Goal: Complete application form: Complete application form

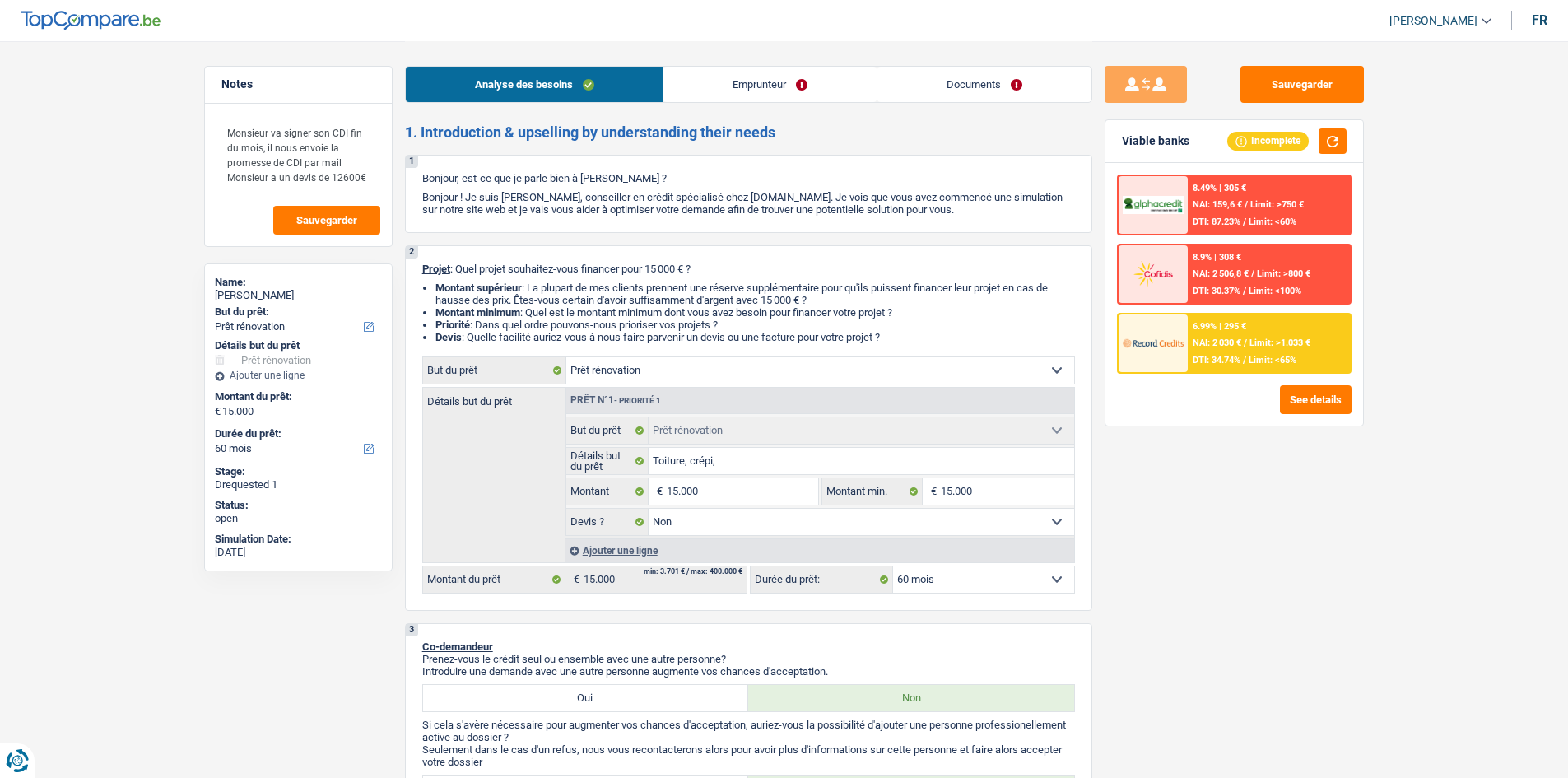
select select "renovation"
select select "60"
select select "renovation"
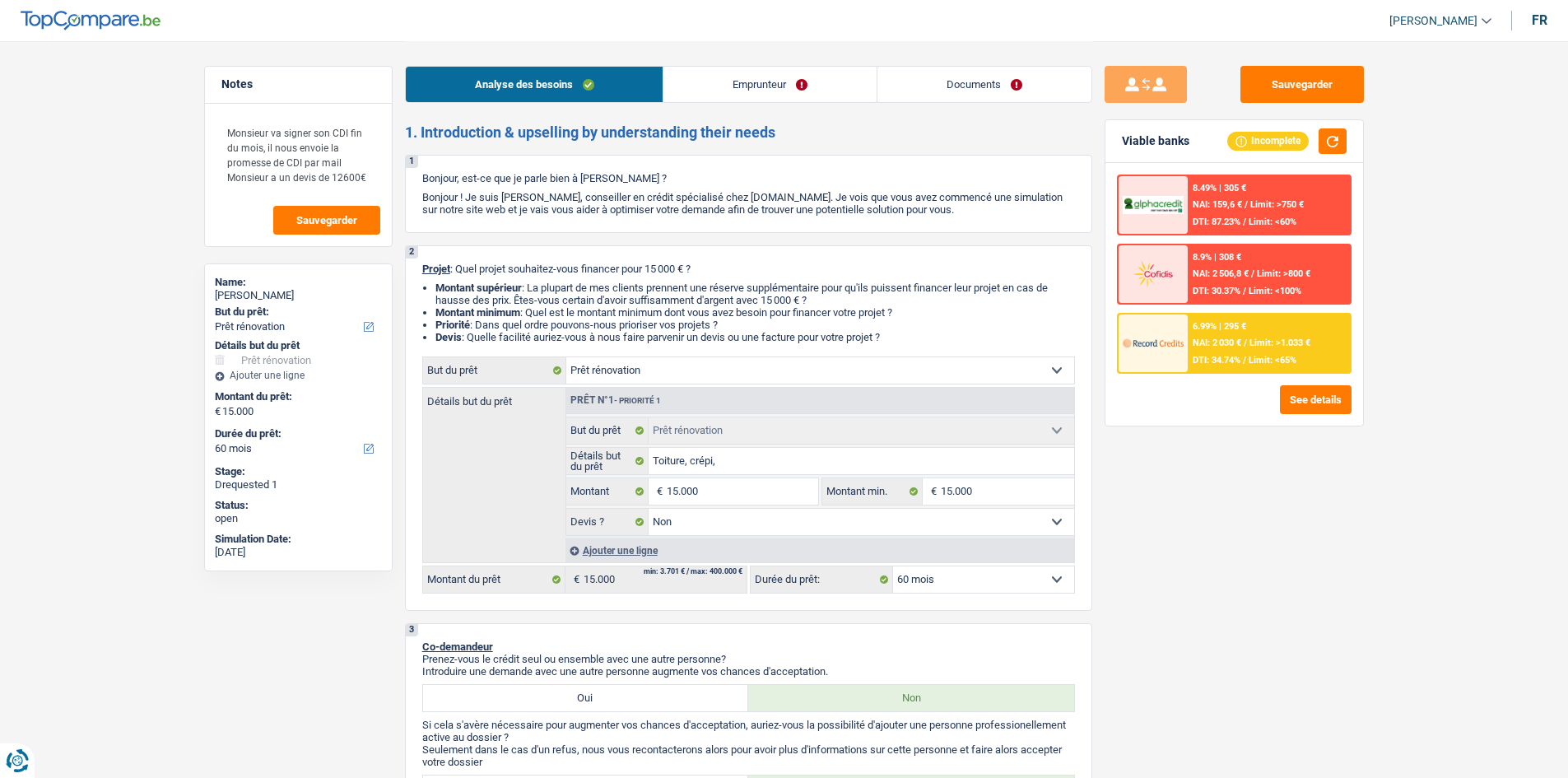
select select "false"
select select "60"
select select "worker"
select select "netSalary"
select select "ownerWithMortgage"
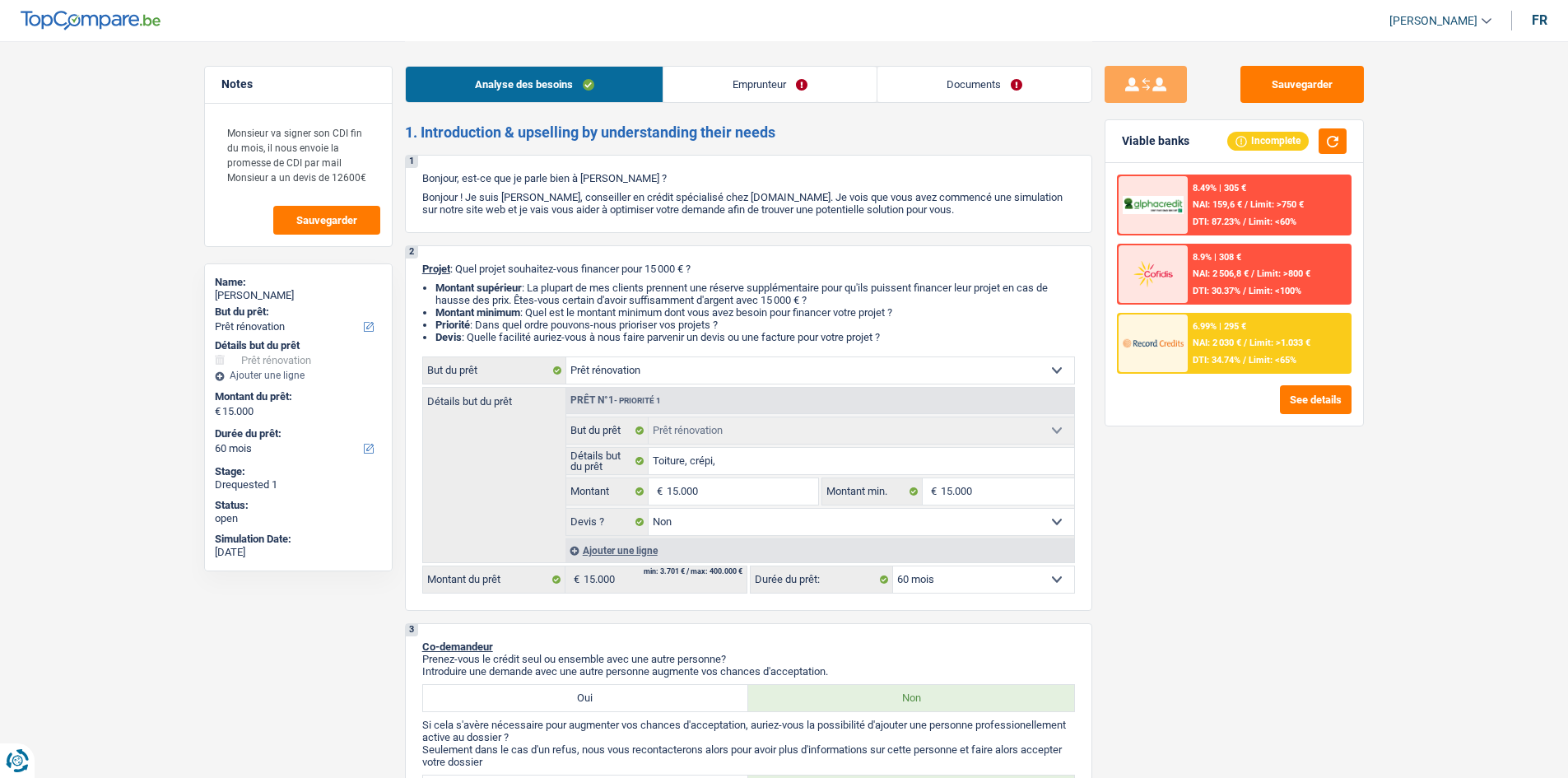
select select "mortgage"
select select "300"
select select "mortgage"
select select "300"
select select "renovation"
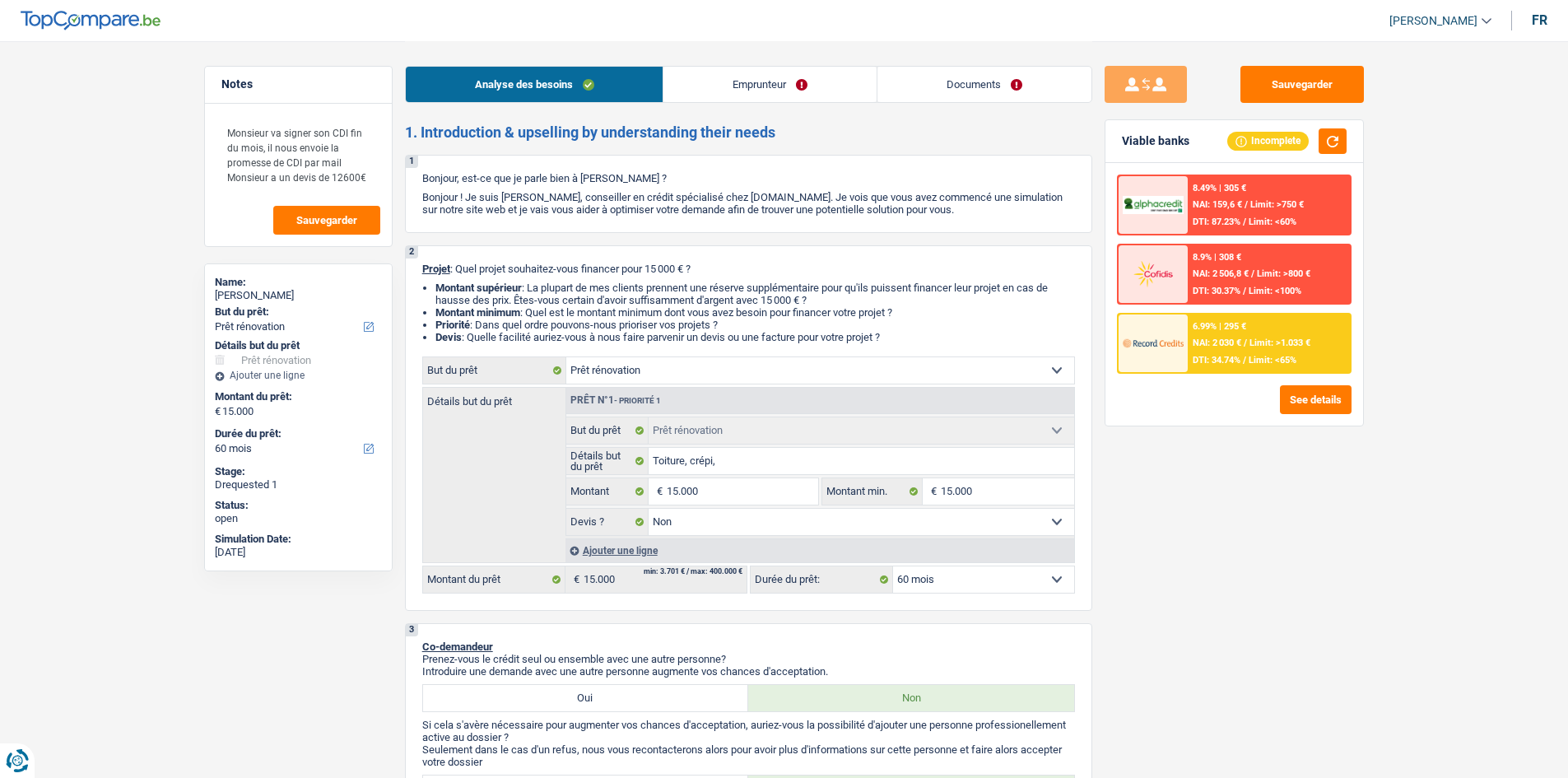
select select "renovation"
select select "false"
select select "60"
click at [723, 86] on link "Emprunteur" at bounding box center [770, 85] width 213 height 36
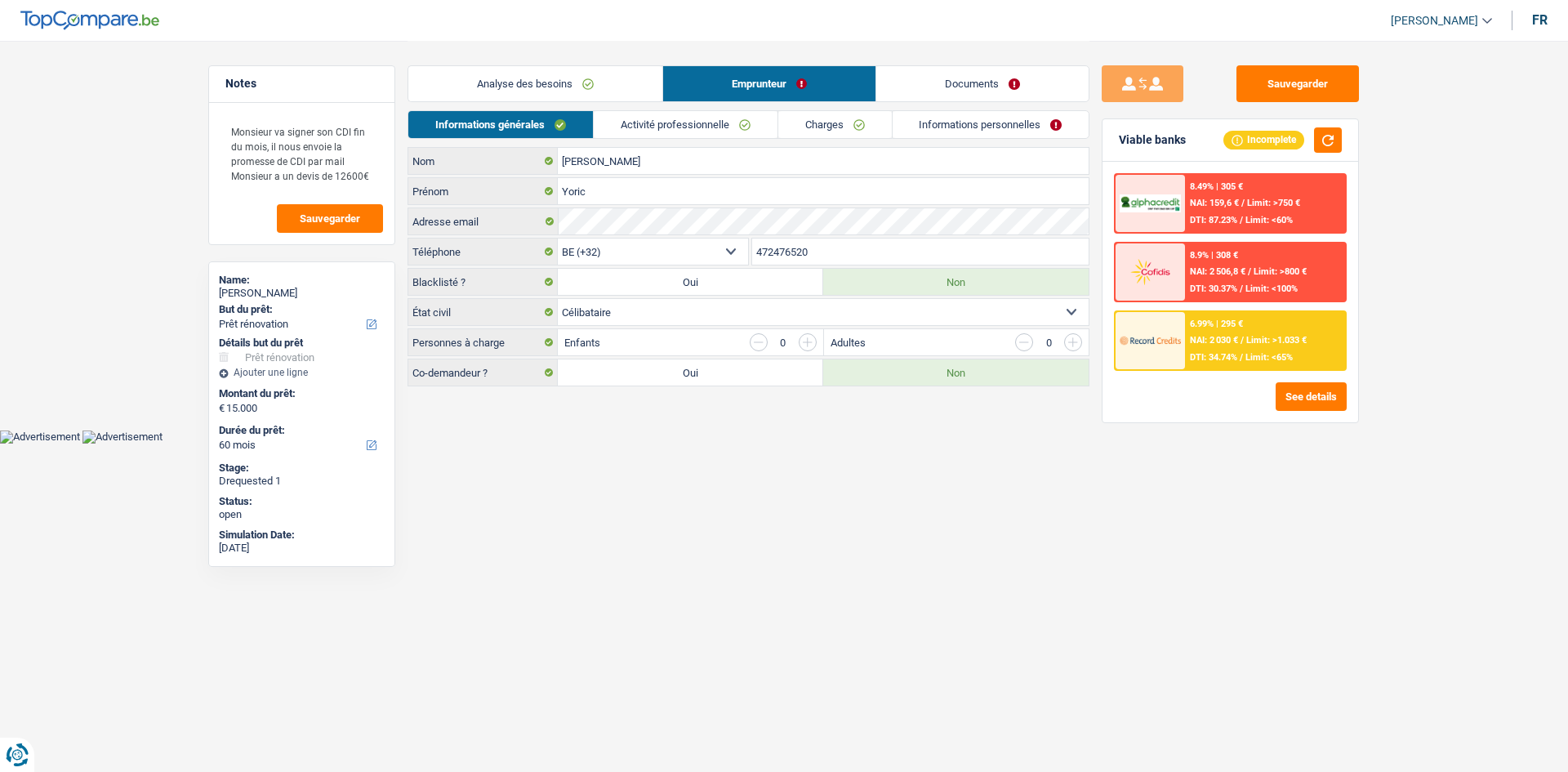
click at [686, 124] on link "Activité professionnelle" at bounding box center [686, 124] width 184 height 27
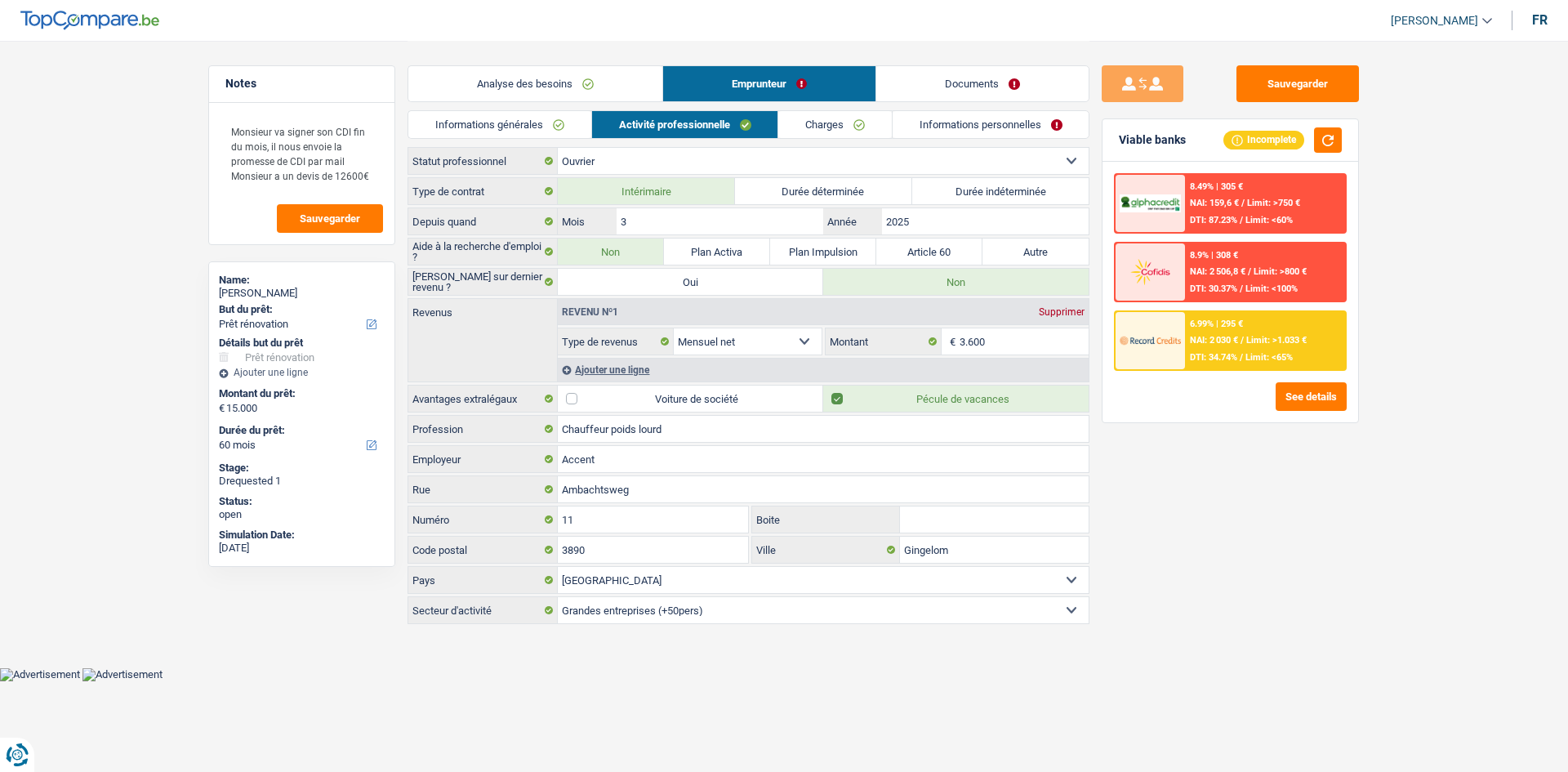
click at [1042, 188] on label "Durée indéterminée" at bounding box center [1001, 191] width 177 height 26
click at [1042, 188] on input "Durée indéterminée" at bounding box center [1001, 191] width 177 height 26
radio input "true"
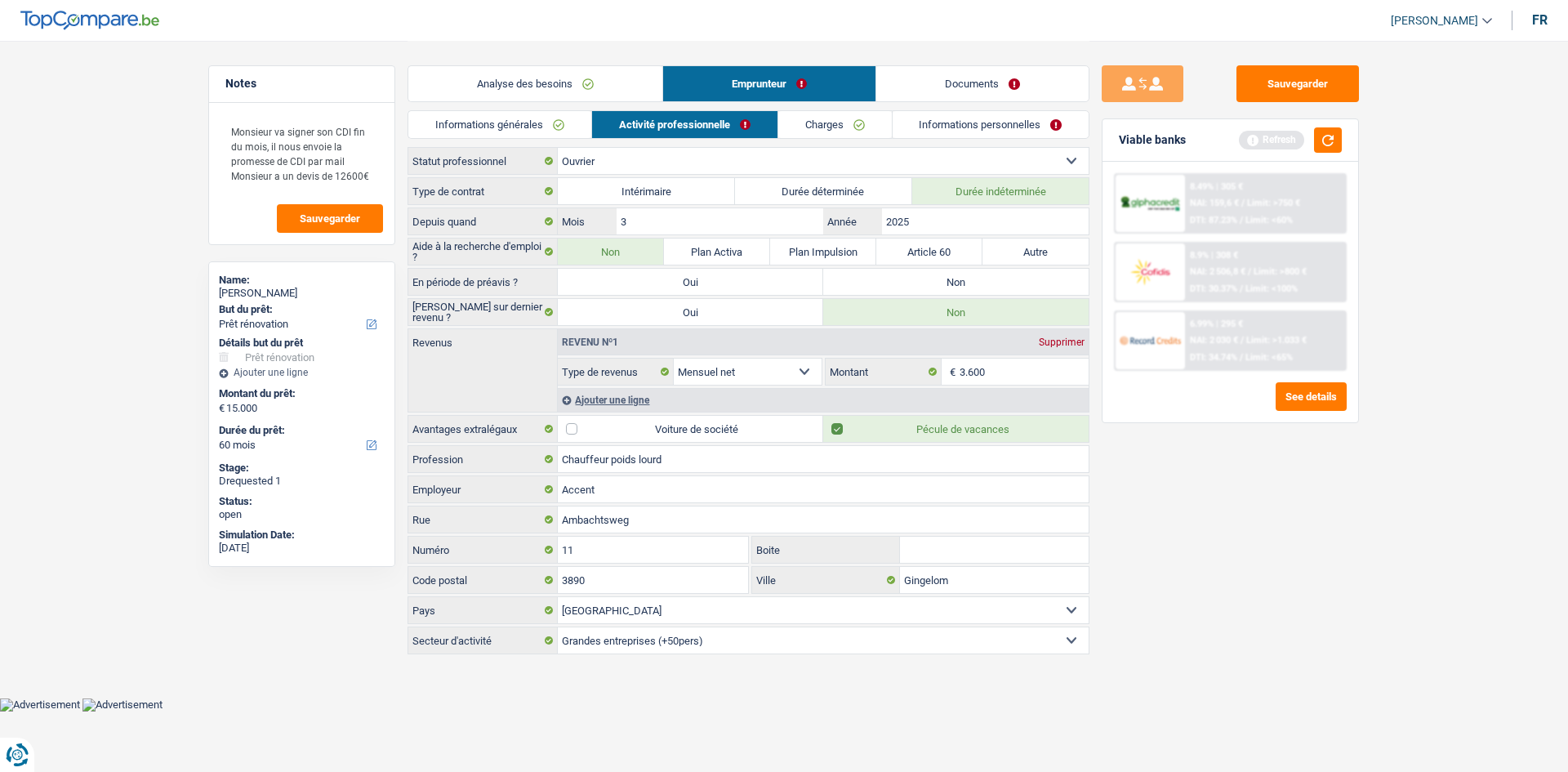
click at [992, 285] on label "Non" at bounding box center [956, 282] width 266 height 26
click at [992, 285] on input "Non" at bounding box center [956, 282] width 266 height 26
radio input "true"
click at [1331, 138] on button "button" at bounding box center [1328, 140] width 28 height 26
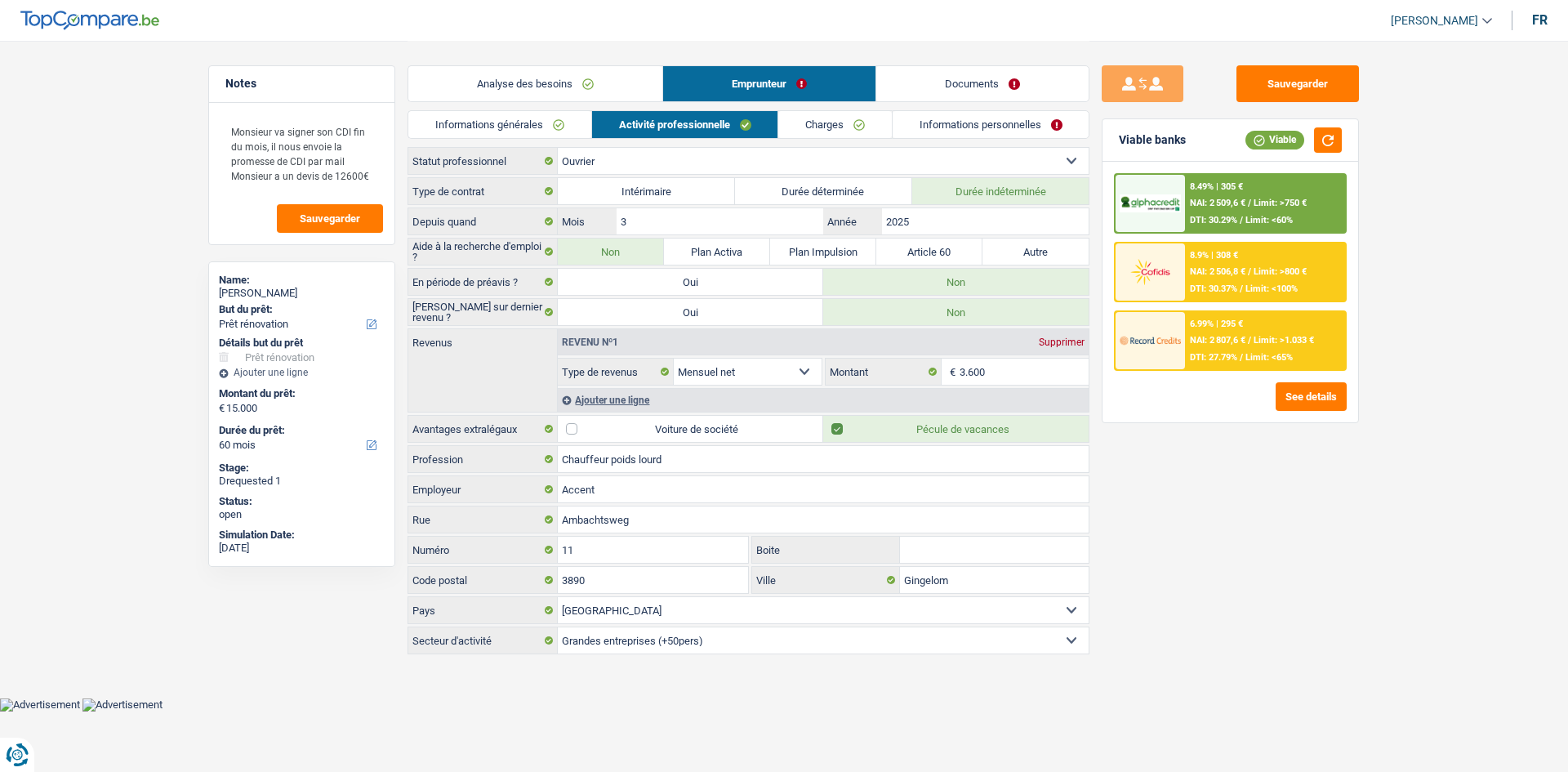
click at [1393, 228] on main "Notes Monsieur va signer son CDI fin du mois, il nous envoie la promesse de CDI…" at bounding box center [784, 349] width 1568 height 698
click at [713, 232] on input "3" at bounding box center [720, 221] width 207 height 26
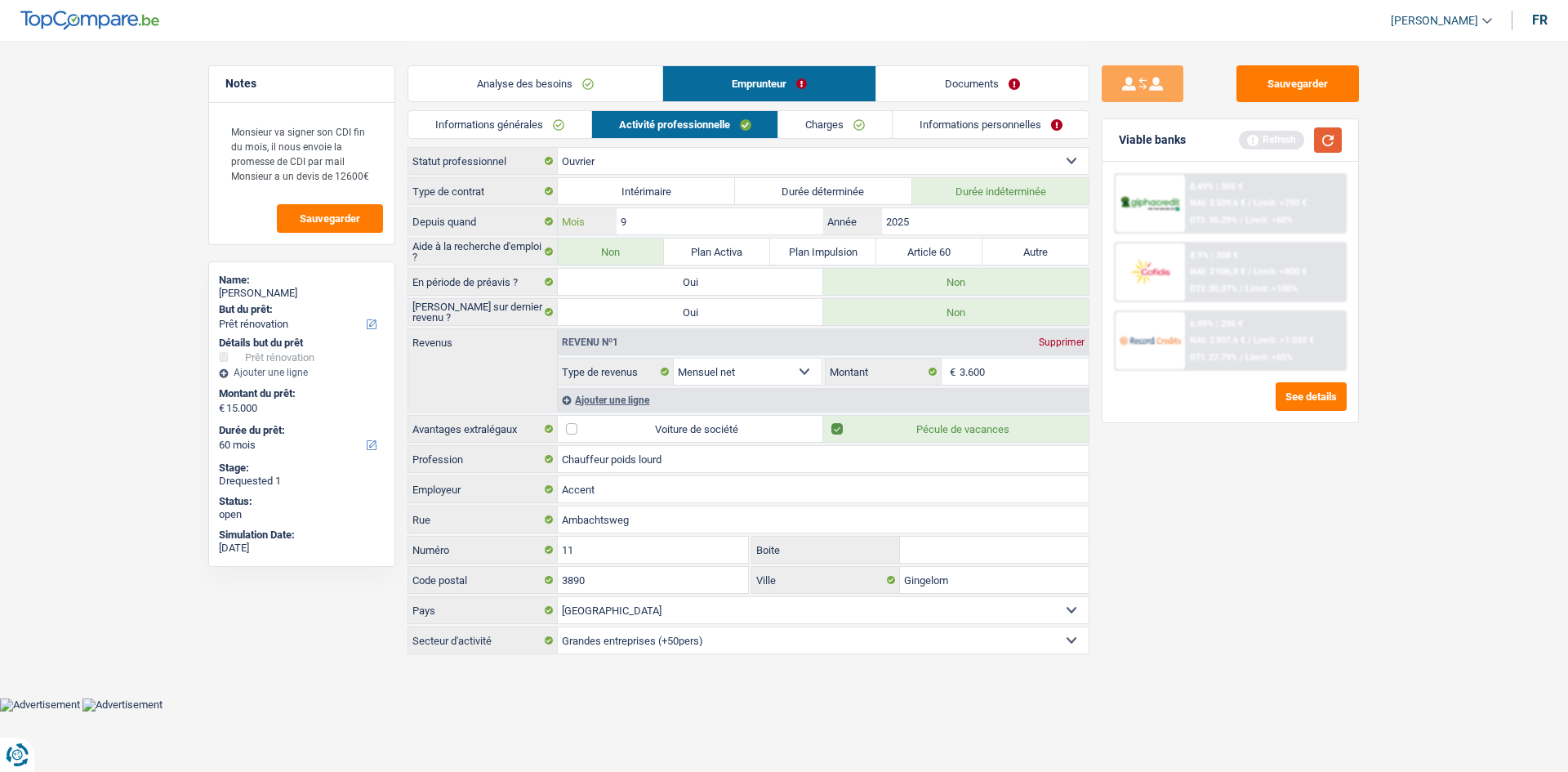
type input "9"
click at [1326, 131] on button "button" at bounding box center [1328, 140] width 28 height 26
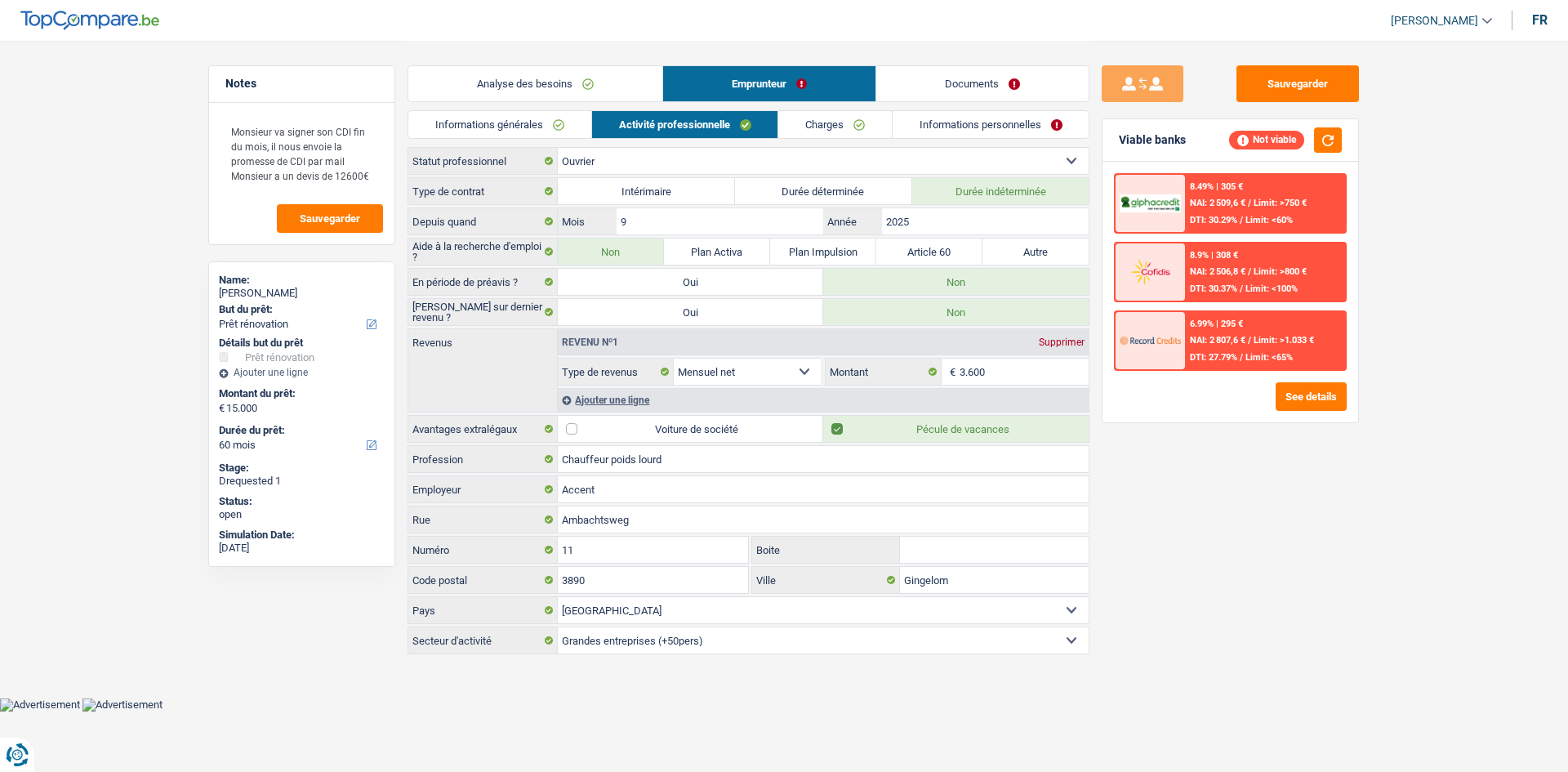
click at [1330, 544] on div "Sauvegarder Viable banks Not viable 8.49% | 305 € NAI: 2 509,6 € / Limit: >750 …" at bounding box center [1230, 405] width 282 height 680
click at [373, 174] on textarea "Monsieur va signer son CDI fin du mois, il nous envoie la promesse de CDI par m…" at bounding box center [302, 153] width 162 height 78
click at [704, 188] on label "Intérimaire" at bounding box center [646, 191] width 177 height 26
click at [704, 188] on input "Intérimaire" at bounding box center [646, 191] width 177 height 26
radio input "true"
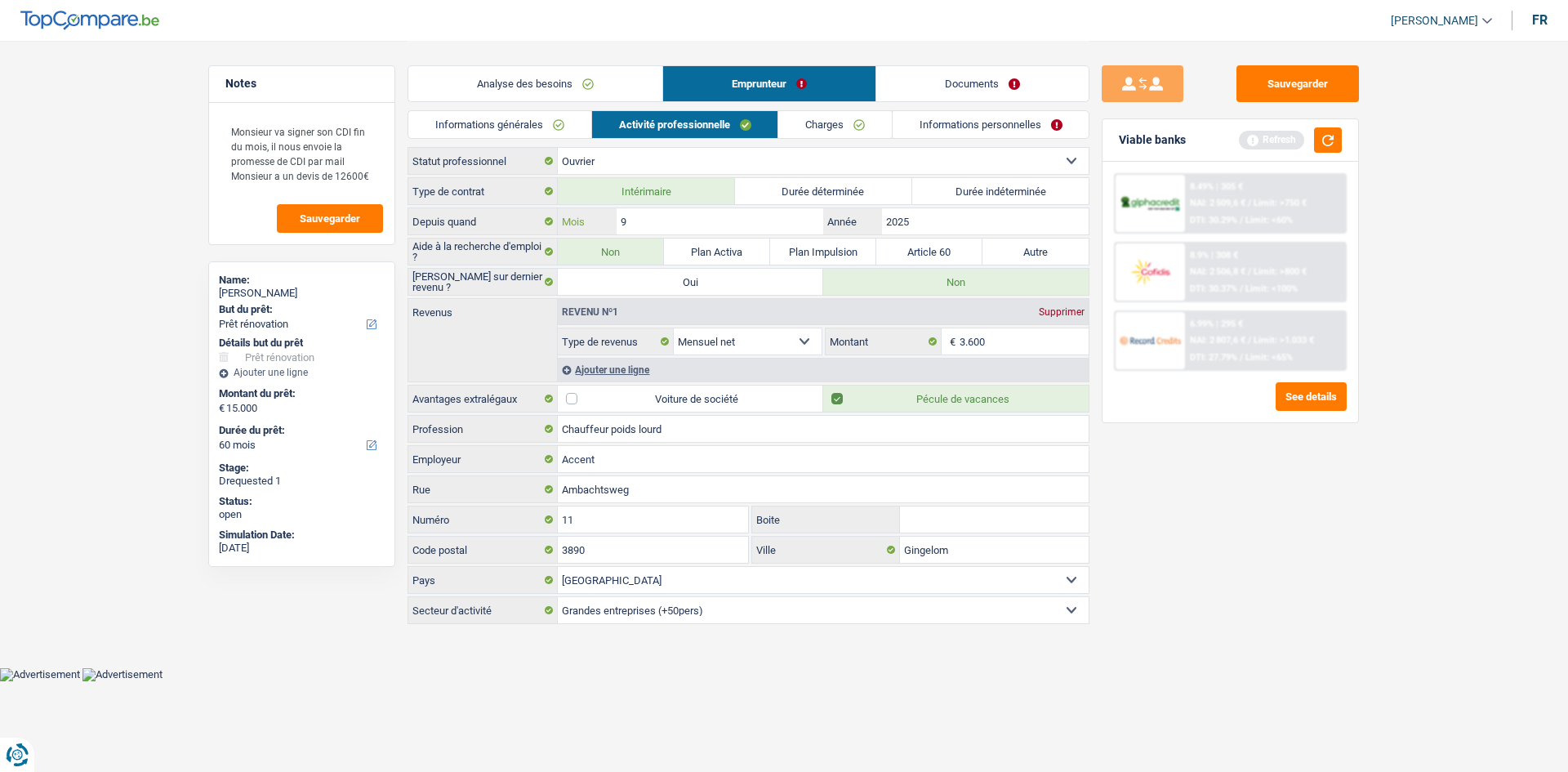
click at [717, 220] on input "9" at bounding box center [720, 221] width 207 height 26
type input "3"
click at [1273, 559] on div "Sauvegarder Viable banks Refresh 8.49% | 305 € NAI: 2 509,6 € / Limit: >750 € D…" at bounding box center [1230, 405] width 282 height 680
click at [1330, 141] on button "button" at bounding box center [1328, 140] width 28 height 26
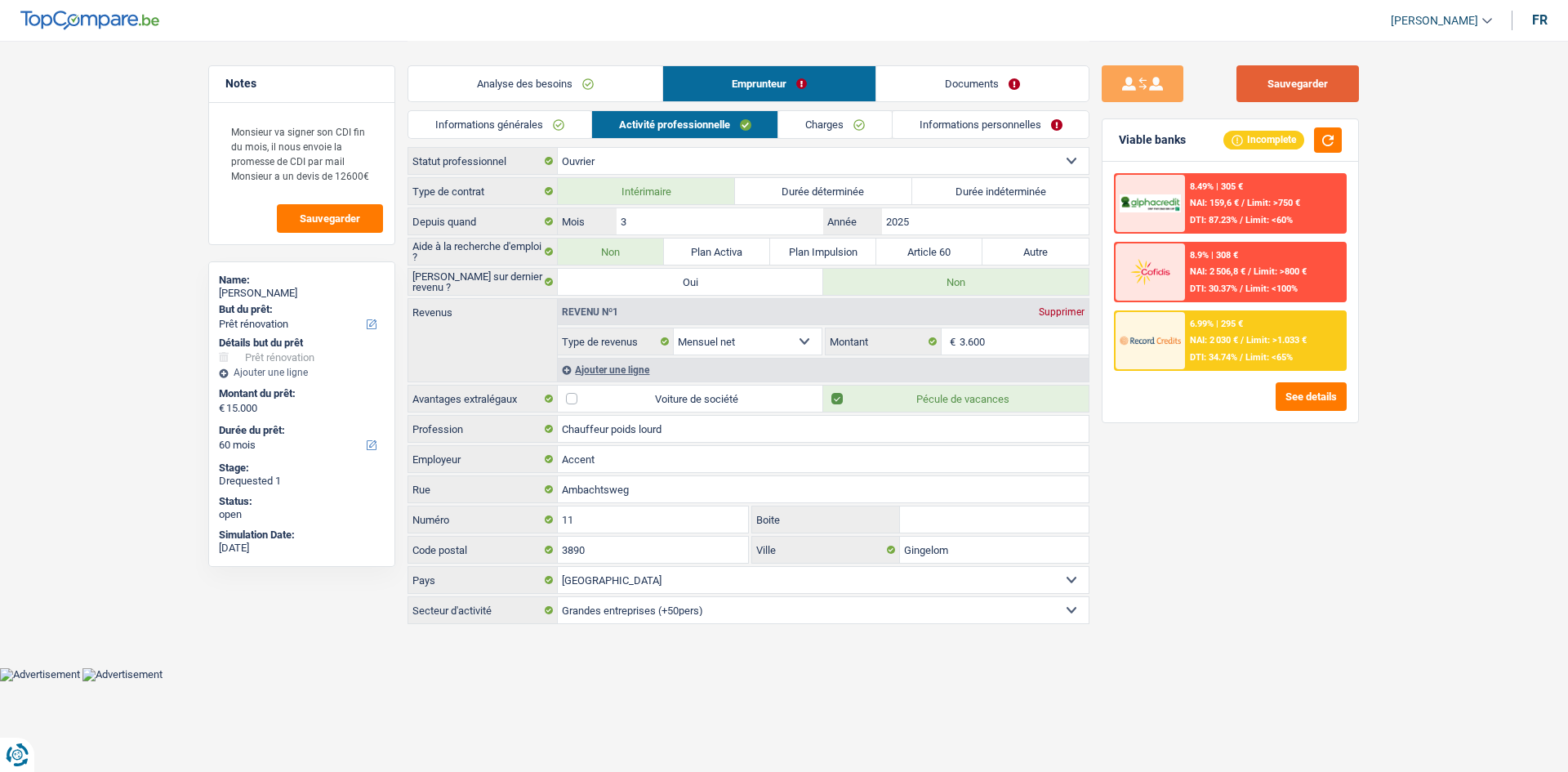
click at [1307, 87] on button "Sauvegarder" at bounding box center [1298, 83] width 123 height 37
click at [1364, 633] on div "Sauvegarder Viable banks Incomplete 8.49% | 305 € NAI: 159,6 € / Limit: >750 € …" at bounding box center [1230, 405] width 282 height 680
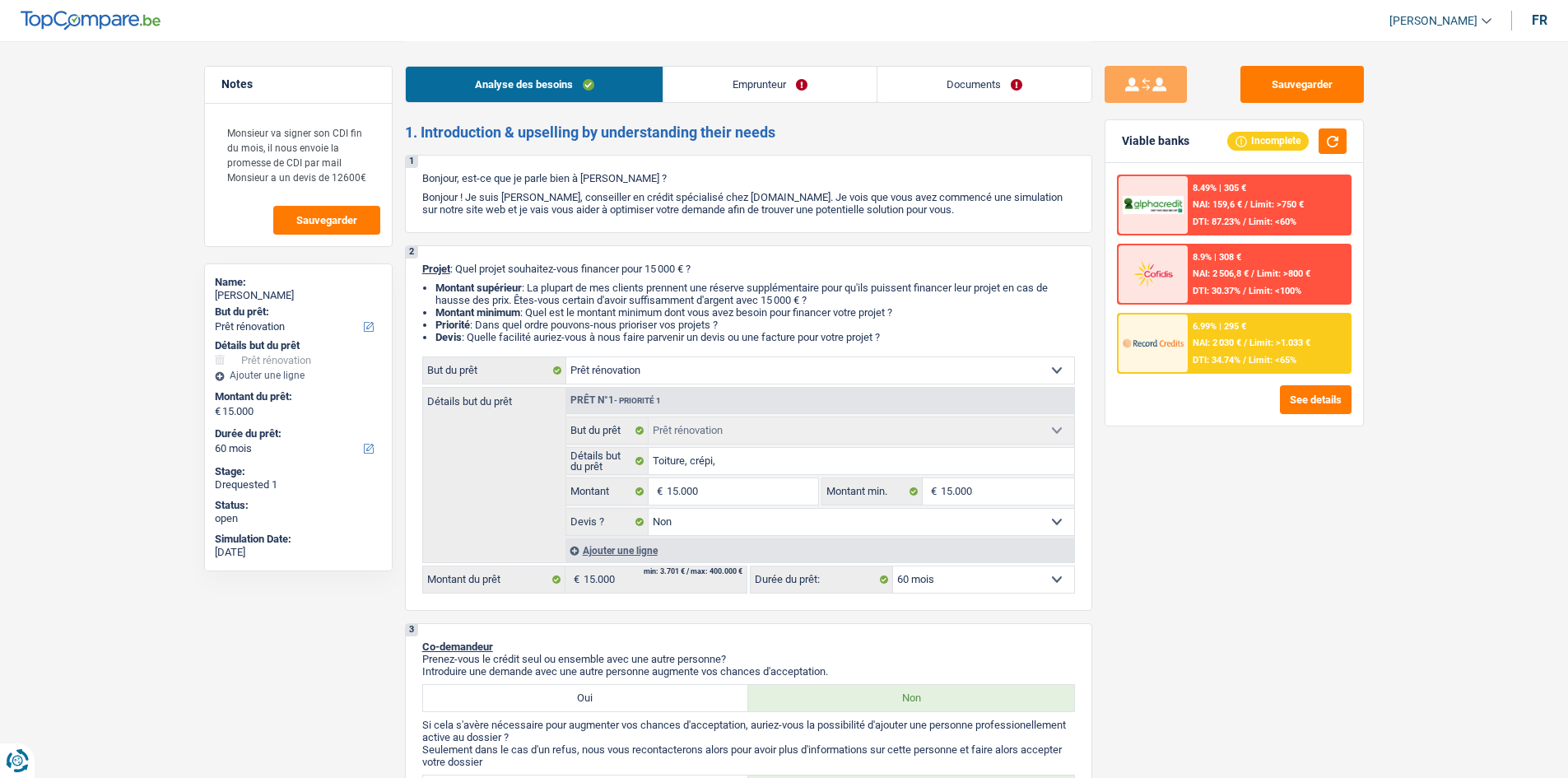
select select "renovation"
select select "60"
select select "renovation"
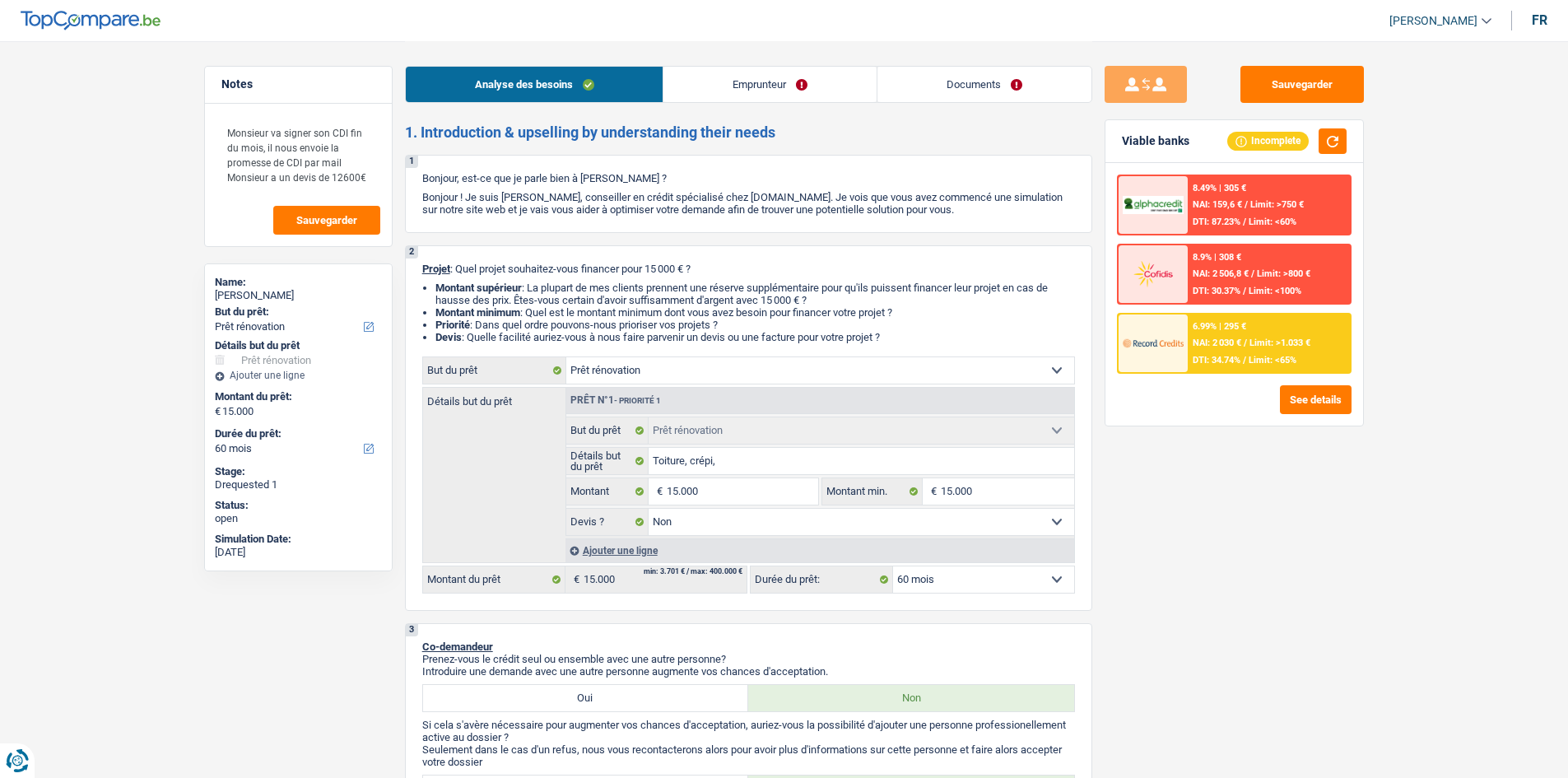
select select "false"
select select "60"
select select "worker"
select select "netSalary"
select select "ownerWithMortgage"
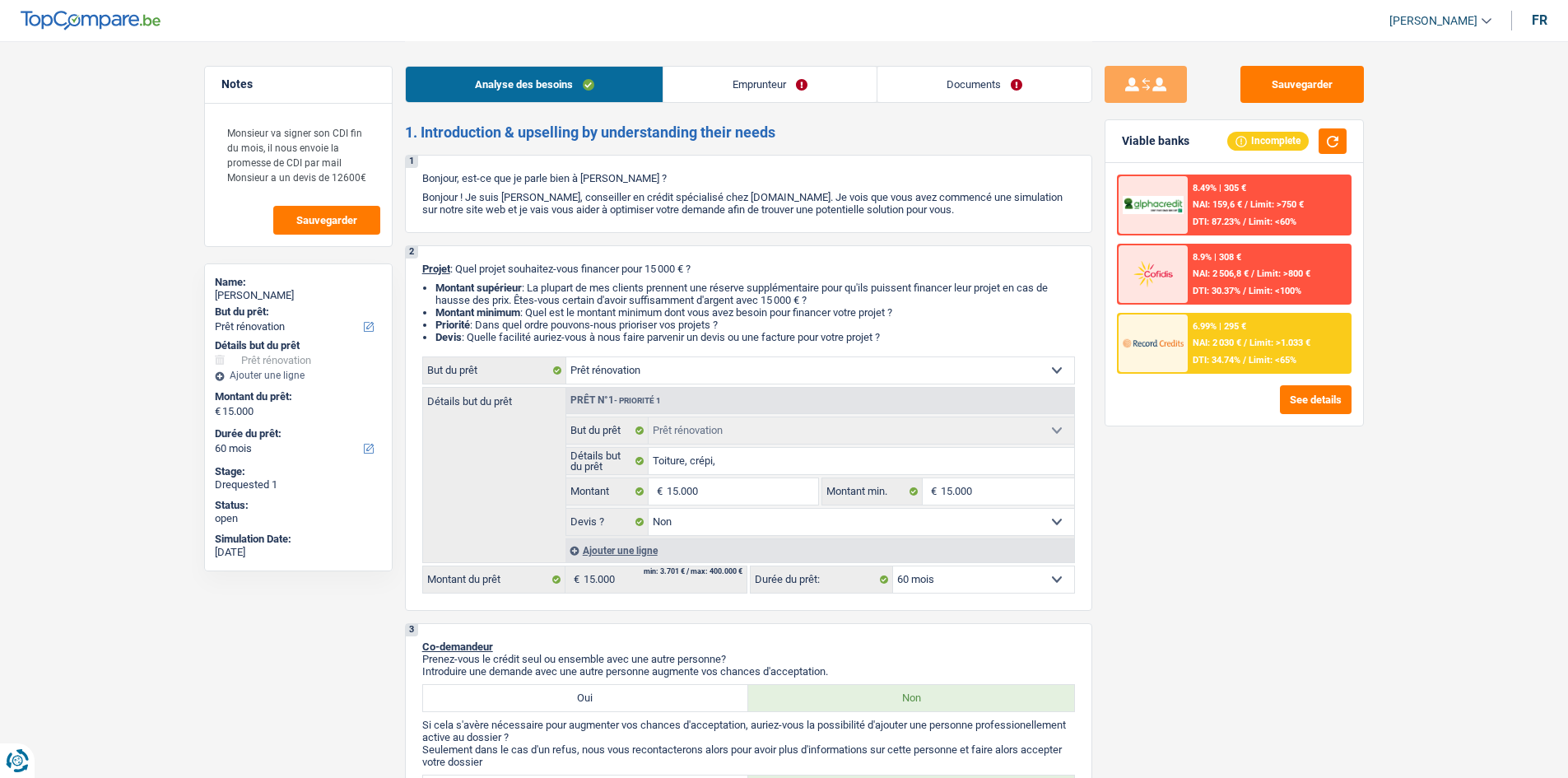
select select "mortgage"
select select "300"
select select "mortgage"
select select "300"
select select "renovation"
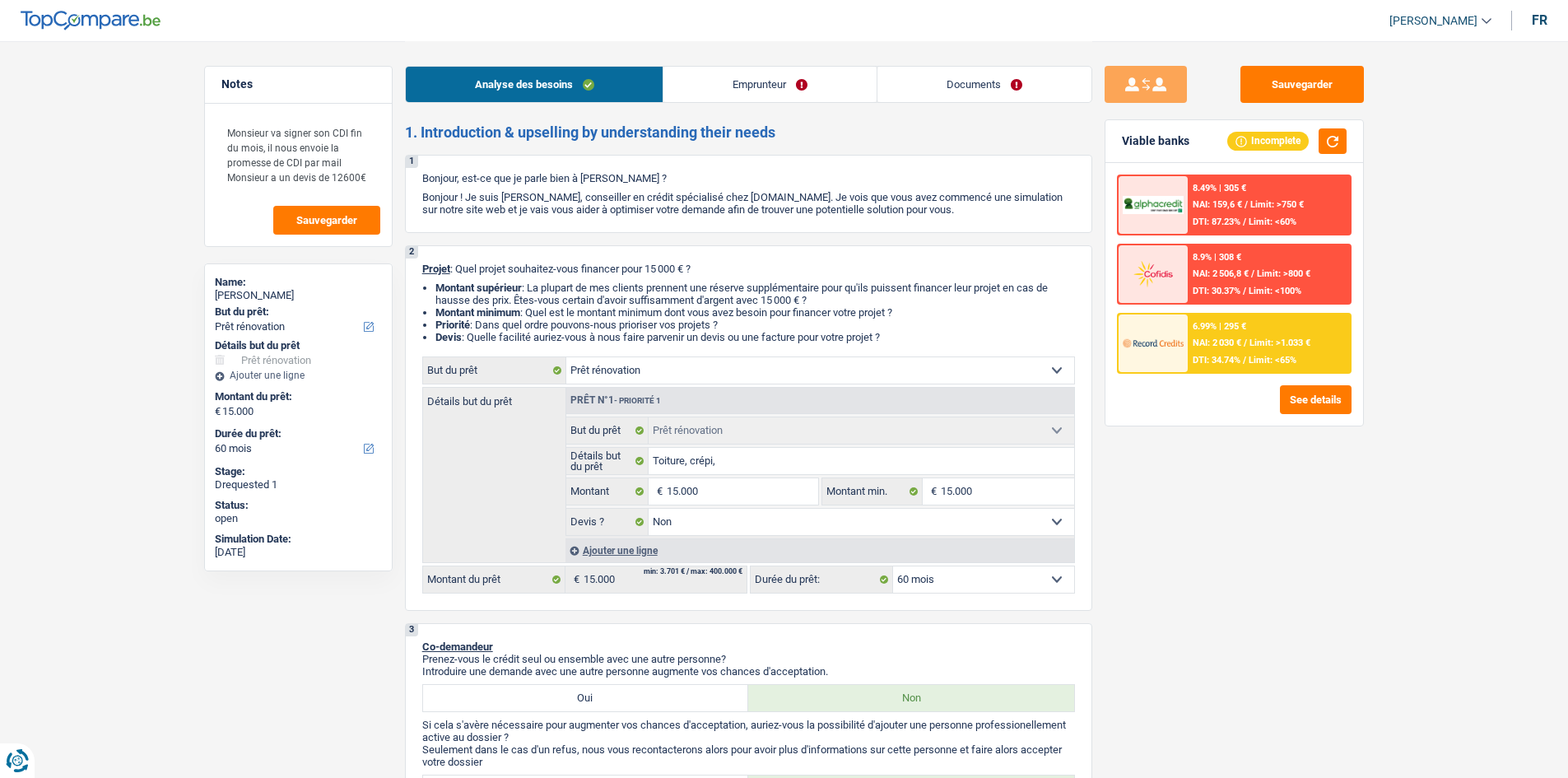
select select "renovation"
select select "false"
select select "60"
click at [1247, 351] on div "6.99% | 295 € NAI: 2 030 € / Limit: >1.033 € DTI: 34.74% / Limit: <65%" at bounding box center [1268, 344] width 162 height 58
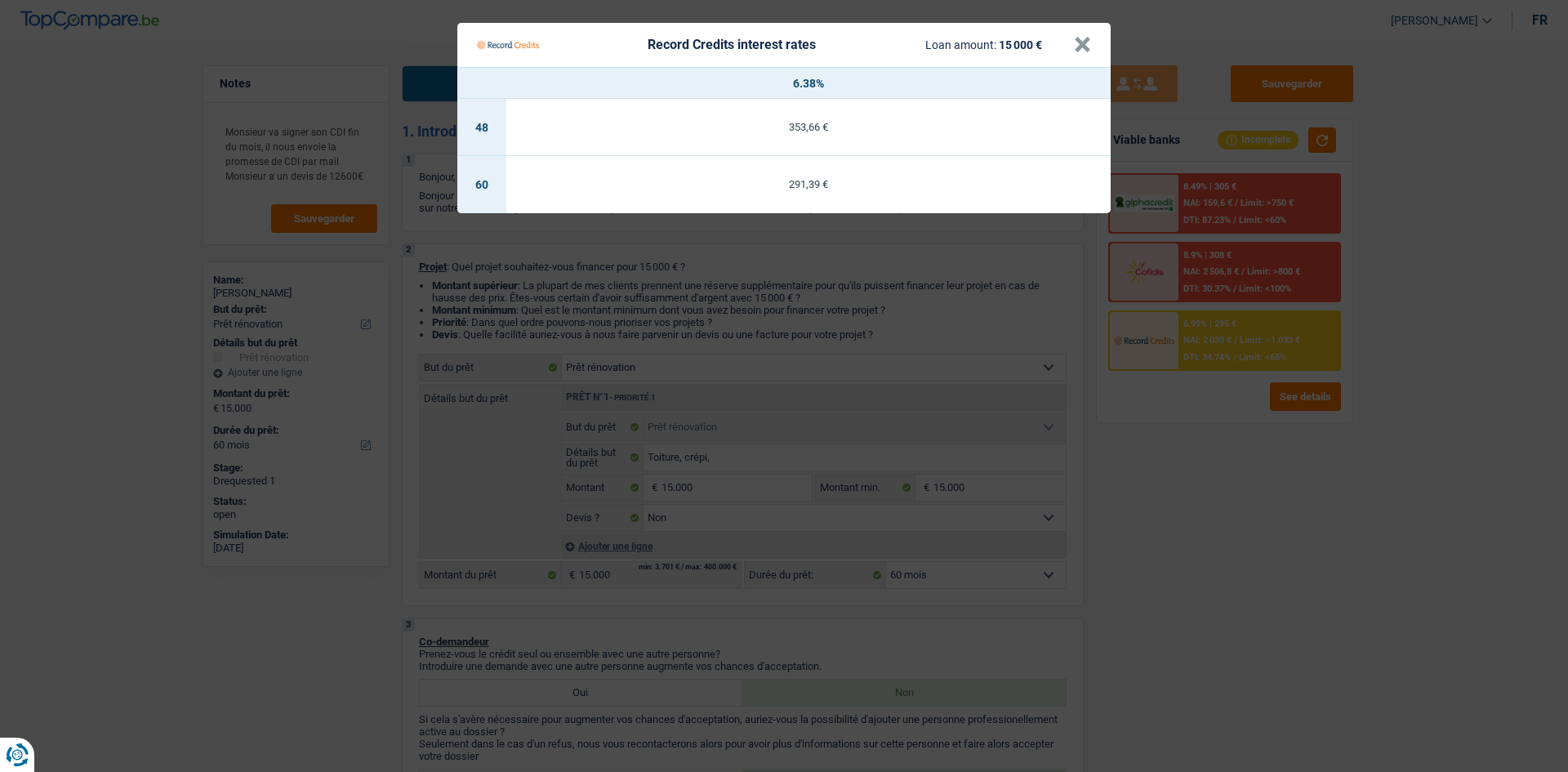
click at [1227, 505] on Credits "Record Credits interest rates Loan amount: 15 000 € × 6.38% 48 353,66 € 60 291,…" at bounding box center [784, 386] width 1568 height 772
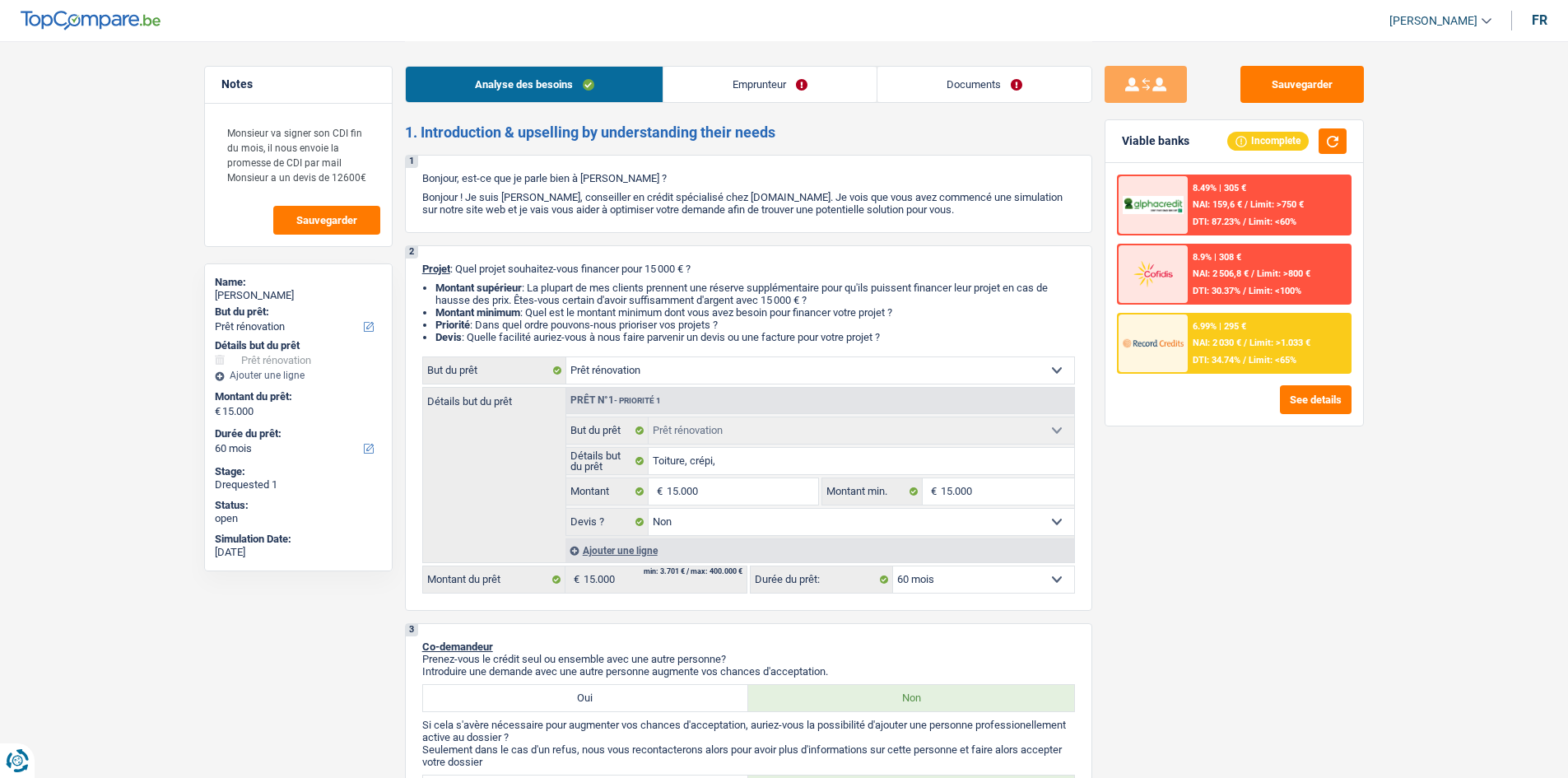
click at [1254, 343] on span "Limit: >1.033 €" at bounding box center [1279, 343] width 61 height 11
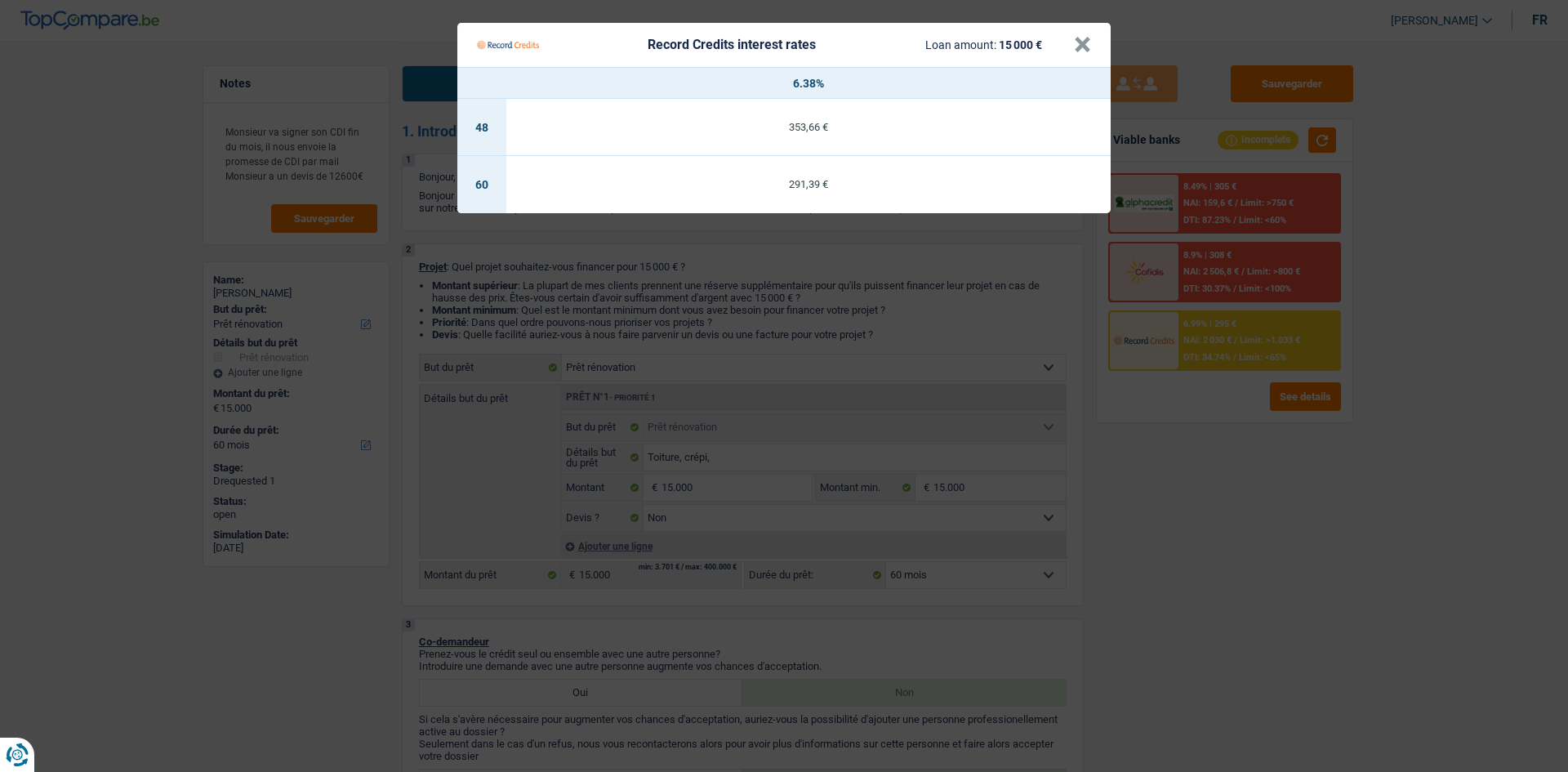
click at [1255, 449] on Credits "Record Credits interest rates Loan amount: 15 000 € × 6.38% 48 353,66 € 60 291,…" at bounding box center [784, 386] width 1568 height 772
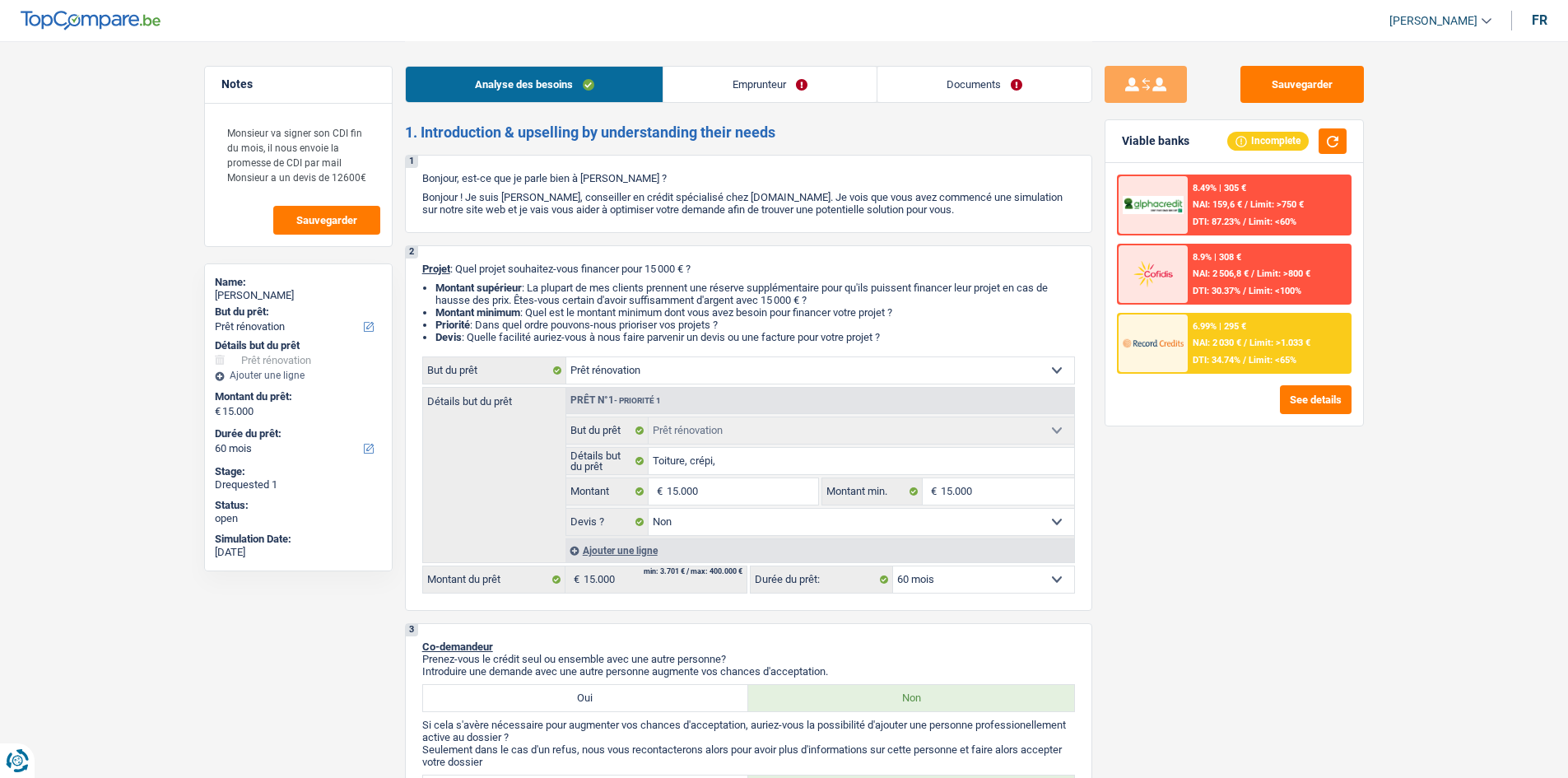
click at [1254, 361] on span "Limit: <65%" at bounding box center [1272, 360] width 48 height 11
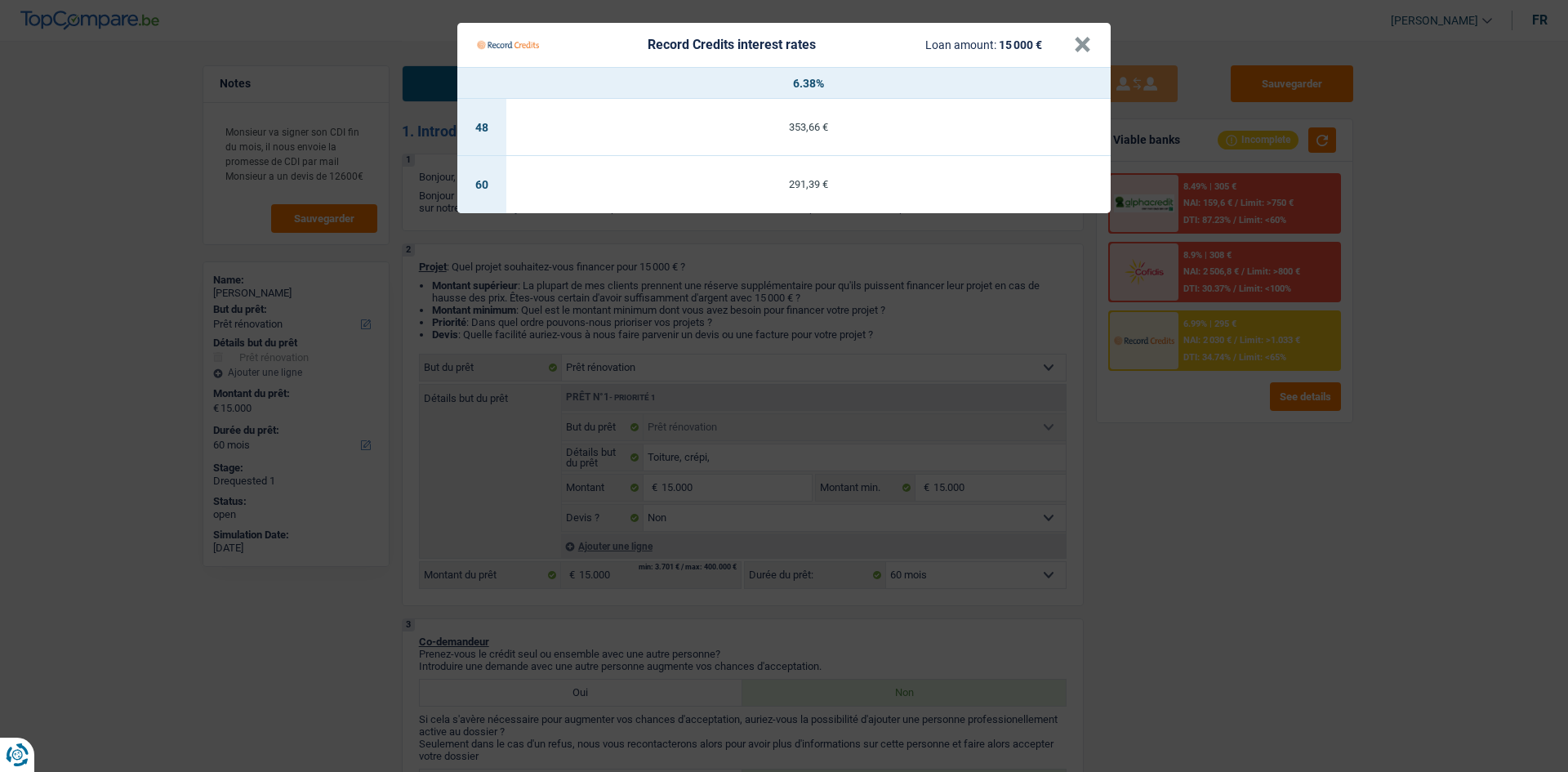
click at [1229, 472] on Credits "Record Credits interest rates Loan amount: 15 000 € × 6.38% 48 353,66 € 60 291,…" at bounding box center [784, 386] width 1568 height 772
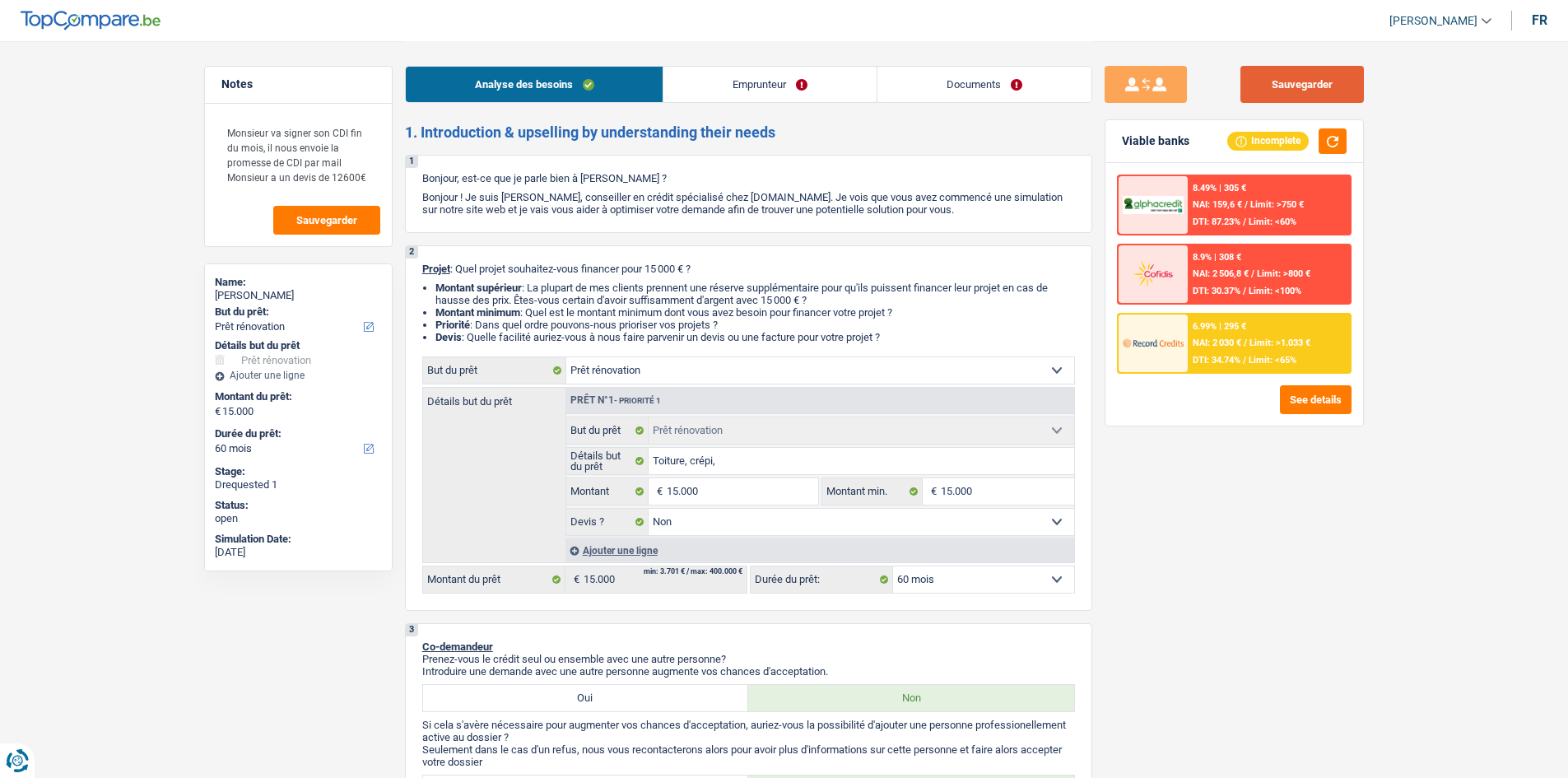
click at [1320, 83] on button "Sauvegarder" at bounding box center [1302, 84] width 124 height 37
click at [1206, 519] on div "Sauvegarder Viable banks Incomplete 8.49% | 305 € NAI: 159,6 € / Limit: >750 € …" at bounding box center [1233, 408] width 284 height 685
click at [1197, 519] on div "Sauvegarder Viable banks Incomplete 8.49% | 305 € NAI: 159,6 € / Limit: >750 € …" at bounding box center [1233, 408] width 284 height 685
click at [1317, 83] on button "Sauvegarder" at bounding box center [1302, 84] width 124 height 37
drag, startPoint x: 1215, startPoint y: 651, endPoint x: 1221, endPoint y: 640, distance: 12.5
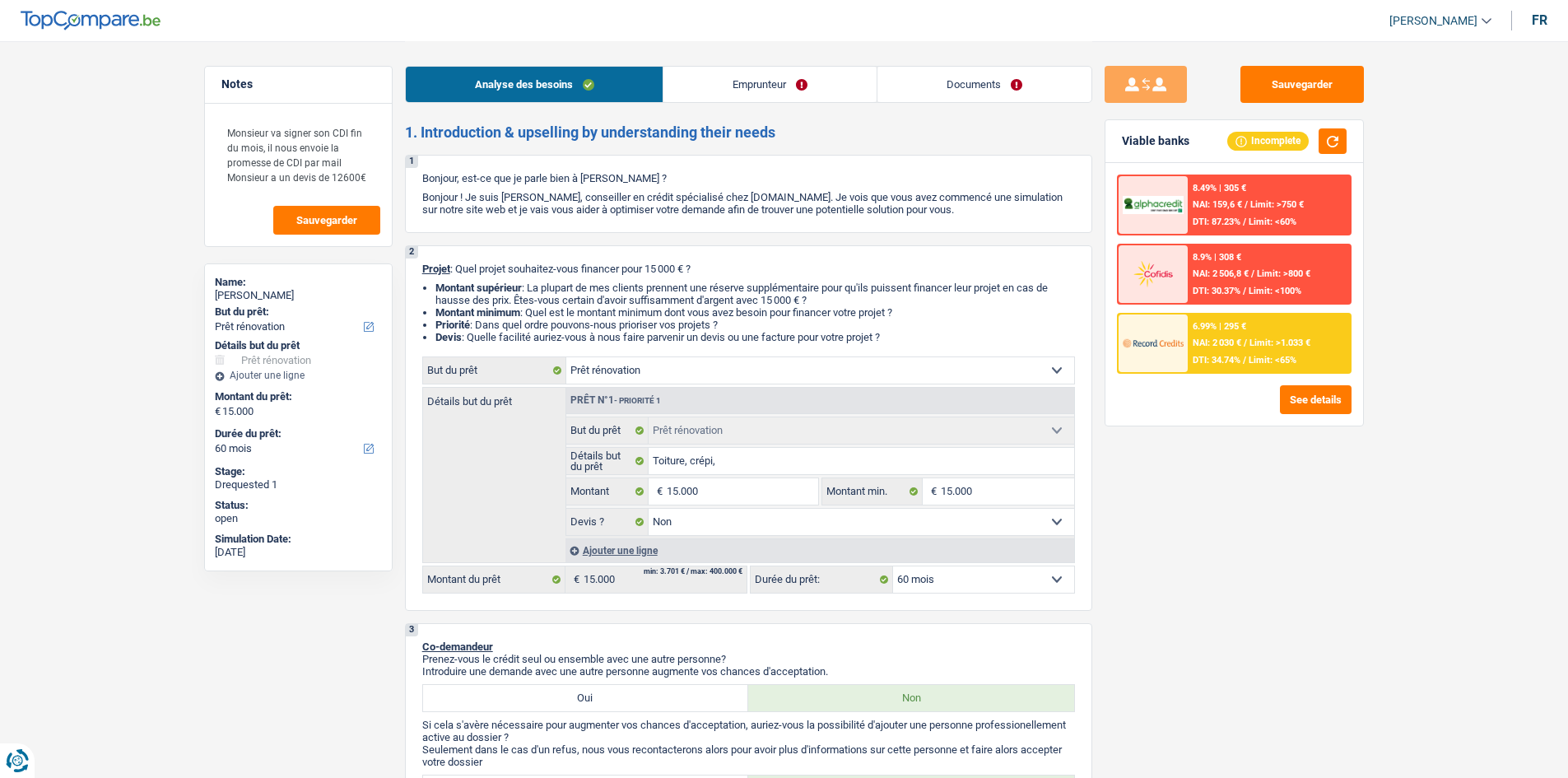
click at [1218, 650] on div "Sauvegarder Viable banks Incomplete 8.49% | 305 € NAI: 159,6 € / Limit: >750 € …" at bounding box center [1233, 408] width 284 height 685
click at [734, 490] on input "15.000" at bounding box center [741, 491] width 150 height 26
click at [1141, 485] on div "Sauvegarder Viable banks Incomplete 8.49% | 305 € NAI: 159,6 € / Limit: >750 € …" at bounding box center [1233, 408] width 284 height 685
click at [703, 493] on input "15.000" at bounding box center [741, 491] width 150 height 26
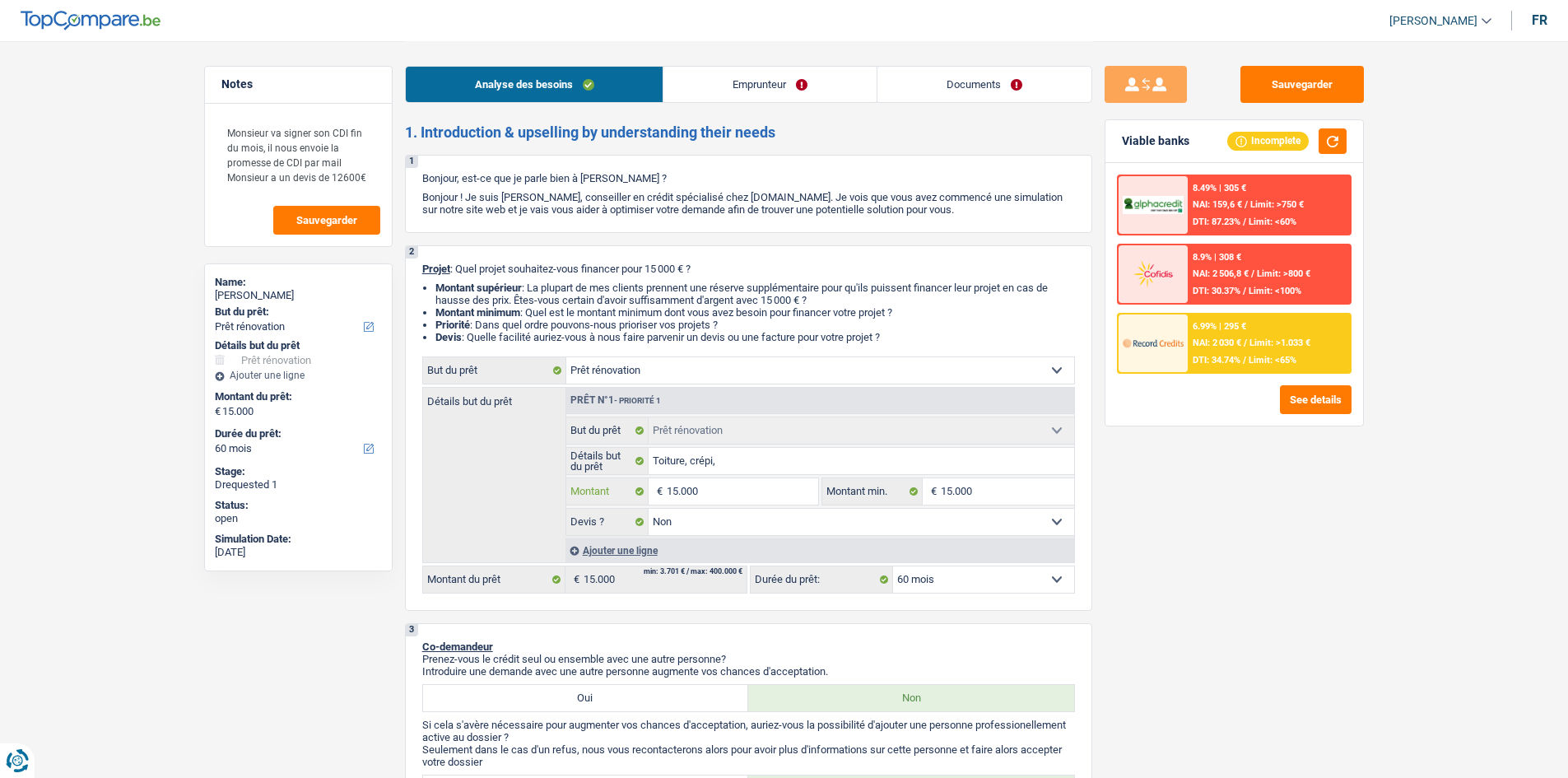
click at [703, 493] on input "15.000" at bounding box center [741, 491] width 150 height 26
type input "2"
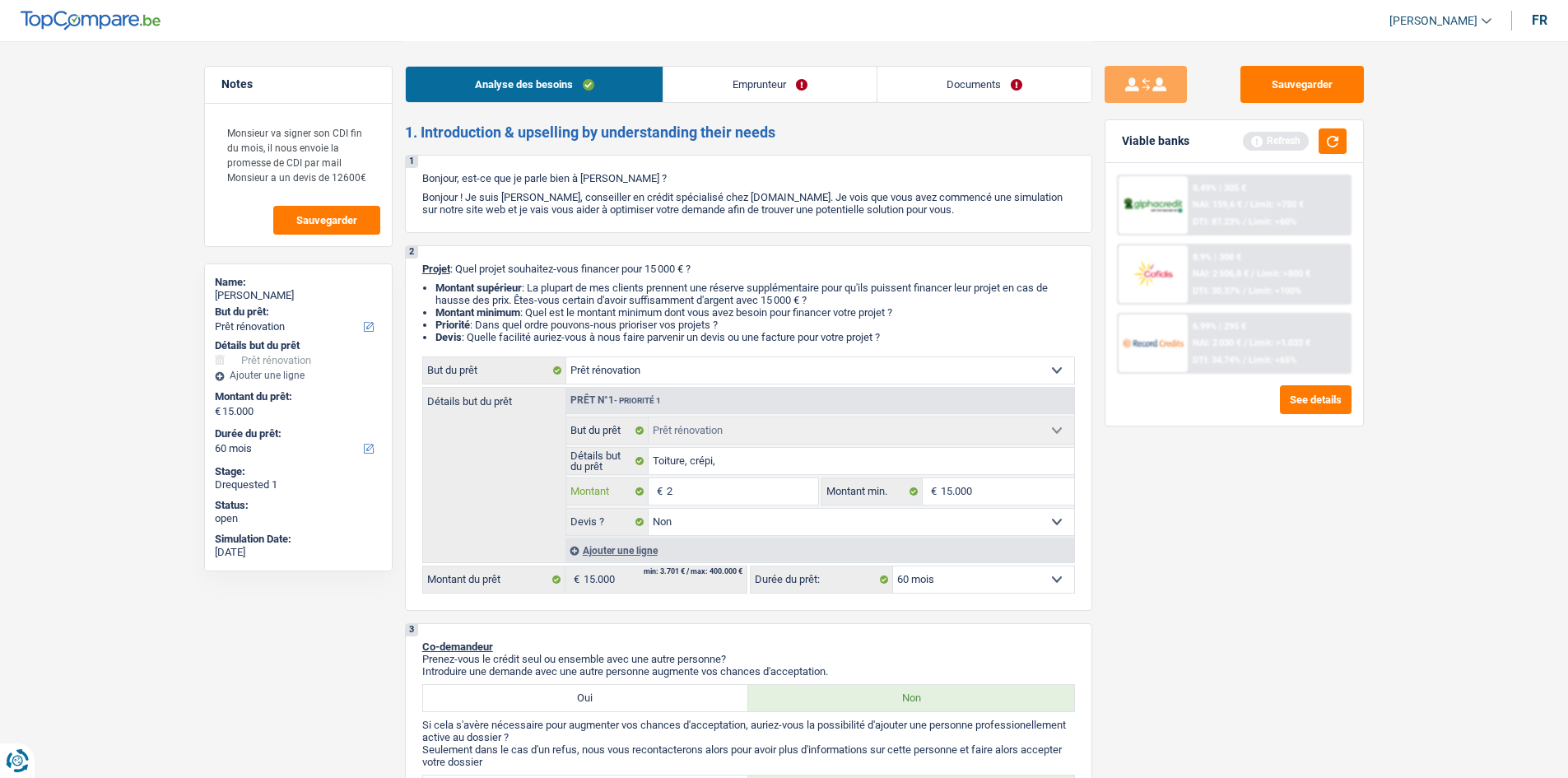
type input "20"
type input "200"
type input "2.000"
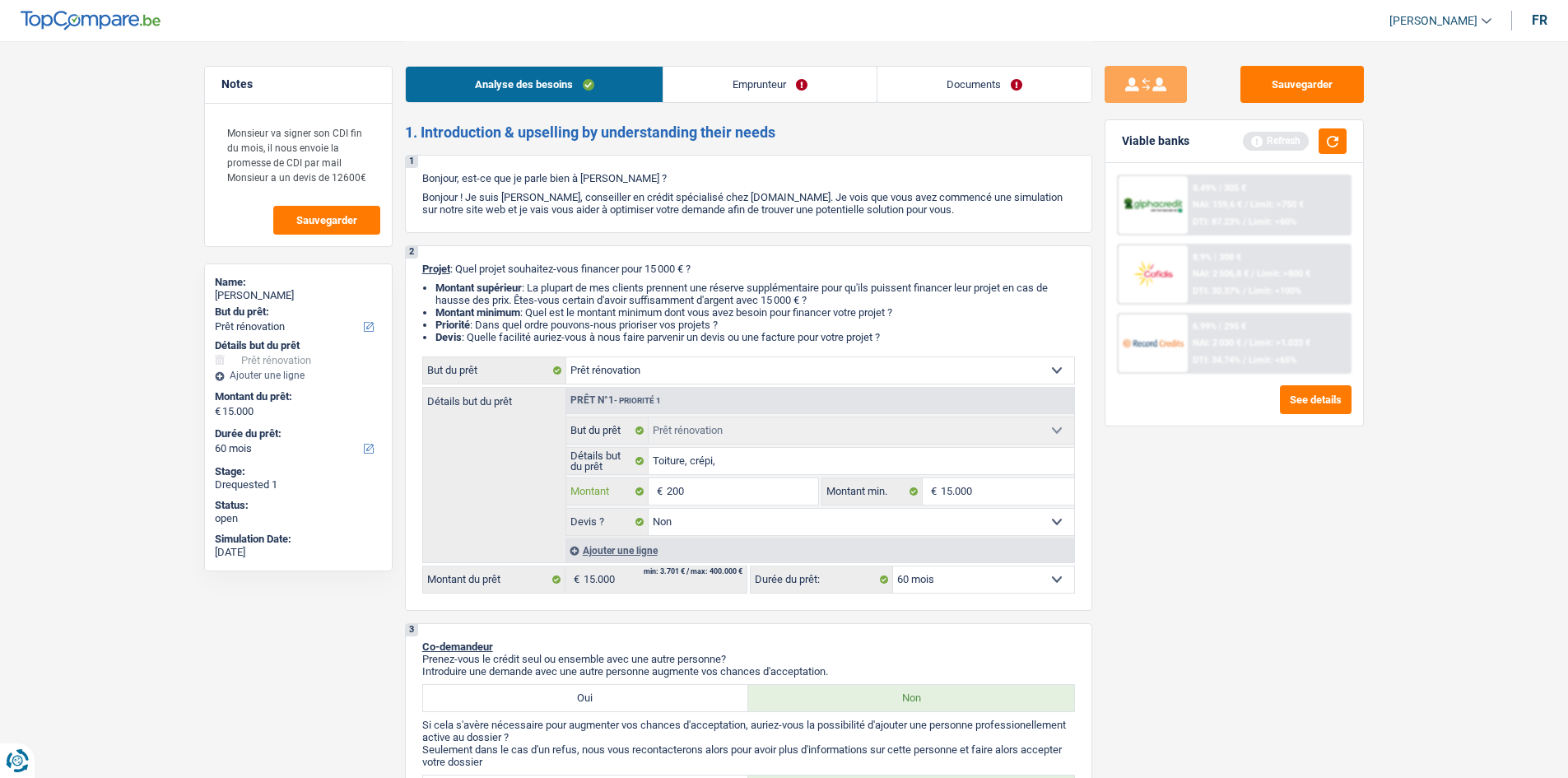
type input "2.000"
type input "20.001"
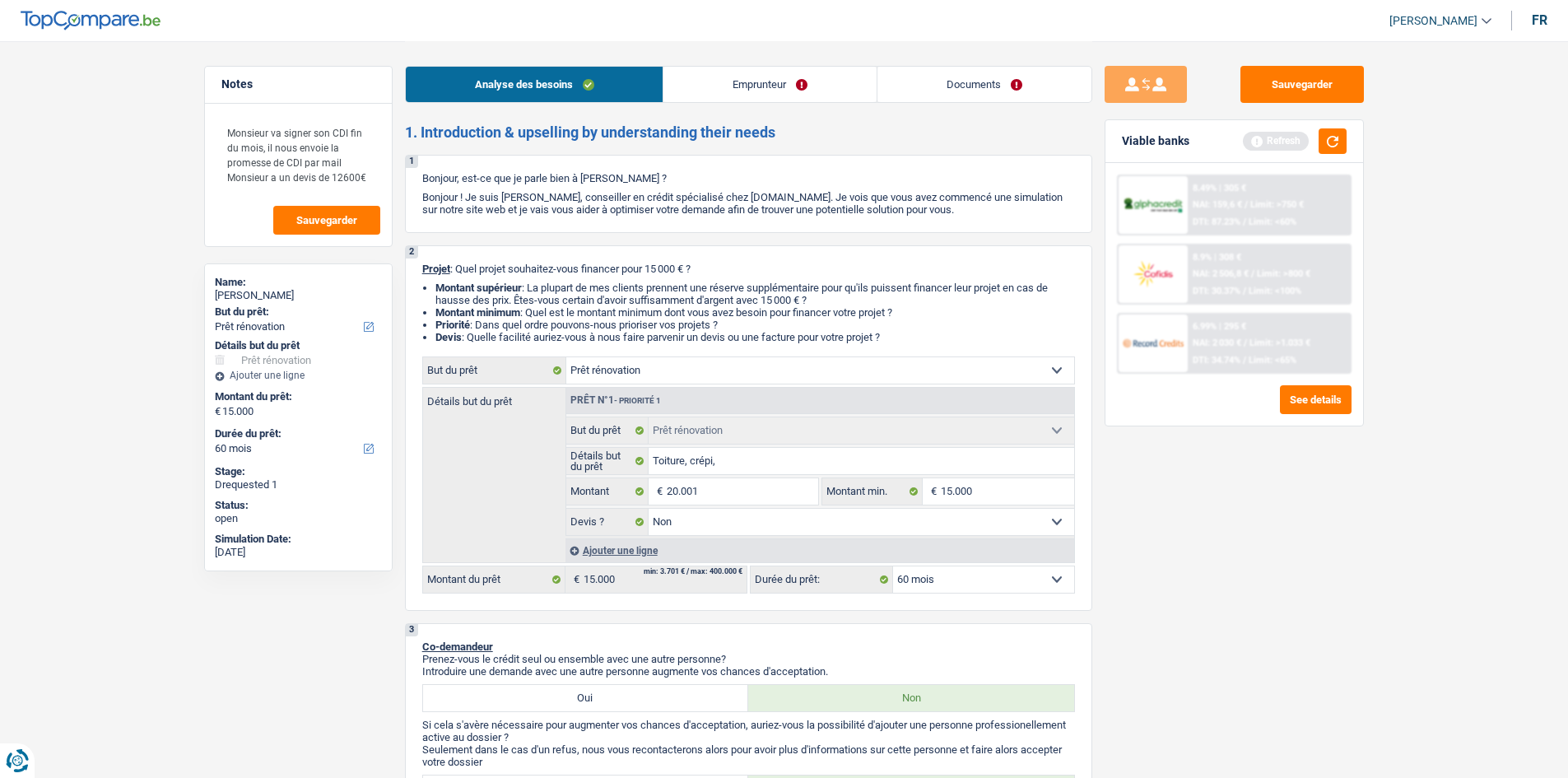
type input "20.001"
click at [1225, 538] on div "Sauvegarder Viable banks Refresh 8.49% | 305 € NAI: 159,6 € / Limit: >750 € DTI…" at bounding box center [1233, 408] width 284 height 685
select select "120"
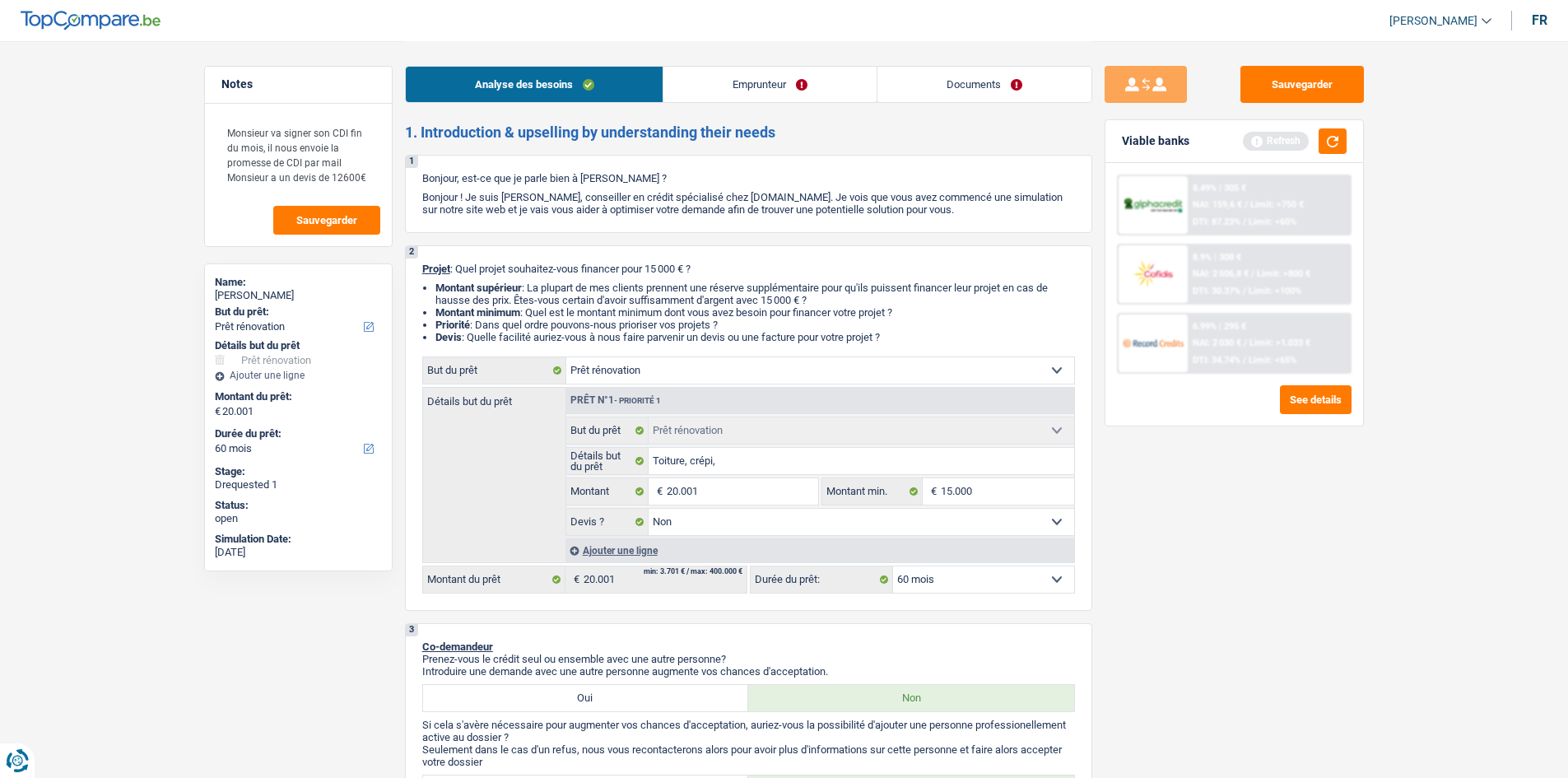
select select "120"
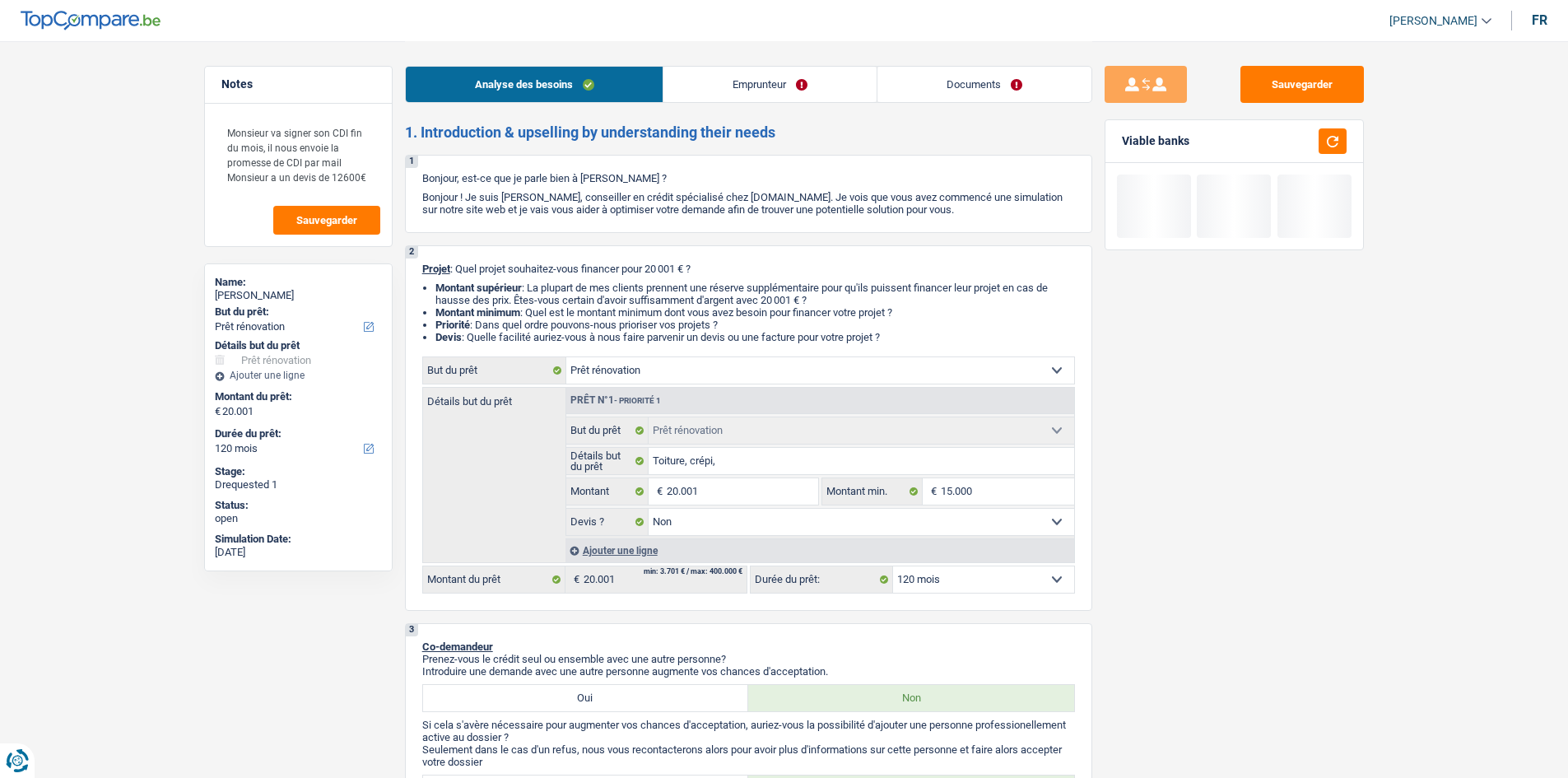
click at [1024, 575] on select "12 mois 18 mois 24 mois 30 mois 36 mois 42 mois 48 mois 60 mois 72 mois 84 mois…" at bounding box center [984, 579] width 181 height 26
select select "84"
click at [894, 566] on select "12 mois 18 mois 24 mois 30 mois 36 mois 42 mois 48 mois 60 mois 72 mois 84 mois…" at bounding box center [984, 579] width 181 height 26
select select "84"
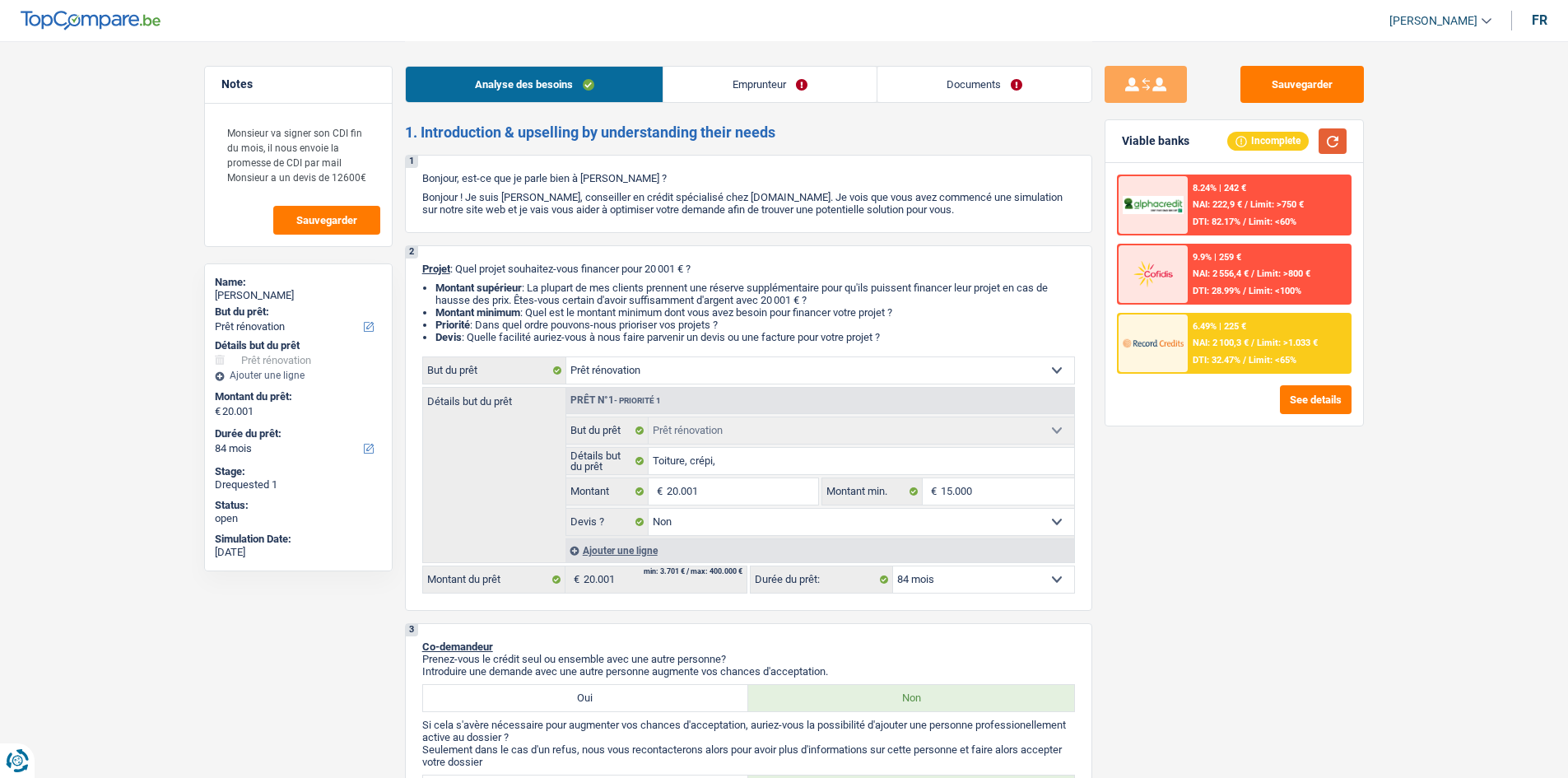
click at [1327, 149] on button "button" at bounding box center [1333, 141] width 28 height 26
click at [1237, 362] on span "DTI: 34.73%" at bounding box center [1216, 360] width 48 height 11
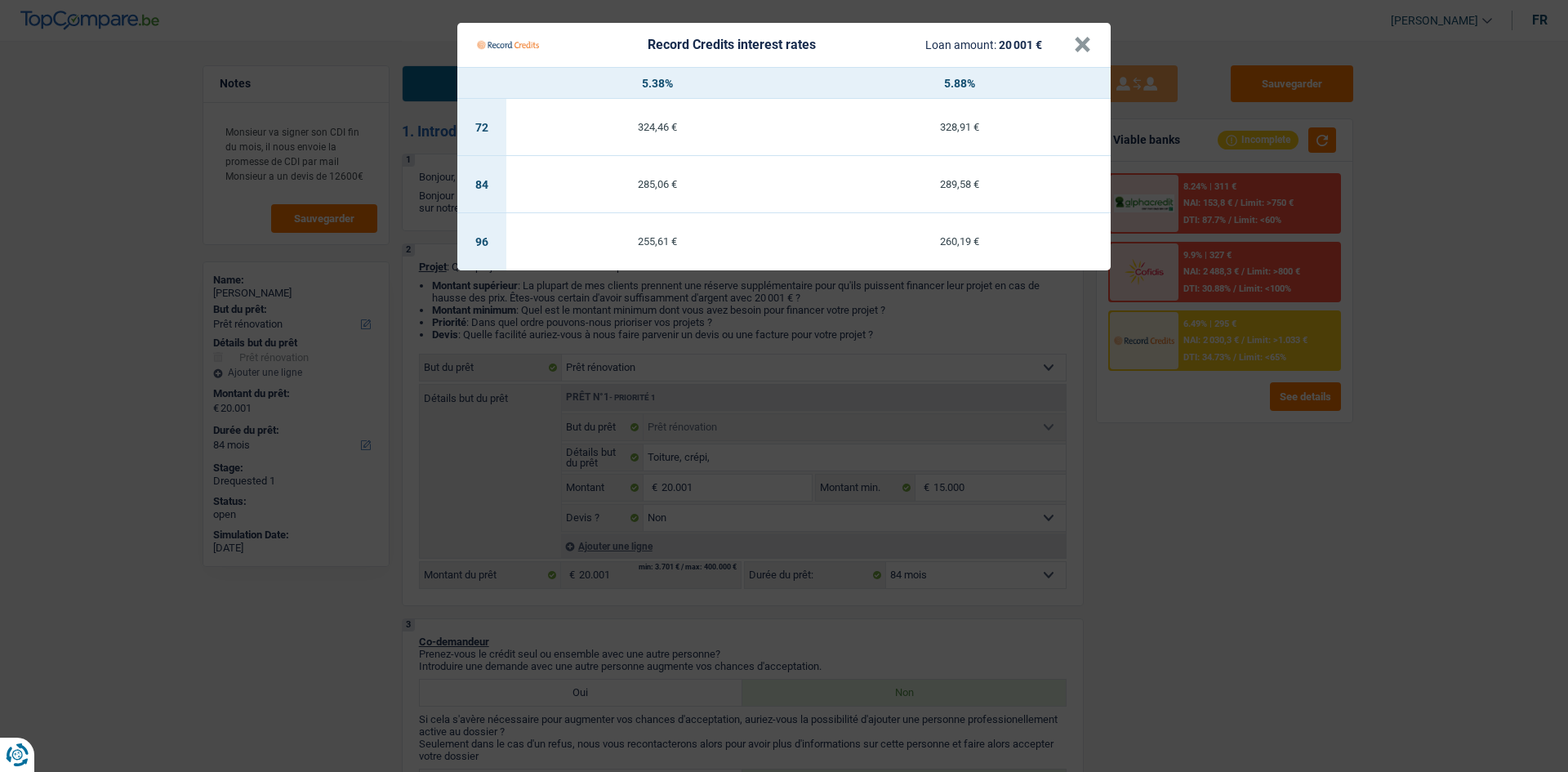
click at [1261, 506] on Credits "Record Credits interest rates Loan amount: 20 001 € × 5.38% 5.88% 72 324,46 € 3…" at bounding box center [784, 386] width 1568 height 772
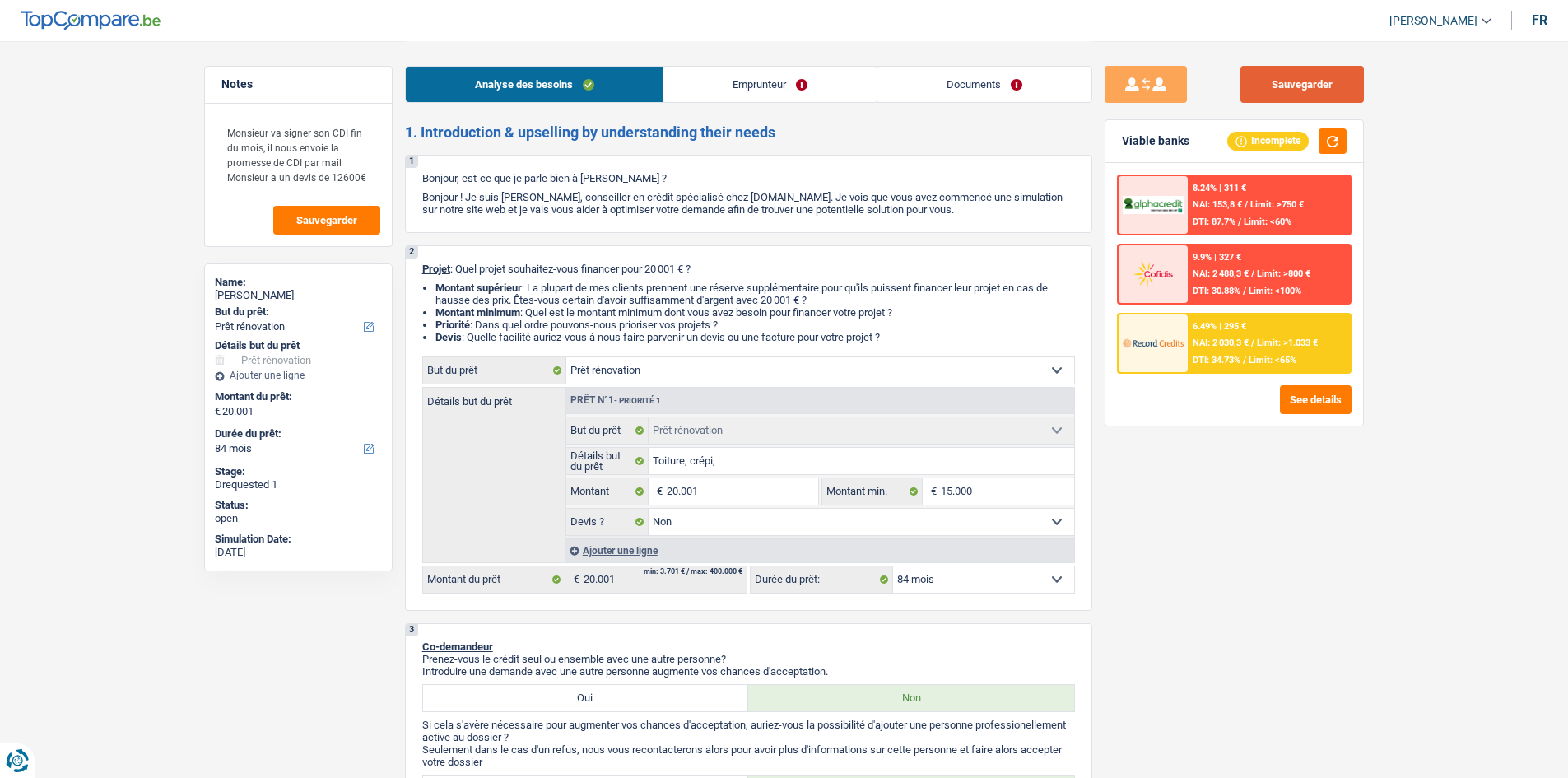
click at [1341, 84] on button "Sauvegarder" at bounding box center [1302, 84] width 124 height 37
click at [1242, 498] on div "Sauvegarder Viable banks Incomplete 8.24% | 311 € NAI: 153,8 € / Limit: >750 € …" at bounding box center [1233, 408] width 284 height 685
click at [374, 173] on textarea "Monsieur va signer son CDI fin du mois, il nous envoie la promesse de CDI par m…" at bounding box center [298, 154] width 163 height 79
click at [1209, 565] on div "Sauvegarder Viable banks Incomplete 8.24% | 311 € NAI: 153,8 € / Limit: >750 € …" at bounding box center [1233, 408] width 284 height 685
click at [756, 488] on input "20.001" at bounding box center [741, 491] width 150 height 26
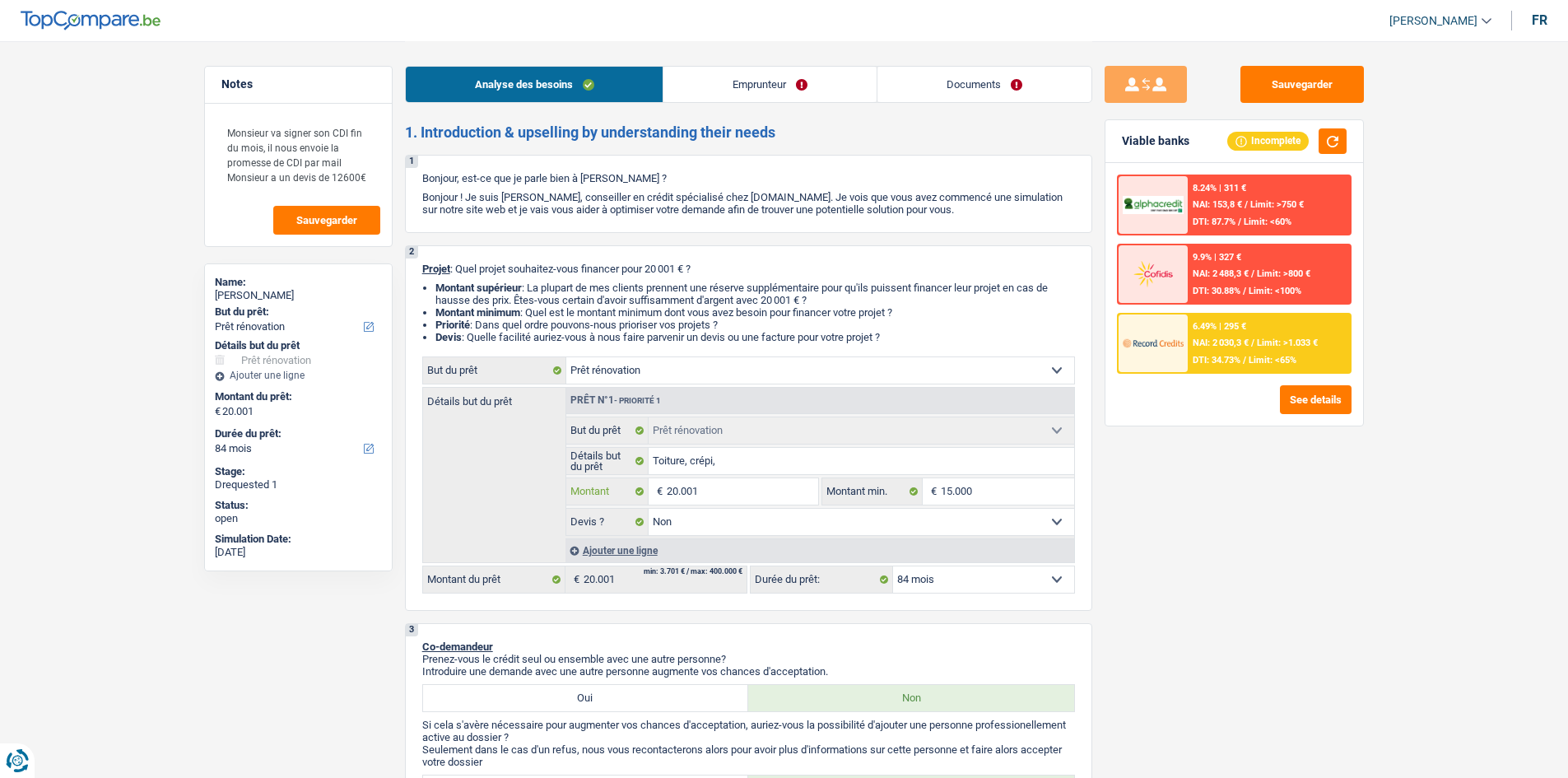
click at [756, 488] on input "20.001" at bounding box center [741, 491] width 150 height 26
type input "3"
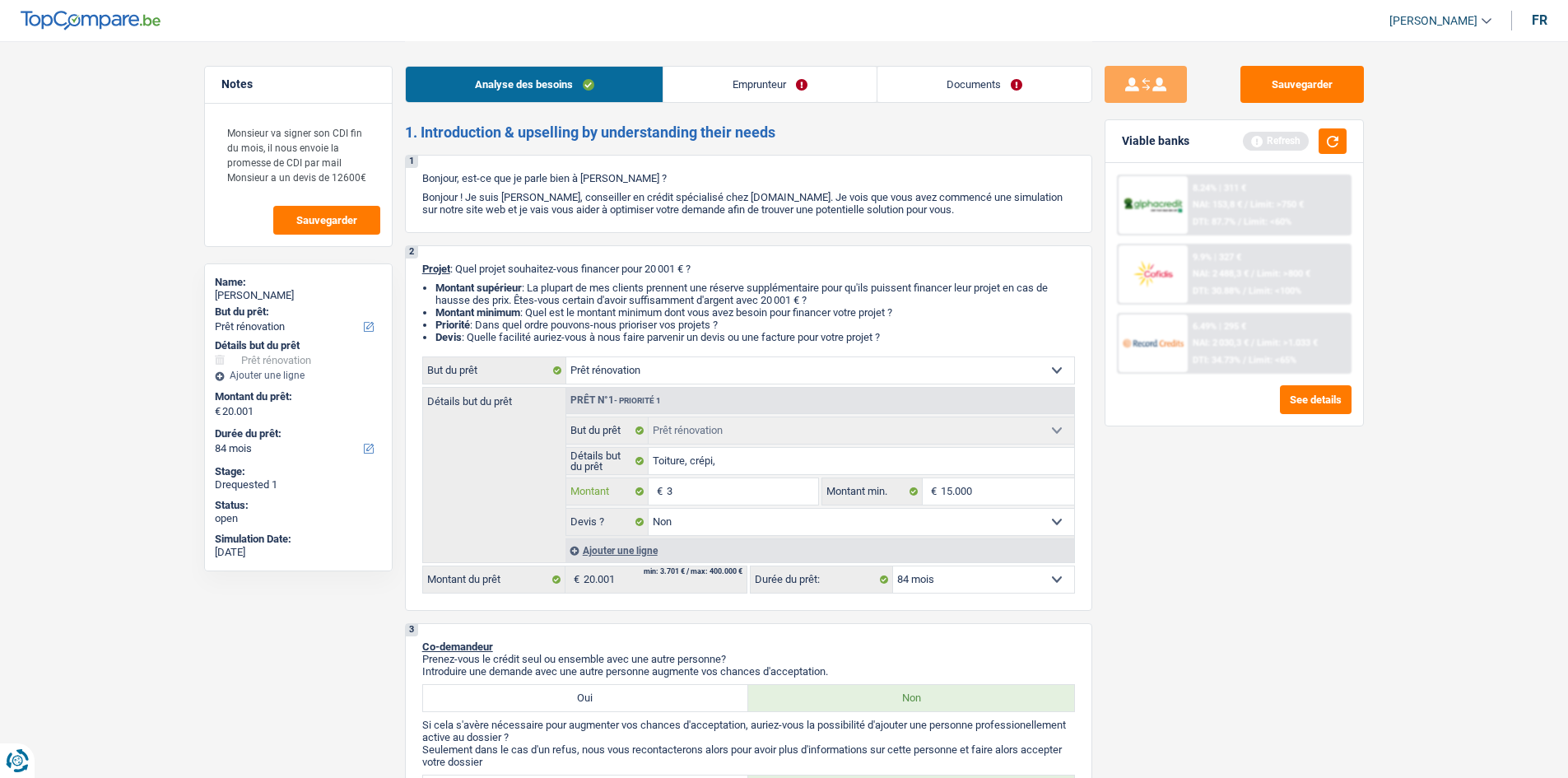
type input "30"
type input "300"
type input "3.000"
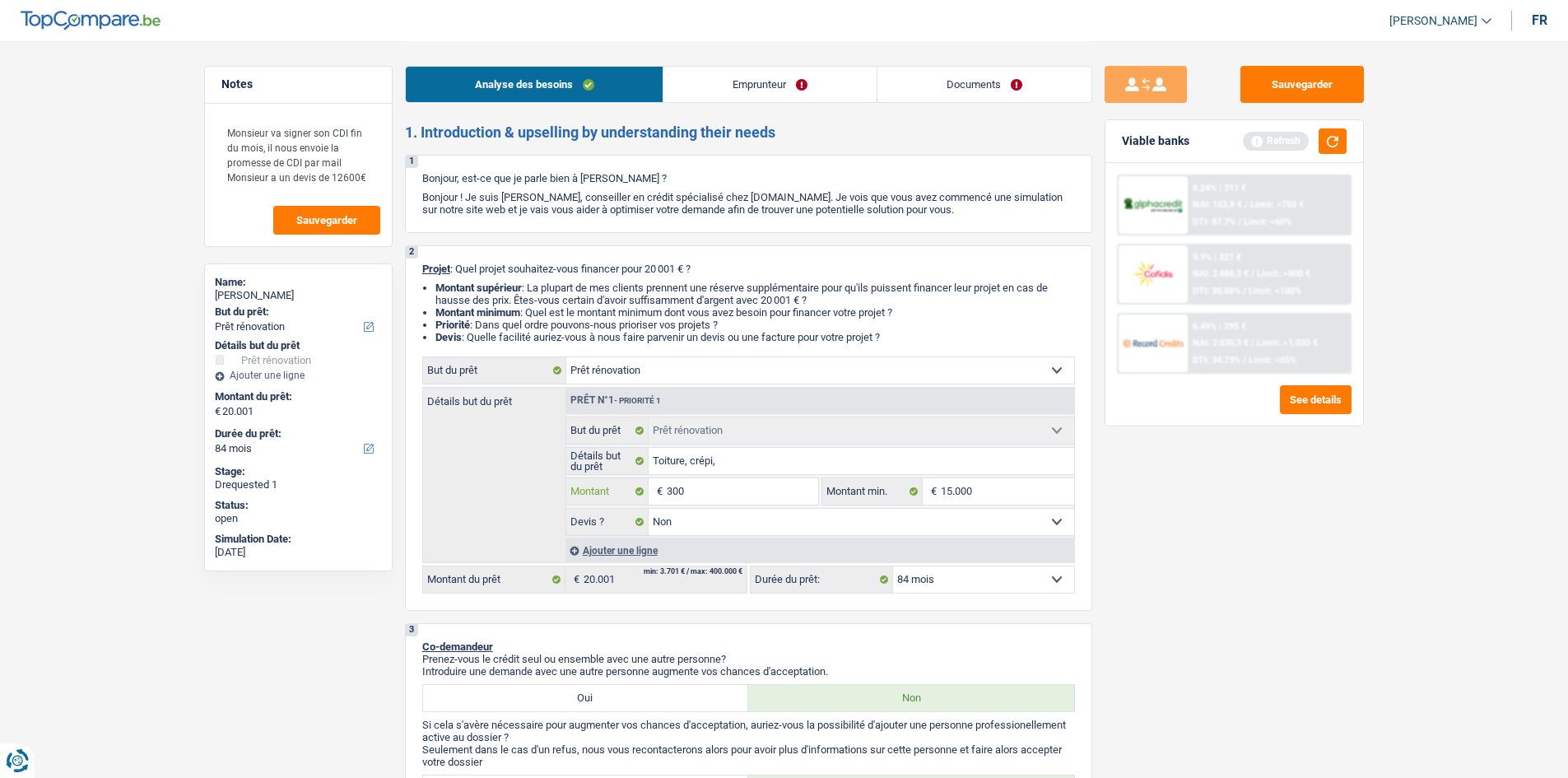
type input "3.000"
type input "30.000"
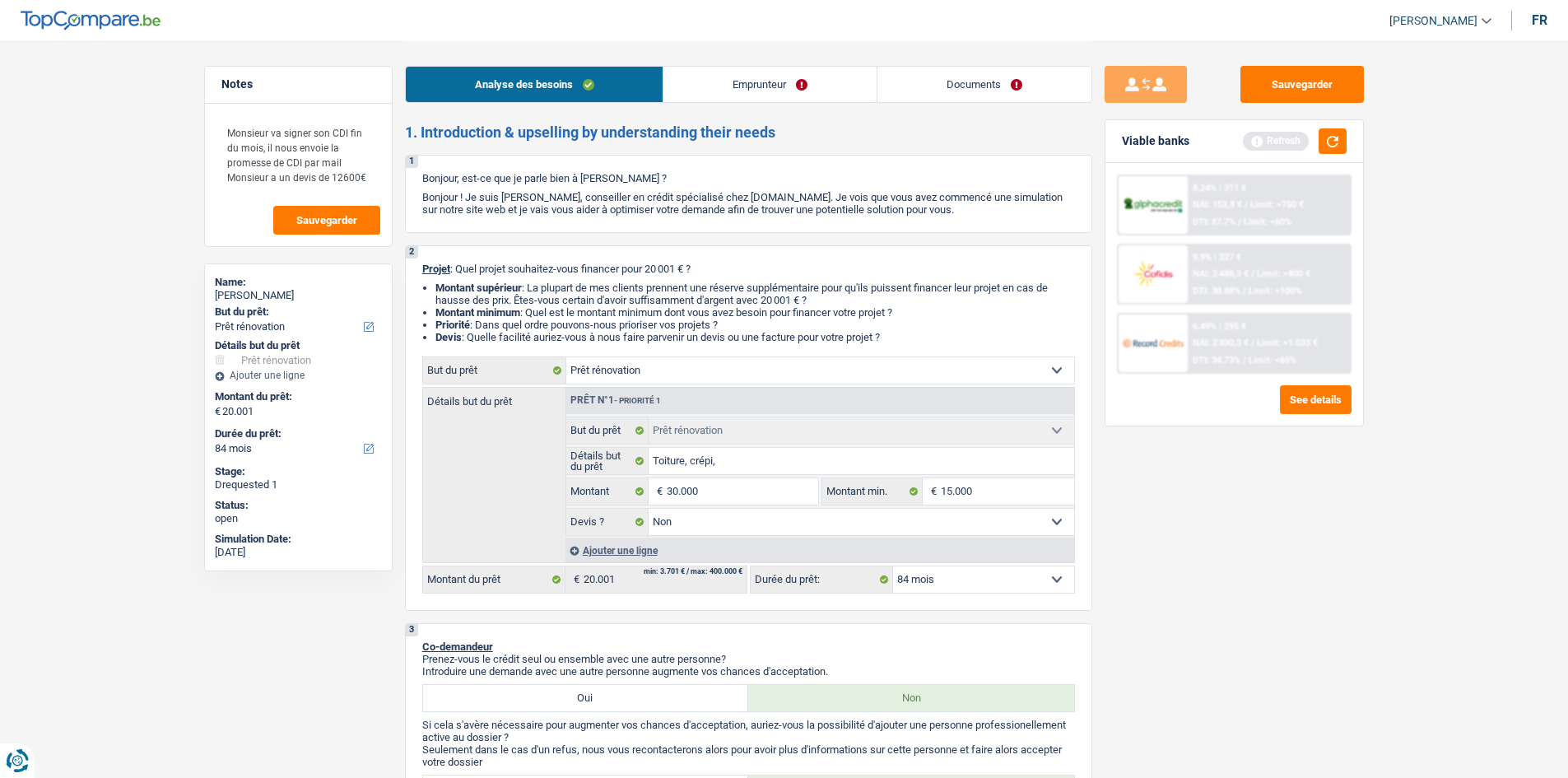
select select "120"
type input "30.000"
select select "120"
type input "30.000"
select select "120"
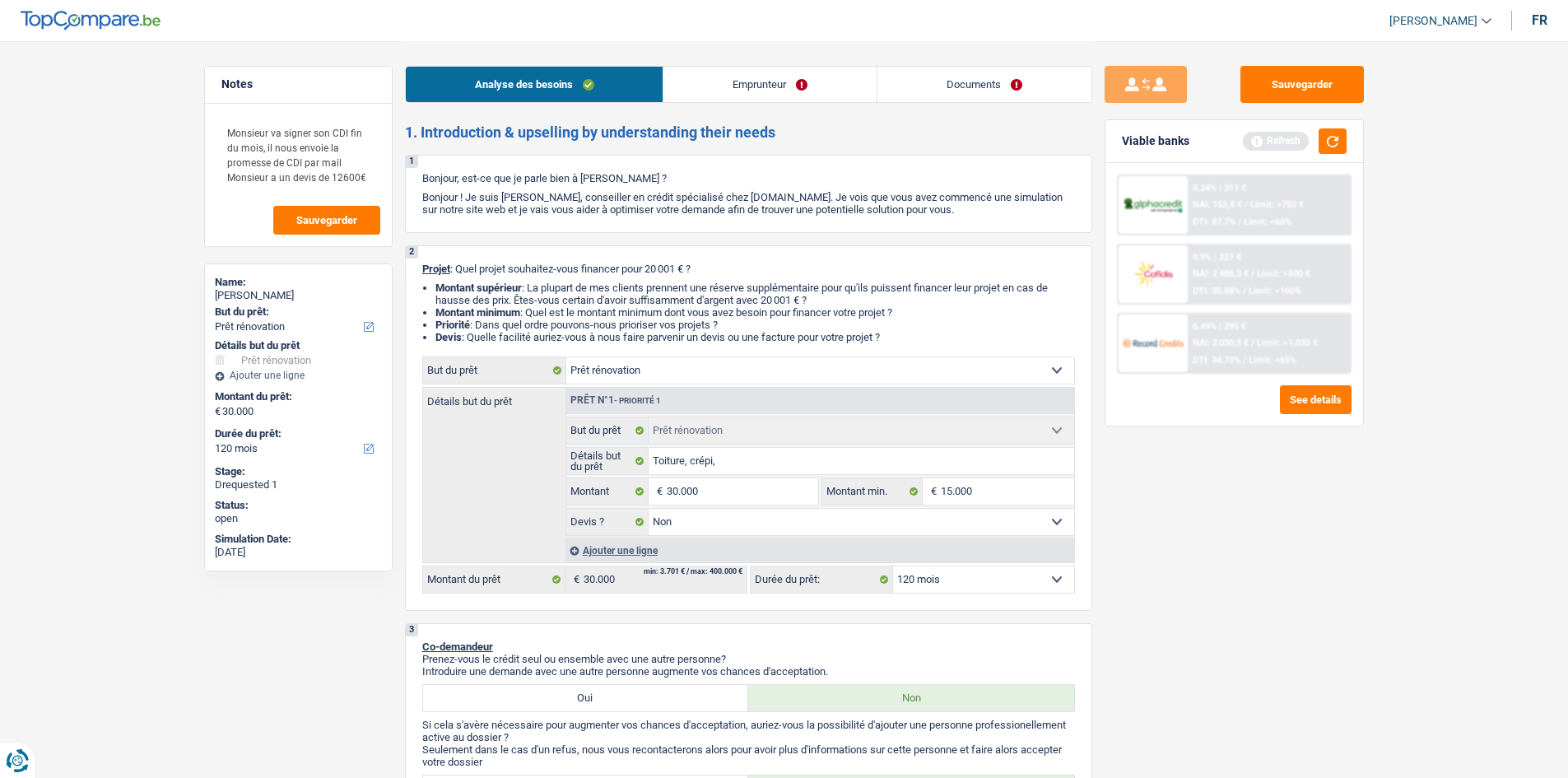
click at [1218, 605] on div "Sauvegarder Viable banks Refresh 8.24% | 311 € NAI: 153,8 € / Limit: >750 € DTI…" at bounding box center [1233, 408] width 284 height 685
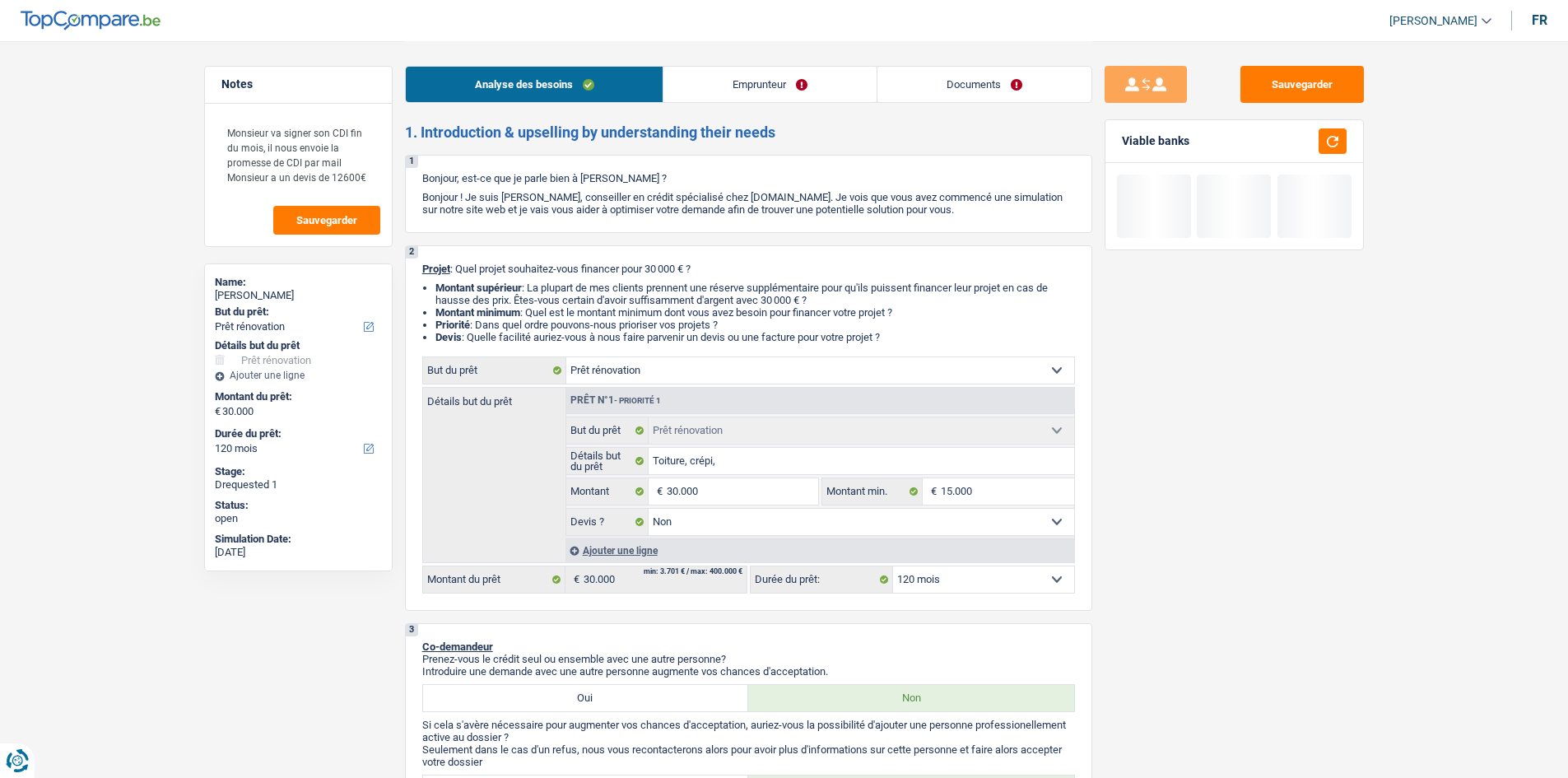
drag, startPoint x: 1004, startPoint y: 565, endPoint x: 1003, endPoint y: 573, distance: 8.1
click at [1004, 566] on div "12 mois 18 mois 24 mois 30 mois 36 mois 42 mois 48 mois 60 mois 72 mois 84 mois…" at bounding box center [913, 580] width 325 height 28
click at [1003, 574] on select "12 mois 18 mois 24 mois 30 mois 36 mois 42 mois 48 mois 60 mois 72 mois 84 mois…" at bounding box center [984, 579] width 181 height 26
select select "84"
click at [894, 566] on select "12 mois 18 mois 24 mois 30 mois 36 mois 42 mois 48 mois 60 mois 72 mois 84 mois…" at bounding box center [984, 579] width 181 height 26
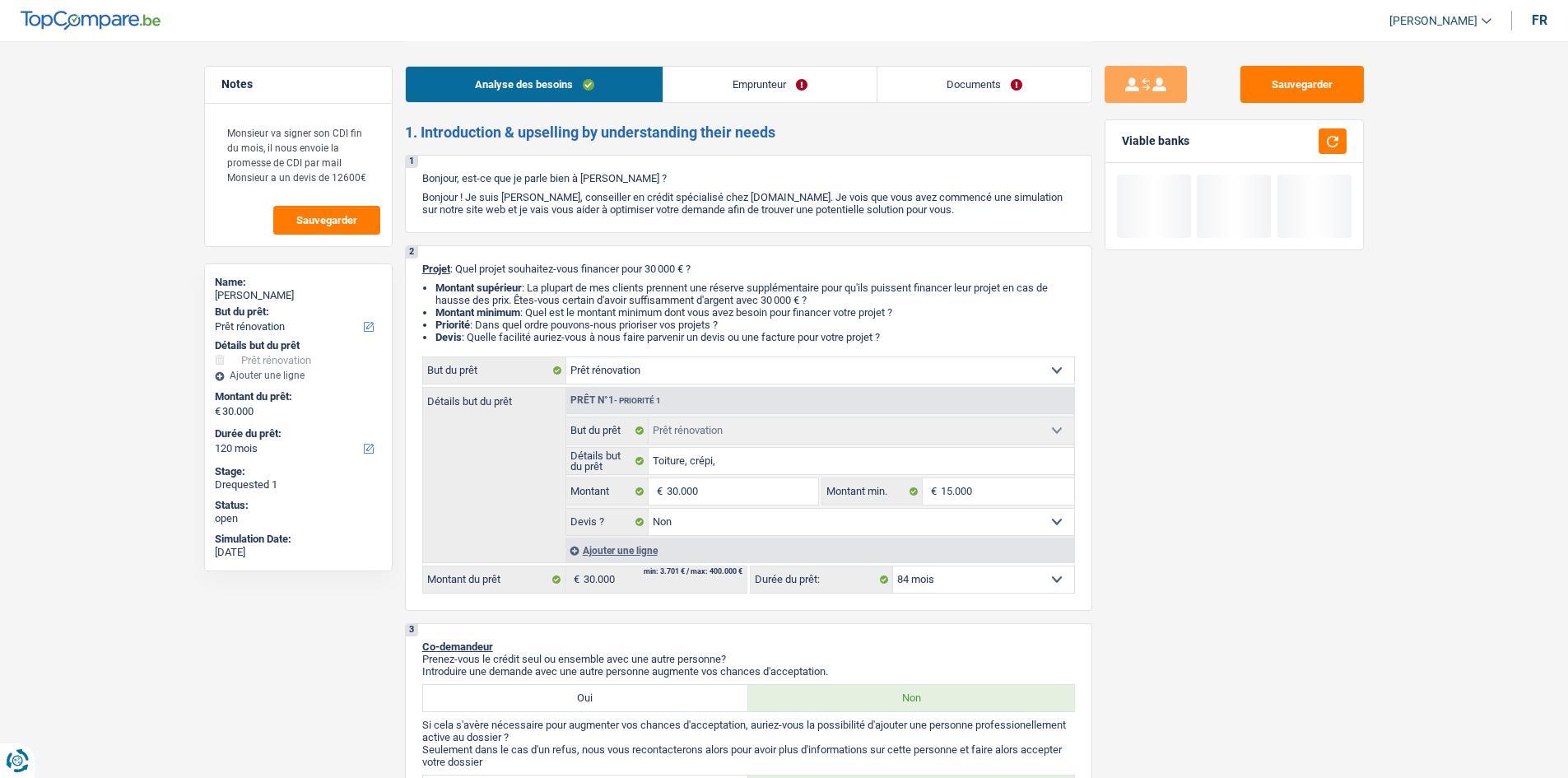
select select "84"
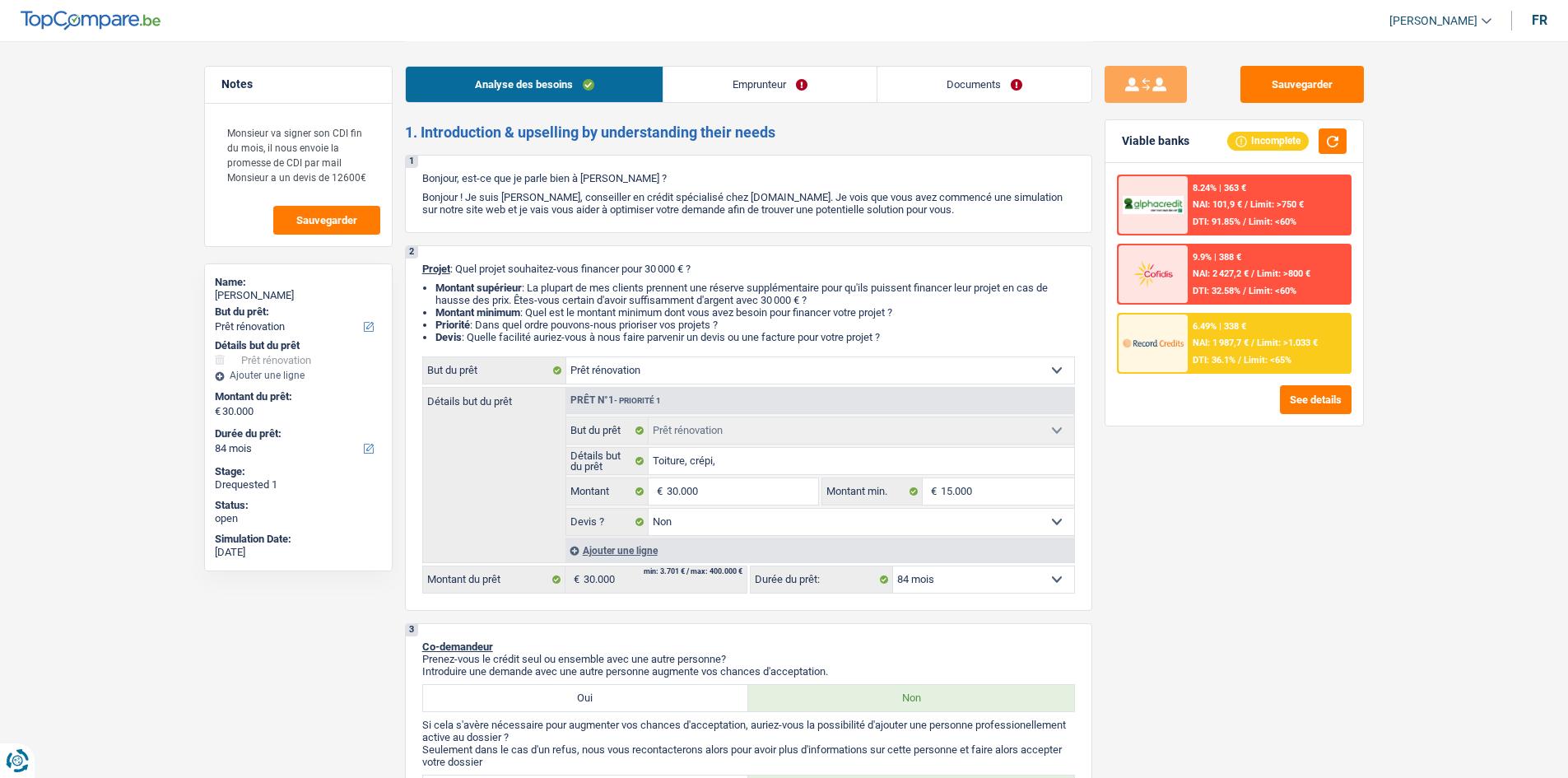
click at [1267, 349] on span "Limit: >1.033 €" at bounding box center [1287, 343] width 61 height 11
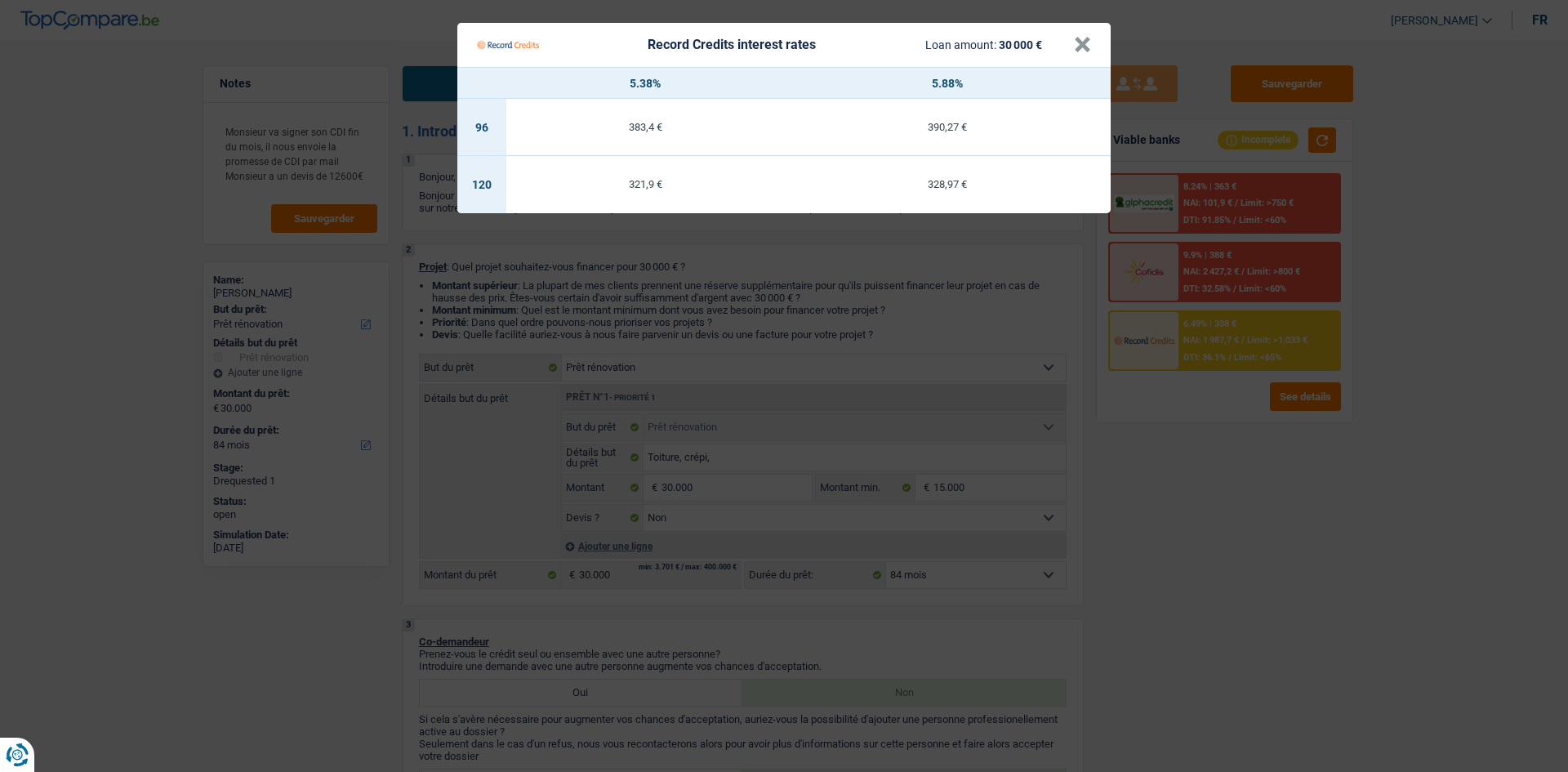
click at [1243, 534] on Credits "Record Credits interest rates Loan amount: 30 000 € × 5.38% 5.88% 96 383,4 € 39…" at bounding box center [784, 386] width 1568 height 772
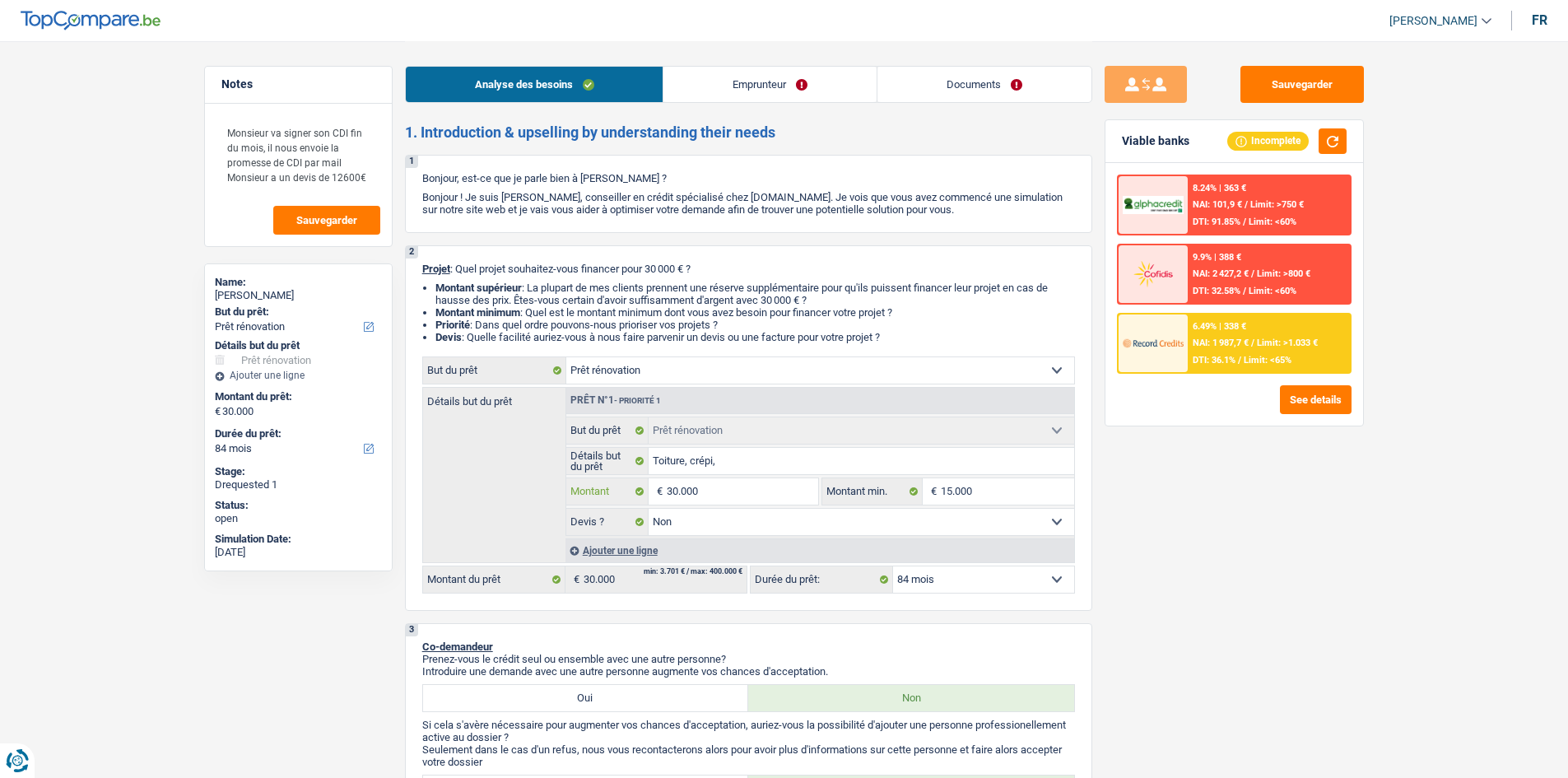
click at [756, 483] on input "30.000" at bounding box center [741, 491] width 150 height 26
type input "2"
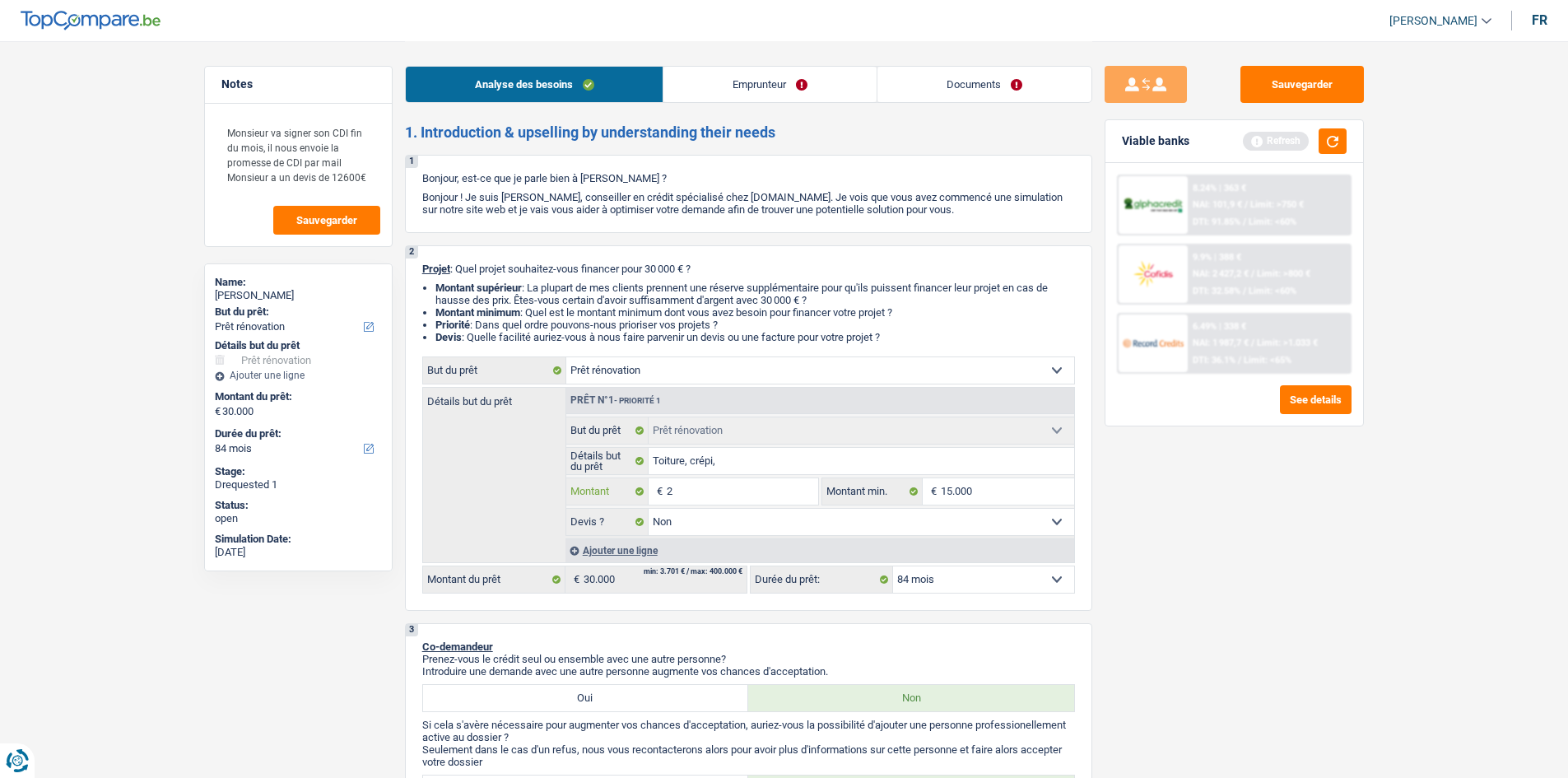
type input "20"
type input "200"
type input "2.000"
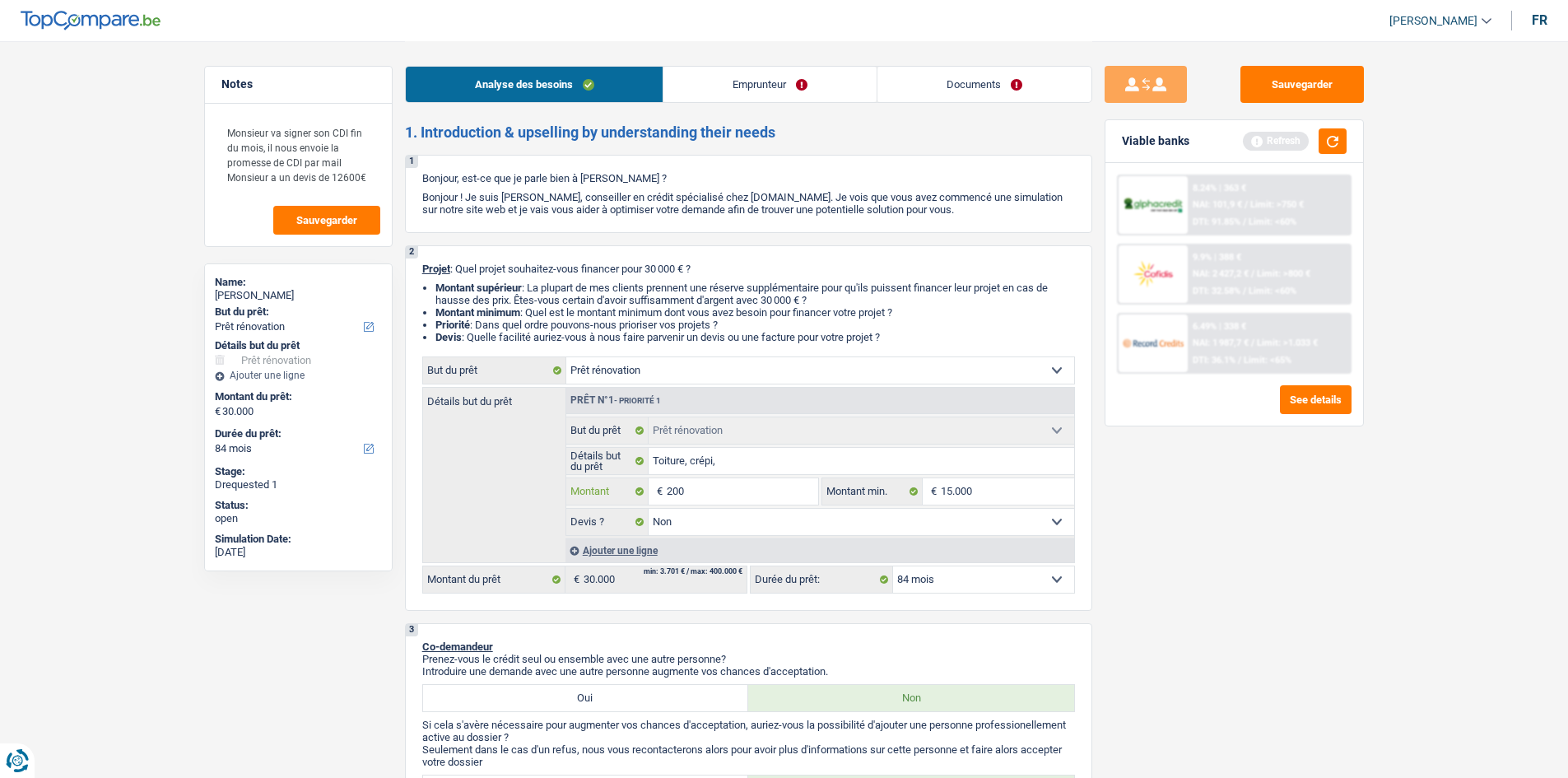
type input "2.000"
type input "20.001"
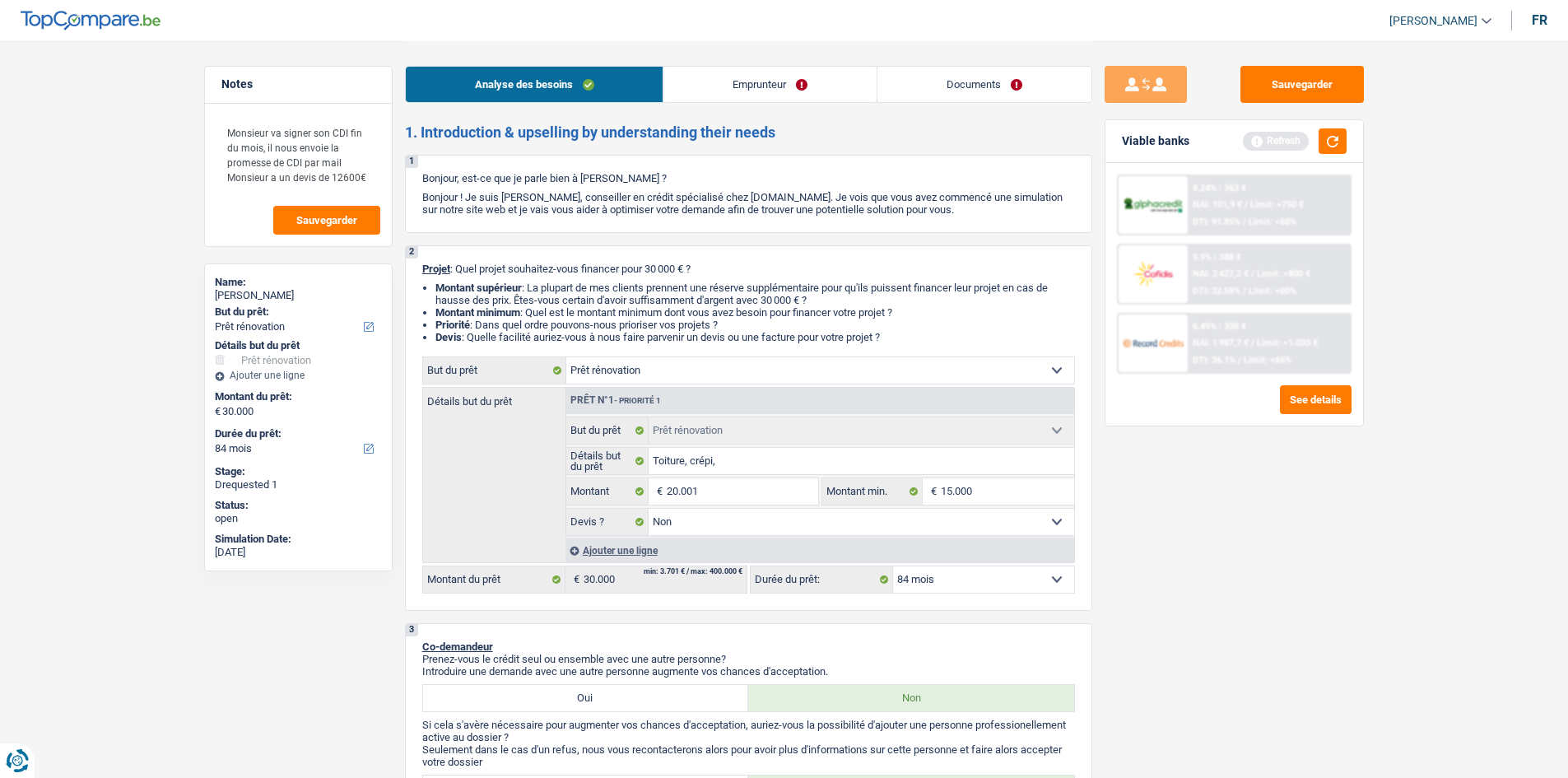
select select "120"
type input "20.001"
select select "120"
type input "20.001"
select select "120"
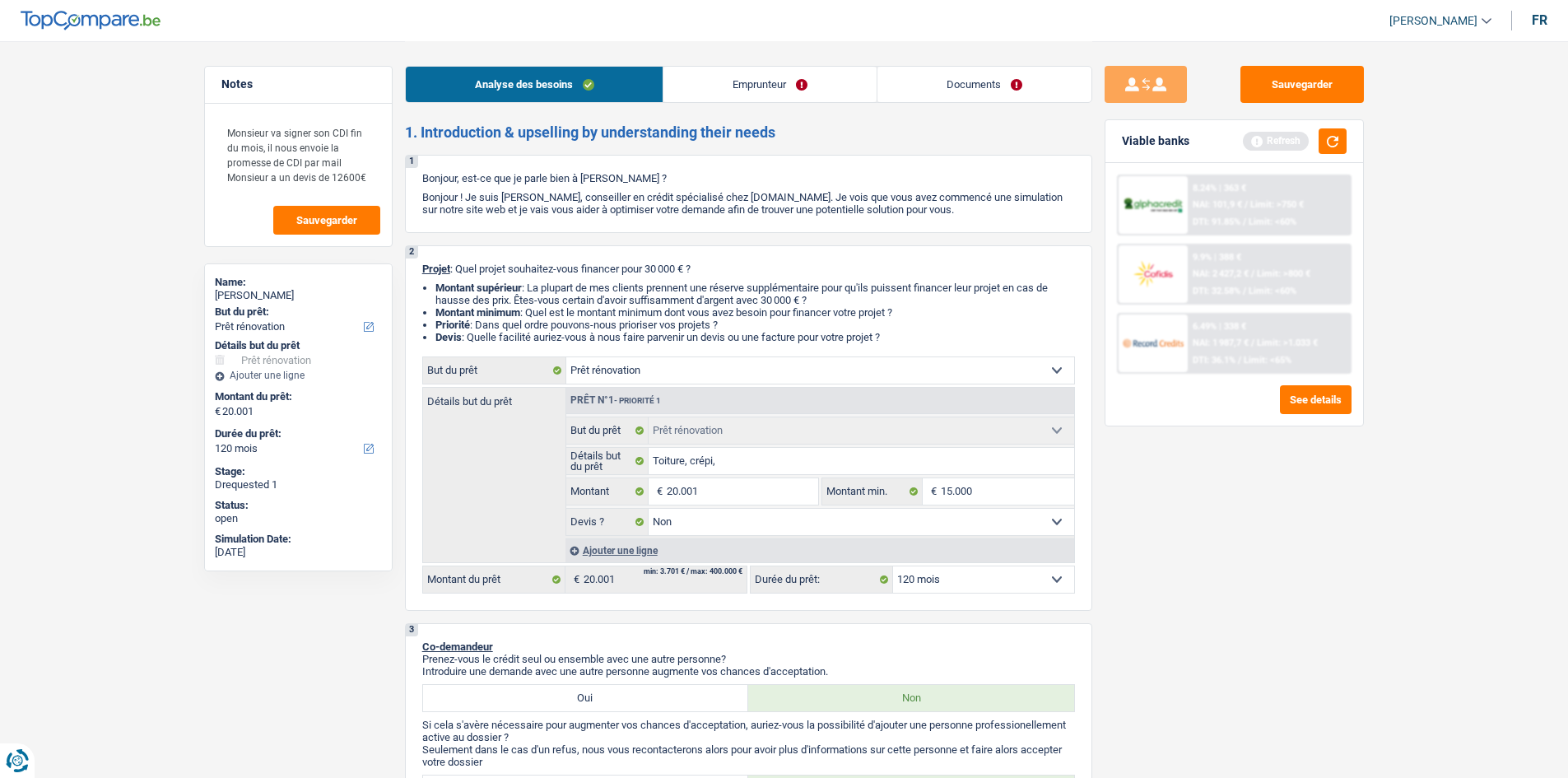
click at [1297, 580] on div "Sauvegarder Viable banks Refresh 8.24% | 363 € NAI: 101,9 € / Limit: >750 € DTI…" at bounding box center [1233, 408] width 284 height 685
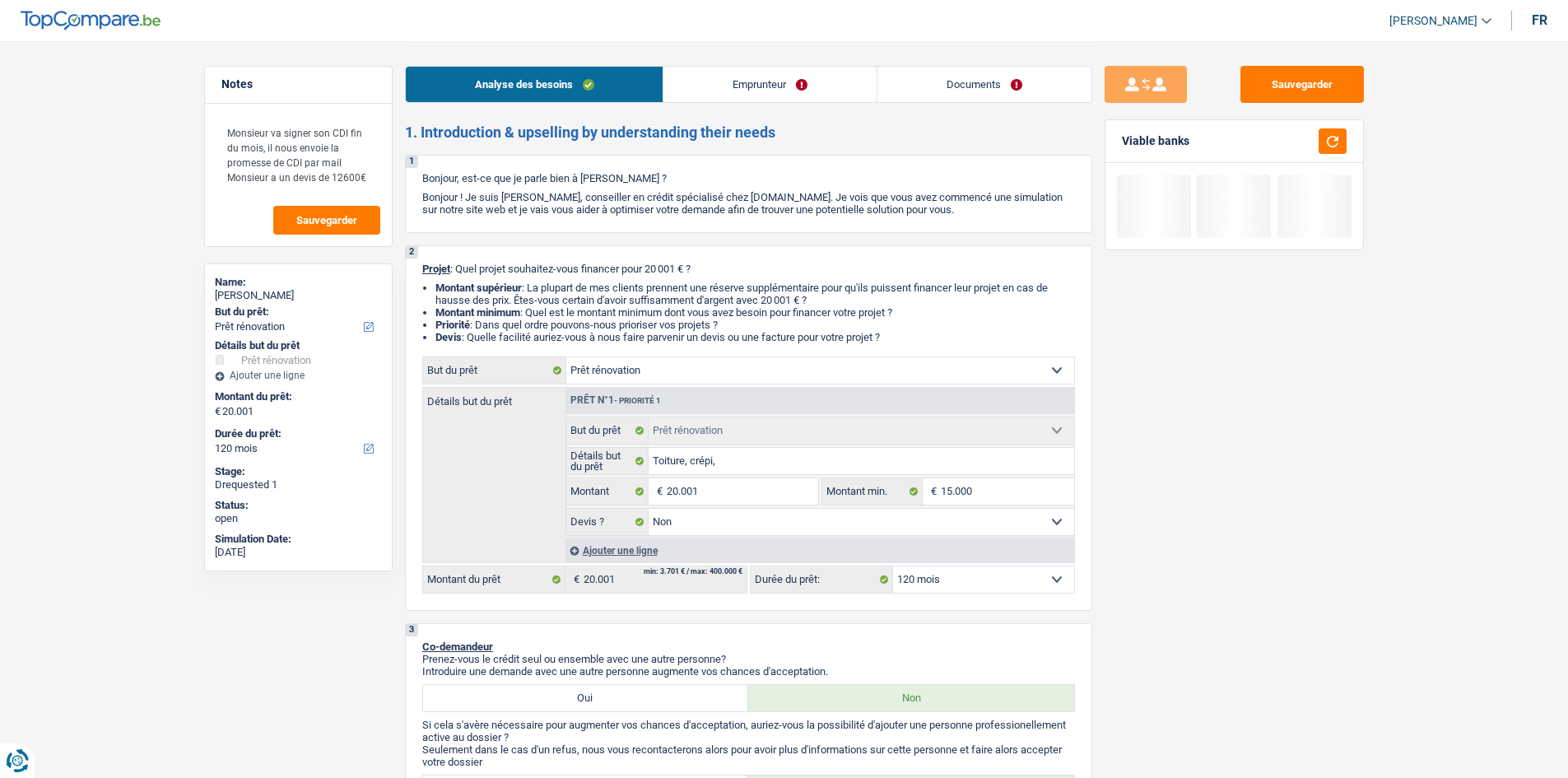
click at [1025, 598] on div "2 Projet : Quel projet souhaitez-vous financer pour 20 001 € ? Montant supérieu…" at bounding box center [749, 427] width 687 height 366
drag, startPoint x: 1021, startPoint y: 580, endPoint x: 1021, endPoint y: 566, distance: 14.0
click at [1021, 579] on select "12 mois 18 mois 24 mois 30 mois 36 mois 42 mois 48 mois 60 mois 72 mois 84 mois…" at bounding box center [984, 579] width 181 height 26
select select "60"
click at [894, 566] on select "12 mois 18 mois 24 mois 30 mois 36 mois 42 mois 48 mois 60 mois 72 mois 84 mois…" at bounding box center [984, 579] width 181 height 26
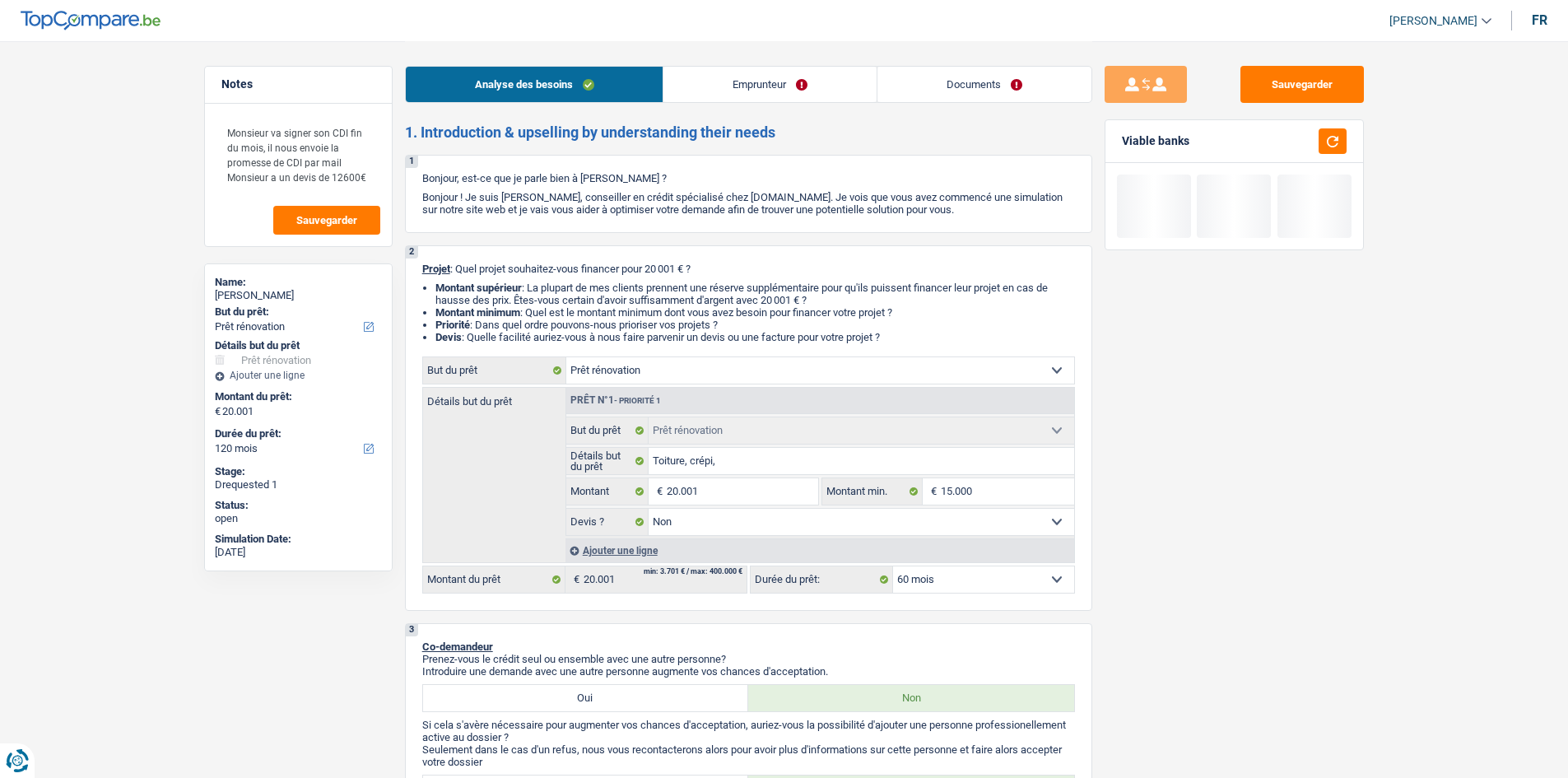
select select "60"
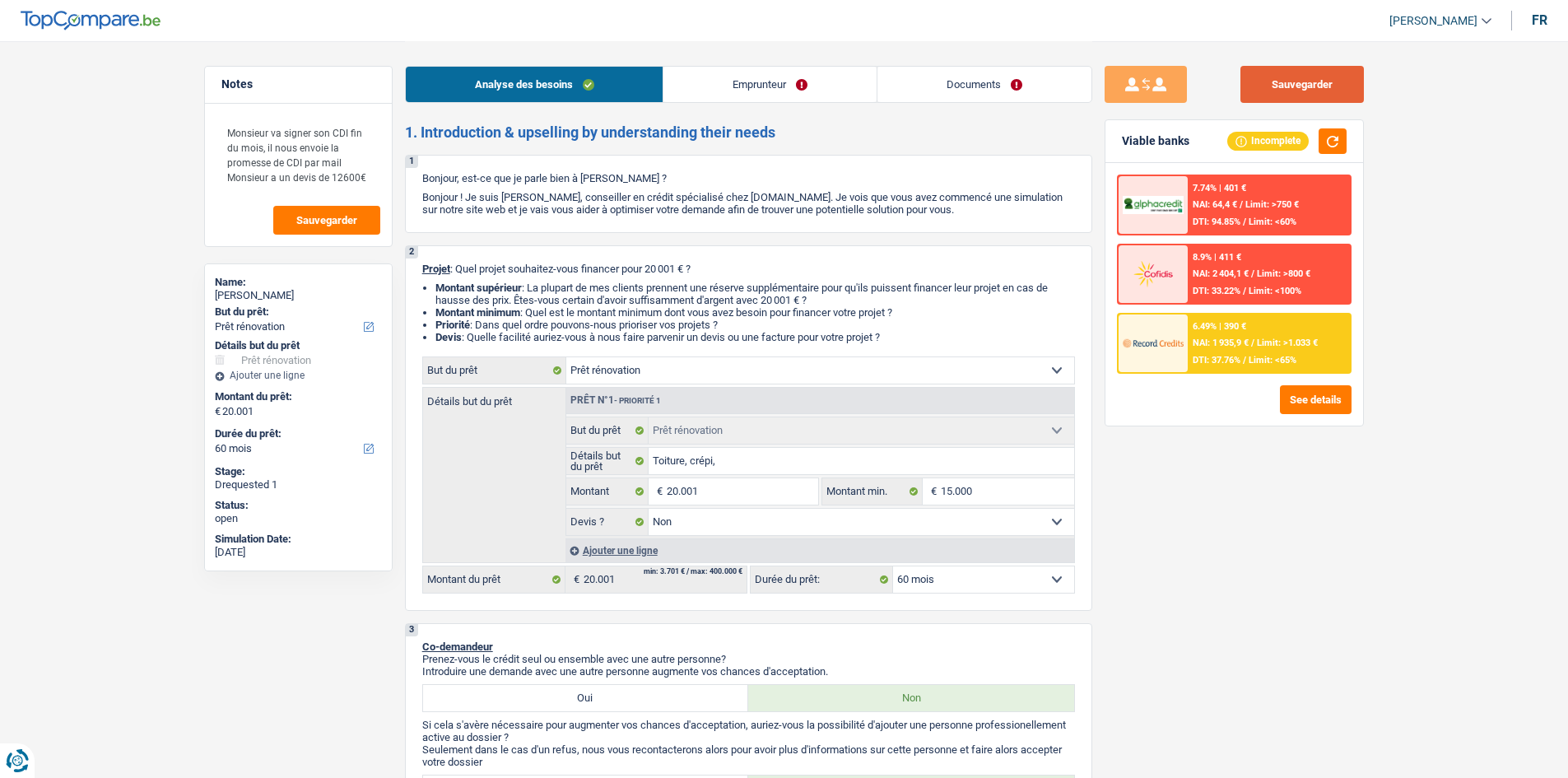
click at [1334, 95] on button "Sauvegarder" at bounding box center [1302, 84] width 124 height 37
select select "renovation"
select select "60"
select select "renovation"
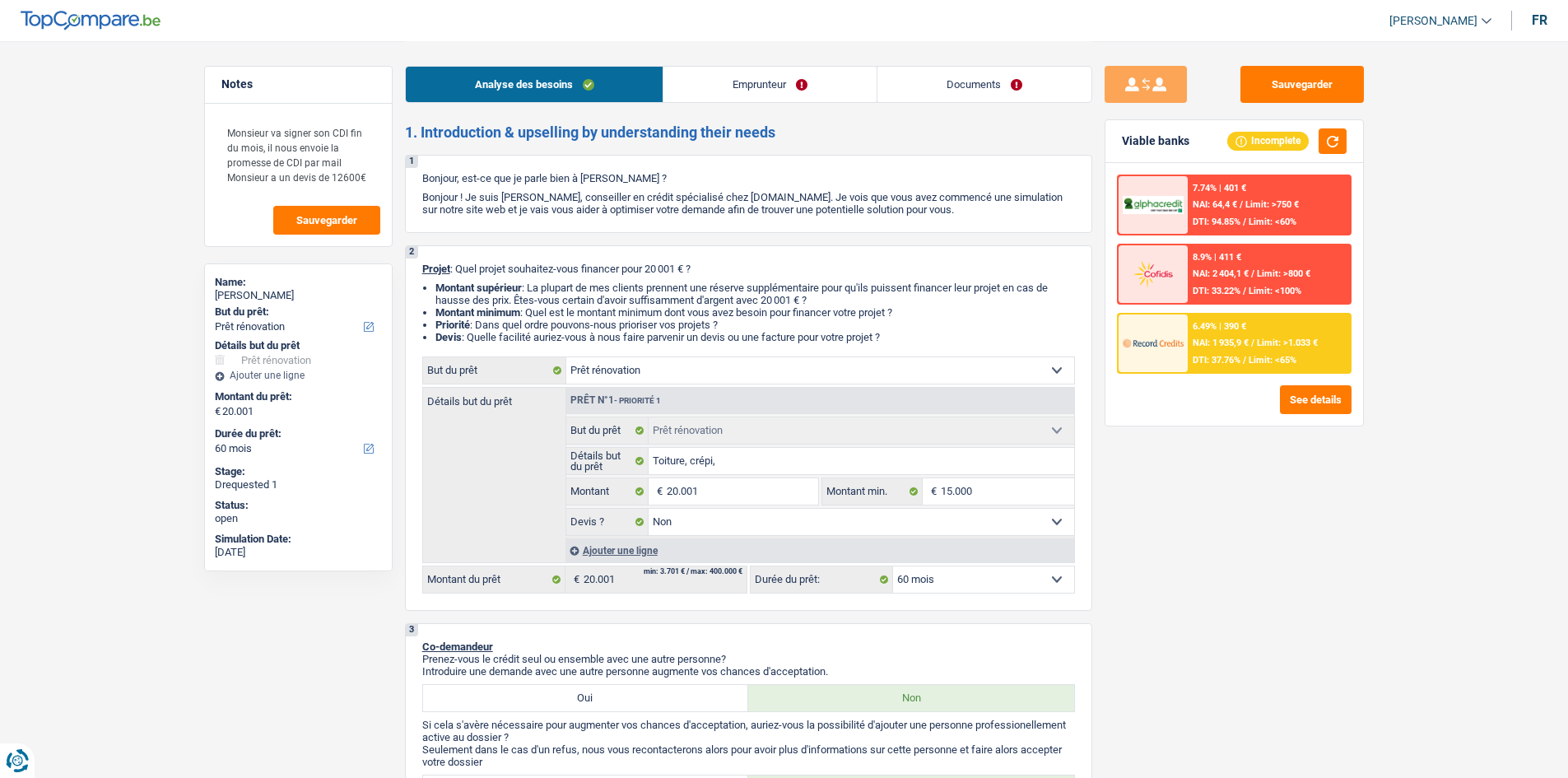
select select "renovation"
select select "false"
select select "60"
select select "worker"
select select "netSalary"
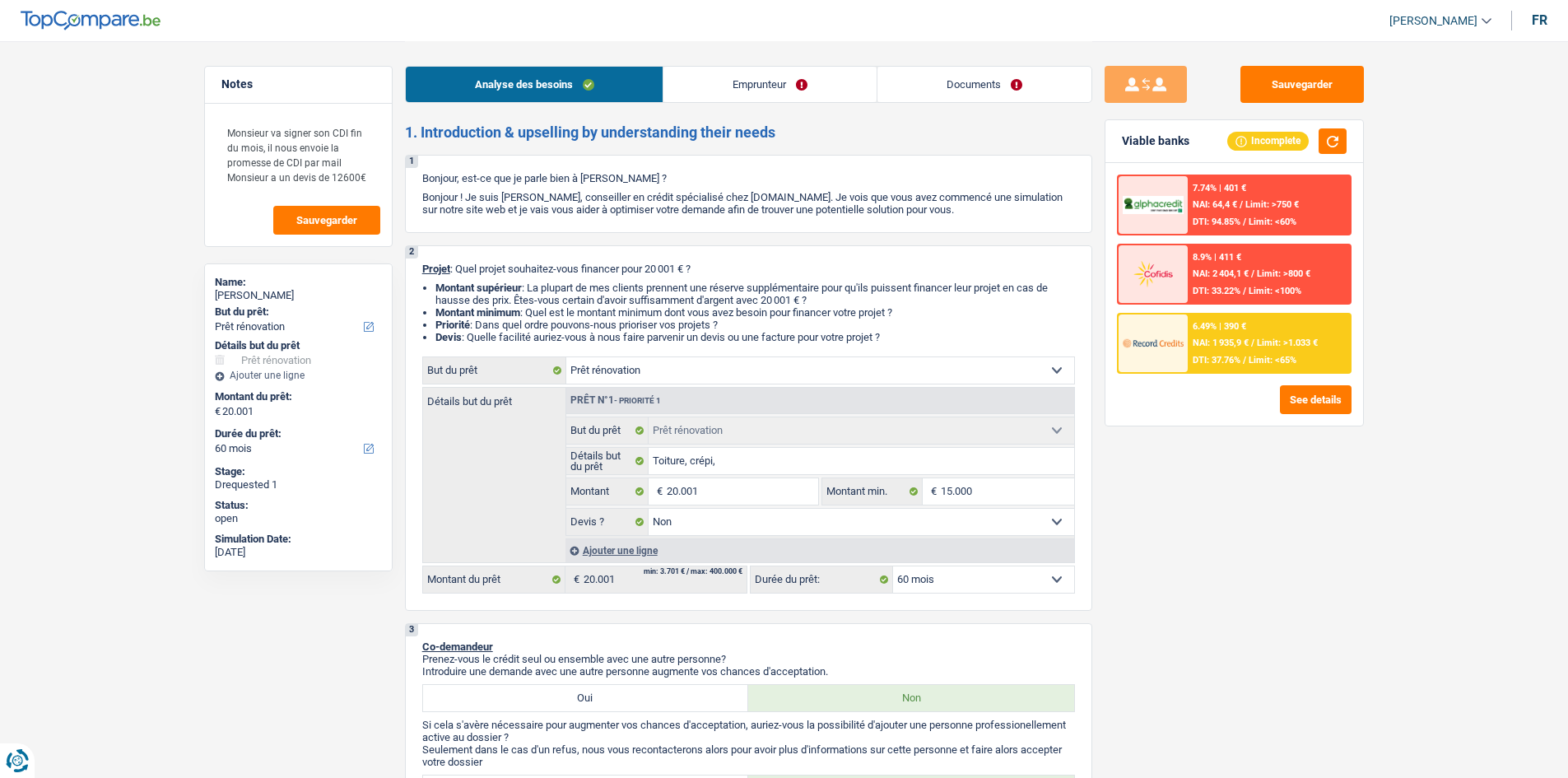
select select "ownerWithMortgage"
select select "mortgage"
select select "300"
select select "mortgage"
select select "300"
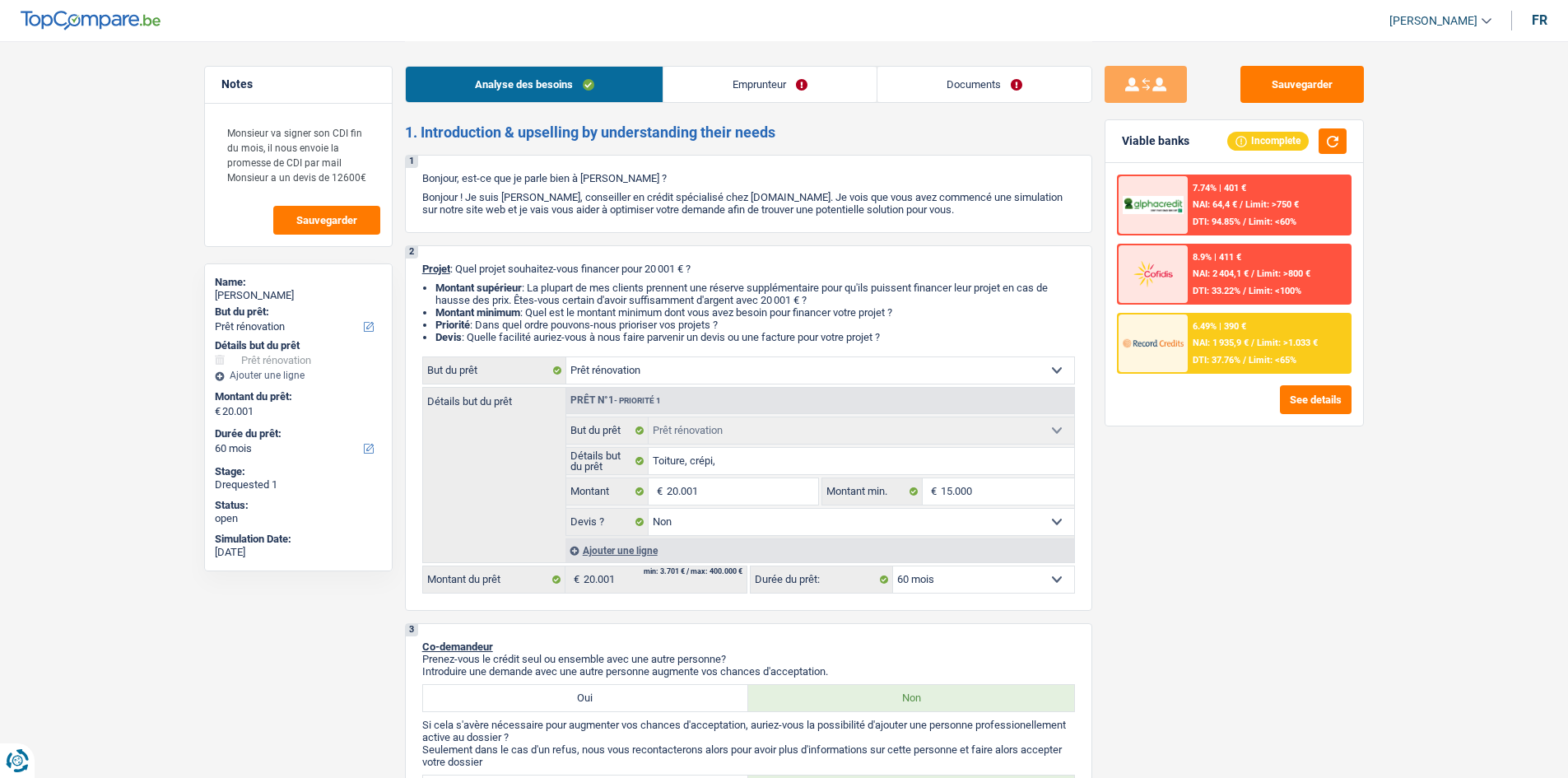
select select "renovation"
select select "false"
select select "60"
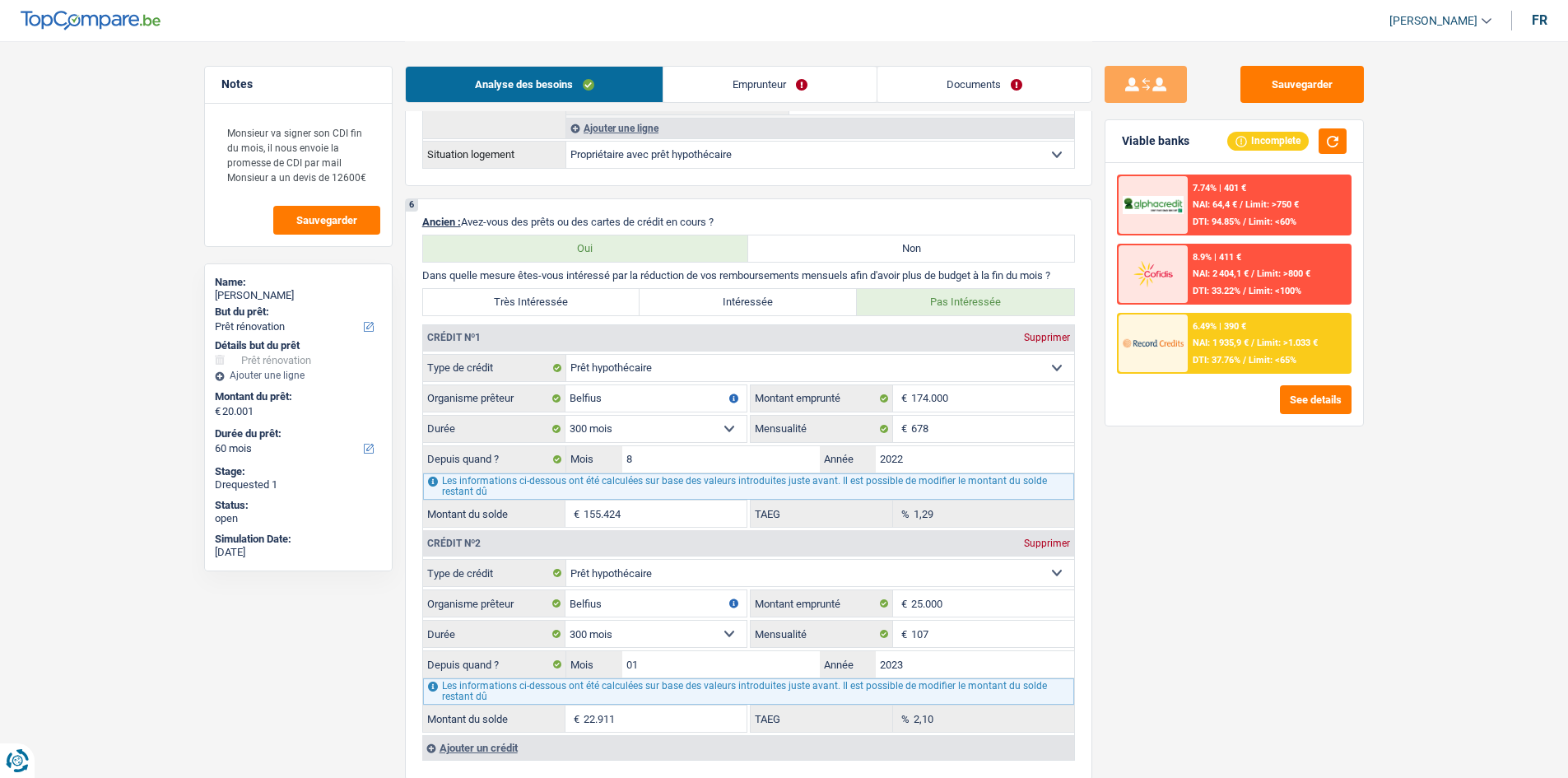
scroll to position [1234, 0]
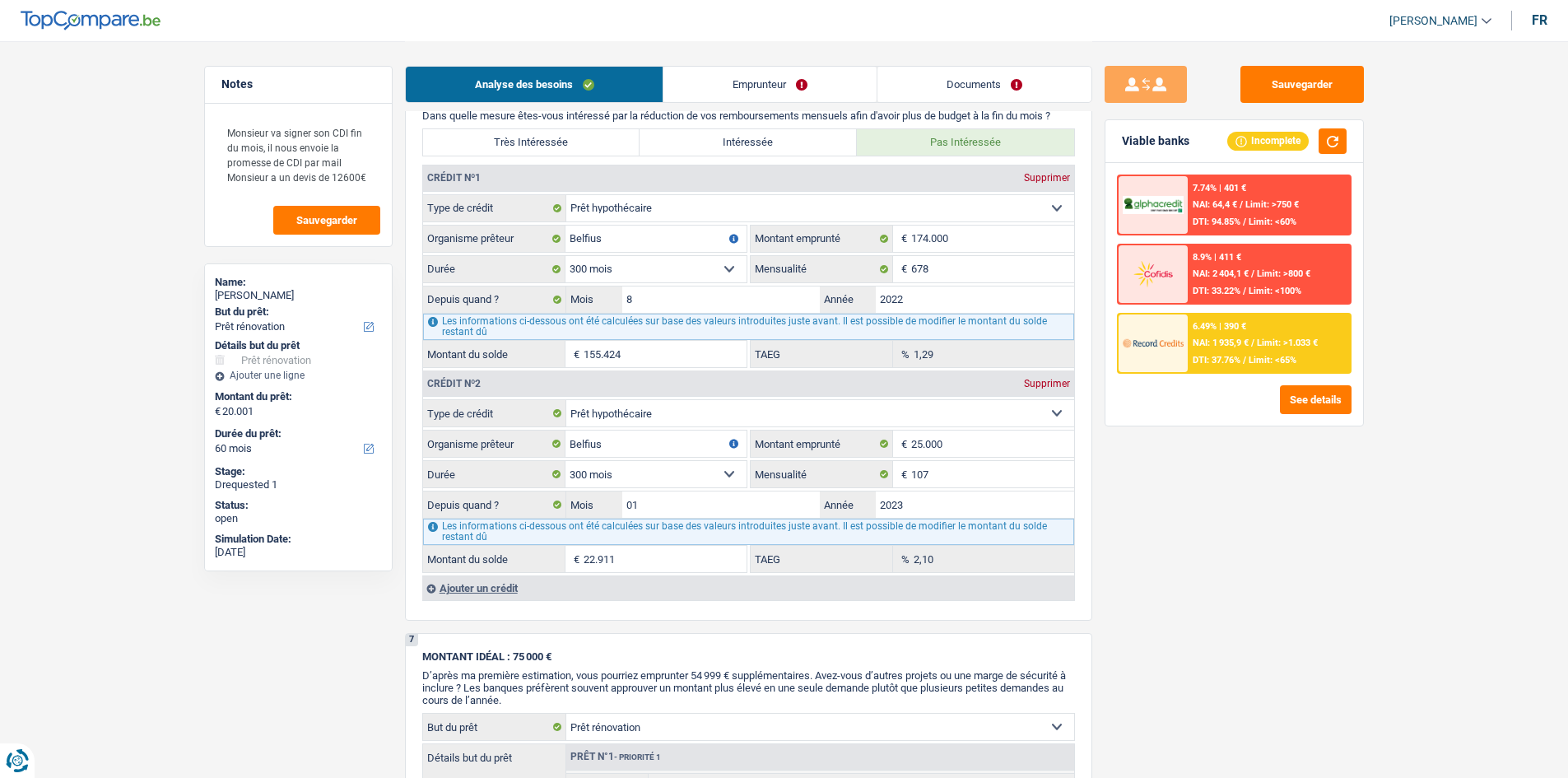
click at [1201, 548] on div "Sauvegarder Viable banks Incomplete 7.74% | 401 € NAI: 64,4 € / Limit: >750 € D…" at bounding box center [1233, 408] width 284 height 685
click at [1202, 533] on div "Sauvegarder Viable banks Incomplete 7.74% | 401 € NAI: 64,4 € / Limit: >750 € D…" at bounding box center [1233, 408] width 284 height 685
click at [1224, 339] on span "NAI: 1 935,9 €" at bounding box center [1220, 343] width 56 height 11
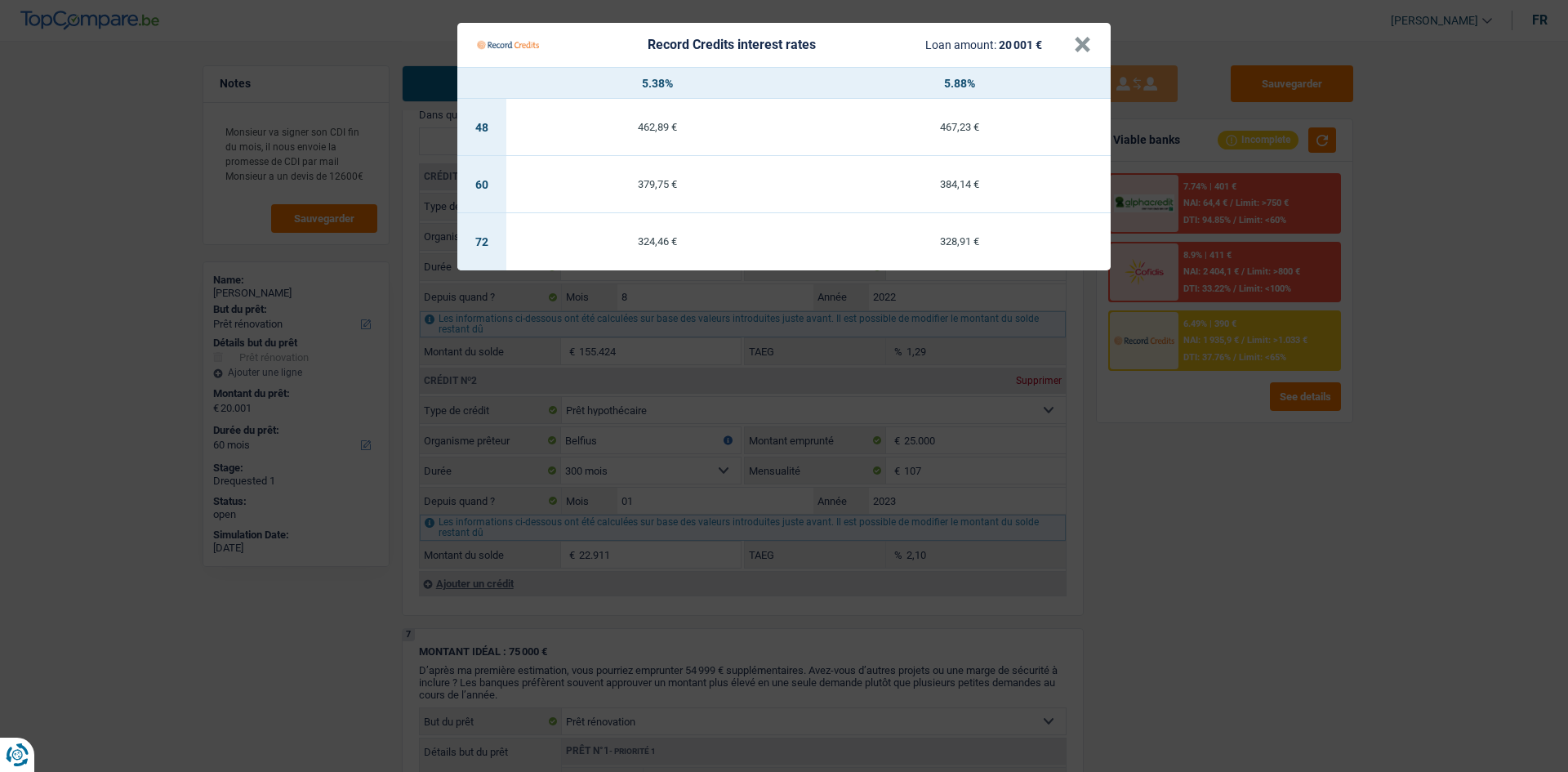
click at [644, 185] on div "379,75 €" at bounding box center [657, 184] width 303 height 11
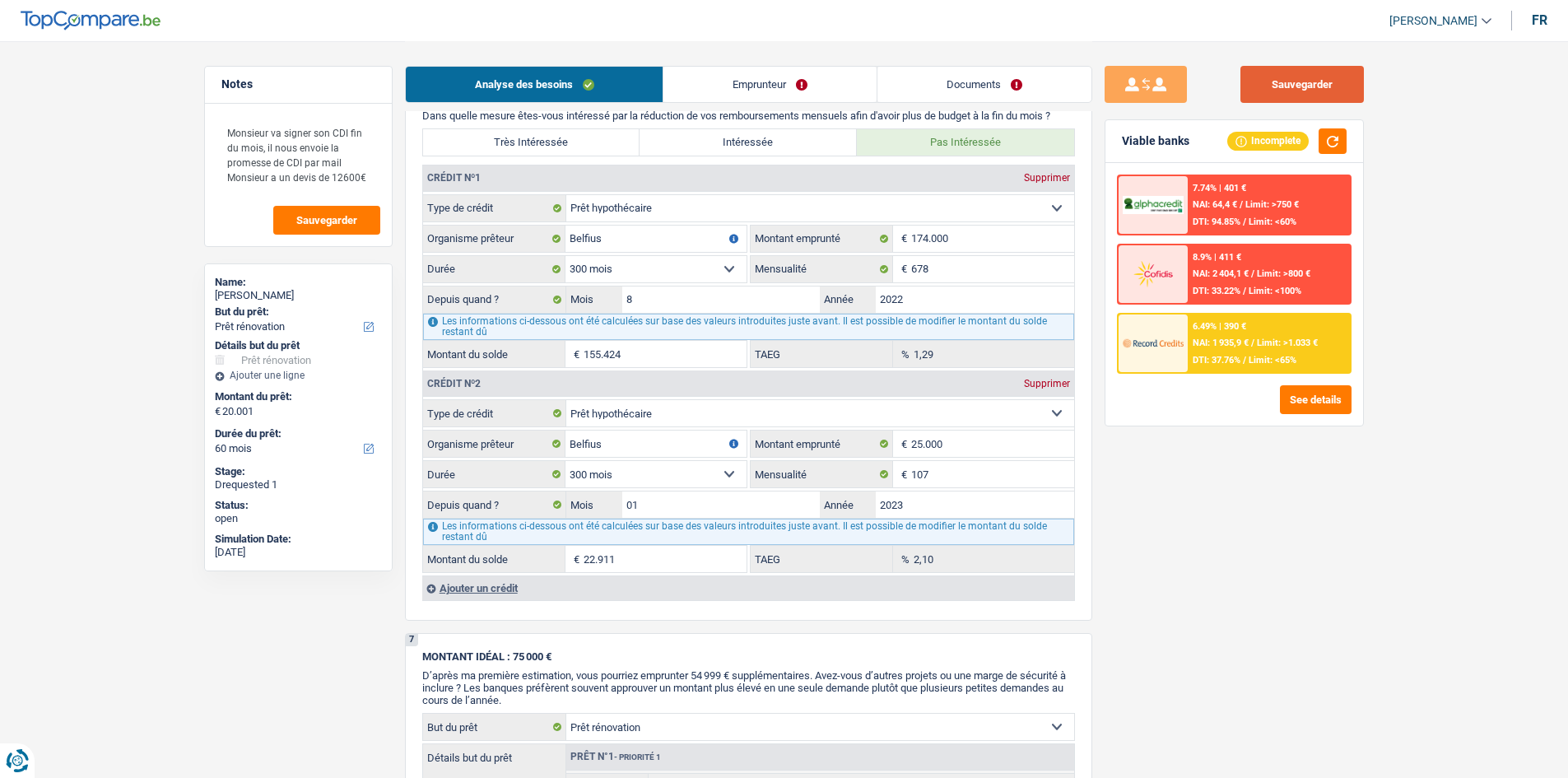
click at [1323, 76] on button "Sauvegarder" at bounding box center [1302, 84] width 124 height 37
click at [140, 149] on main "Notes Monsieur va signer son CDI fin du mois, il nous envoie la promesse de CDI…" at bounding box center [784, 133] width 1568 height 2736
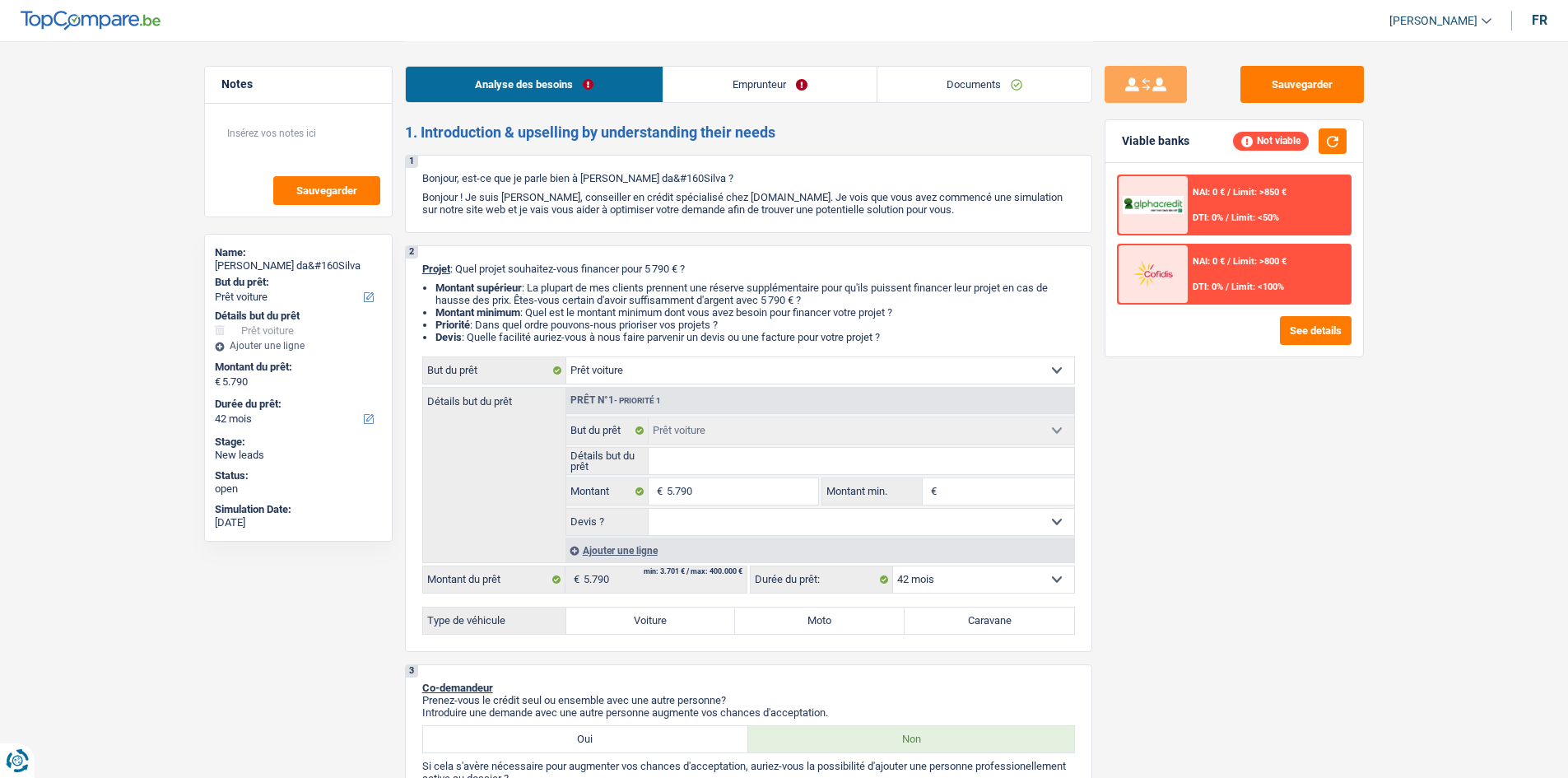
select select "car"
select select "42"
select select "car"
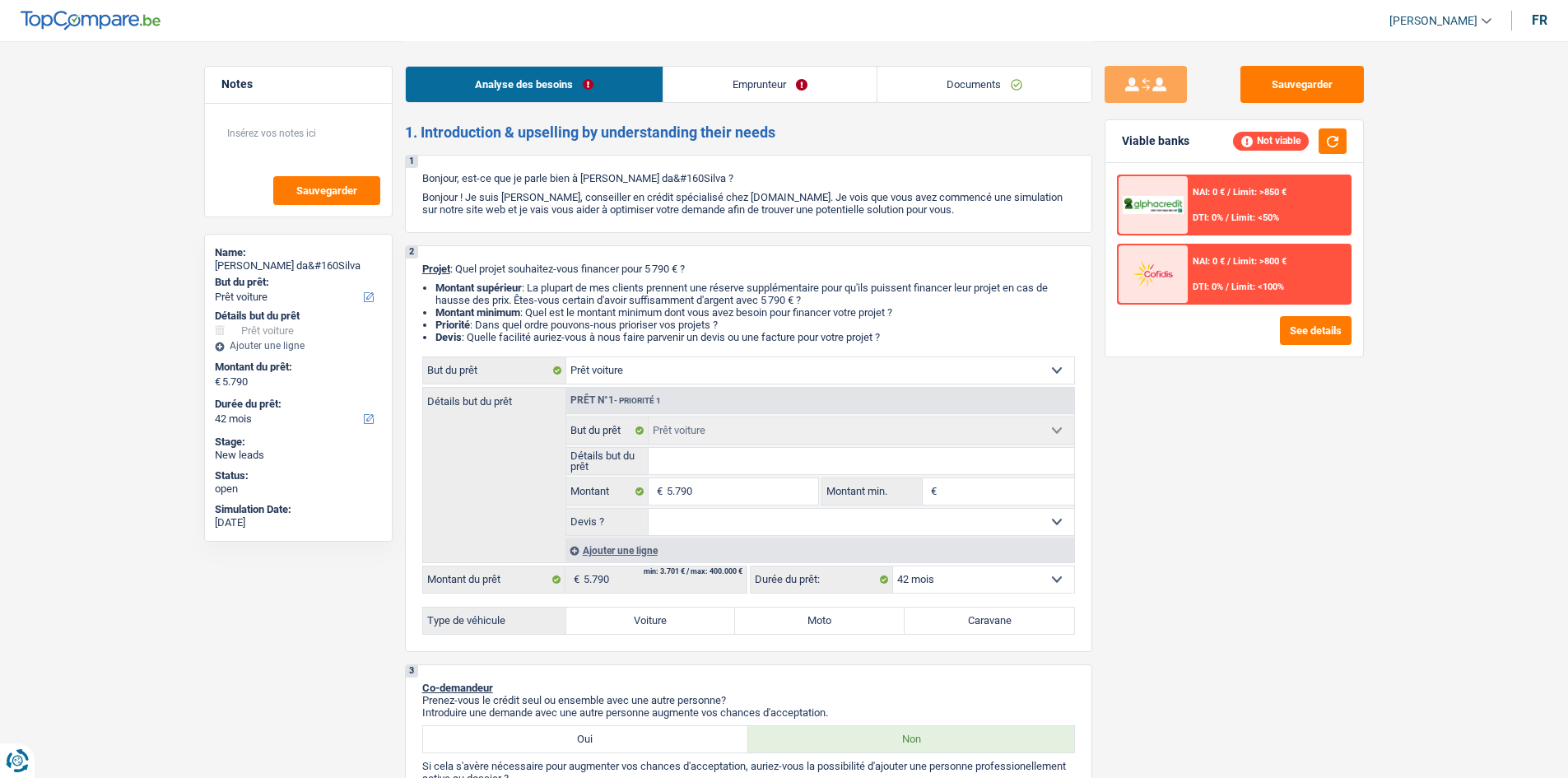
select select "42"
select select "car"
select select "42"
click at [976, 85] on link "Documents" at bounding box center [984, 85] width 214 height 36
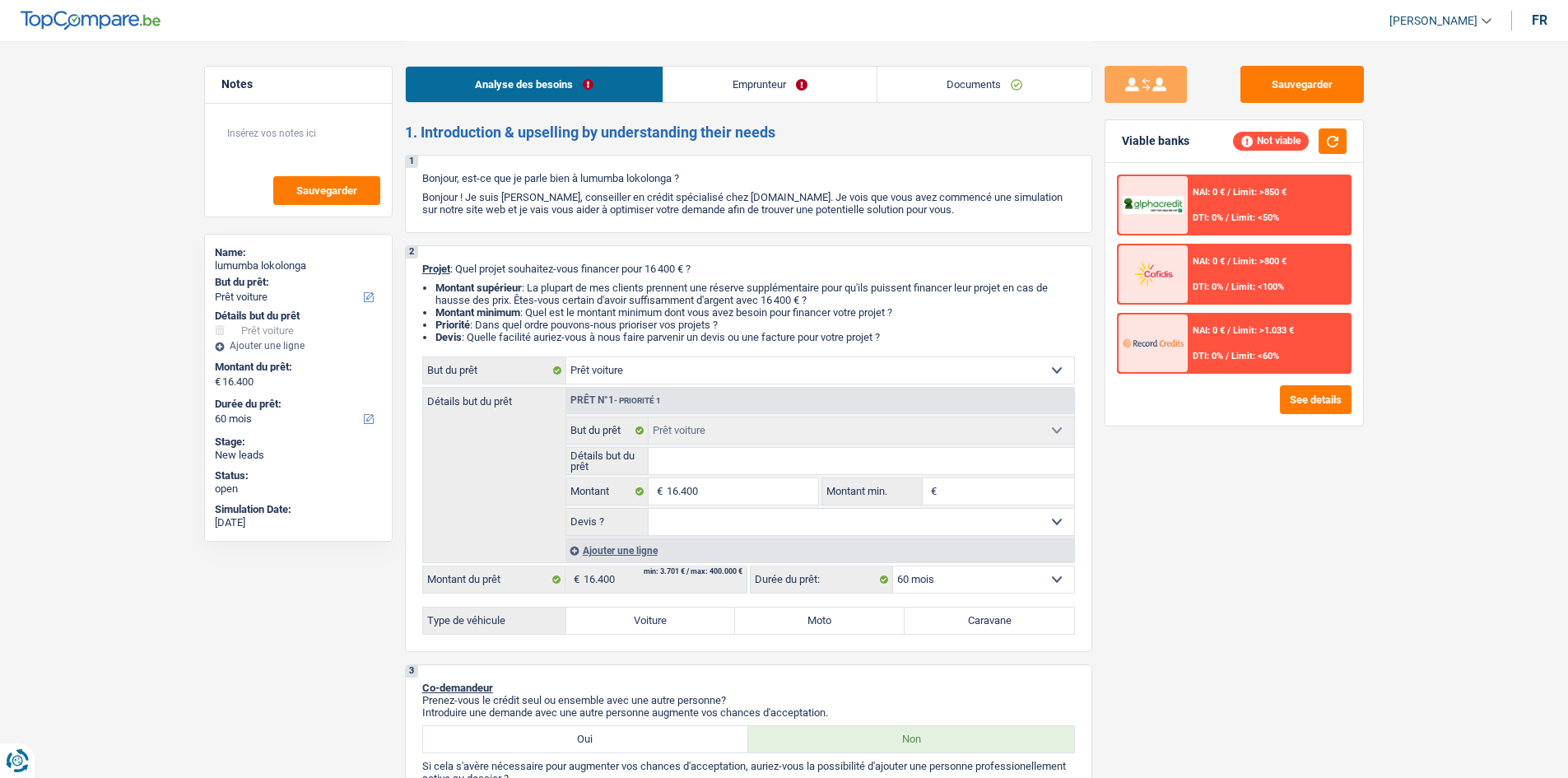
select select "car"
select select "60"
select select "car"
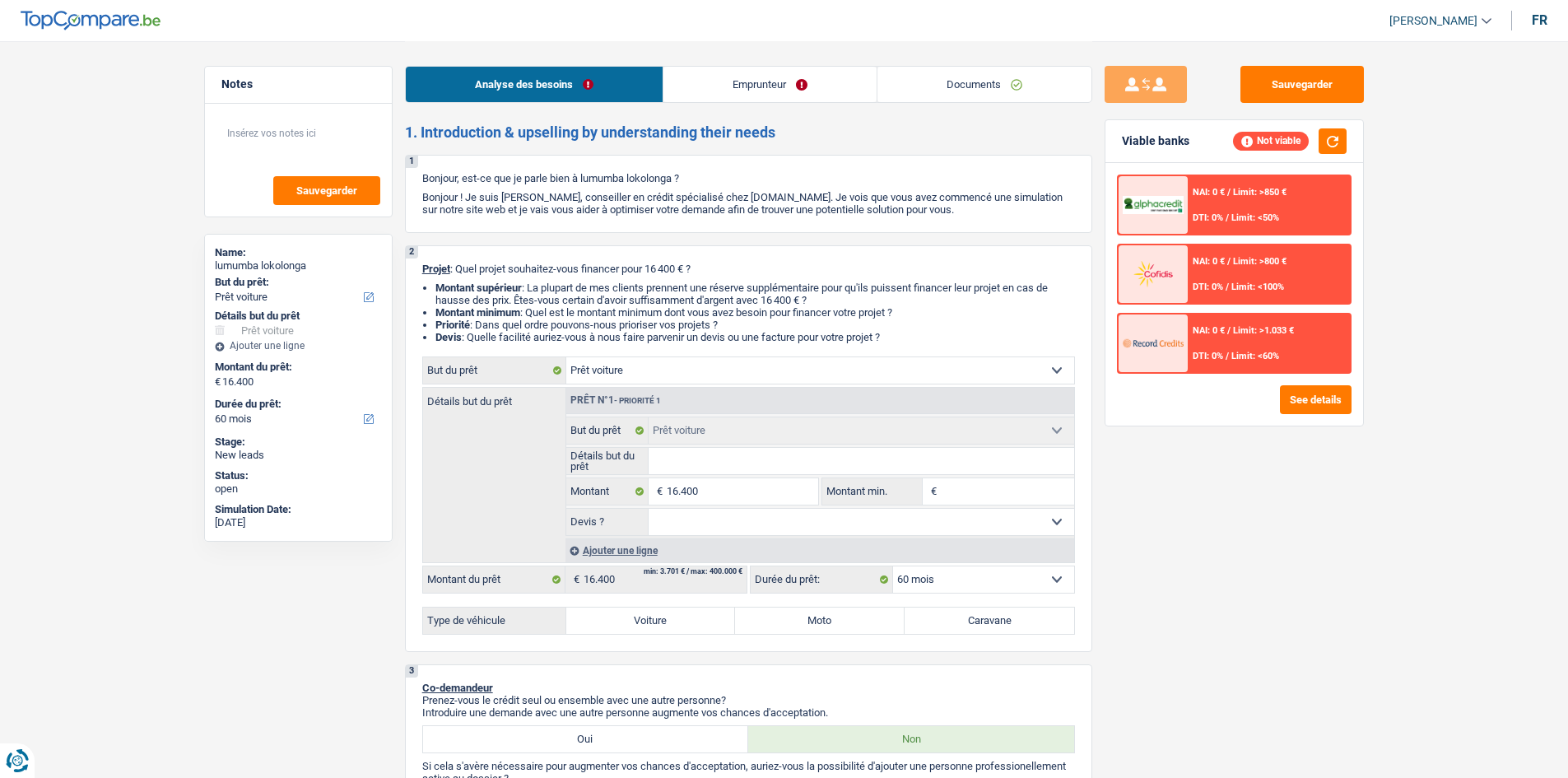
select select "60"
select select "car"
select select "60"
click at [1038, 91] on link "Documents" at bounding box center [984, 85] width 214 height 36
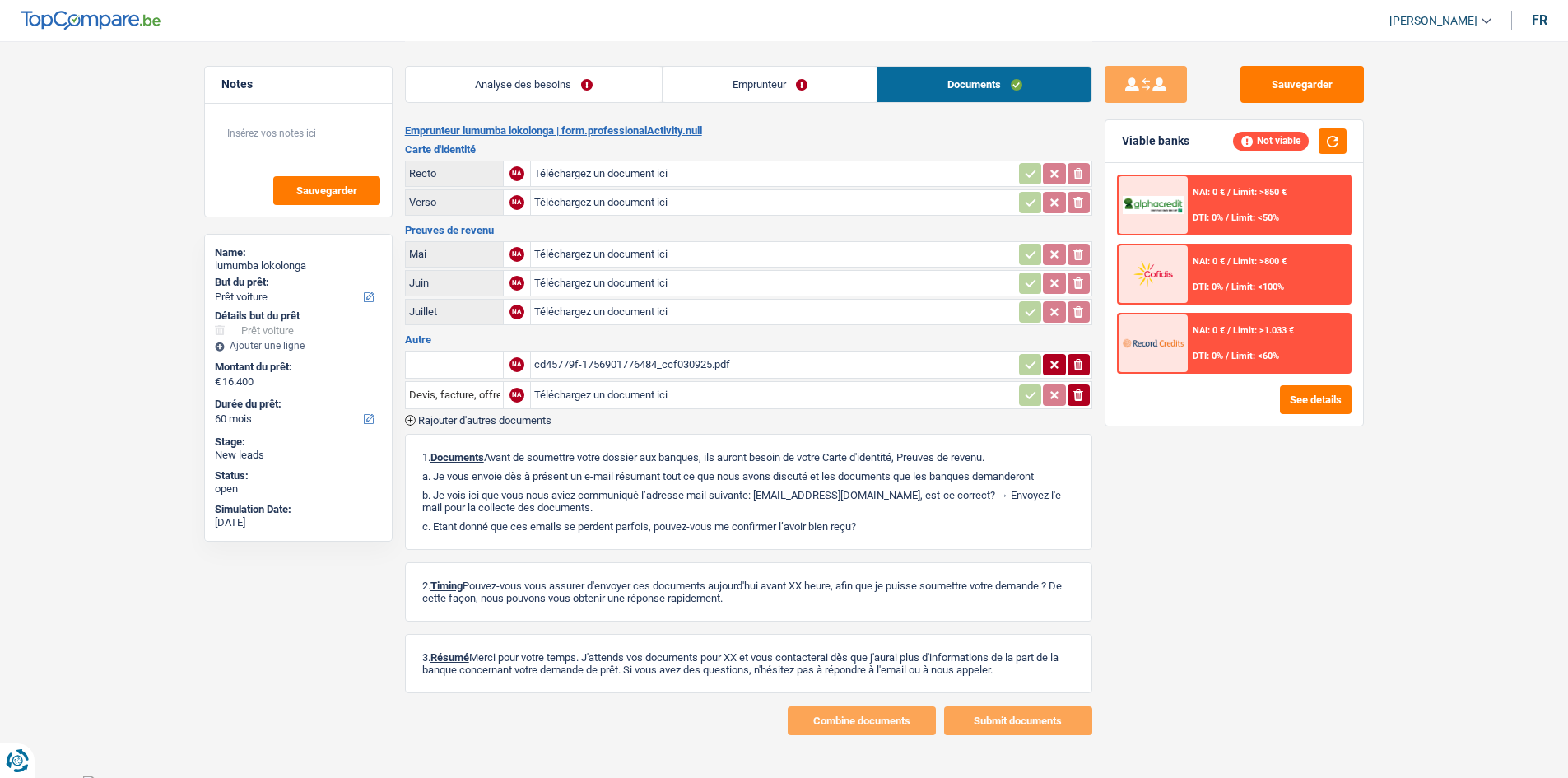
click at [720, 373] on div "cd45779f-1756901776484_ccf030925.pdf" at bounding box center [773, 365] width 479 height 25
click at [550, 84] on link "Analyse des besoins" at bounding box center [534, 85] width 257 height 36
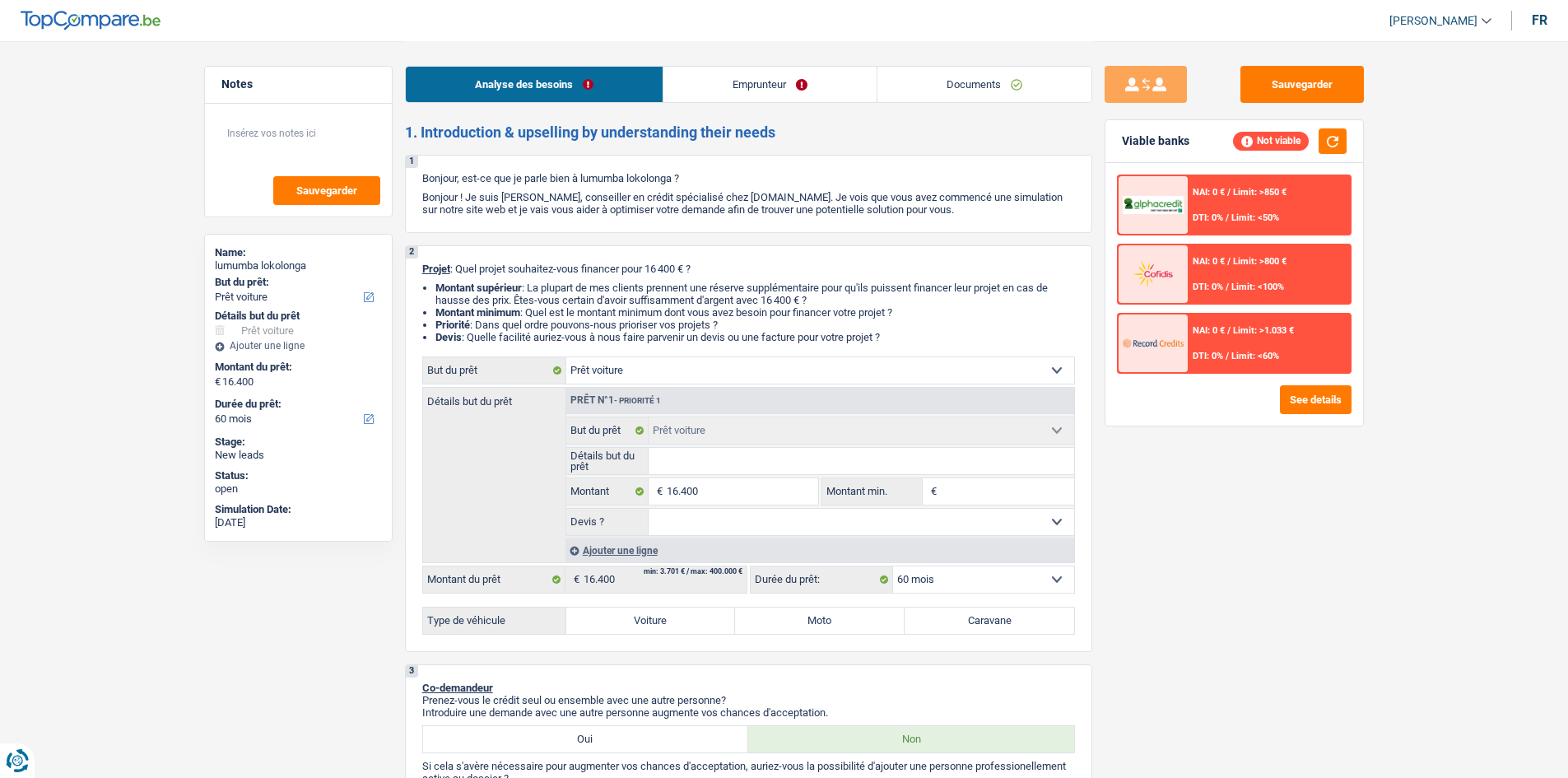
click at [777, 462] on input "Détails but du prêt" at bounding box center [861, 460] width 425 height 26
type input "B"
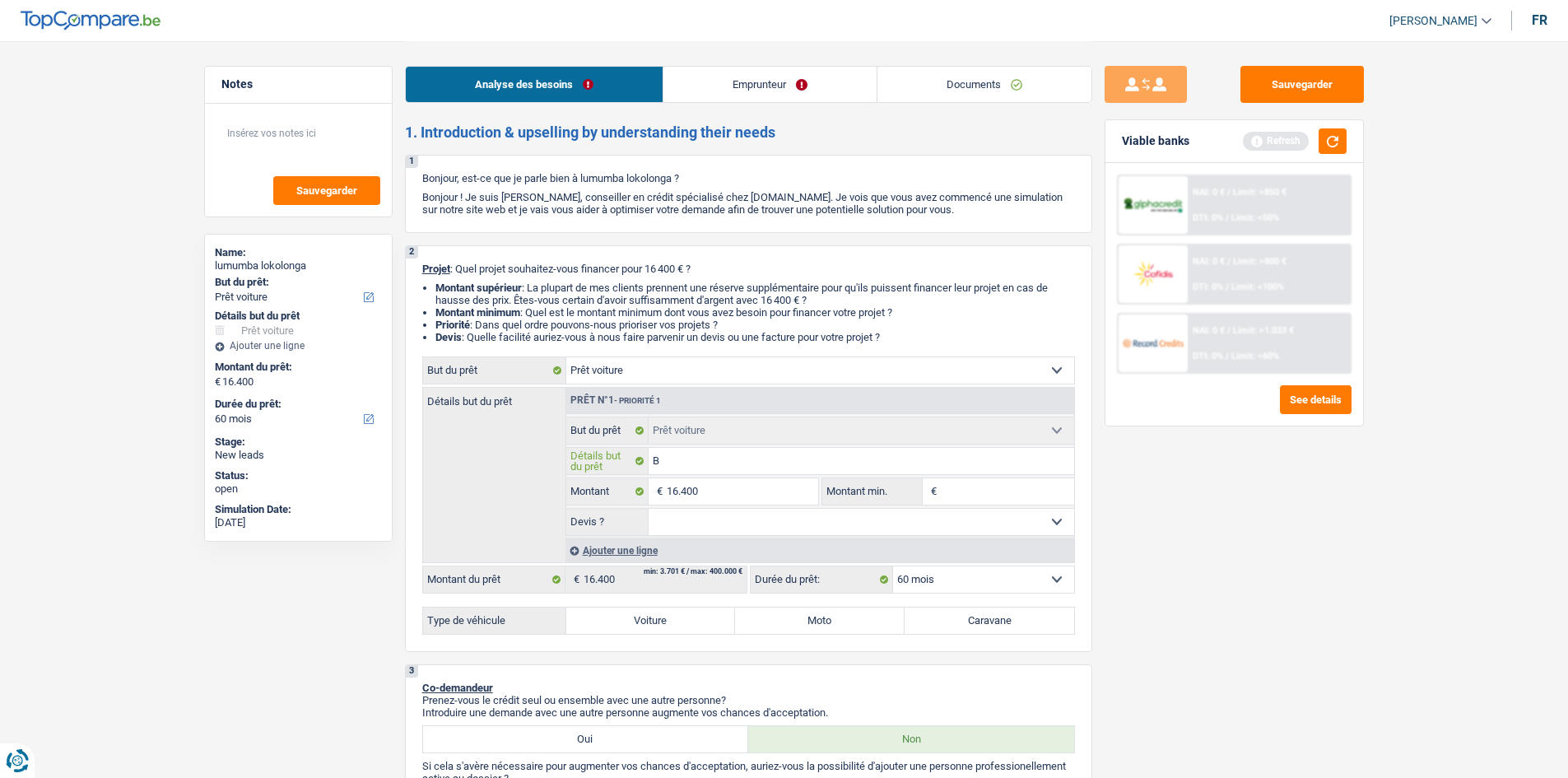
type input "BM"
type input "BMW"
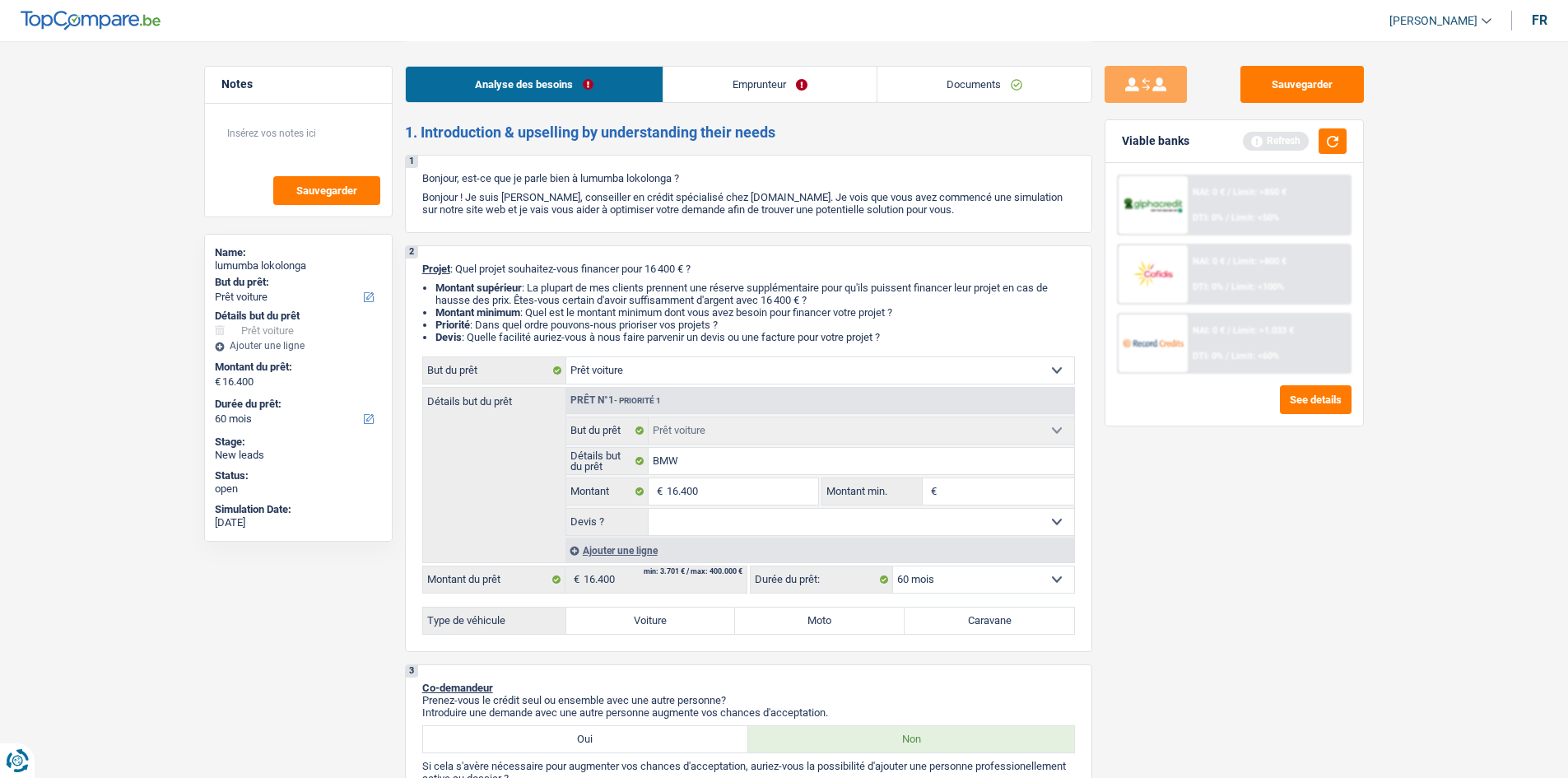
drag, startPoint x: 884, startPoint y: 519, endPoint x: 886, endPoint y: 533, distance: 14.1
click at [884, 519] on select "Oui Non Non répondu Sélectionner une option" at bounding box center [861, 522] width 425 height 26
select select "yes"
click at [649, 509] on select "Oui Non Non répondu Sélectionner une option" at bounding box center [861, 522] width 425 height 26
select select "yes"
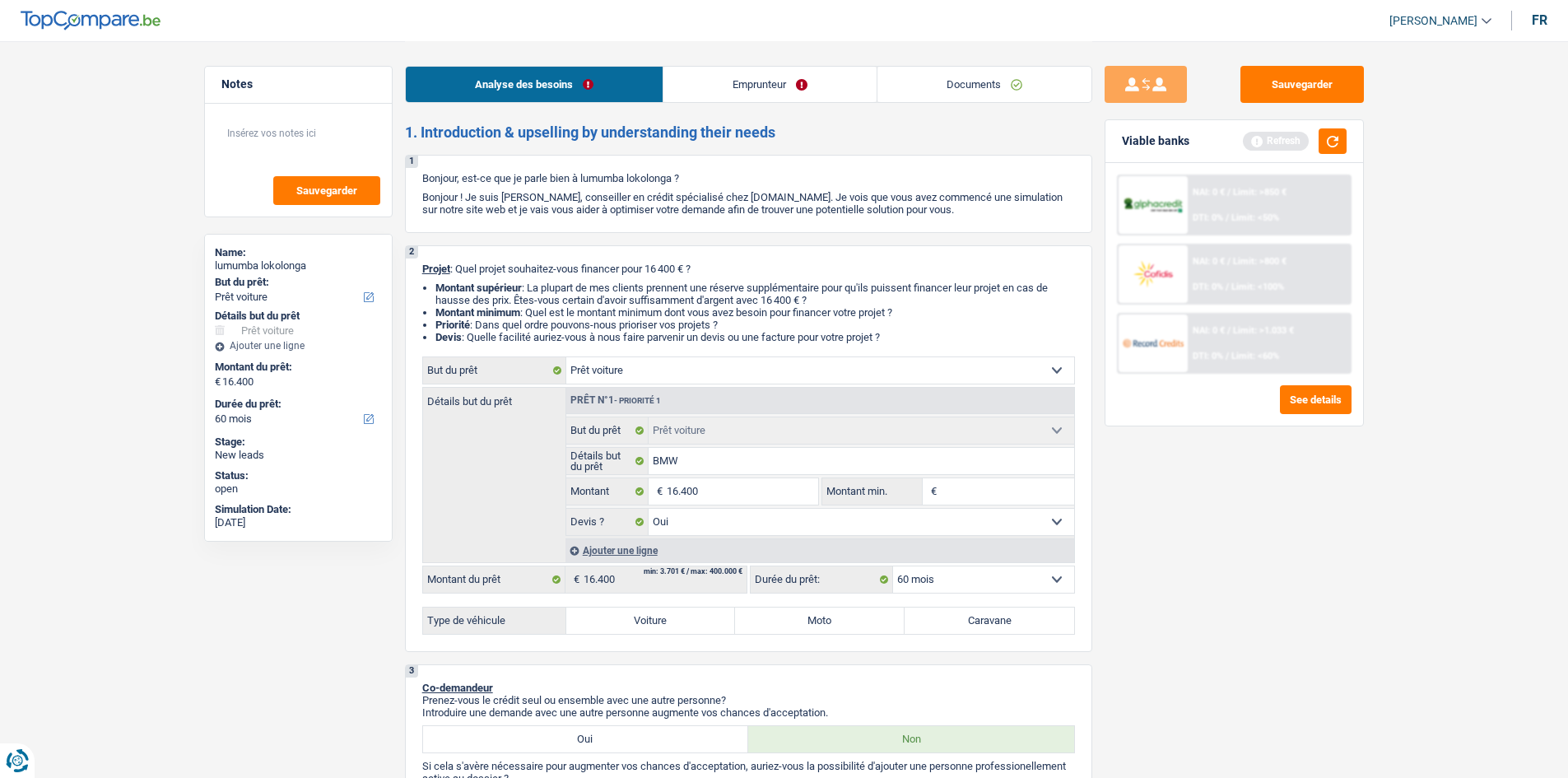
click at [709, 616] on label "Voiture" at bounding box center [651, 621] width 169 height 26
click at [709, 616] on input "Voiture" at bounding box center [651, 621] width 169 height 26
radio input "true"
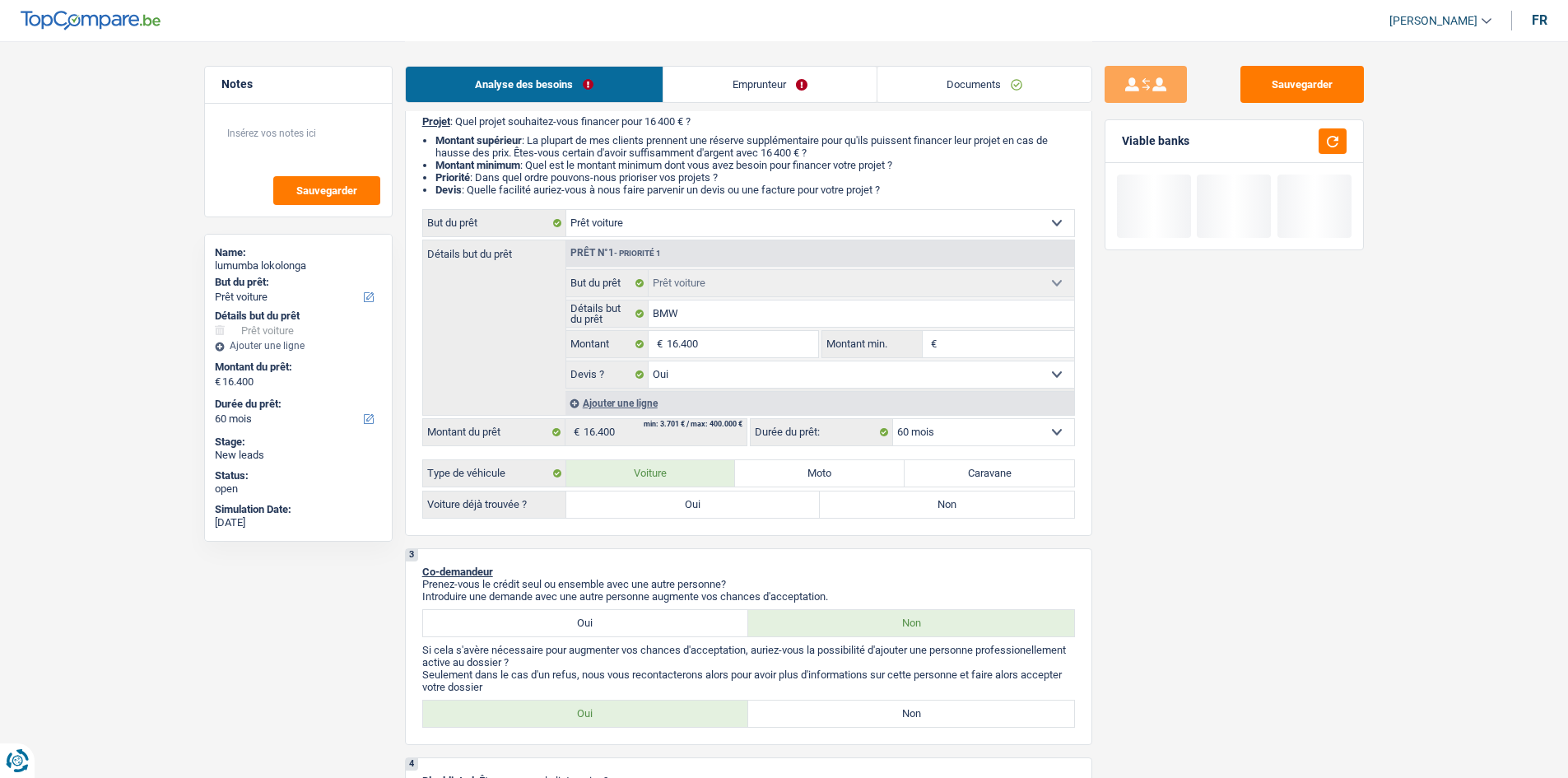
scroll to position [330, 0]
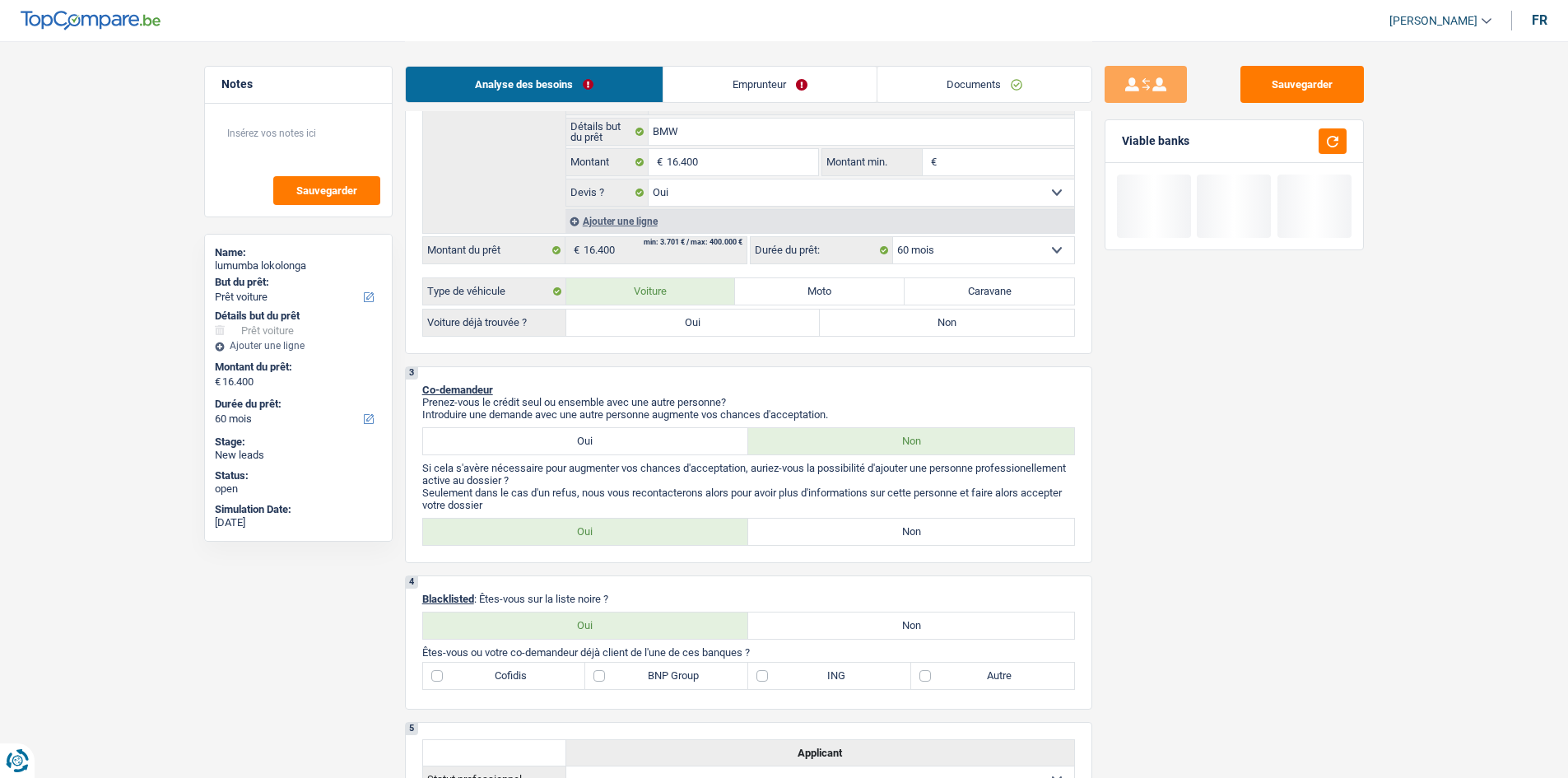
click at [748, 320] on label "Oui" at bounding box center [692, 323] width 254 height 26
click at [748, 320] on input "Oui" at bounding box center [692, 323] width 254 height 26
radio input "true"
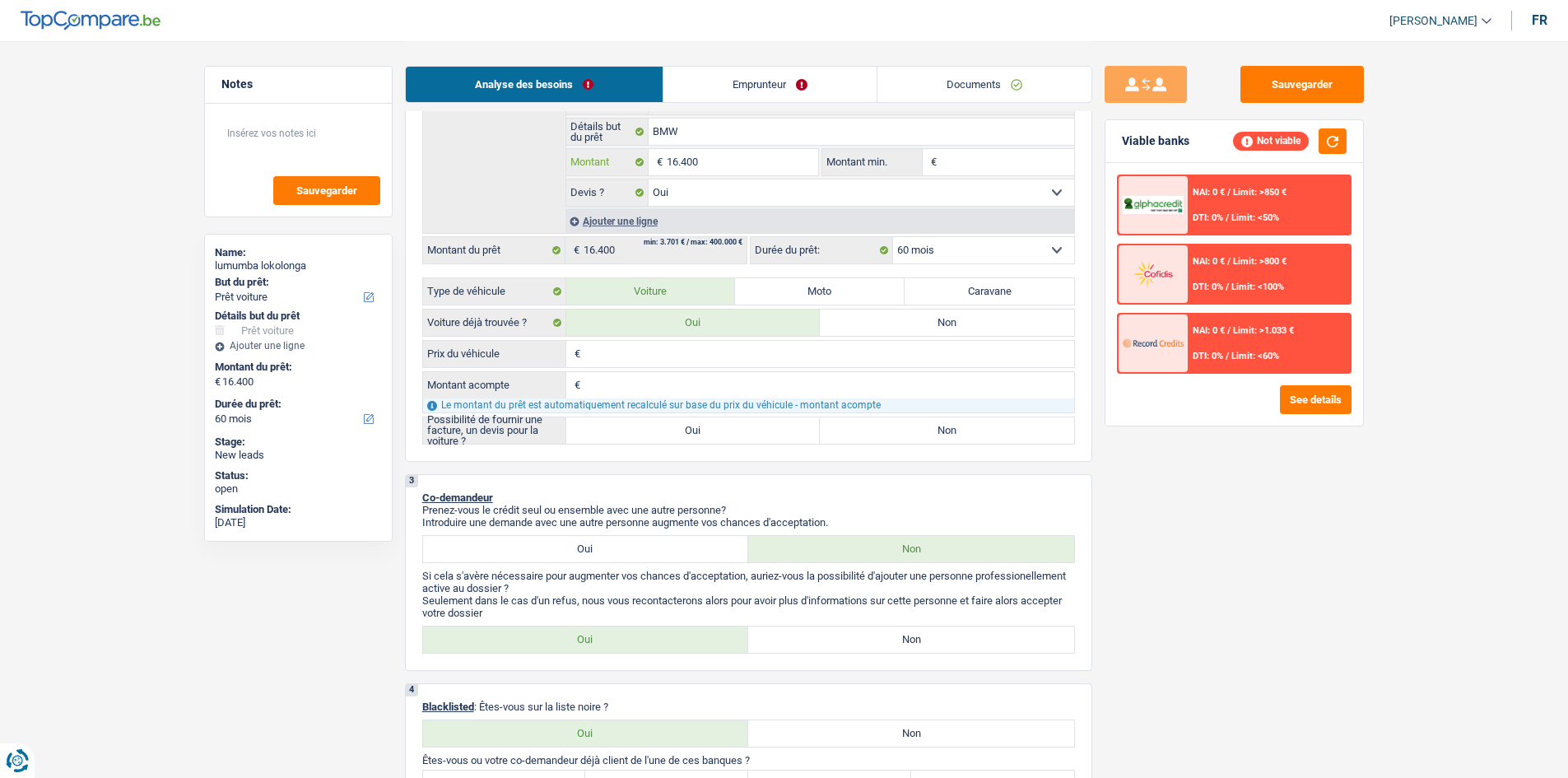
click at [724, 153] on input "16.400" at bounding box center [741, 162] width 150 height 26
click at [696, 349] on input "Prix du véhicule" at bounding box center [830, 354] width 490 height 26
paste input "16.400"
type input "16.400"
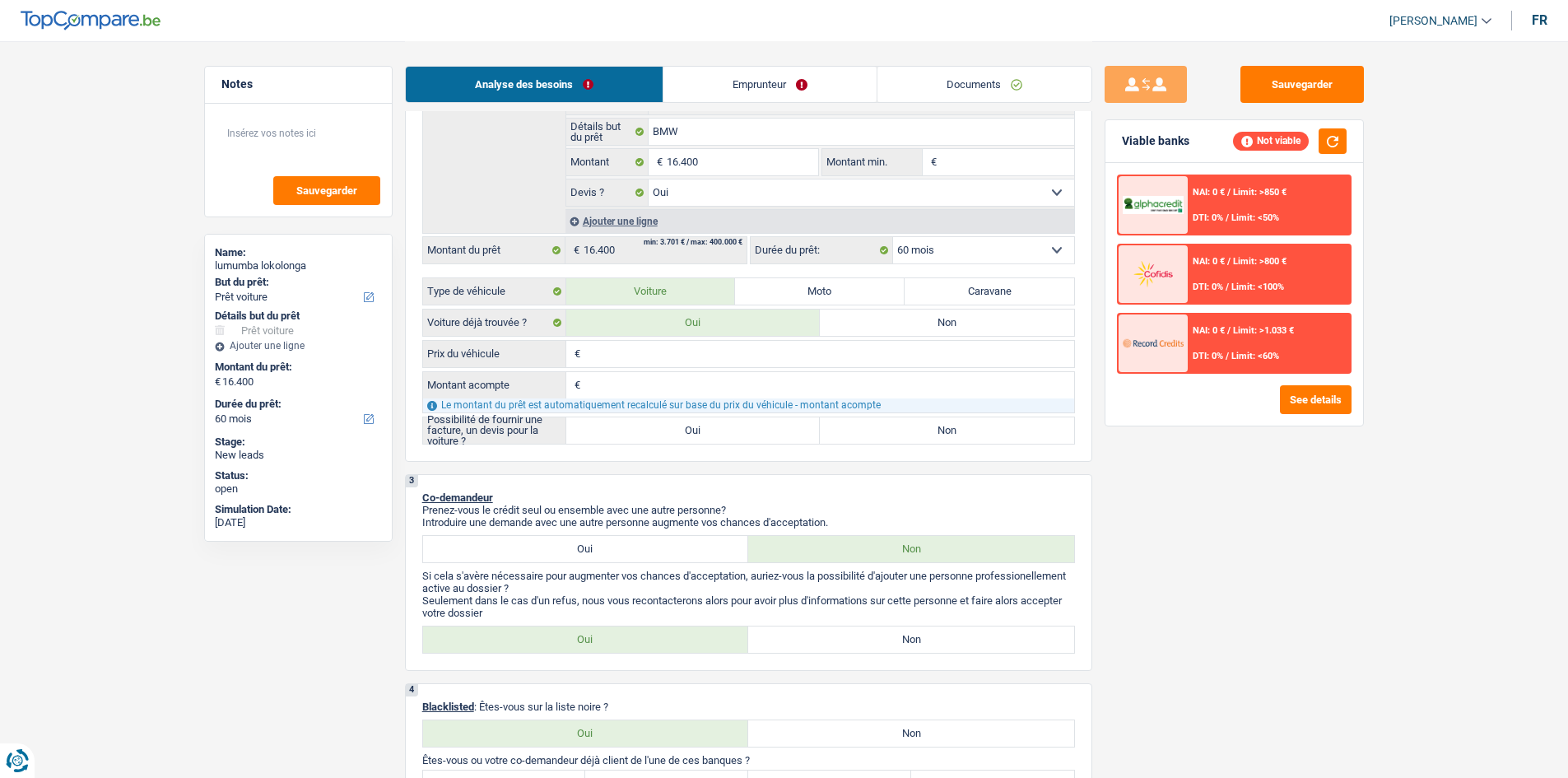
type input "16.400"
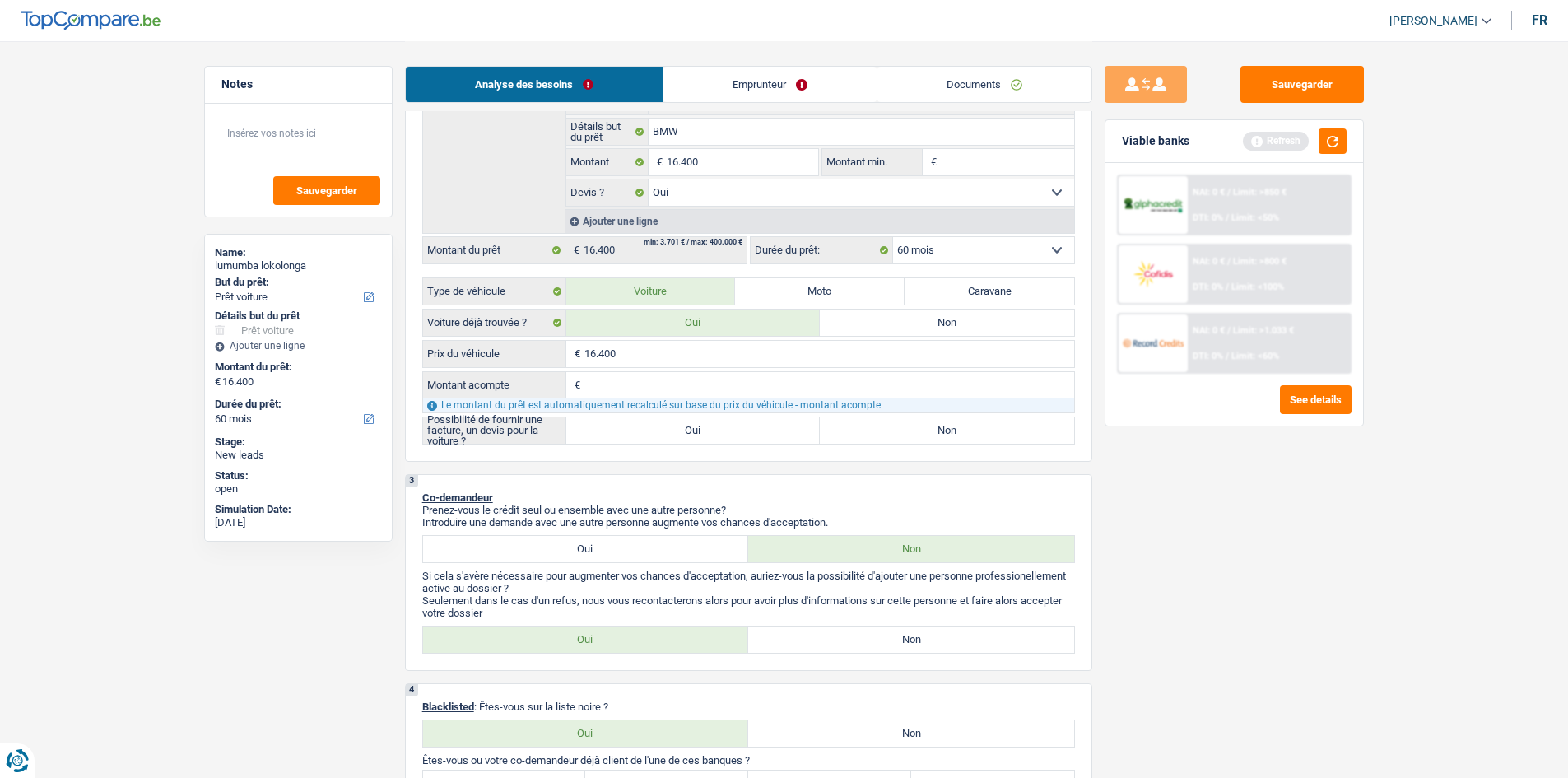
type input "16.400"
click at [700, 386] on input "Montant acompte" at bounding box center [830, 385] width 490 height 26
type input "0"
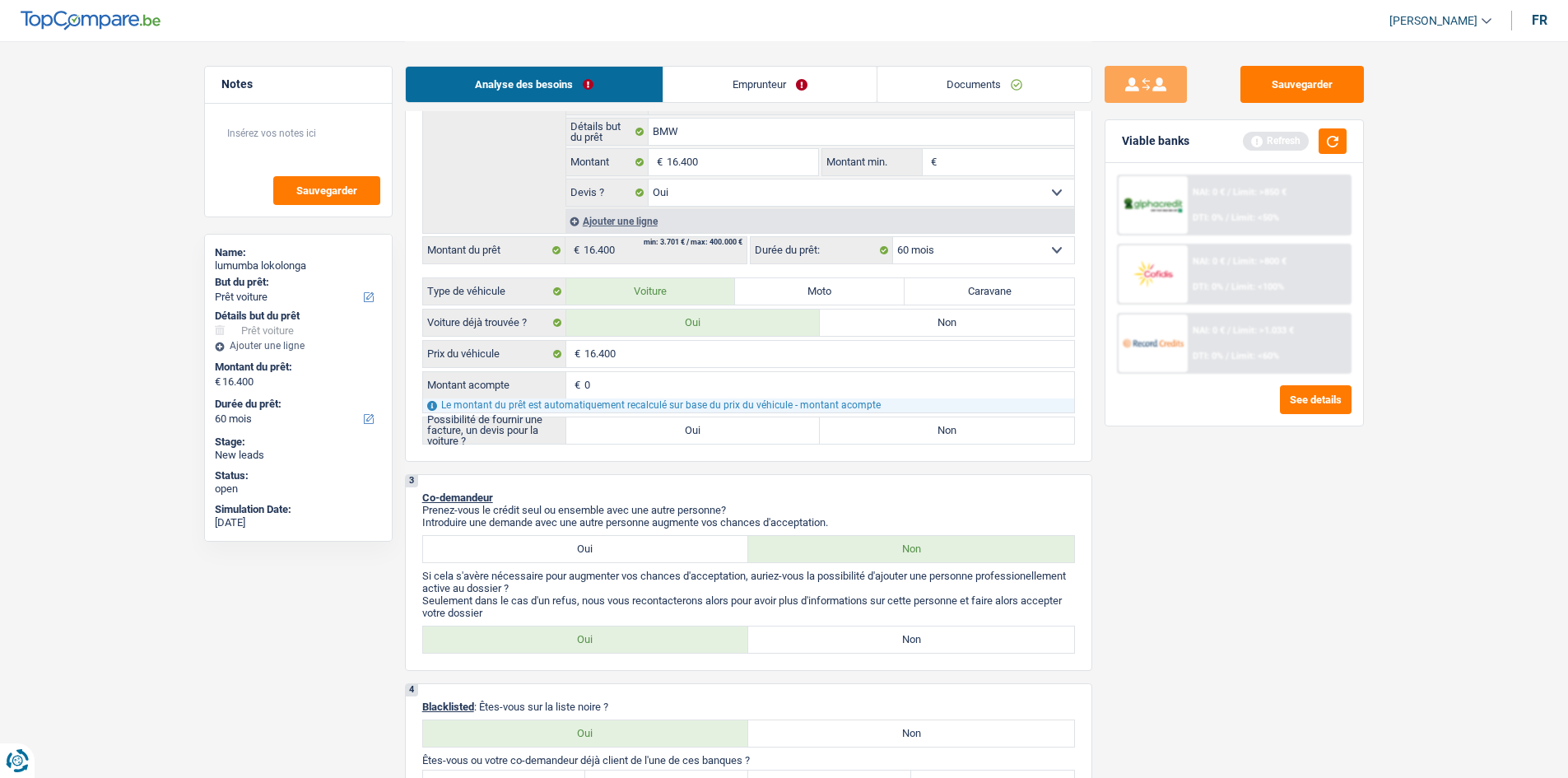
click at [697, 421] on label "Oui" at bounding box center [692, 430] width 254 height 26
click at [697, 421] on input "Oui" at bounding box center [692, 430] width 254 height 26
radio input "true"
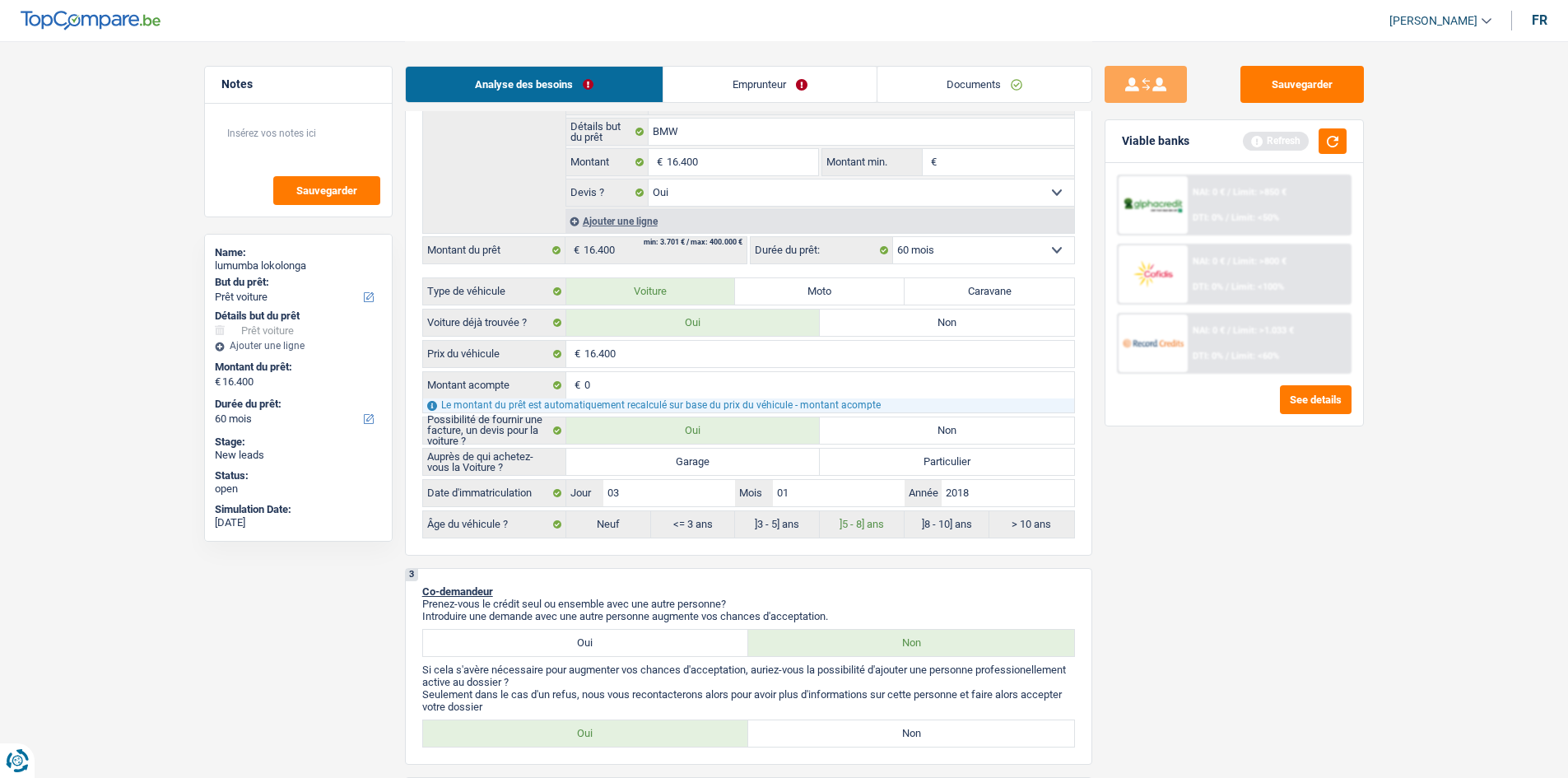
click at [669, 461] on label "Garage" at bounding box center [692, 461] width 254 height 26
click at [669, 461] on input "Garage" at bounding box center [692, 461] width 254 height 26
radio input "true"
click at [1337, 532] on div "Sauvegarder Viable banks Refresh NAI: 0 € / Limit: >850 € DTI: 0% / Limit: <50%…" at bounding box center [1233, 408] width 284 height 685
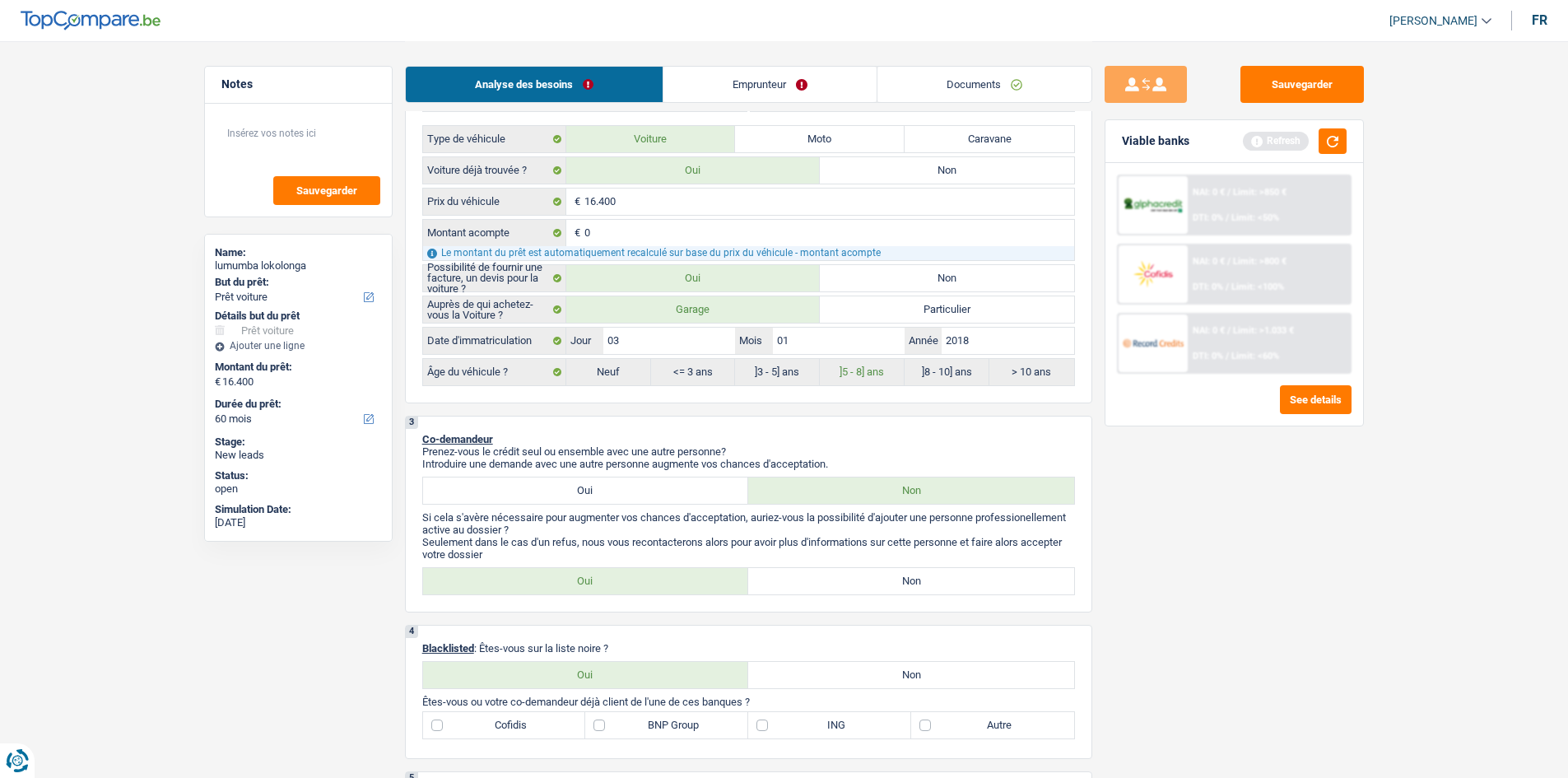
scroll to position [658, 0]
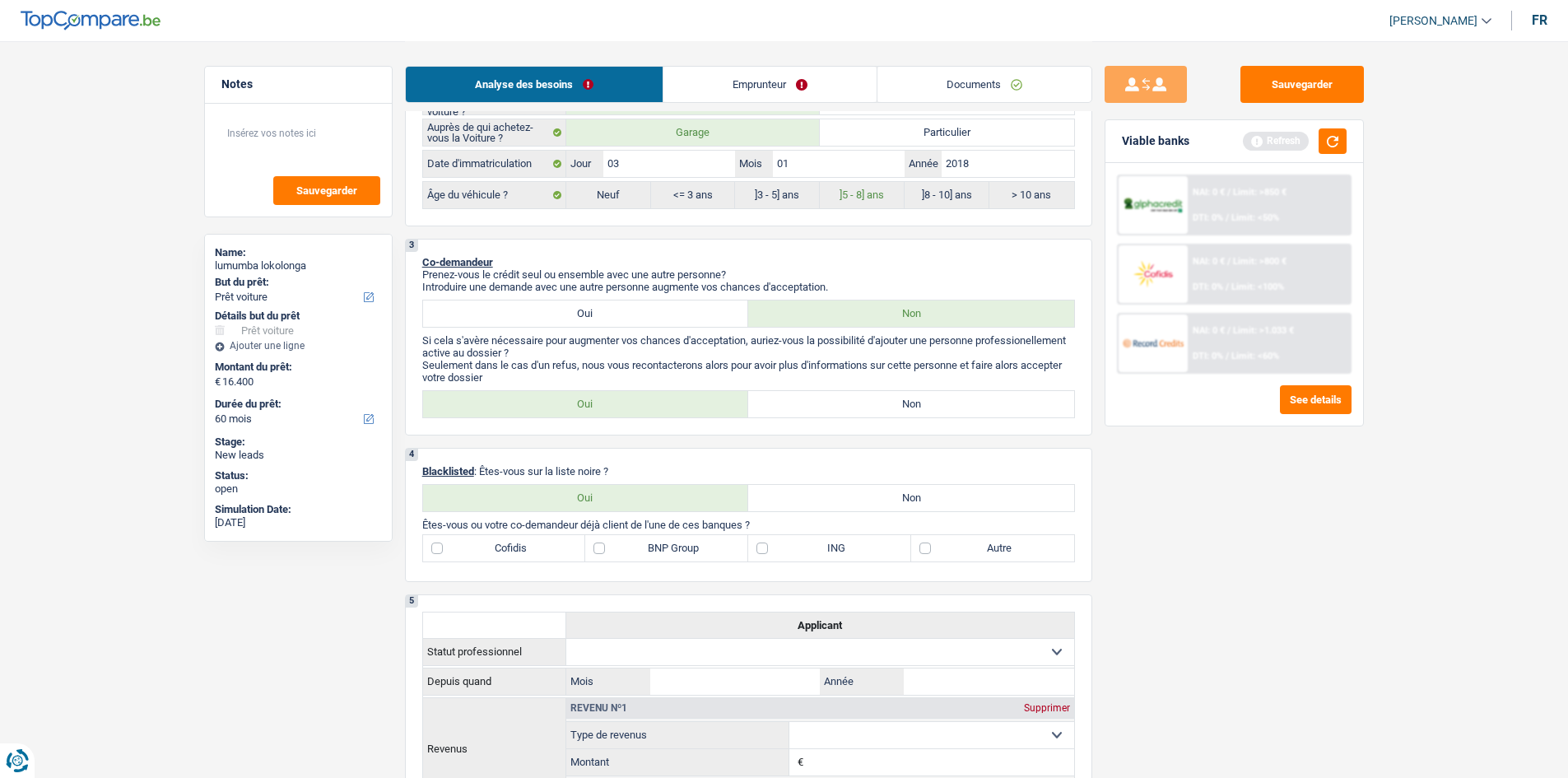
click at [828, 407] on label "Non" at bounding box center [911, 403] width 326 height 26
click at [828, 407] on input "Non" at bounding box center [911, 403] width 326 height 26
radio input "true"
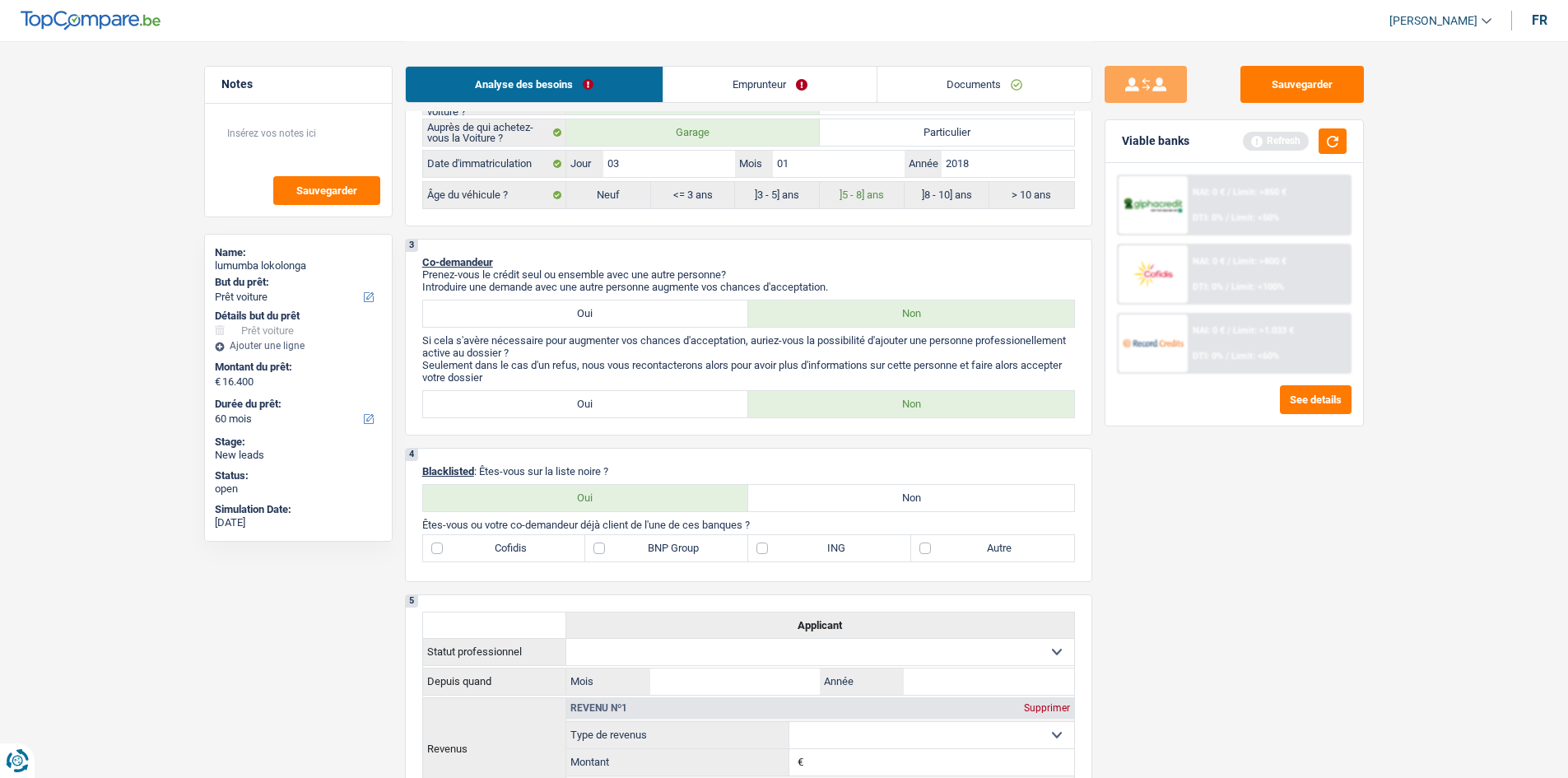
click at [1375, 532] on div "Sauvegarder Viable banks Refresh NAI: 0 € / Limit: >850 € DTI: 0% / Limit: <50%…" at bounding box center [1233, 408] width 284 height 685
click at [1342, 135] on button "button" at bounding box center [1333, 141] width 28 height 26
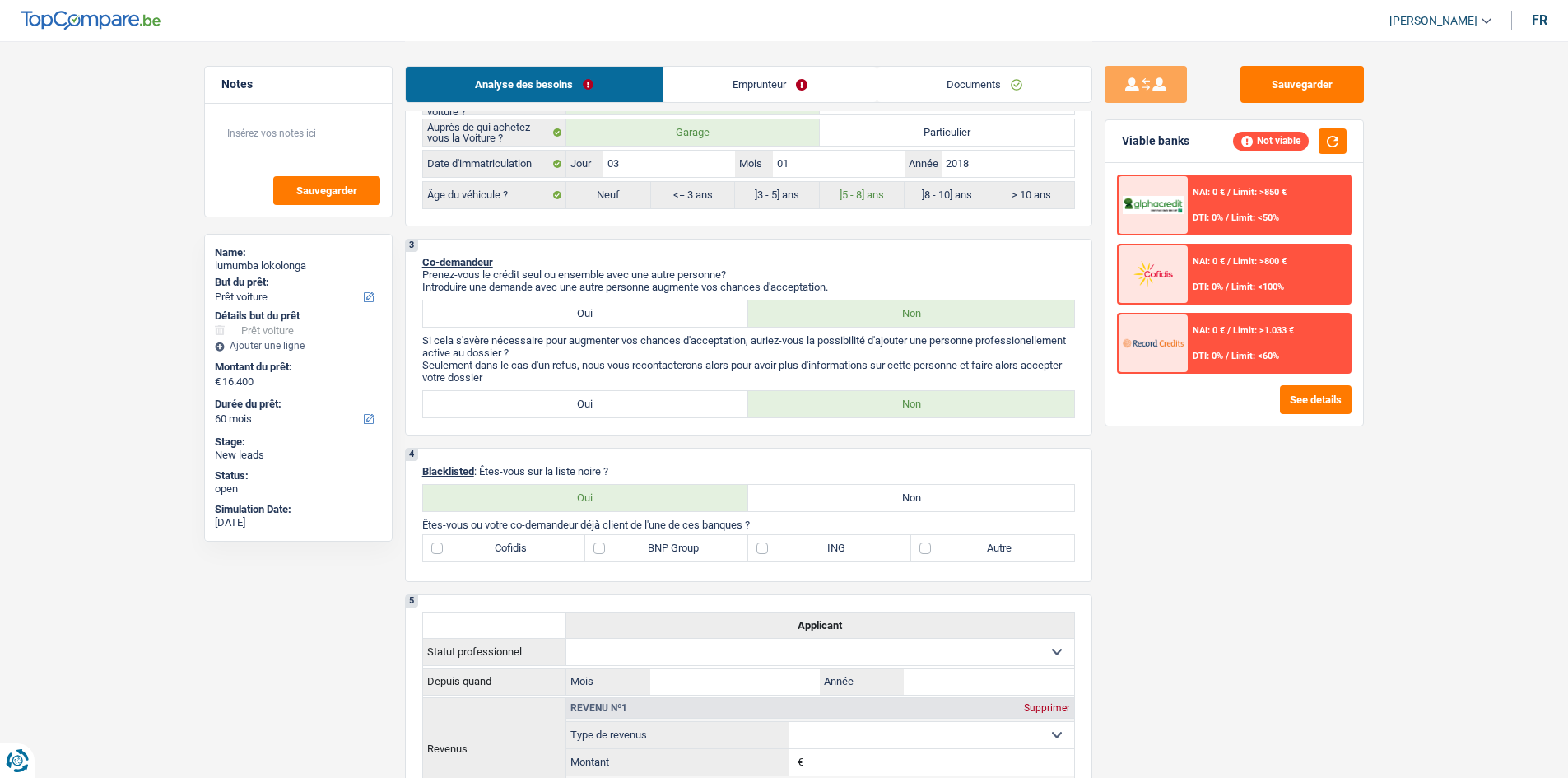
click at [1401, 401] on main "Notes Sauvegarder Name: lumumba lokolonga But du prêt: Confort maison: meubles,…" at bounding box center [784, 713] width 1568 height 2744
click at [980, 496] on label "Non" at bounding box center [911, 498] width 326 height 26
click at [980, 496] on input "Non" at bounding box center [911, 498] width 326 height 26
radio input "true"
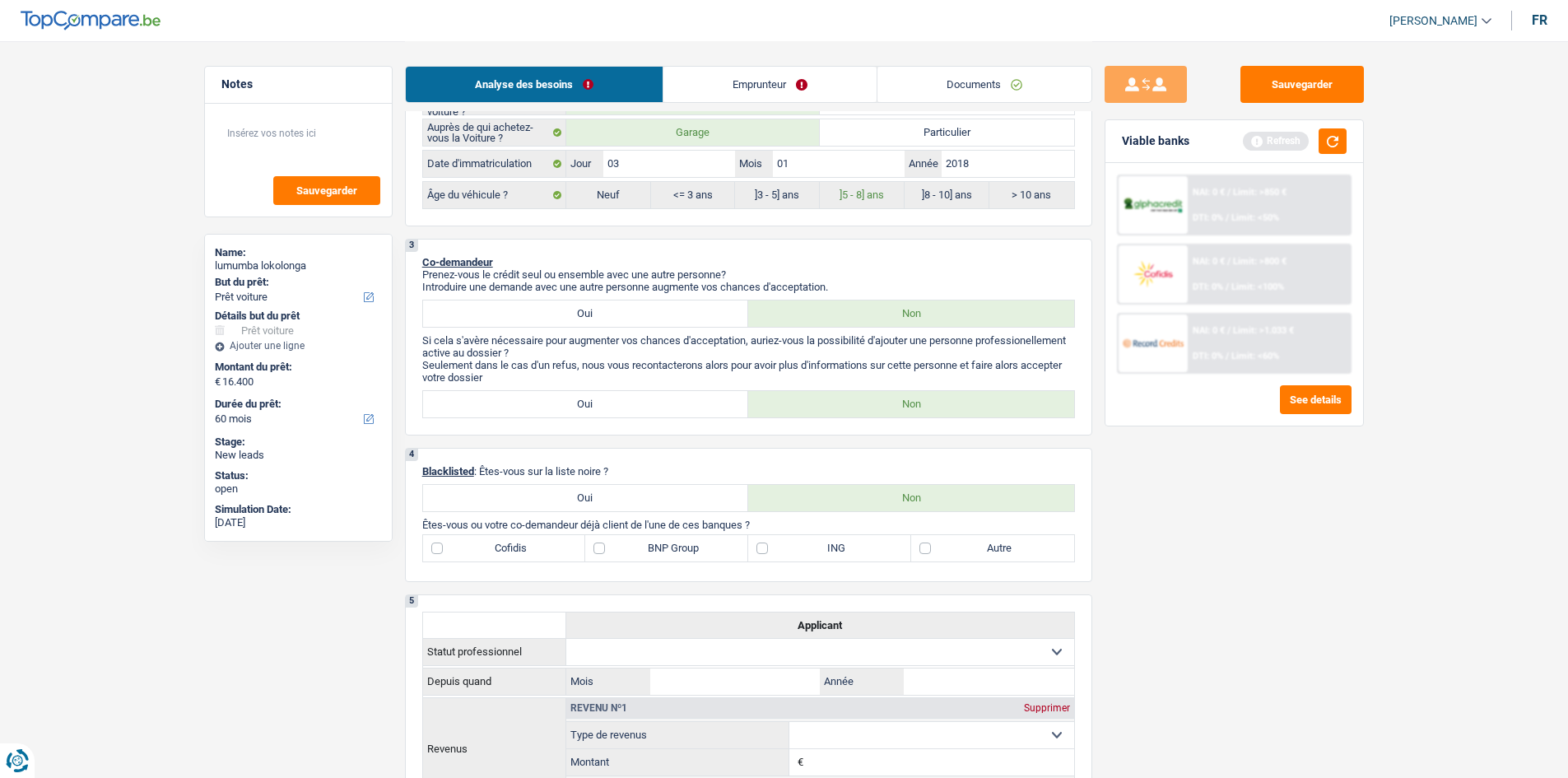
click at [563, 552] on label "Cofidis" at bounding box center [505, 548] width 163 height 26
click at [563, 552] on input "Cofidis" at bounding box center [505, 548] width 163 height 26
checkbox input "true"
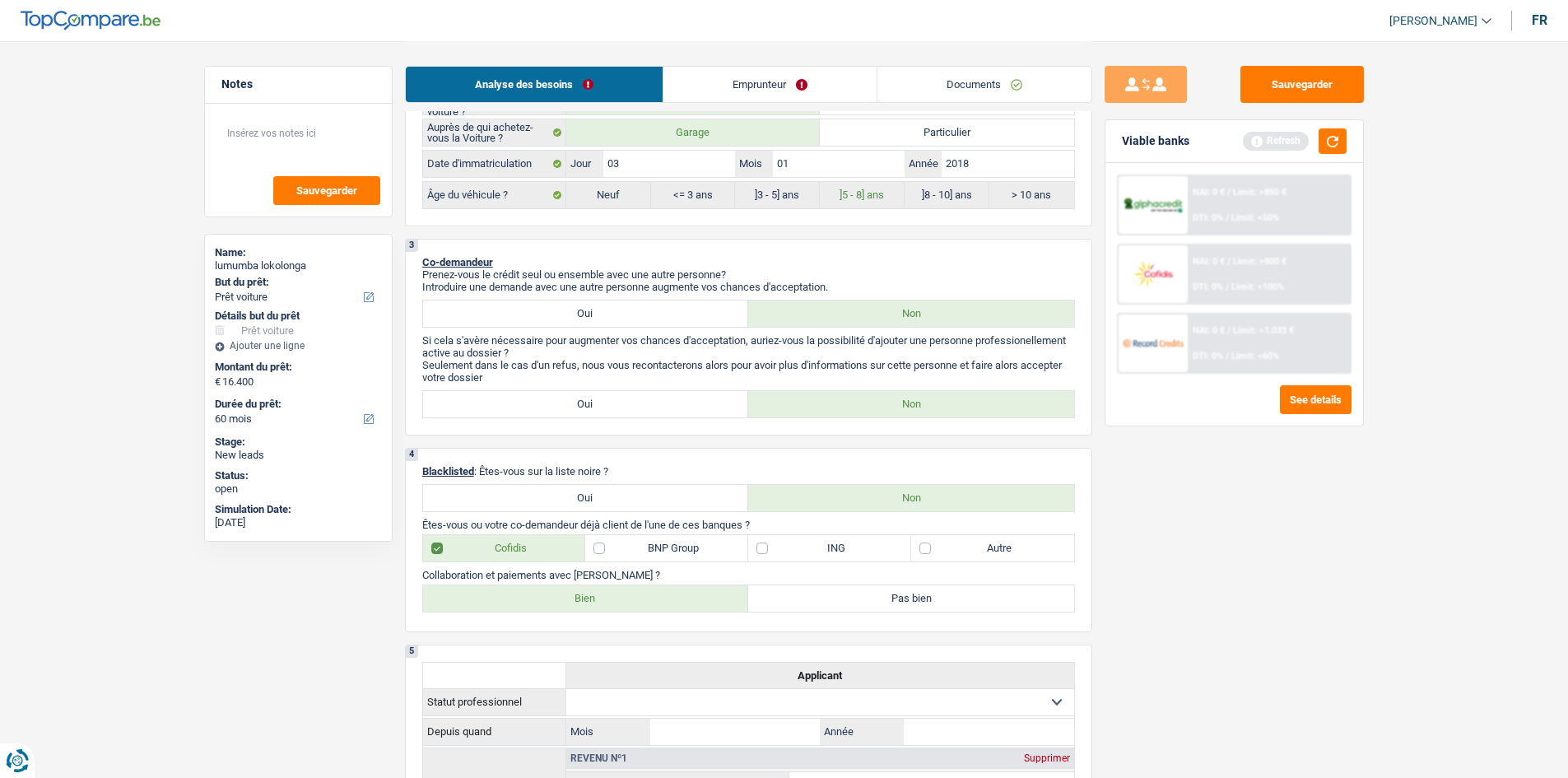
click at [847, 549] on label "ING" at bounding box center [830, 548] width 163 height 26
click at [847, 549] on input "ING" at bounding box center [830, 548] width 163 height 26
checkbox input "true"
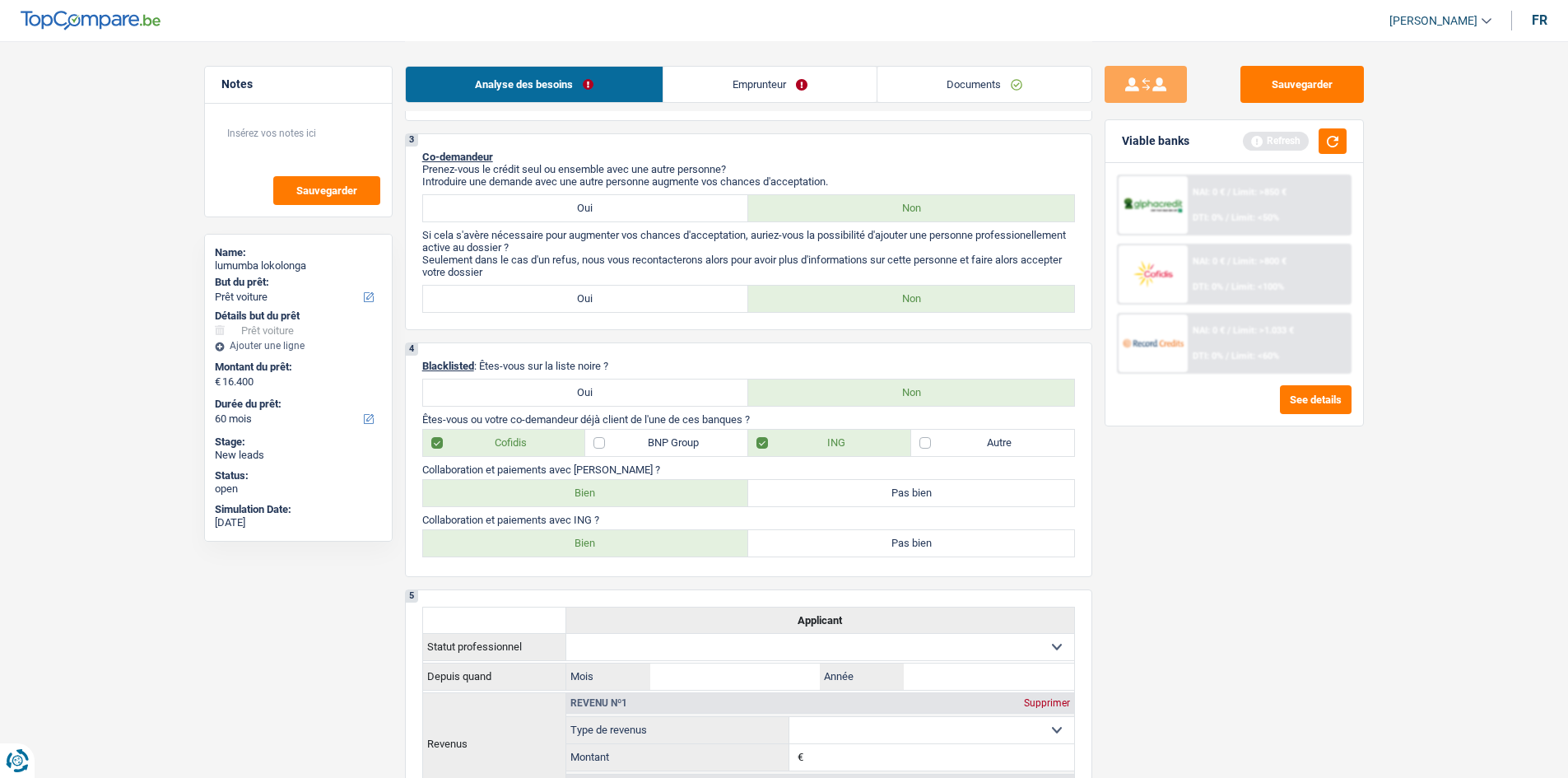
scroll to position [906, 0]
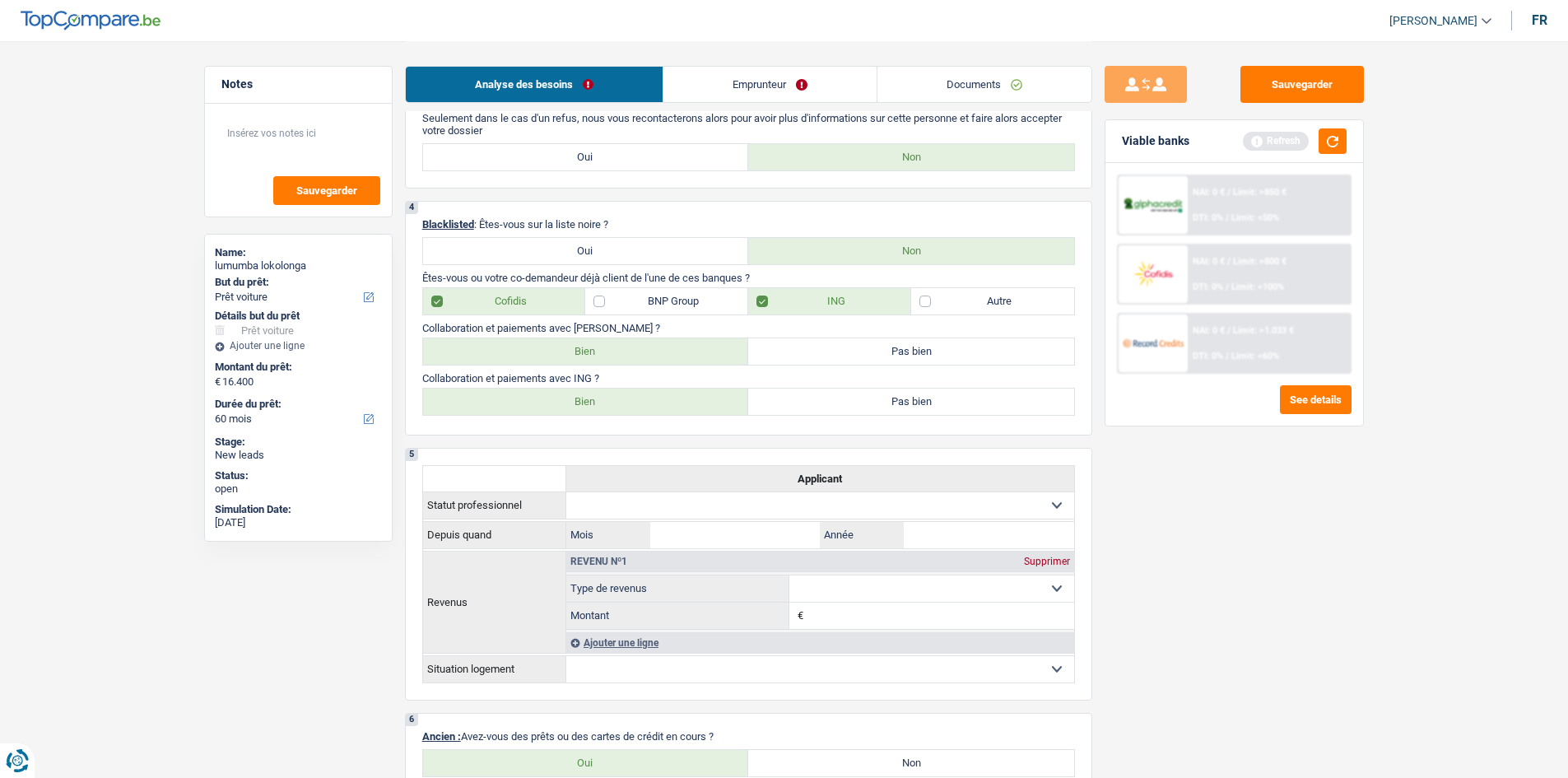
click at [538, 300] on label "Cofidis" at bounding box center [505, 301] width 163 height 26
click at [538, 300] on input "Cofidis" at bounding box center [505, 301] width 163 height 26
checkbox input "false"
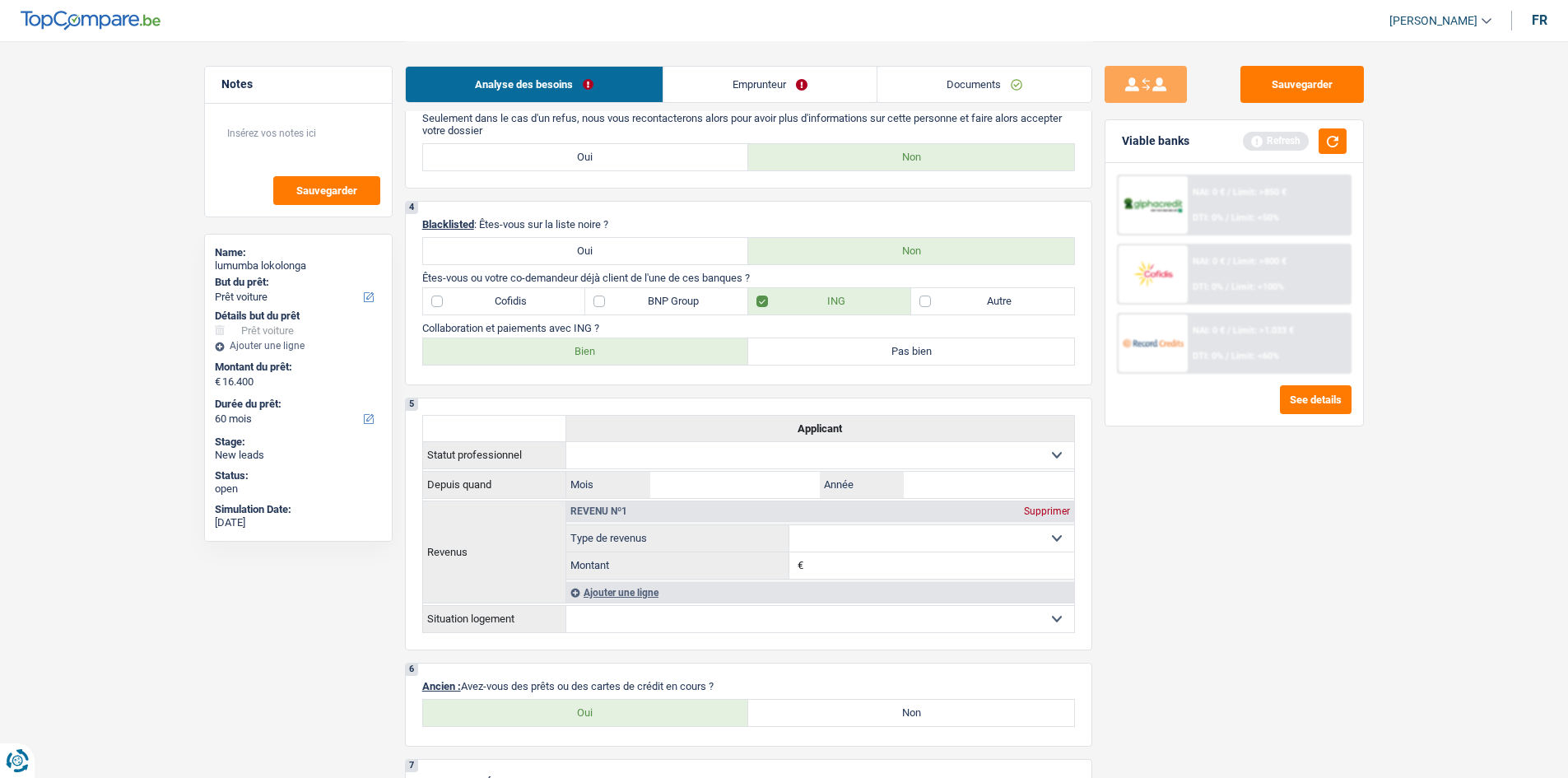
click at [859, 352] on label "Pas bien" at bounding box center [911, 352] width 326 height 26
click at [859, 352] on input "Pas bien" at bounding box center [911, 352] width 326 height 26
radio input "true"
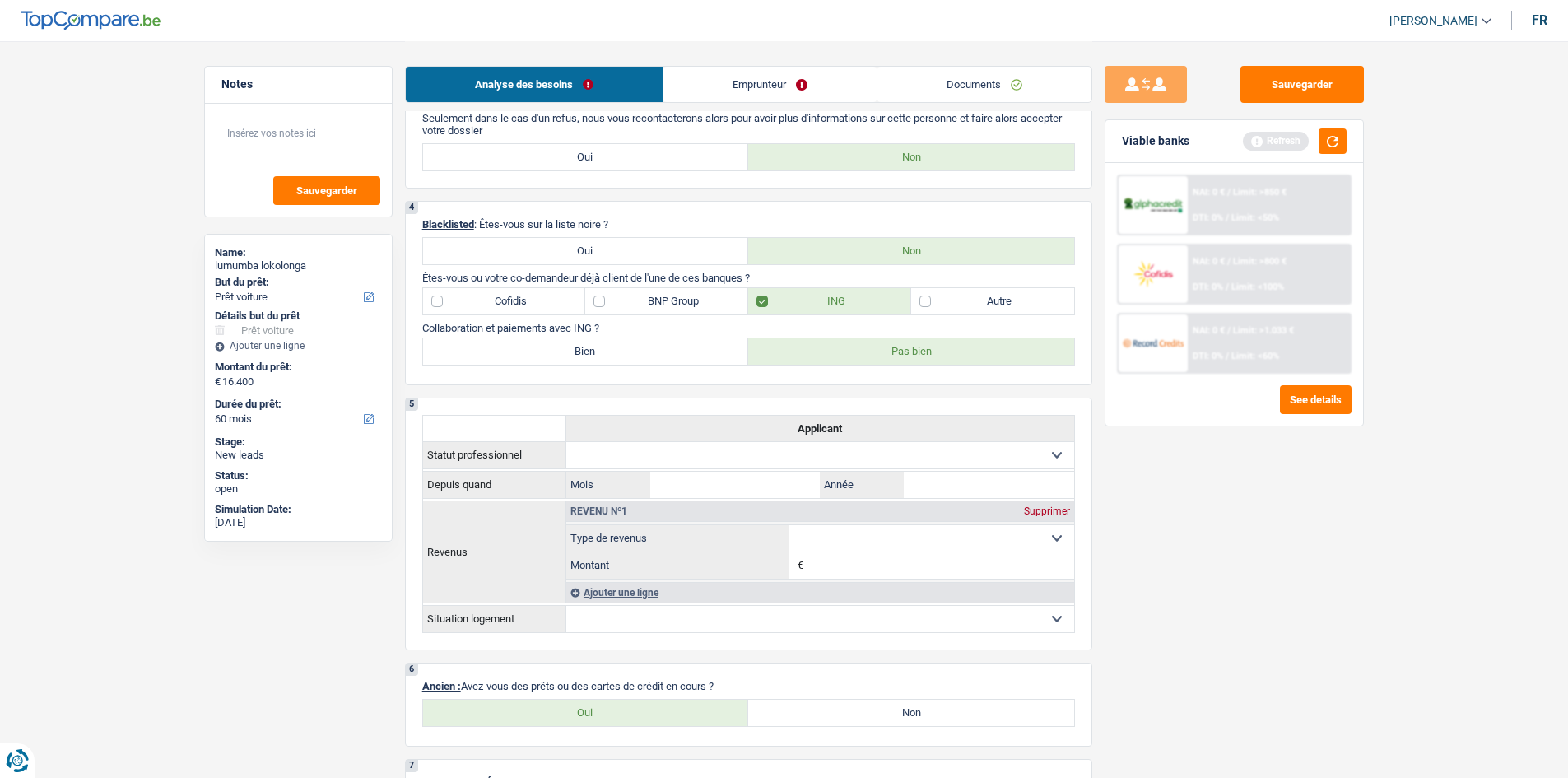
click at [1203, 514] on div "Sauvegarder Viable banks Refresh NAI: 0 € / Limit: >850 € DTI: 0% / Limit: <50%…" at bounding box center [1233, 408] width 284 height 685
drag, startPoint x: 1327, startPoint y: 142, endPoint x: 1329, endPoint y: 164, distance: 22.1
click at [1323, 139] on button "button" at bounding box center [1333, 141] width 28 height 26
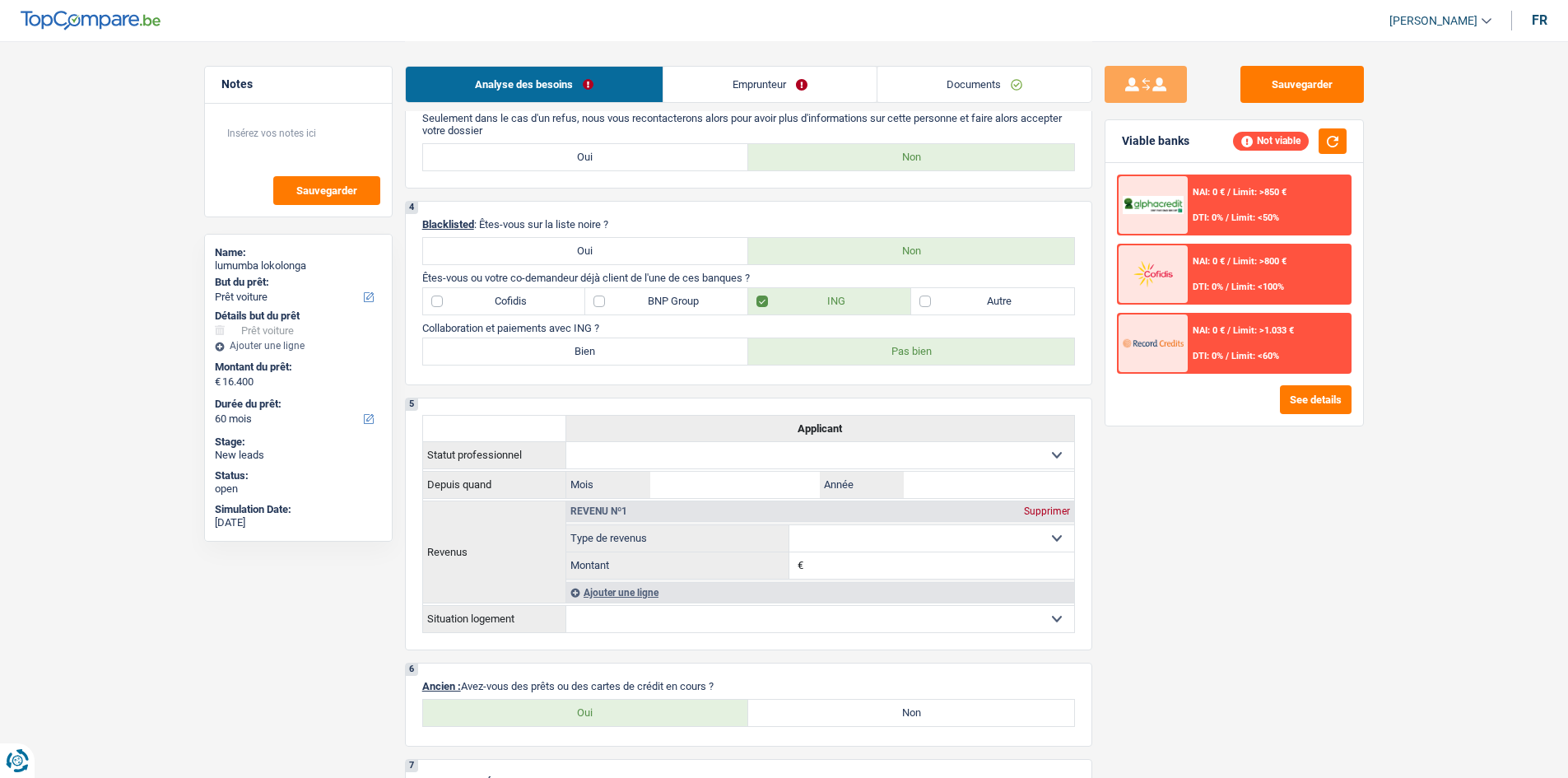
click at [1299, 494] on div "Sauvegarder Viable banks Not viable NAI: 0 € / Limit: >850 € DTI: 0% / Limit: <…" at bounding box center [1233, 408] width 284 height 685
click at [652, 302] on label "BNP Group" at bounding box center [666, 301] width 163 height 26
click at [652, 302] on input "BNP Group" at bounding box center [666, 301] width 163 height 26
checkbox input "true"
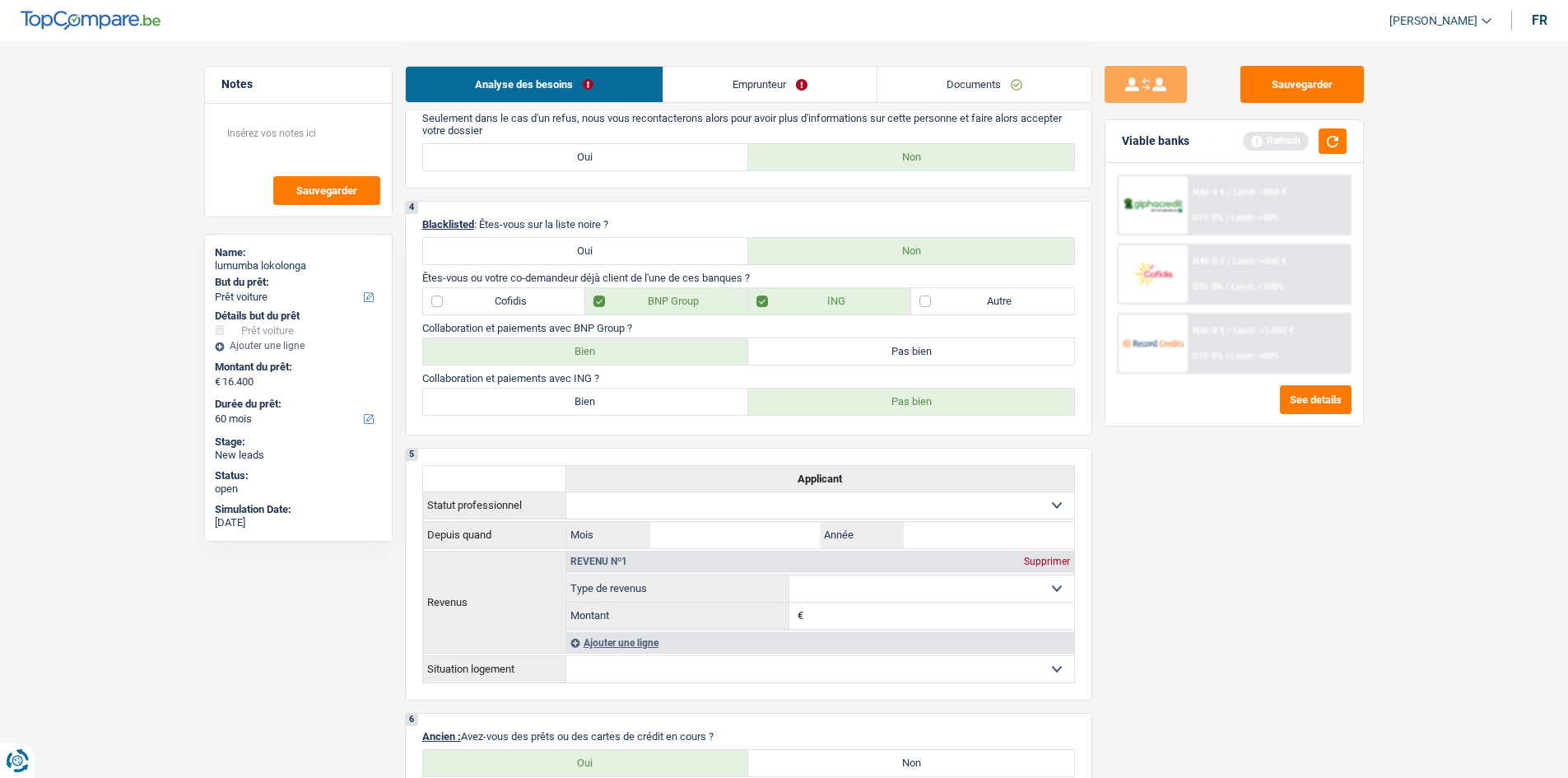
click at [672, 363] on label "Bien" at bounding box center [586, 352] width 326 height 26
click at [672, 363] on input "Bien" at bounding box center [586, 352] width 326 height 26
radio input "true"
click at [1188, 486] on div "Sauvegarder Viable banks Refresh NAI: 0 € / Limit: >750 € DTI: 0% / Limit: <60%…" at bounding box center [1233, 408] width 284 height 685
click at [1337, 134] on button "button" at bounding box center [1333, 141] width 28 height 26
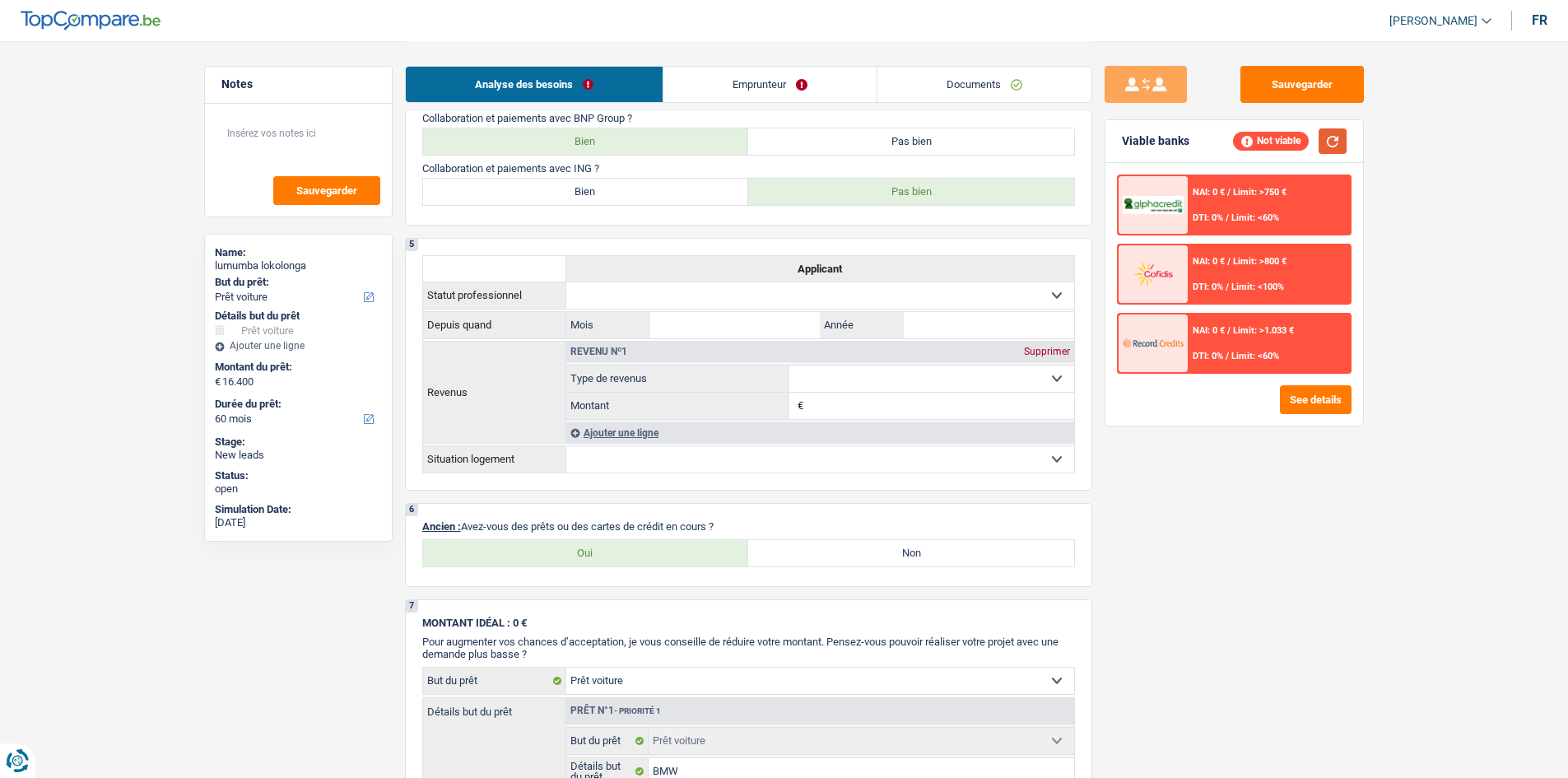
scroll to position [1153, 0]
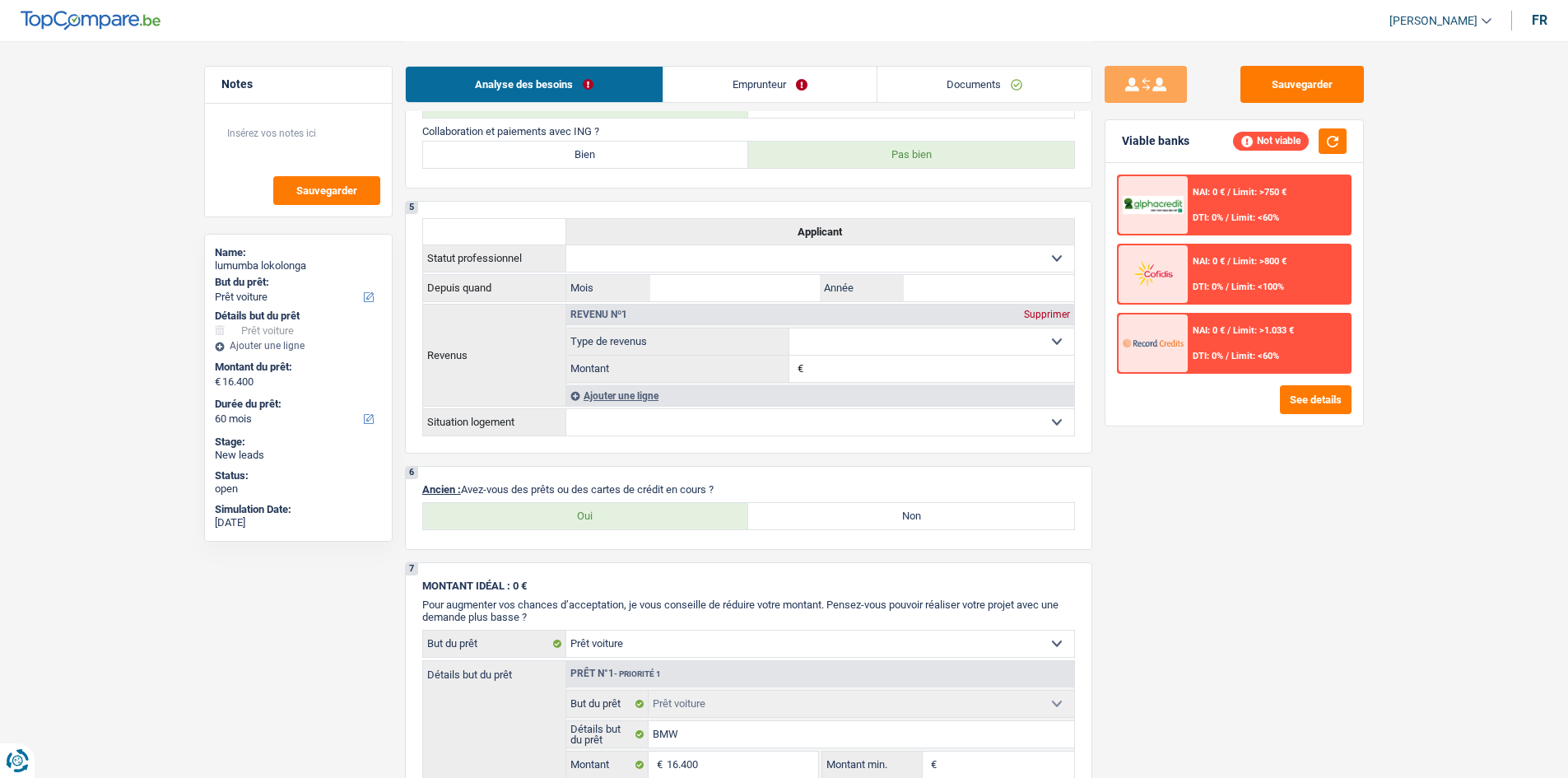
click at [1007, 516] on label "Non" at bounding box center [911, 516] width 326 height 26
click at [1007, 516] on input "Non" at bounding box center [911, 516] width 326 height 26
radio input "true"
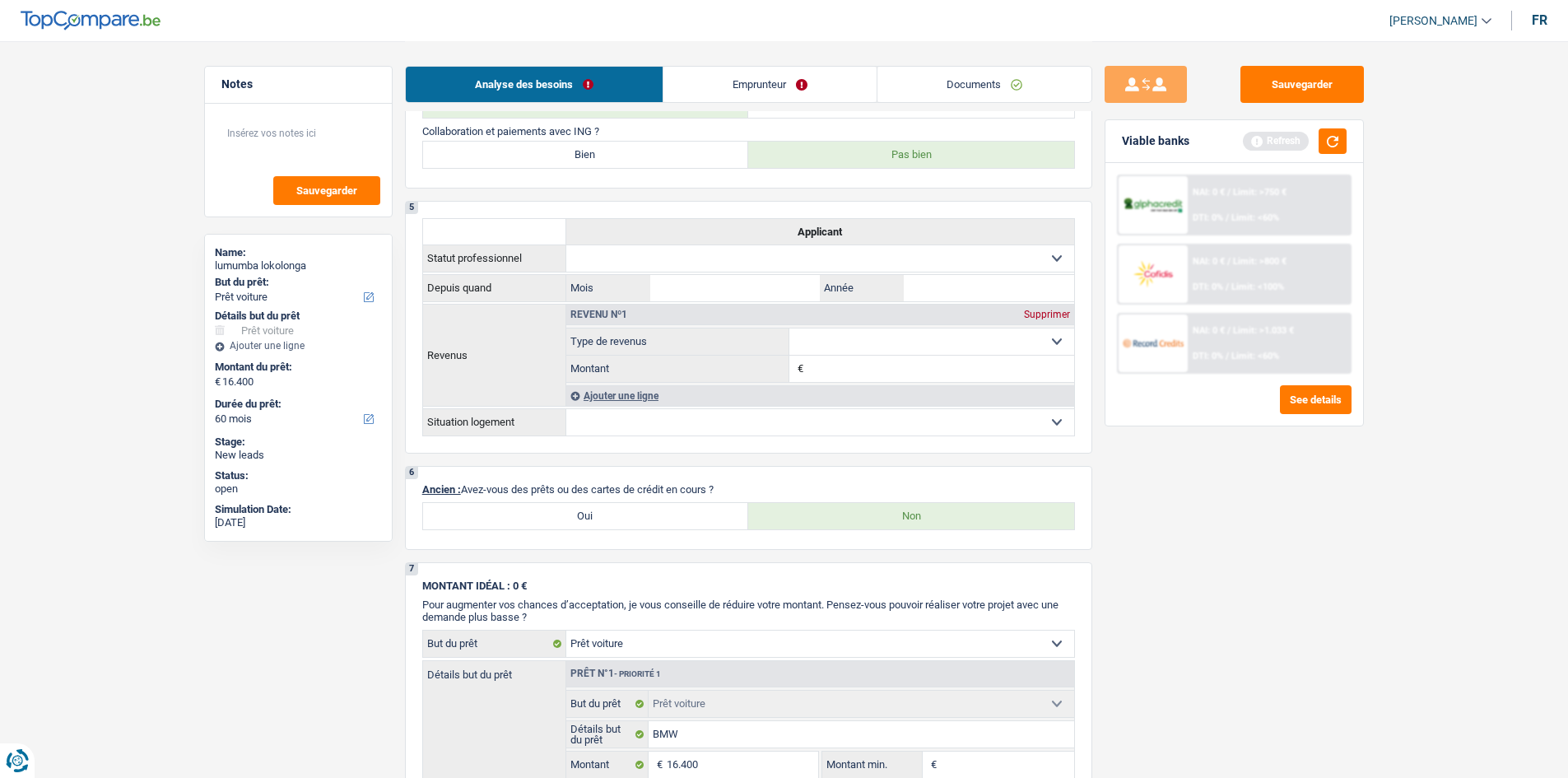
click at [1260, 496] on div "Sauvegarder Viable banks Refresh NAI: 0 € / Limit: >750 € DTI: 0% / Limit: <60%…" at bounding box center [1233, 408] width 284 height 685
click at [1330, 145] on button "button" at bounding box center [1333, 141] width 28 height 26
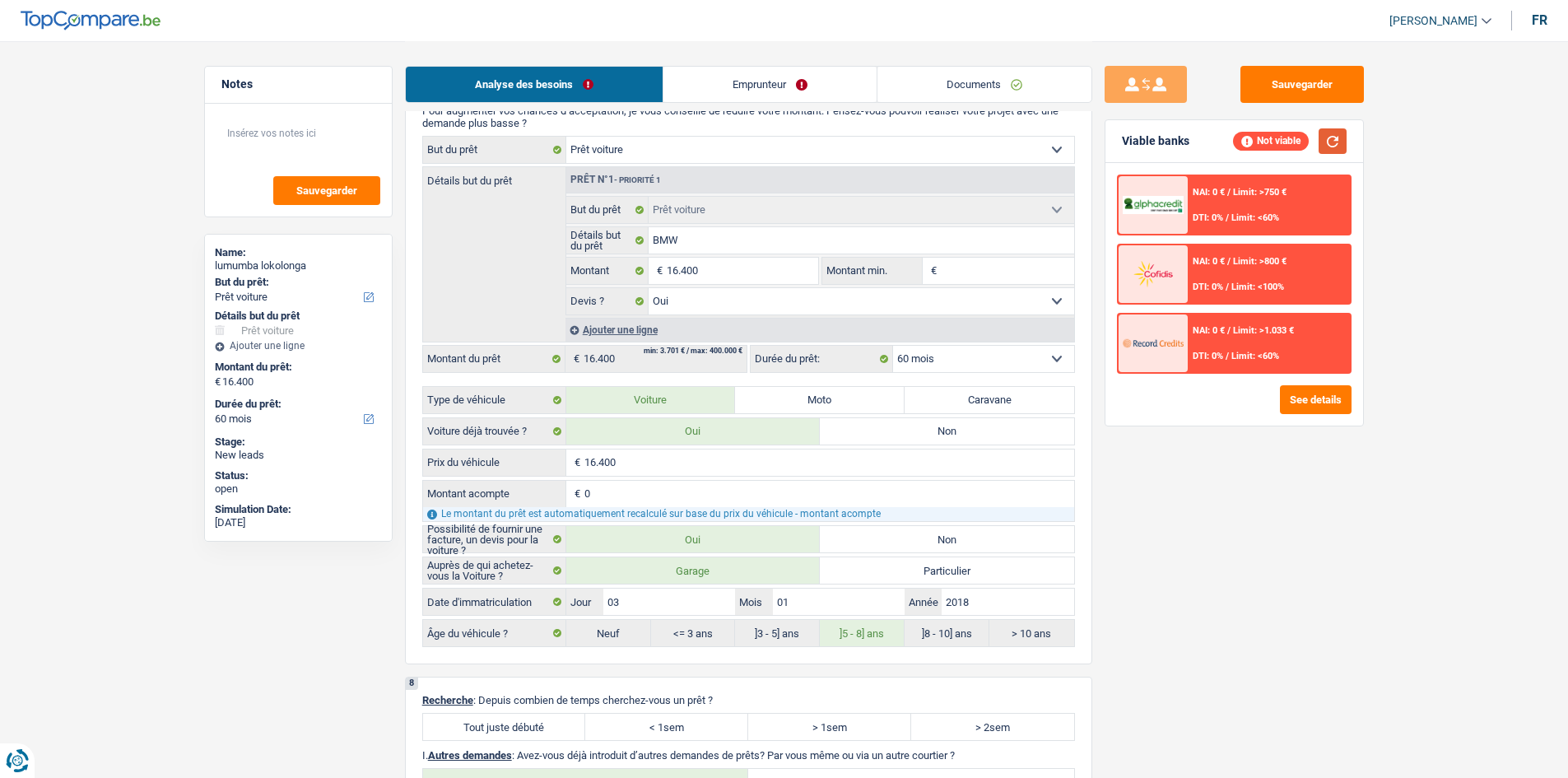
scroll to position [1975, 0]
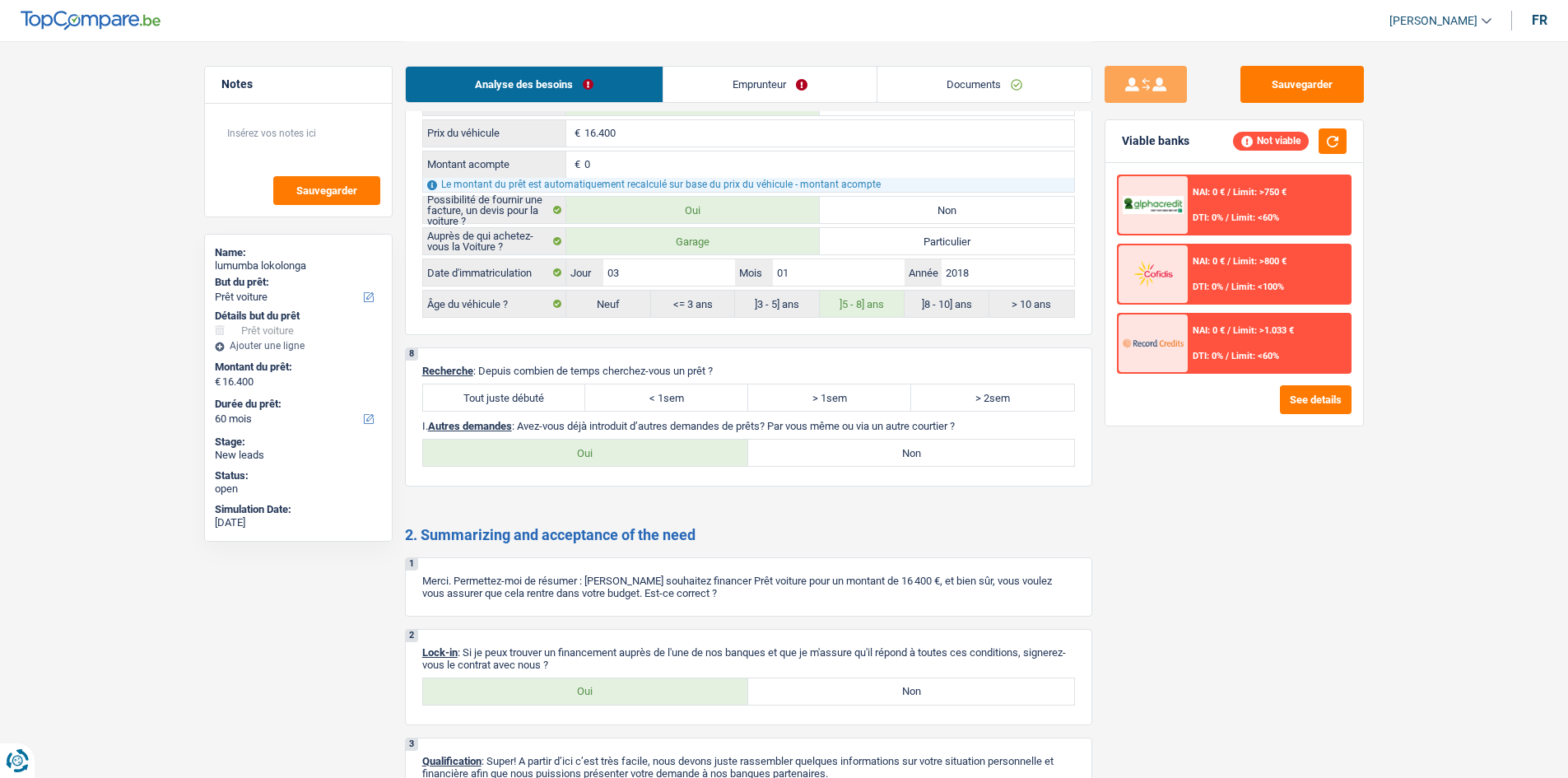
click at [562, 402] on label "Tout juste débuté" at bounding box center [505, 397] width 163 height 26
click at [562, 402] on input "Tout juste débuté" at bounding box center [505, 397] width 163 height 26
radio input "true"
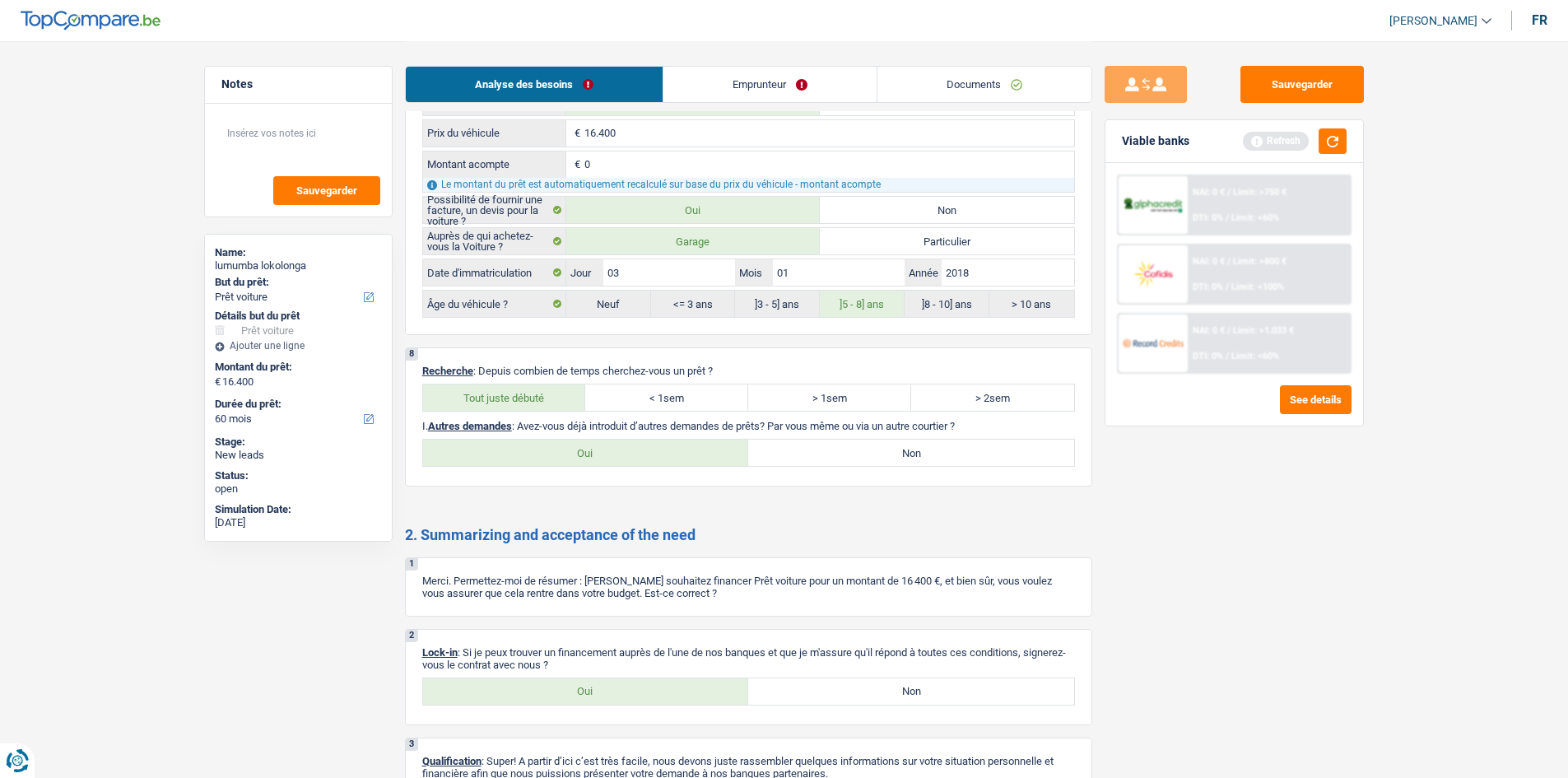
click at [968, 458] on label "Non" at bounding box center [911, 452] width 326 height 26
click at [968, 458] on input "Non" at bounding box center [911, 452] width 326 height 26
radio input "true"
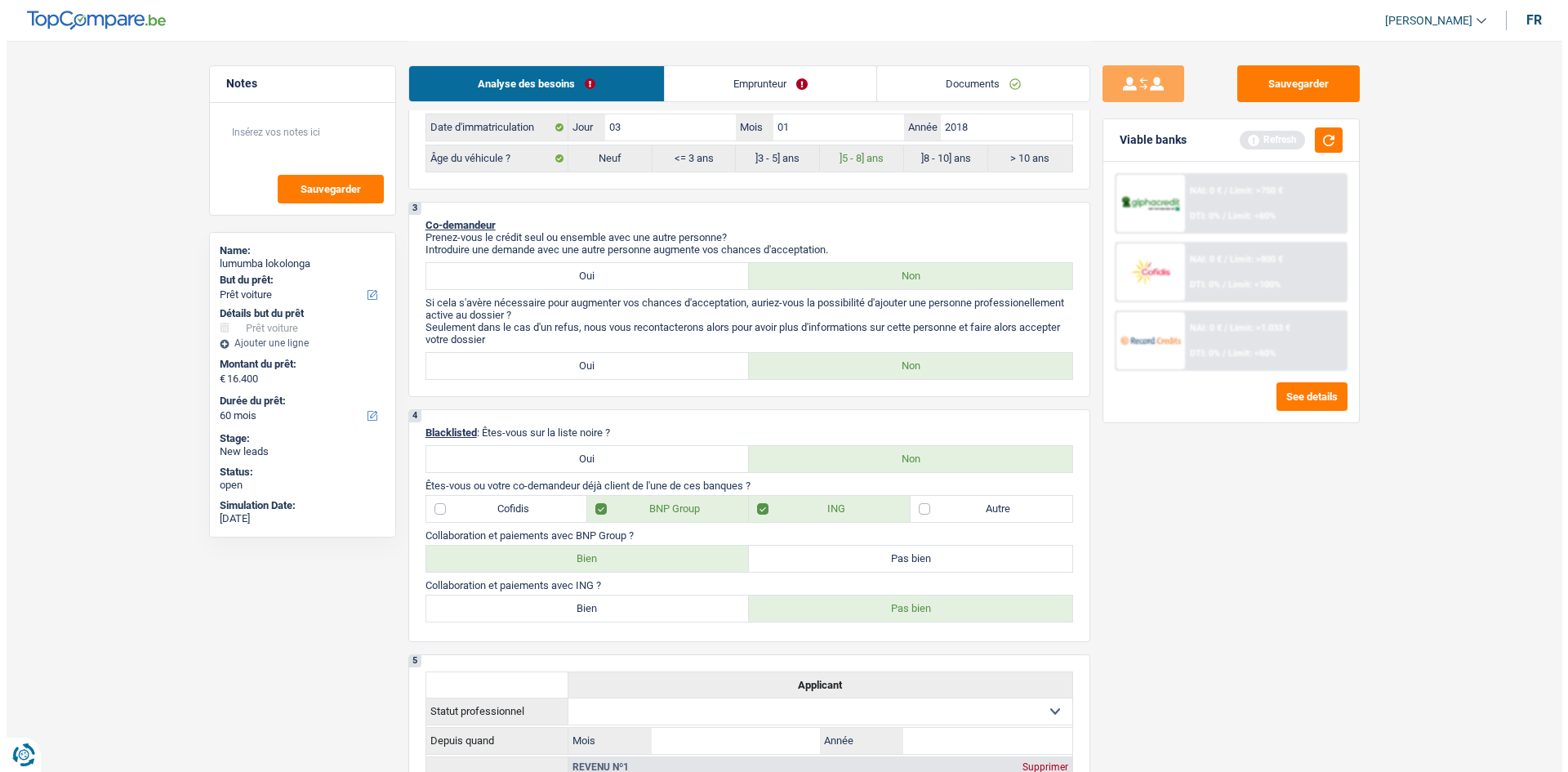
scroll to position [0, 0]
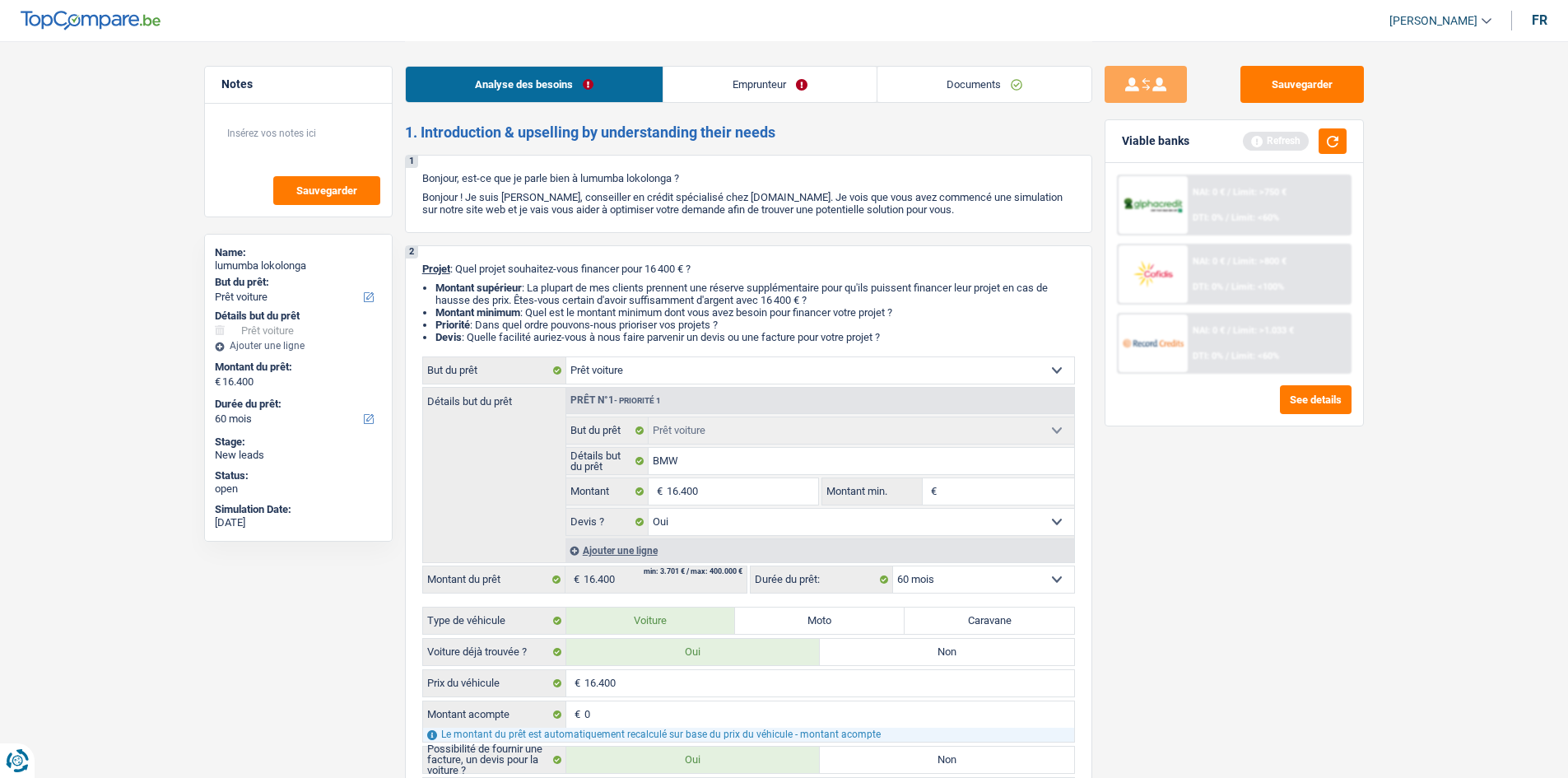
click at [721, 95] on link "Emprunteur" at bounding box center [770, 85] width 213 height 36
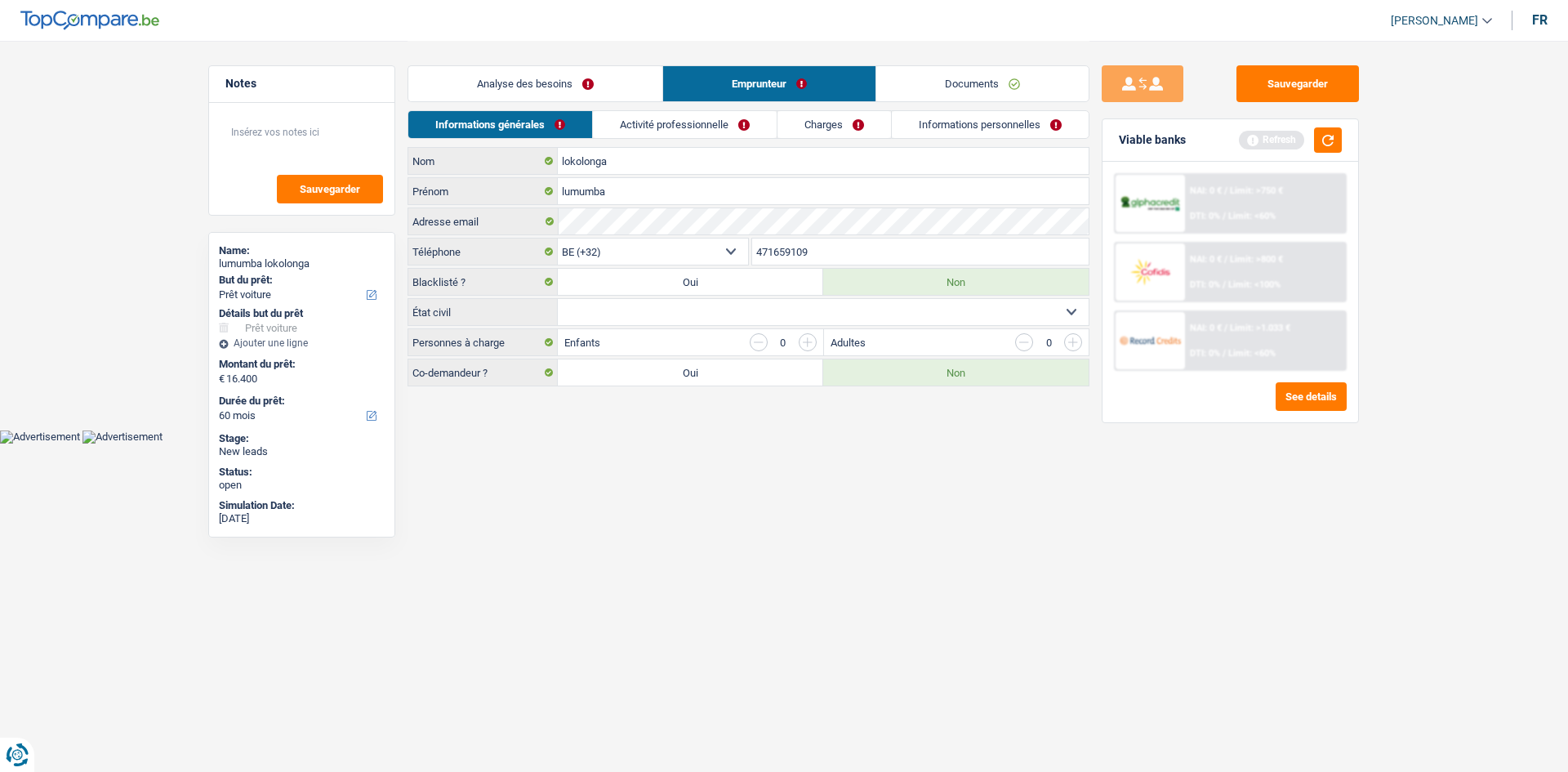
click at [687, 321] on select "Célibataire Marié(e) Cohabitant(e) légal(e) Divorcé(e) Veuf(ve) Séparé (de fait…" at bounding box center [823, 311] width 531 height 26
select select "married"
click at [558, 299] on select "Célibataire Marié(e) Cohabitant(e) légal(e) Divorcé(e) Veuf(ve) Séparé (de fait…" at bounding box center [823, 311] width 531 height 26
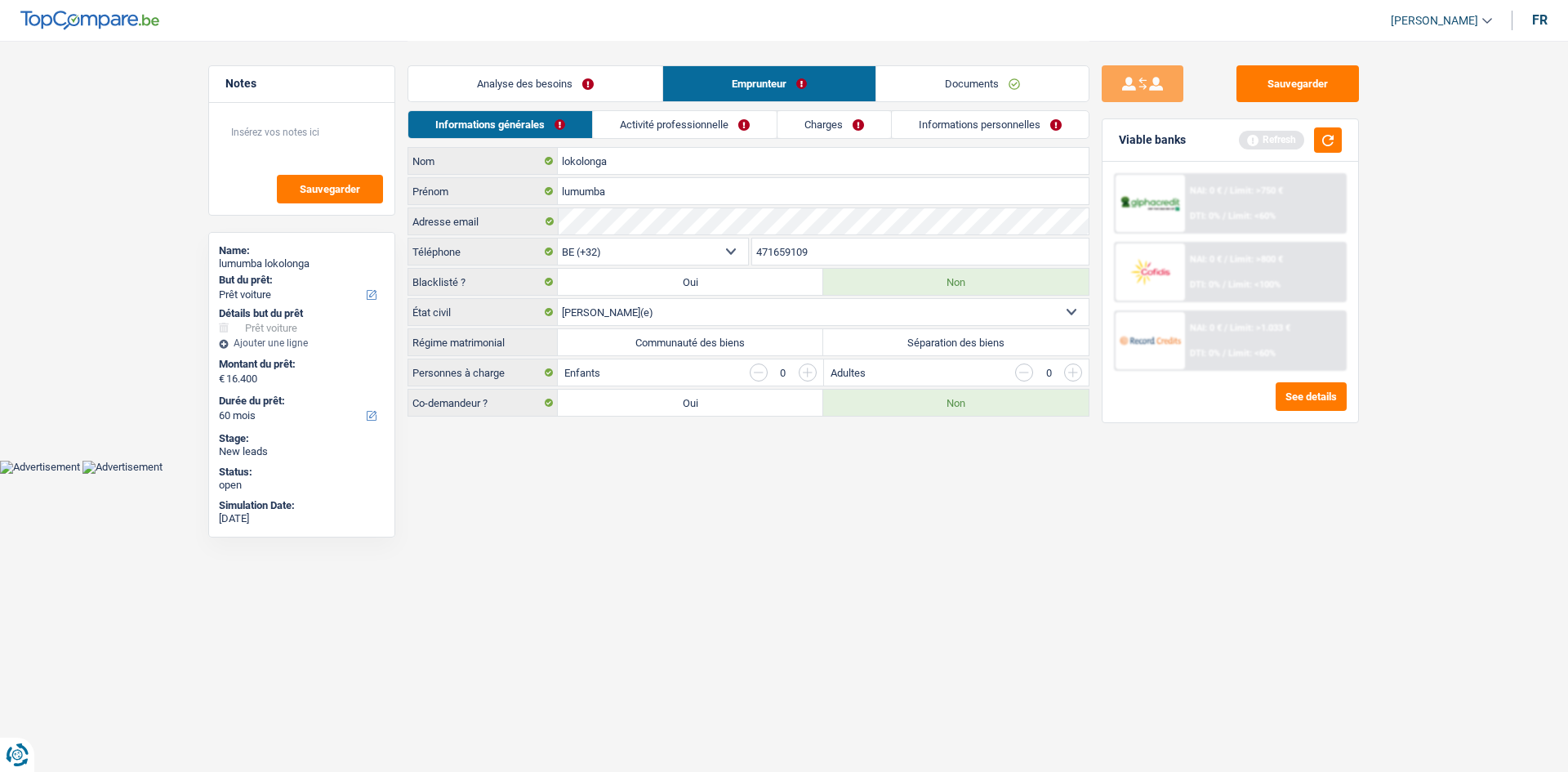
click at [940, 351] on label "Séparation des biens" at bounding box center [956, 342] width 266 height 26
click at [940, 351] on input "Séparation des biens" at bounding box center [956, 342] width 266 height 26
radio input "true"
click at [1318, 138] on button "button" at bounding box center [1328, 140] width 28 height 26
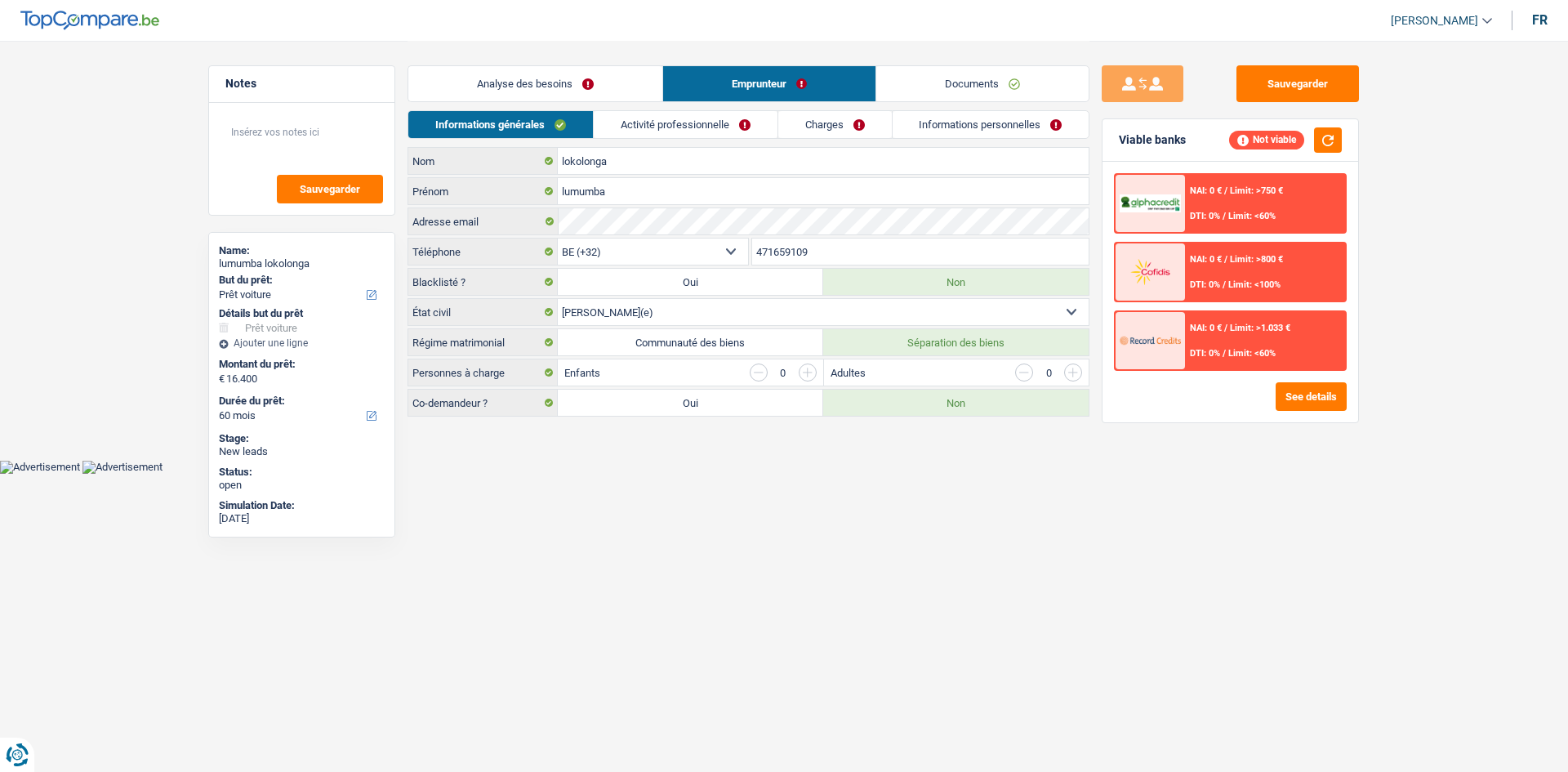
click at [746, 123] on link "Activité professionnelle" at bounding box center [686, 124] width 184 height 27
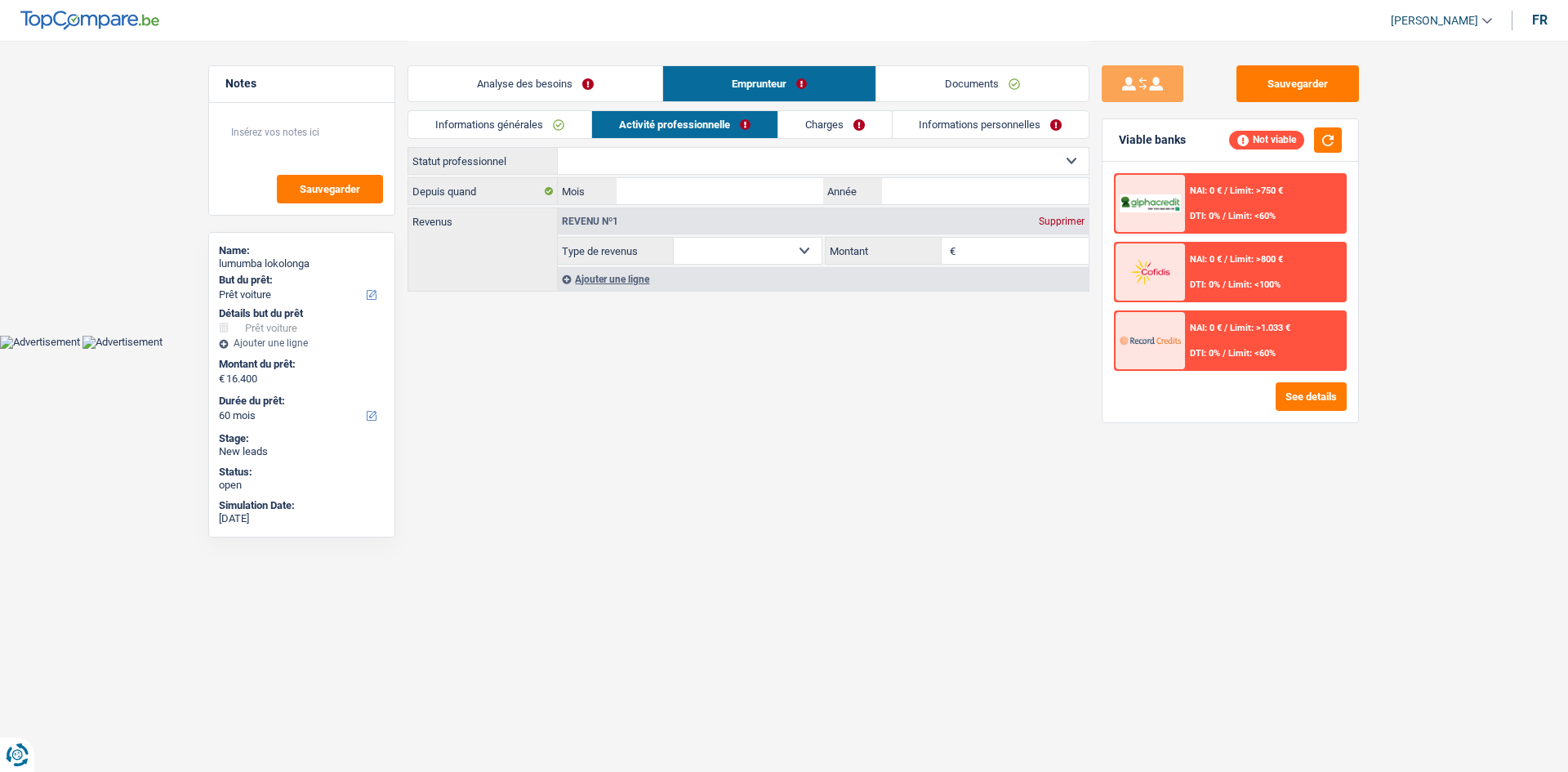
click at [845, 173] on select "Ouvrier Employé privé Employé public Invalide Indépendant Pensionné Chômeur Mut…" at bounding box center [823, 161] width 531 height 26
select select "worker"
click at [558, 148] on select "Ouvrier Employé privé Employé public Invalide Indépendant Pensionné Chômeur Mut…" at bounding box center [823, 161] width 531 height 26
select select "netSalary"
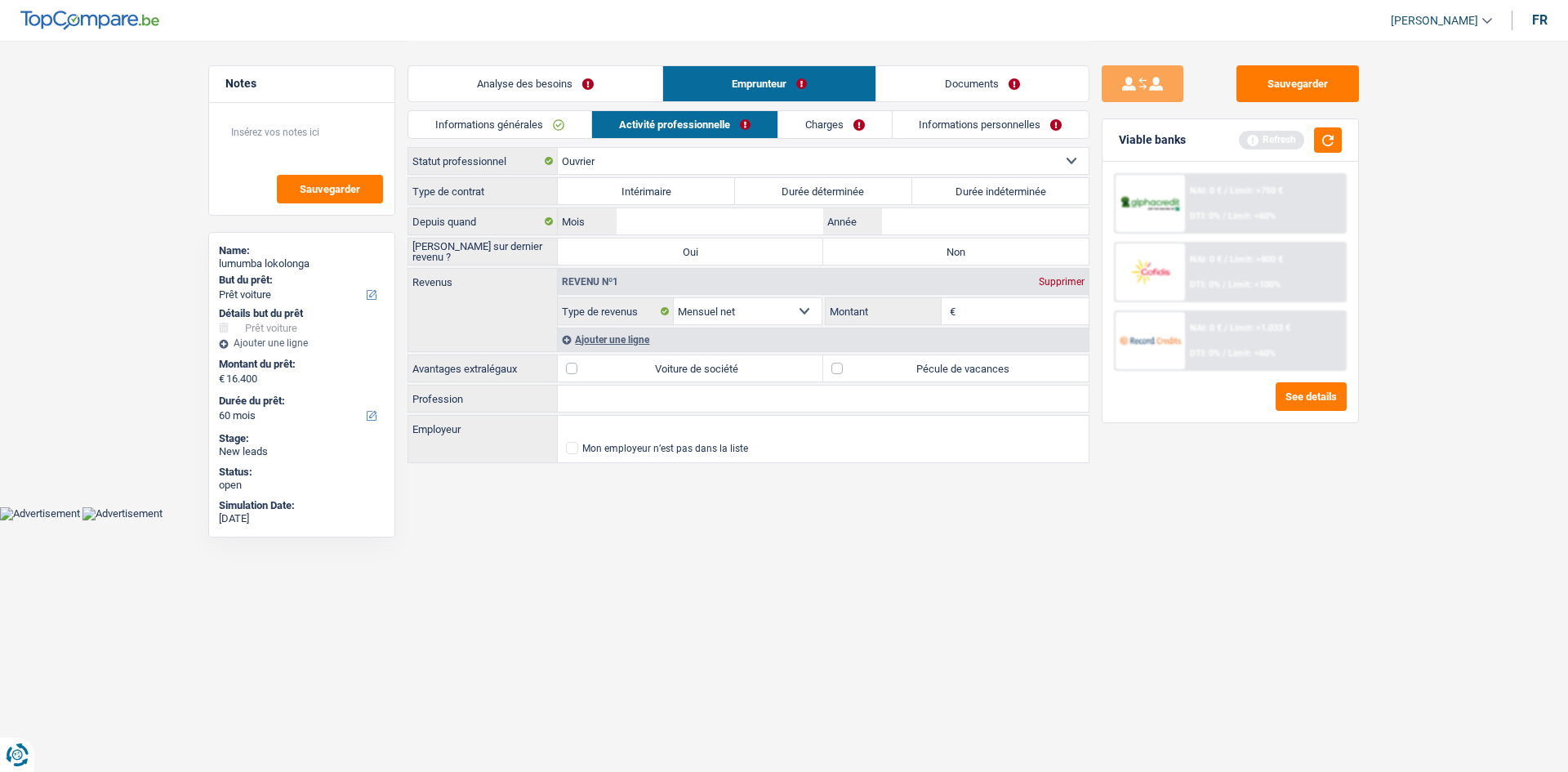
click at [1024, 179] on label "Durée indéterminée" at bounding box center [1001, 191] width 177 height 26
click at [1024, 179] on input "Durée indéterminée" at bounding box center [1001, 191] width 177 height 26
radio input "true"
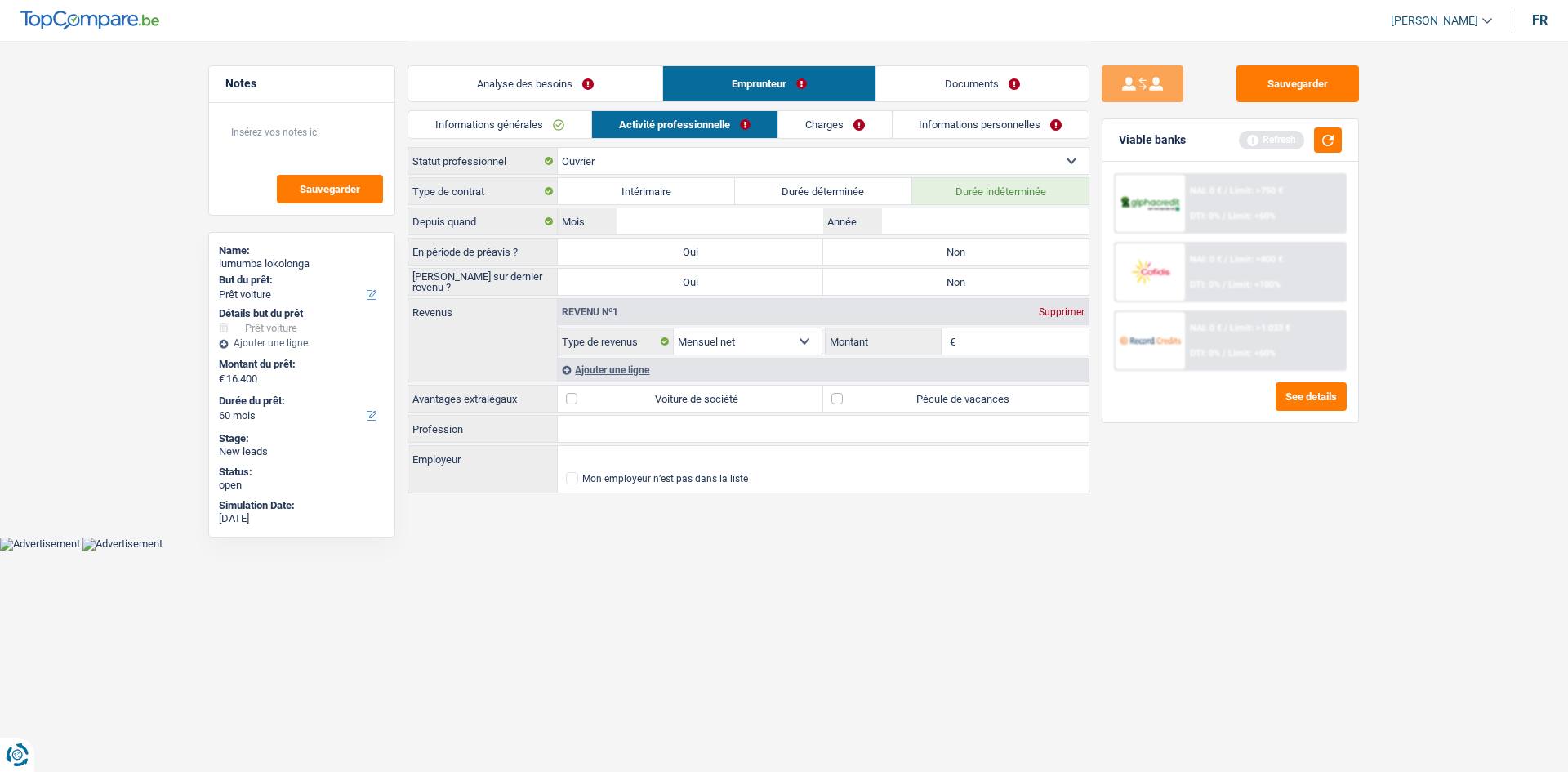
click at [1269, 481] on div "Sauvegarder Viable banks Refresh NAI: 0 € / Limit: >750 € DTI: 0% / Limit: <60%…" at bounding box center [1230, 405] width 282 height 680
click at [776, 220] on input "Mois" at bounding box center [720, 221] width 207 height 26
type input "9"
click at [1013, 214] on input "Année" at bounding box center [985, 221] width 207 height 26
type input "2000"
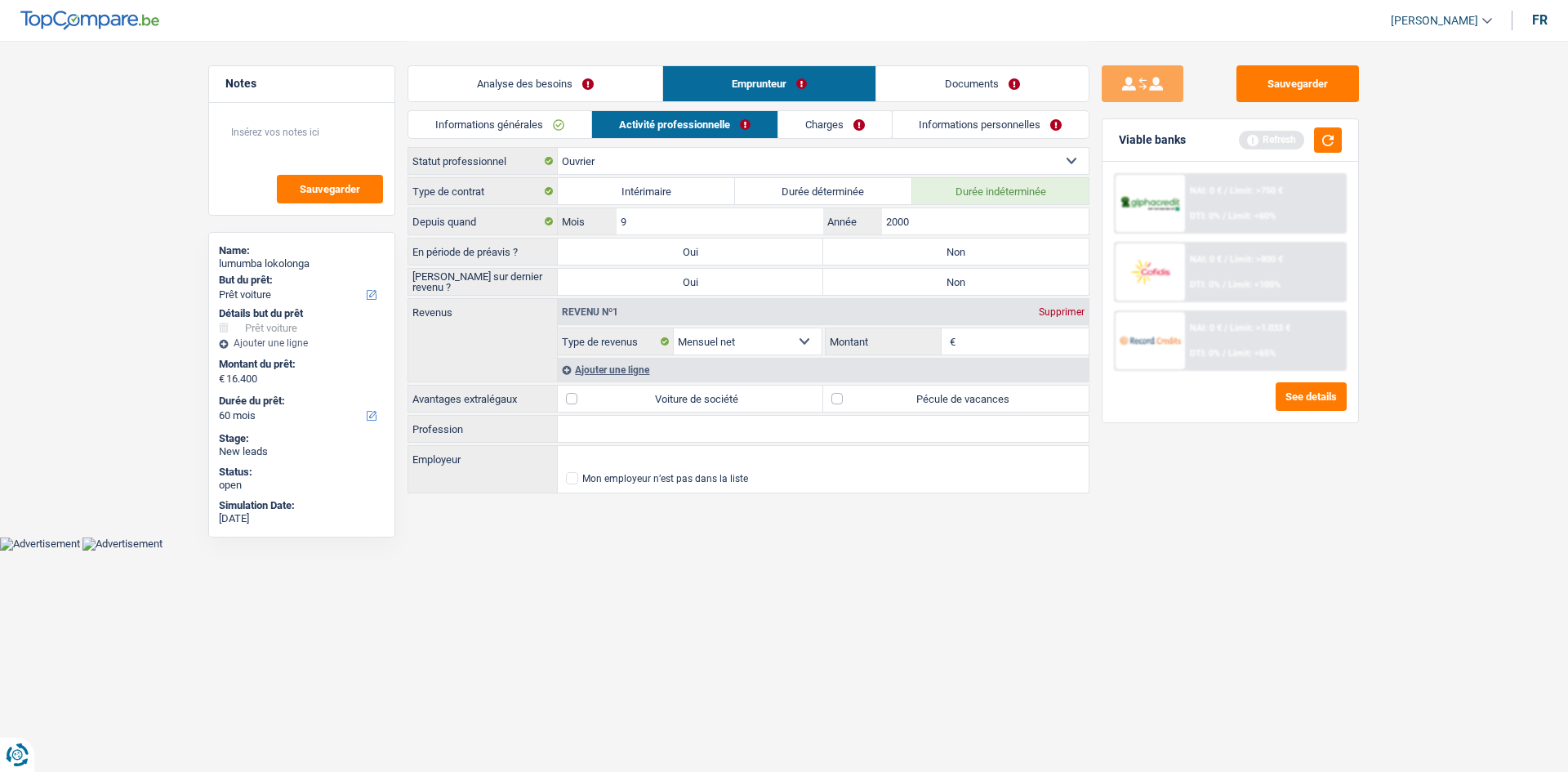
click at [915, 261] on label "Non" at bounding box center [956, 251] width 266 height 26
click at [915, 261] on input "Non" at bounding box center [956, 251] width 266 height 26
radio input "true"
click at [978, 290] on label "Non" at bounding box center [956, 282] width 266 height 26
click at [978, 290] on input "Non" at bounding box center [956, 282] width 266 height 26
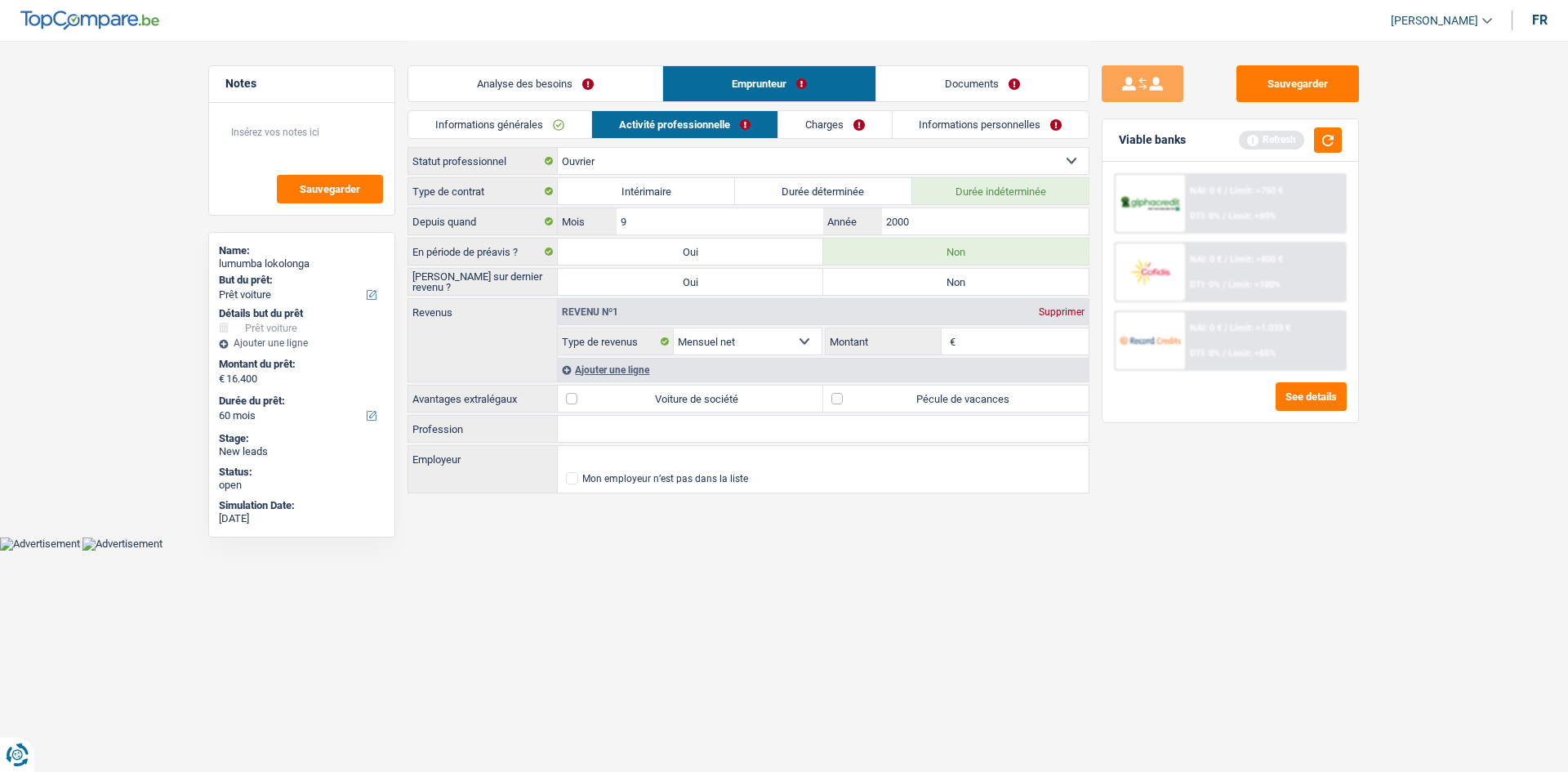
radio input "true"
click at [1238, 519] on div "Sauvegarder Viable banks Refresh NAI: 0 € / Limit: >750 € DTI: 0% / Limit: <60%…" at bounding box center [1230, 405] width 282 height 680
drag, startPoint x: 1013, startPoint y: 345, endPoint x: 1005, endPoint y: 350, distance: 9.4
click at [1013, 345] on input "Montant" at bounding box center [1024, 341] width 130 height 26
click at [1304, 508] on div "Sauvegarder Viable banks Refresh NAI: 0 € / Limit: >750 € DTI: 0% / Limit: <60%…" at bounding box center [1230, 405] width 282 height 680
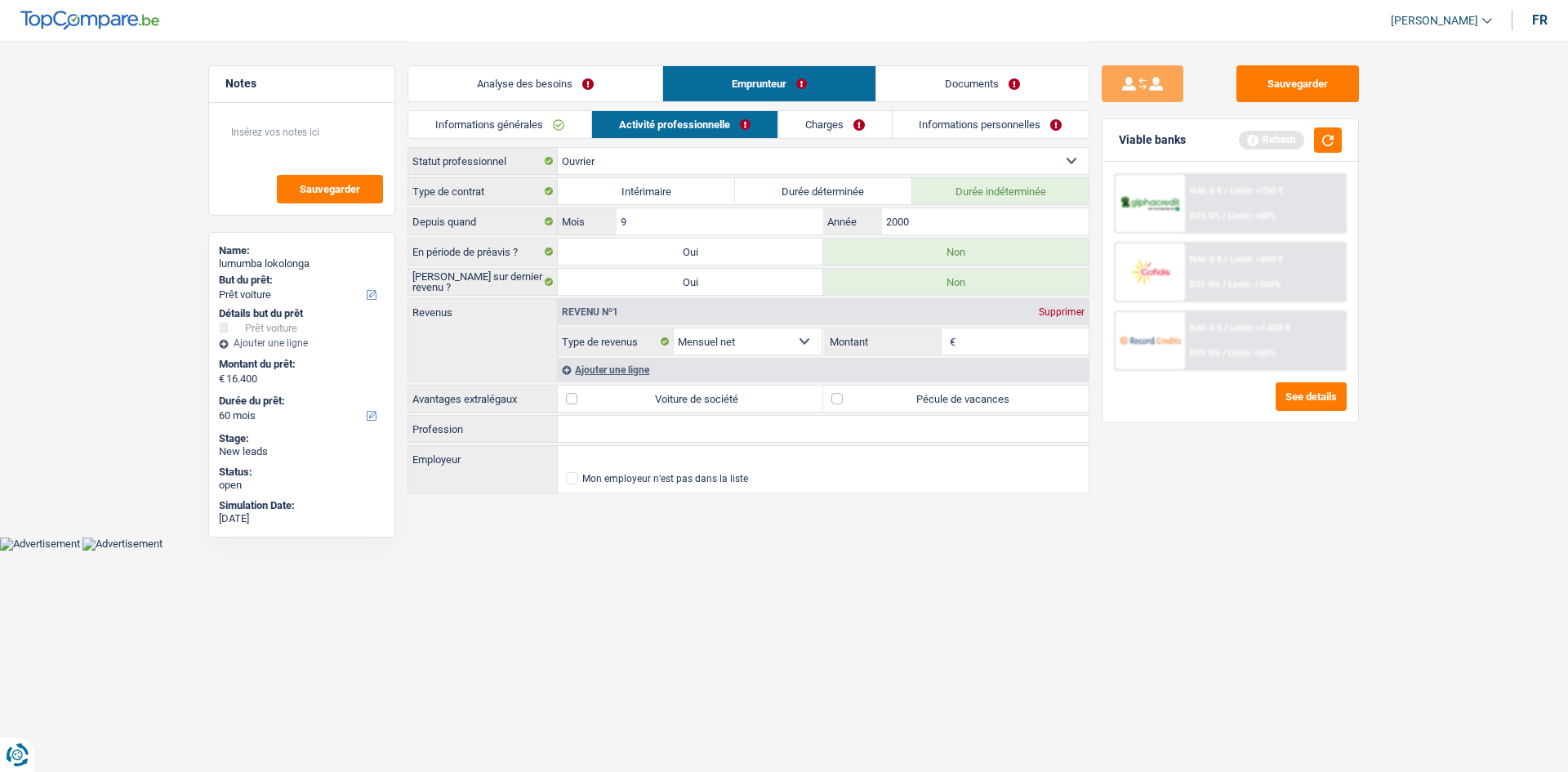
click at [1043, 343] on input "Montant" at bounding box center [1024, 341] width 130 height 26
type input "2.200"
click at [628, 366] on div "Ajouter une ligne" at bounding box center [823, 370] width 531 height 24
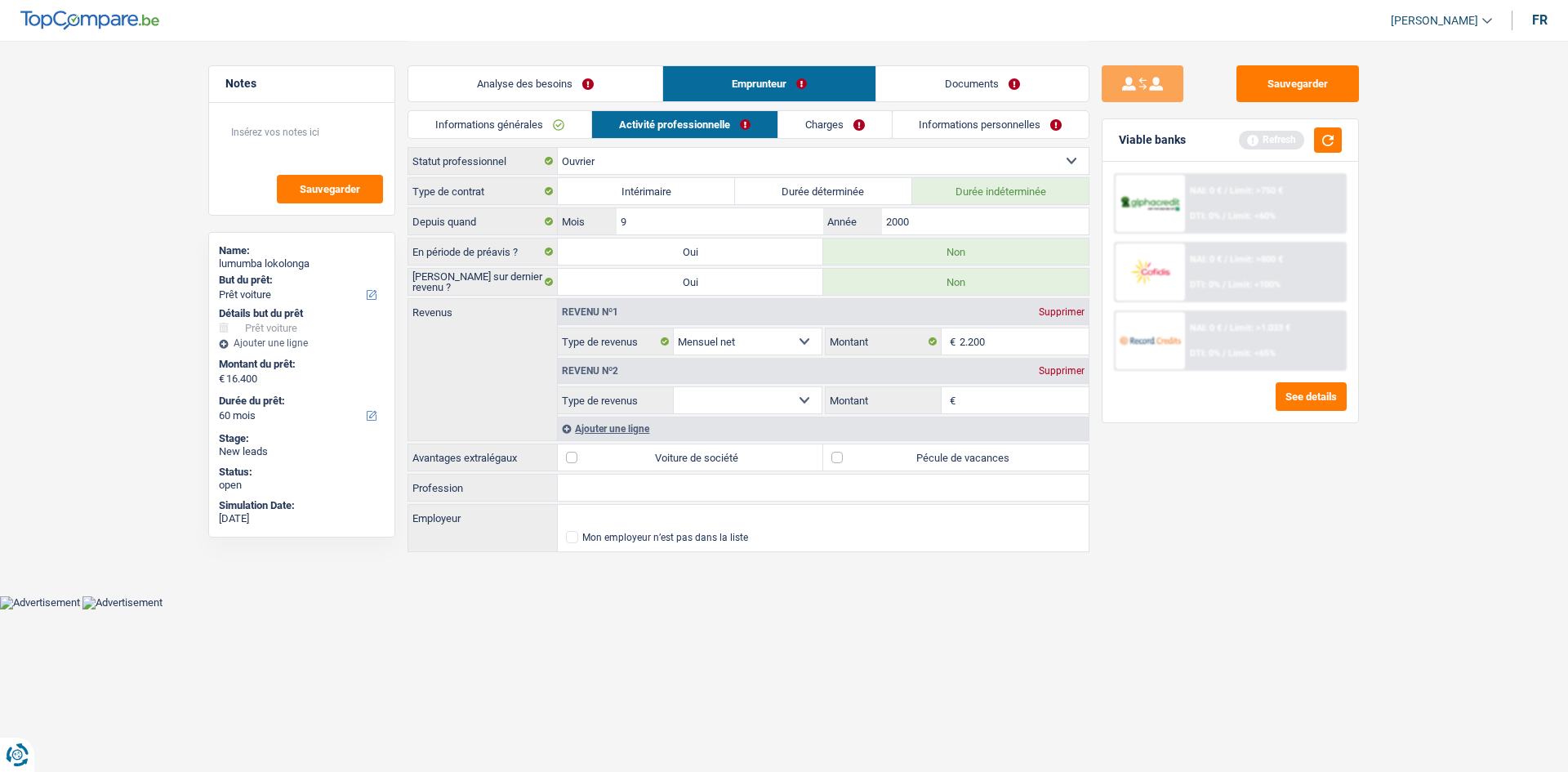
click at [785, 398] on select "Allocation d'handicap Allocations chômage Allocations familiales Chèques repas …" at bounding box center [748, 400] width 148 height 26
select select "mealVouchers"
click at [674, 387] on select "Allocation d'handicap Allocations chômage Allocations familiales Chèques repas …" at bounding box center [748, 400] width 148 height 26
click at [969, 396] on input "Montant par jour" at bounding box center [1024, 400] width 130 height 26
type input "8,0"
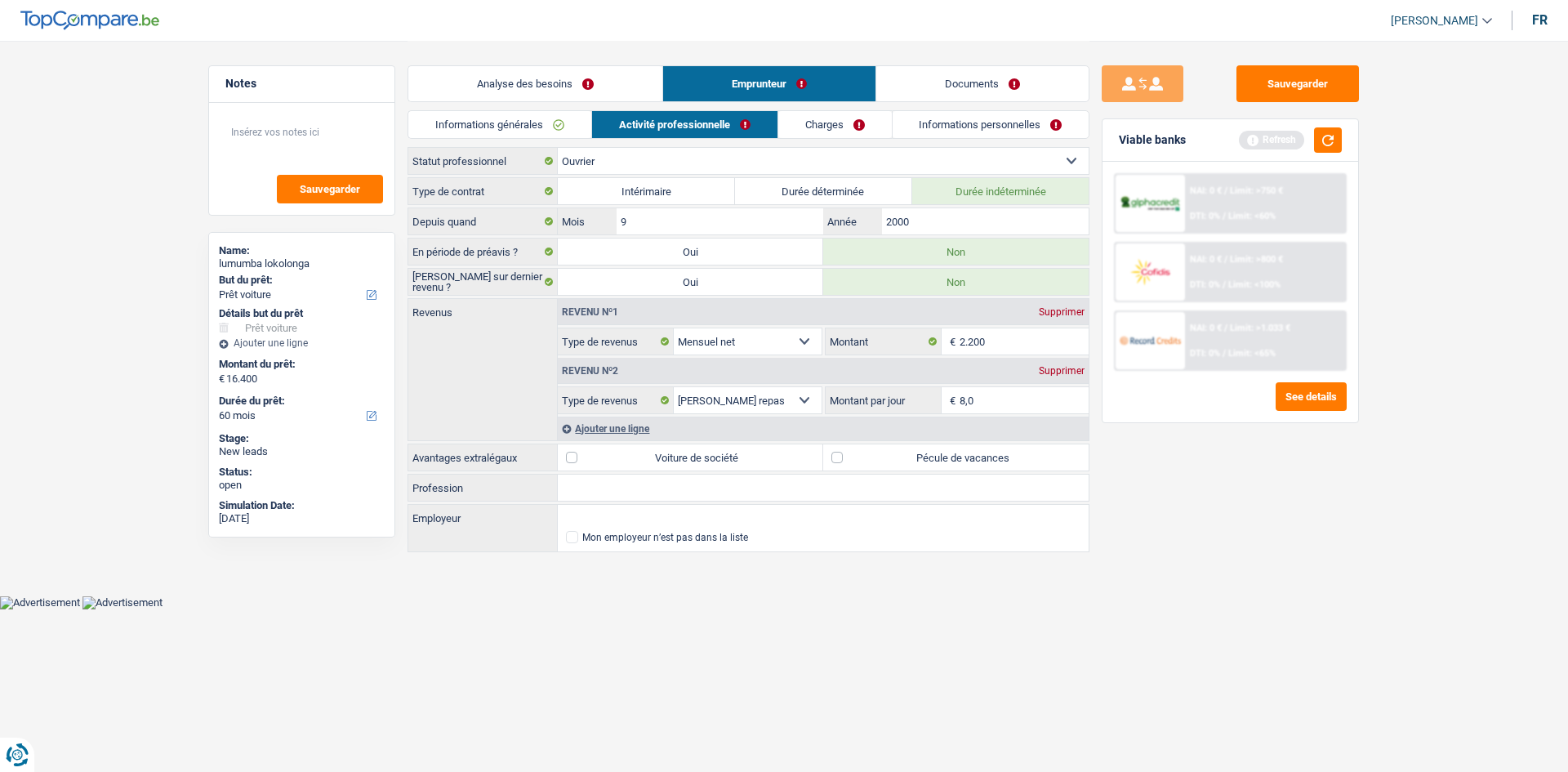
click at [1236, 542] on div "Sauvegarder Viable banks Refresh NAI: 0 € / Limit: >750 € DTI: 0% / Limit: <60%…" at bounding box center [1230, 405] width 282 height 680
click at [827, 123] on link "Charges" at bounding box center [834, 124] width 114 height 27
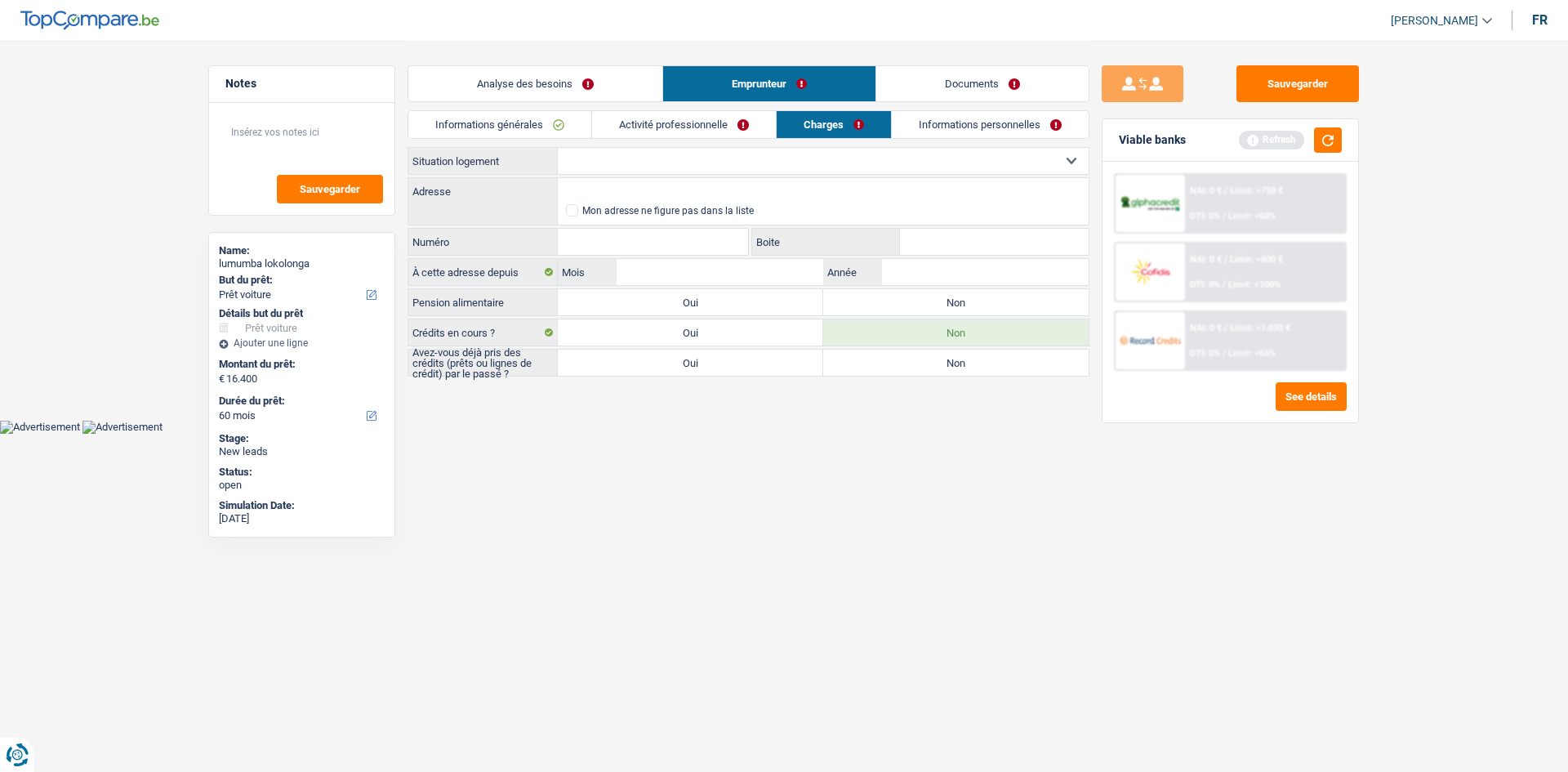
click at [707, 151] on select "Locataire Propriétaire avec prêt hypothécaire Propriétaire sans prêt hypothécai…" at bounding box center [823, 161] width 531 height 26
select select "rents"
click at [558, 148] on select "Locataire Propriétaire avec prêt hypothécaire Propriétaire sans prêt hypothécai…" at bounding box center [823, 161] width 531 height 26
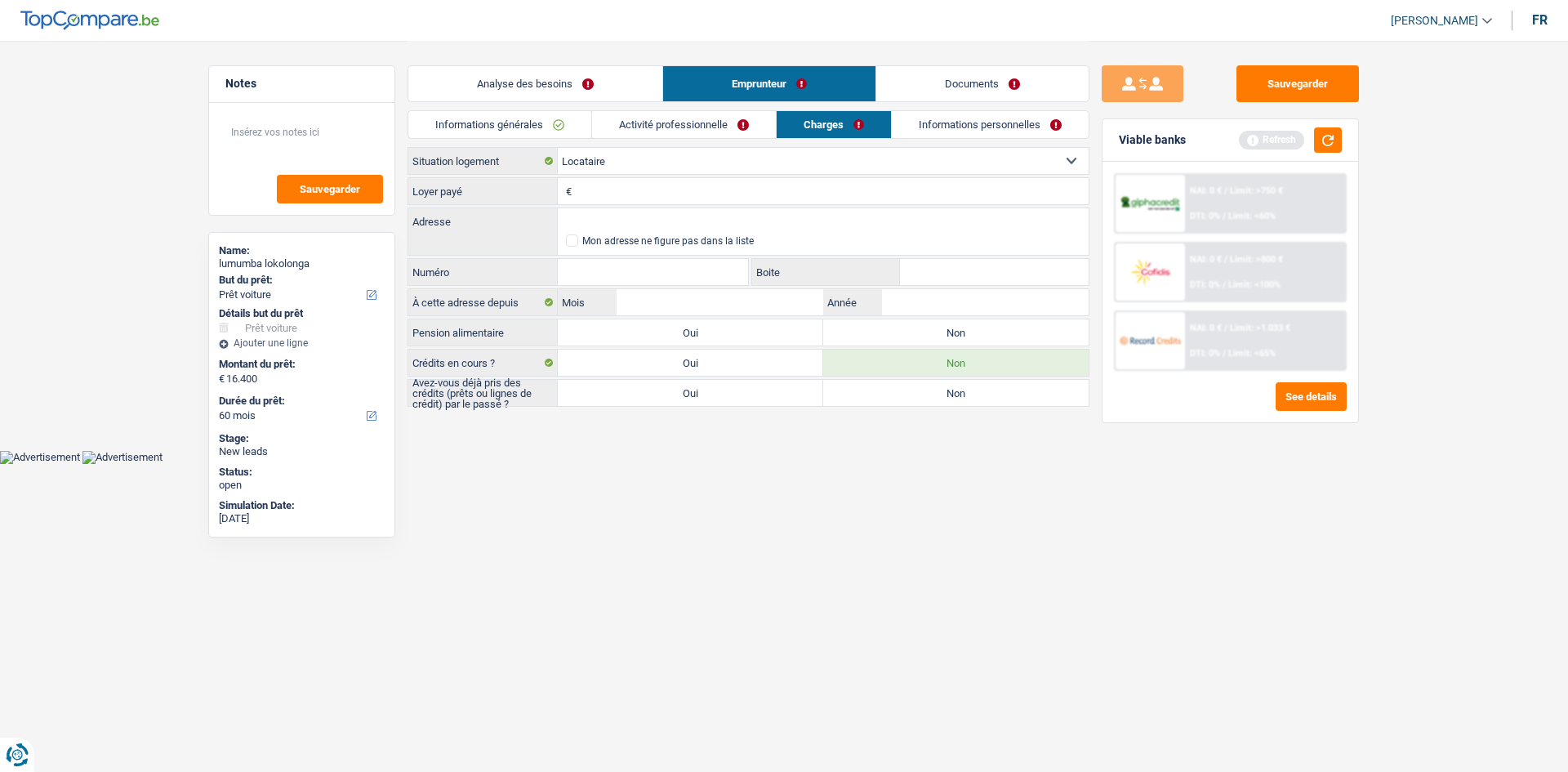
click at [713, 185] on input "Loyer payé" at bounding box center [832, 191] width 513 height 26
type input "673"
click at [1324, 138] on button "button" at bounding box center [1328, 140] width 28 height 26
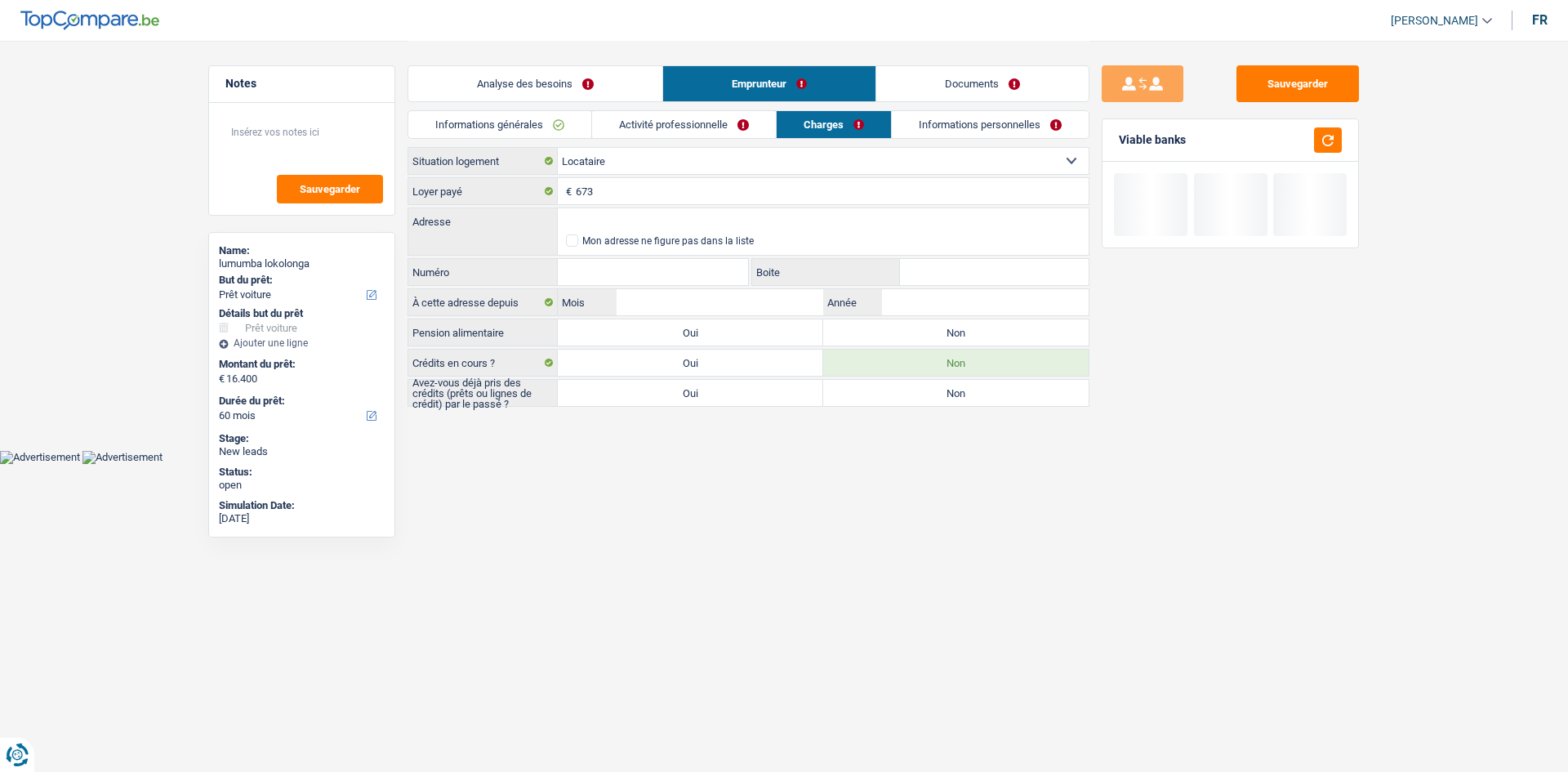
click at [995, 327] on label "Non" at bounding box center [956, 332] width 266 height 26
click at [995, 327] on input "Non" at bounding box center [956, 332] width 266 height 26
radio input "true"
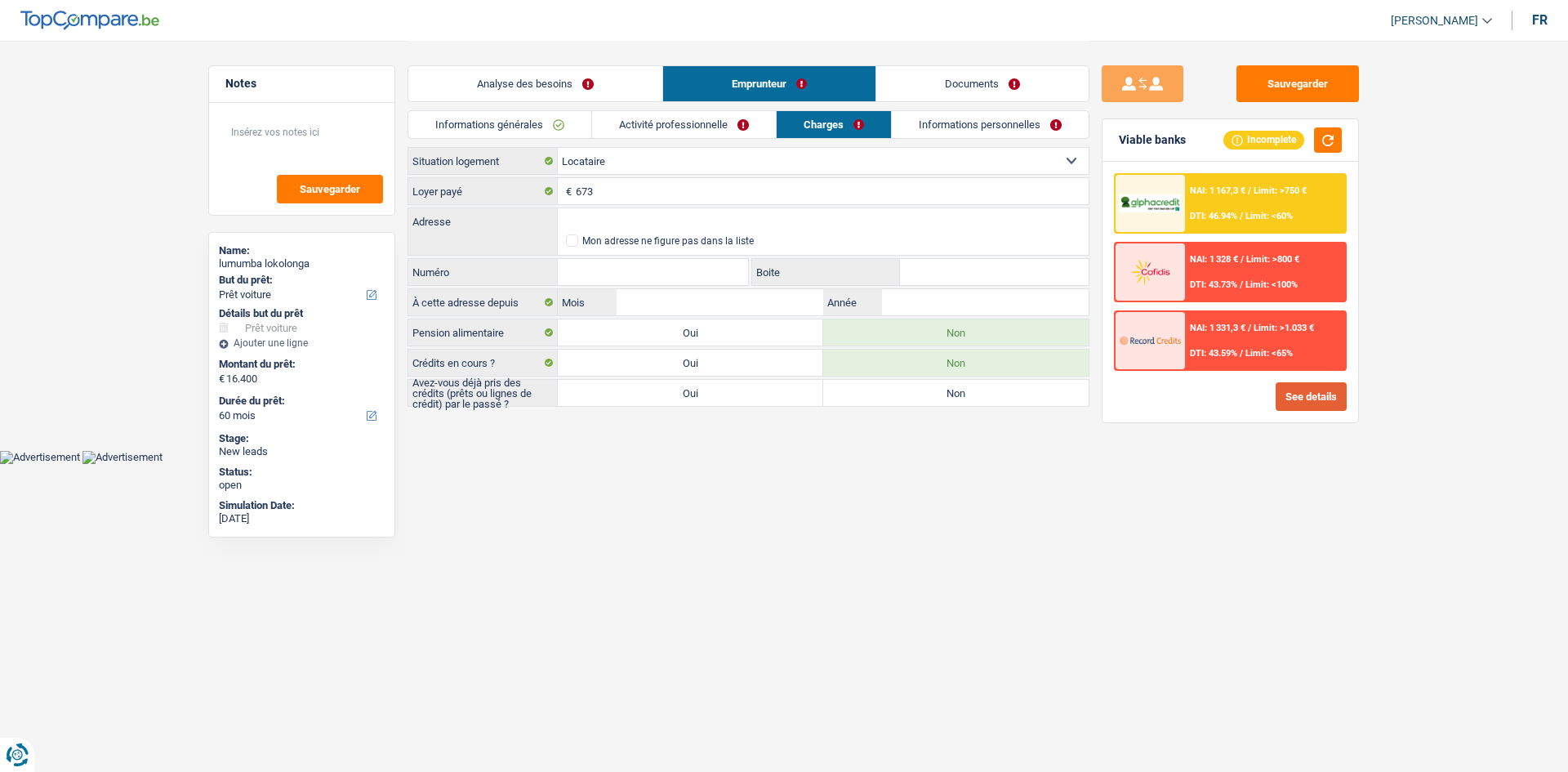
click at [1340, 399] on button "See details" at bounding box center [1312, 396] width 71 height 29
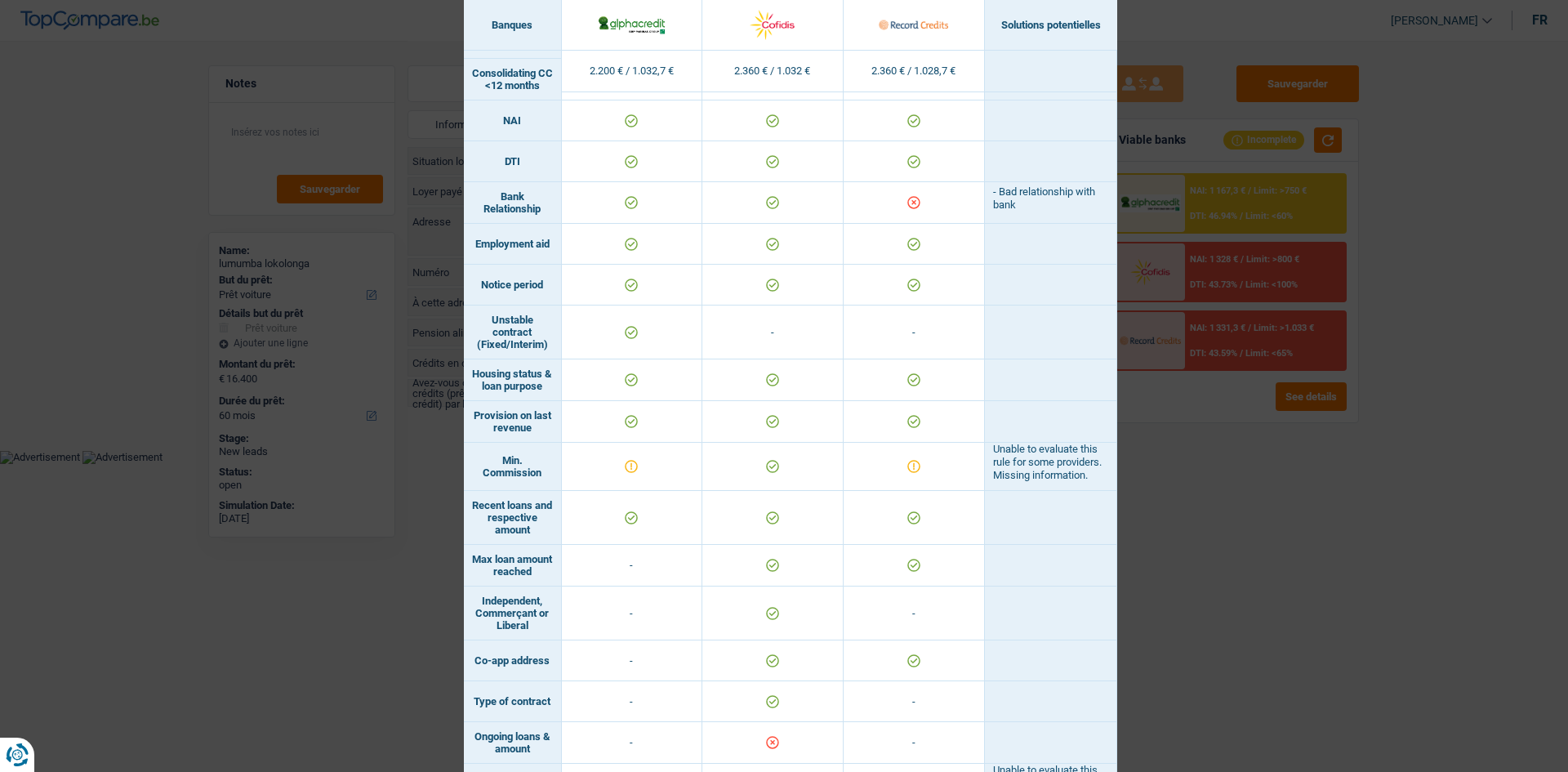
scroll to position [880, 0]
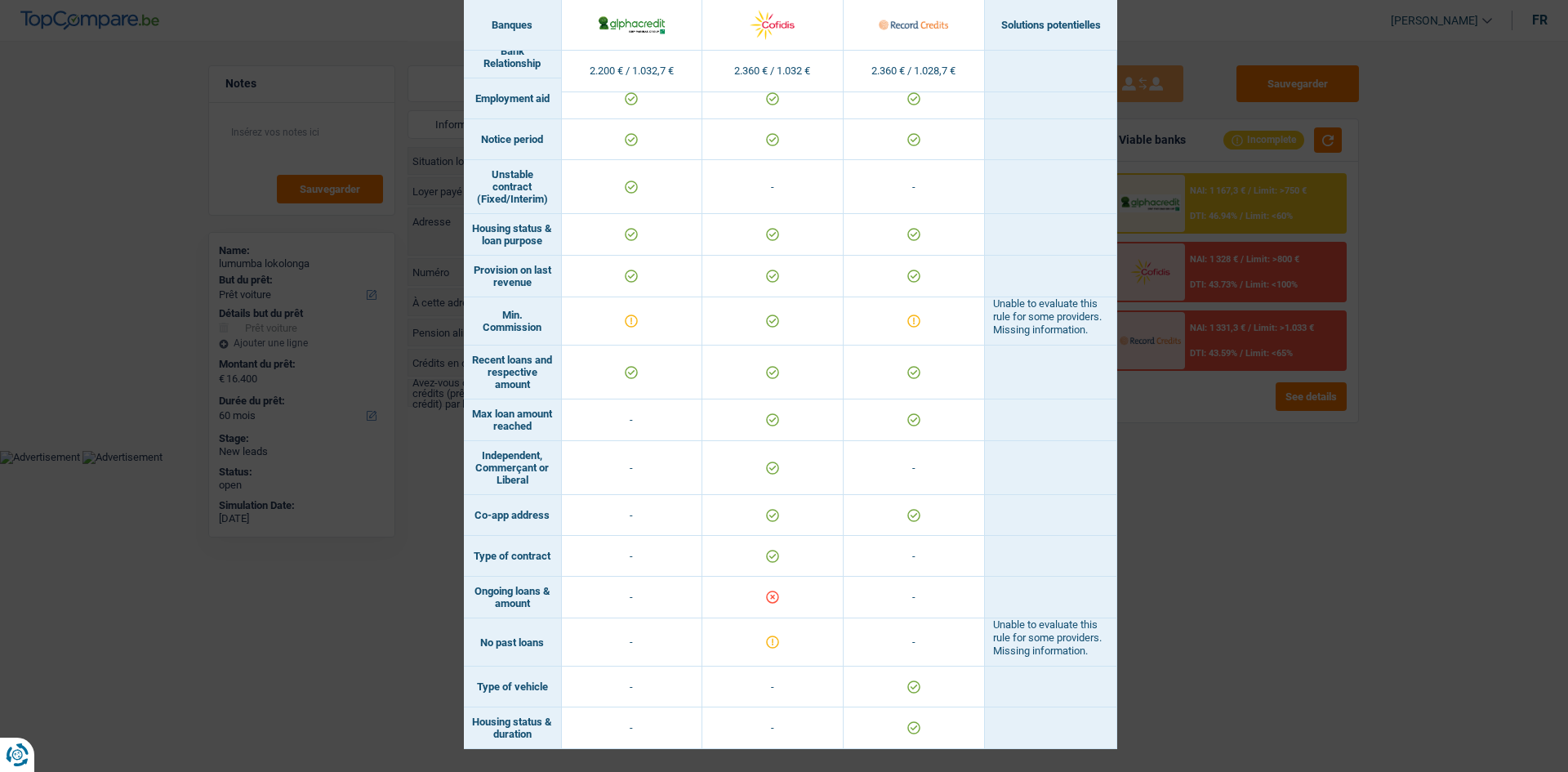
click at [1206, 501] on div "Banks conditions × Banques Solutions potentielles Revenus / Charges 2.200 € / 1…" at bounding box center [784, 386] width 1568 height 772
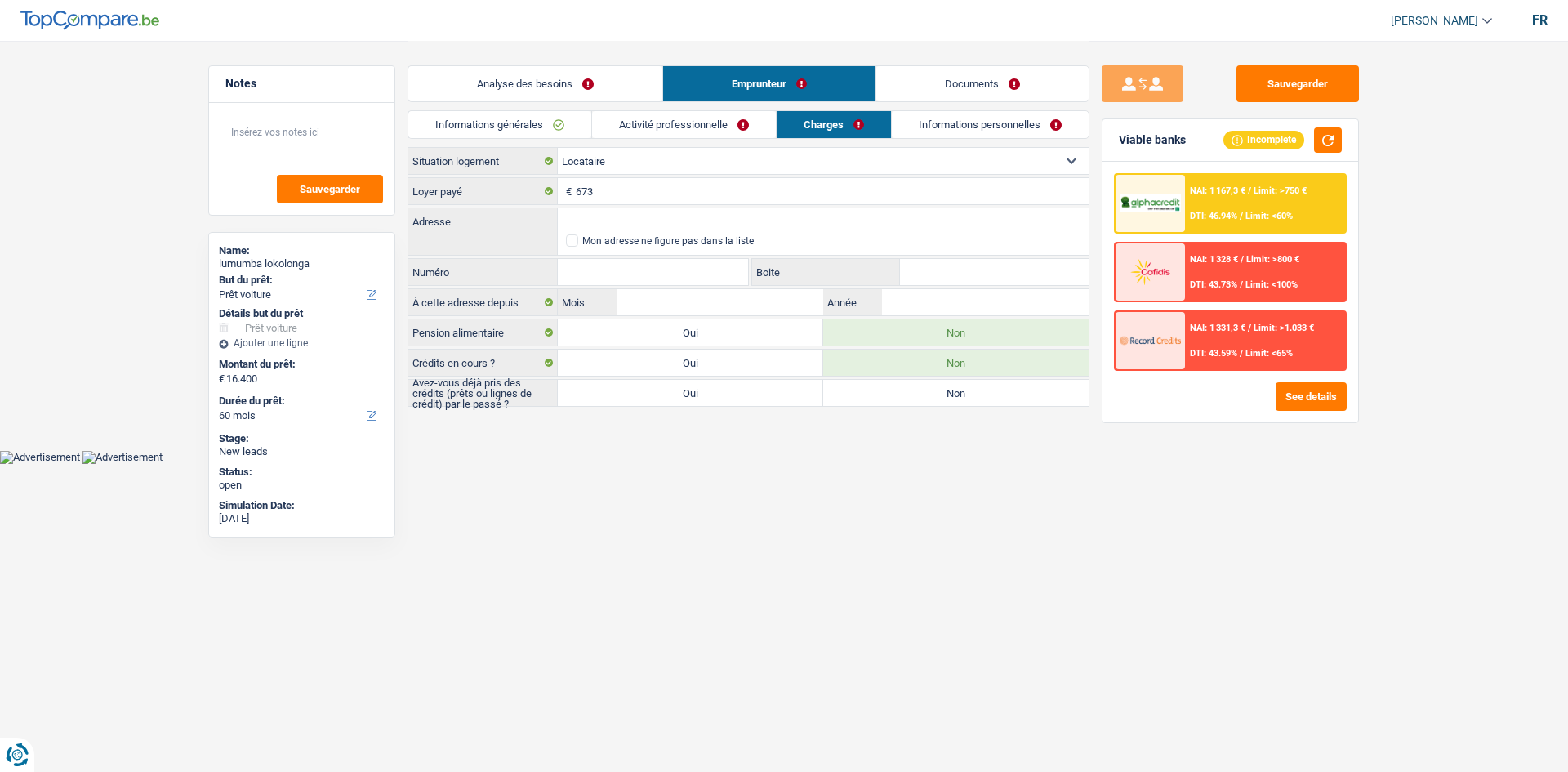
click at [773, 385] on label "Oui" at bounding box center [690, 392] width 266 height 26
click at [773, 385] on input "Oui" at bounding box center [690, 392] width 266 height 26
radio input "true"
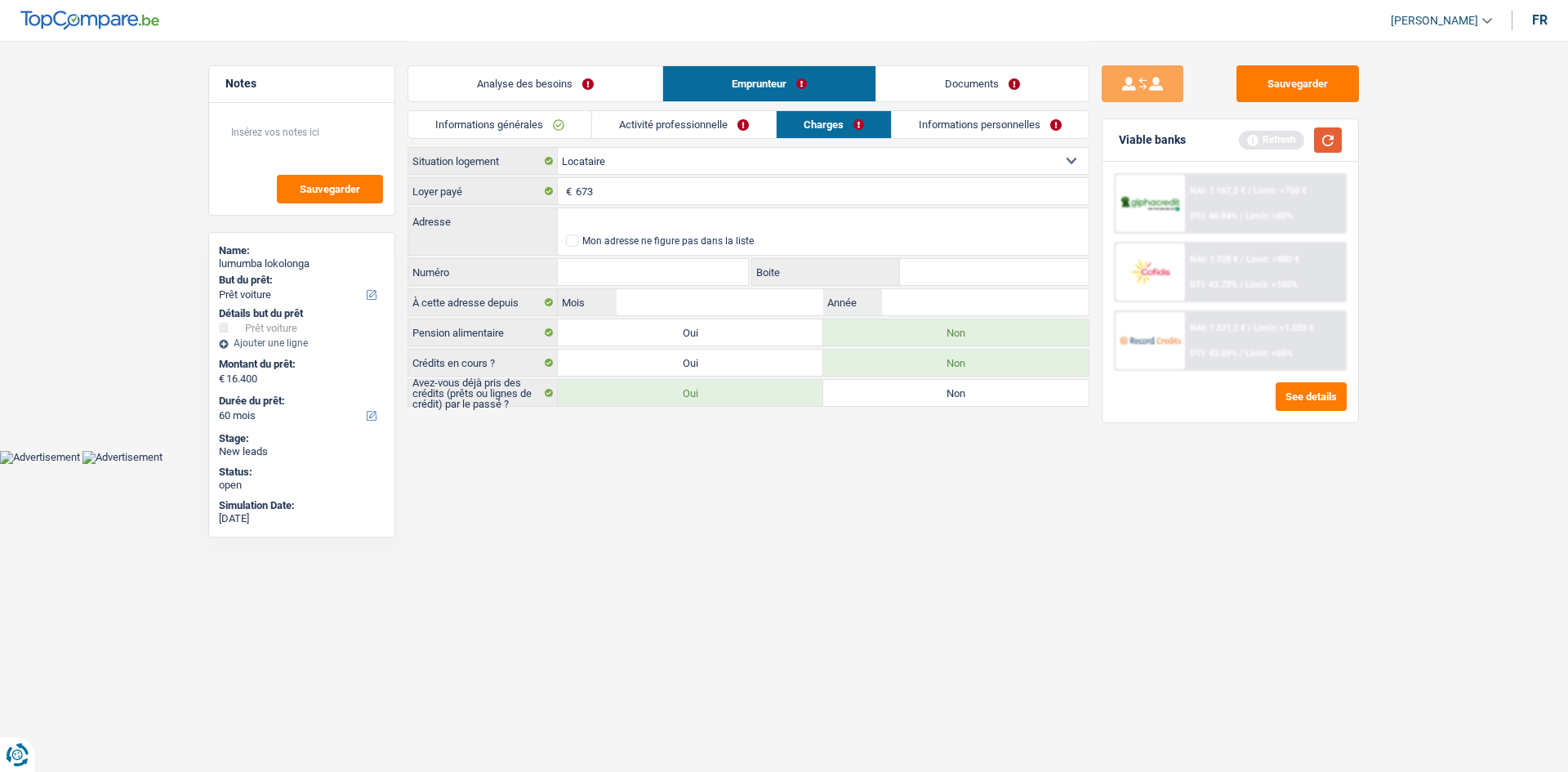
click at [1326, 134] on button "button" at bounding box center [1328, 140] width 28 height 26
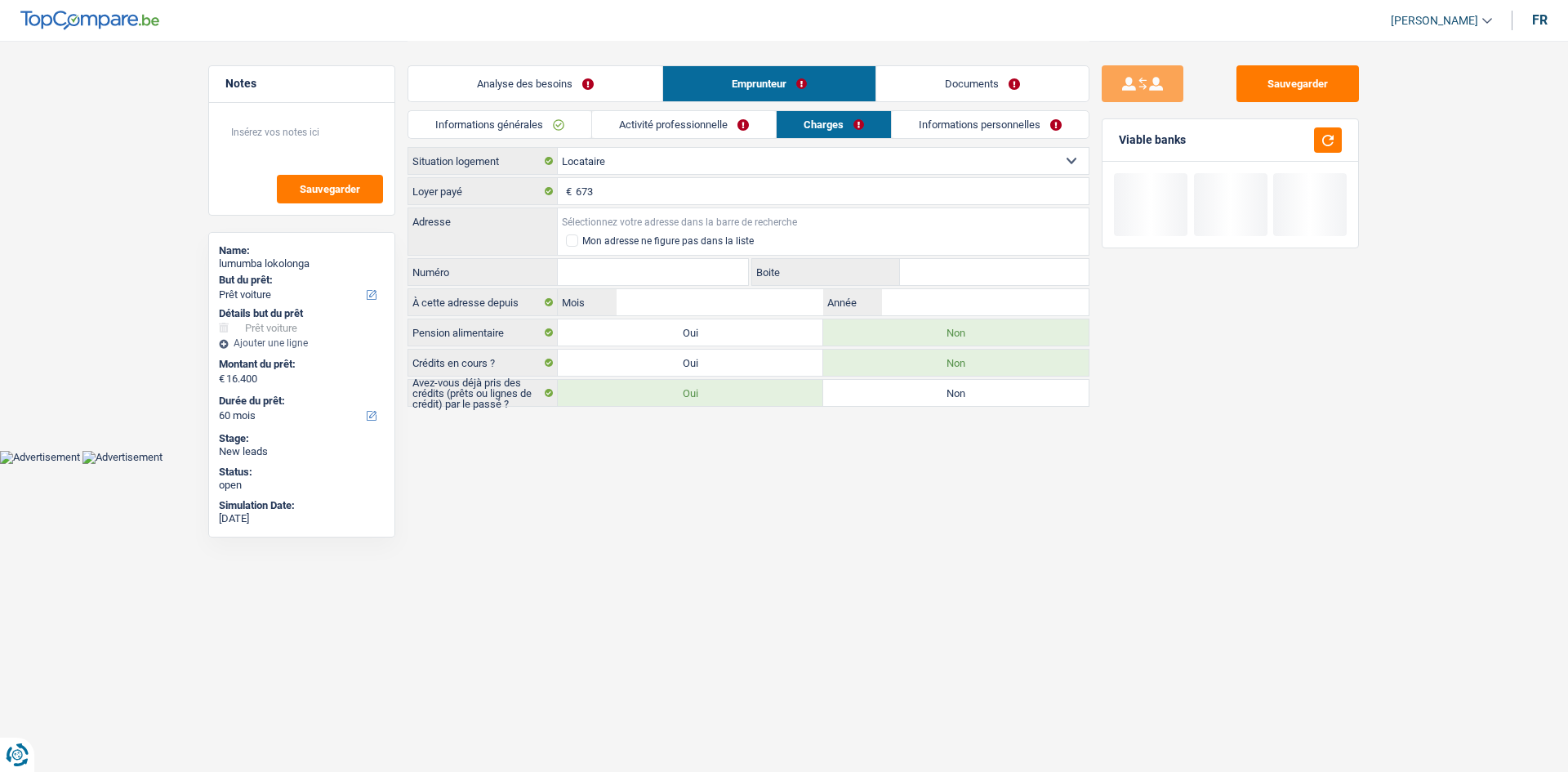
click at [766, 211] on input "Adresse" at bounding box center [823, 221] width 531 height 26
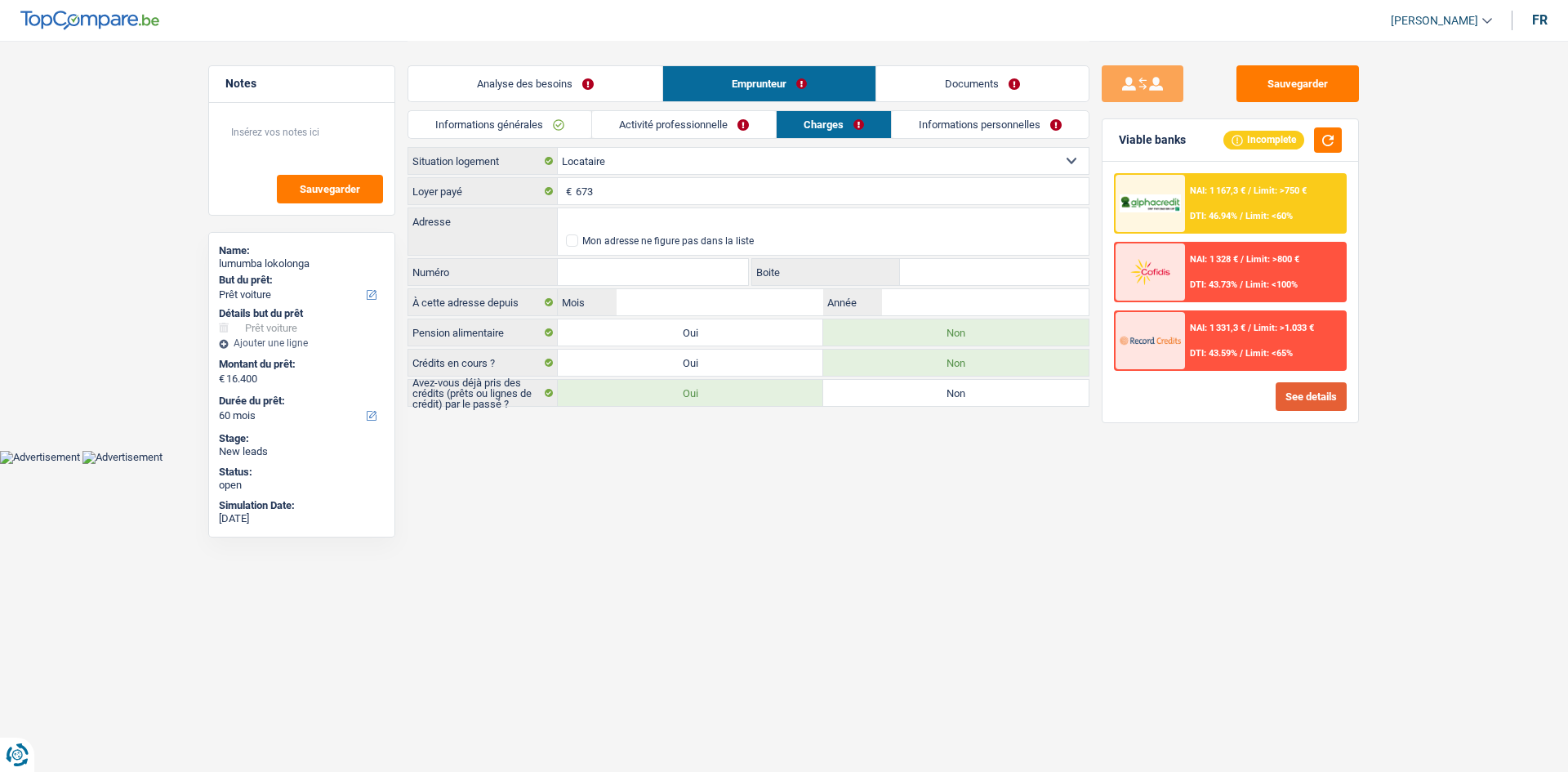
click at [1325, 395] on button "See details" at bounding box center [1312, 396] width 71 height 29
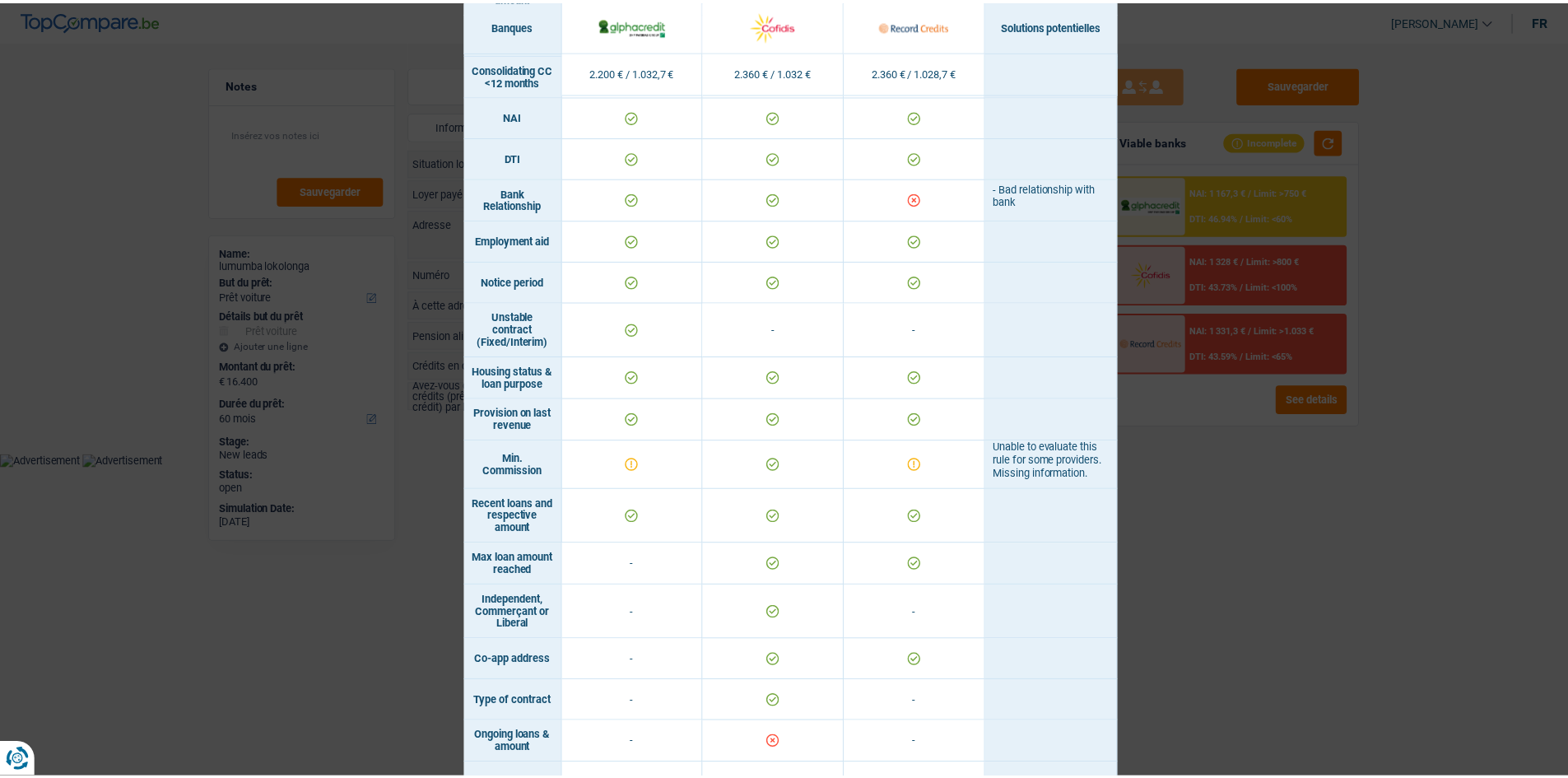
scroll to position [866, 0]
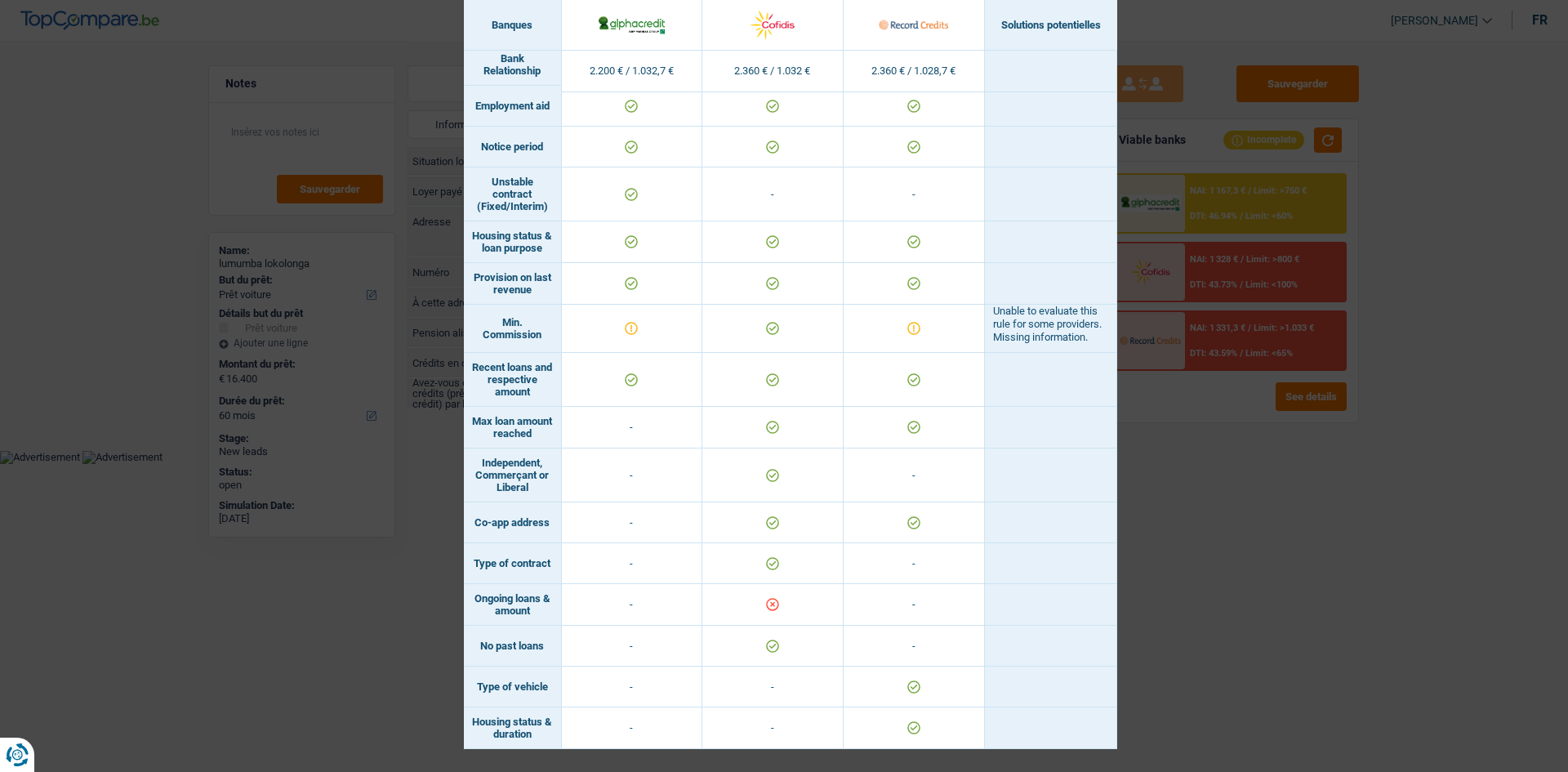
click at [1304, 582] on div "Banks conditions × Banques Solutions potentielles Revenus / Charges 2.200 € / 1…" at bounding box center [784, 386] width 1568 height 772
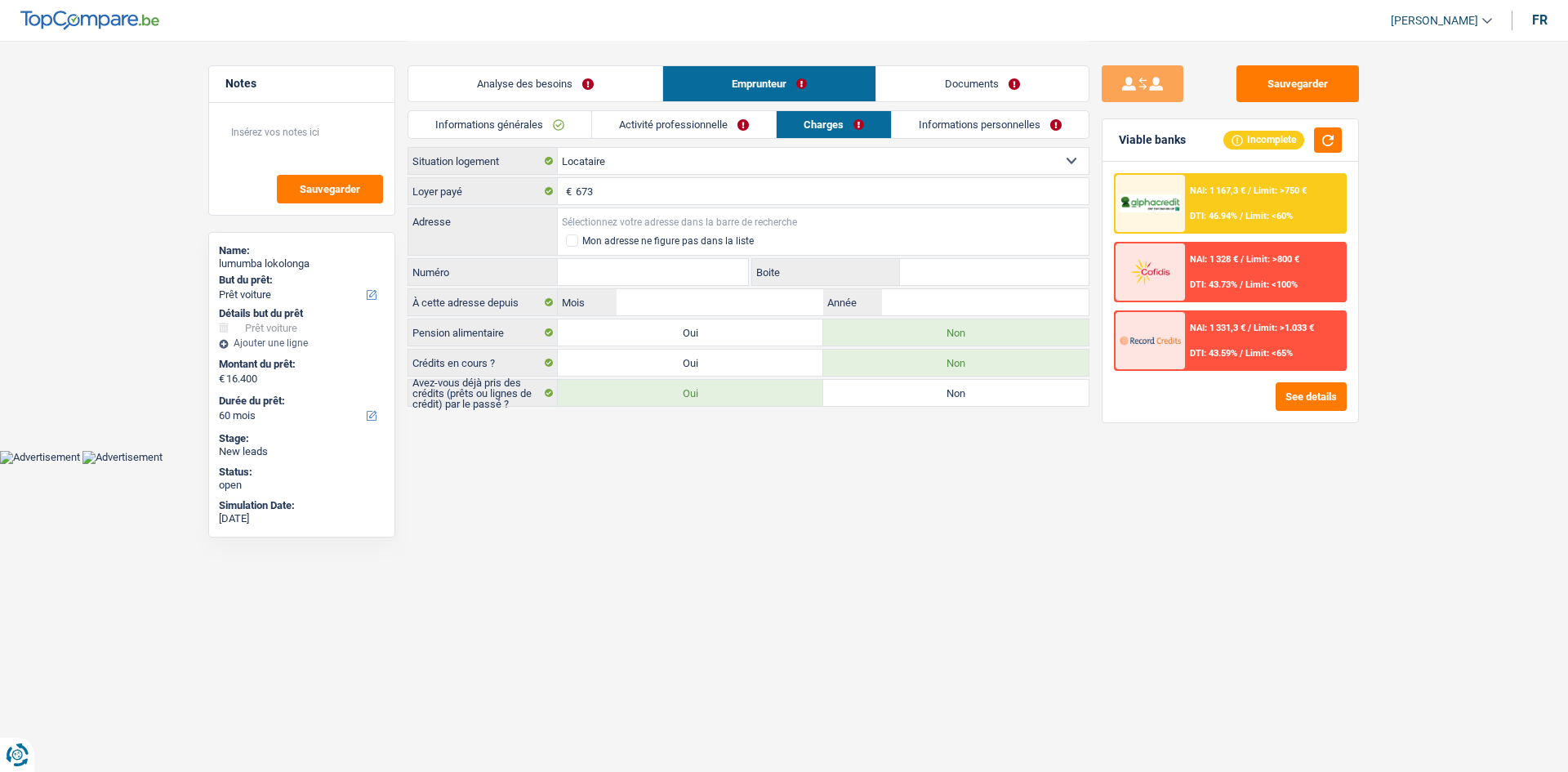
click at [740, 216] on input "Adresse" at bounding box center [823, 221] width 531 height 26
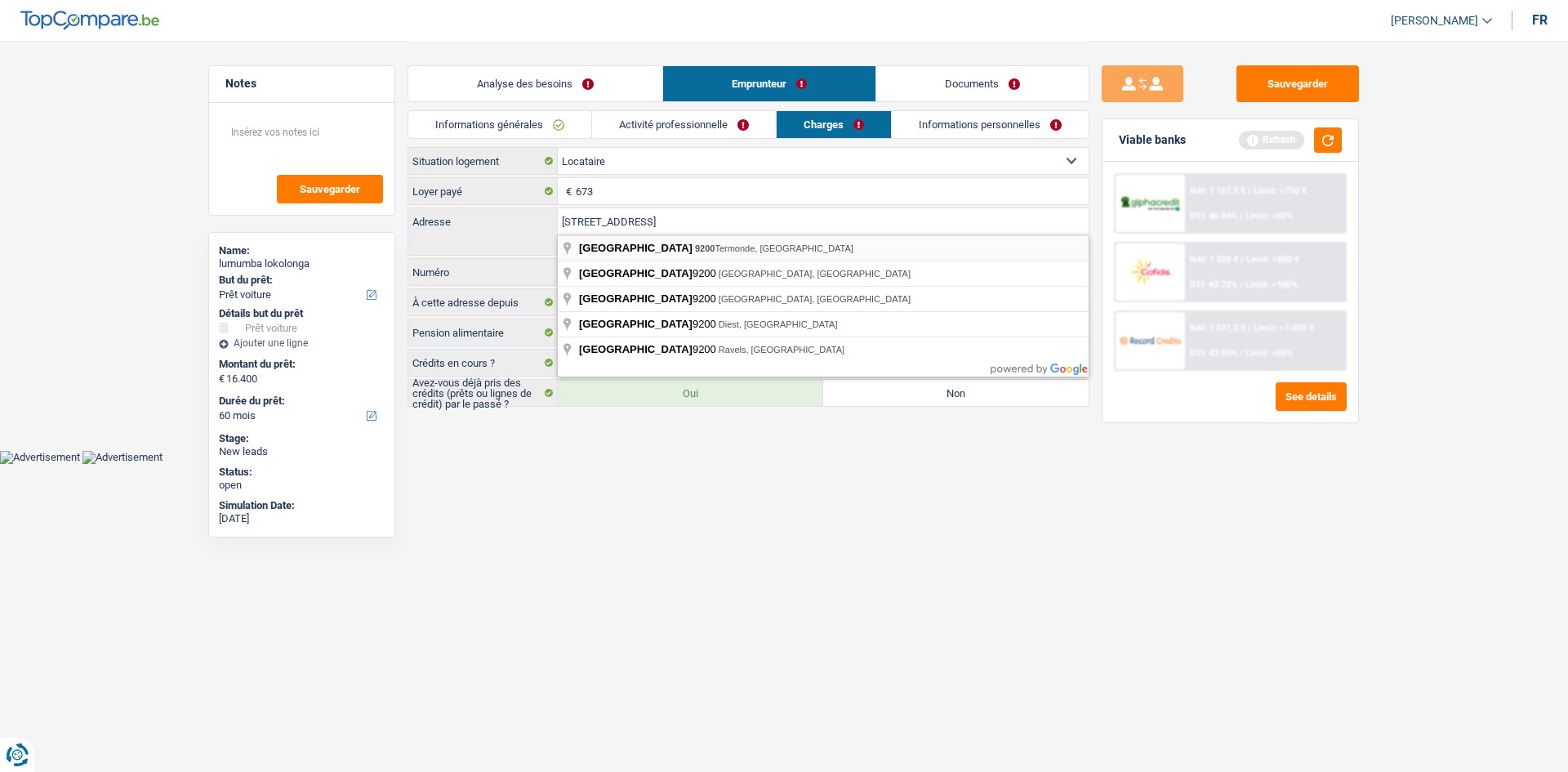
type input "Koning Albertstraat, 9200, Dendermonde, BE"
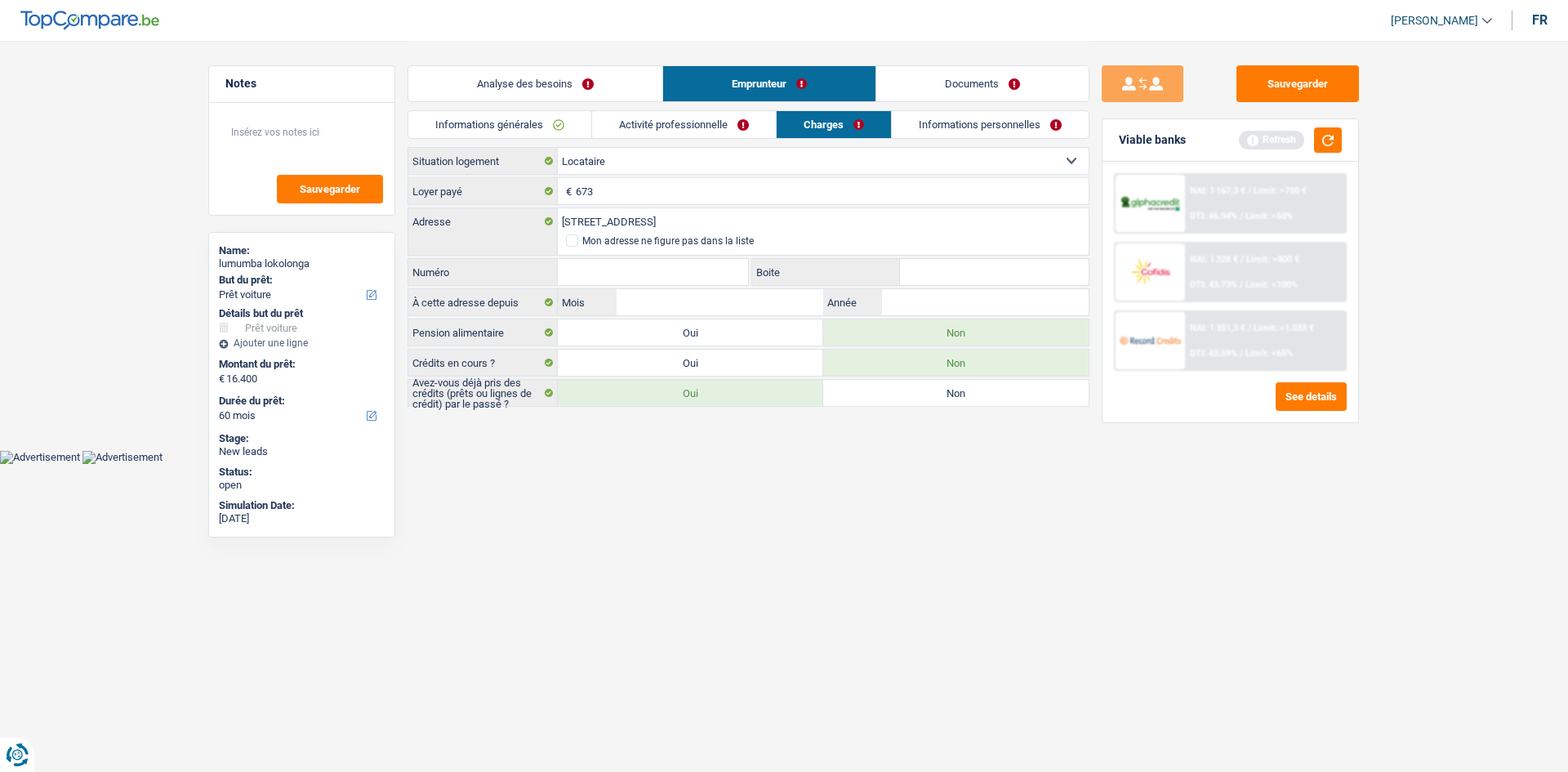
click at [703, 282] on input "Numéro" at bounding box center [653, 272] width 191 height 26
type input "62"
click at [965, 275] on input "Boite" at bounding box center [995, 272] width 189 height 26
type input "2"
click at [796, 300] on input "Mois" at bounding box center [720, 302] width 207 height 26
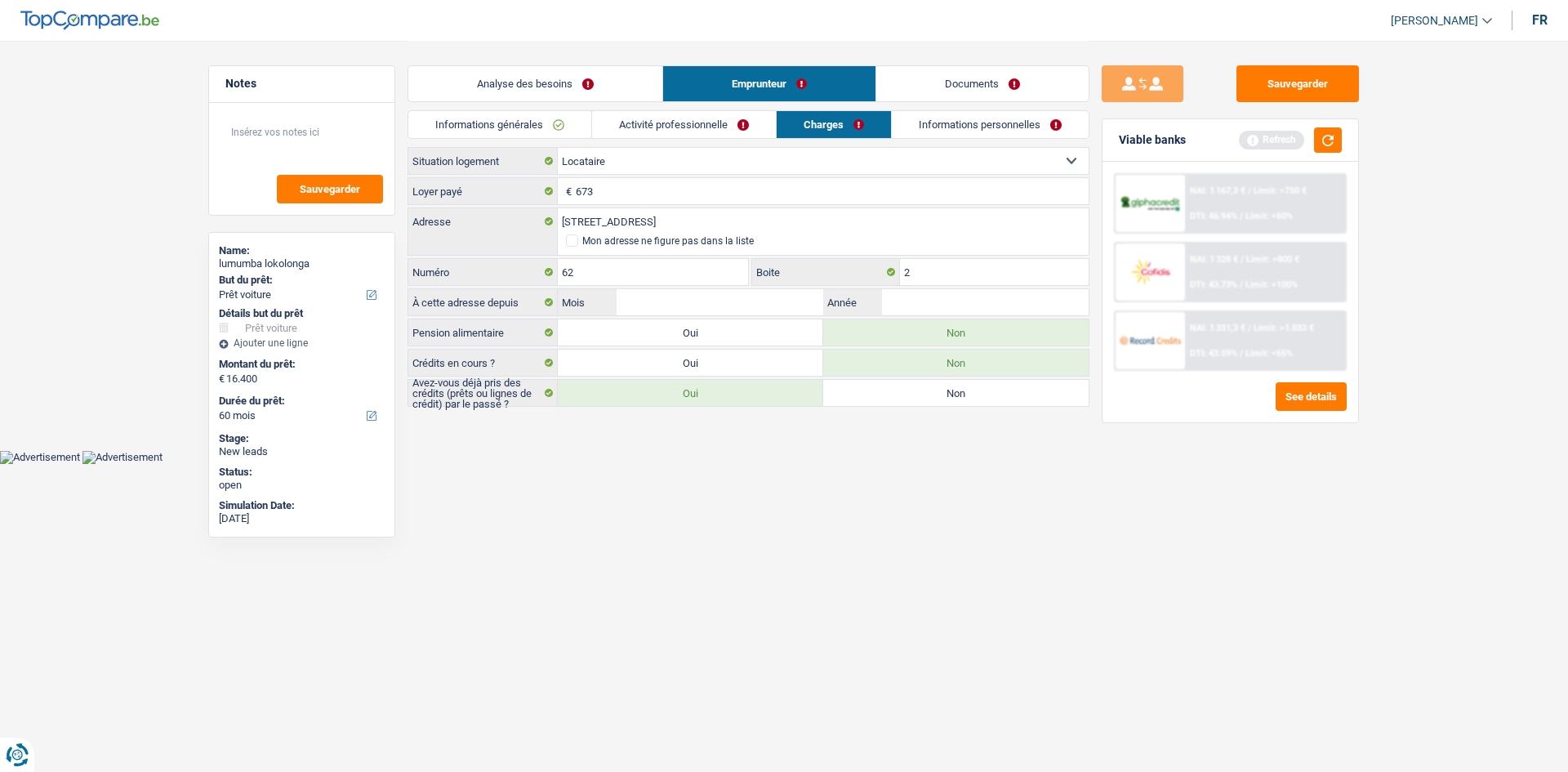
click at [1032, 464] on html "Vous avez le contrôle de vos données Nous utilisons des cookies, tout comme nos…" at bounding box center [784, 231] width 1568 height 464
click at [793, 304] on input "Mois" at bounding box center [720, 302] width 207 height 26
drag, startPoint x: 1326, startPoint y: 138, endPoint x: 1309, endPoint y: 136, distance: 17.1
click at [1326, 138] on button "button" at bounding box center [1328, 140] width 28 height 26
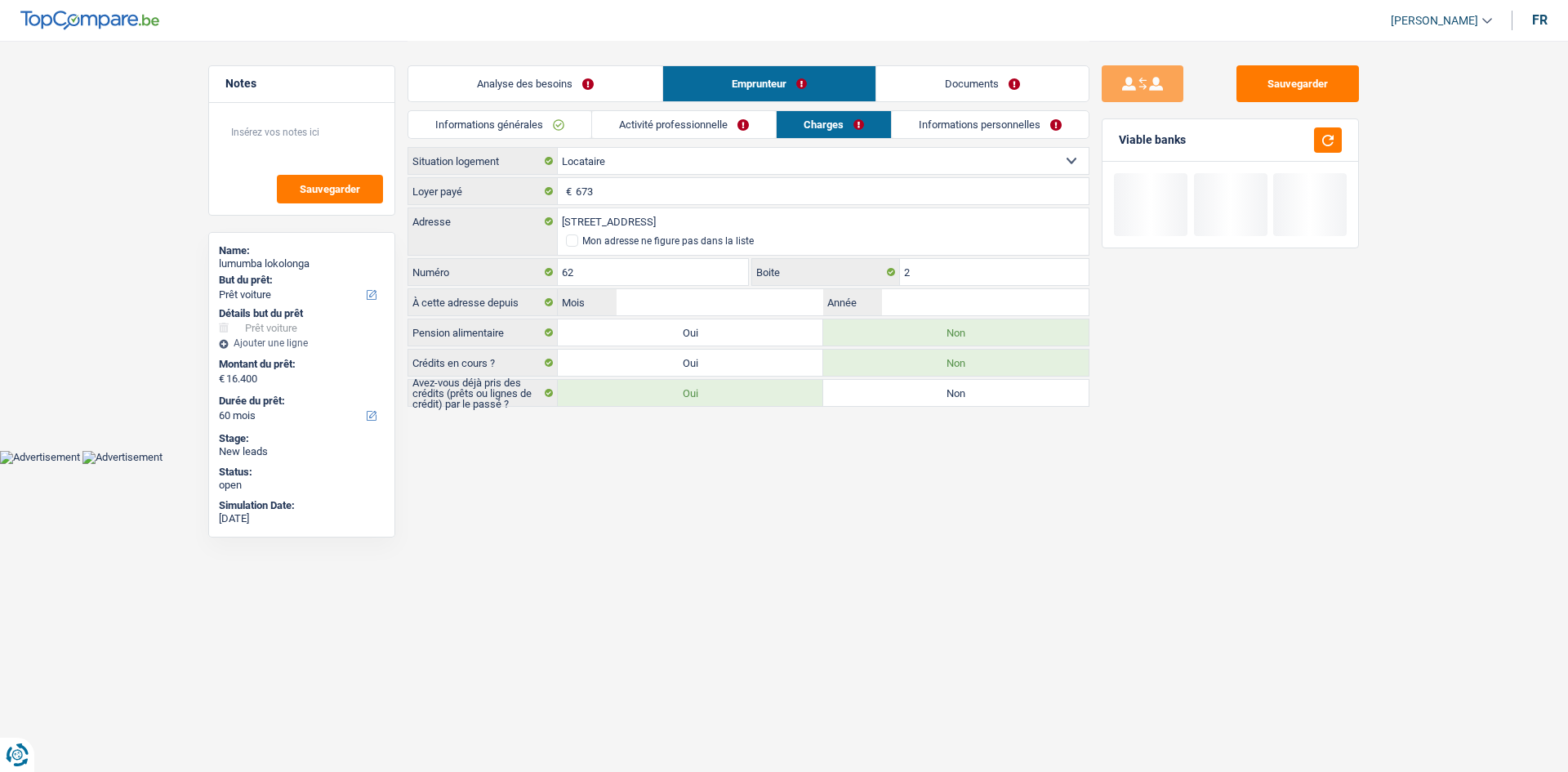
click at [1023, 127] on link "Informations personnelles" at bounding box center [990, 124] width 197 height 27
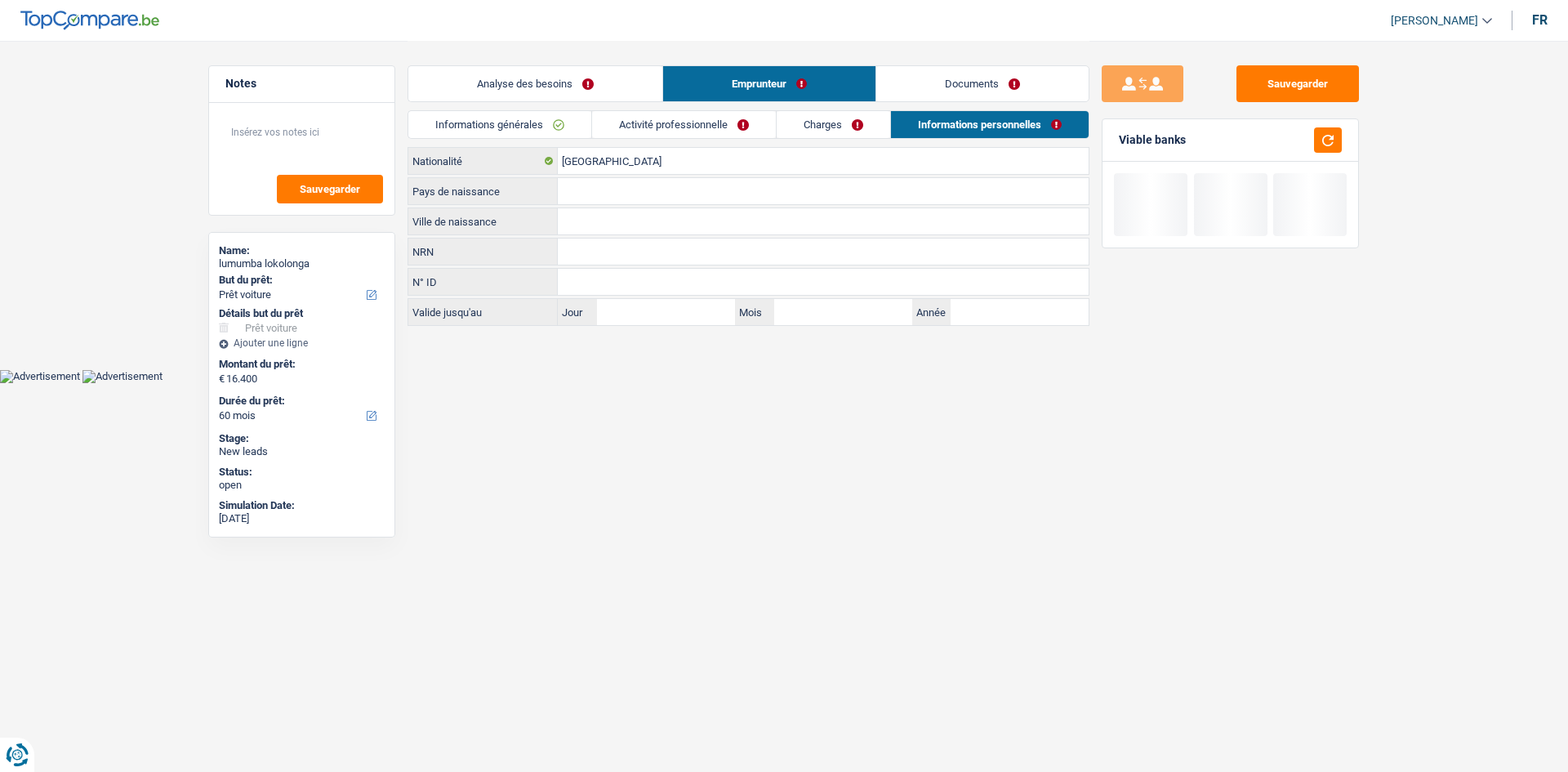
click at [836, 127] on link "Charges" at bounding box center [833, 124] width 114 height 27
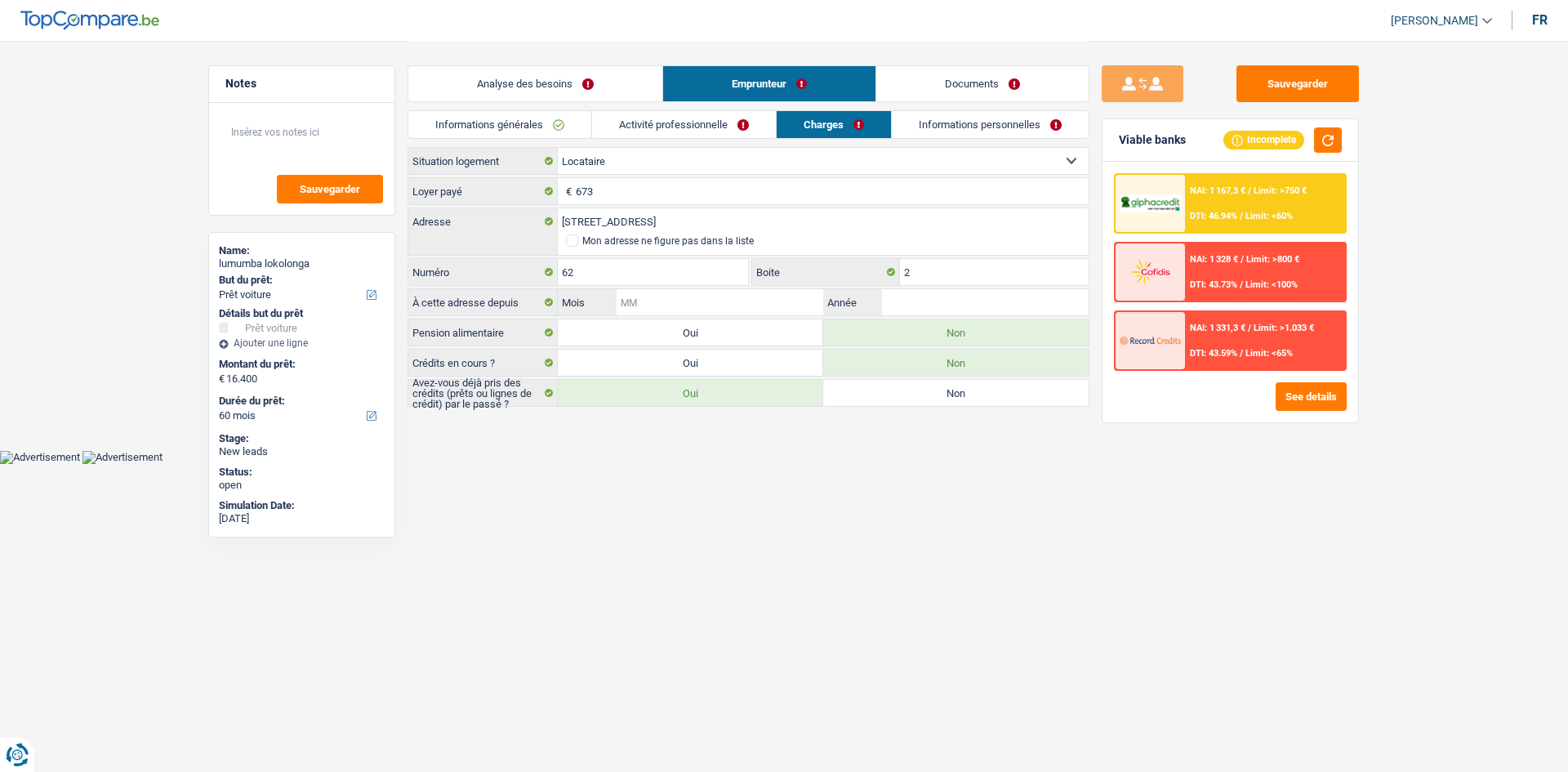
click at [714, 301] on input "Mois" at bounding box center [720, 302] width 207 height 26
click at [961, 464] on html "Vous avez le contrôle de vos données Nous utilisons des cookies, tout comme nos…" at bounding box center [784, 231] width 1568 height 464
click at [779, 309] on input "Mois" at bounding box center [720, 302] width 207 height 26
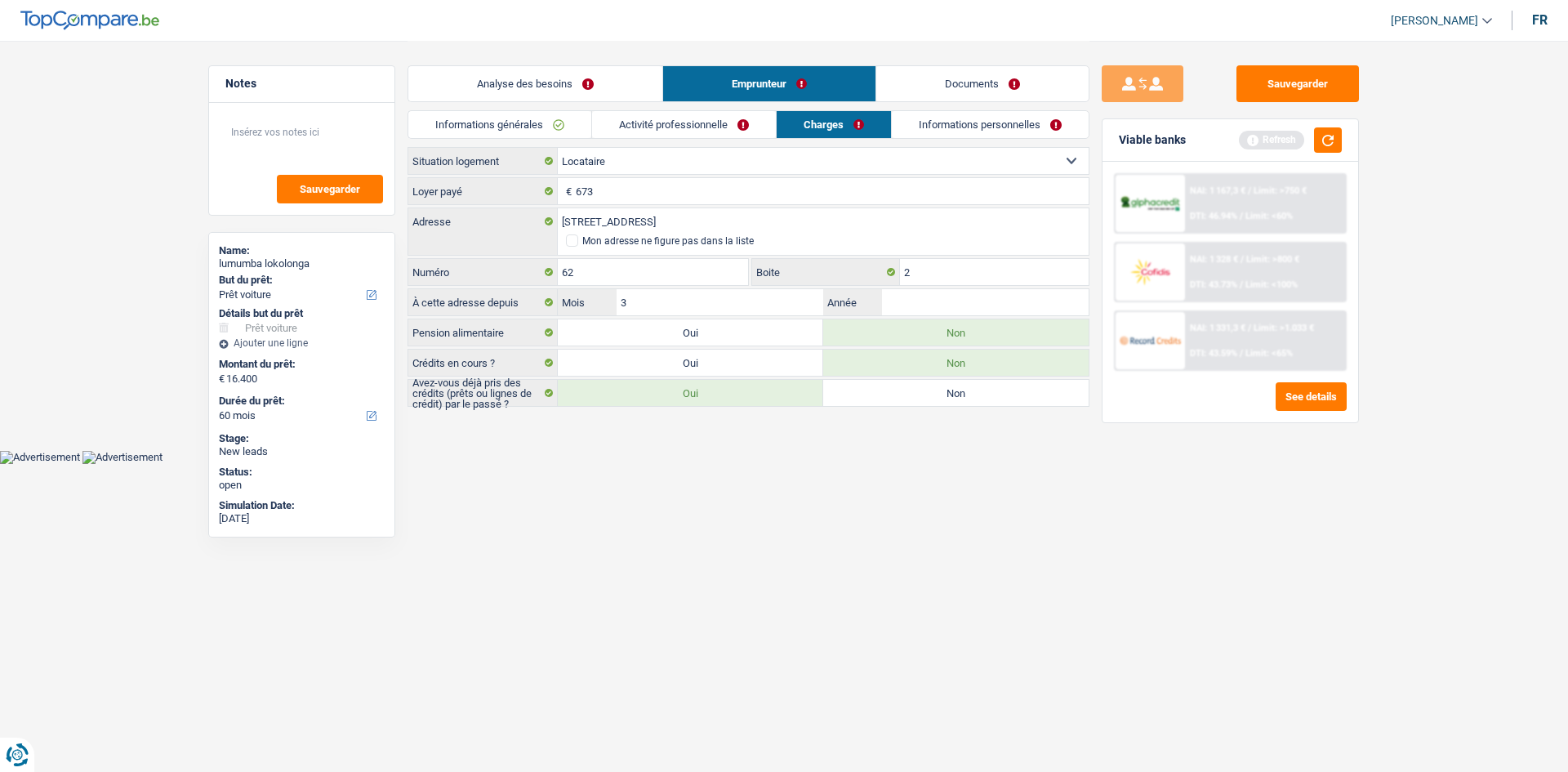
type input "3"
type input "2024"
drag, startPoint x: 985, startPoint y: 107, endPoint x: 958, endPoint y: 114, distance: 27.9
click at [987, 108] on div "Analyse des besoins Emprunteur Documents" at bounding box center [748, 75] width 682 height 69
click at [936, 123] on link "Informations personnelles" at bounding box center [991, 124] width 197 height 27
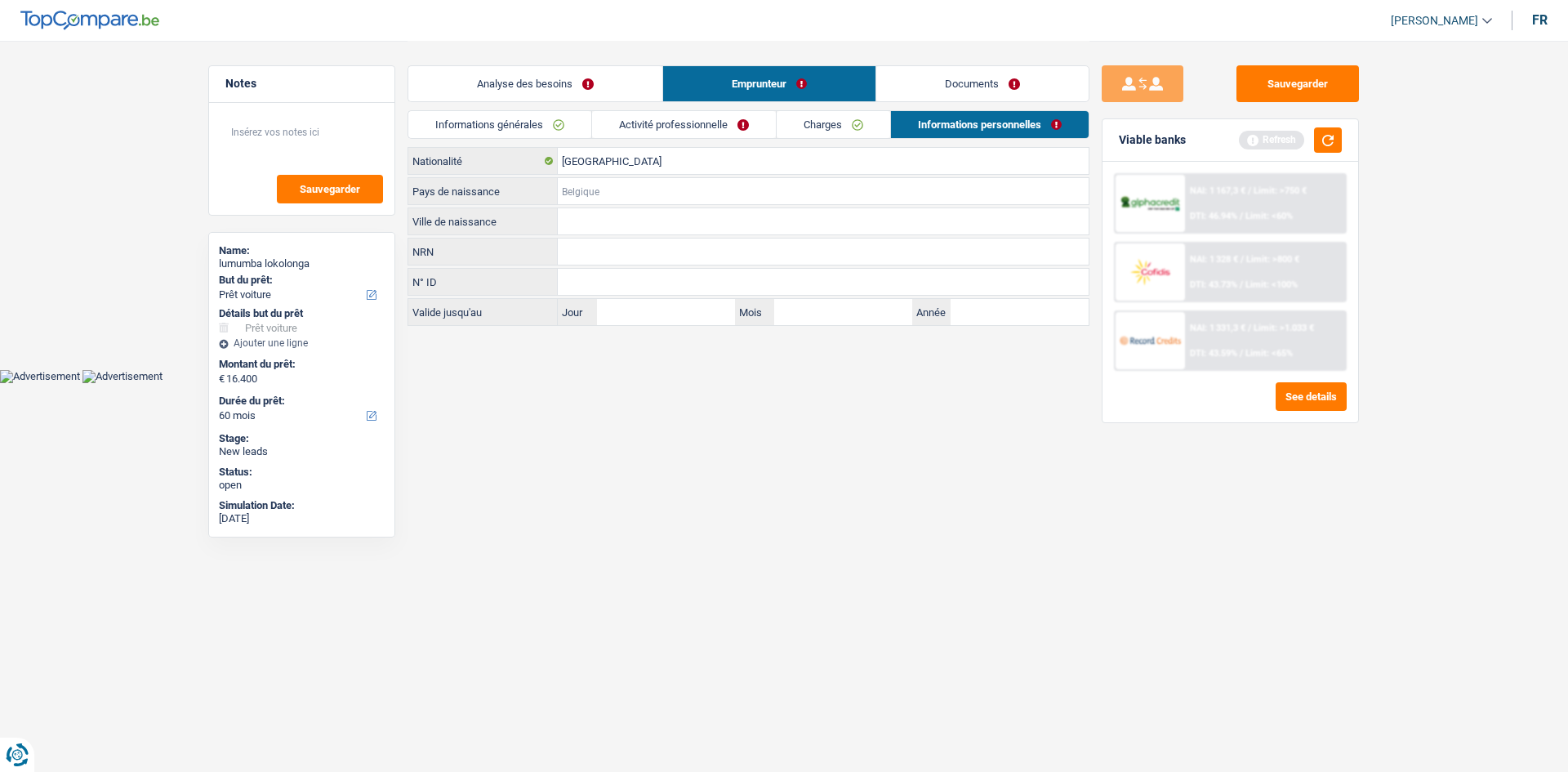
click at [612, 200] on input "Pays de naissance" at bounding box center [823, 191] width 531 height 26
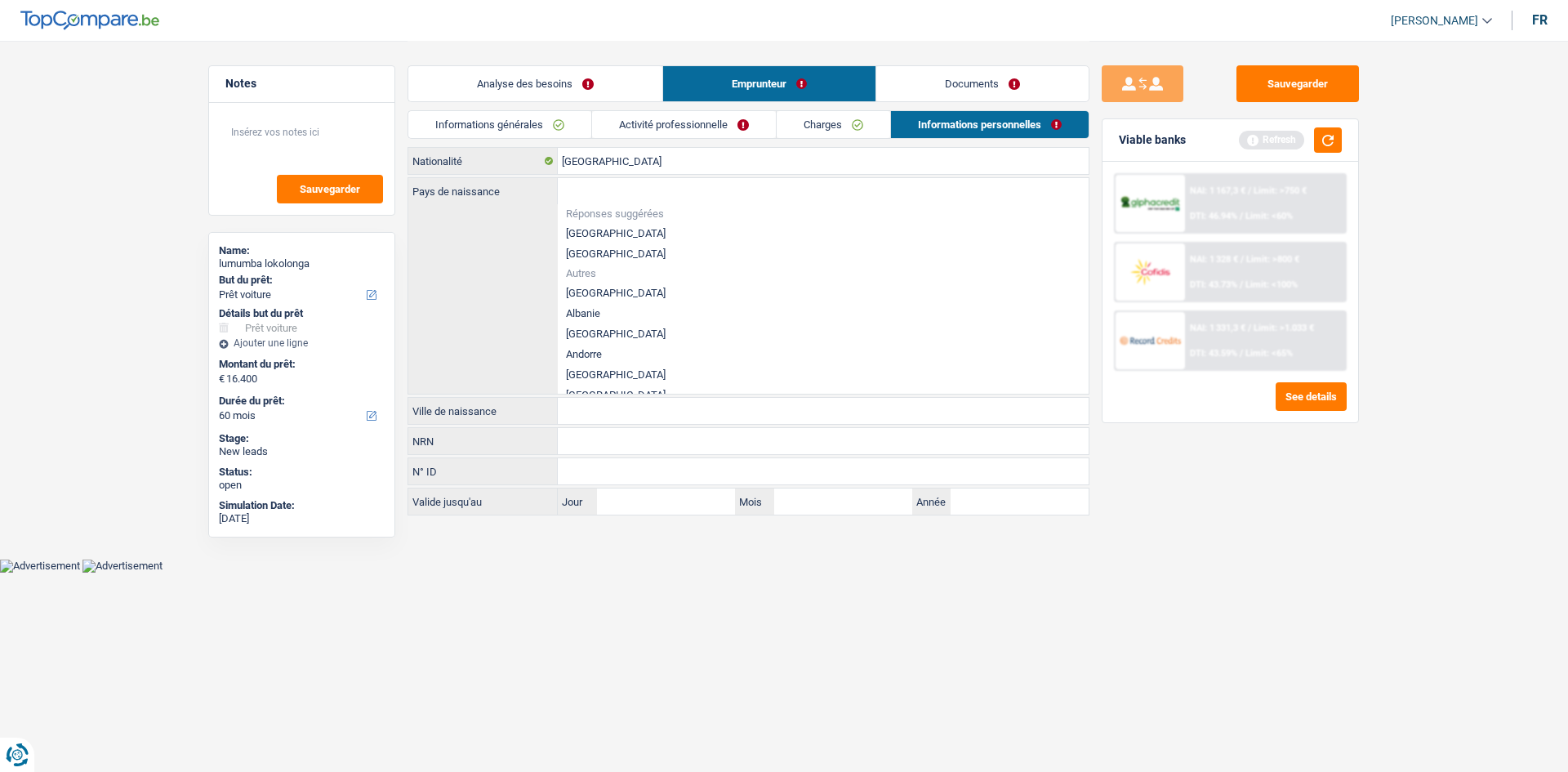
click at [600, 222] on li "Réponses suggérées" at bounding box center [823, 214] width 531 height 19
click at [622, 184] on input "Pays de naissance" at bounding box center [823, 191] width 531 height 26
type input "c"
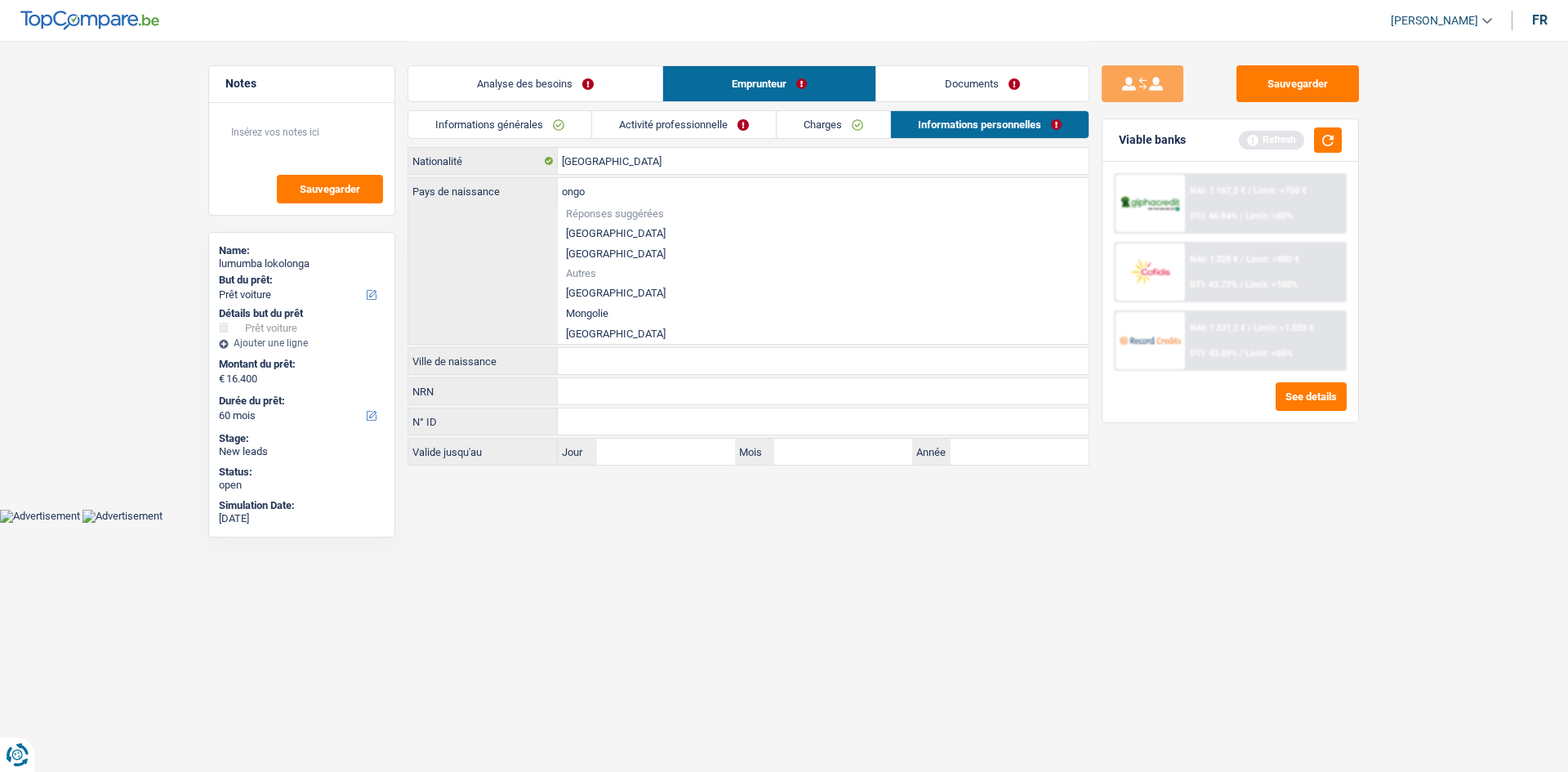
click at [684, 288] on li "[GEOGRAPHIC_DATA]" at bounding box center [823, 293] width 531 height 21
type input "[GEOGRAPHIC_DATA]"
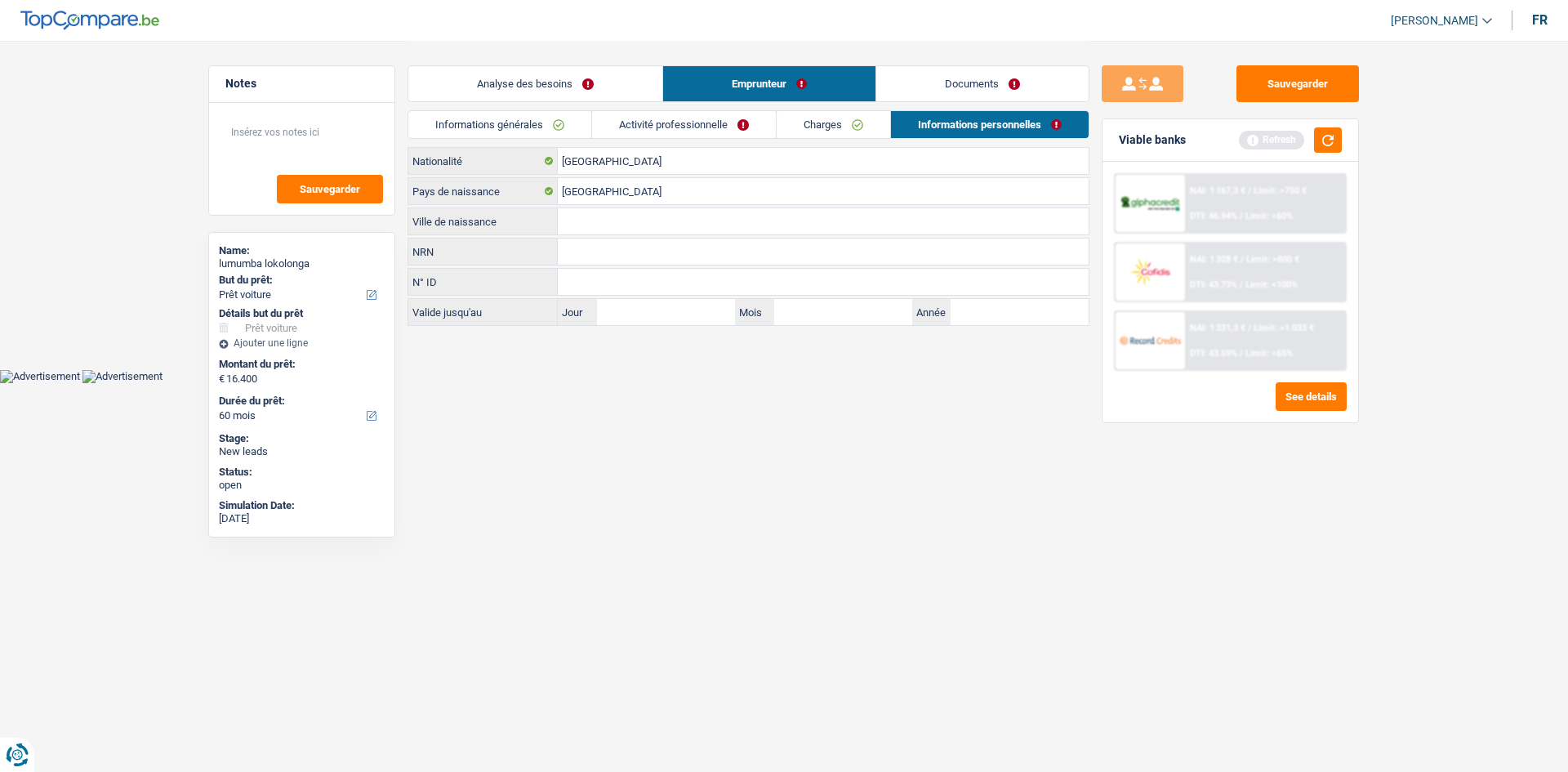
click at [683, 223] on input "Ville de naissance" at bounding box center [823, 221] width 531 height 26
type input "Kananga"
click at [730, 384] on html "Vous avez le contrôle de vos données Nous utilisons des cookies, tout comme nos…" at bounding box center [784, 192] width 1568 height 384
click at [731, 137] on link "Activité professionnelle" at bounding box center [684, 124] width 184 height 27
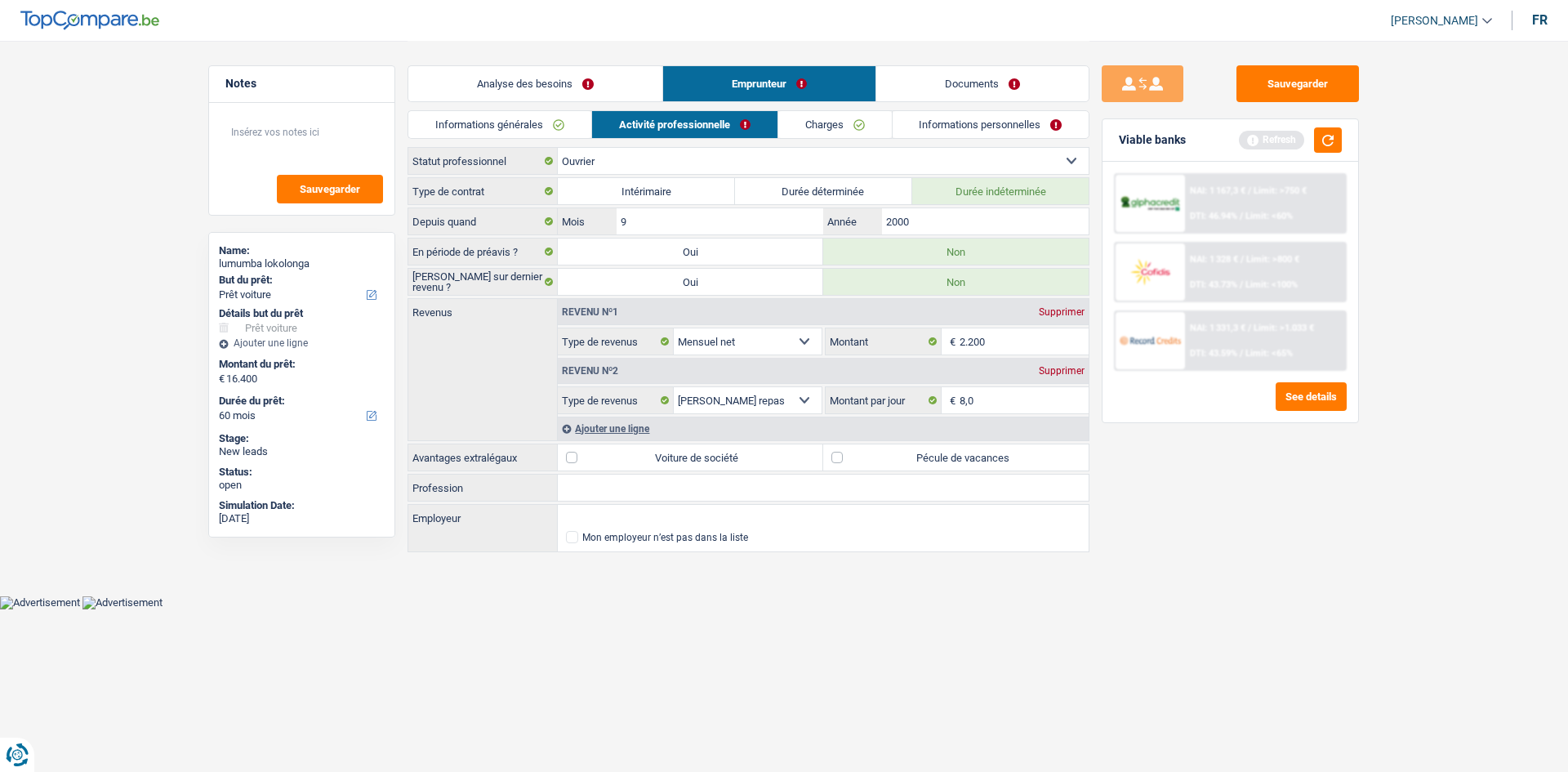
click at [566, 122] on link "Informations générales" at bounding box center [499, 124] width 183 height 27
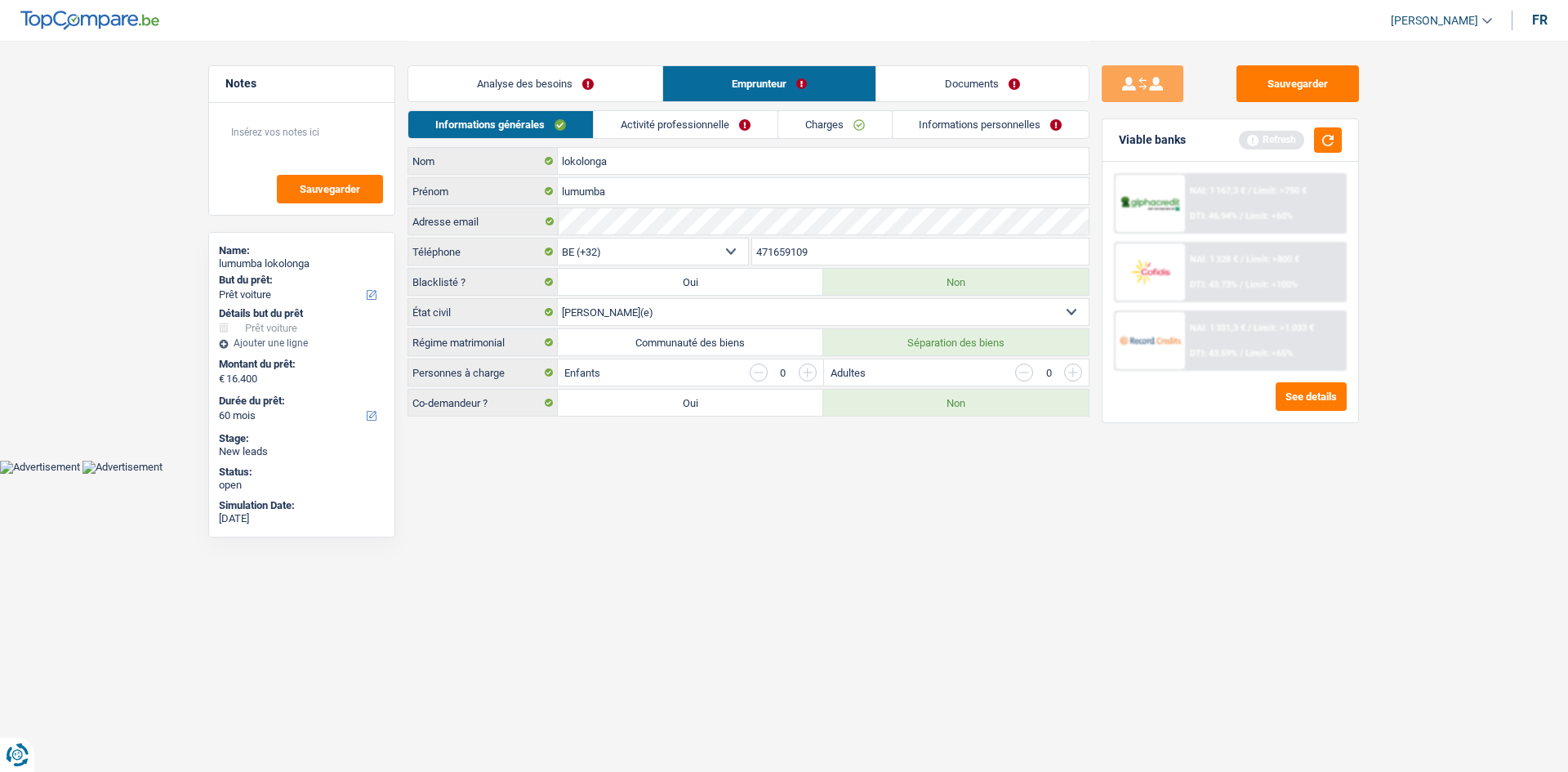
click at [576, 111] on li "Informations générales" at bounding box center [500, 125] width 186 height 29
click at [1336, 138] on button "button" at bounding box center [1328, 140] width 28 height 26
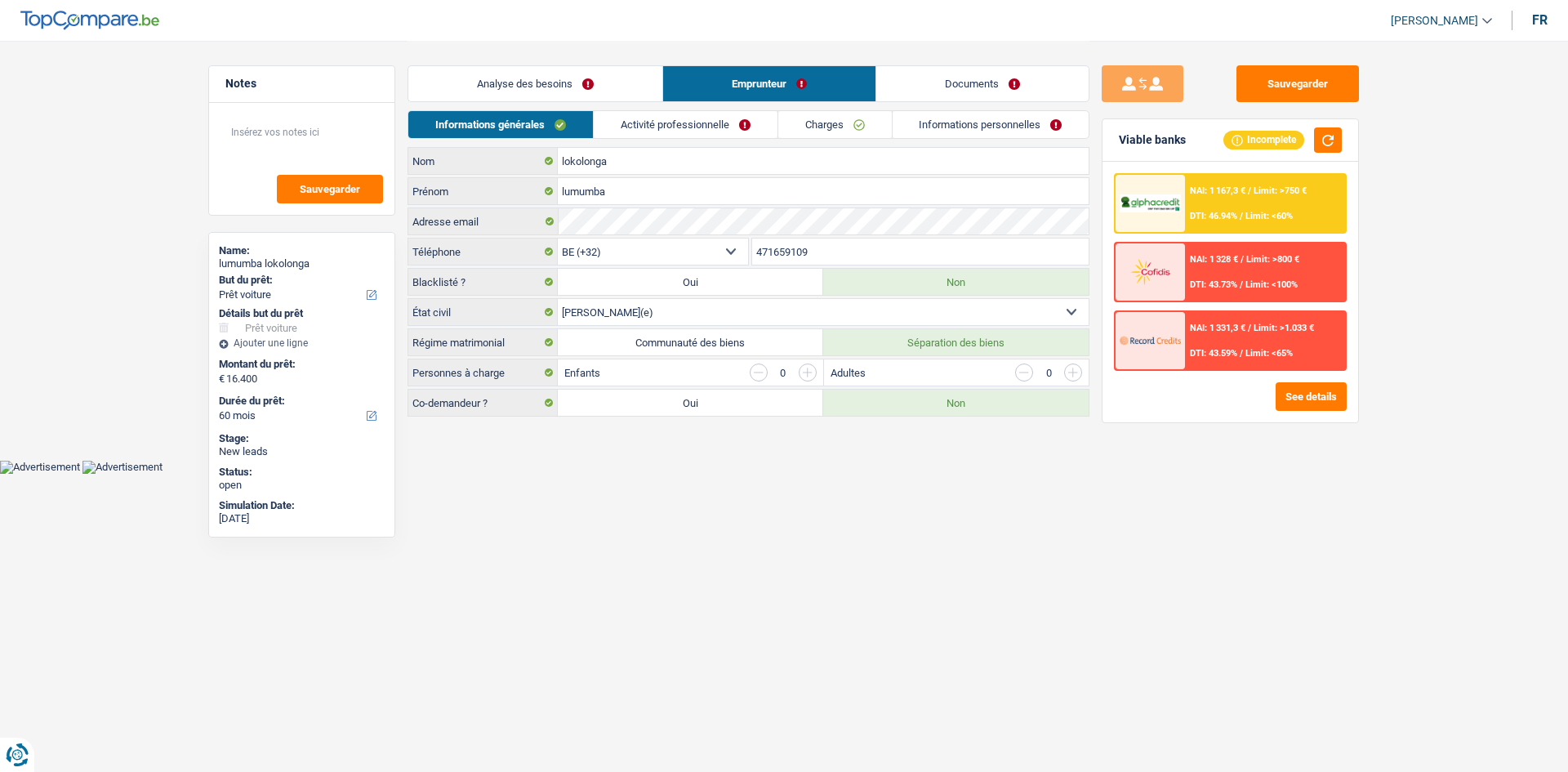
drag, startPoint x: 545, startPoint y: 87, endPoint x: 737, endPoint y: 205, distance: 225.4
click at [545, 87] on link "Analyse des besoins" at bounding box center [535, 84] width 254 height 36
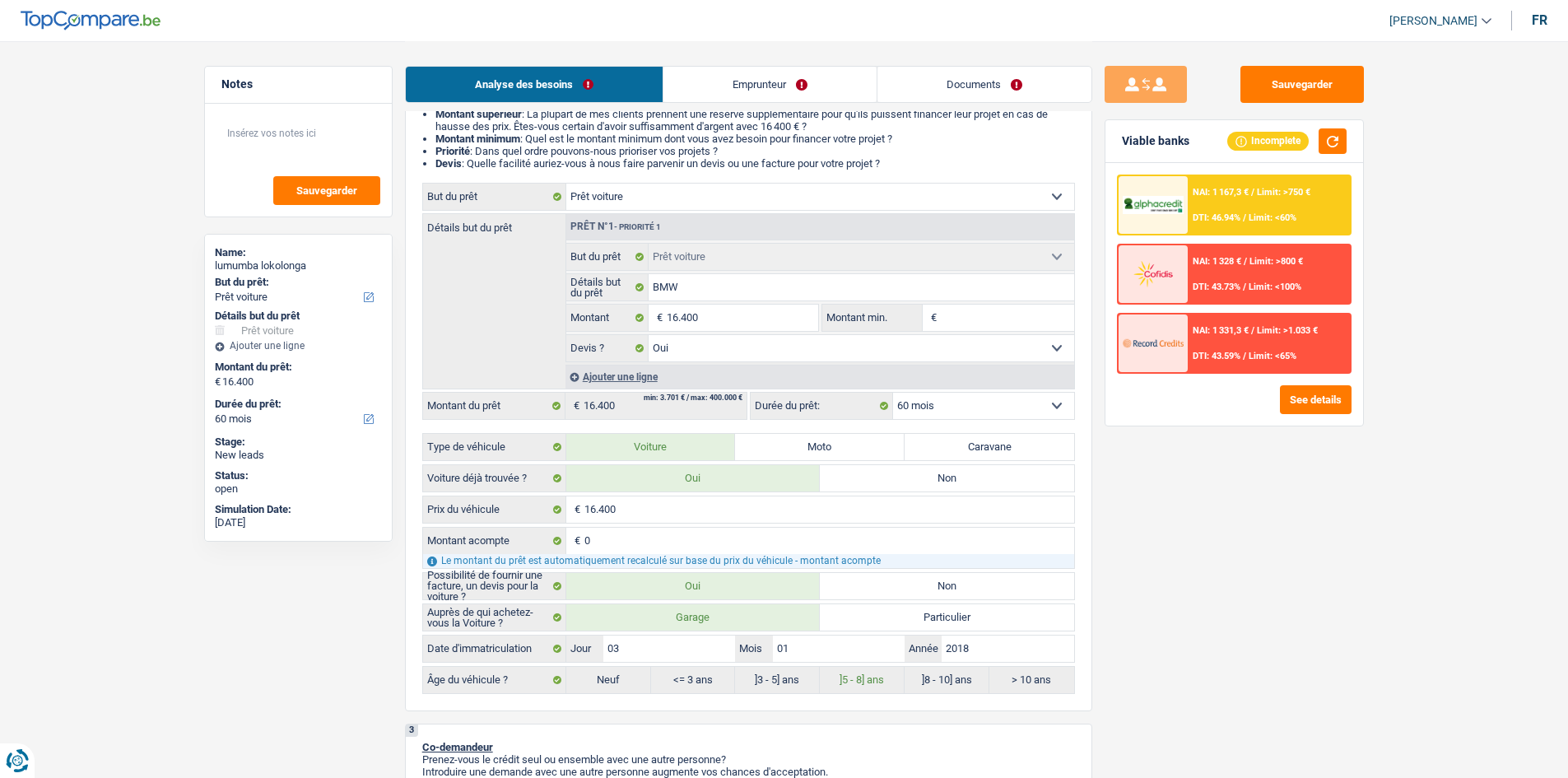
scroll to position [164, 0]
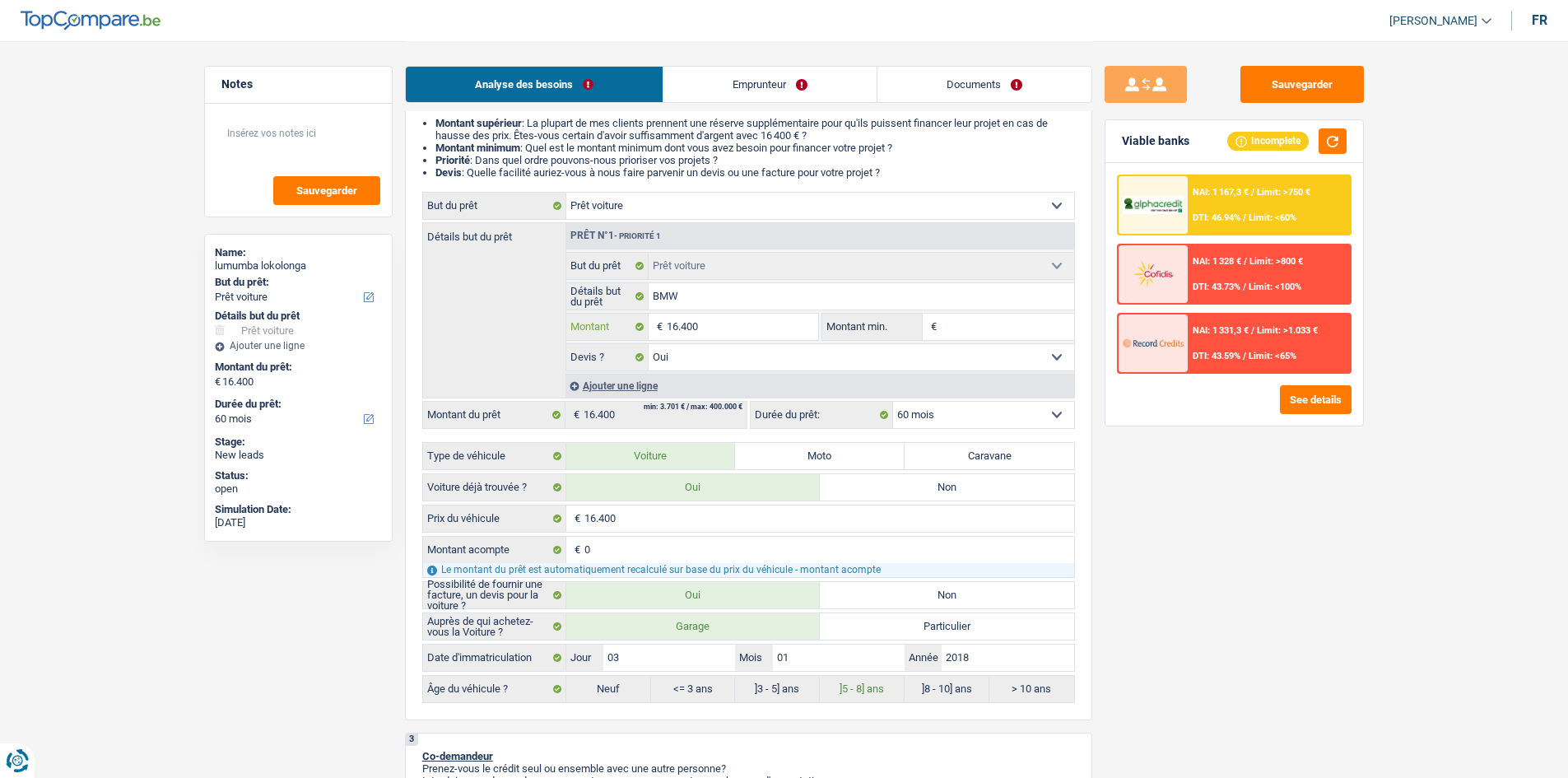
click at [760, 324] on input "16.400" at bounding box center [741, 327] width 150 height 26
click at [1031, 325] on input "Montant min." at bounding box center [1007, 327] width 133 height 26
paste input "16.400"
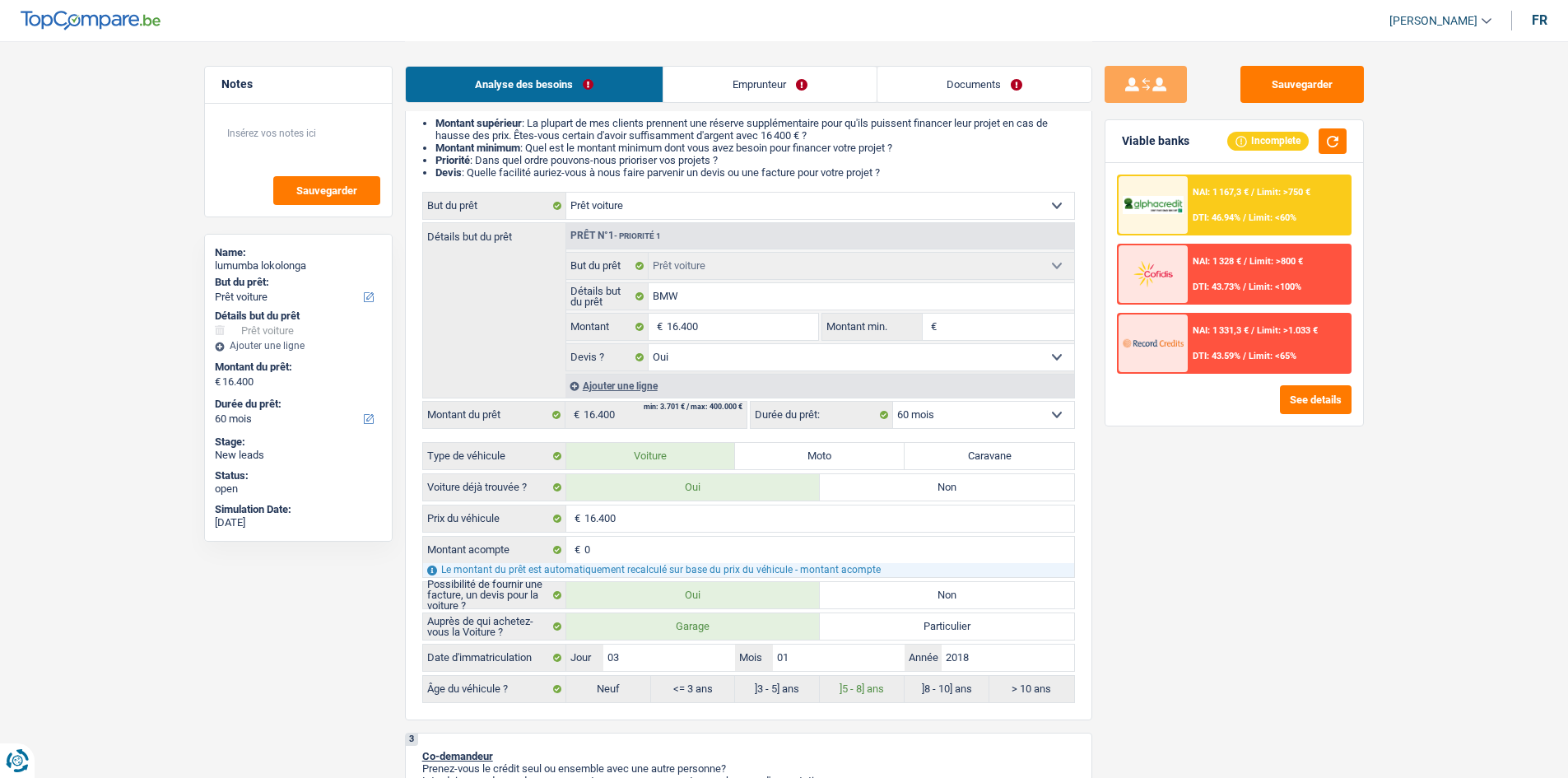
type input "16.400"
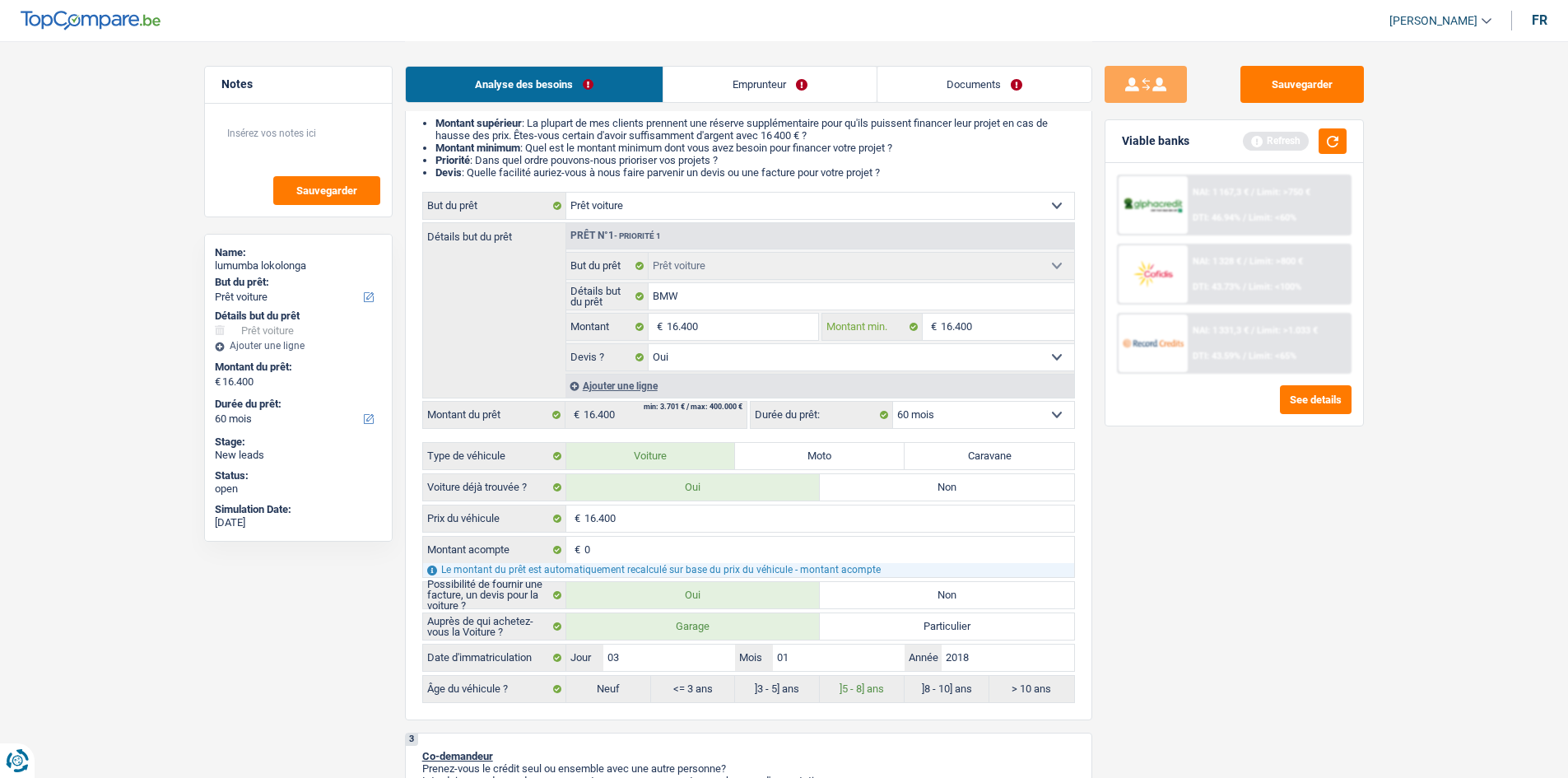
type input "16.400"
drag, startPoint x: 1253, startPoint y: 505, endPoint x: 1284, endPoint y: 470, distance: 46.8
click at [1254, 505] on div "Sauvegarder Viable banks Refresh NAI: 1 167,3 € / Limit: >750 € DTI: 46.94% / L…" at bounding box center [1233, 408] width 284 height 685
click at [1337, 131] on button "button" at bounding box center [1333, 141] width 28 height 26
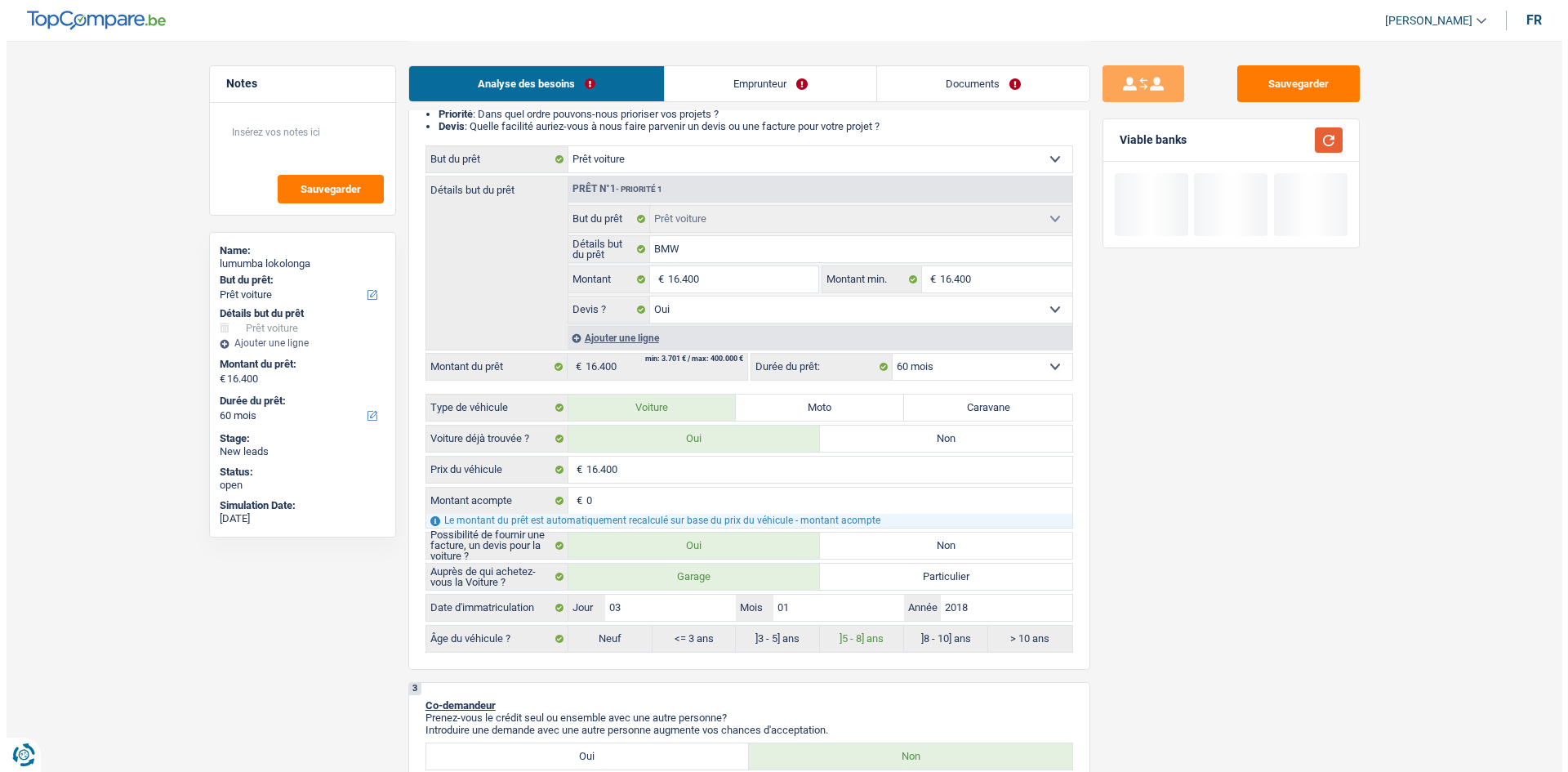
scroll to position [0, 0]
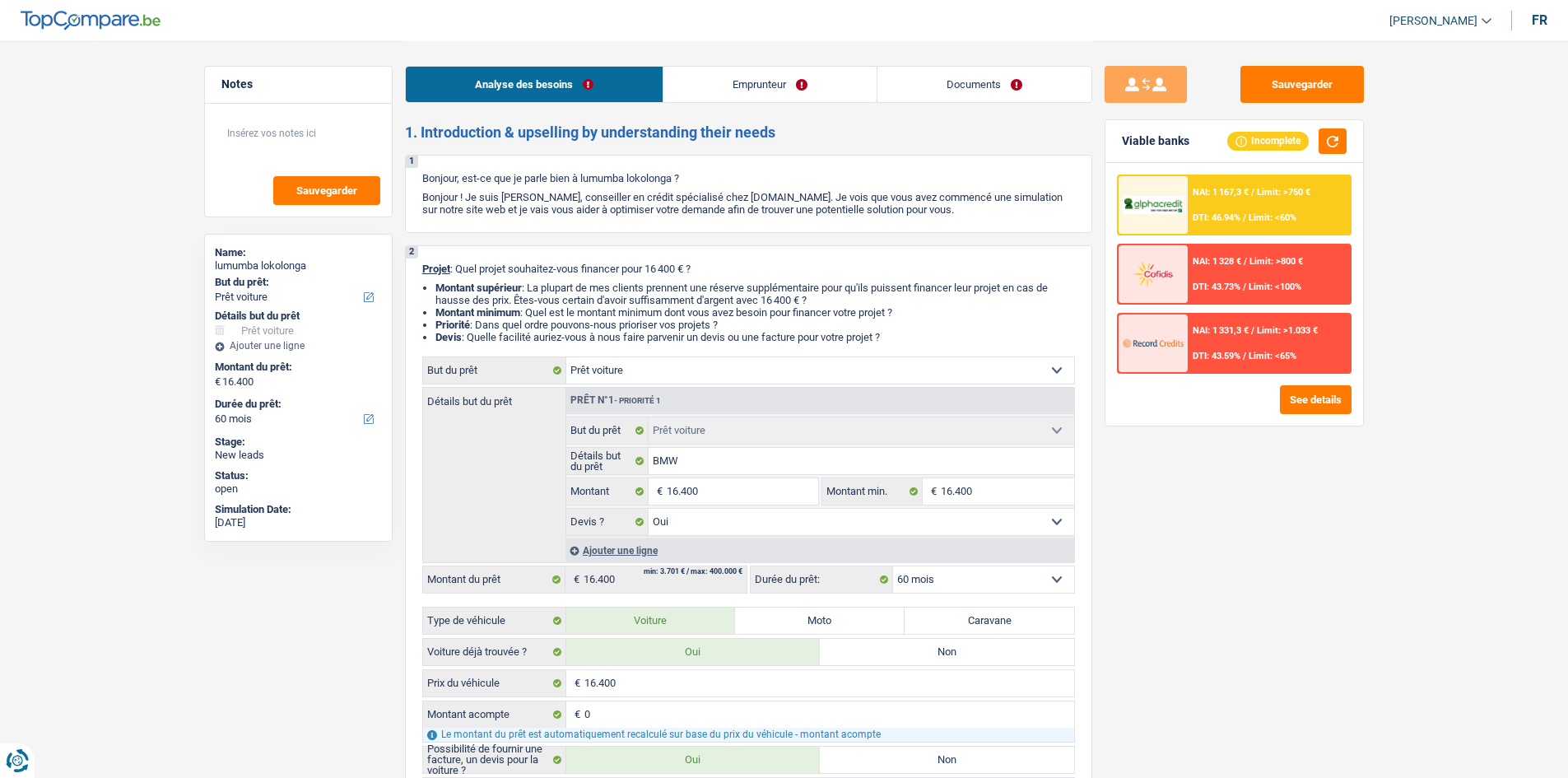
click at [763, 361] on select "Confort maison: meubles, textile, peinture, électroménager, outillage non-profe…" at bounding box center [820, 371] width 508 height 26
select select "household"
click at [566, 358] on select "Confort maison: meubles, textile, peinture, électroménager, outillage non-profe…" at bounding box center [820, 371] width 508 height 26
select select "household"
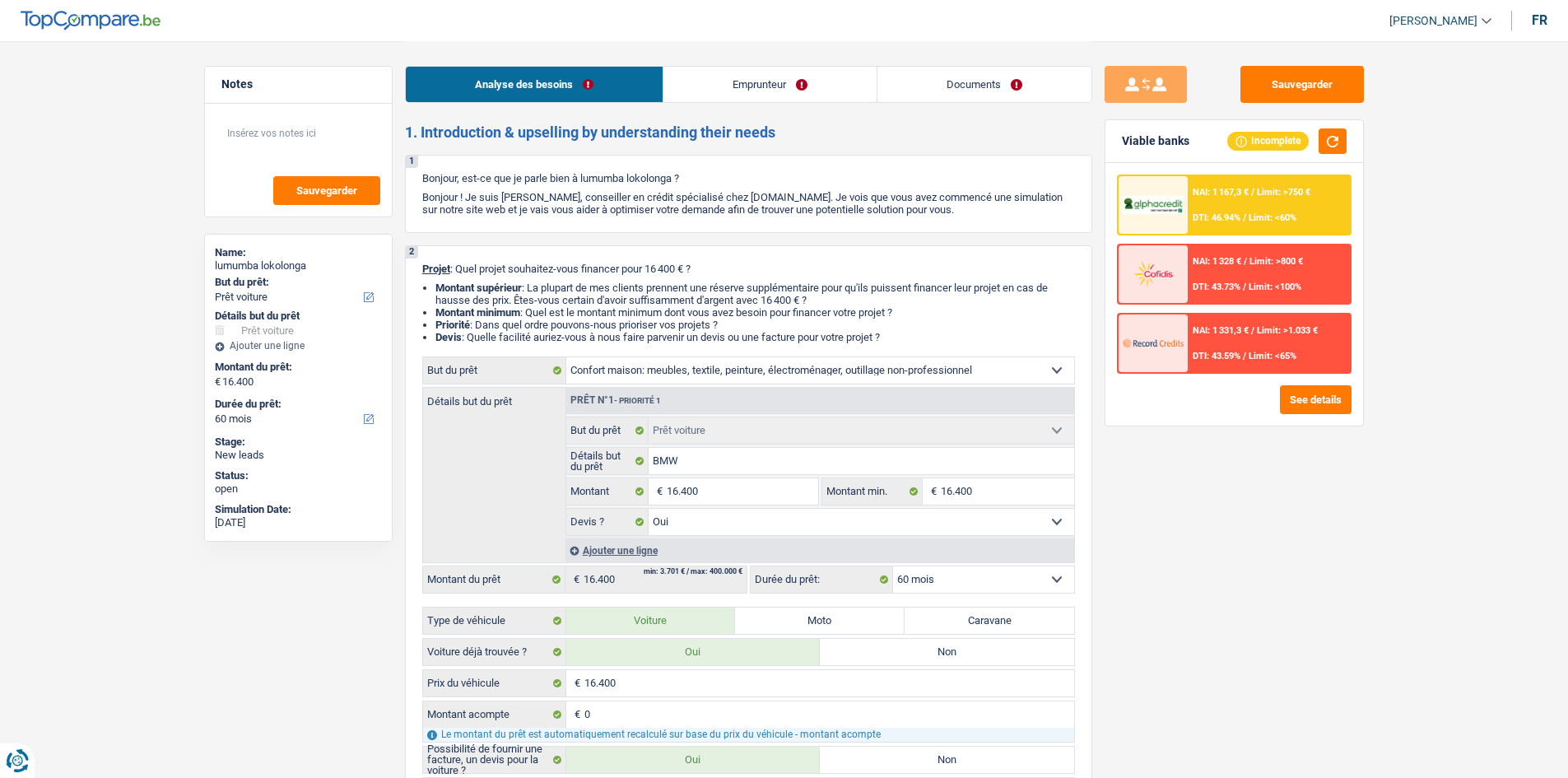
select select "household"
select select
select select "household"
select select
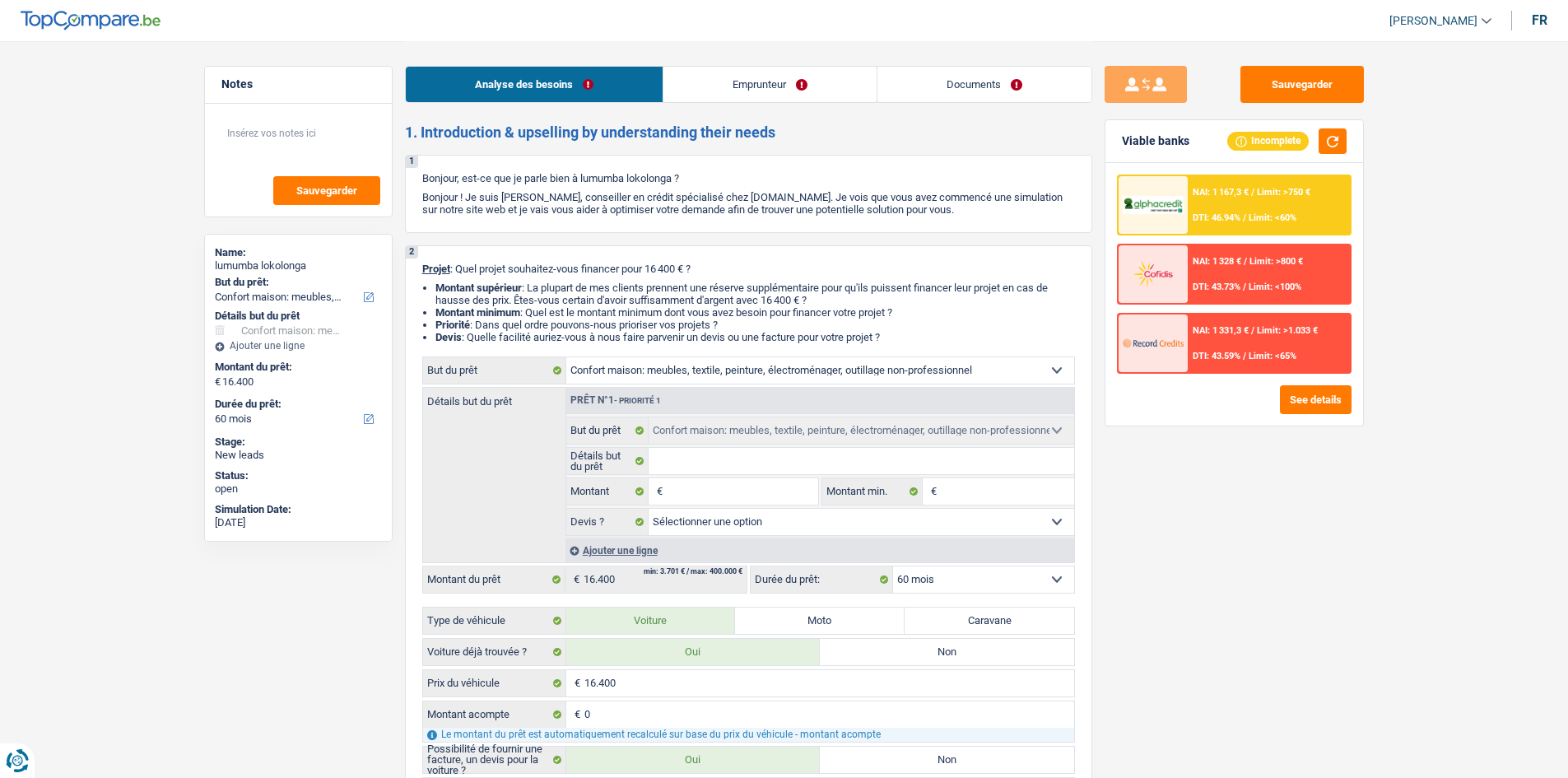
select select "84"
select select "car"
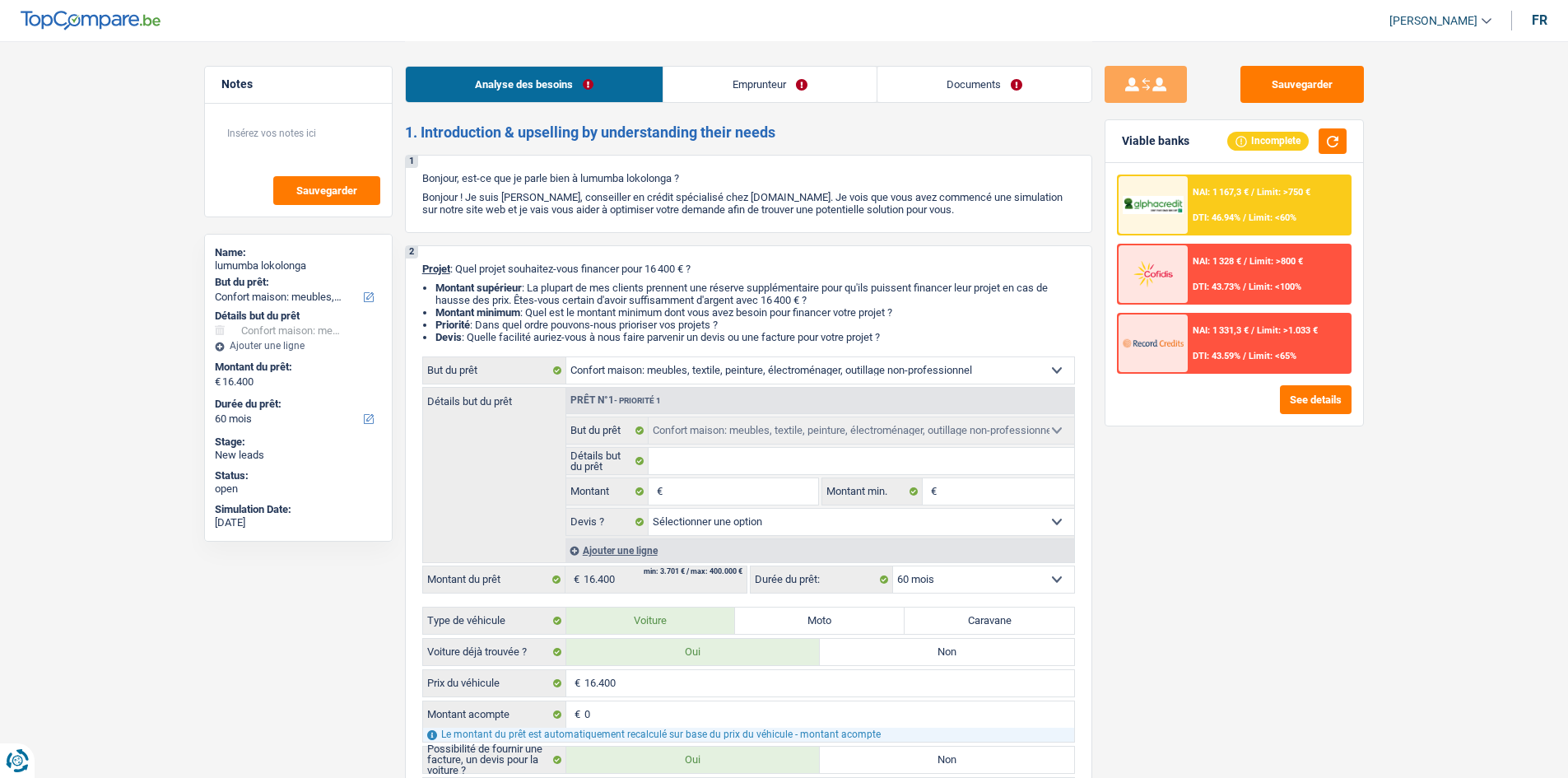
select select "yes"
select select "car"
select select "yes"
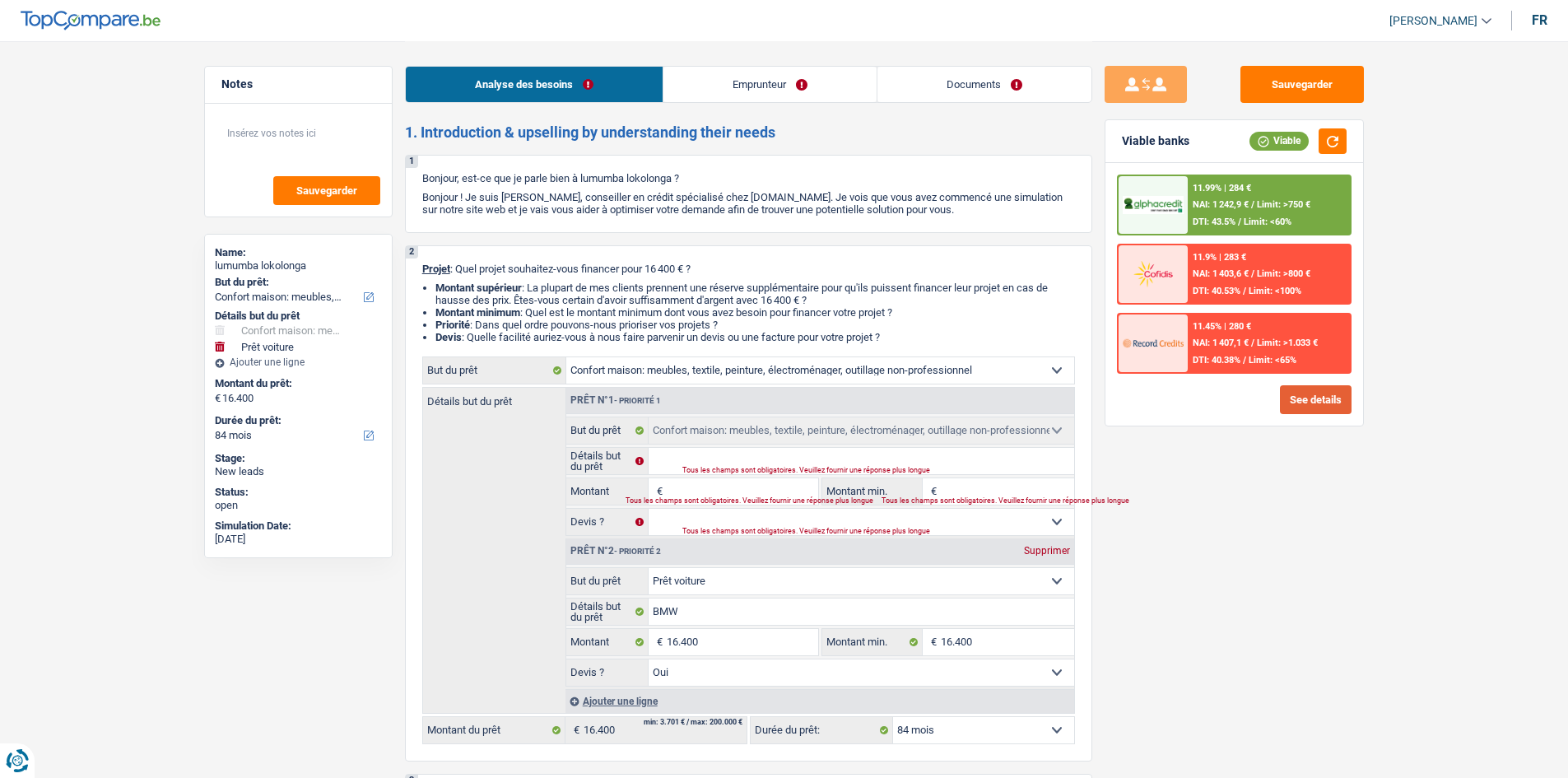
click at [1324, 400] on button "See details" at bounding box center [1316, 399] width 72 height 29
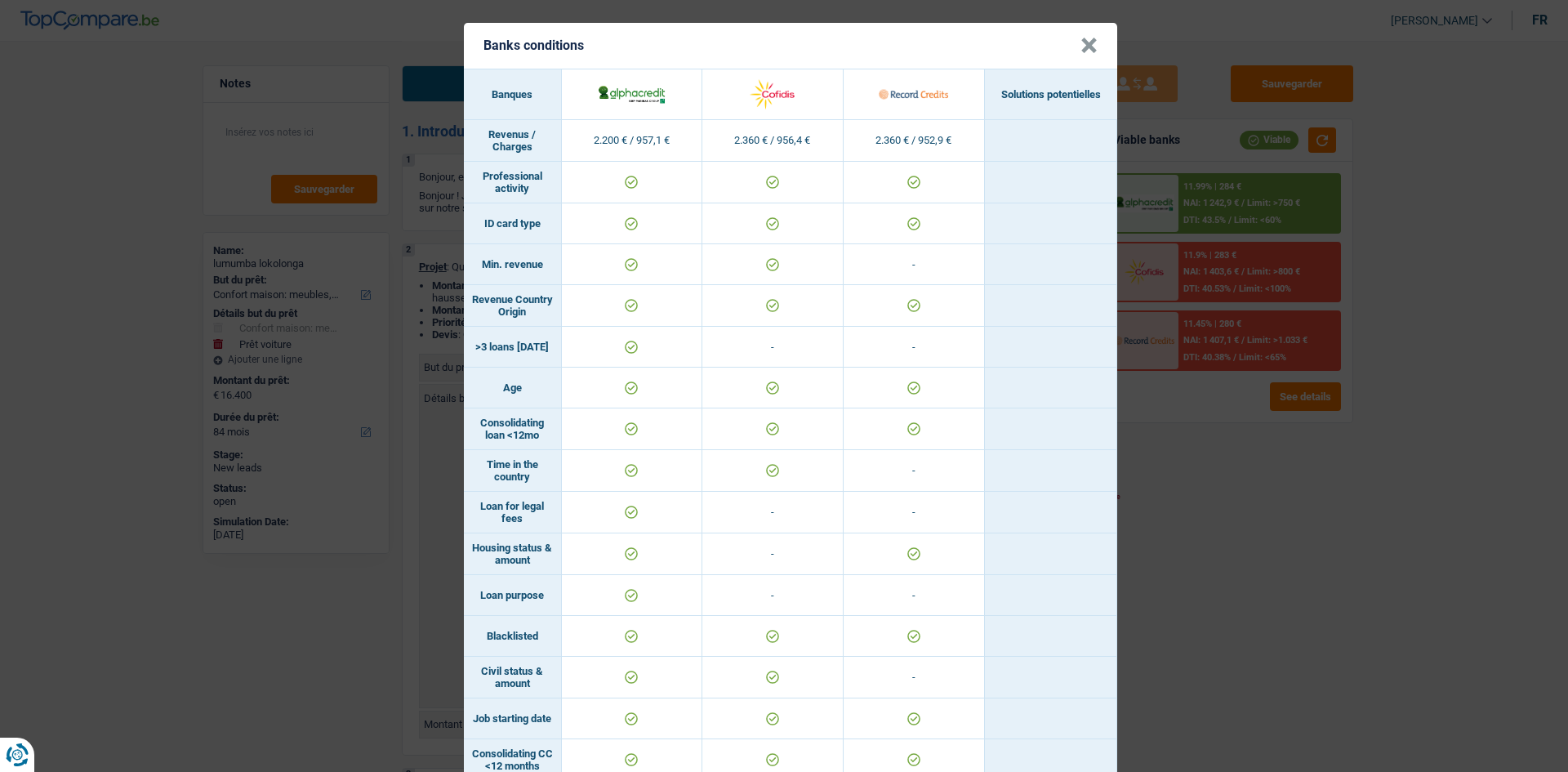
click at [1208, 495] on div "Banks conditions × Banques Solutions potentielles Revenus / Charges 2.200 € / 9…" at bounding box center [784, 386] width 1568 height 772
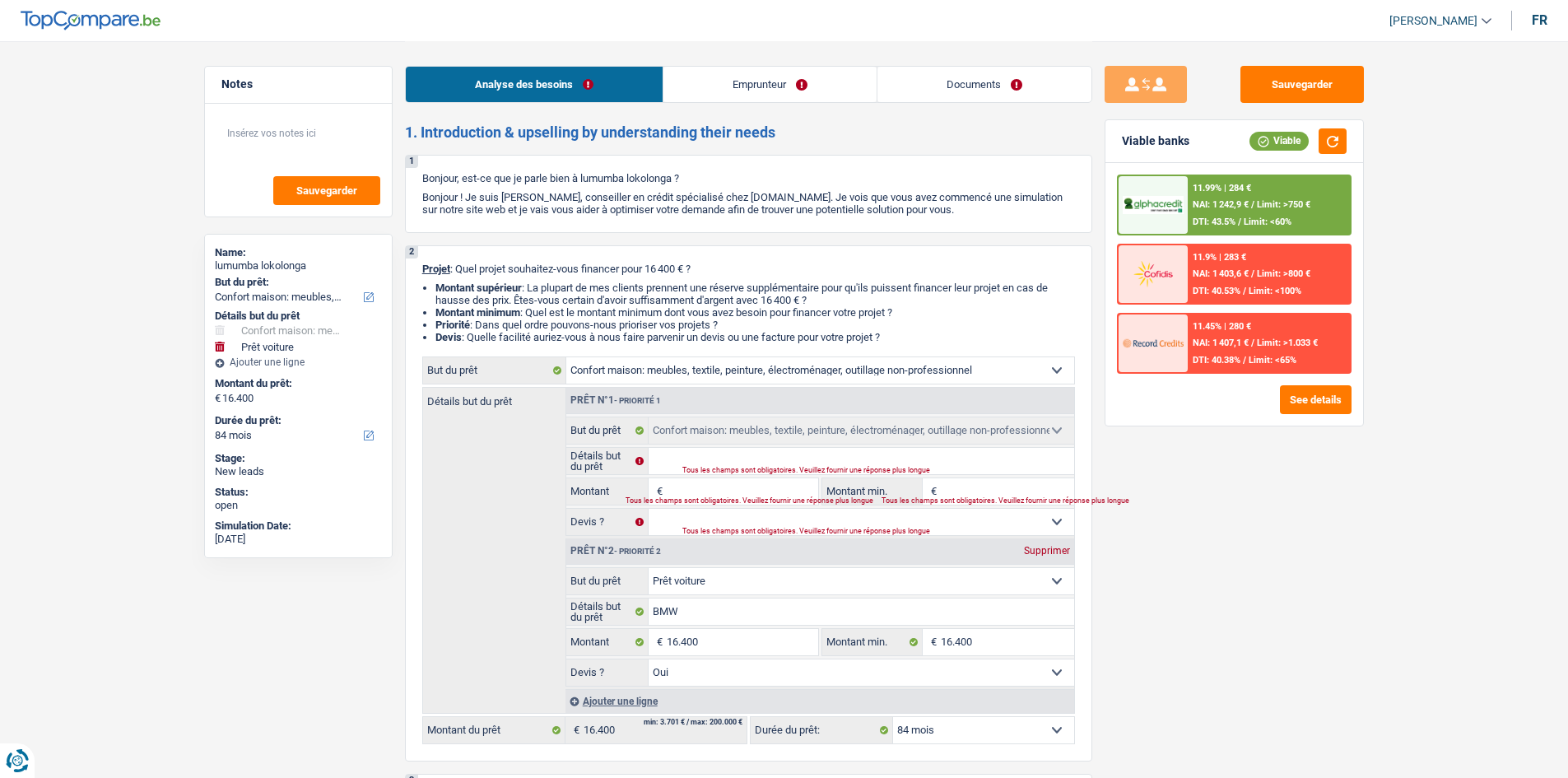
click at [1291, 255] on div "11.9% | 283 € NAI: 1 403,6 € / Limit: >800 € DTI: 40.53% / Limit: <100%" at bounding box center [1268, 274] width 162 height 58
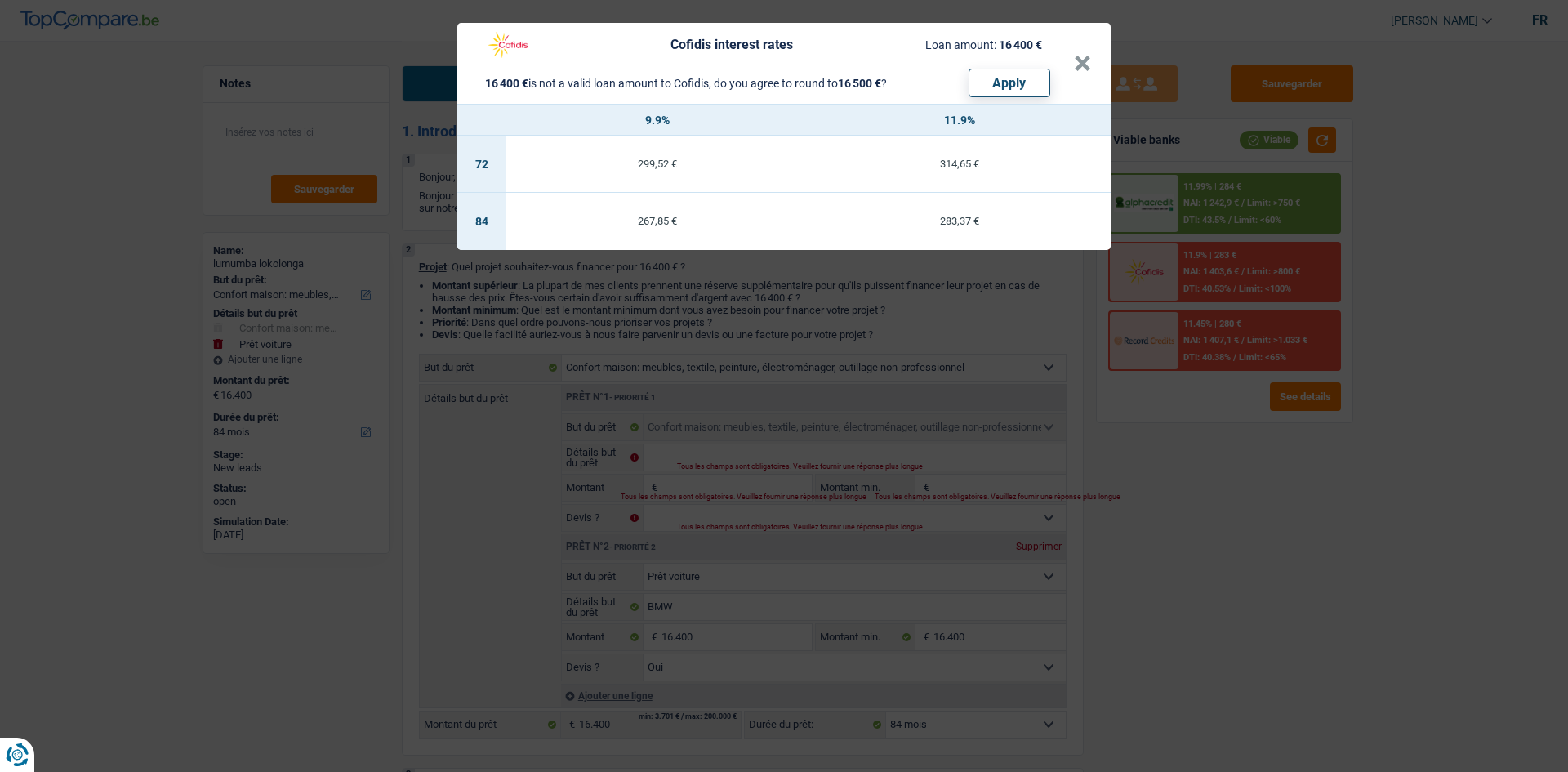
click at [1375, 267] on div "Cofidis interest rates Loan amount: 16 400 € 16 400 € is not a valid loan amoun…" at bounding box center [784, 386] width 1568 height 772
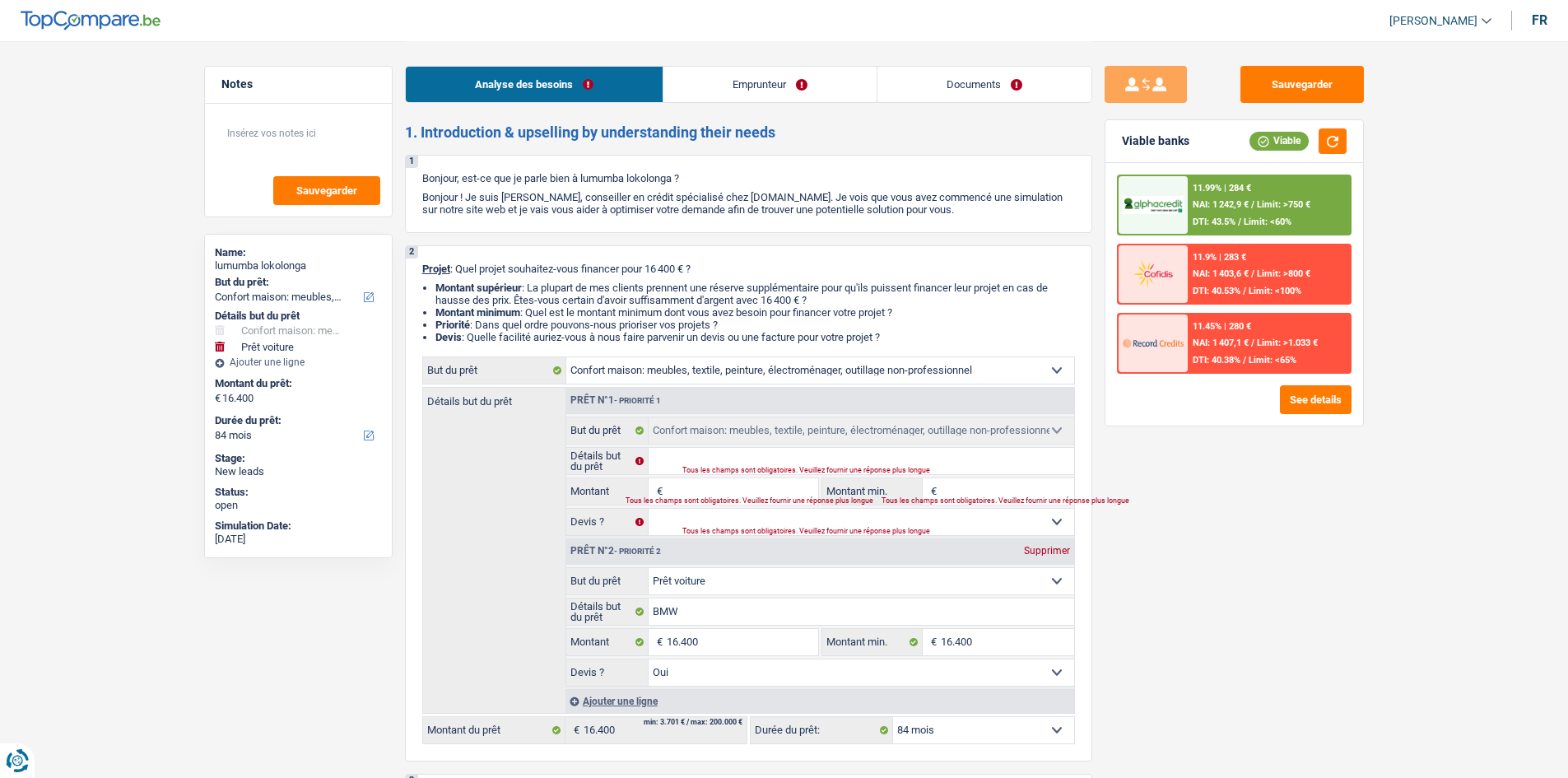
click at [1306, 177] on div "11.99% | 284 € NAI: 1 242,9 € / Limit: >750 € DTI: 43.5% / Limit: <60%" at bounding box center [1268, 205] width 162 height 58
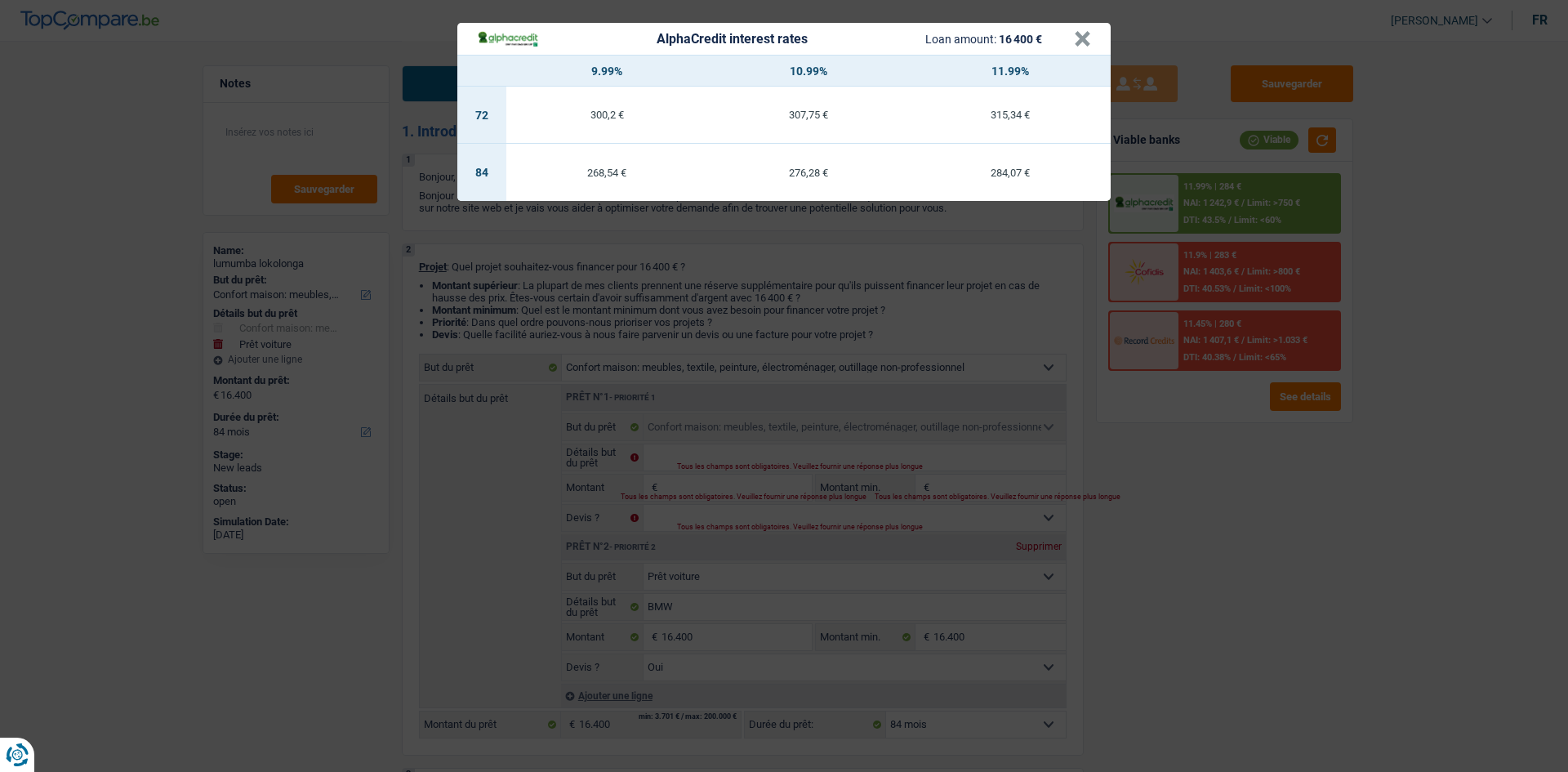
click at [1374, 239] on div "AlphaCredit interest rates Loan amount: 16 400 € × 9.99% 10.99% 11.99% 72 300,2…" at bounding box center [784, 386] width 1568 height 772
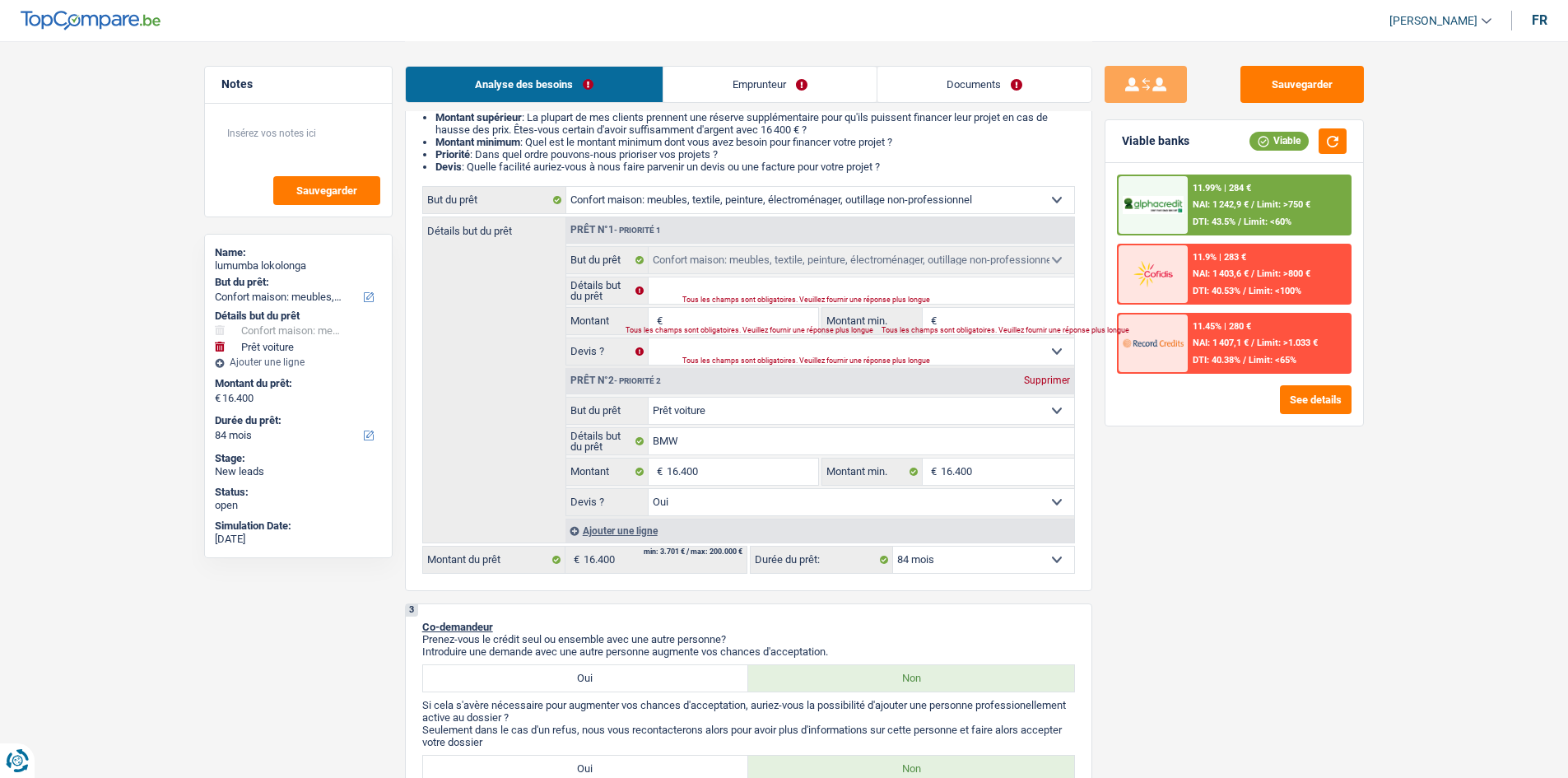
scroll to position [330, 0]
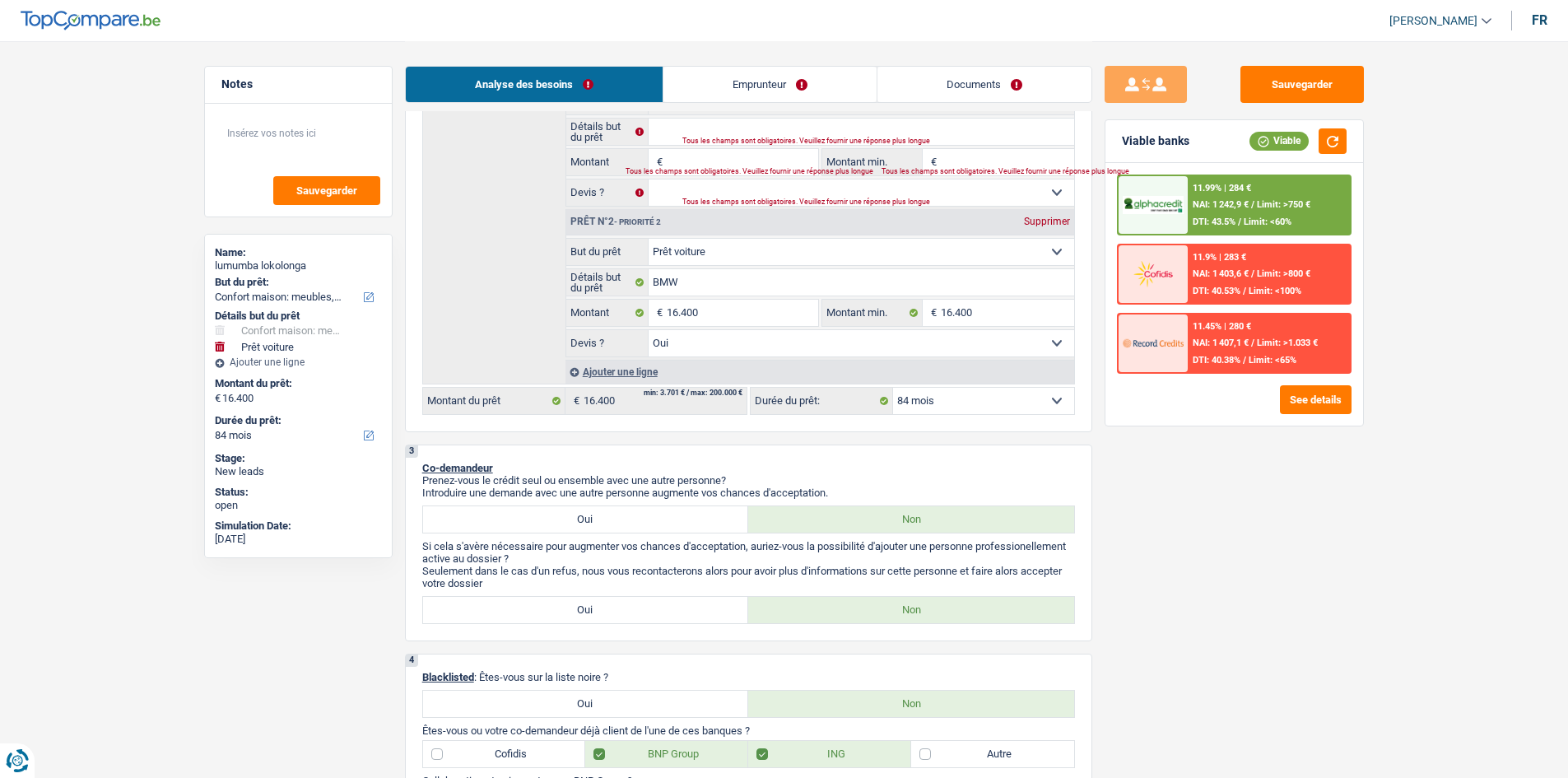
click at [988, 403] on select "12 mois 18 mois 24 mois 30 mois 36 mois 42 mois 48 mois 60 mois 72 mois 84 mois…" at bounding box center [984, 400] width 181 height 26
click at [977, 389] on select "12 mois 18 mois 24 mois 30 mois 36 mois 42 mois 48 mois 60 mois 72 mois 84 mois…" at bounding box center [984, 400] width 181 height 26
select select "60"
click at [894, 388] on select "12 mois 18 mois 24 mois 30 mois 36 mois 42 mois 48 mois 60 mois 72 mois 84 mois…" at bounding box center [984, 400] width 181 height 26
select select "60"
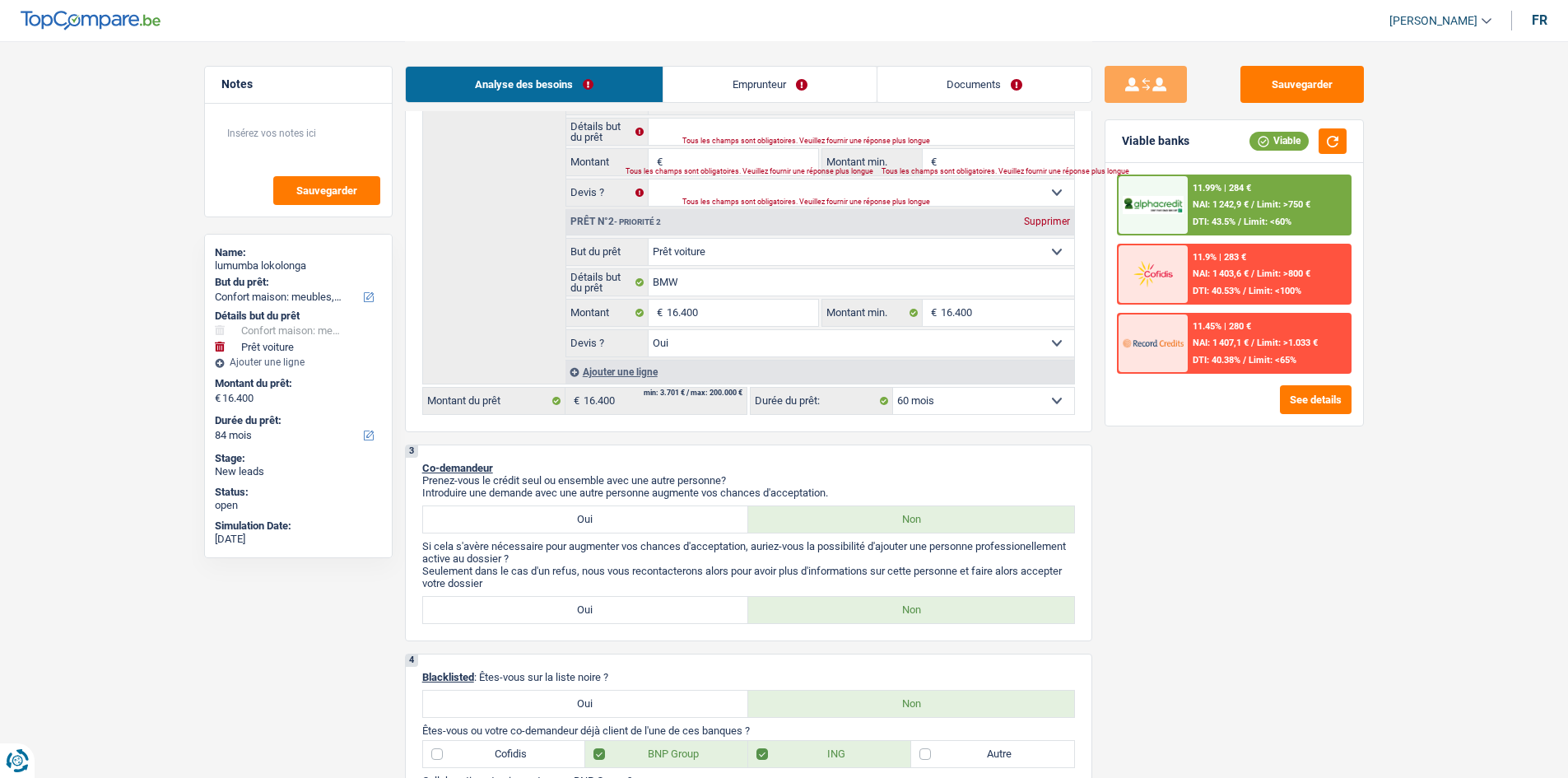
select select "60"
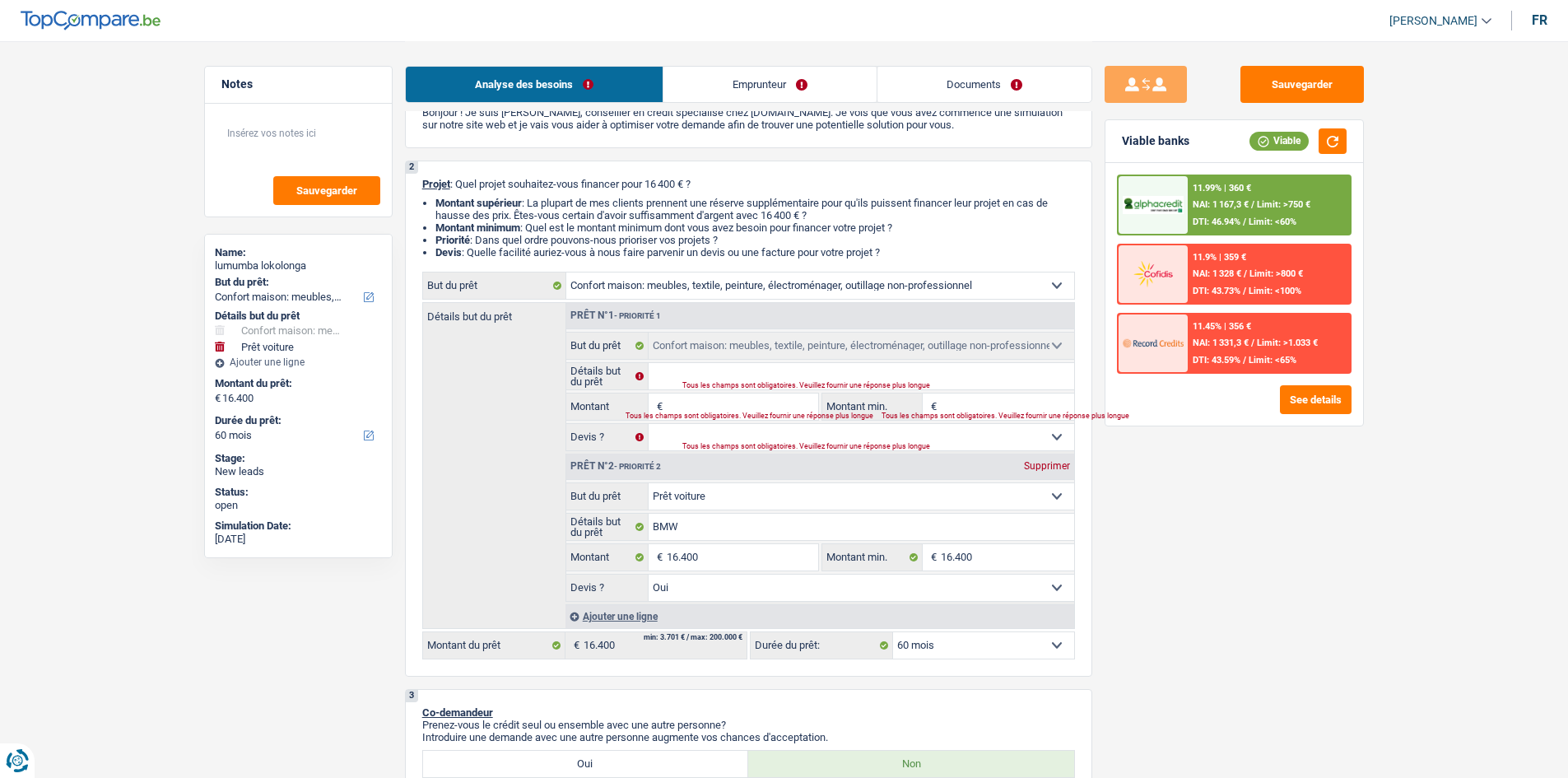
scroll to position [164, 0]
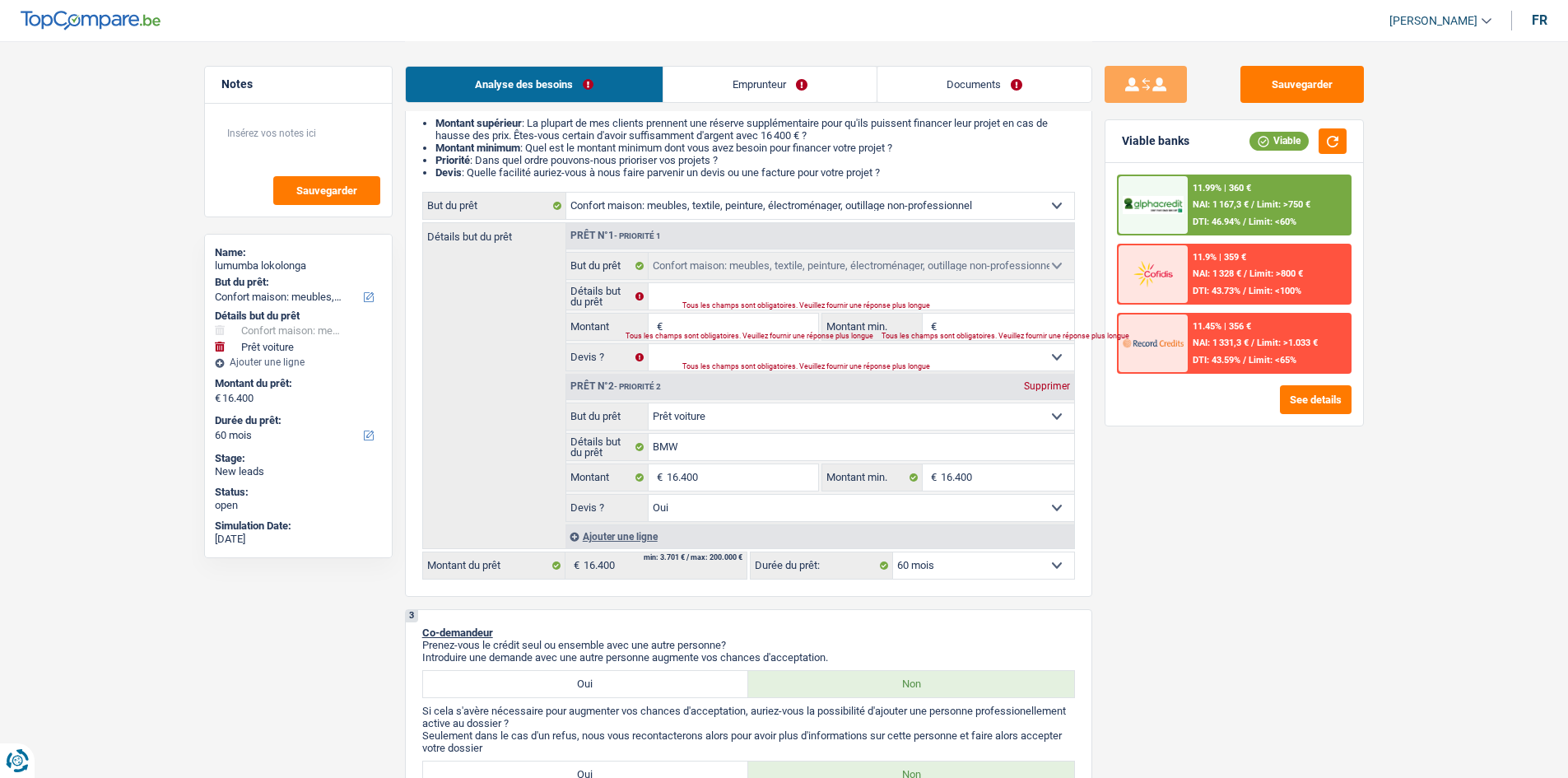
click at [855, 211] on select "Confort maison: meubles, textile, peinture, électroménager, outillage non-profe…" at bounding box center [820, 205] width 508 height 26
select select "car"
click at [566, 192] on select "Confort maison: meubles, textile, peinture, électroménager, outillage non-profe…" at bounding box center [820, 205] width 508 height 26
select select "car"
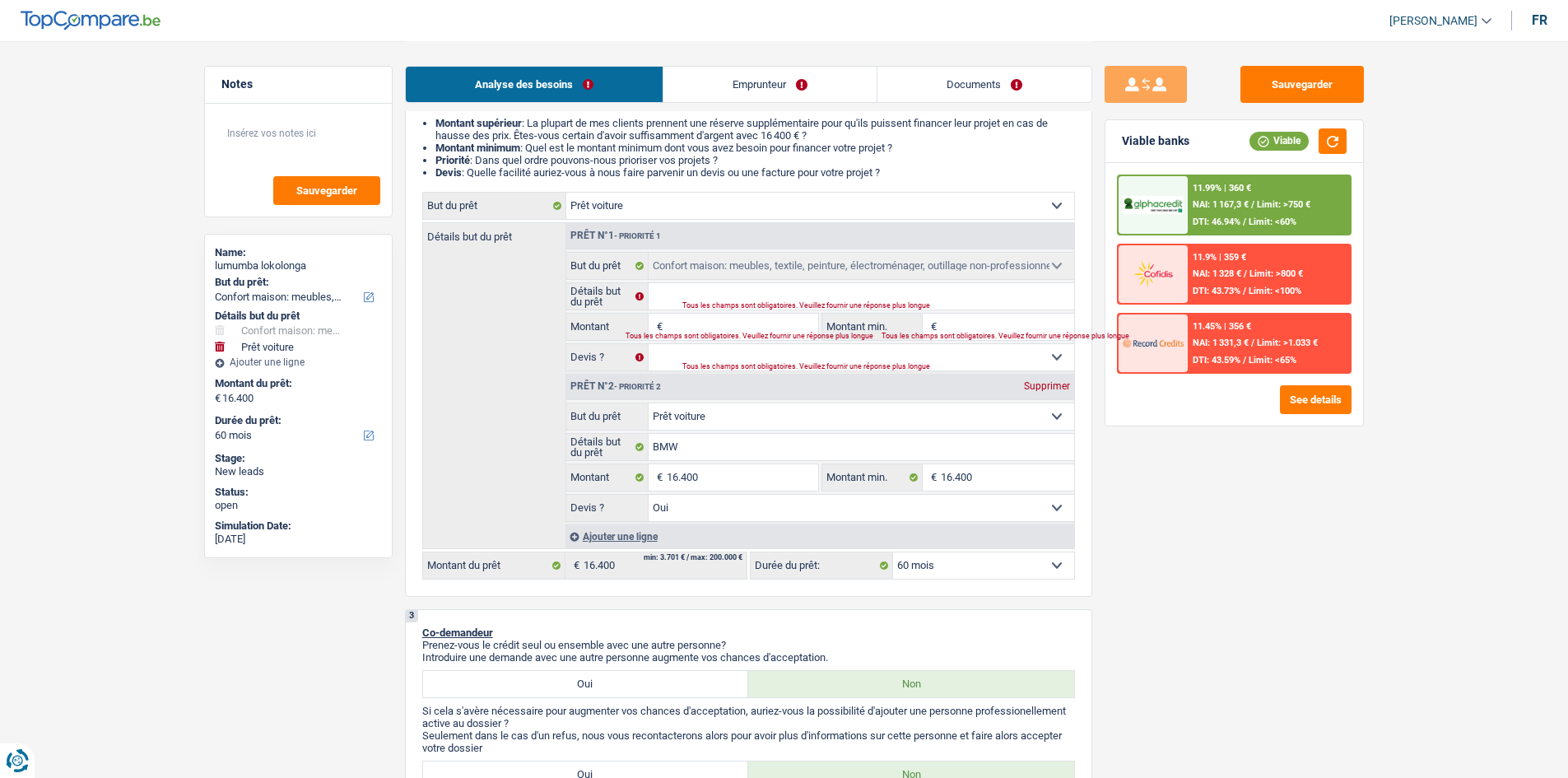
select select "car"
type input "BMW"
type input "16.400"
select select "yes"
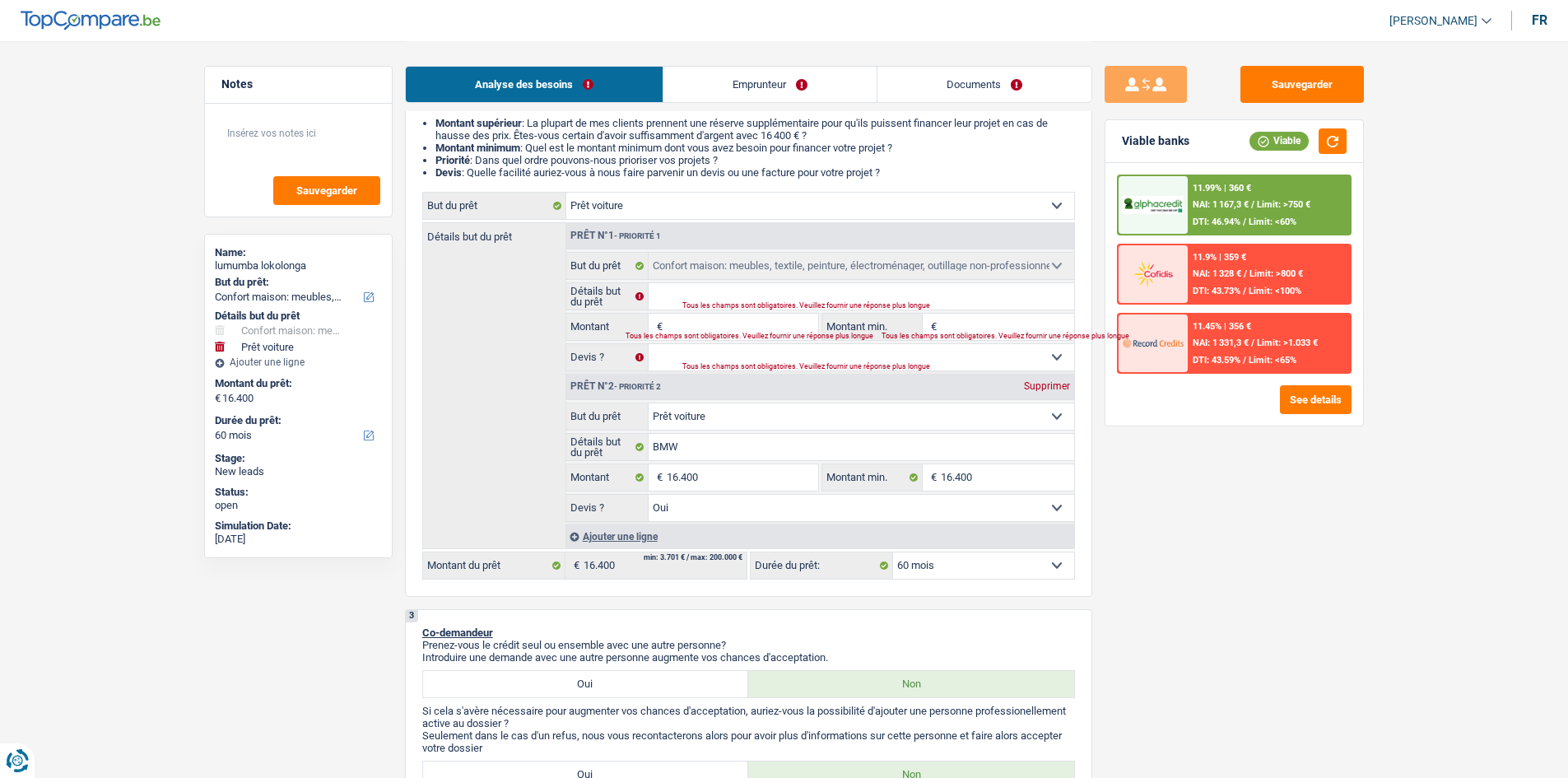
select select "car"
type input "BMW"
type input "16.400"
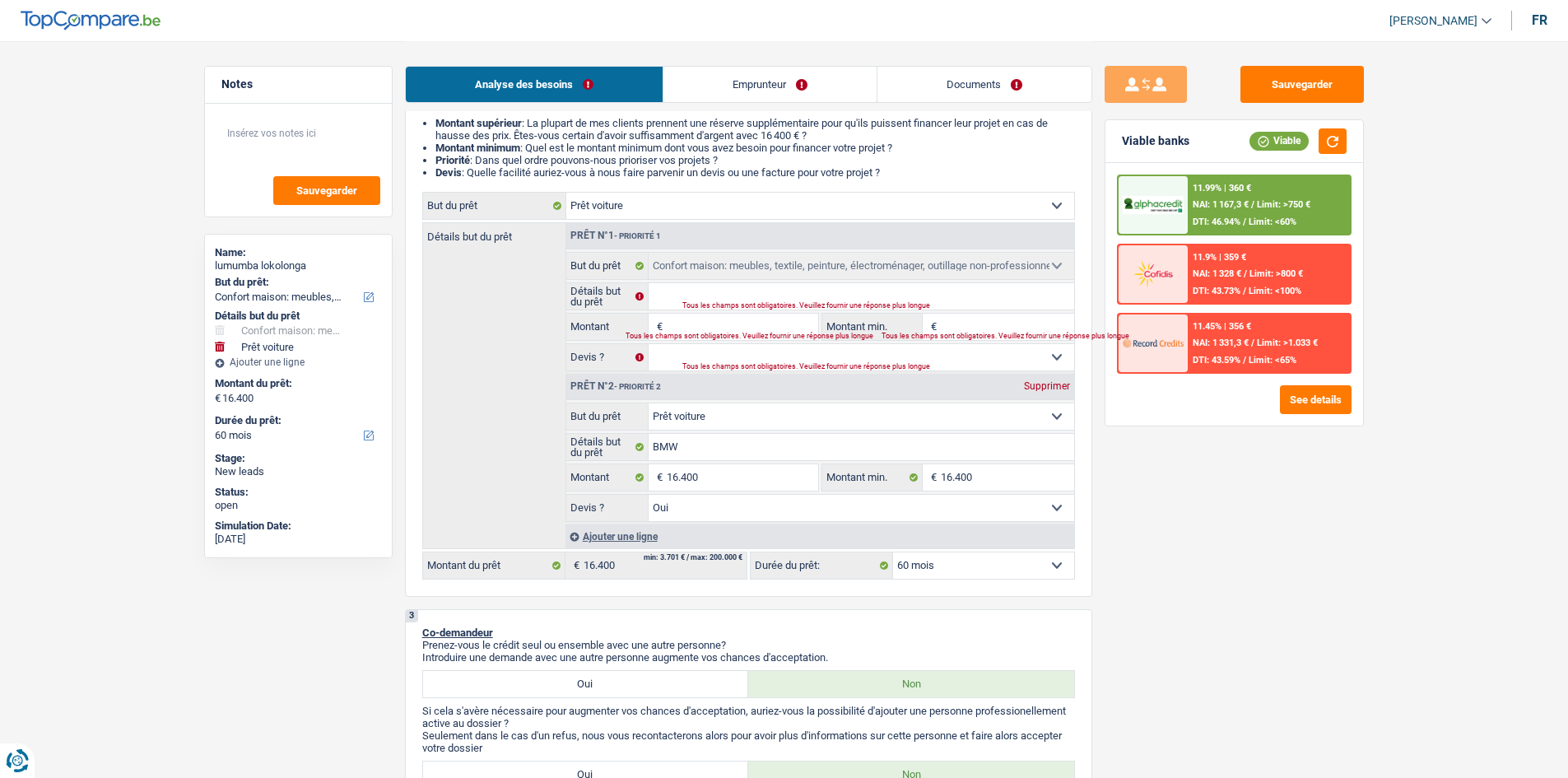
select select "yes"
select select "household"
select select
select select "household"
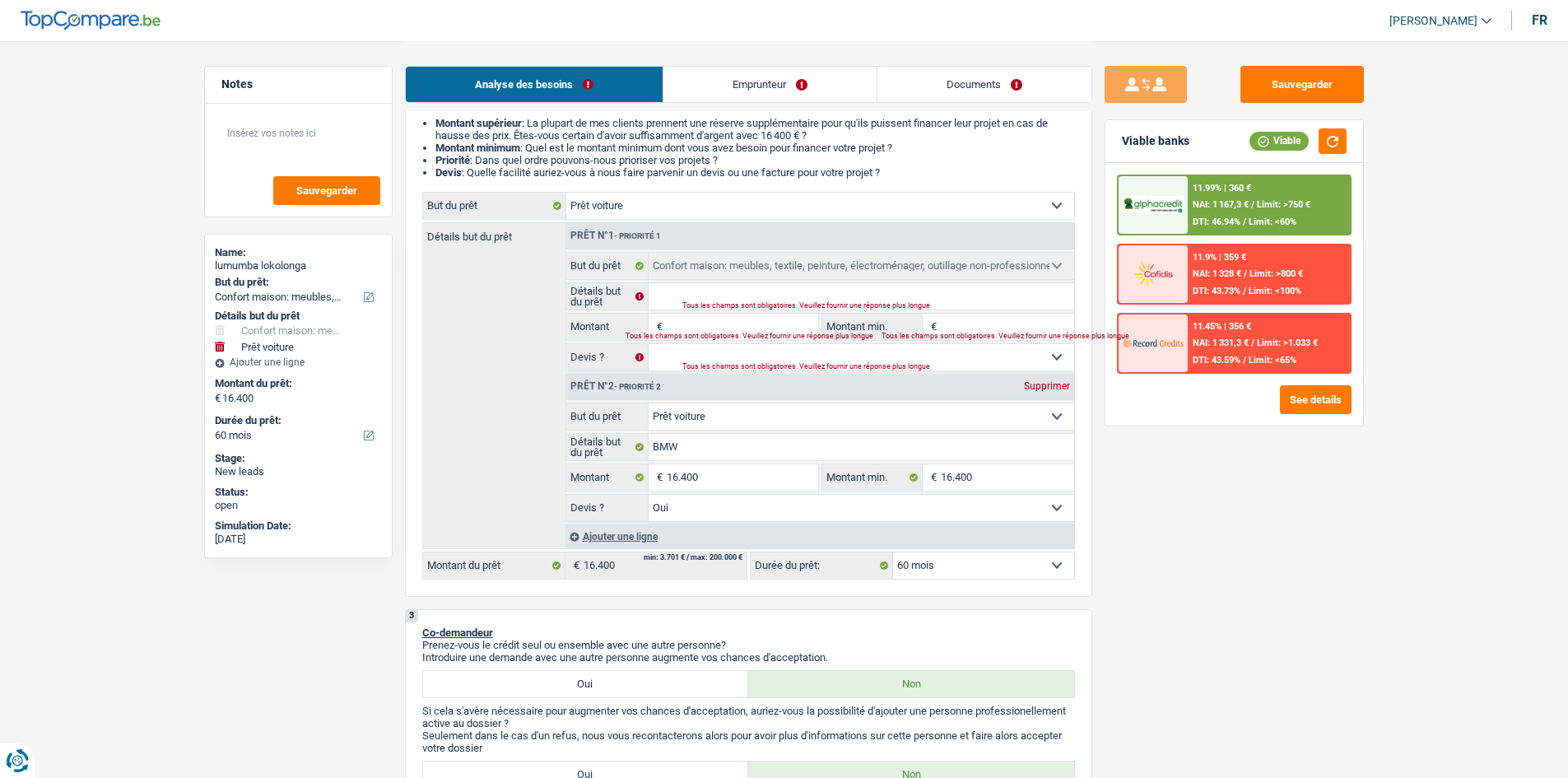
select select
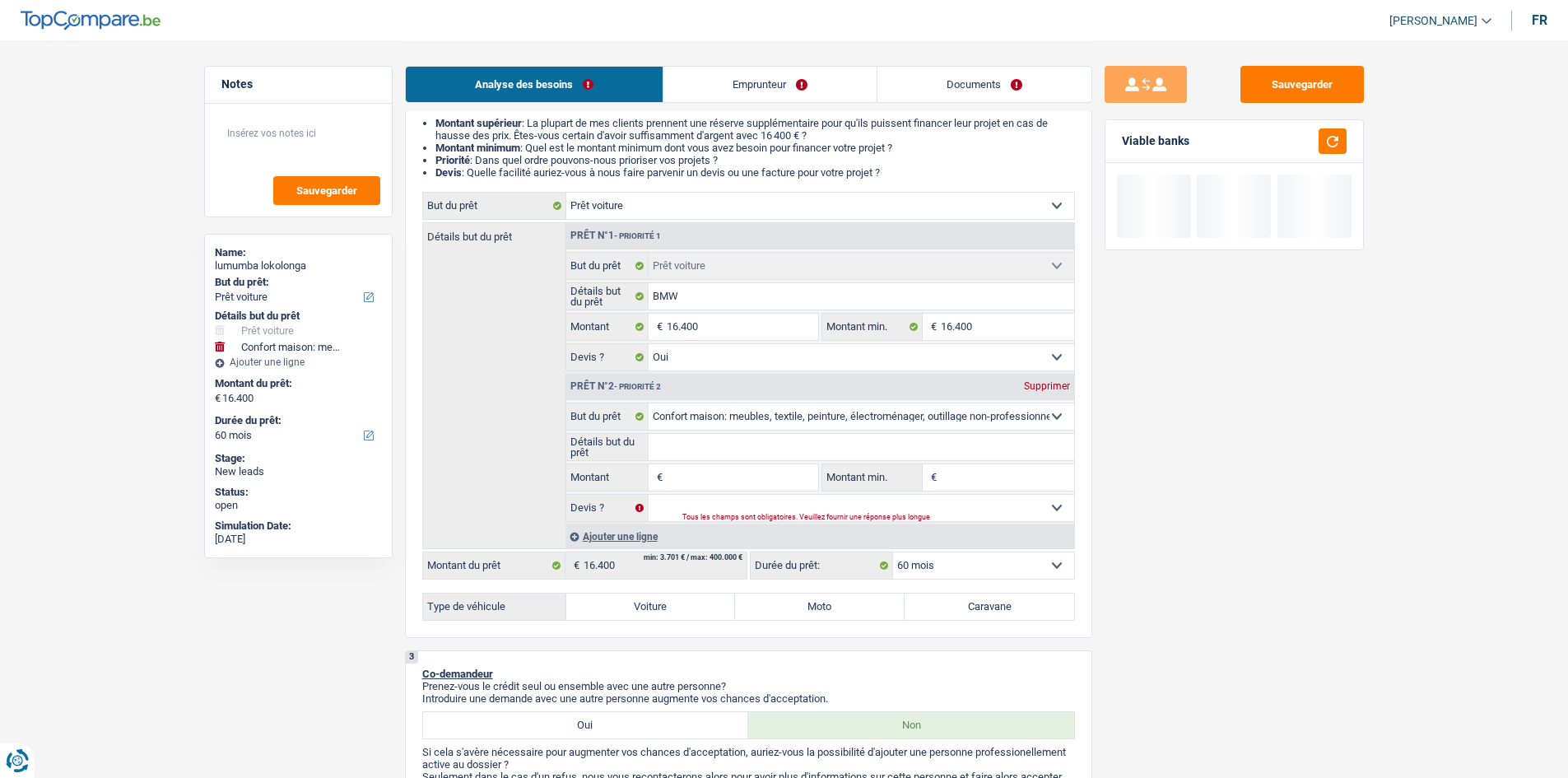
click at [1048, 385] on div "Supprimer" at bounding box center [1047, 387] width 55 height 10
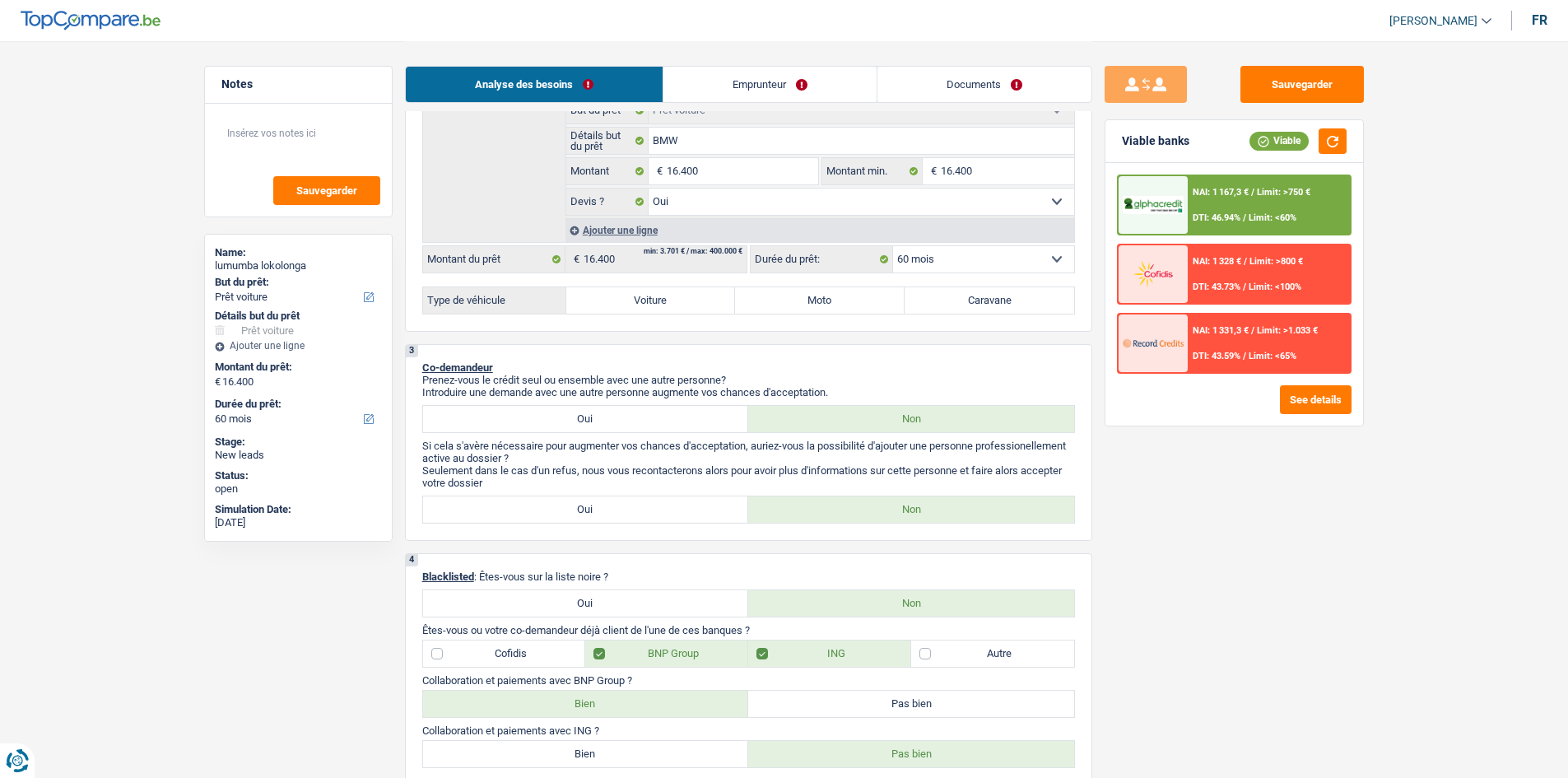
scroll to position [411, 0]
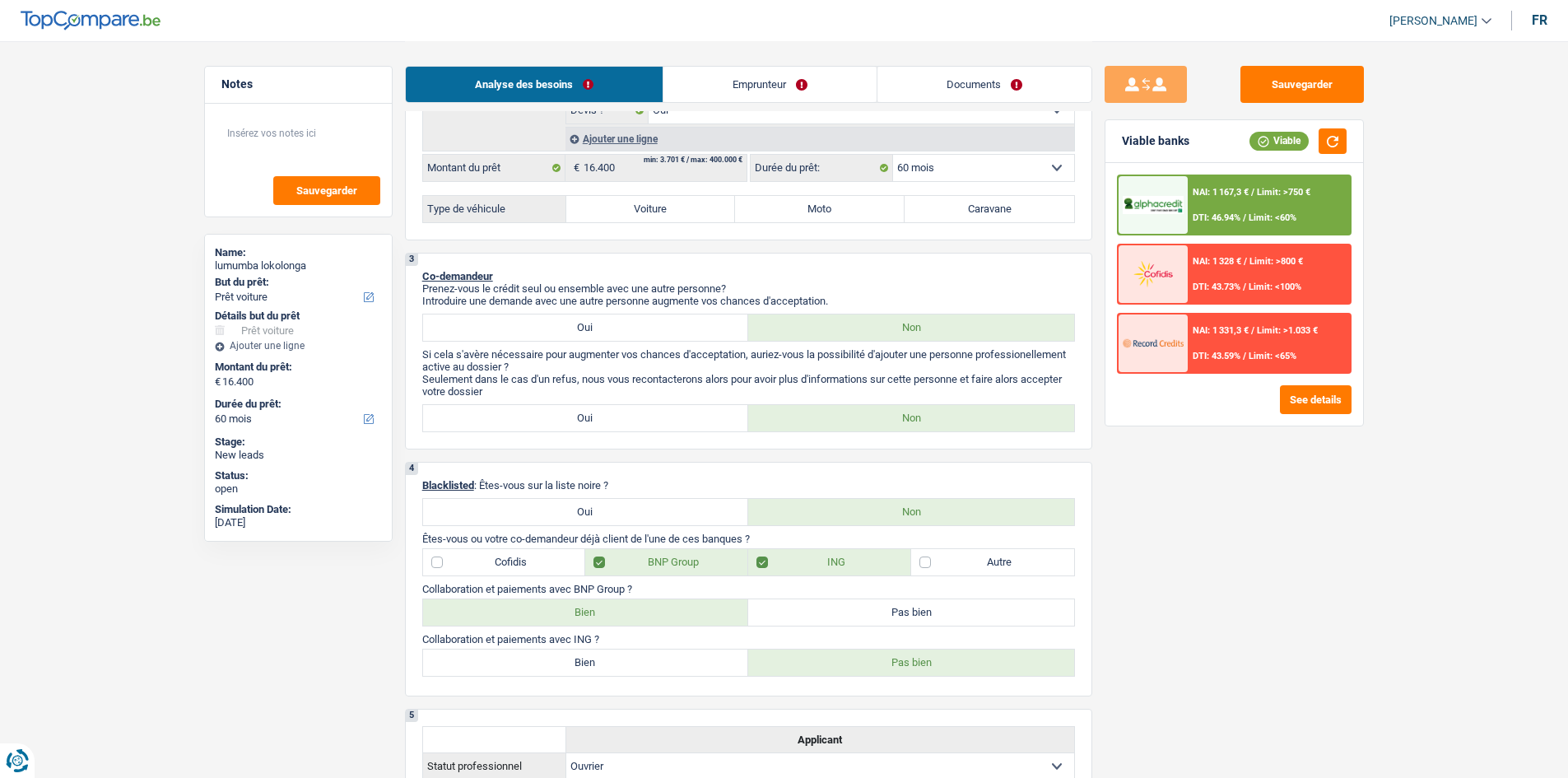
click at [1228, 201] on div "NAI: 1 167,3 € / Limit: >750 € DTI: 46.94% / Limit: <60%" at bounding box center [1268, 205] width 162 height 58
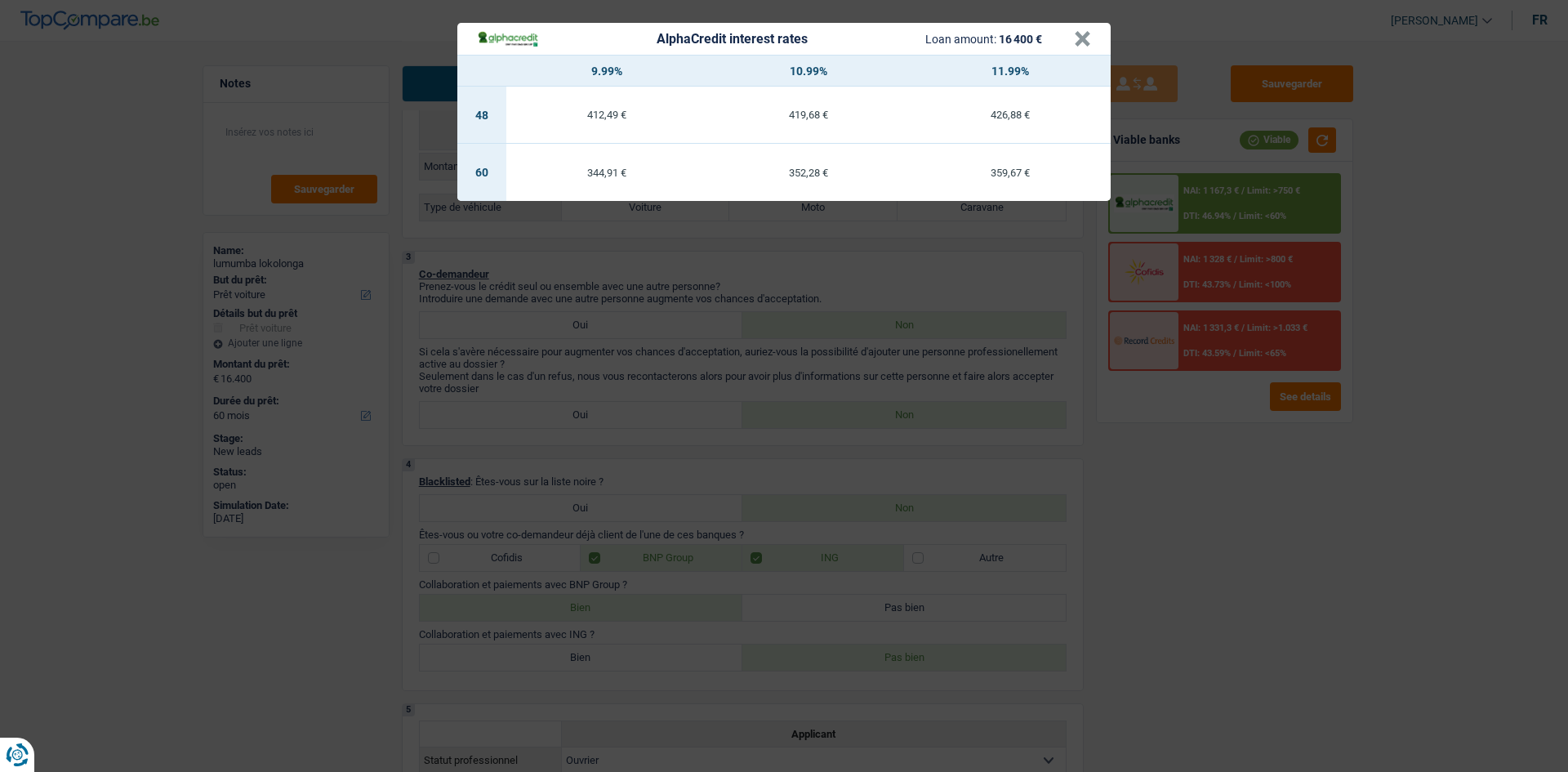
drag, startPoint x: 1285, startPoint y: 453, endPoint x: 805, endPoint y: 240, distance: 525.1
click at [1281, 447] on div "AlphaCredit interest rates Loan amount: 16 400 € × 9.99% 10.99% 11.99% 48 412,4…" at bounding box center [784, 386] width 1568 height 772
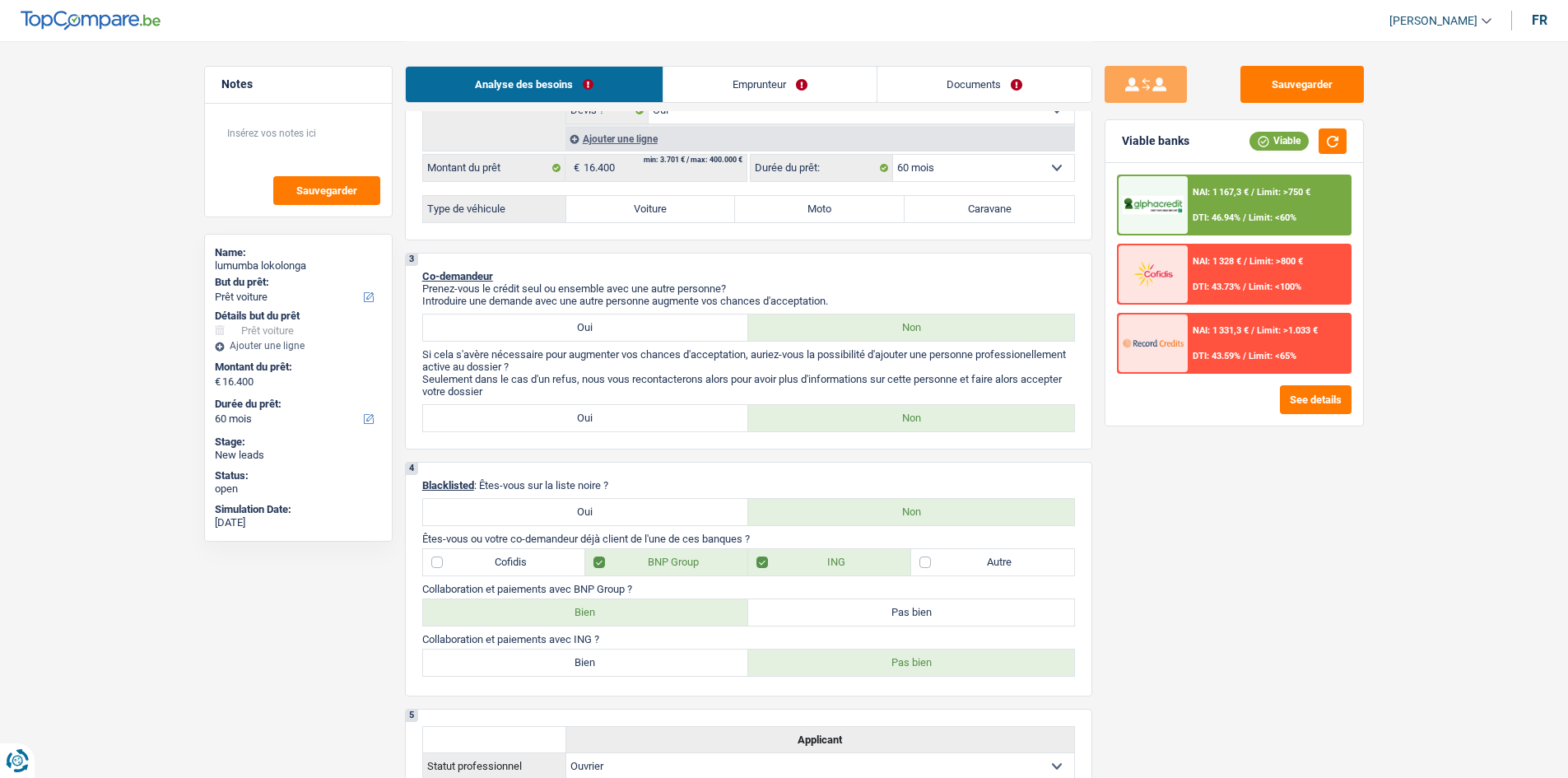
click at [705, 204] on label "Voiture" at bounding box center [651, 209] width 169 height 26
click at [705, 204] on input "Voiture" at bounding box center [651, 209] width 169 height 26
radio input "true"
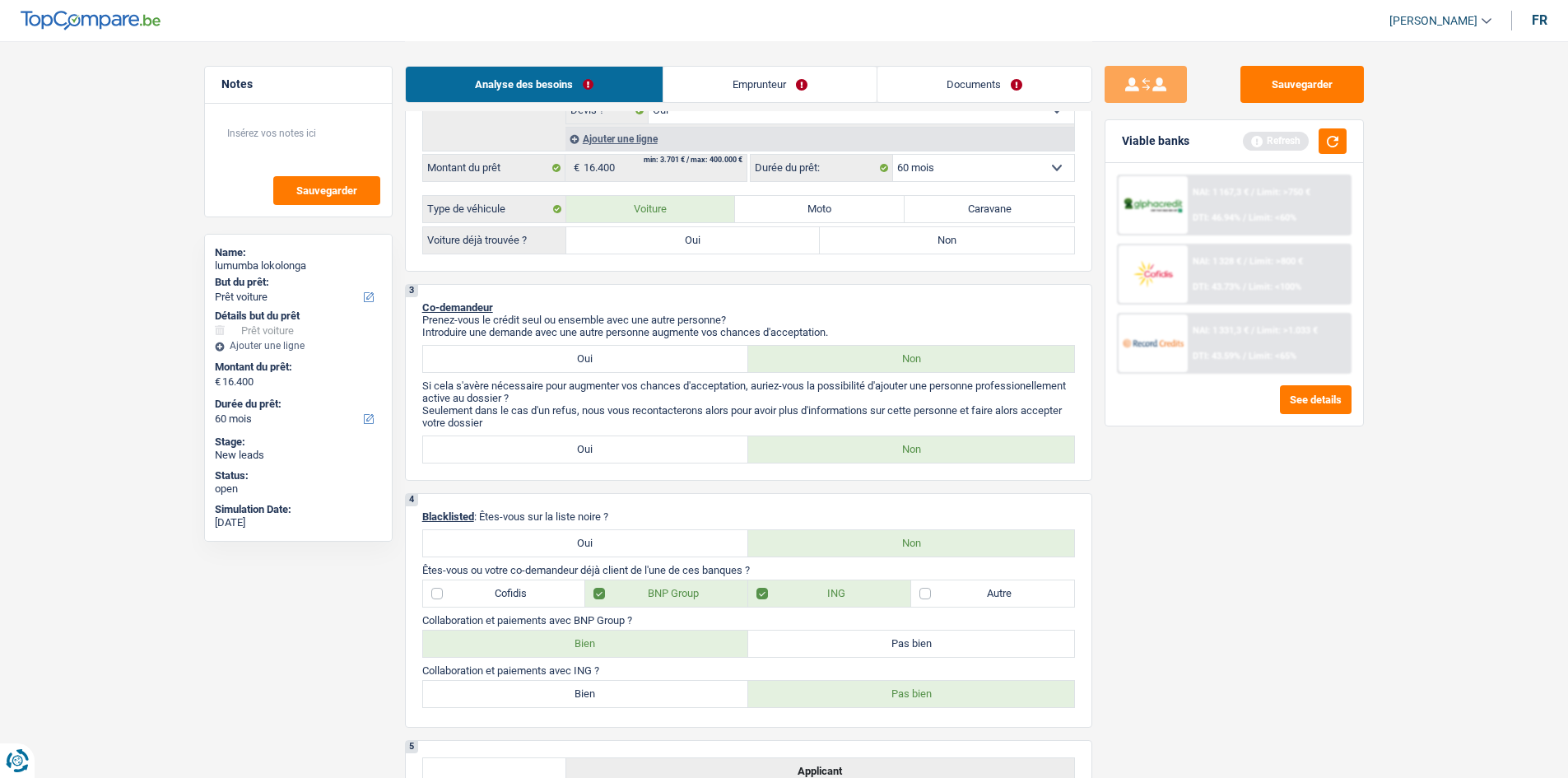
drag, startPoint x: 694, startPoint y: 239, endPoint x: 727, endPoint y: 262, distance: 40.2
click at [695, 239] on label "Oui" at bounding box center [692, 240] width 254 height 26
click at [782, 241] on label "Oui" at bounding box center [692, 240] width 254 height 26
click at [782, 241] on input "Oui" at bounding box center [692, 240] width 254 height 26
radio input "true"
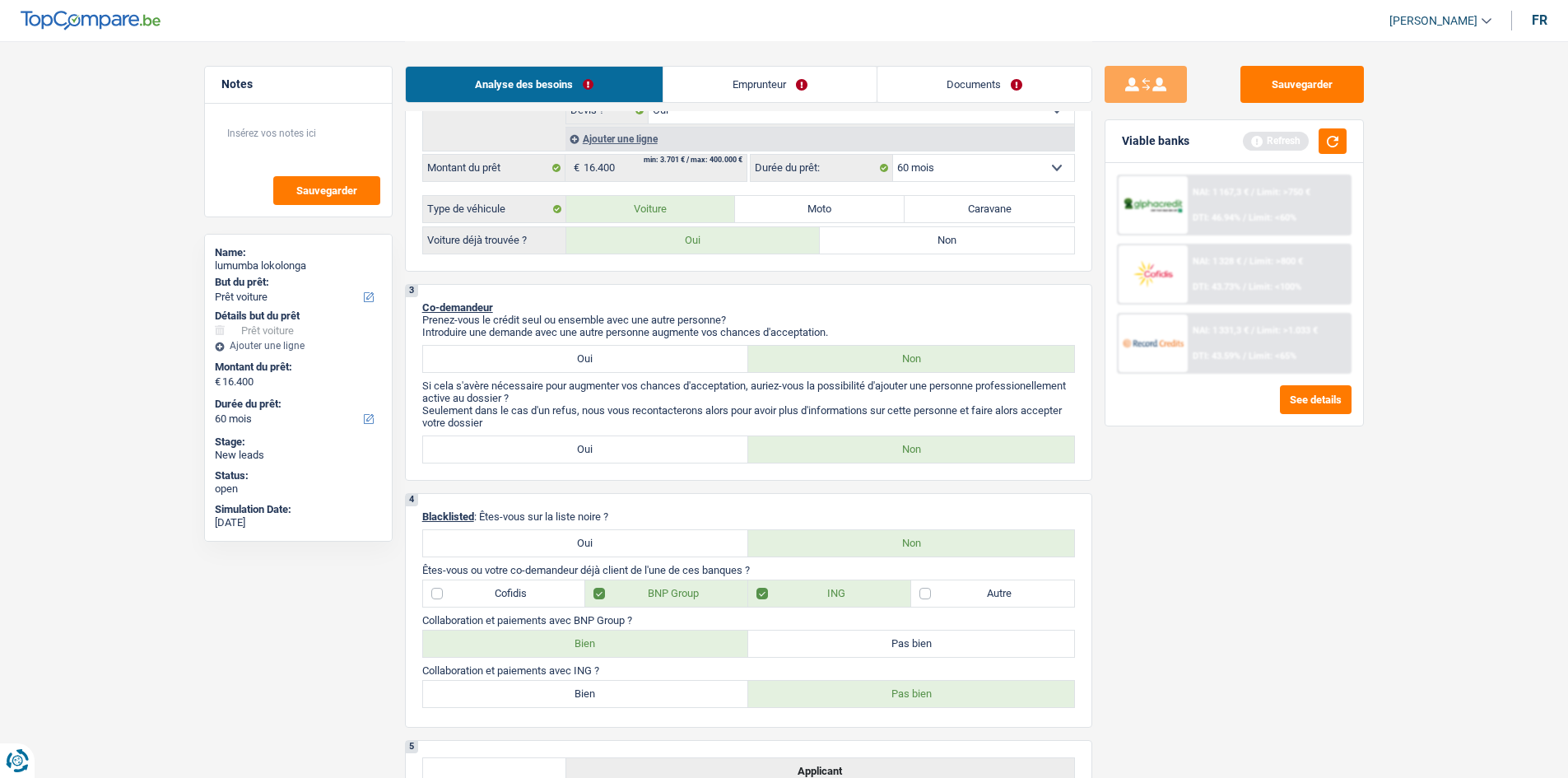
radio input "true"
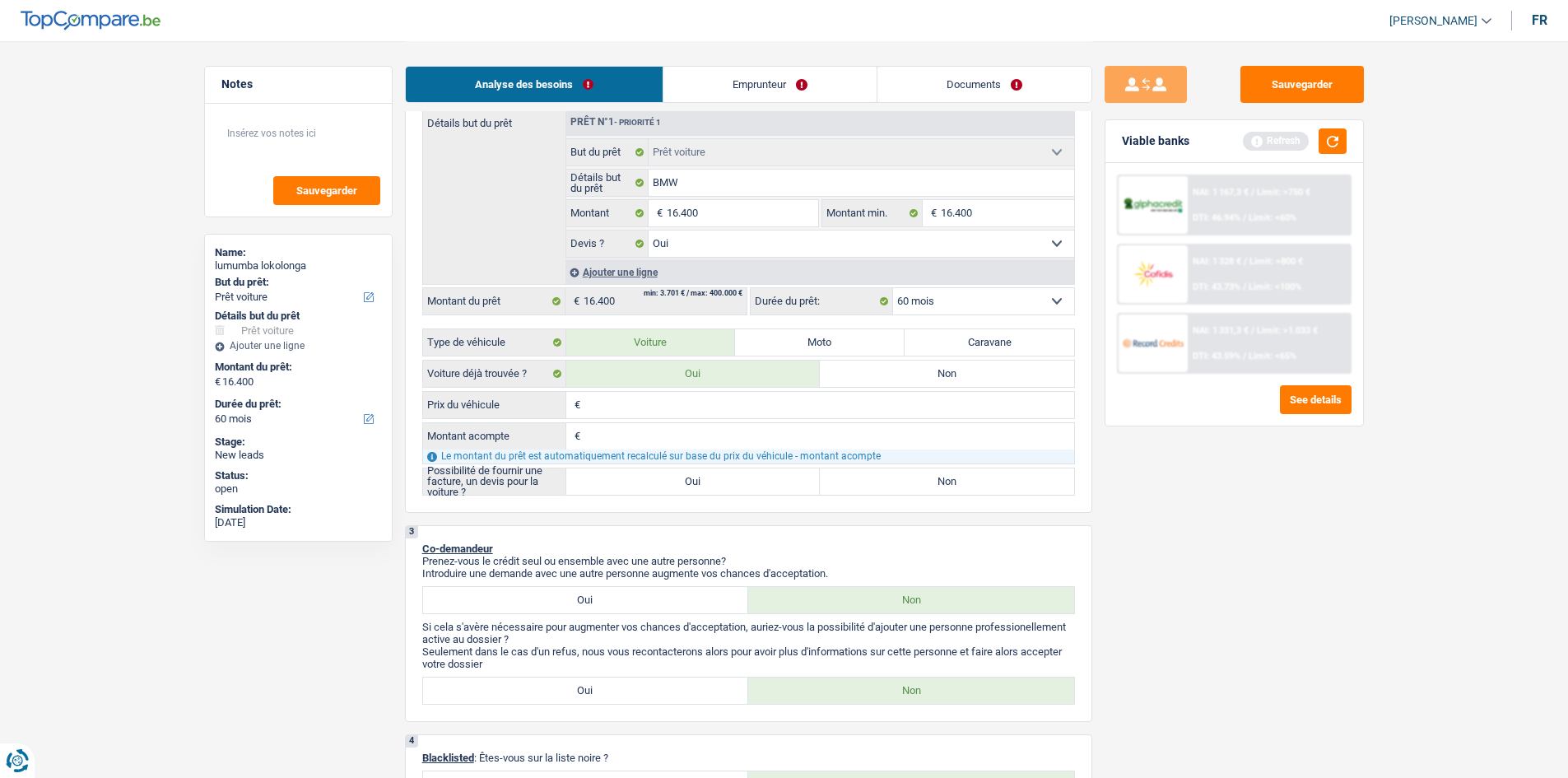
scroll to position [164, 0]
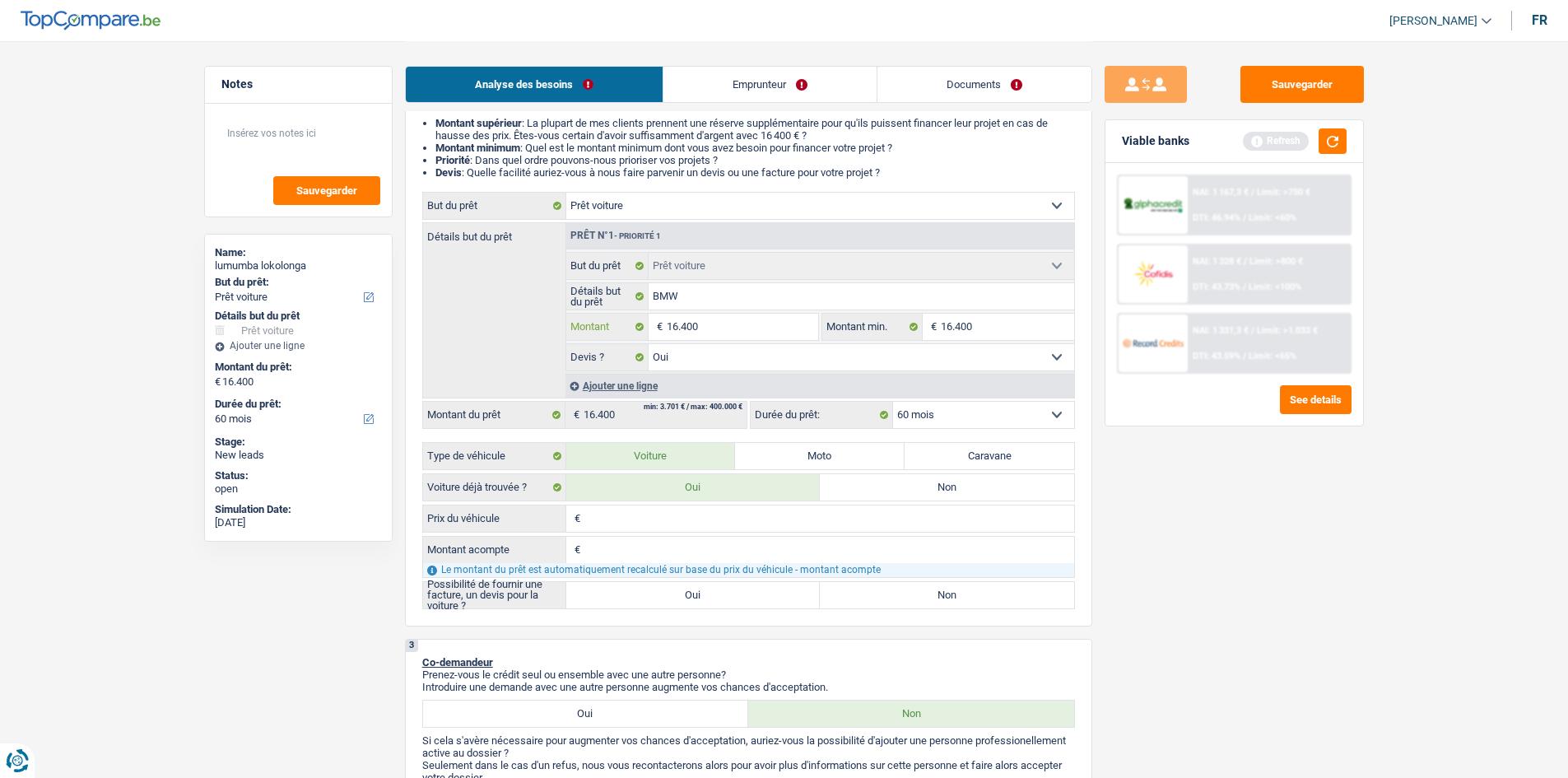
click at [778, 332] on input "16.400" at bounding box center [741, 327] width 150 height 26
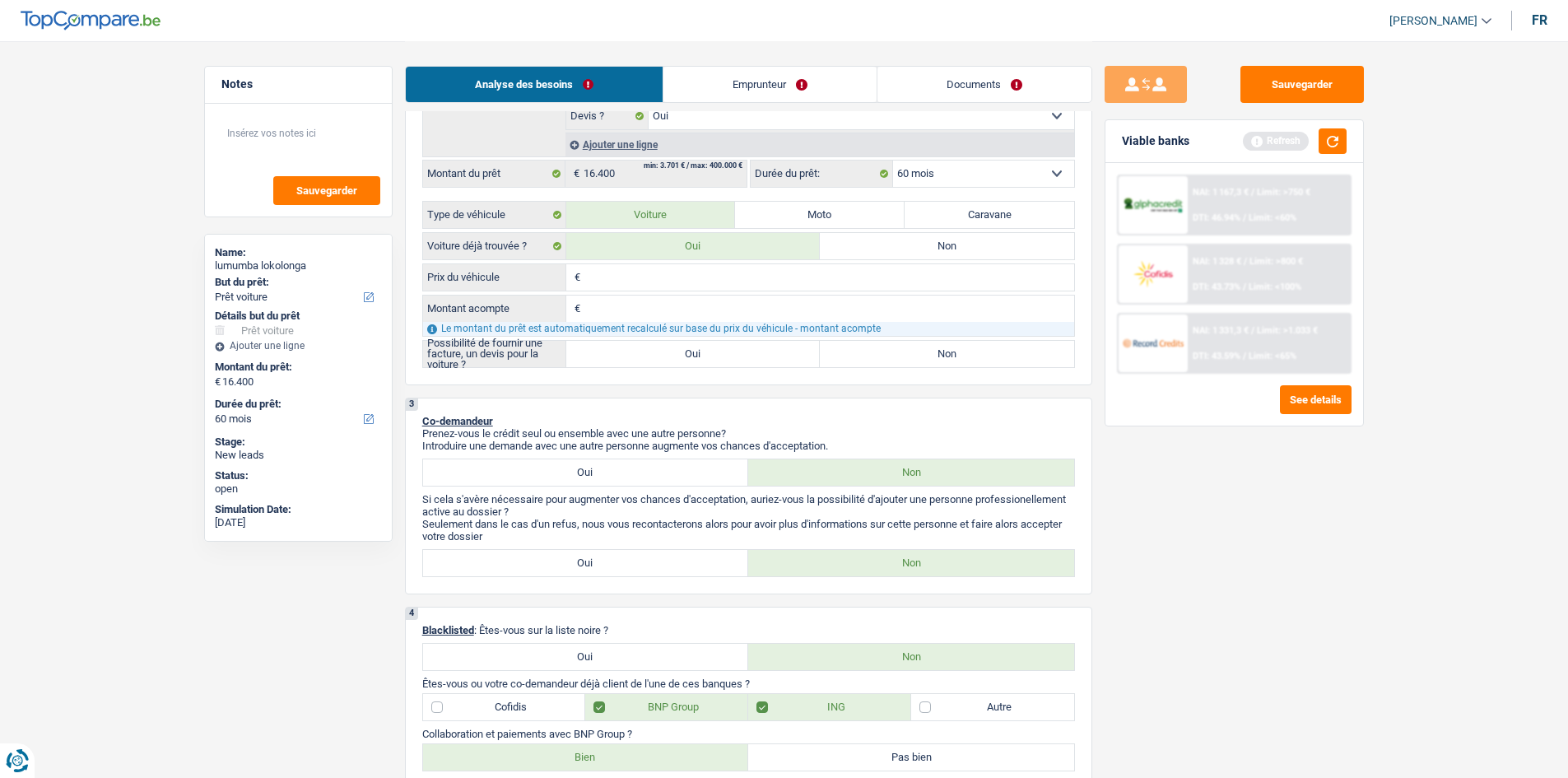
scroll to position [411, 0]
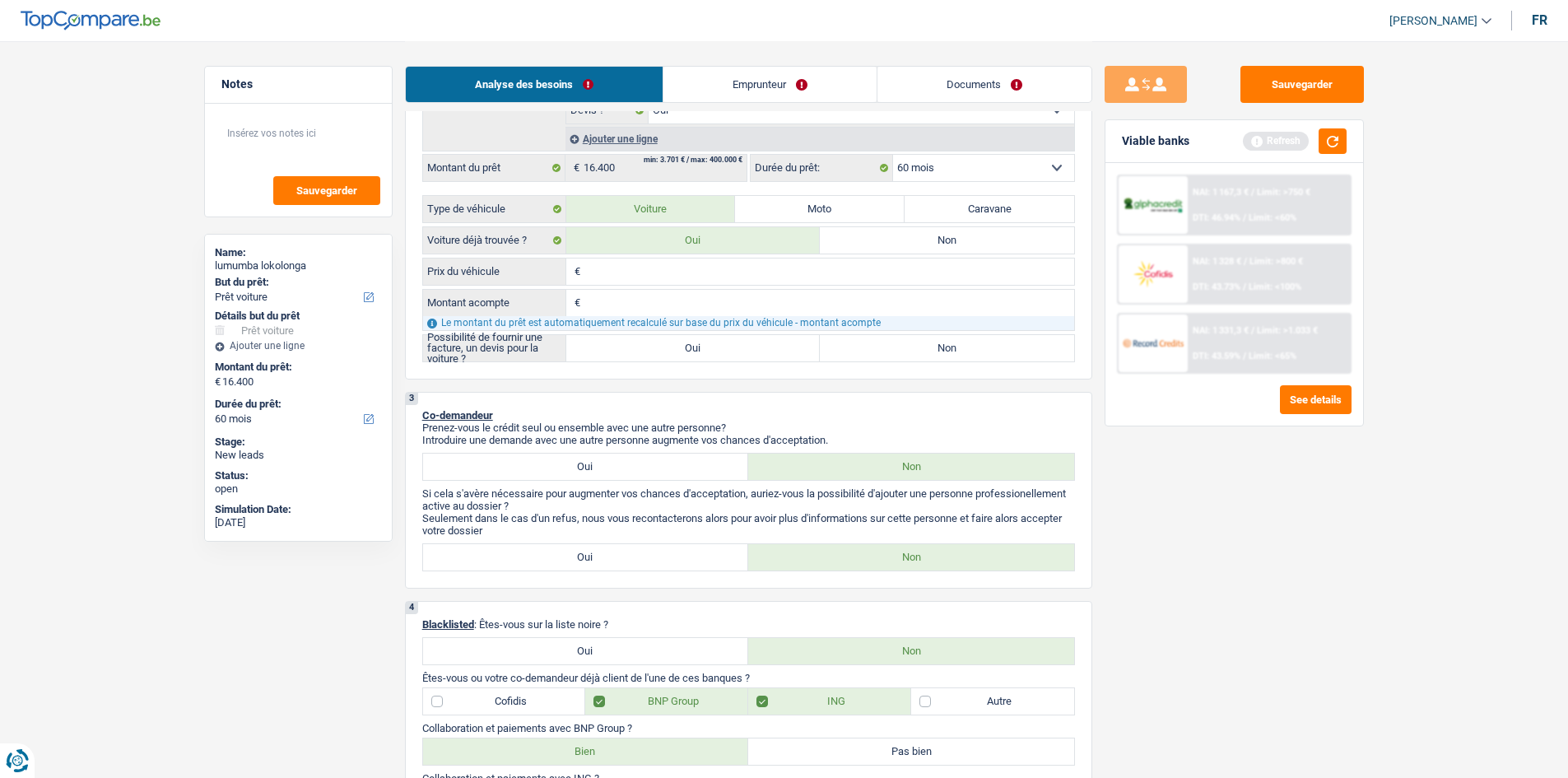
click at [732, 281] on input "Prix du véhicule" at bounding box center [830, 271] width 490 height 26
paste input "16.400"
type input "16.400"
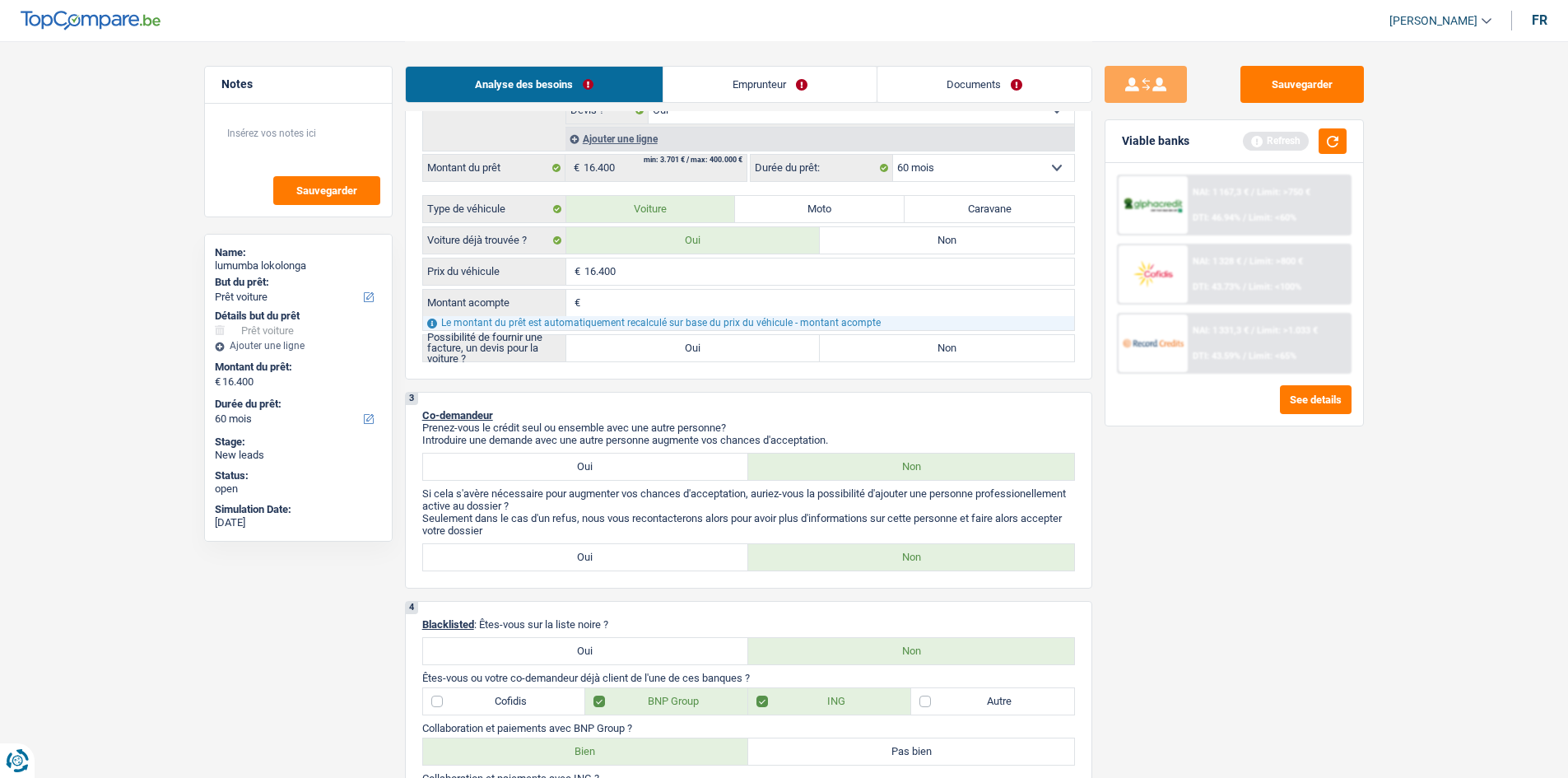
click at [732, 297] on input "Montant acompte" at bounding box center [830, 303] width 490 height 26
type input "0"
click at [690, 344] on label "Oui" at bounding box center [692, 348] width 254 height 26
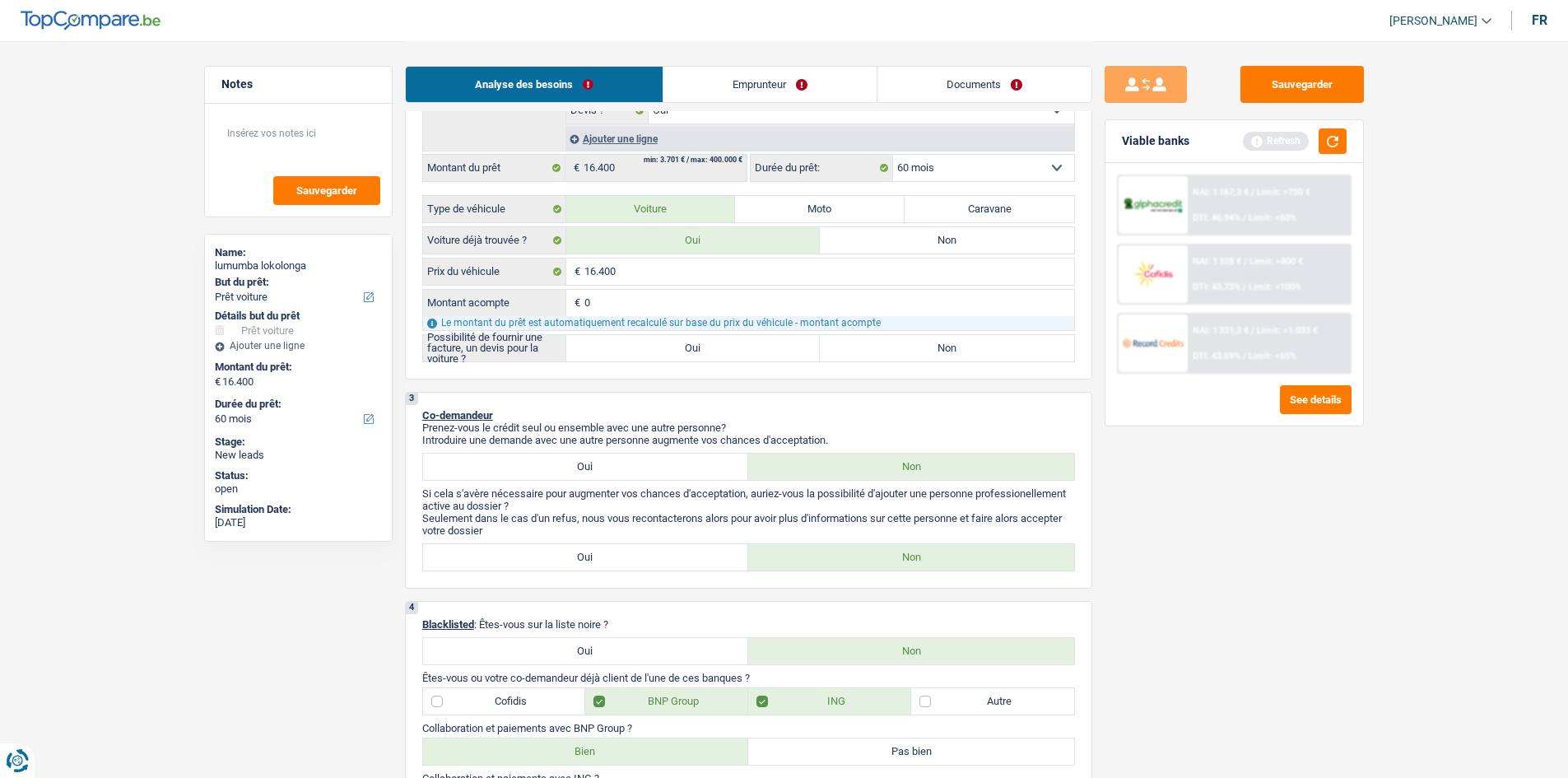
click at [690, 344] on input "Oui" at bounding box center [692, 348] width 254 height 26
radio input "true"
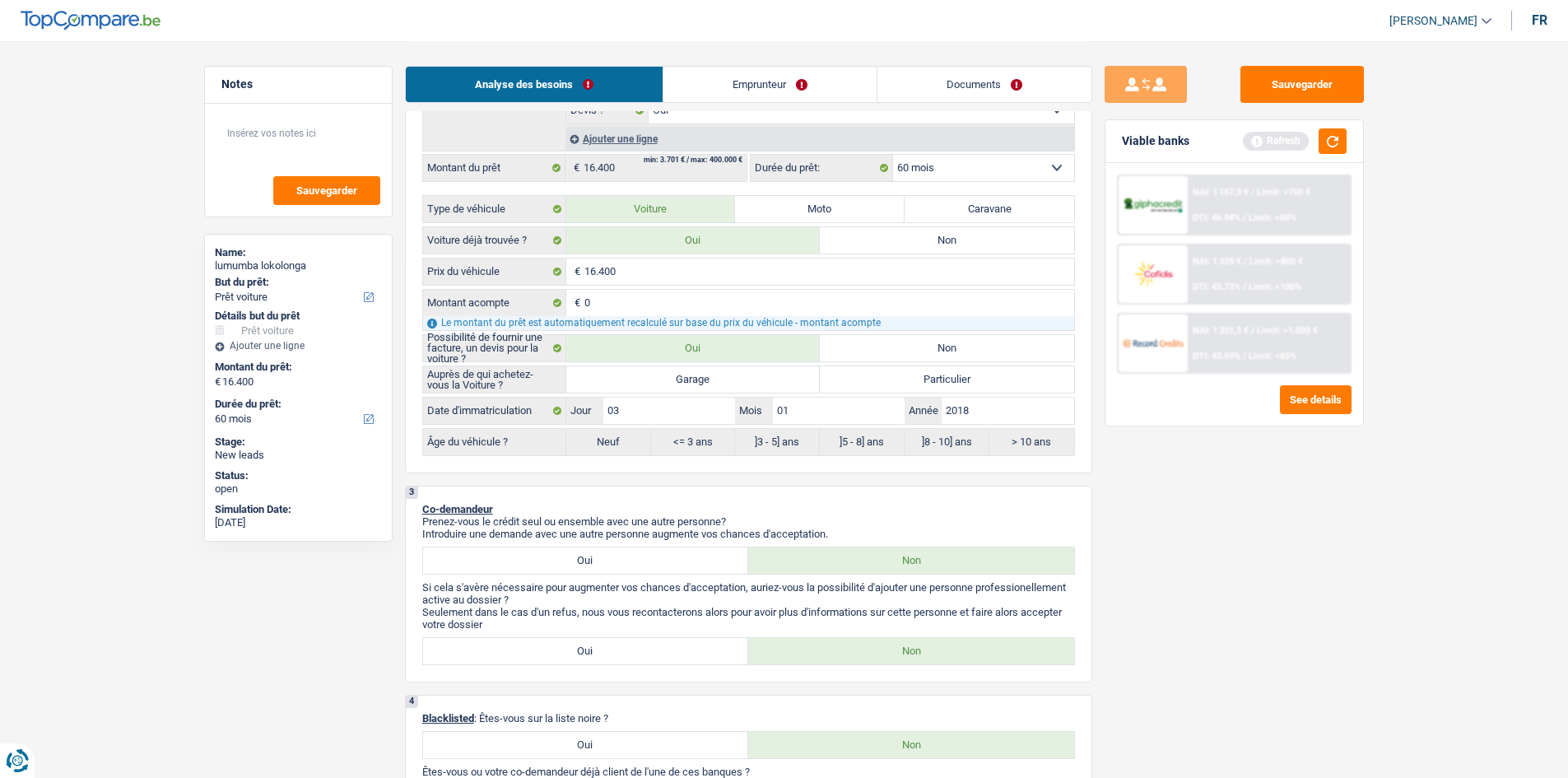
click at [687, 373] on label "Garage" at bounding box center [692, 380] width 254 height 26
click at [687, 373] on input "Garage" at bounding box center [692, 380] width 254 height 26
radio input "true"
click at [1329, 152] on div "Viable banks Refresh" at bounding box center [1234, 141] width 258 height 43
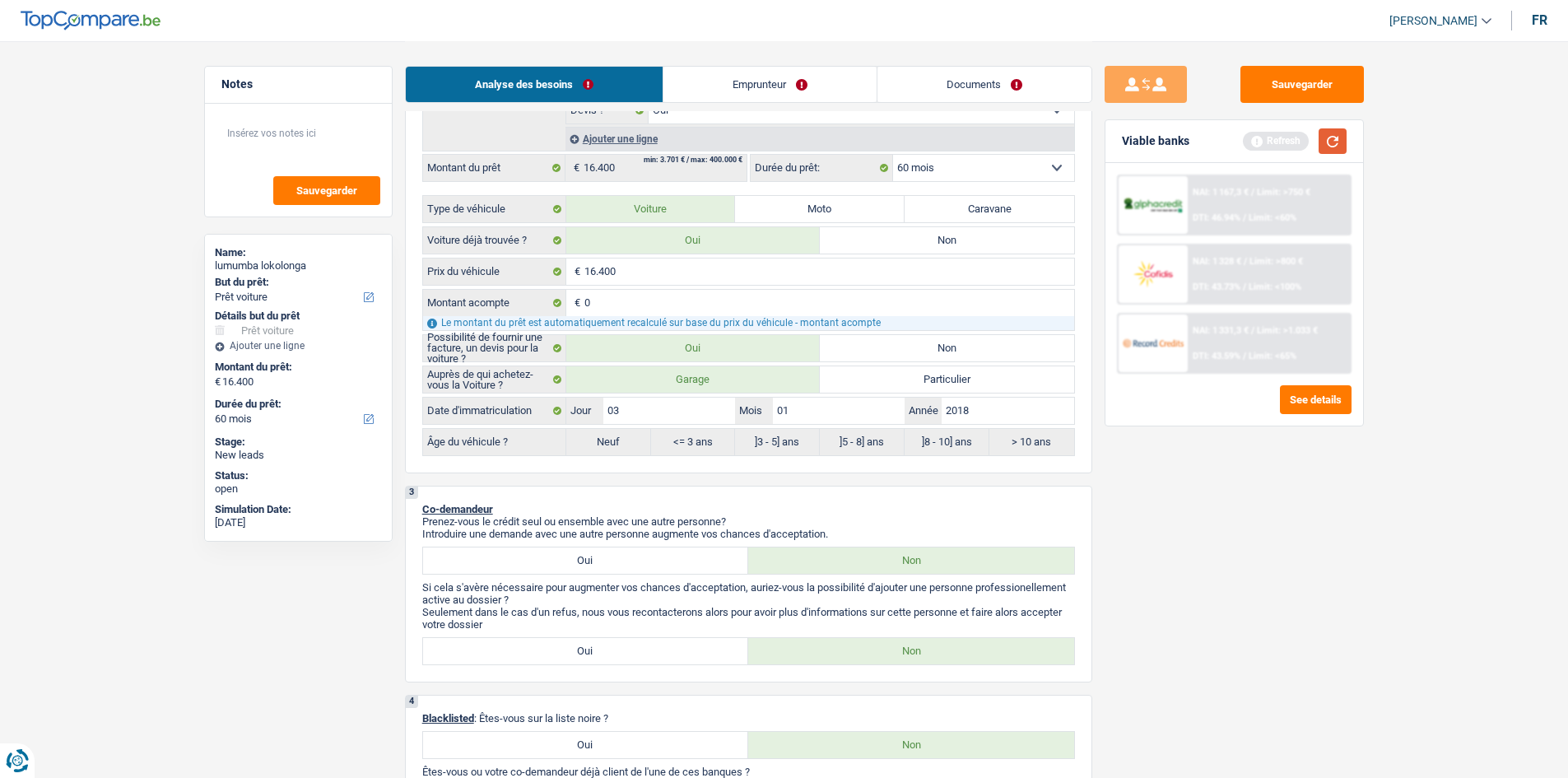
click at [1327, 148] on button "button" at bounding box center [1333, 141] width 28 height 26
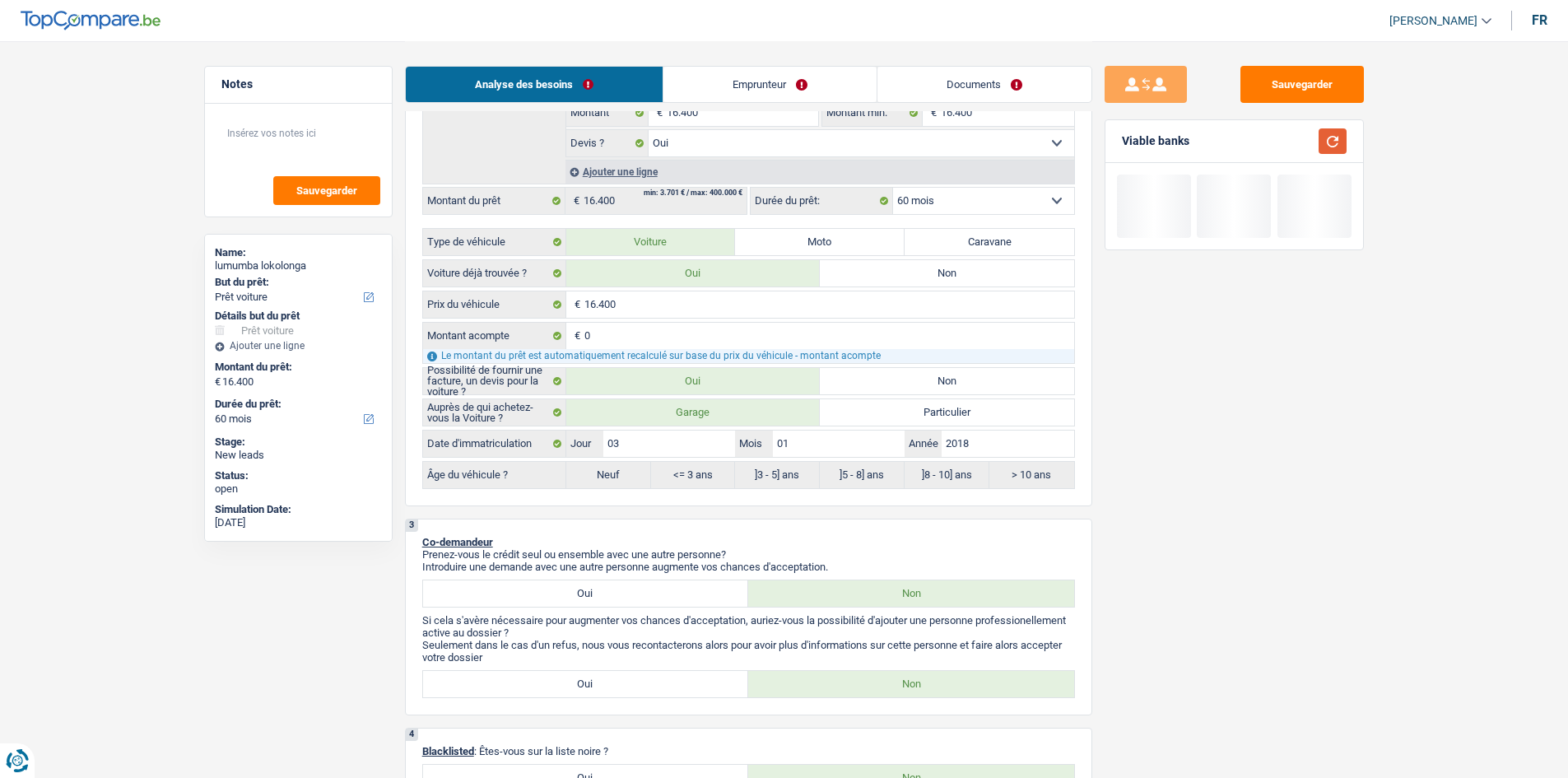
scroll to position [494, 0]
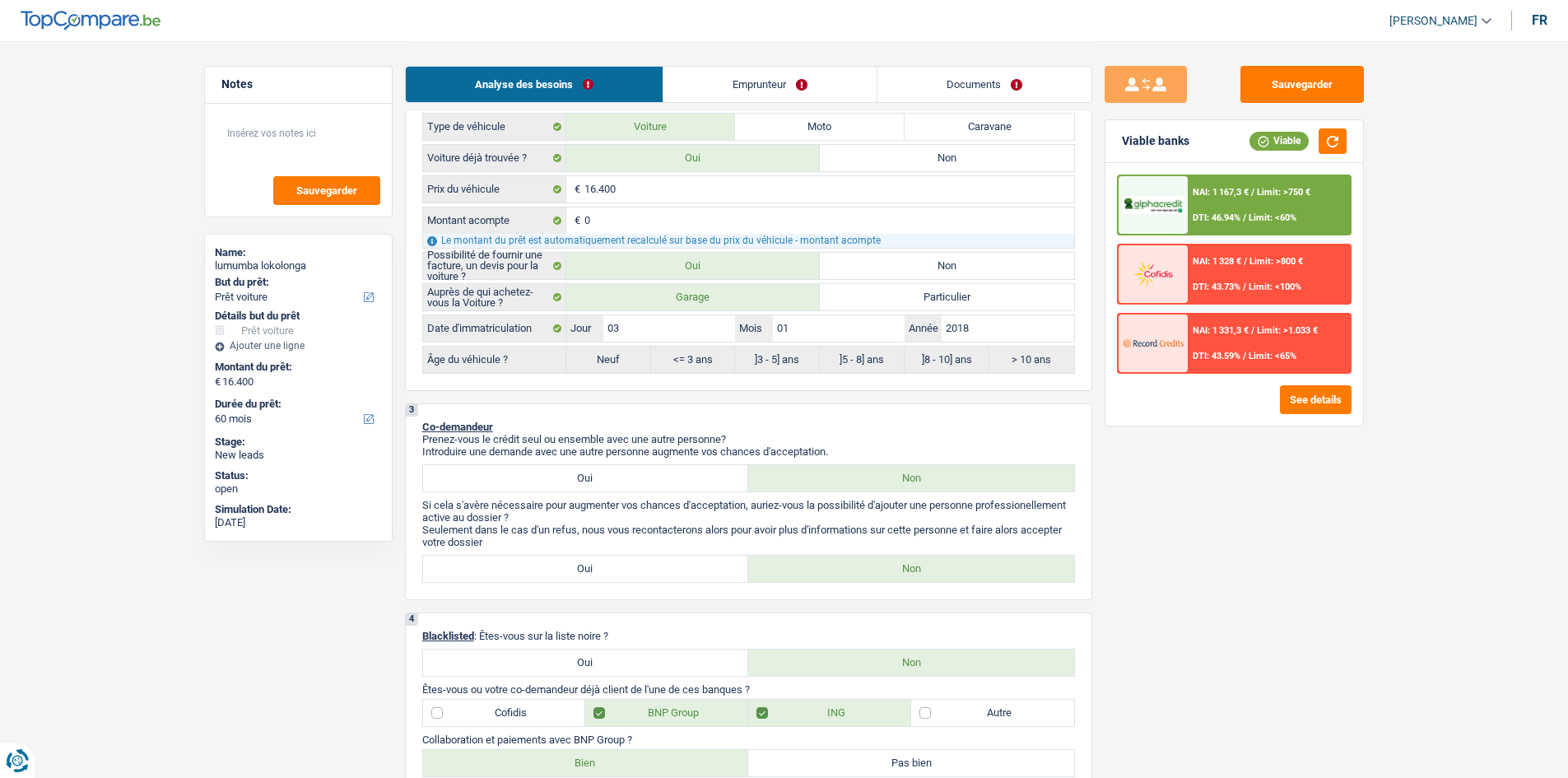
click at [1272, 214] on span "Limit: <60%" at bounding box center [1272, 217] width 48 height 11
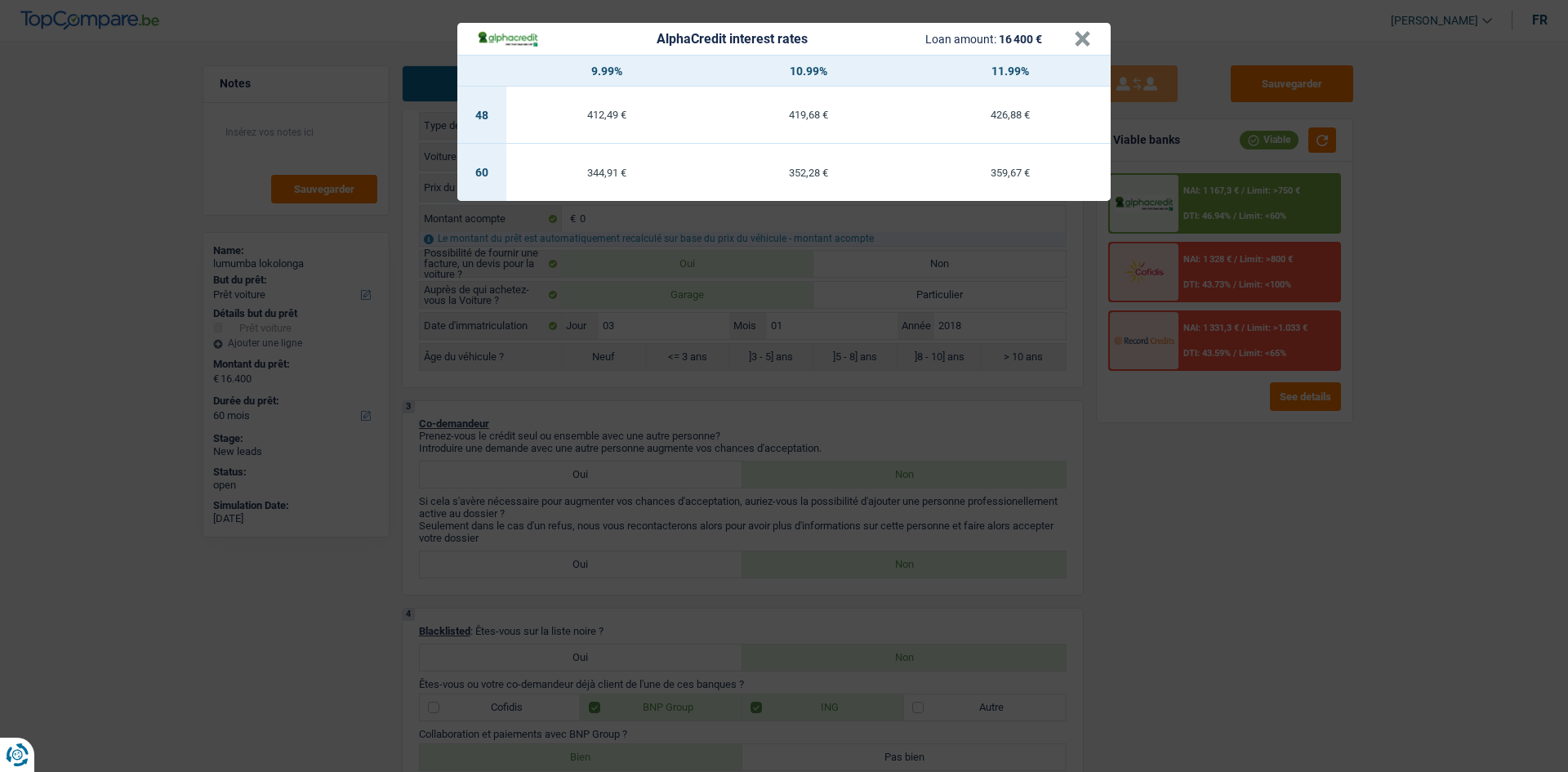
click at [1264, 459] on div "AlphaCredit interest rates Loan amount: 16 400 € × 9.99% 10.99% 11.99% 48 412,4…" at bounding box center [784, 386] width 1568 height 772
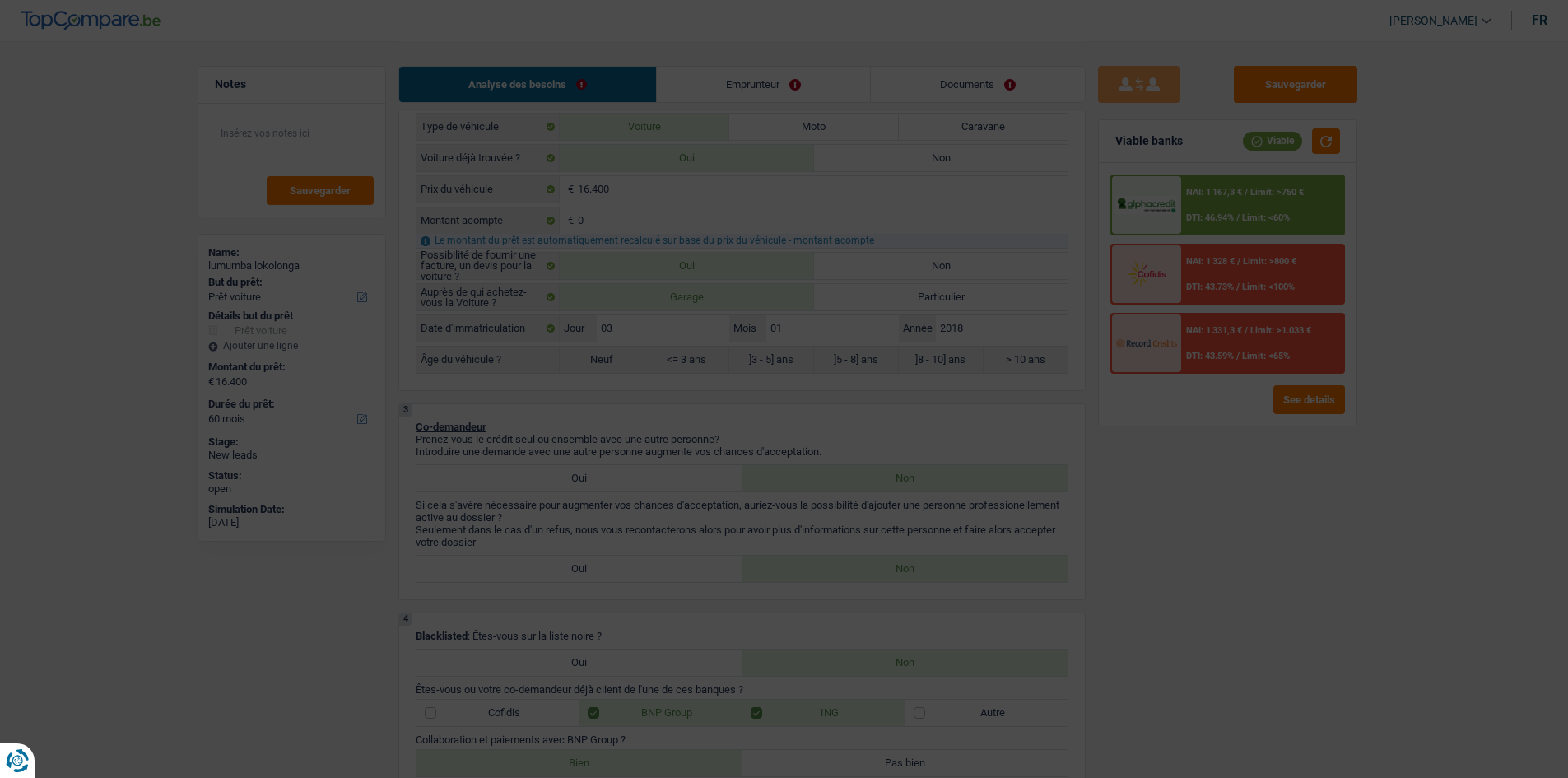
click at [1272, 283] on span "Limit: <100%" at bounding box center [1269, 287] width 53 height 11
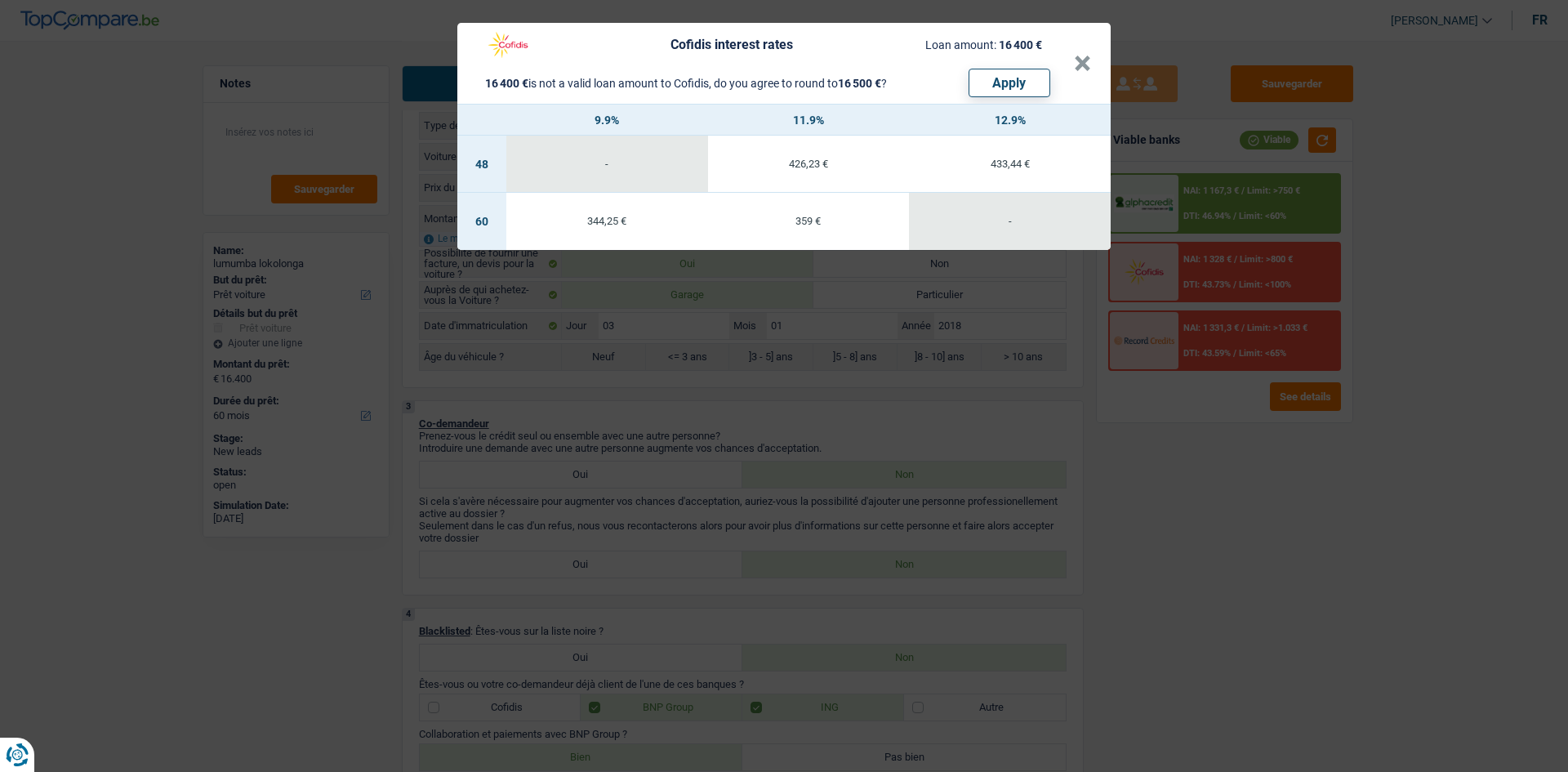
click at [1249, 438] on div "Cofidis interest rates Loan amount: 16 400 € 16 400 € is not a valid loan amoun…" at bounding box center [784, 386] width 1568 height 772
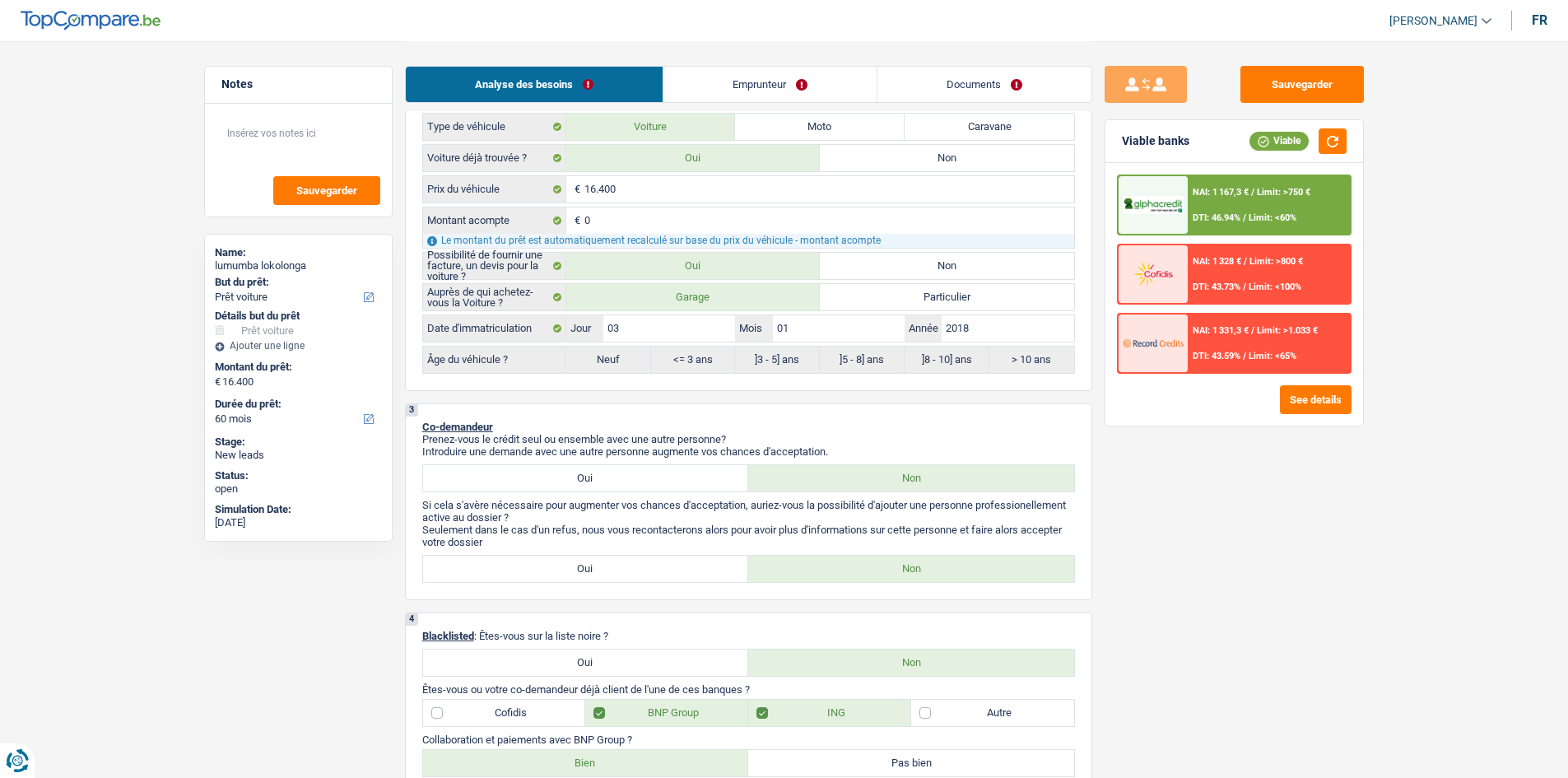
click at [1248, 327] on span "NAI: 1 331,3 €" at bounding box center [1220, 330] width 56 height 11
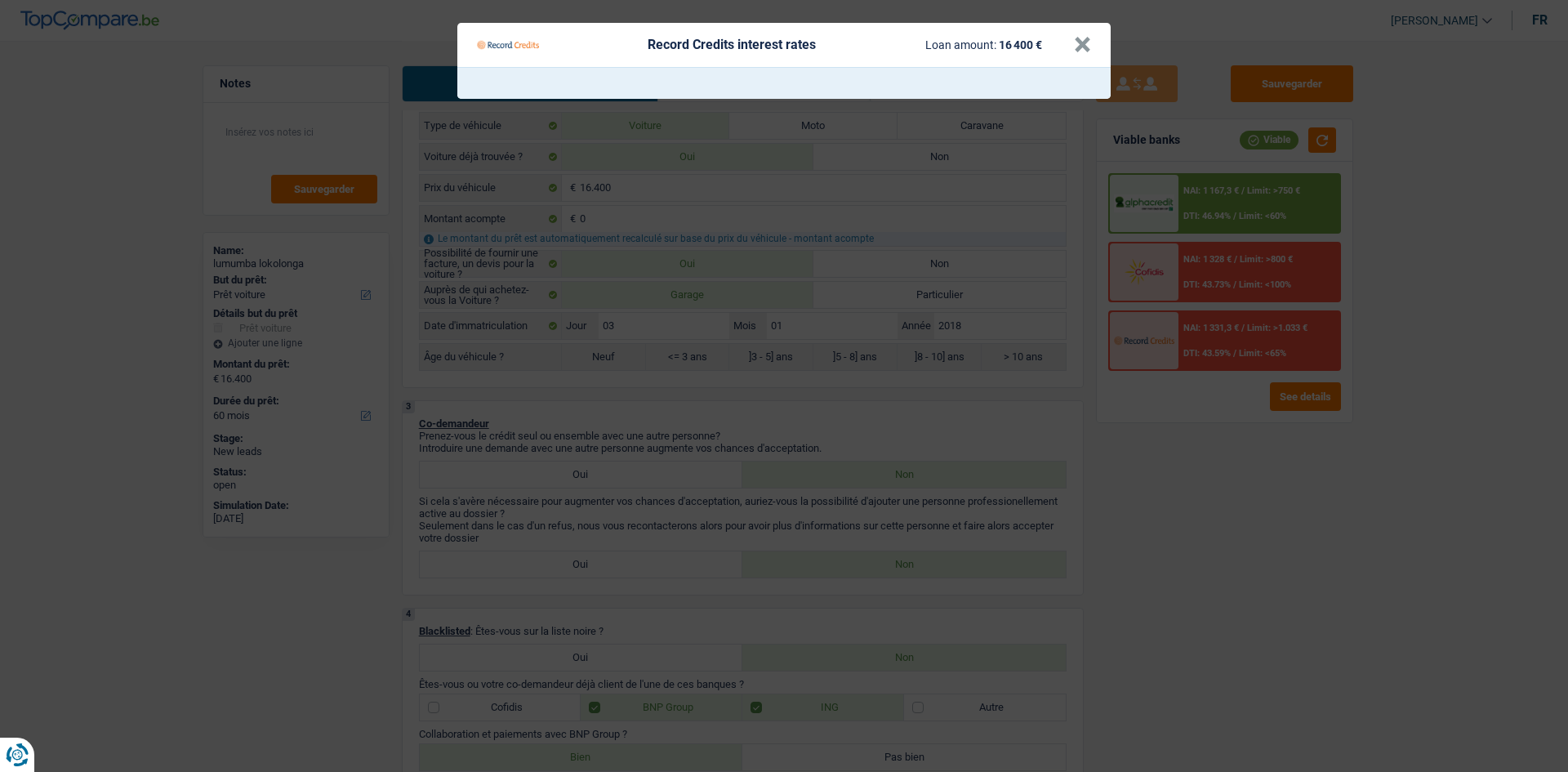
click at [1256, 464] on Credits "Record Credits interest rates Loan amount: 16 400 € ×" at bounding box center [784, 386] width 1568 height 772
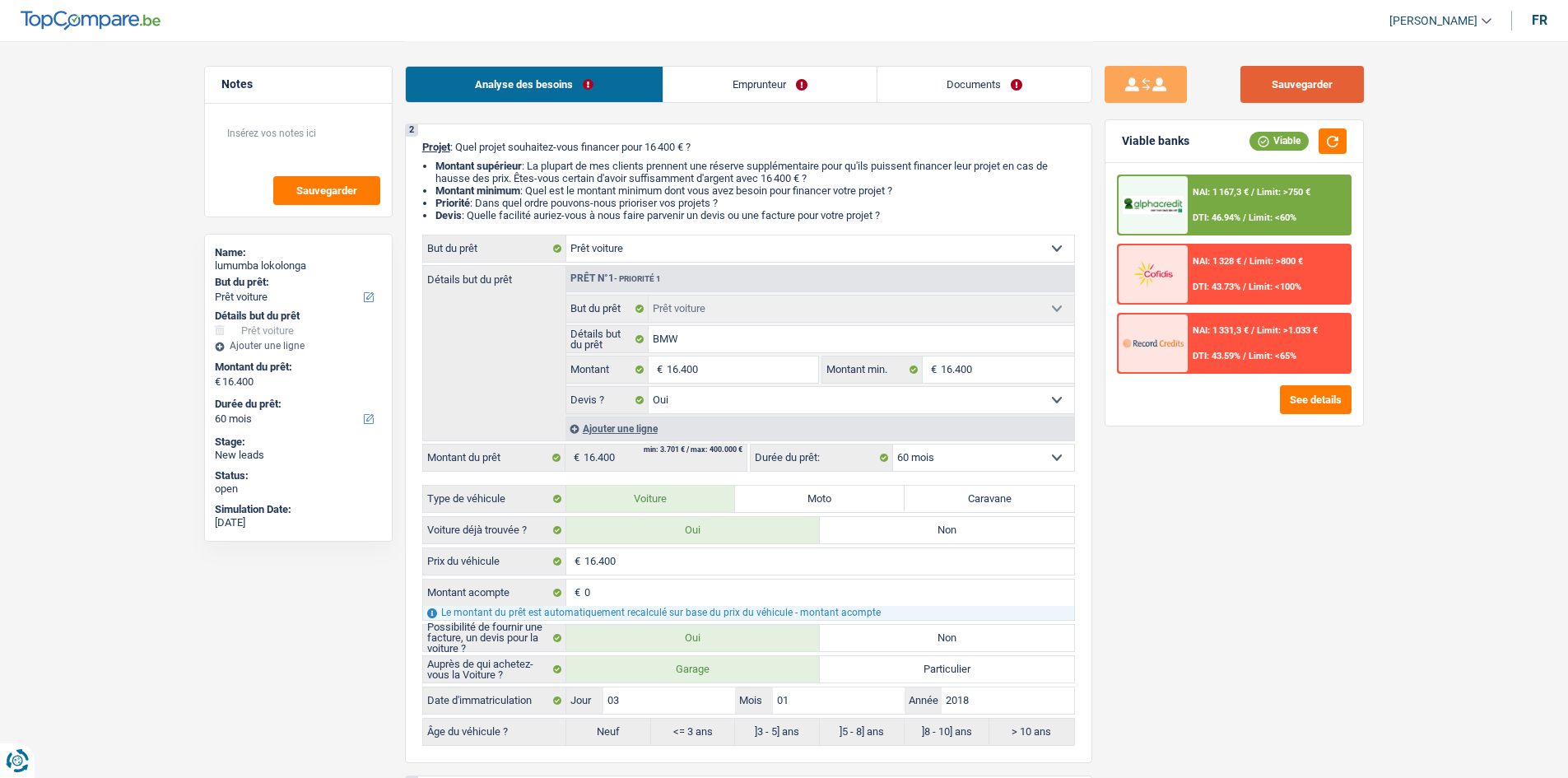
scroll to position [0, 0]
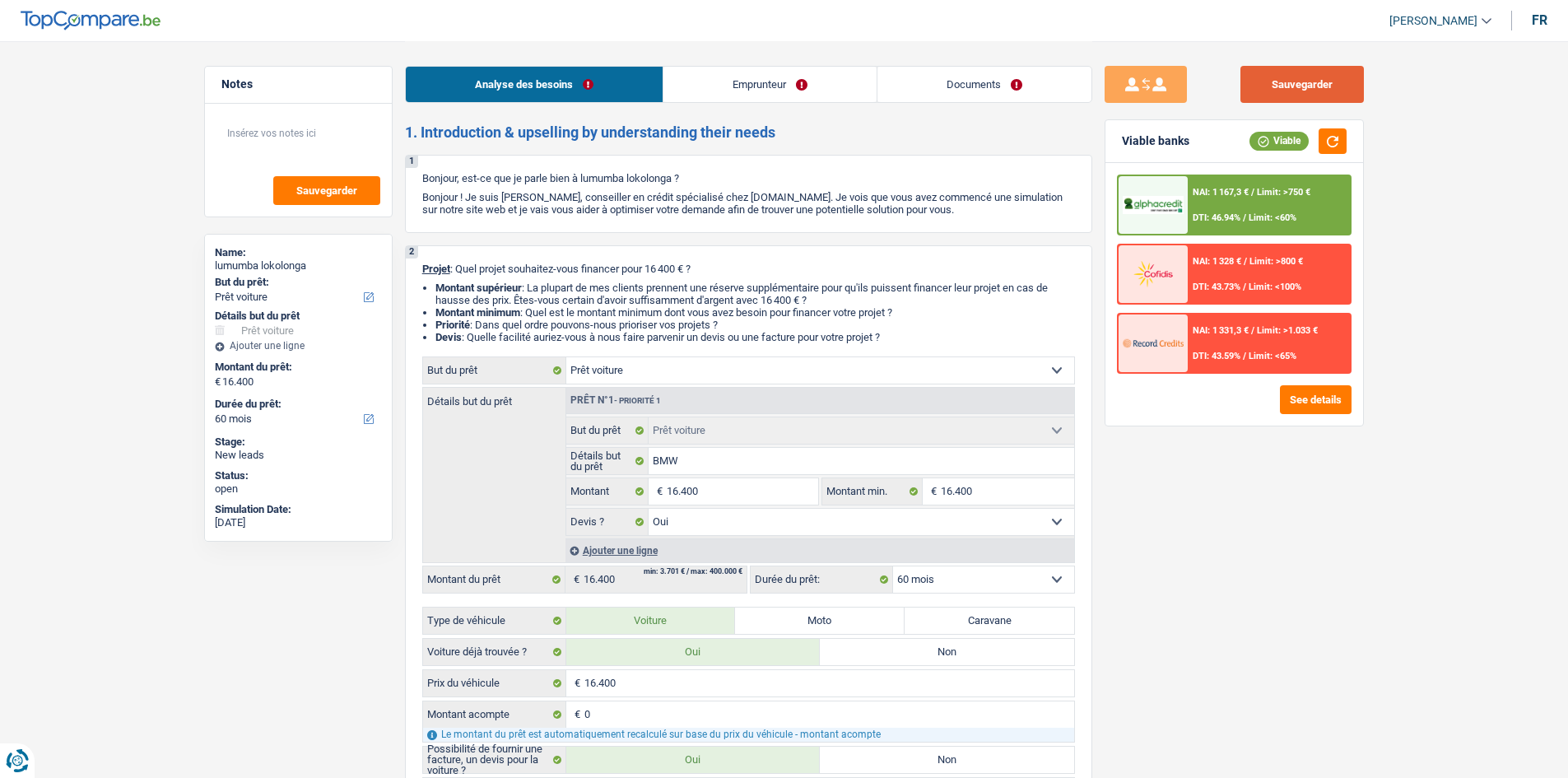
click at [1320, 82] on button "Sauvegarder" at bounding box center [1302, 84] width 124 height 37
select select "car"
select select "60"
select select "car"
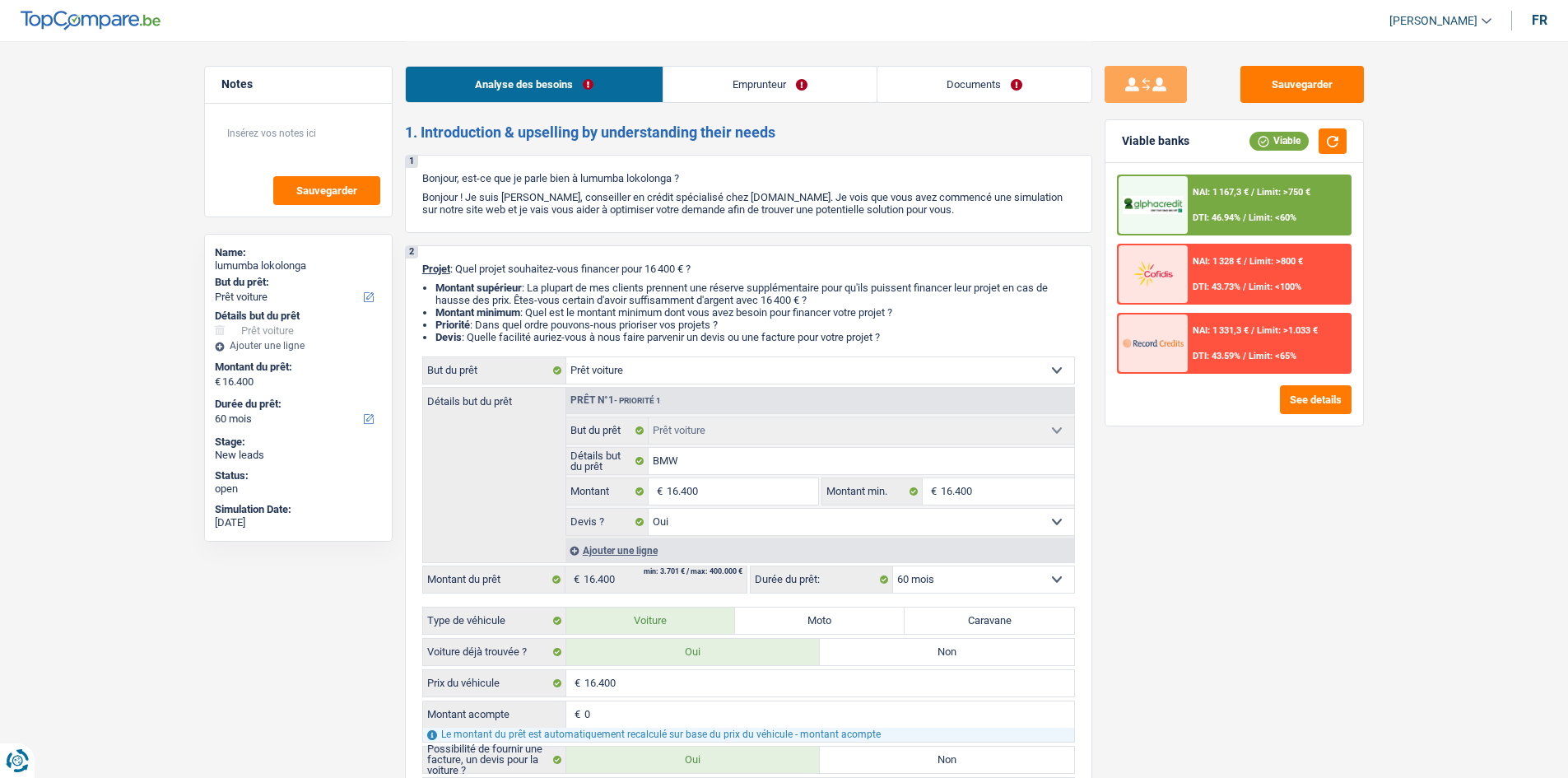
select select "car"
select select "yes"
select select "60"
select select "worker"
select select "netSalary"
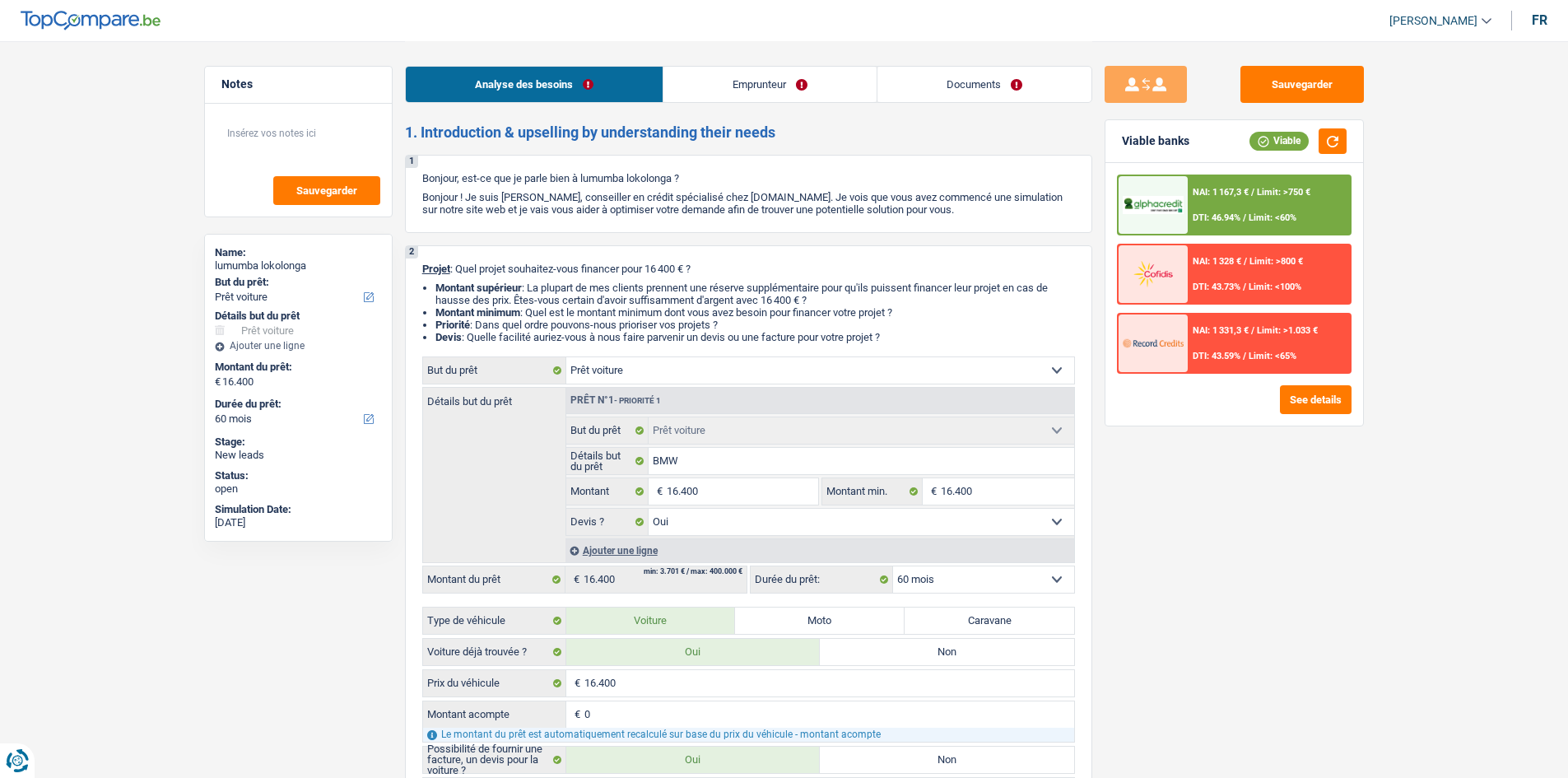
select select "mealVouchers"
select select "rents"
select select "car"
select select "yes"
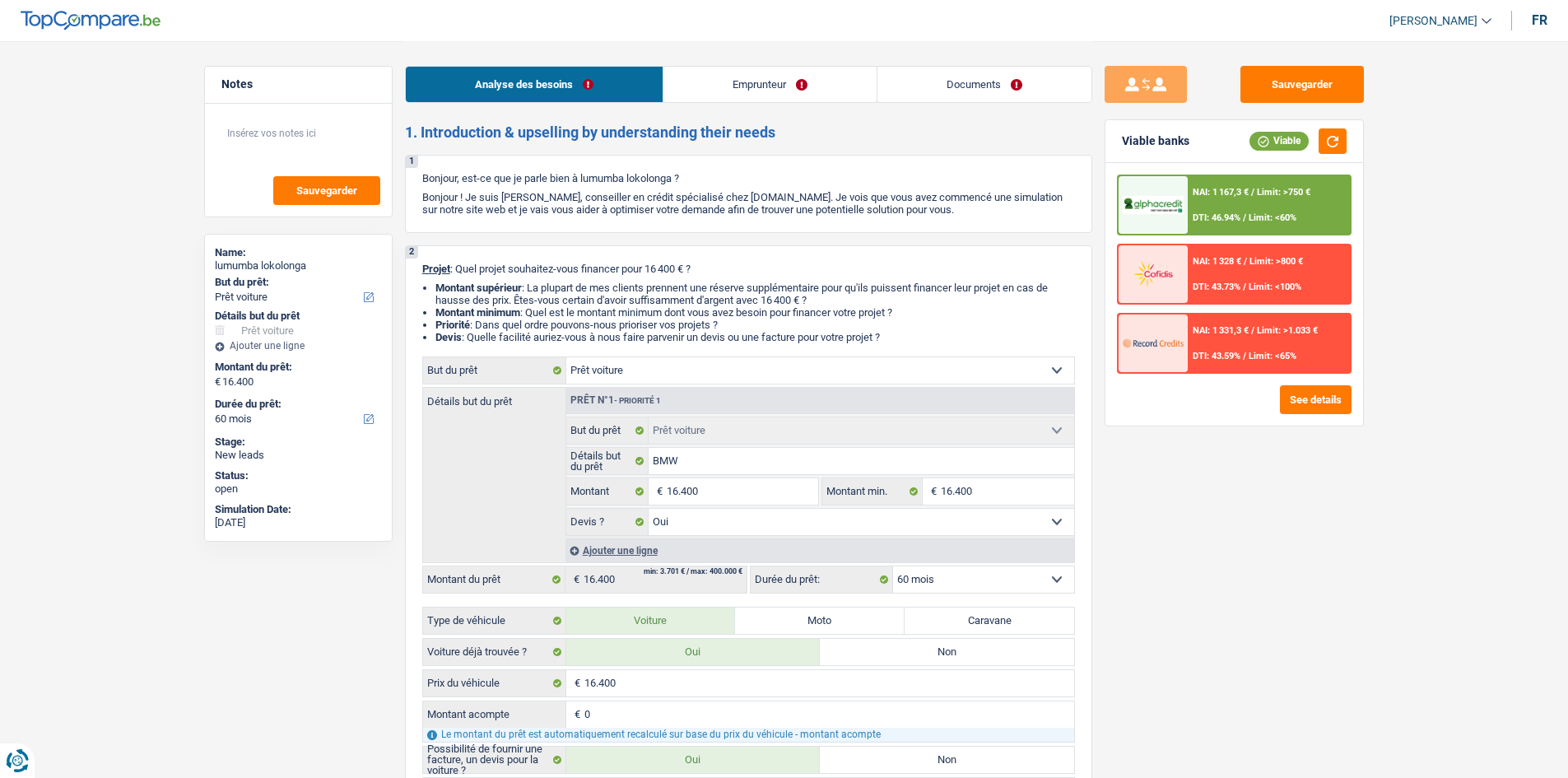
select select "60"
click at [1258, 211] on div "NAI: 1 167,3 € / Limit: >750 € DTI: 46.94% / Limit: <60%" at bounding box center [1268, 205] width 162 height 58
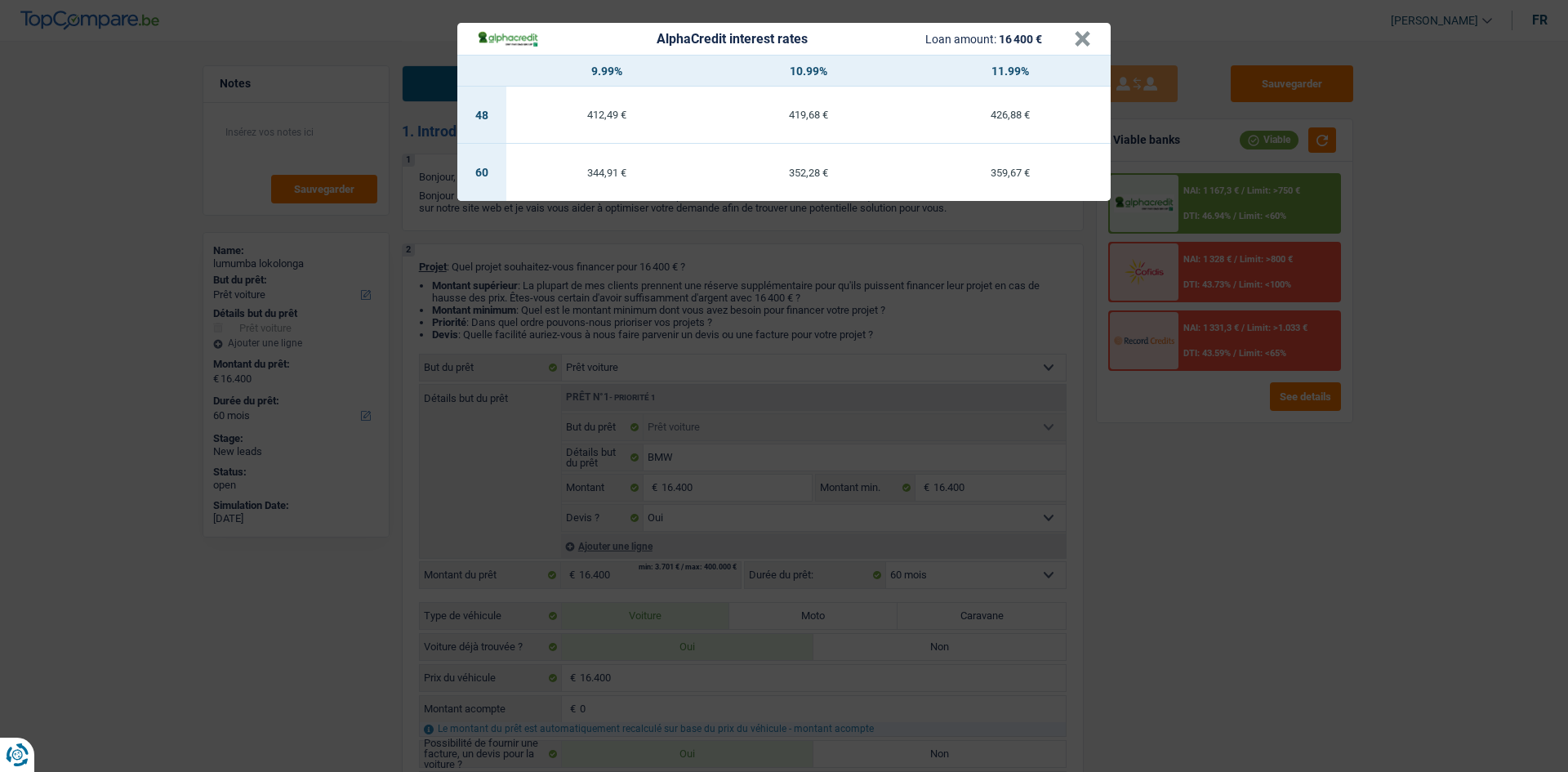
click at [1241, 440] on div "AlphaCredit interest rates Loan amount: 16 400 € × 9.99% 10.99% 11.99% 48 412,4…" at bounding box center [784, 386] width 1568 height 772
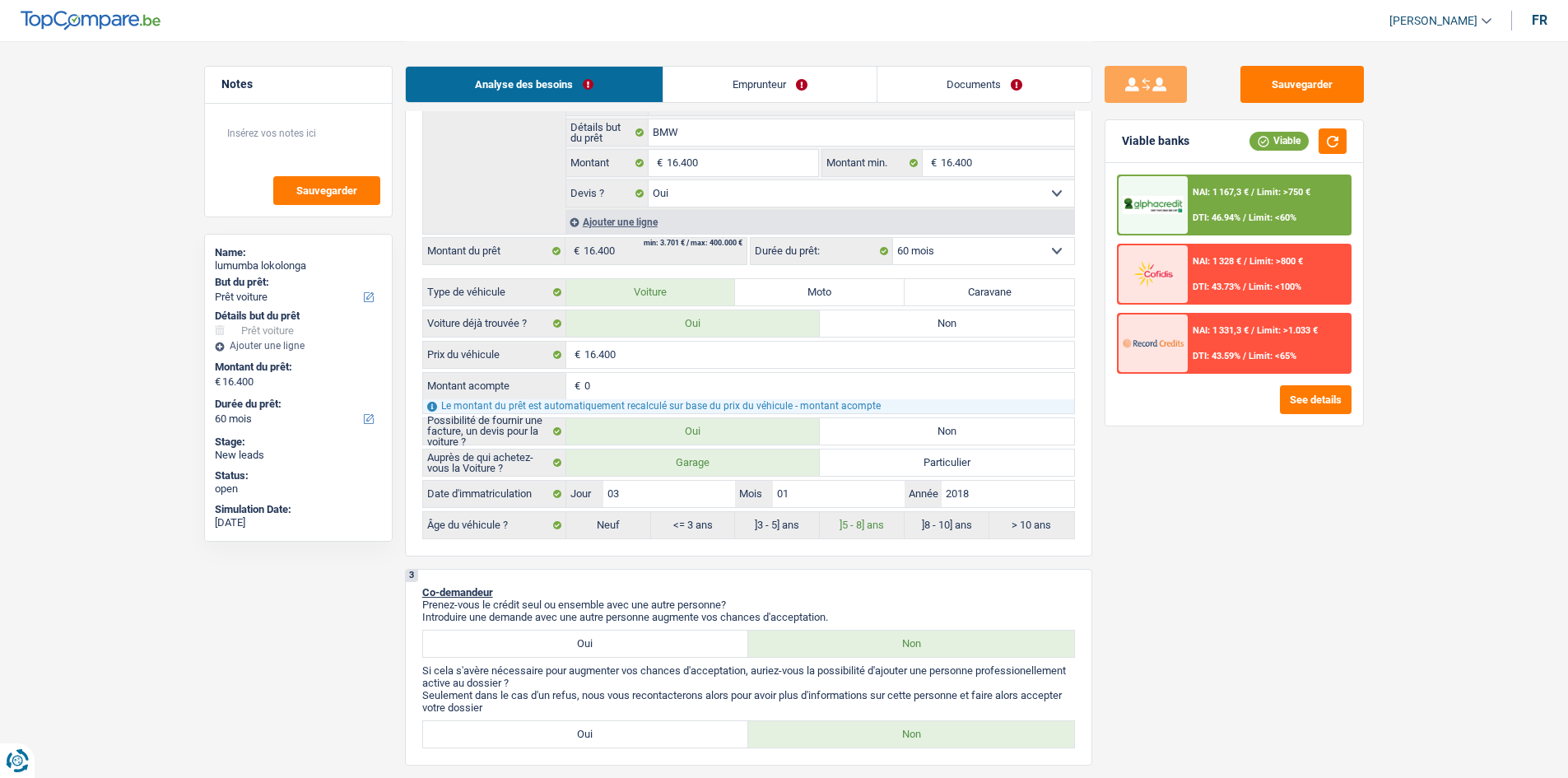
scroll to position [330, 0]
click at [1219, 375] on div "NAI: 1 167,3 € / Limit: >750 € DTI: 46.94% / Limit: <60% NAI: 1 328 € / Limit: …" at bounding box center [1234, 295] width 258 height 263
click at [1228, 324] on div "NAI: 1 331,3 € / Limit: >1.033 € DTI: 43.59% / Limit: <65%" at bounding box center [1268, 344] width 162 height 58
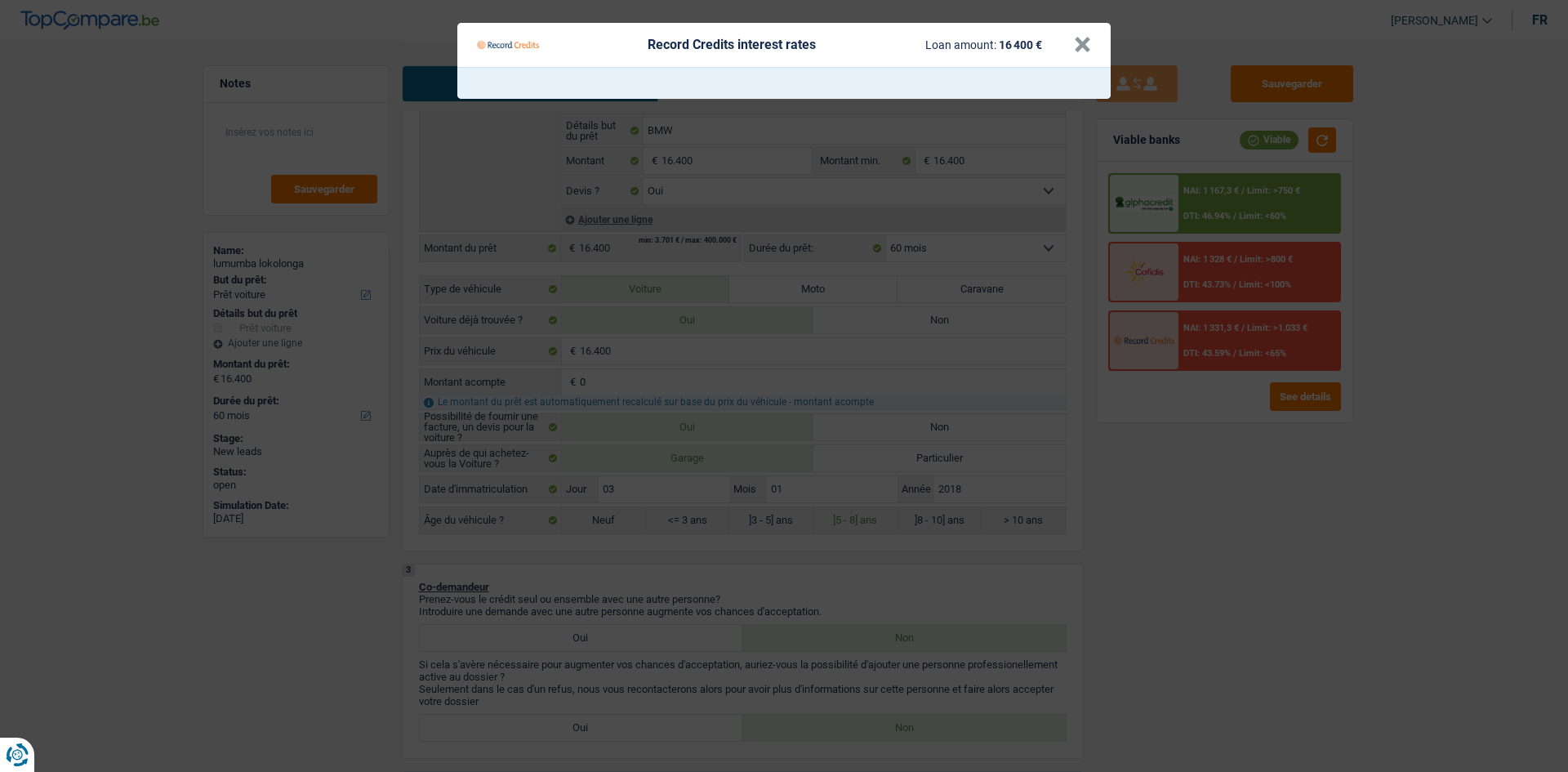
click at [1243, 496] on Credits "Record Credits interest rates Loan amount: 16 400 € ×" at bounding box center [784, 386] width 1568 height 772
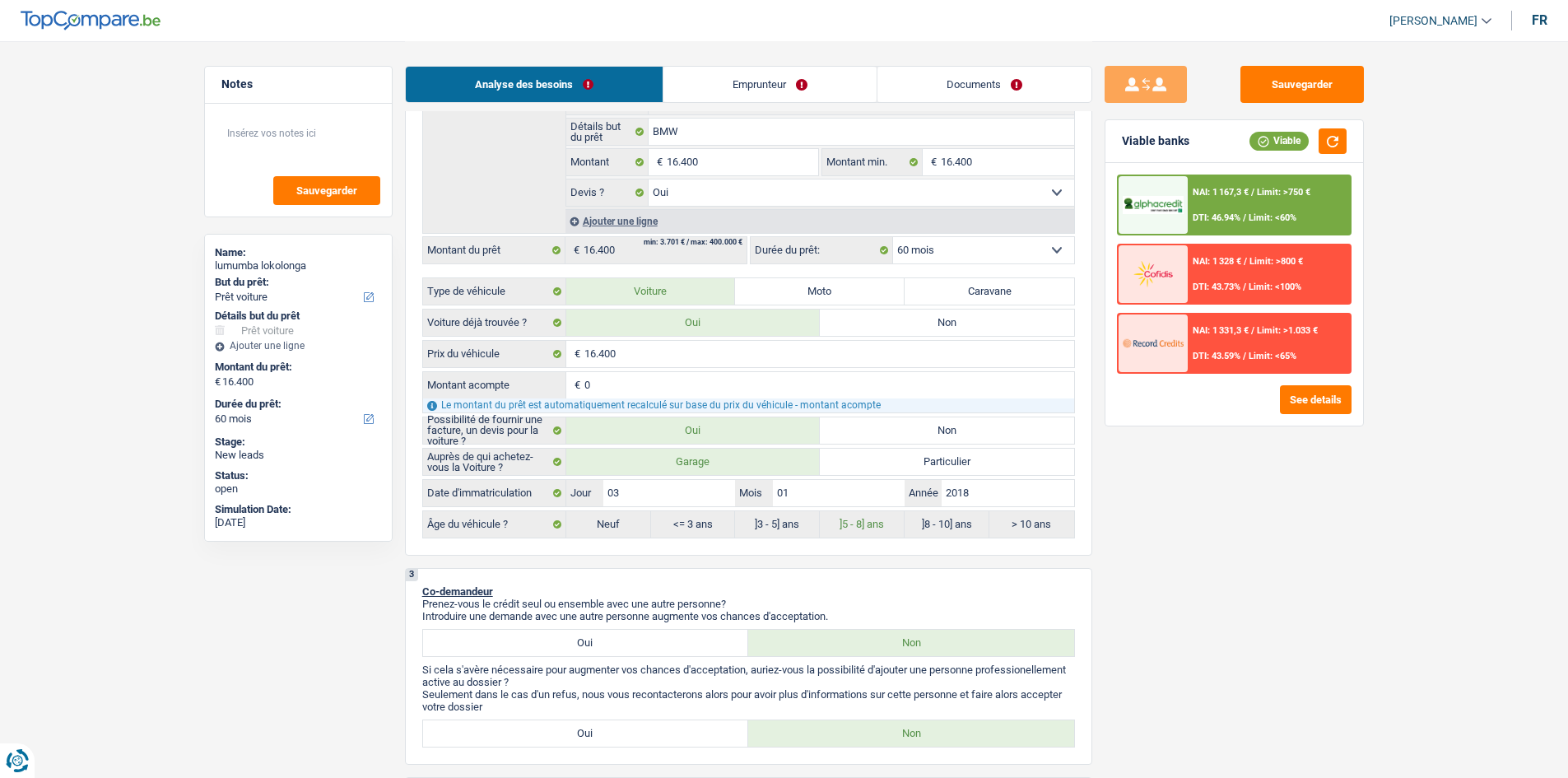
click at [1239, 500] on div "Sauvegarder Viable banks Viable NAI: 1 167,3 € / Limit: >750 € DTI: 46.94% / Li…" at bounding box center [1233, 408] width 284 height 685
click at [1208, 360] on span "DTI: 43.59%" at bounding box center [1216, 356] width 48 height 11
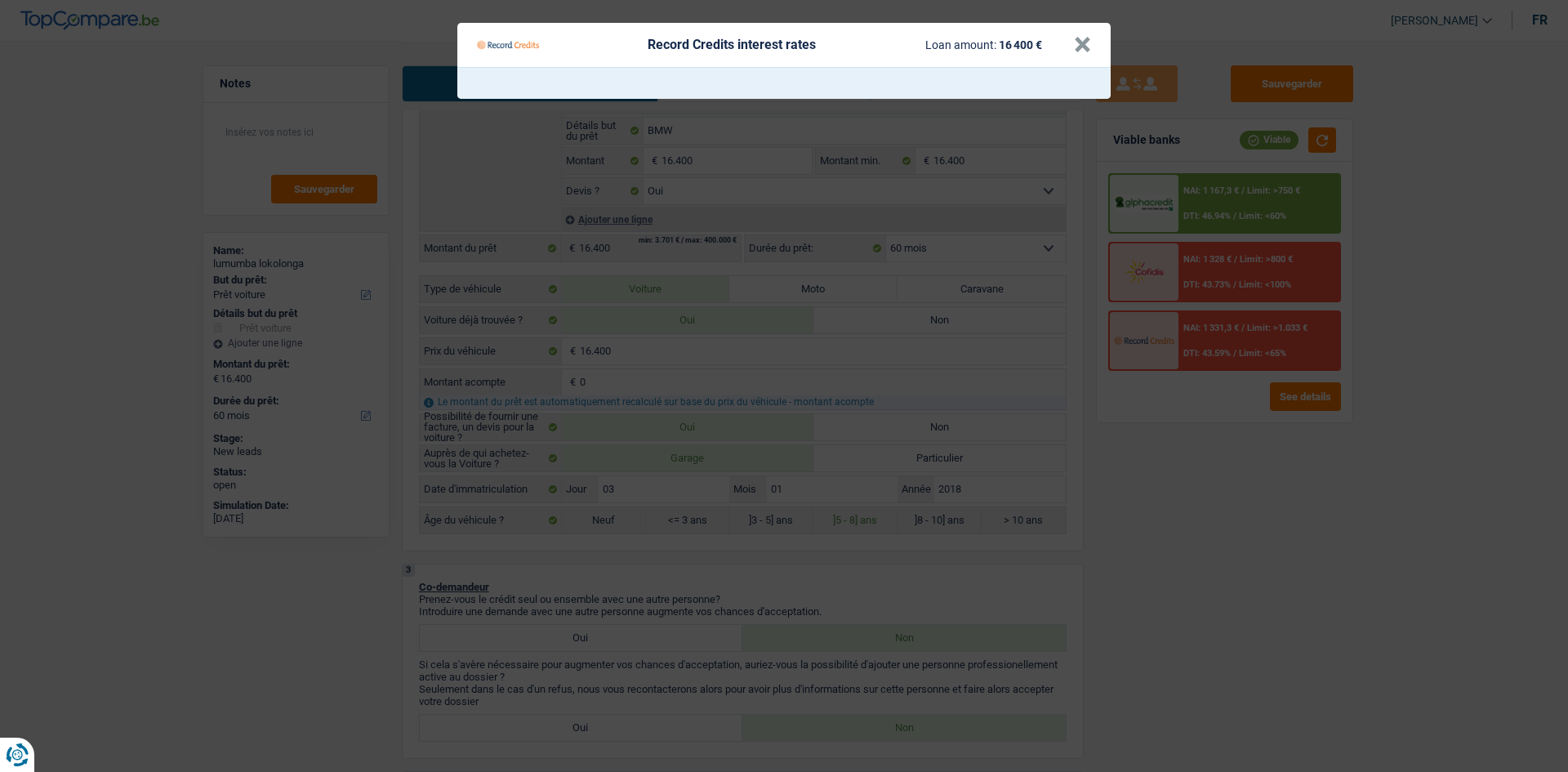
click at [1199, 357] on Credits "Record Credits interest rates Loan amount: 16 400 € ×" at bounding box center [784, 386] width 1568 height 772
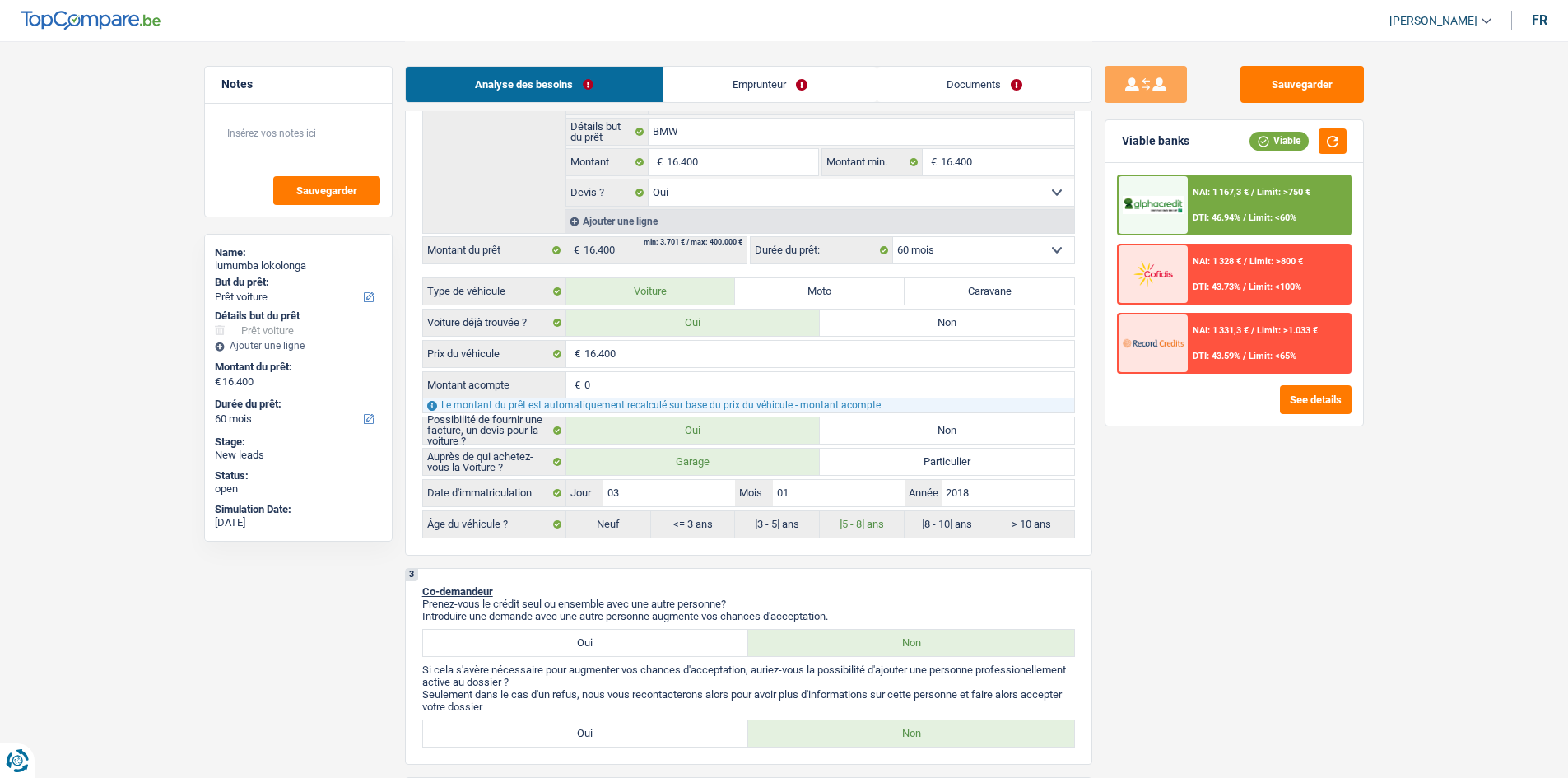
click at [1239, 268] on div "NAI: 1 328 € / Limit: >800 € DTI: 43.73% / Limit: <100%" at bounding box center [1268, 274] width 162 height 58
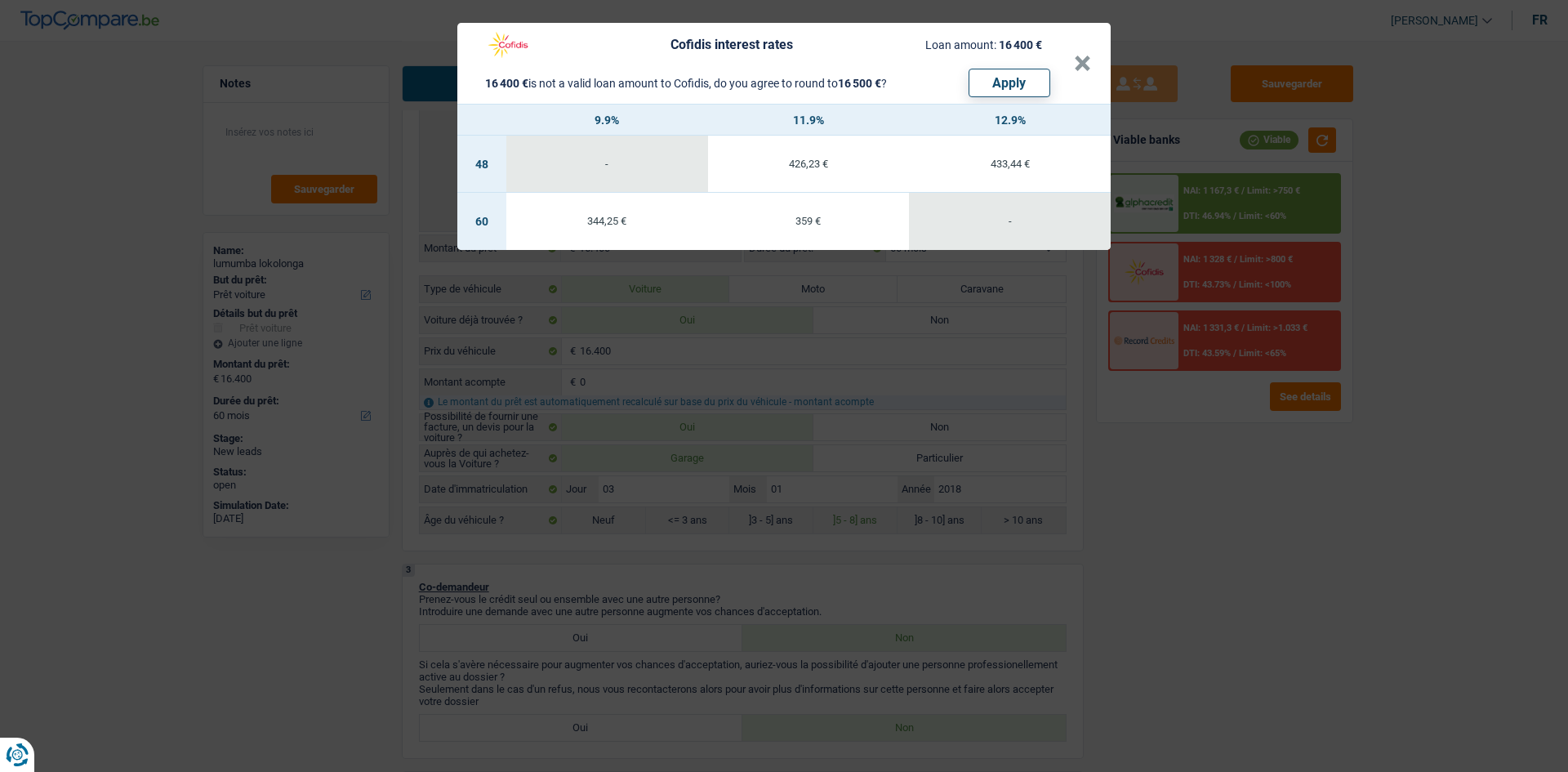
click at [1268, 493] on div "Cofidis interest rates Loan amount: 16 400 € 16 400 € is not a valid loan amoun…" at bounding box center [784, 386] width 1568 height 772
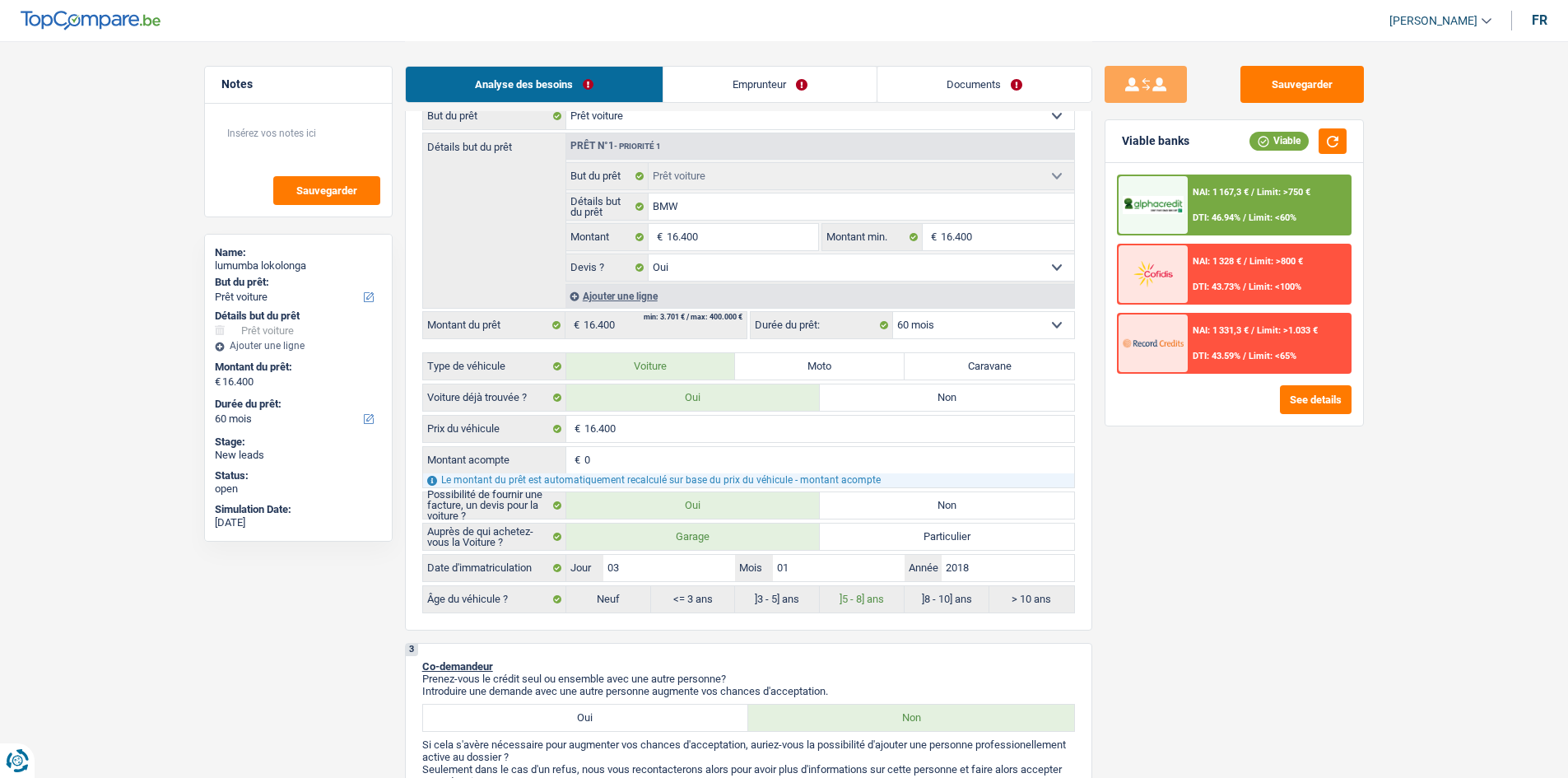
scroll to position [0, 0]
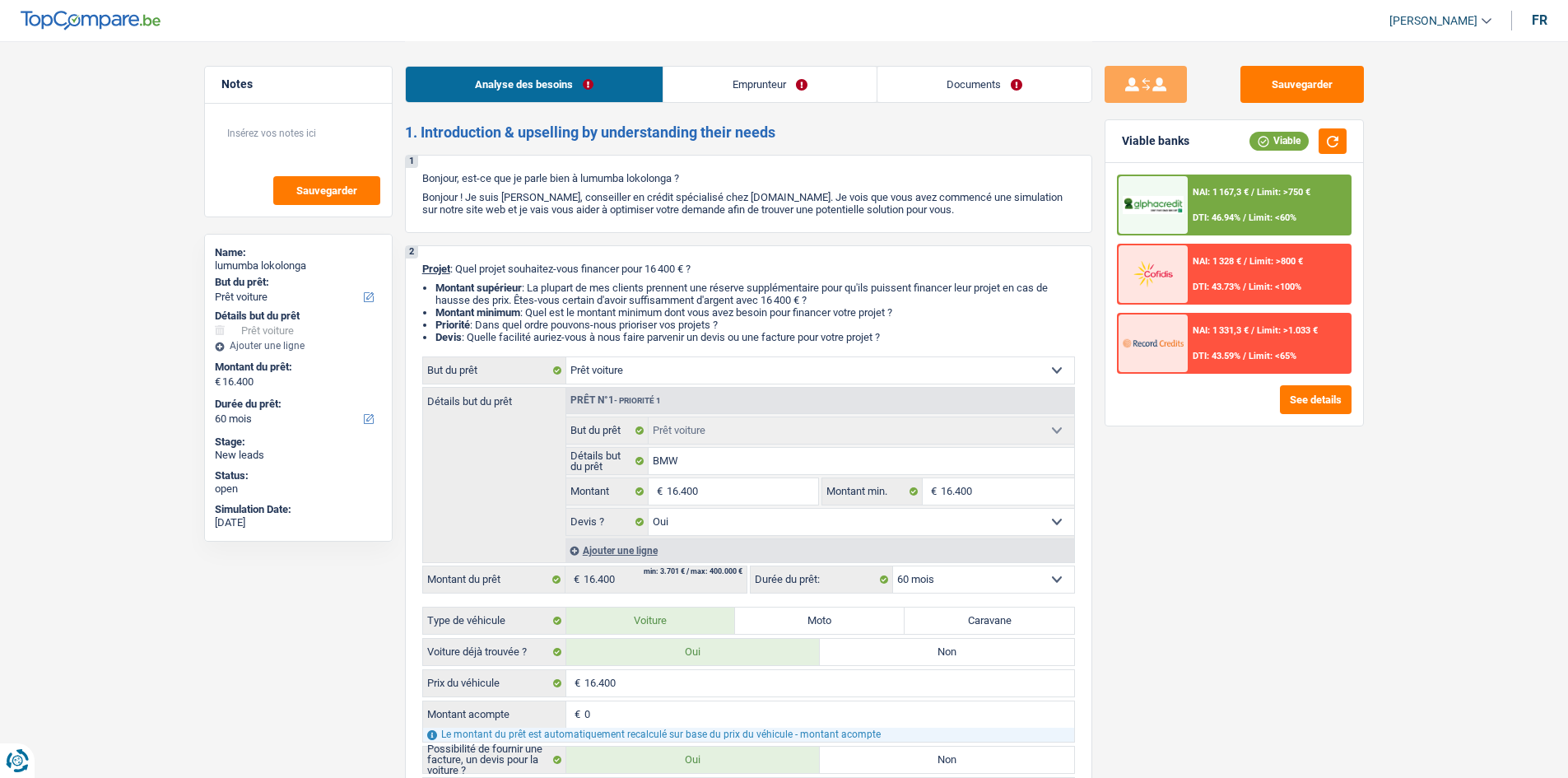
click at [755, 359] on select "Confort maison: meubles, textile, peinture, électroménager, outillage non-profe…" at bounding box center [820, 371] width 508 height 26
select select "other"
click at [566, 358] on select "Confort maison: meubles, textile, peinture, électroménager, outillage non-profe…" at bounding box center [820, 371] width 508 height 26
select select "other"
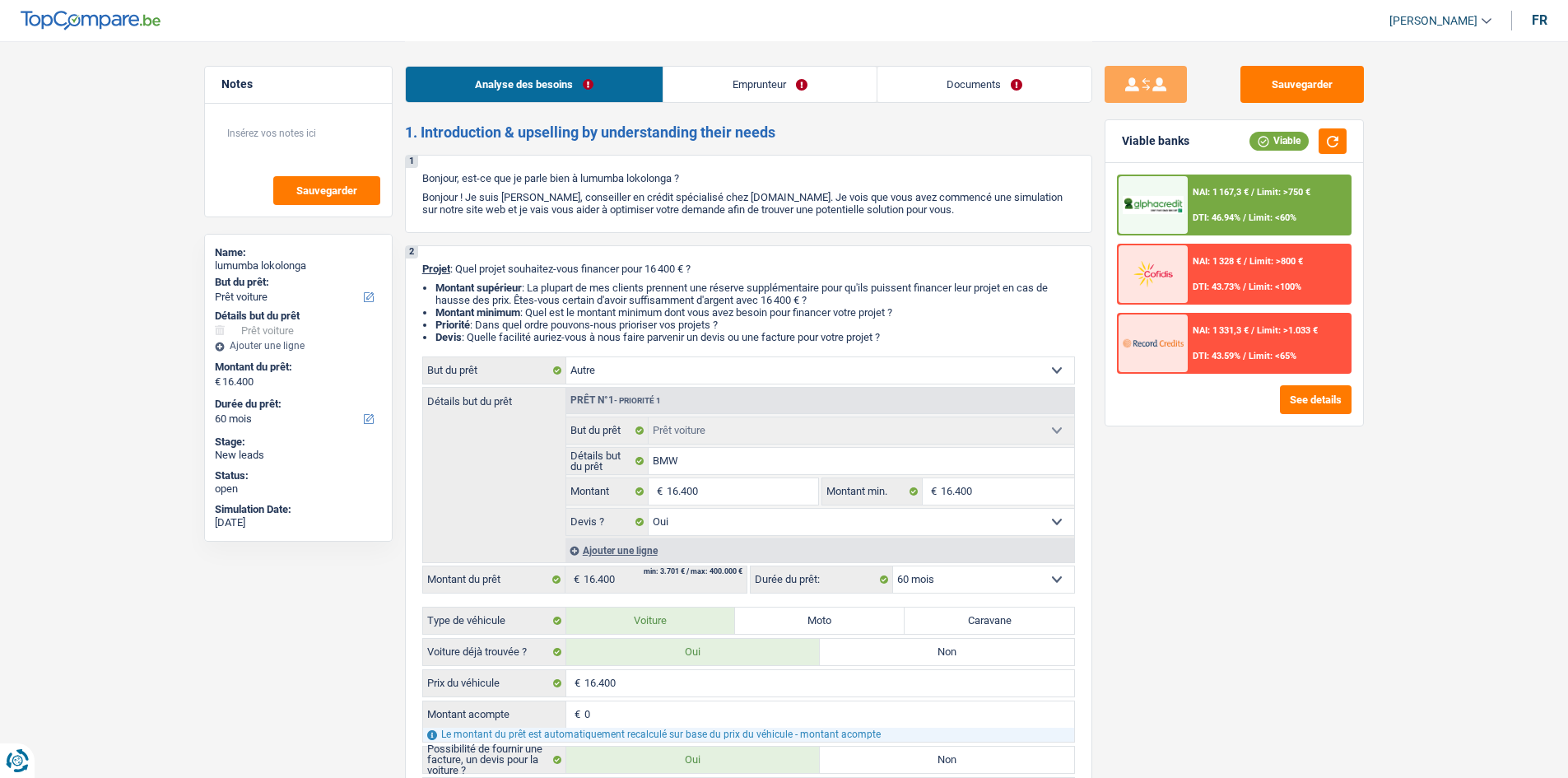
select select "other"
select select
select select "other"
select select
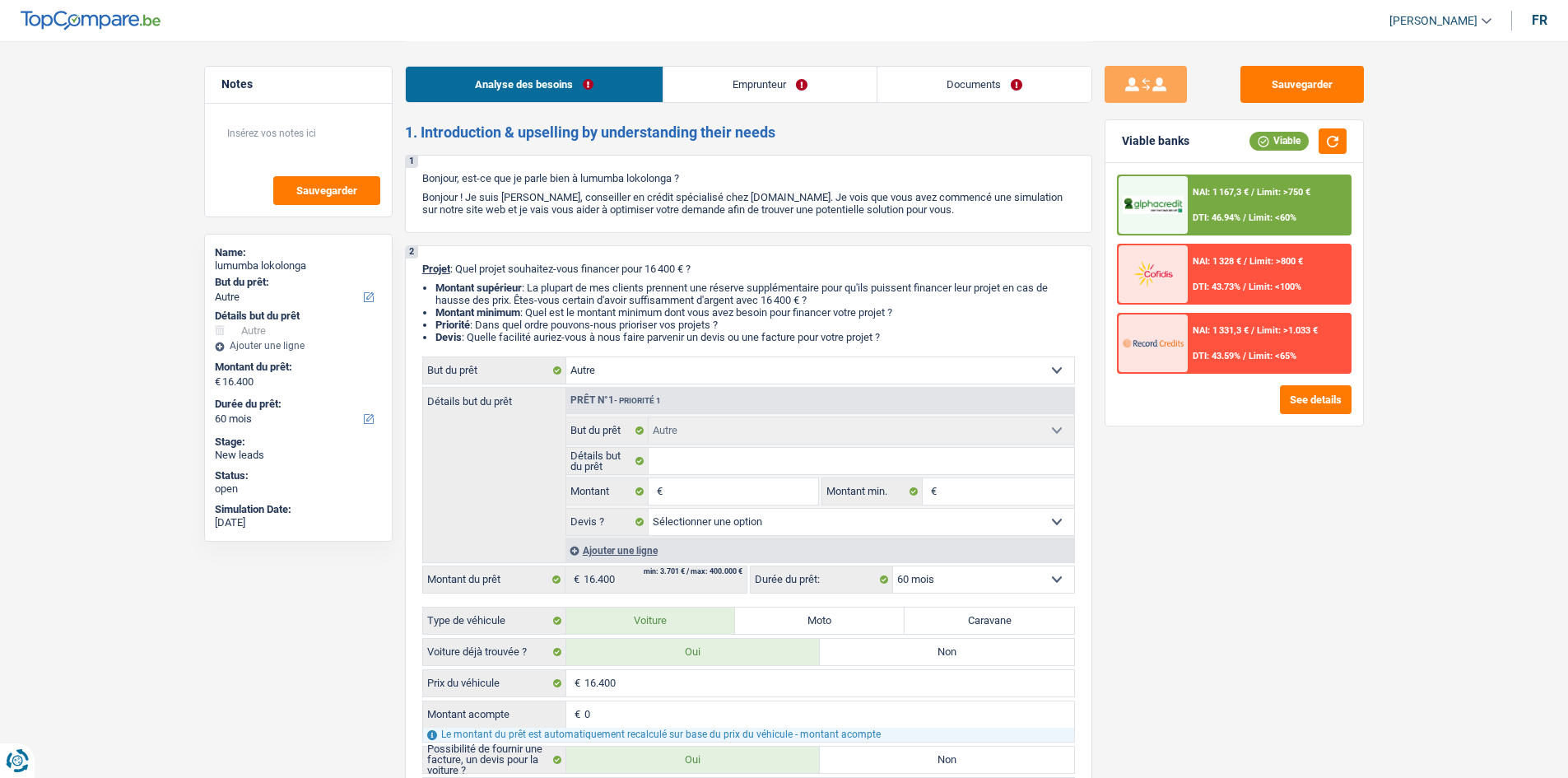
select select "84"
select select "car"
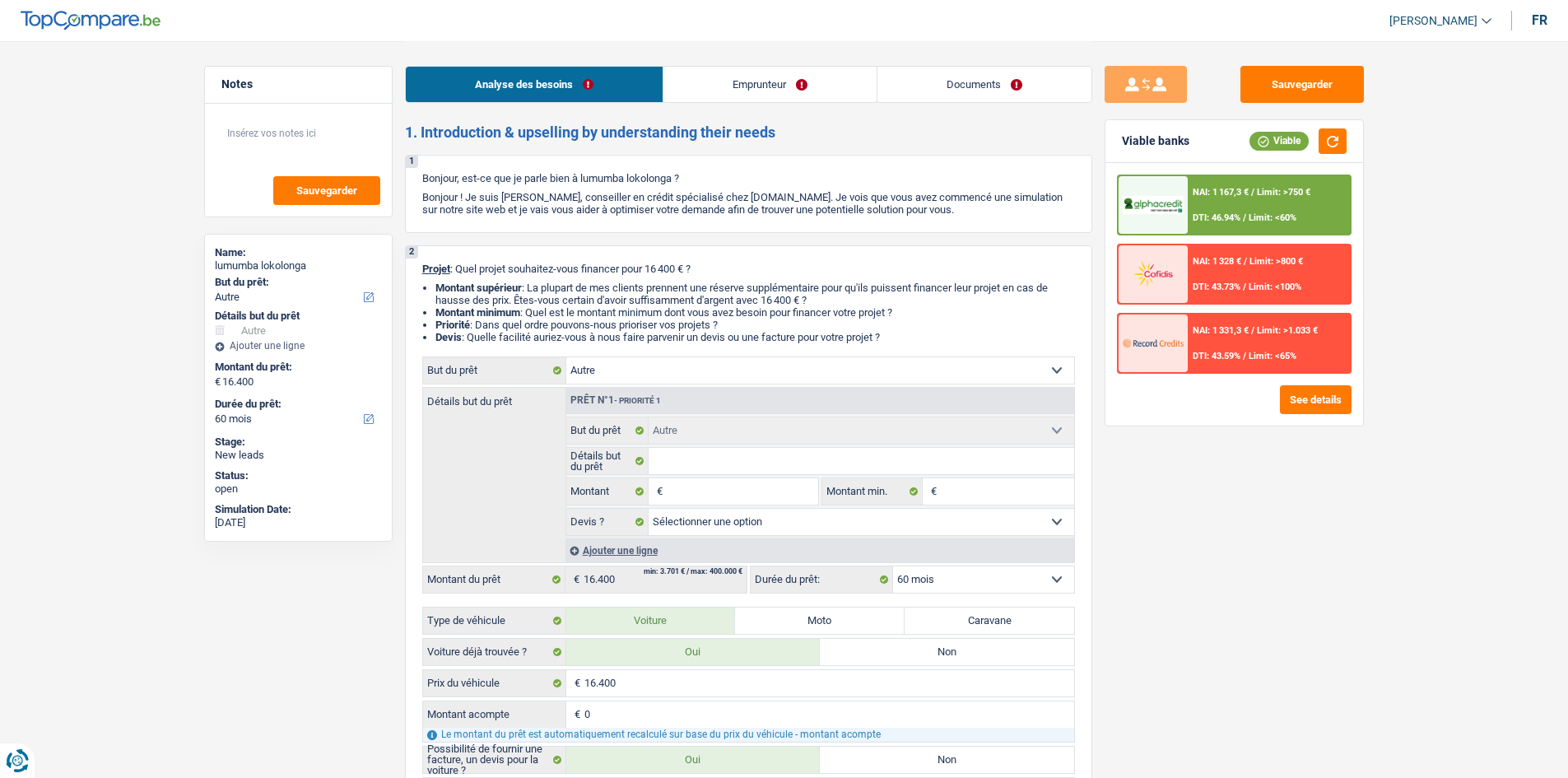
select select "yes"
select select "car"
select select "yes"
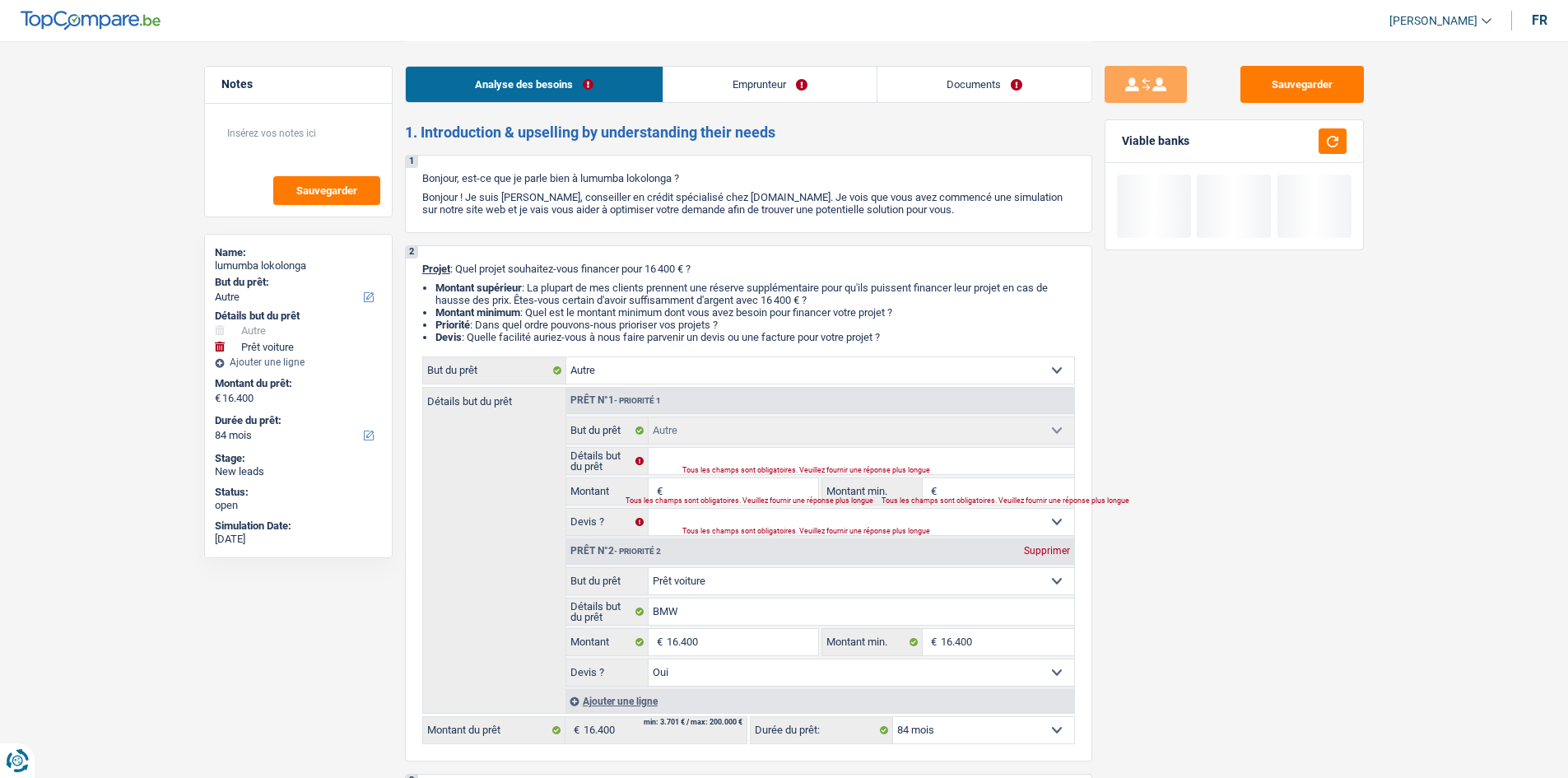
click at [800, 576] on select "Confort maison: meubles, textile, peinture, électroménager, outillage non-profe…" at bounding box center [861, 581] width 425 height 26
select select "other"
click at [649, 568] on select "Confort maison: meubles, textile, peinture, électroménager, outillage non-profe…" at bounding box center [861, 581] width 425 height 26
select select "other"
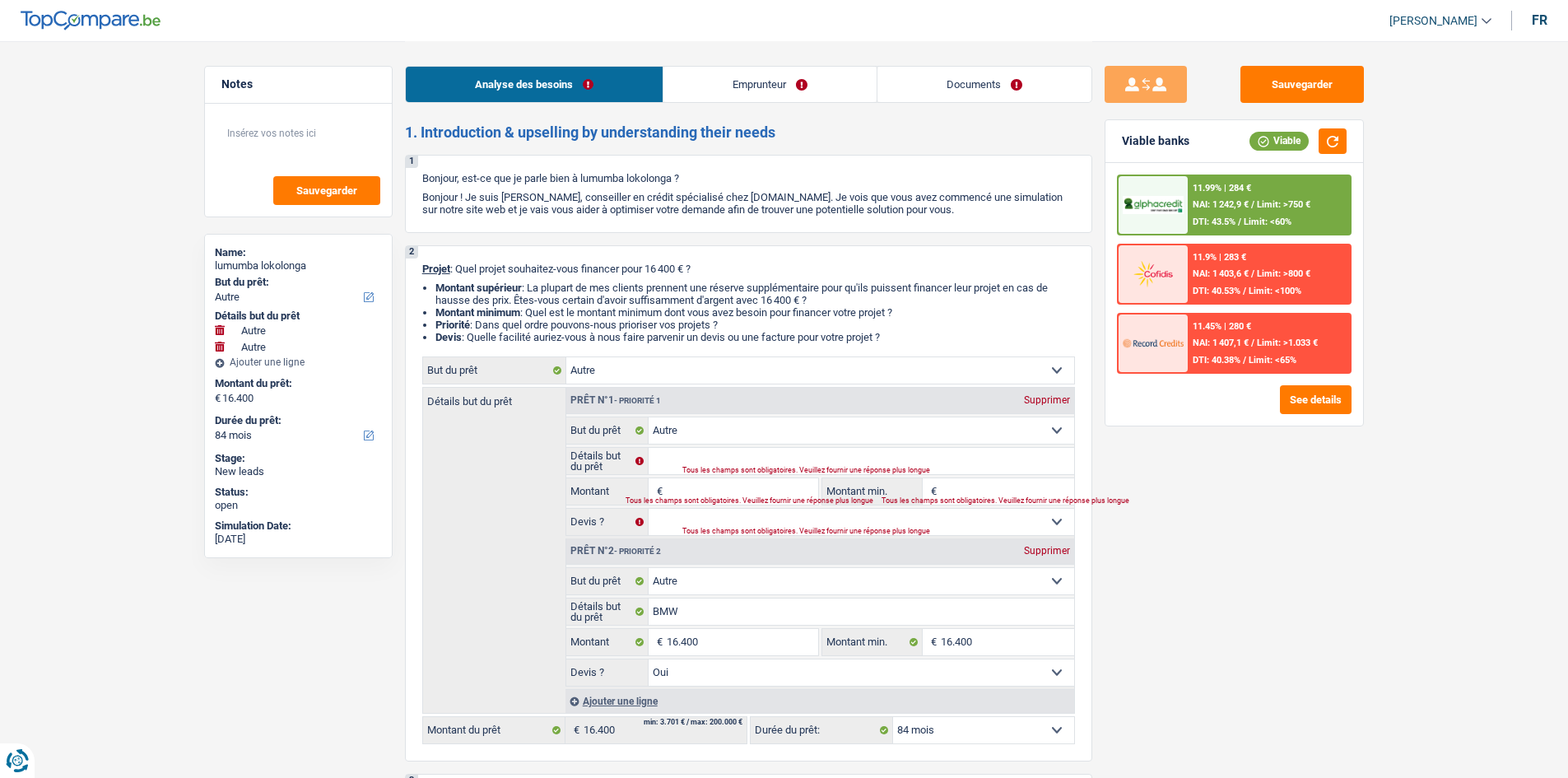
click at [1047, 393] on div "Prêt n°1 - Priorité 1 Supprimer" at bounding box center [820, 400] width 508 height 26
click at [1057, 398] on div "Supprimer" at bounding box center [1047, 400] width 55 height 10
type input "BMW"
type input "16.400"
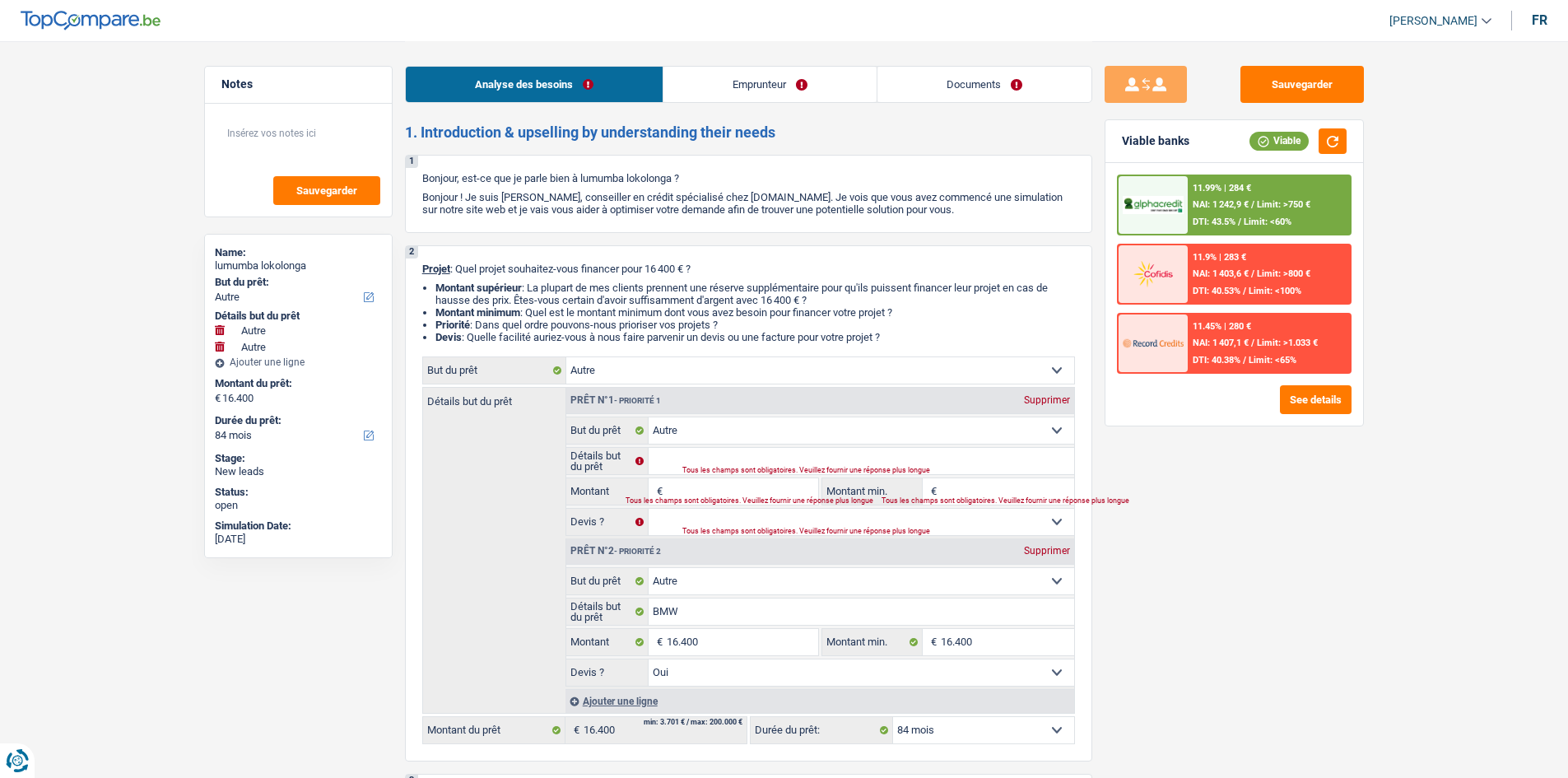
select select "yes"
type input "BMW"
type input "16.400"
select select "yes"
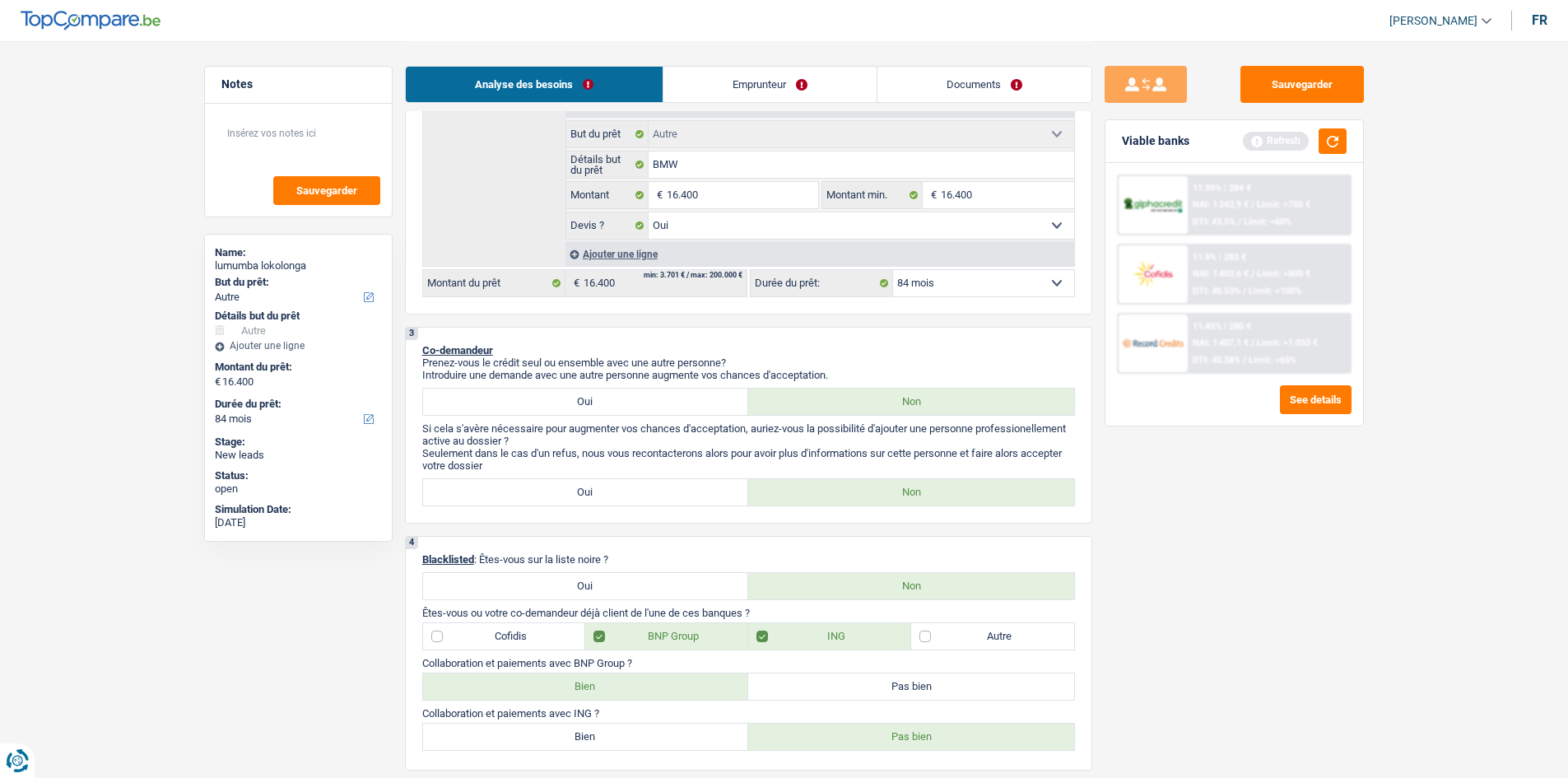
scroll to position [330, 0]
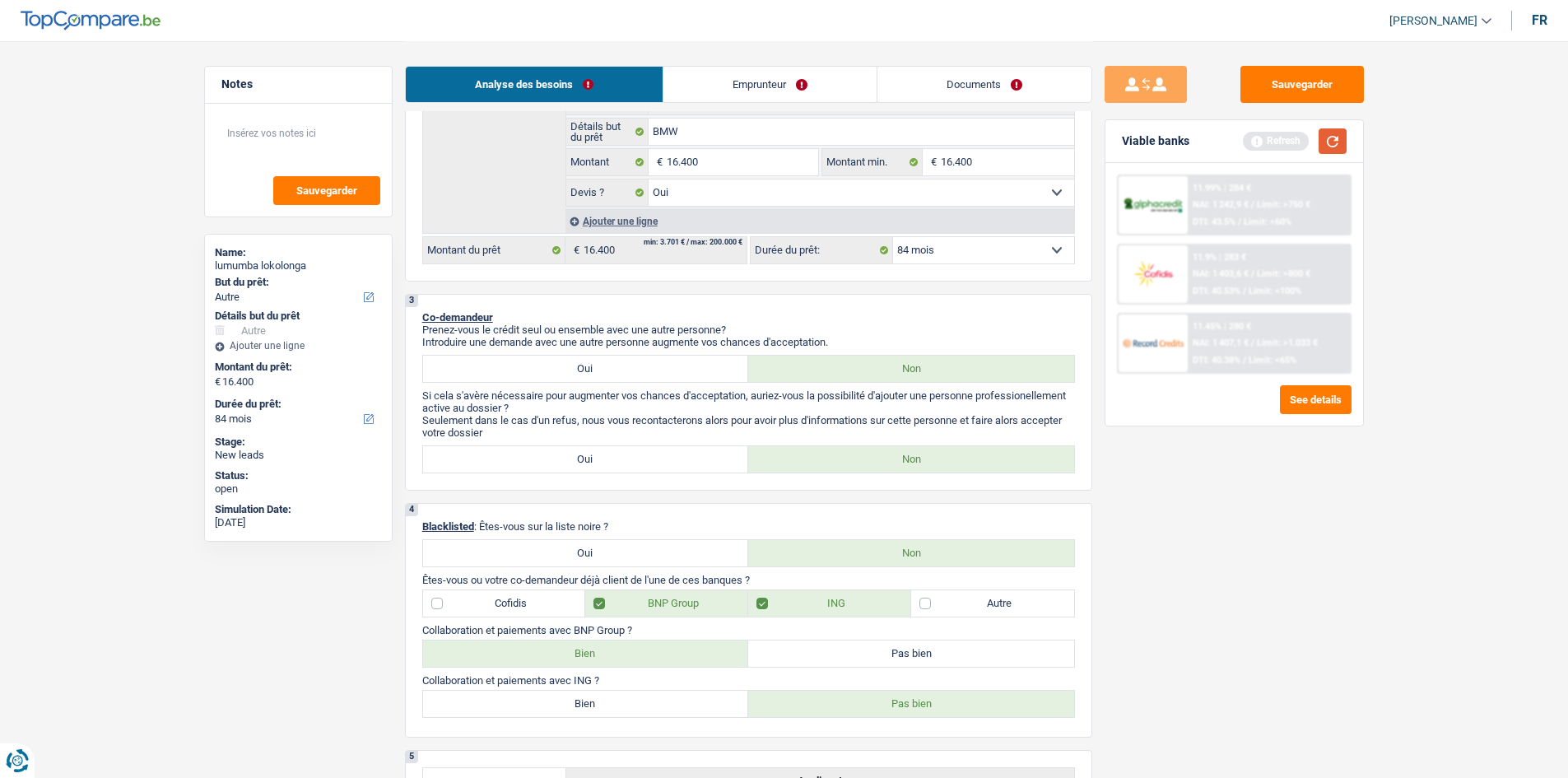
click at [1340, 141] on button "button" at bounding box center [1333, 141] width 28 height 26
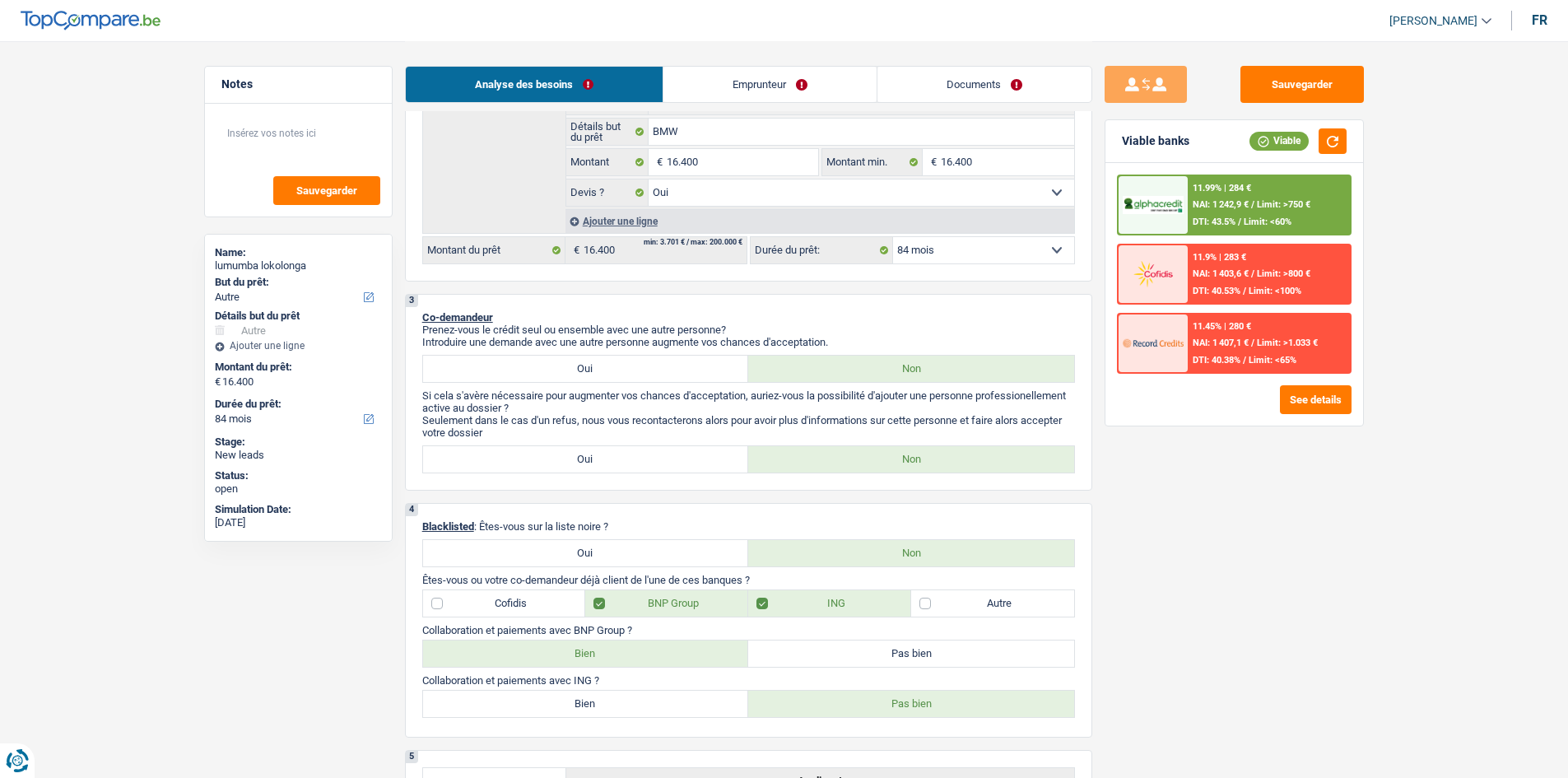
click at [1284, 210] on span "Limit: >750 €" at bounding box center [1284, 204] width 54 height 11
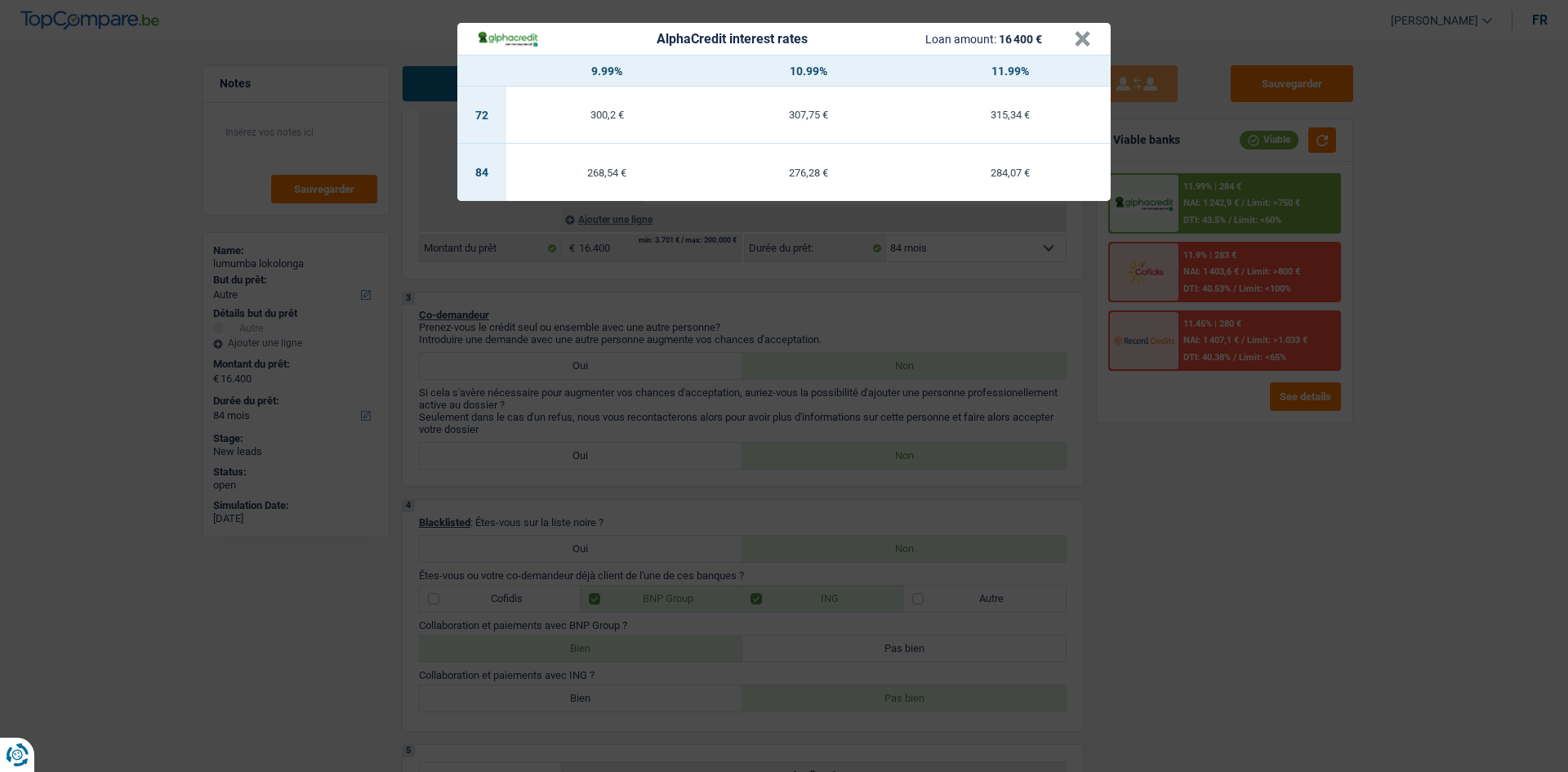
drag, startPoint x: 1278, startPoint y: 454, endPoint x: 1276, endPoint y: 466, distance: 12.2
click at [1276, 466] on div "AlphaCredit interest rates Loan amount: 16 400 € × 9.99% 10.99% 11.99% 72 300,2…" at bounding box center [784, 386] width 1568 height 772
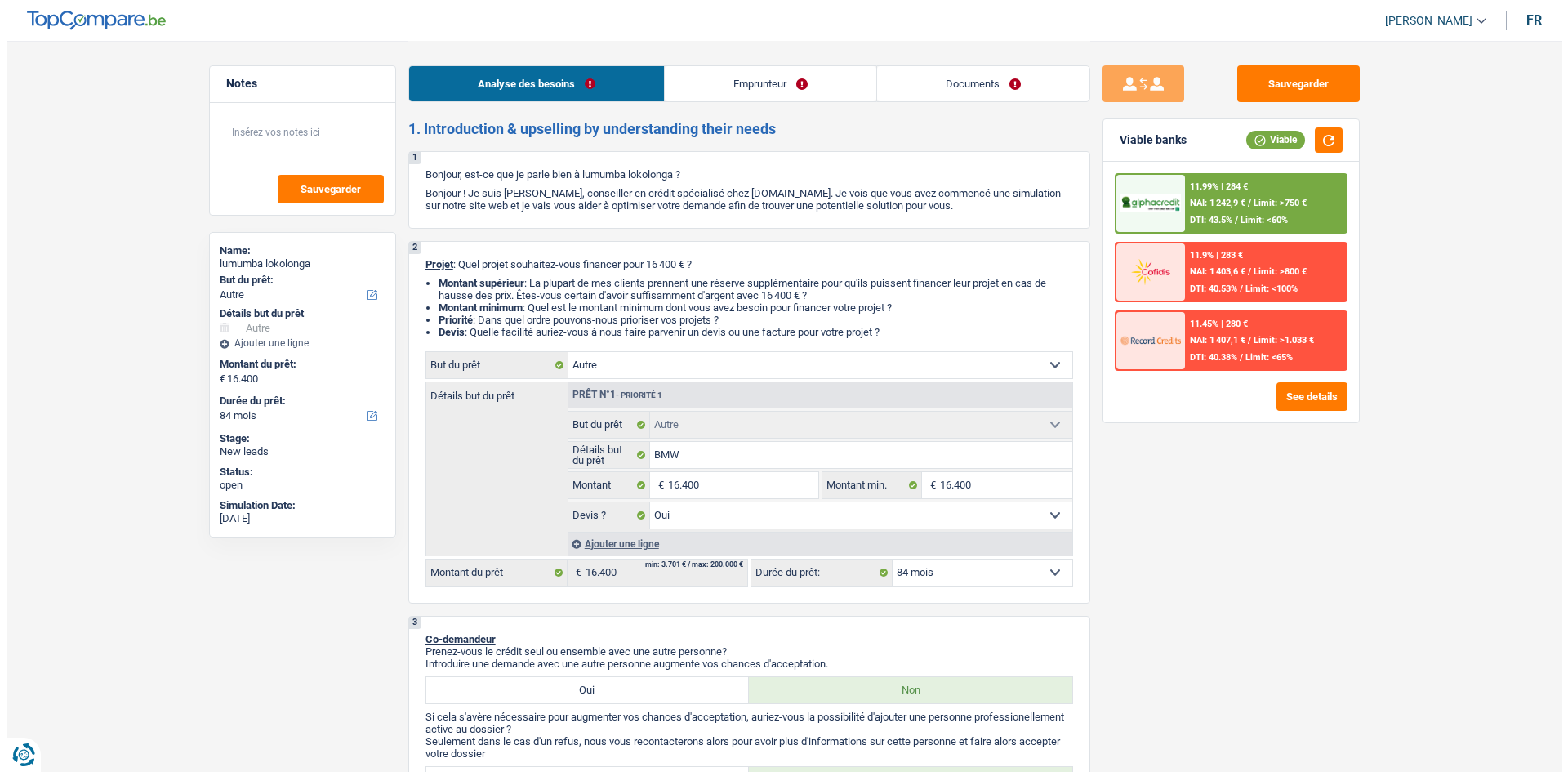
scroll to position [0, 0]
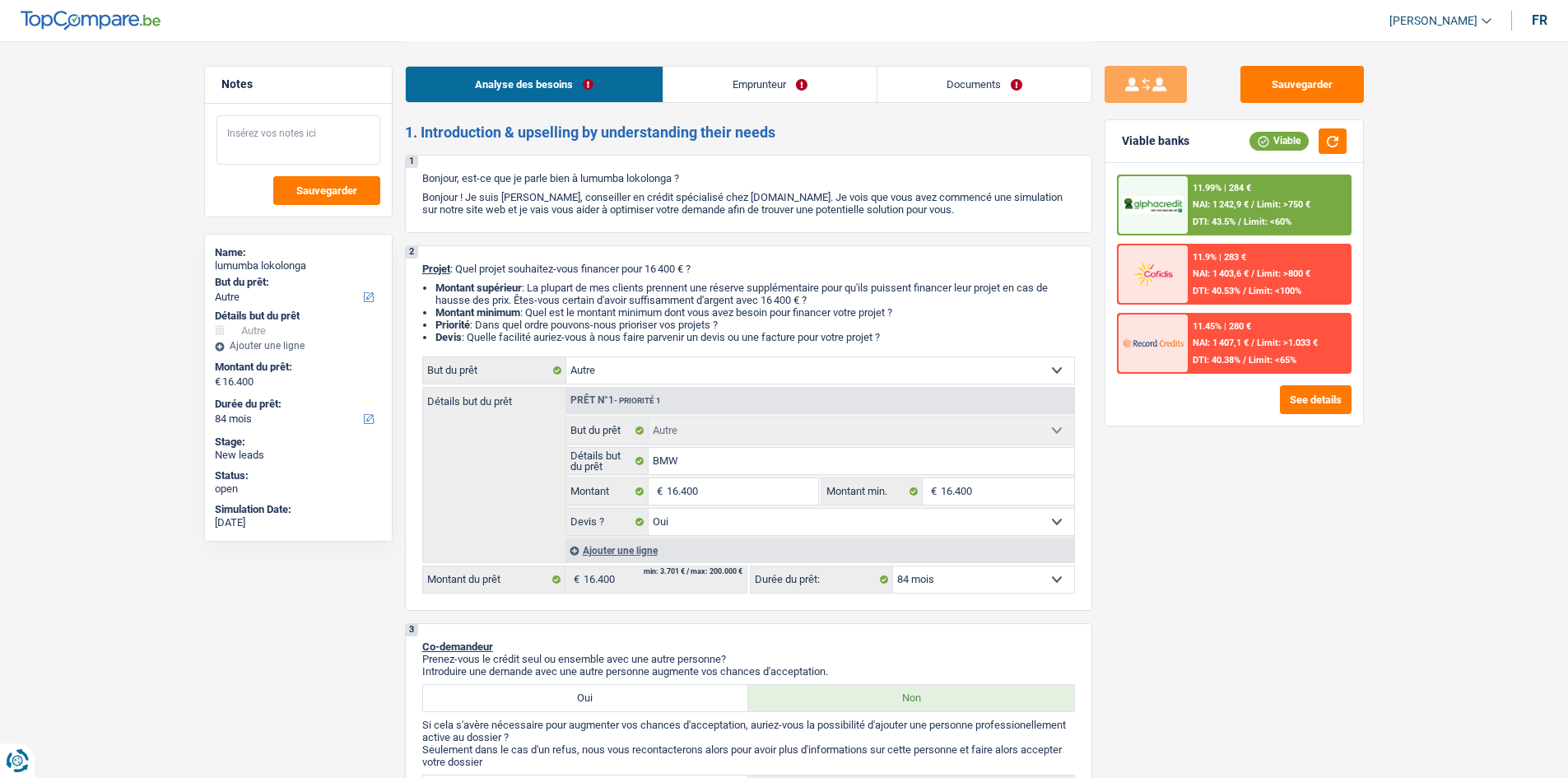
click at [315, 144] on textarea at bounding box center [298, 140] width 163 height 50
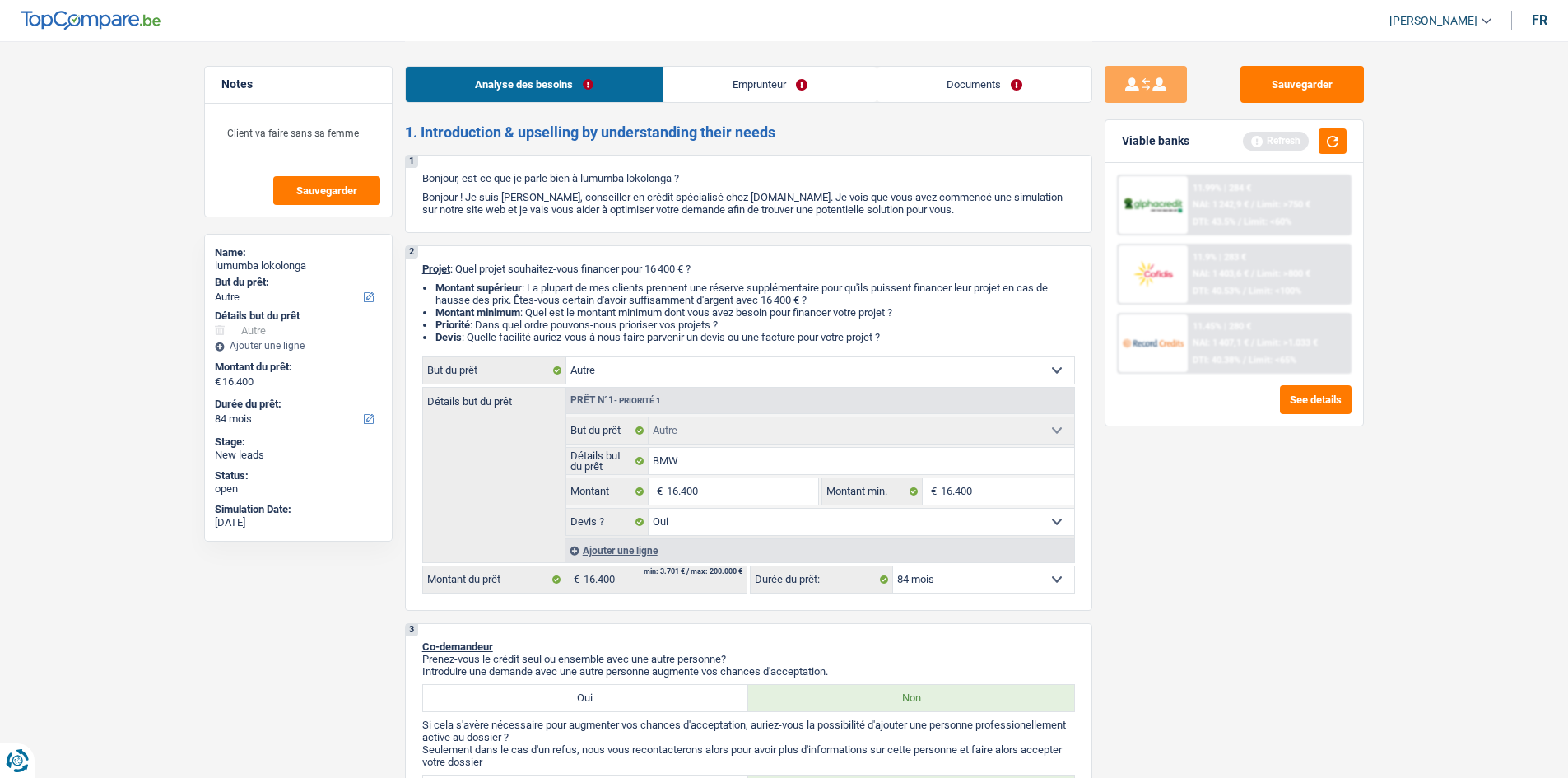
drag, startPoint x: 1400, startPoint y: 562, endPoint x: 1217, endPoint y: 347, distance: 282.3
click at [363, 133] on textarea "Client va faire sans sa femme" at bounding box center [298, 140] width 163 height 50
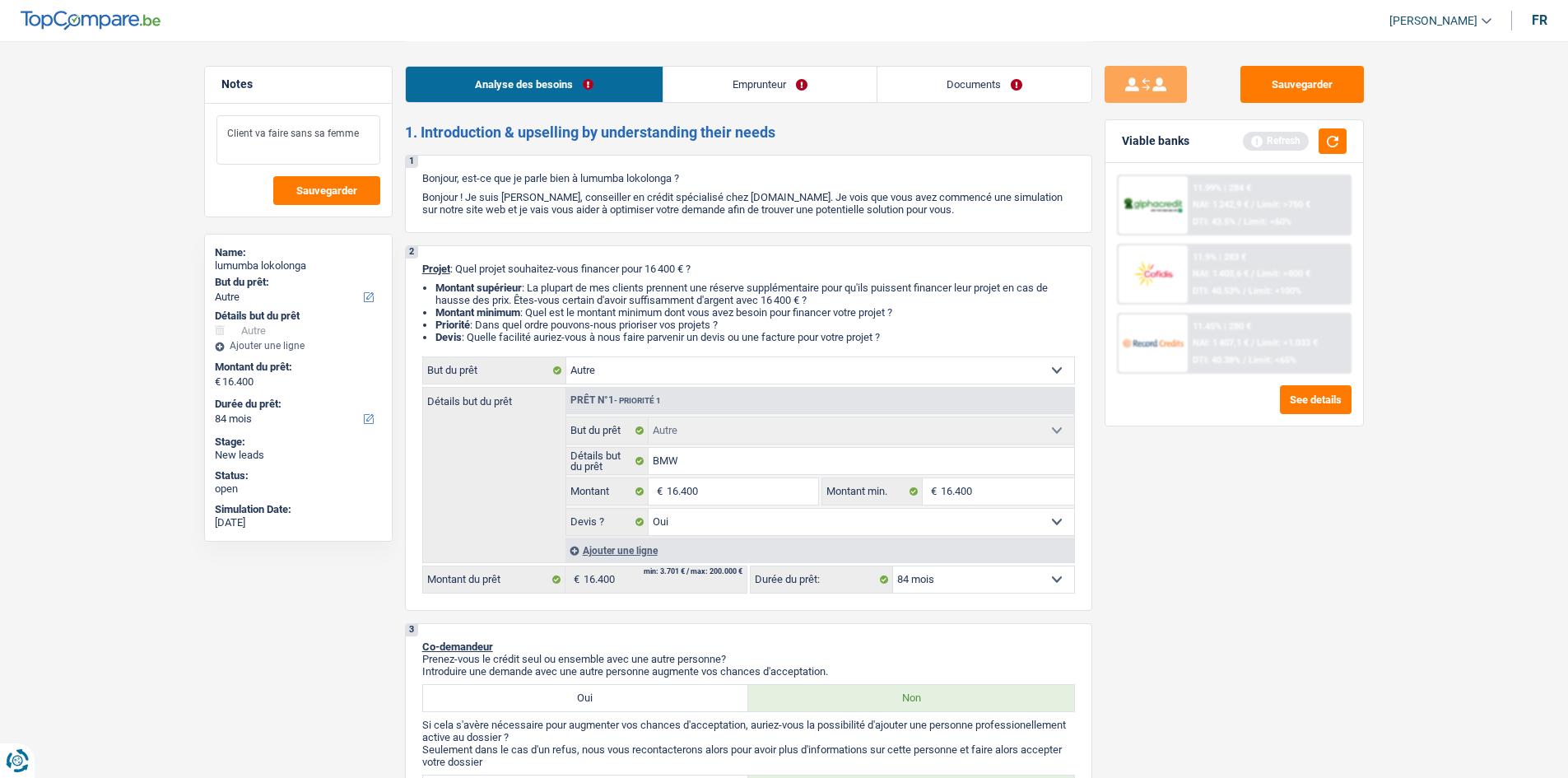
click at [363, 133] on textarea "Client va faire sans sa femme" at bounding box center [298, 140] width 163 height 50
click at [764, 79] on link "Emprunteur" at bounding box center [770, 85] width 213 height 36
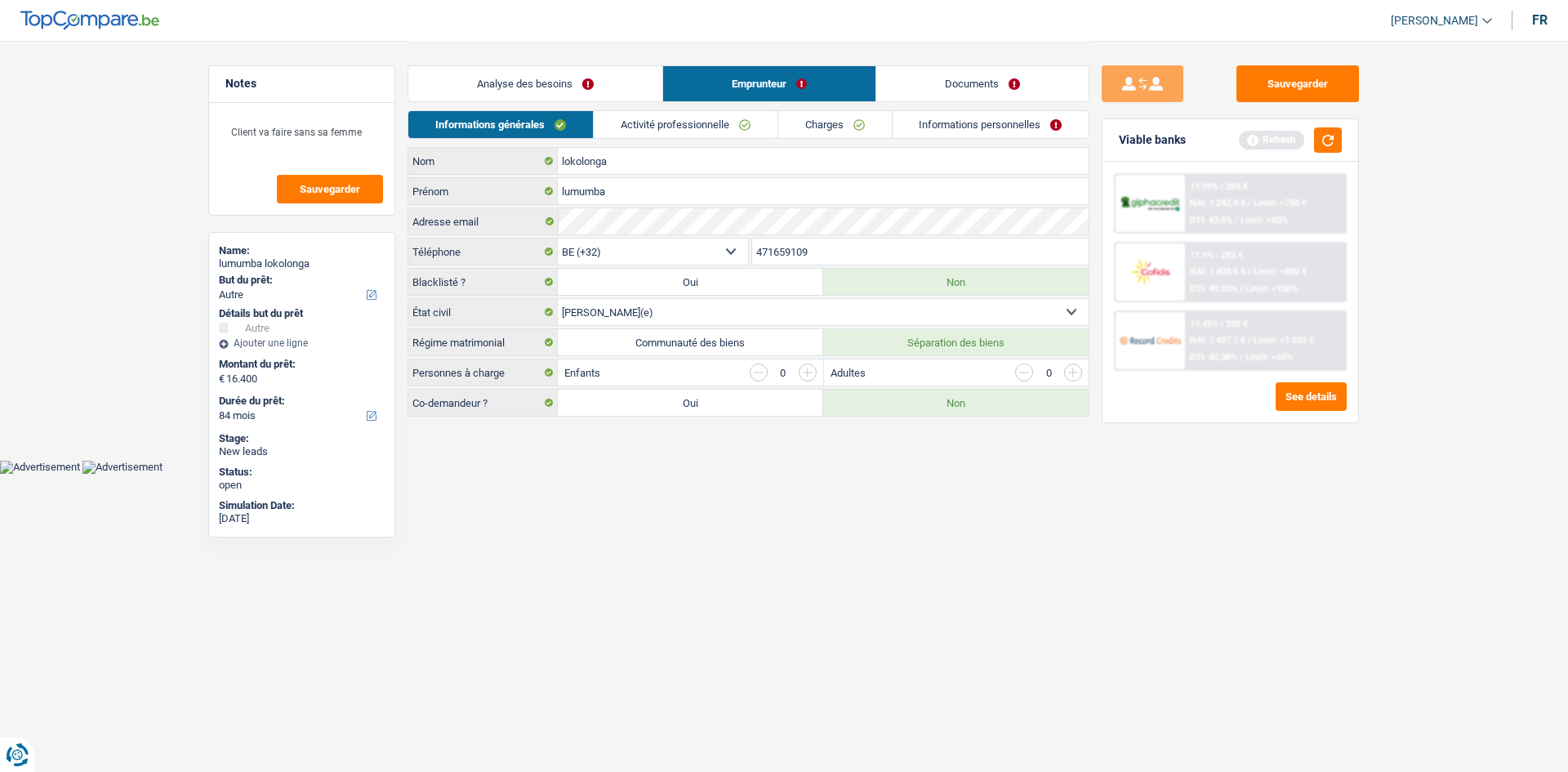
click at [684, 127] on link "Activité professionnelle" at bounding box center [686, 124] width 184 height 27
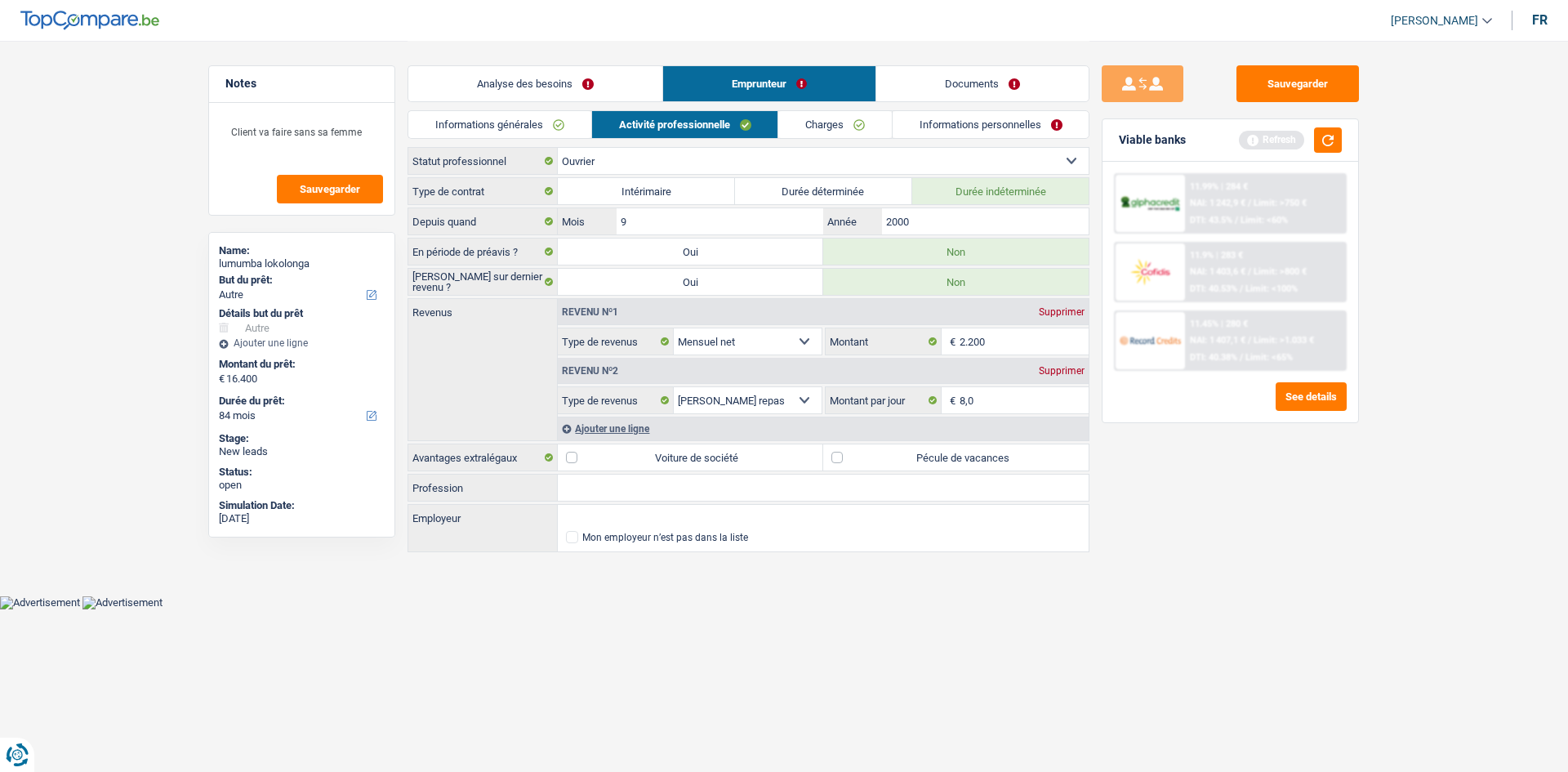
click at [839, 133] on link "Charges" at bounding box center [834, 124] width 114 height 27
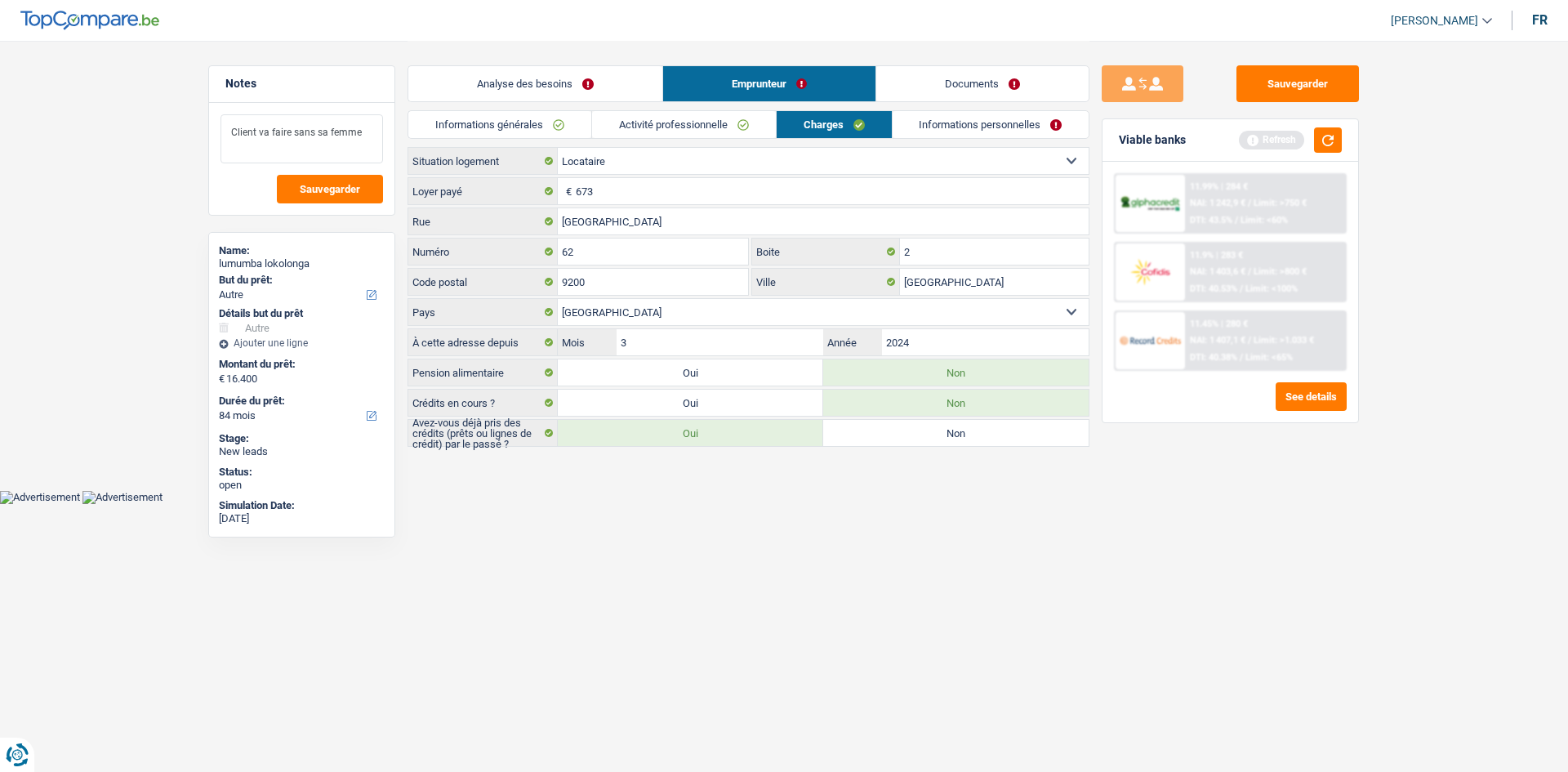
click at [367, 133] on textarea "Client va faire sans sa femme" at bounding box center [302, 139] width 162 height 49
click at [326, 154] on textarea "Client va faire sans sa femme" at bounding box center [302, 139] width 162 height 49
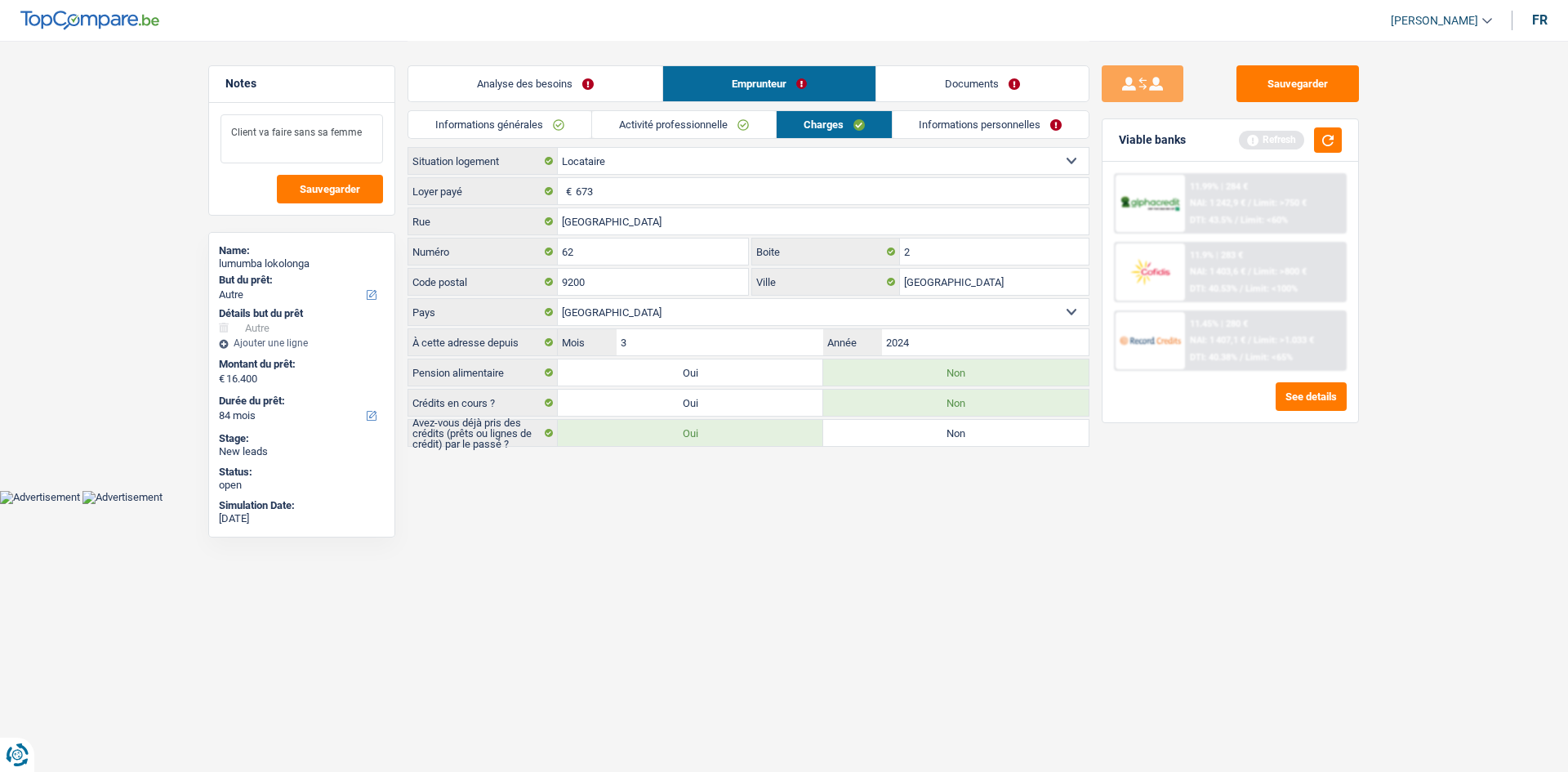
click at [344, 131] on textarea "Client va faire sans sa femme" at bounding box center [302, 139] width 162 height 49
click at [344, 129] on textarea "Client va faire sans sa femme" at bounding box center [302, 139] width 162 height 49
click at [366, 133] on textarea "Client va faire sans sa femme" at bounding box center [302, 139] width 162 height 49
click at [860, 504] on html "Vous avez le contrôle de vos données Nous utilisons des cookies, tout comme nos…" at bounding box center [784, 252] width 1568 height 504
click at [156, 192] on main "Notes Client va faire sans sa femme donc Sauvegarder Name: [PERSON_NAME] But du…" at bounding box center [784, 245] width 1568 height 490
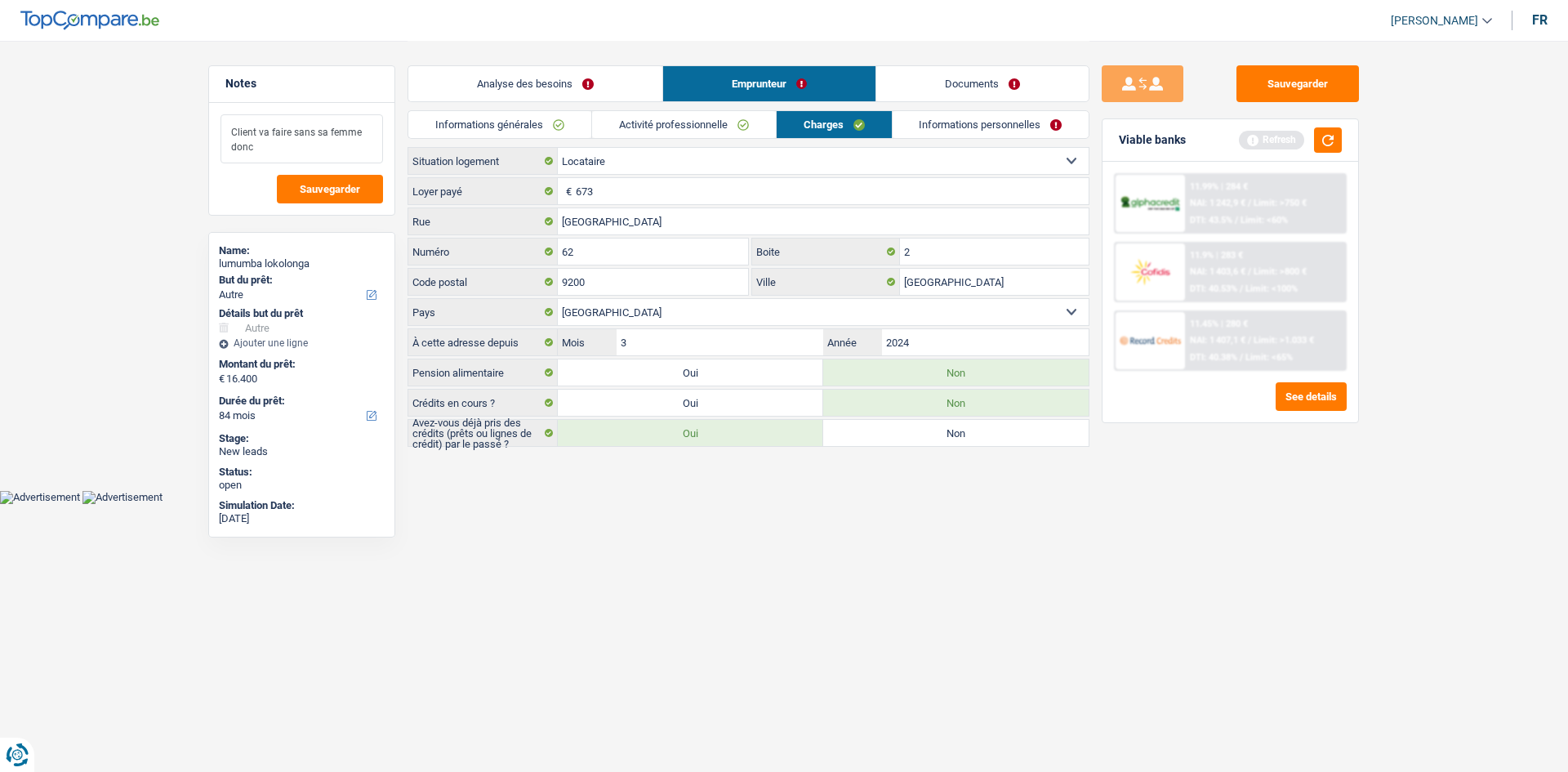
click at [285, 134] on textarea "Client va faire sans sa femme donc" at bounding box center [302, 139] width 162 height 49
click at [343, 147] on textarea "Faire que chez COfidis car client va faire sans sa femme" at bounding box center [302, 139] width 162 height 49
click at [302, 129] on textarea "Faire que chez COfidis car client va faire sans sa femme" at bounding box center [302, 139] width 162 height 49
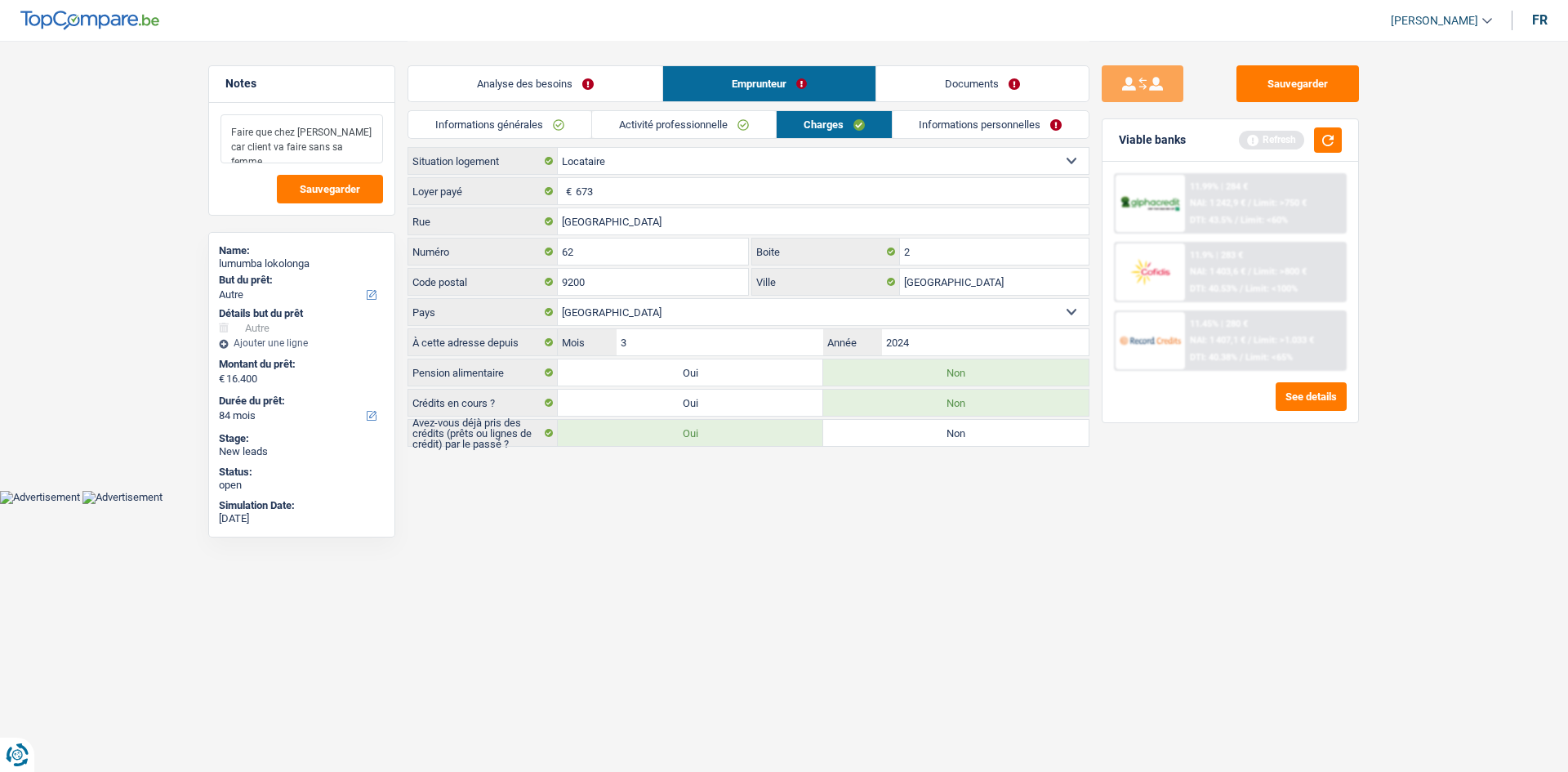
type textarea "Faire que chez [PERSON_NAME] car client va faire sans sa femme"
click at [757, 504] on html "Vous avez le contrôle de vos données Nous utilisons des cookies, tout comme nos…" at bounding box center [784, 252] width 1568 height 504
click at [603, 96] on link "Analyse des besoins" at bounding box center [535, 84] width 254 height 36
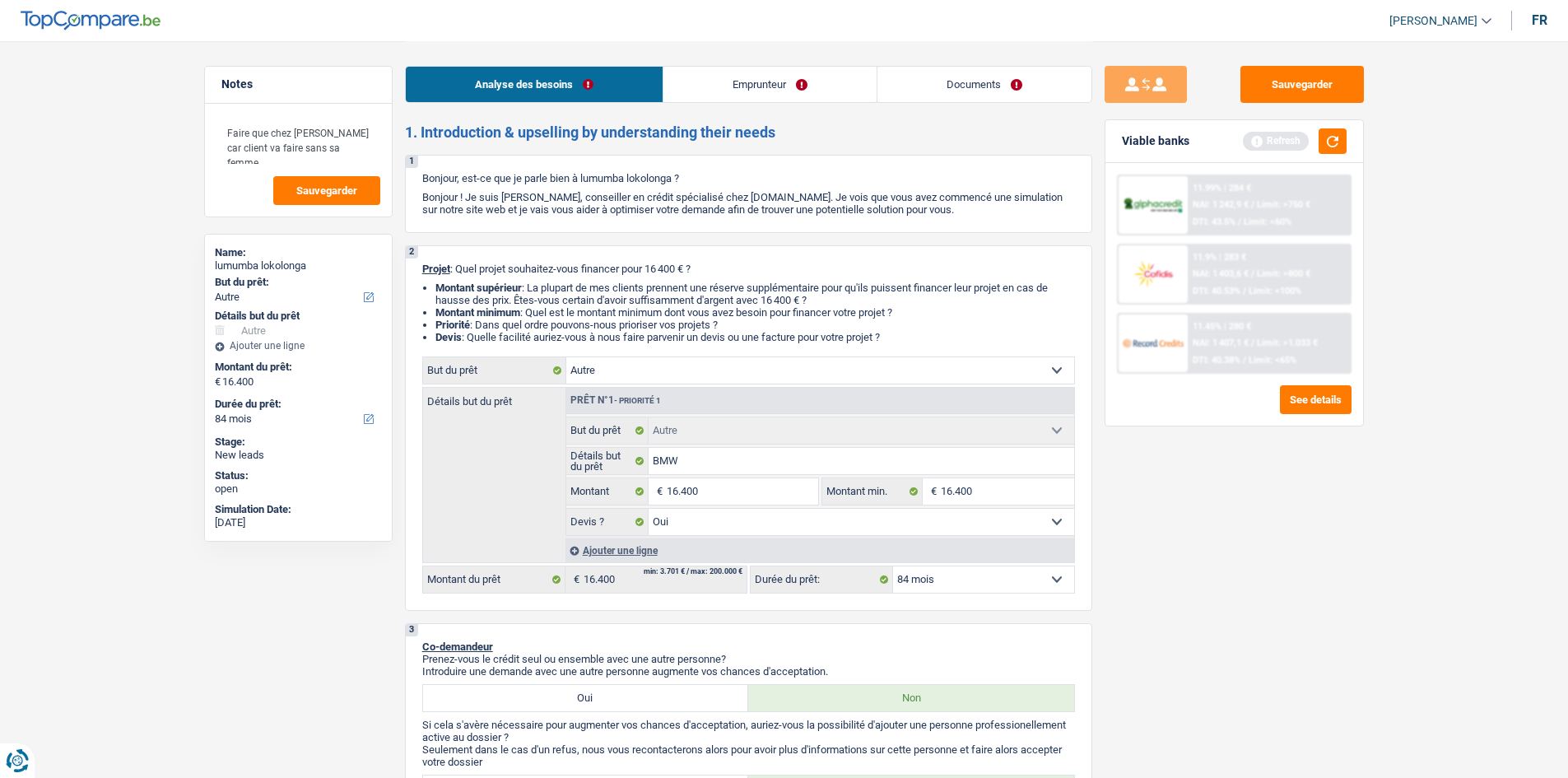
drag, startPoint x: 1329, startPoint y: 523, endPoint x: 1366, endPoint y: 451, distance: 81.0
click at [1330, 524] on div "Sauvegarder Viable banks Refresh 11.99% | 284 € NAI: 1 242,9 € / Limit: >750 € …" at bounding box center [1233, 408] width 284 height 685
click at [1344, 138] on button "button" at bounding box center [1333, 141] width 28 height 26
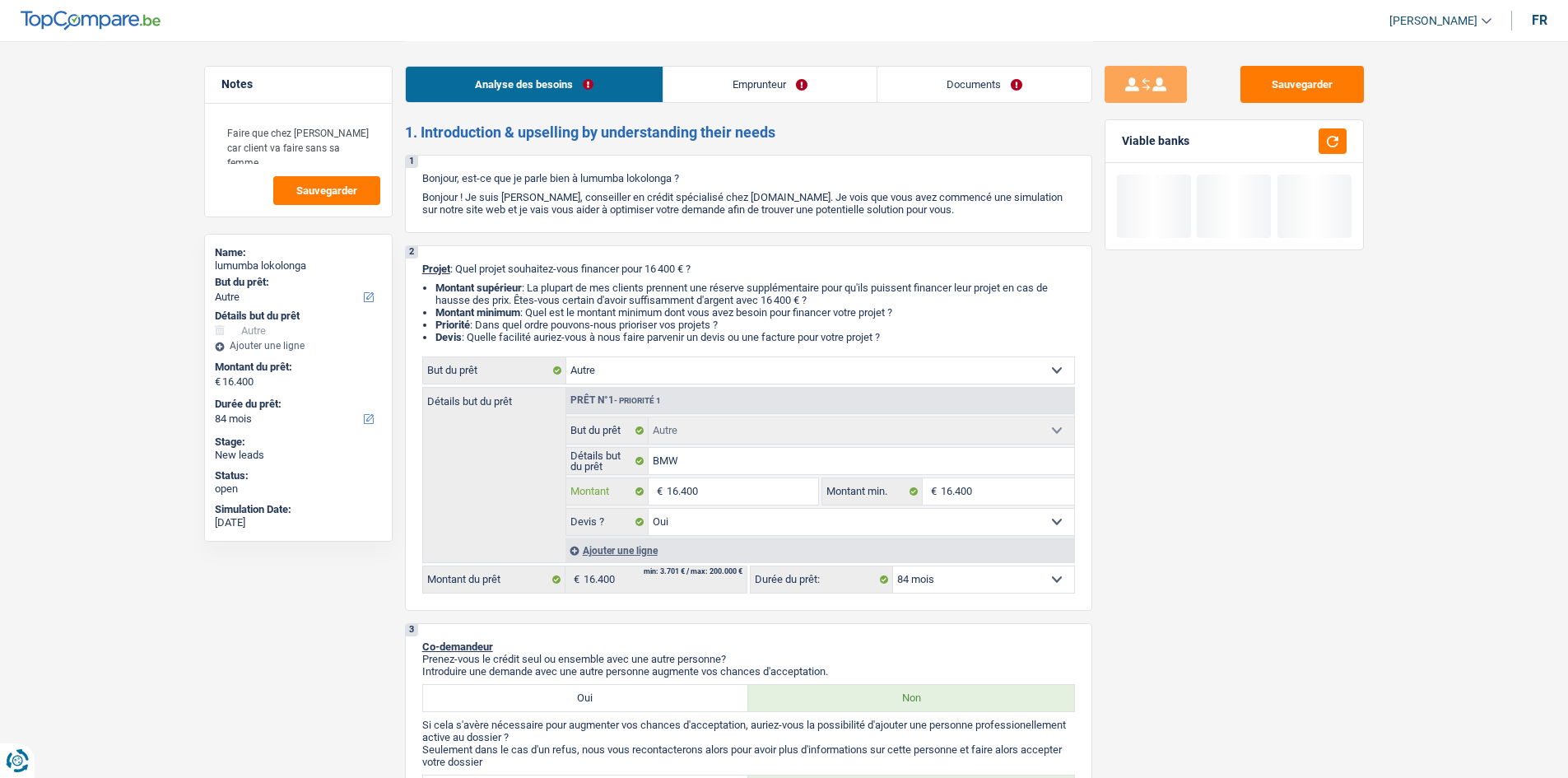
click at [770, 494] on input "16.400" at bounding box center [741, 491] width 150 height 26
type input "2"
type input "20"
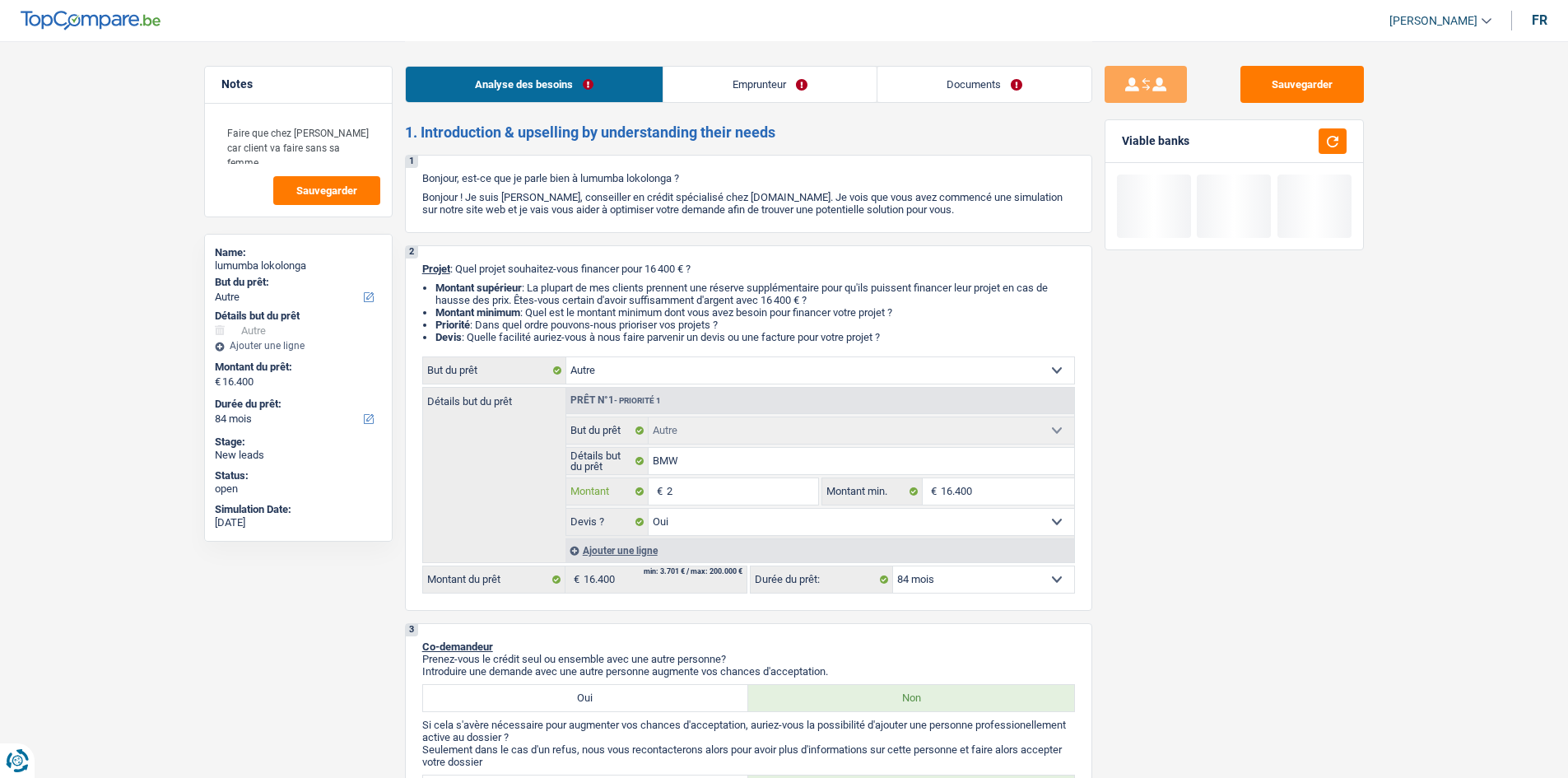
type input "20"
type input "200"
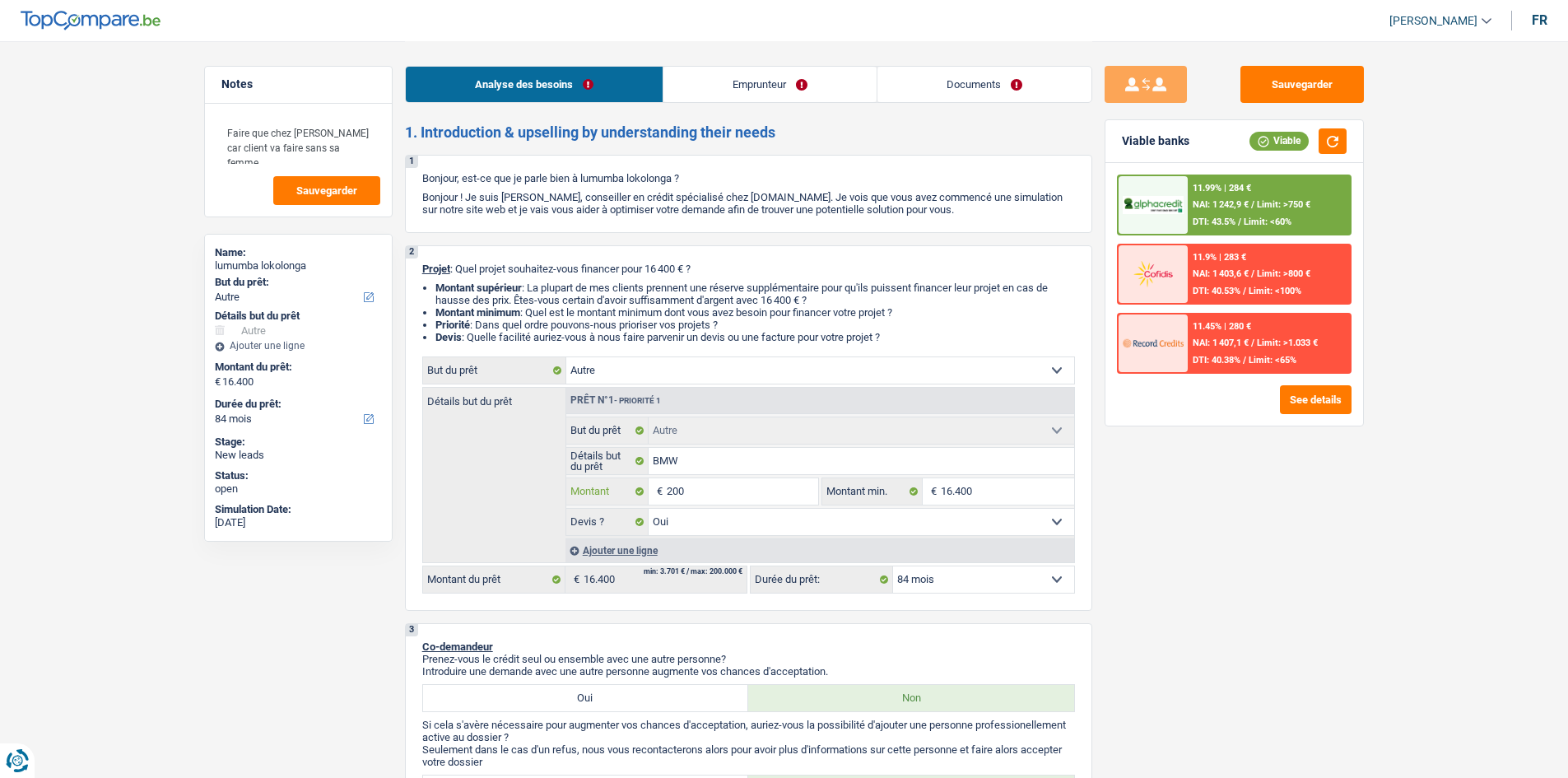
type input "2.000"
type input "20.001"
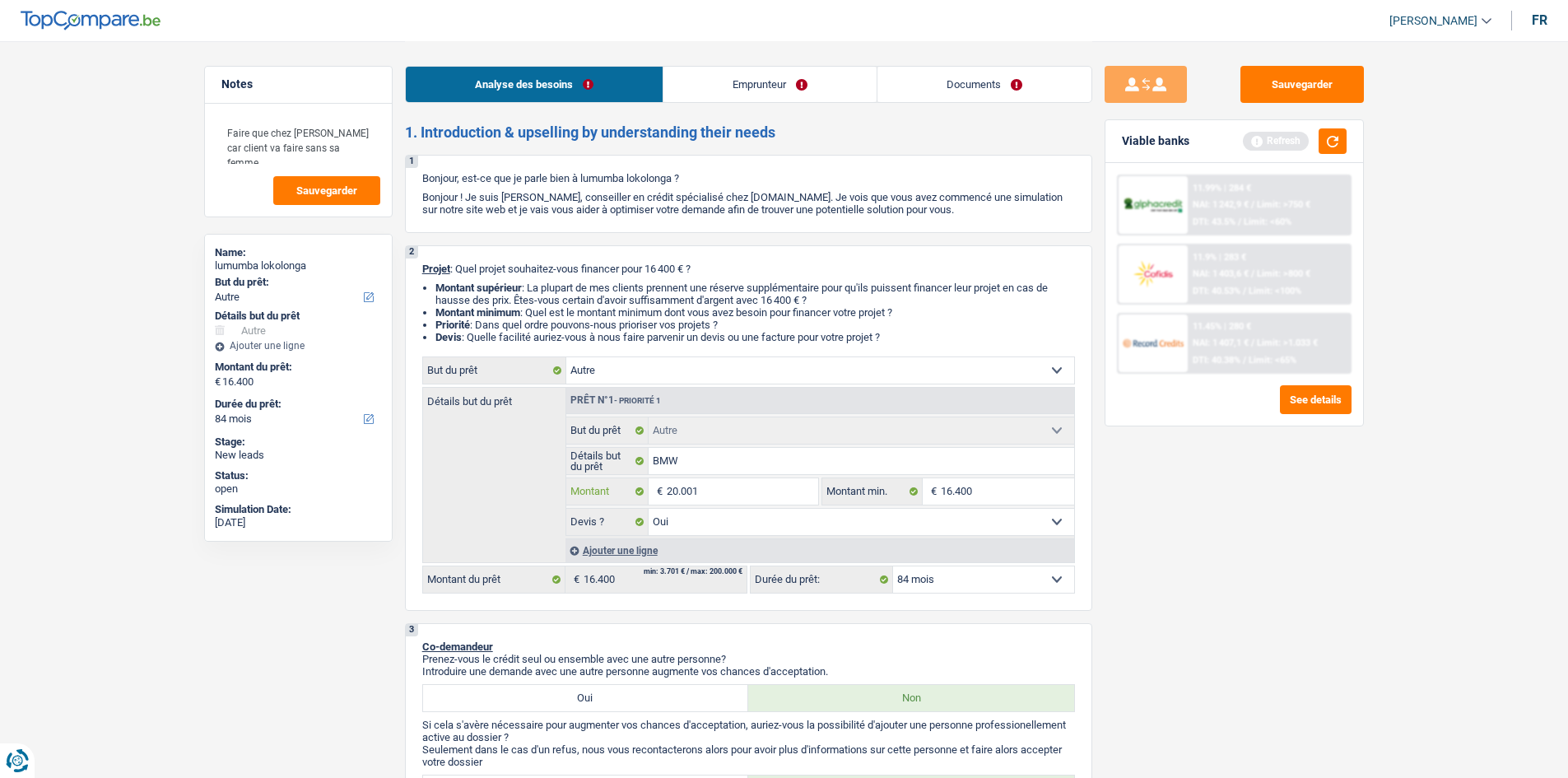
type input "20.001"
drag, startPoint x: 1238, startPoint y: 576, endPoint x: 1324, endPoint y: 162, distance: 422.8
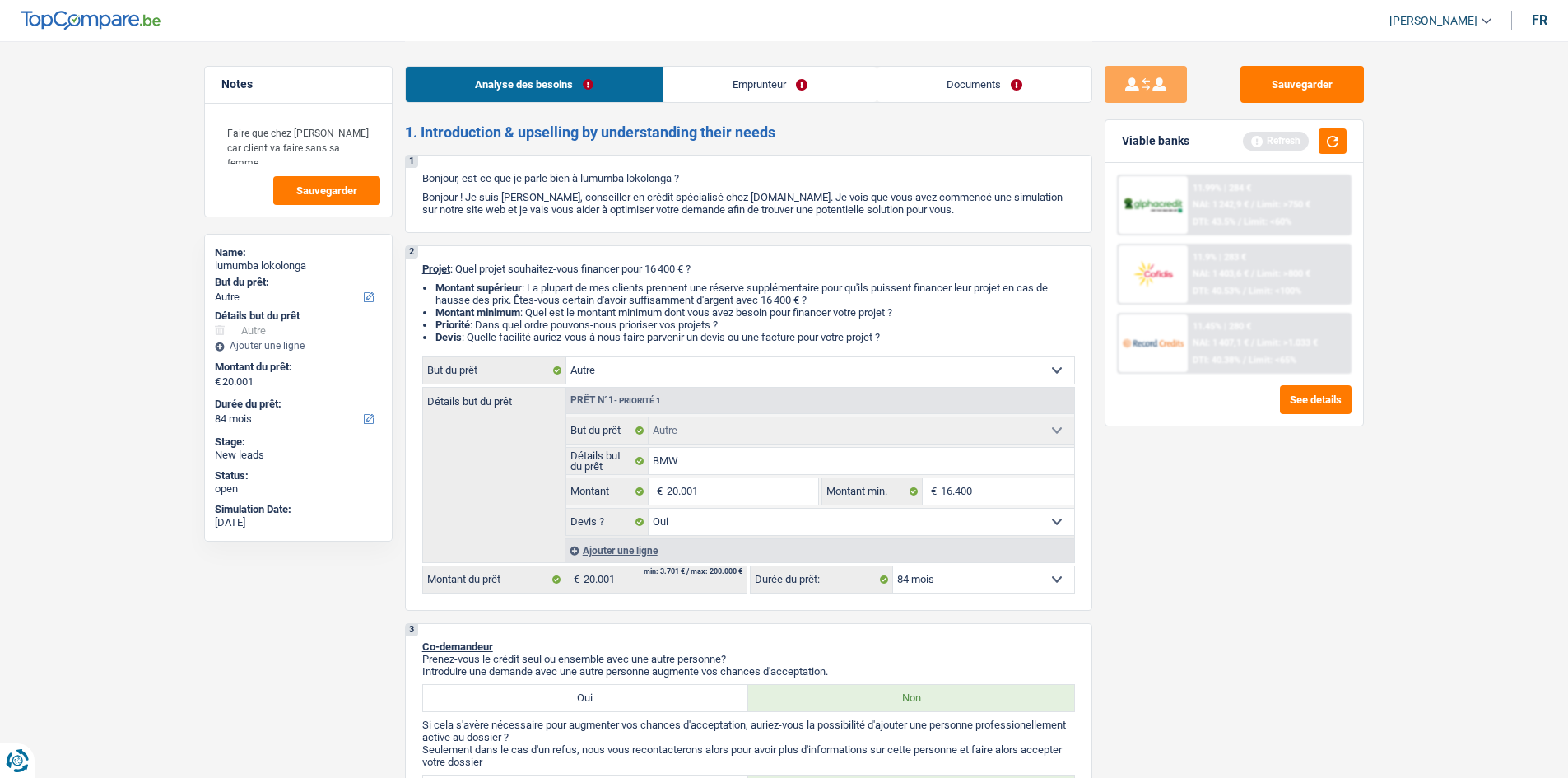
click at [1246, 564] on div "Sauvegarder Viable banks Refresh 11.99% | 284 € NAI: 1 242,9 € / Limit: >750 € …" at bounding box center [1233, 408] width 284 height 685
select select "120"
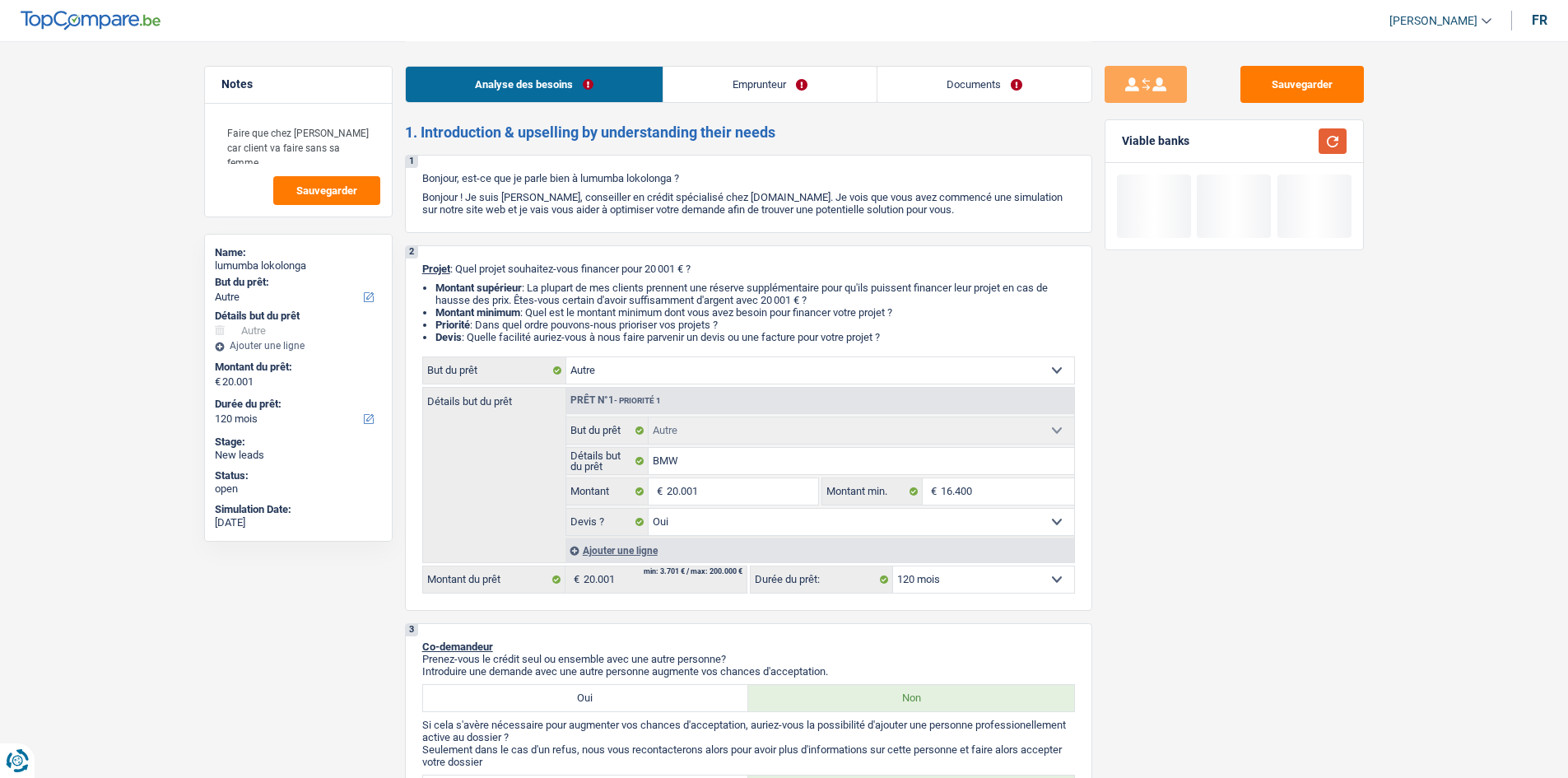
click at [1329, 144] on button "button" at bounding box center [1333, 141] width 28 height 26
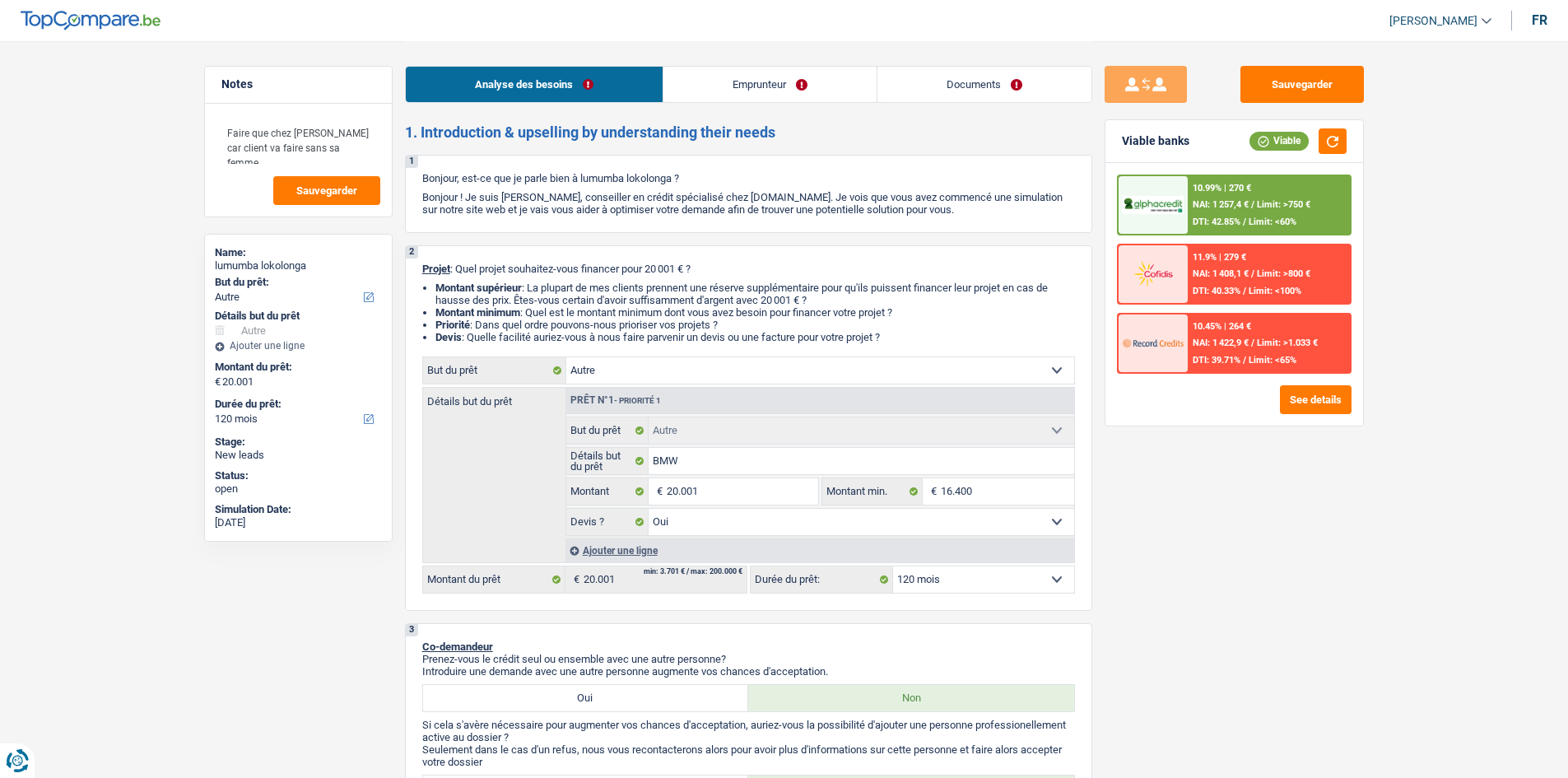
click at [1238, 276] on span "NAI: 1 408,1 €" at bounding box center [1220, 273] width 56 height 11
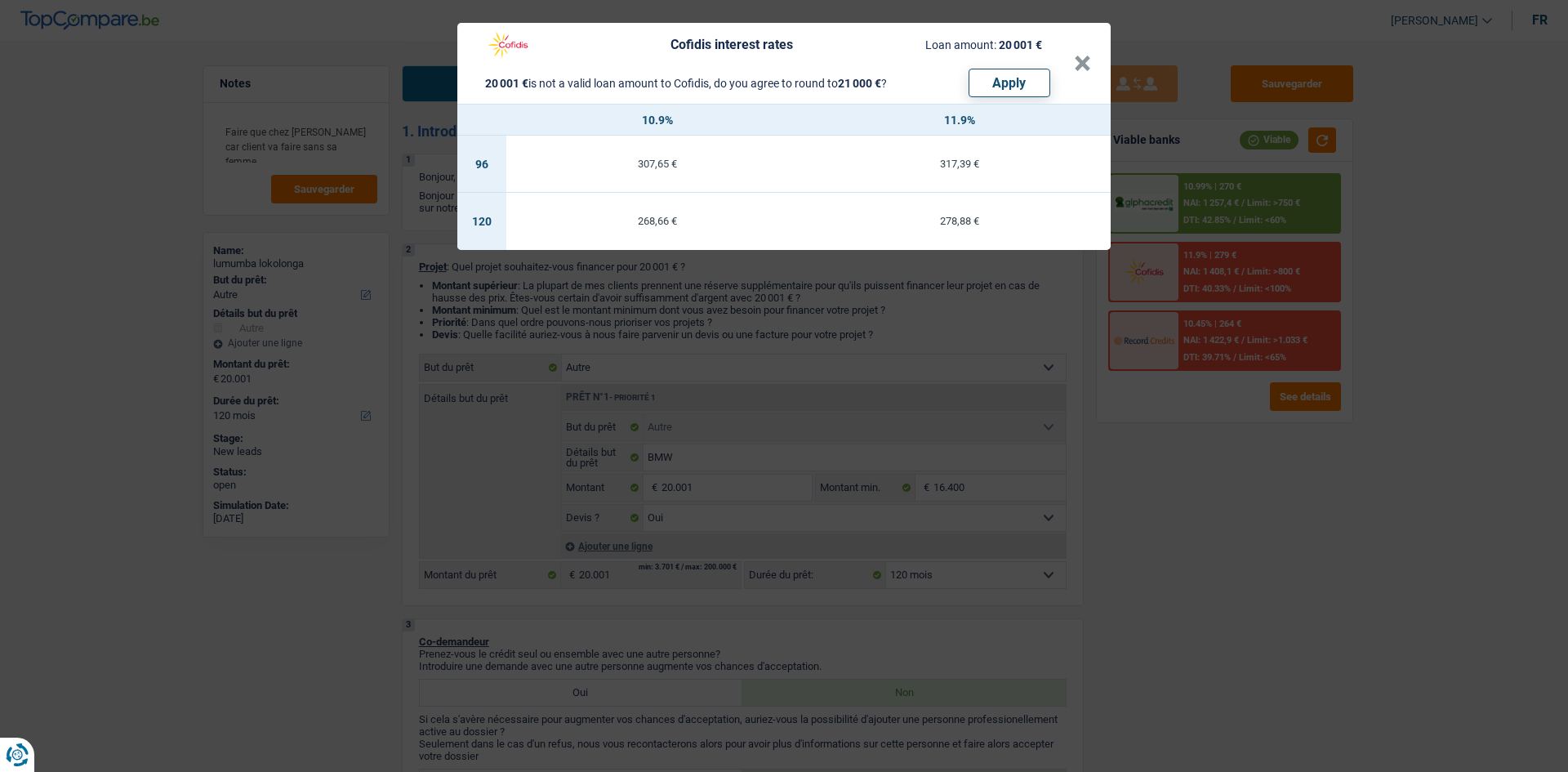
click at [1317, 395] on div "Cofidis interest rates Loan amount: 20 001 € 20 001 € is not a valid loan amoun…" at bounding box center [784, 386] width 1568 height 772
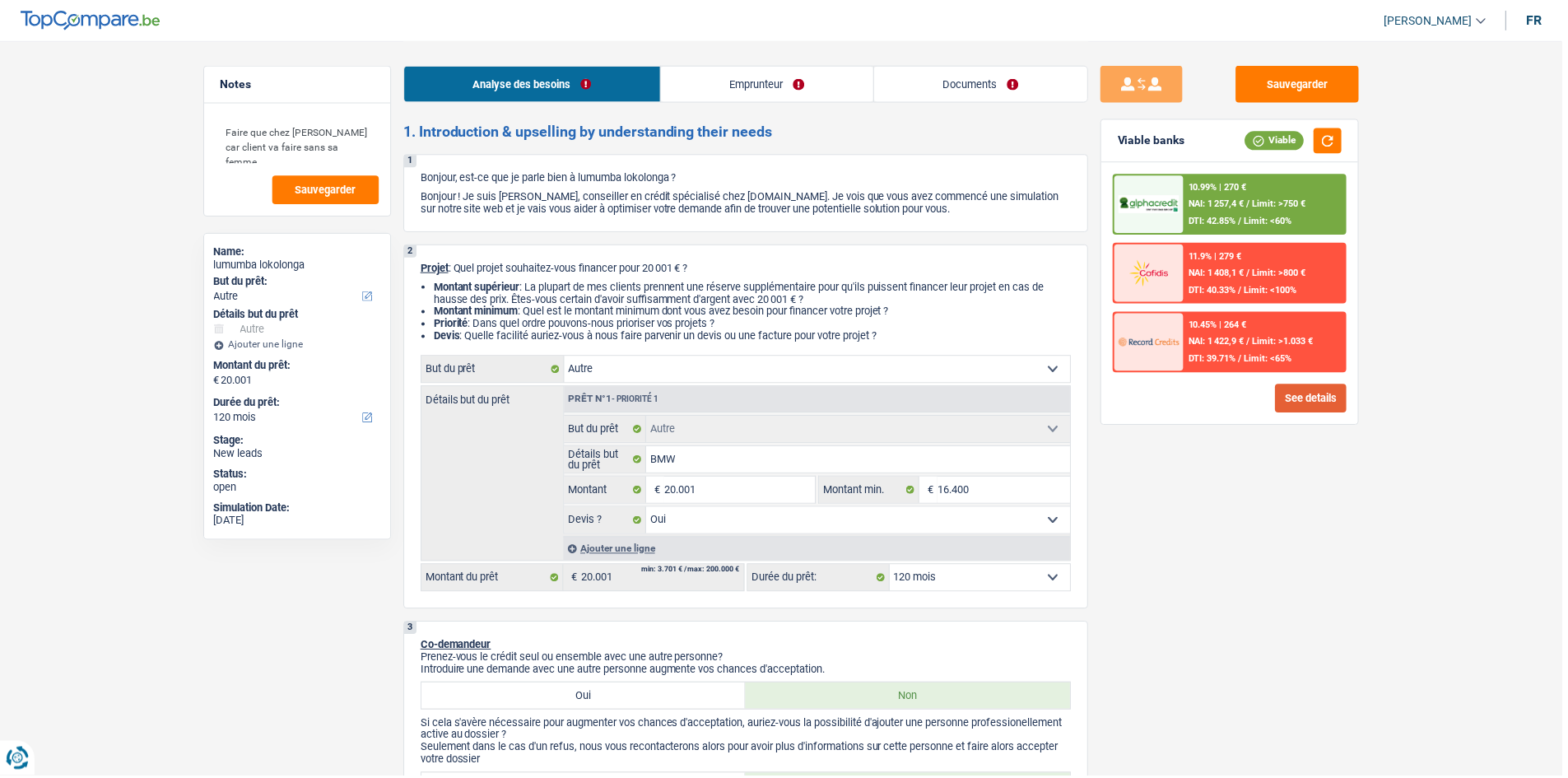
click at [1327, 398] on button "See details" at bounding box center [1316, 399] width 72 height 29
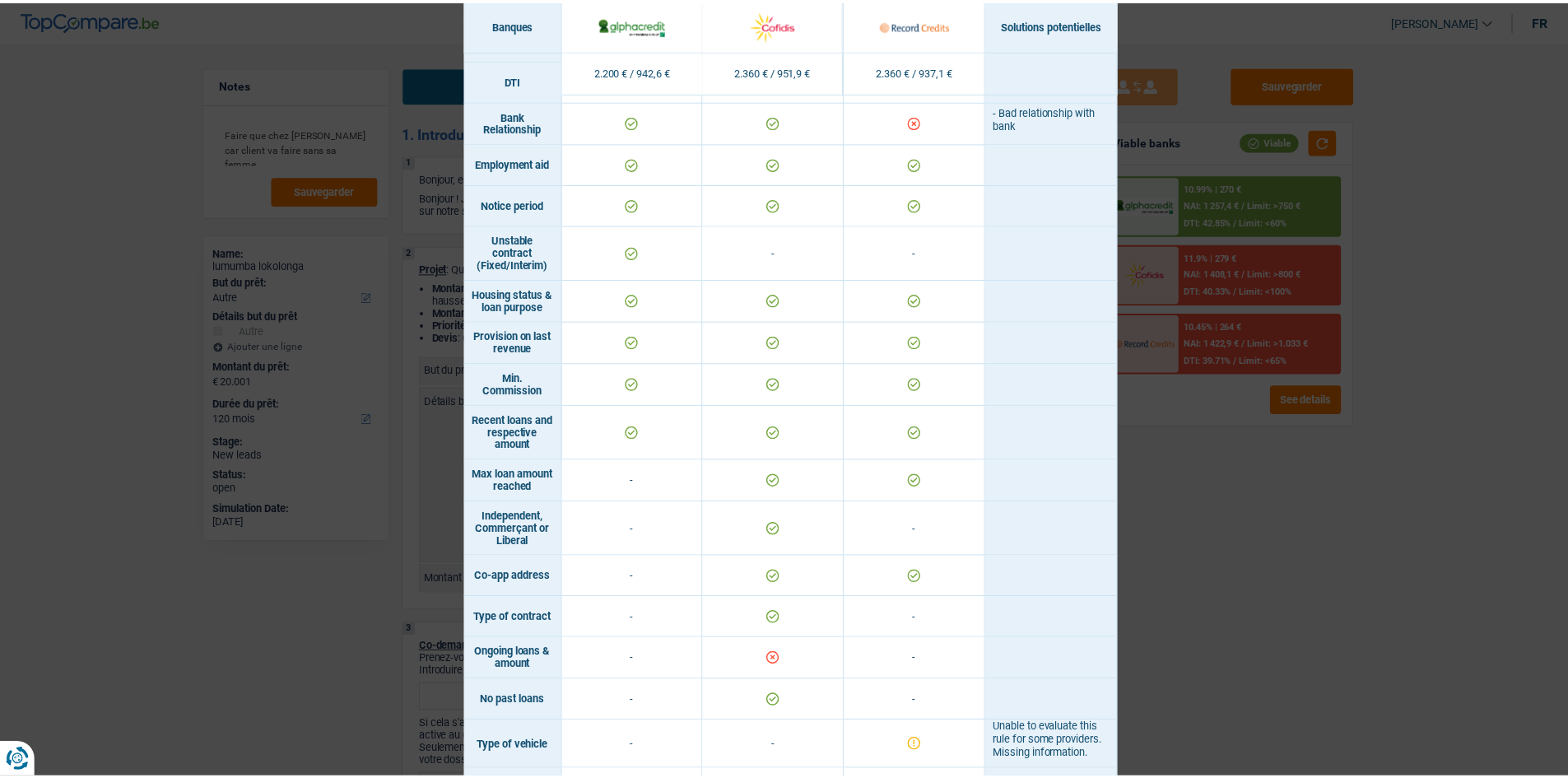
scroll to position [847, 0]
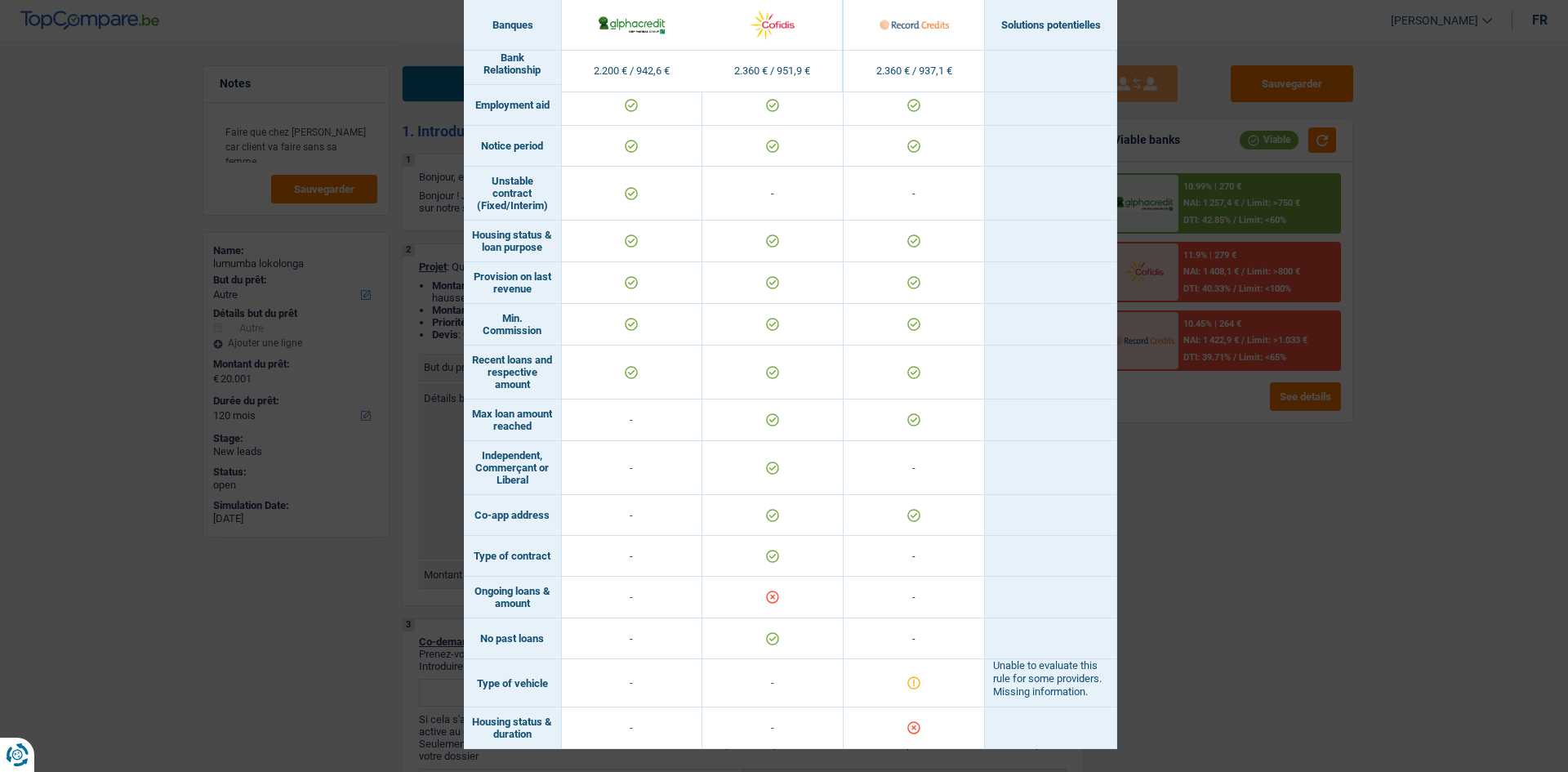
click at [1232, 558] on div "Banks conditions × Banques Solutions potentielles Revenus / Charges 2.200 € / 9…" at bounding box center [784, 386] width 1568 height 772
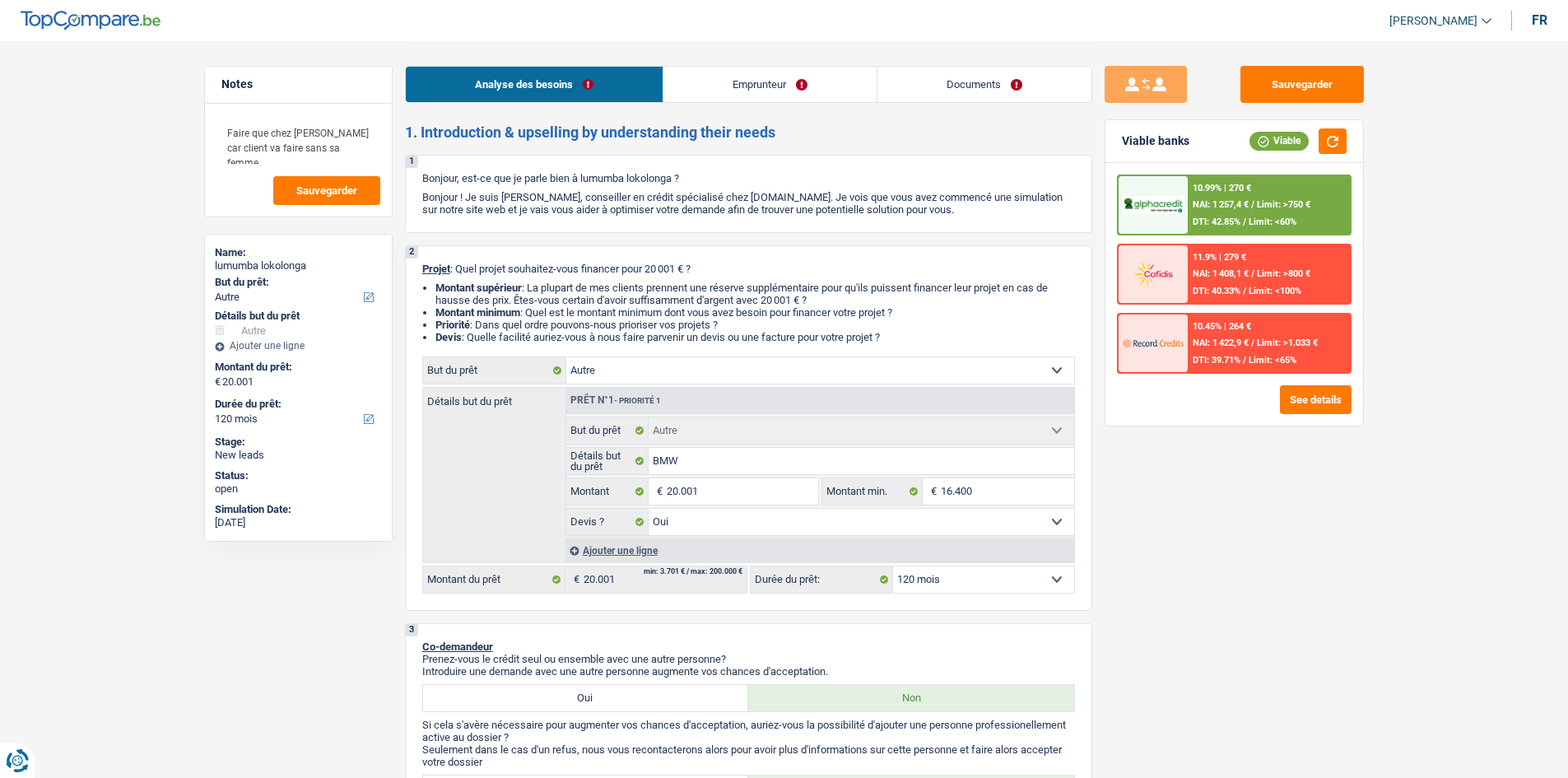
click at [1003, 577] on select "12 mois 18 mois 24 mois 30 mois 36 mois 42 mois 48 mois 60 mois 72 mois 84 mois…" at bounding box center [984, 579] width 181 height 26
select select "84"
click at [894, 566] on select "12 mois 18 mois 24 mois 30 mois 36 mois 42 mois 48 mois 60 mois 72 mois 84 mois…" at bounding box center [984, 579] width 181 height 26
select select "84"
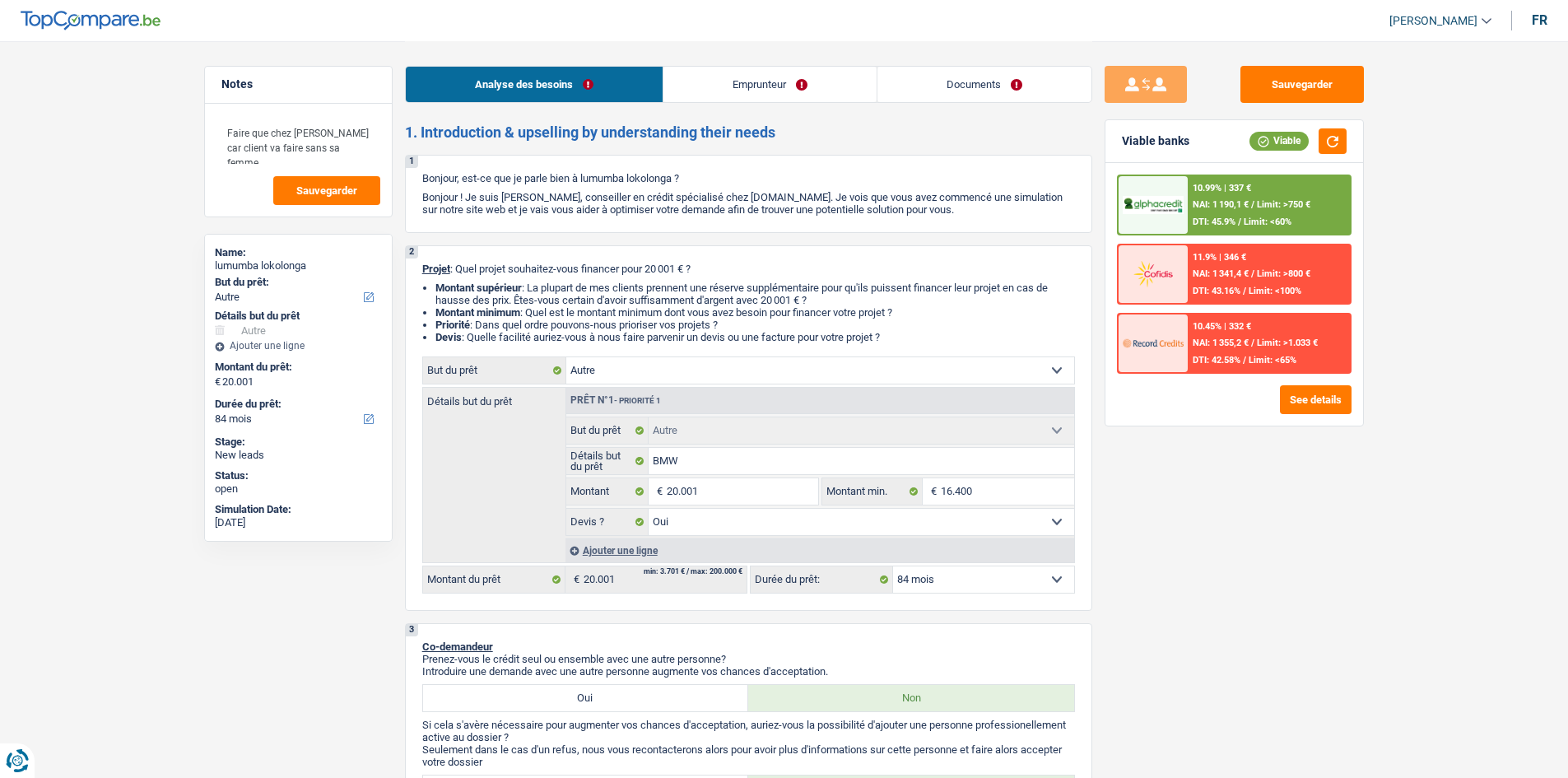
click at [1244, 284] on div "11.9% | 346 € NAI: 1 341,4 € / Limit: >800 € DTI: 43.16% / Limit: <100%" at bounding box center [1268, 274] width 162 height 58
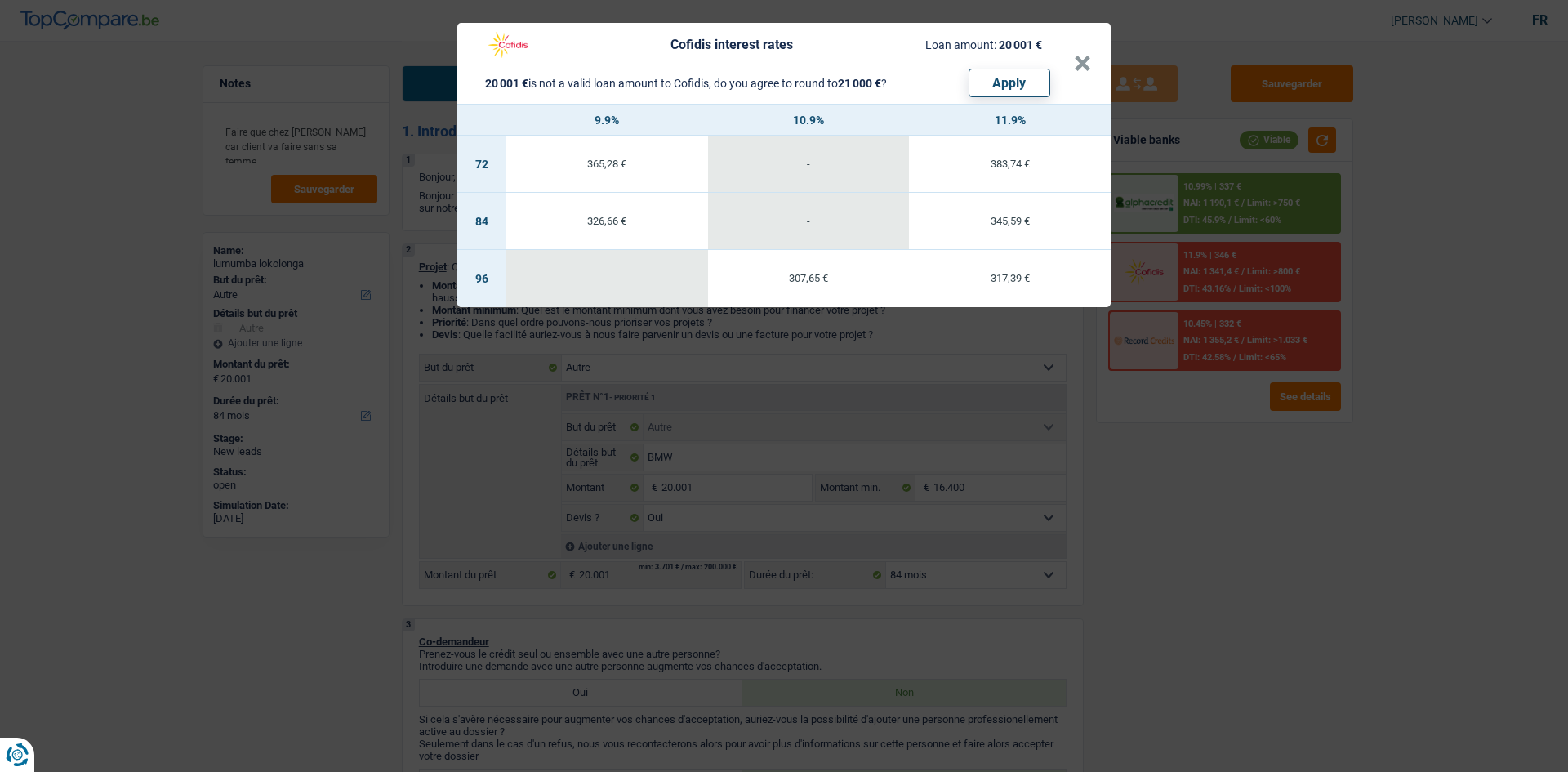
click at [1247, 491] on div "Cofidis interest rates Loan amount: 20 001 € 20 001 € is not a valid loan amoun…" at bounding box center [784, 386] width 1568 height 772
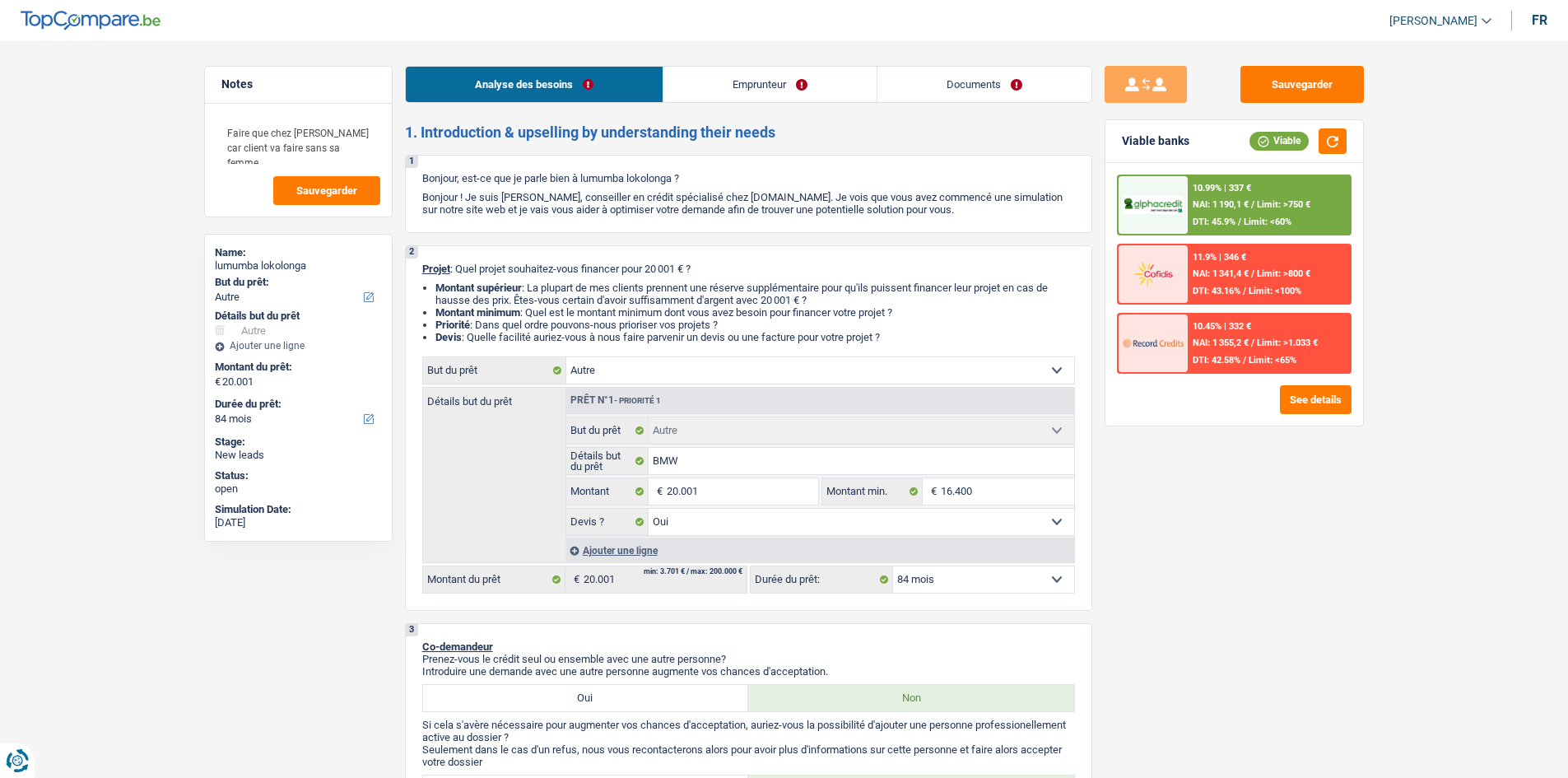
click at [1301, 282] on div "11.9% | 346 € NAI: 1 341,4 € / Limit: >800 € DTI: 43.16% / Limit: <100%" at bounding box center [1268, 274] width 162 height 58
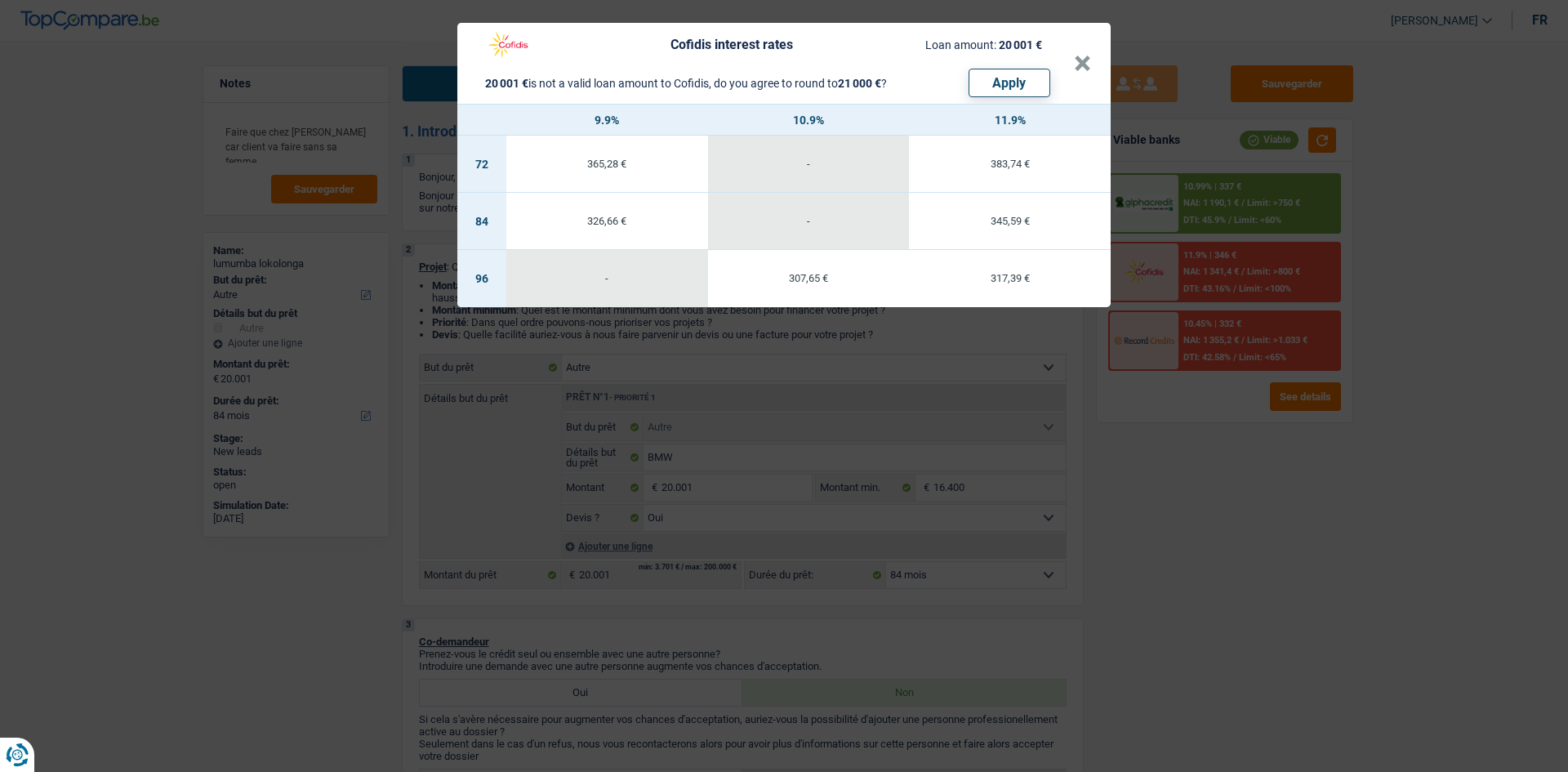
click at [1239, 469] on div "Cofidis interest rates Loan amount: 20 001 € 20 001 € is not a valid loan amoun…" at bounding box center [784, 386] width 1568 height 772
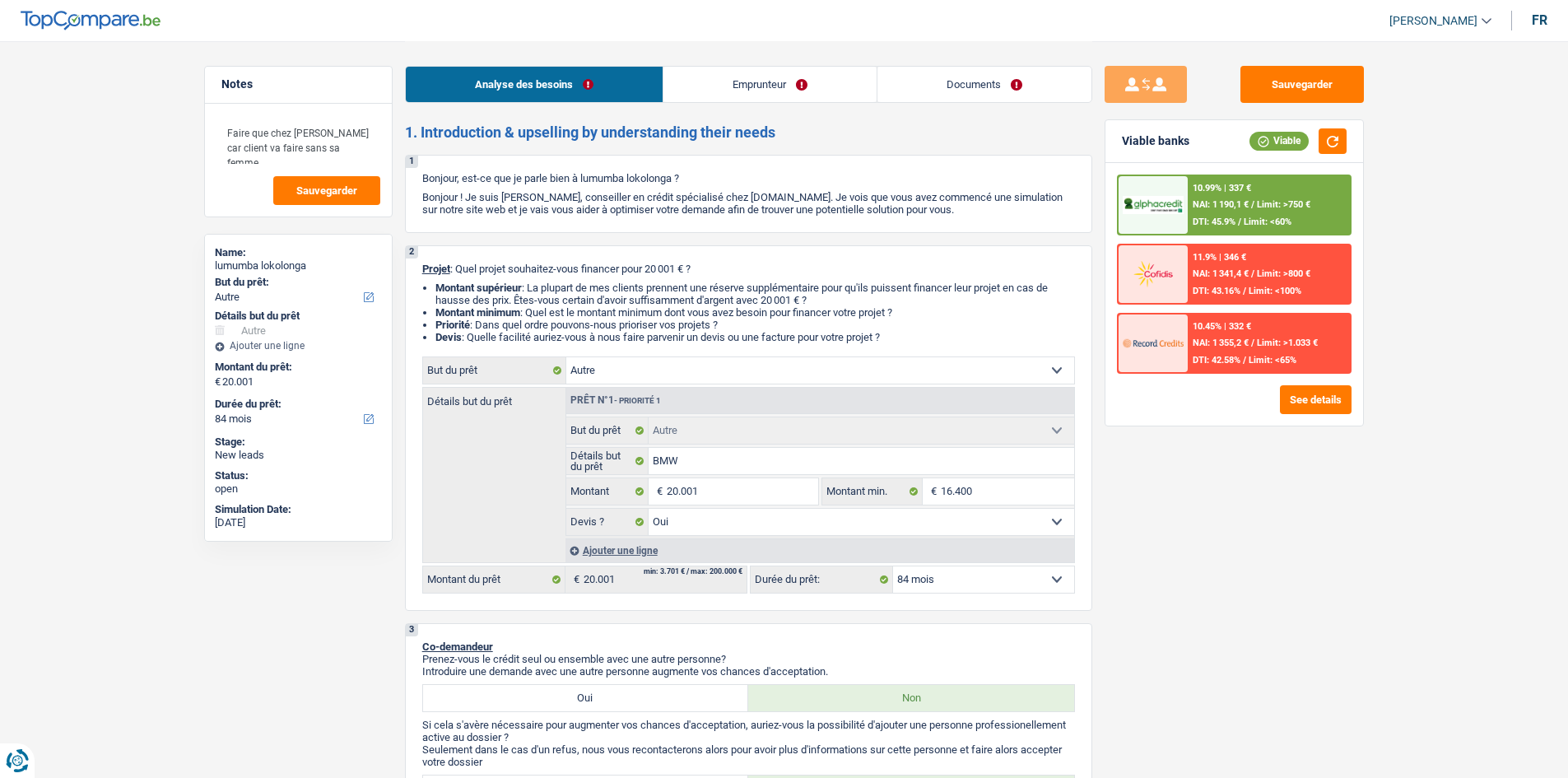
click at [1207, 492] on div "Sauvegarder Viable banks Viable 10.99% | 337 € NAI: 1 190,1 € / Limit: >750 € D…" at bounding box center [1233, 408] width 284 height 685
click at [1335, 133] on button "button" at bounding box center [1333, 141] width 28 height 26
click at [773, 469] on input "BMW" at bounding box center [861, 460] width 425 height 26
click at [1310, 539] on div "Sauvegarder Viable banks Viable 10.99% | 337 € NAI: 1 190,1 € / Limit: >750 € D…" at bounding box center [1233, 408] width 284 height 685
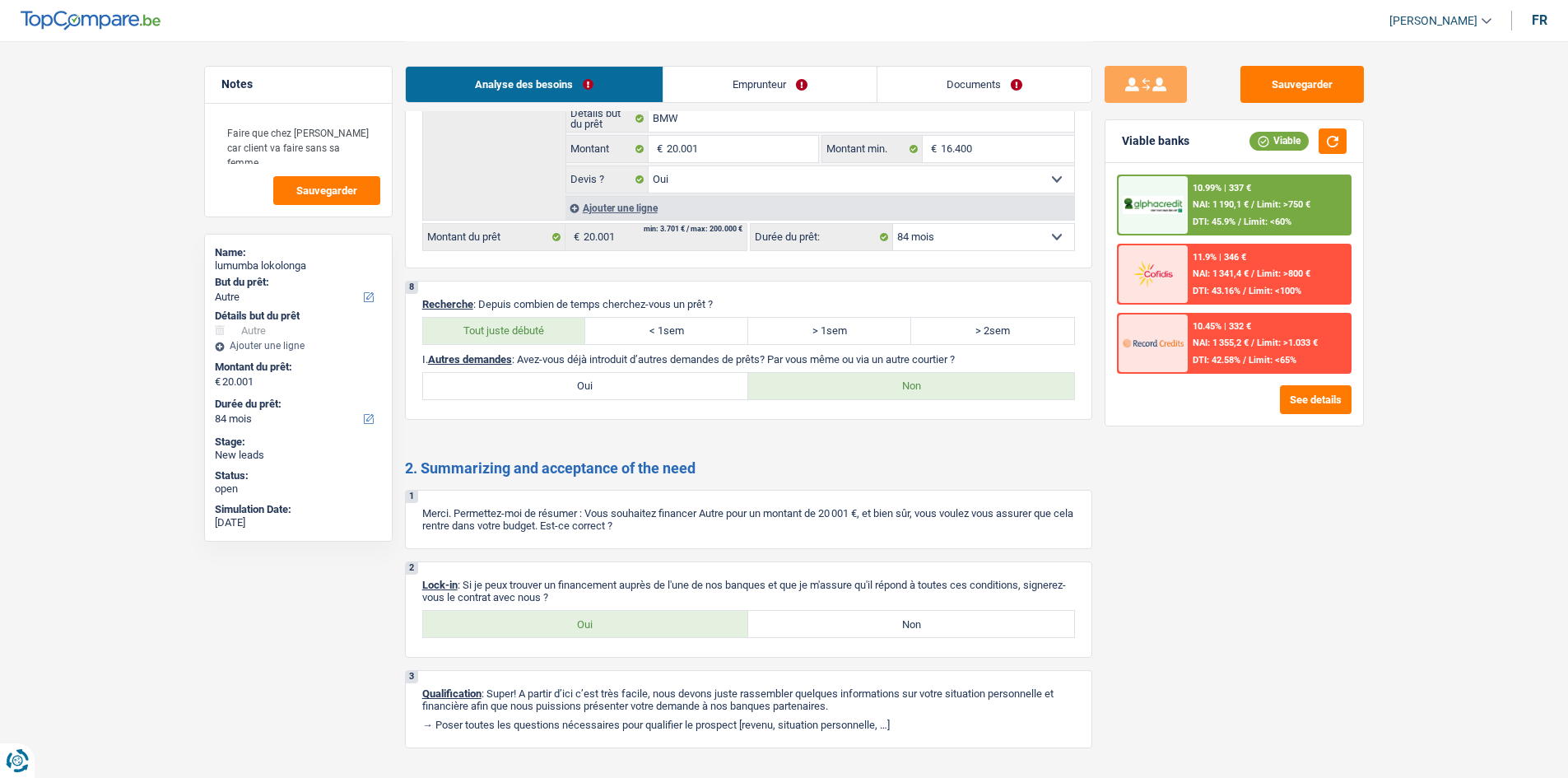
scroll to position [1683, 0]
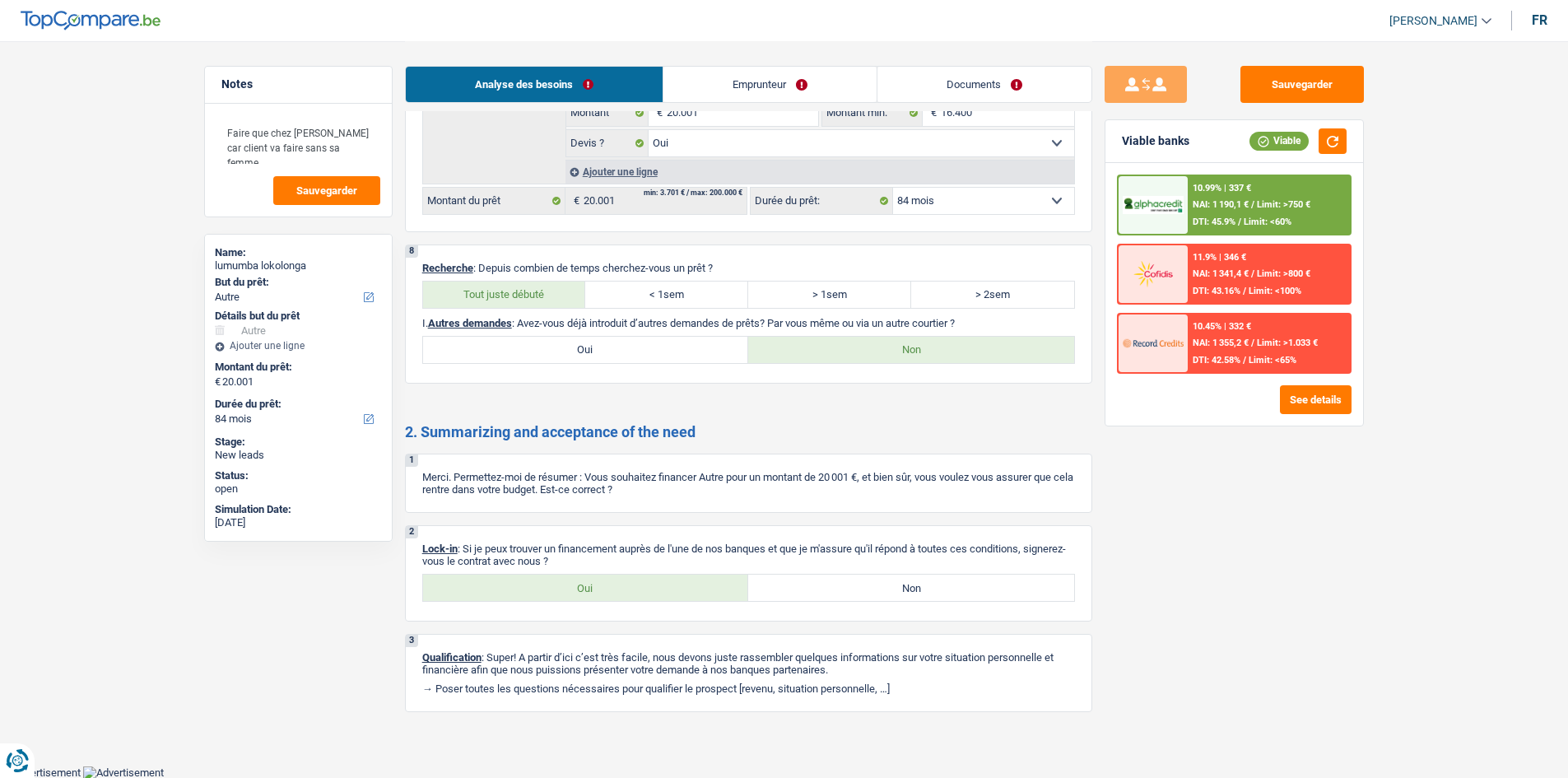
click at [641, 595] on label "Oui" at bounding box center [586, 588] width 326 height 26
click at [641, 595] on input "Oui" at bounding box center [586, 588] width 326 height 26
radio input "true"
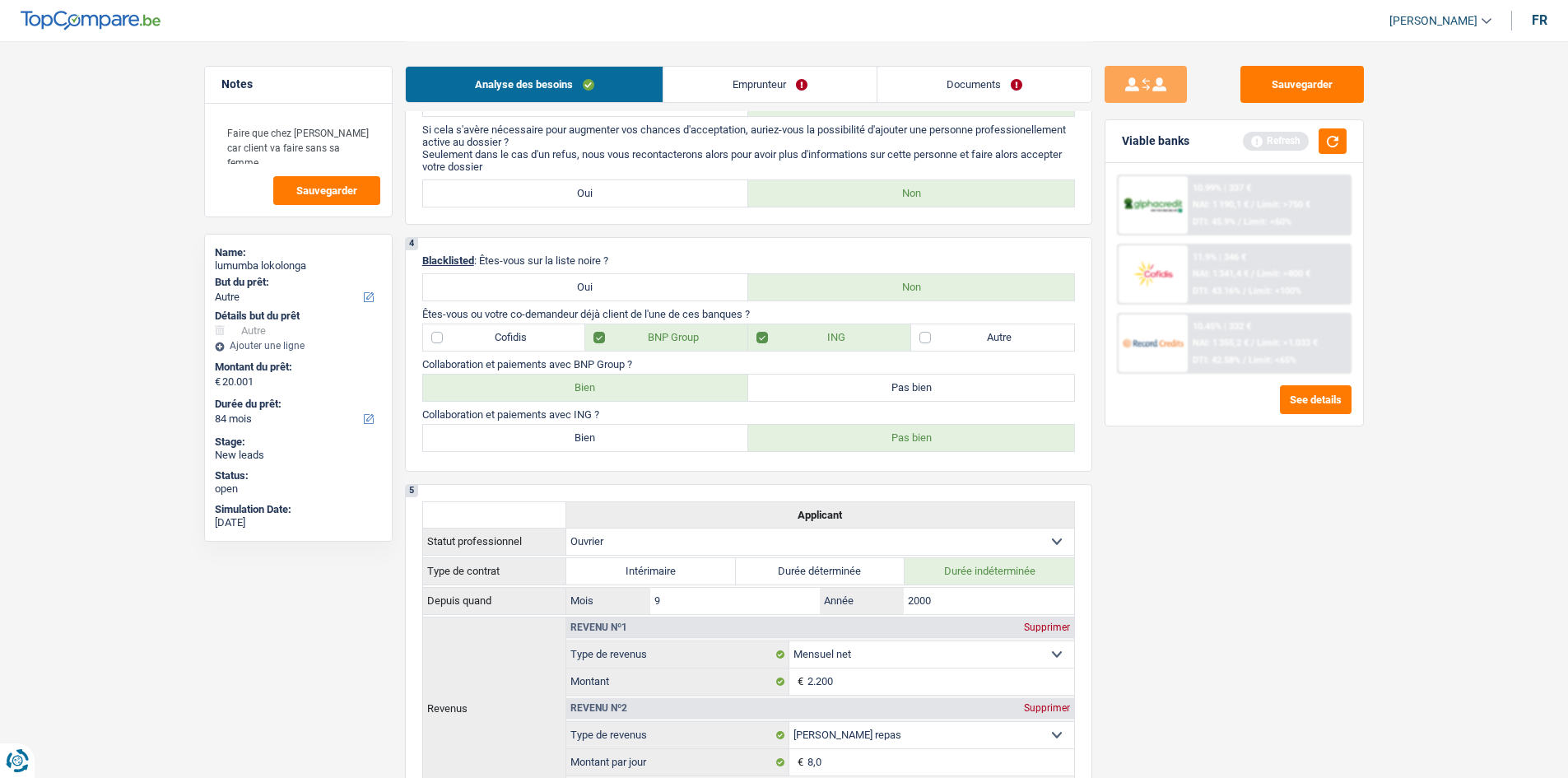
scroll to position [585, 0]
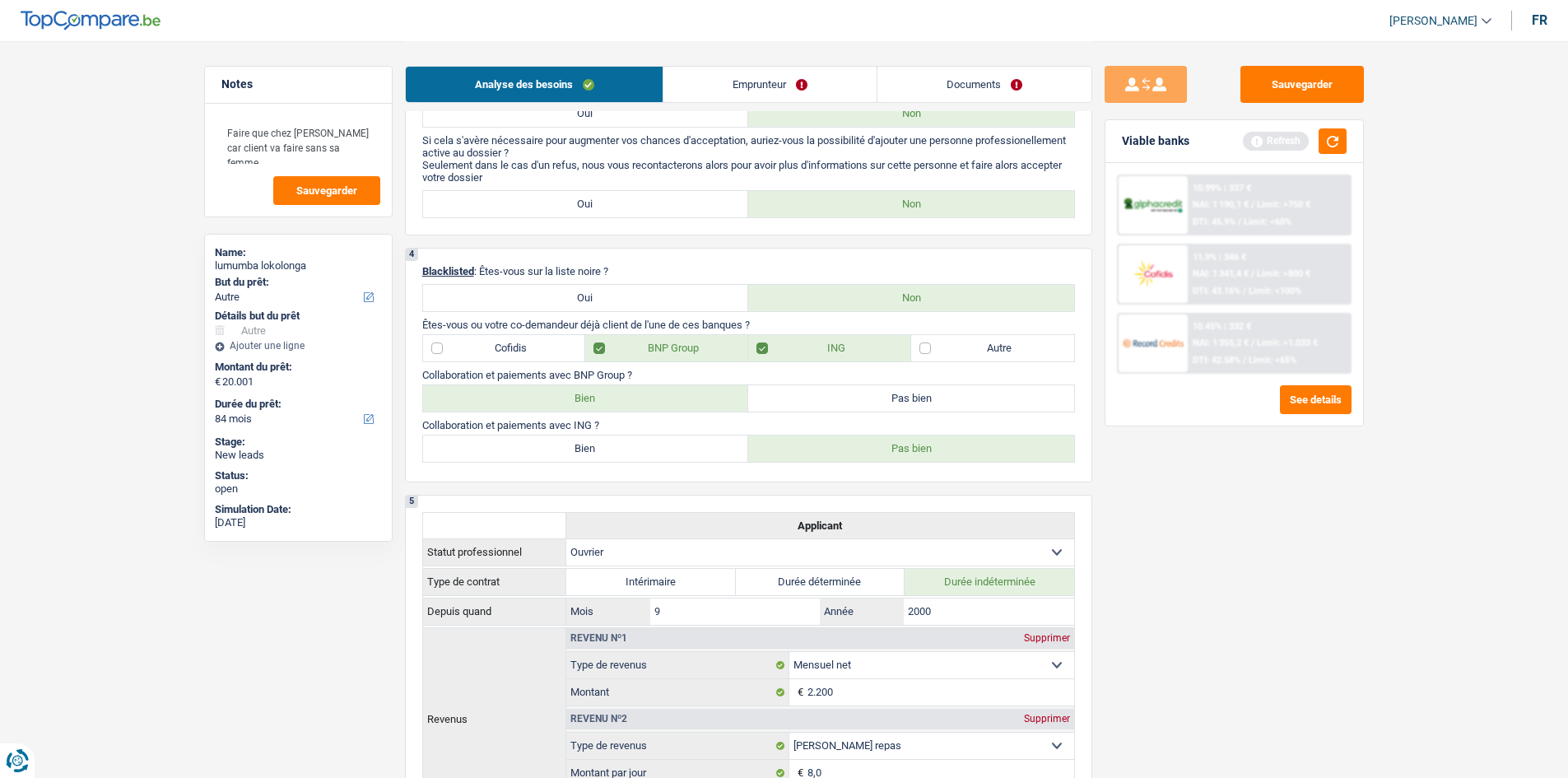
click at [1467, 567] on main "Notes Faire que chez [PERSON_NAME] car client va faire sans sa femme Sauvegarde…" at bounding box center [784, 639] width 1568 height 2448
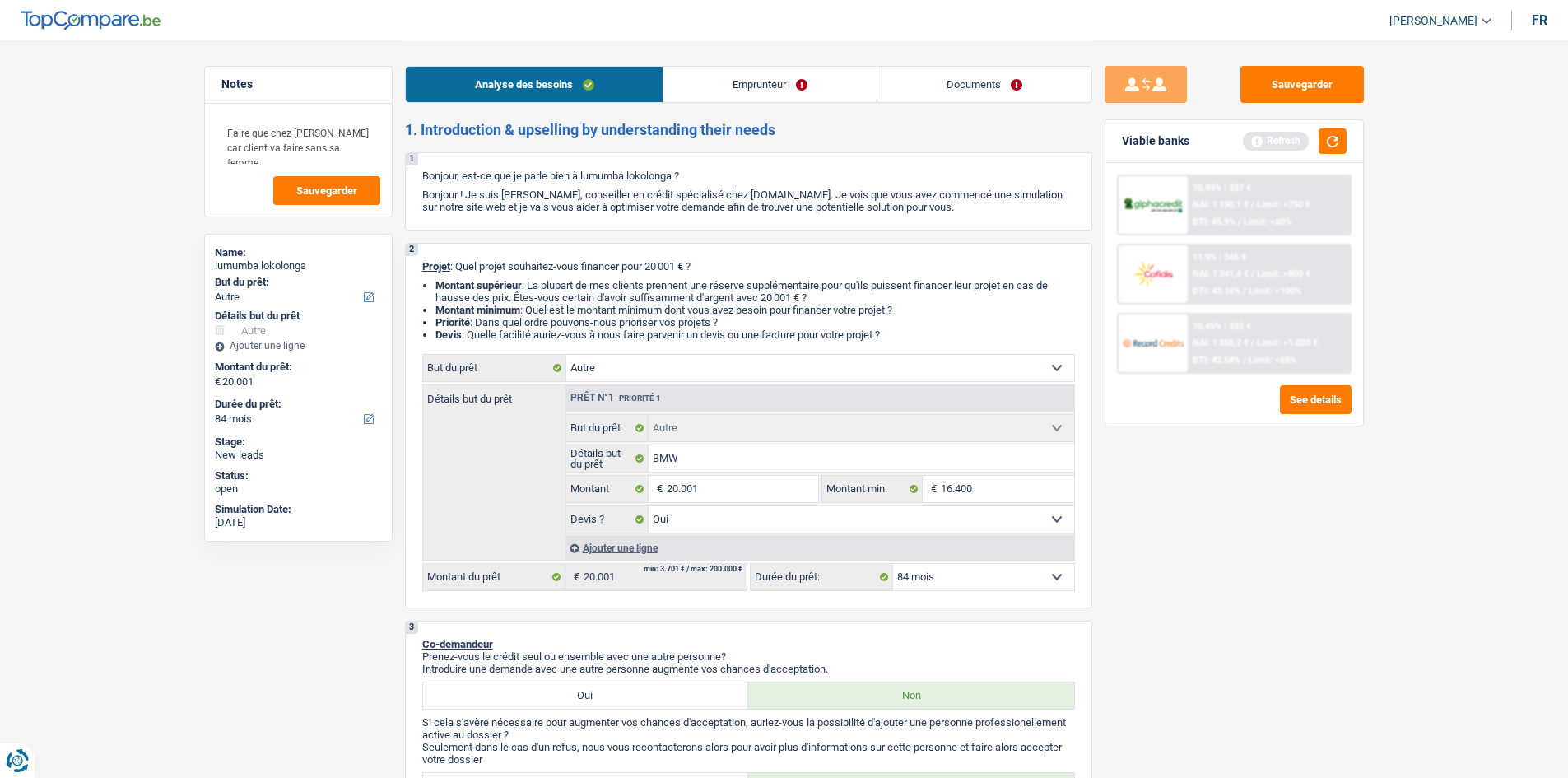
scroll to position [0, 0]
click at [760, 467] on input "BMW" at bounding box center [861, 460] width 425 height 26
type input "BMW"
type input "BMW S"
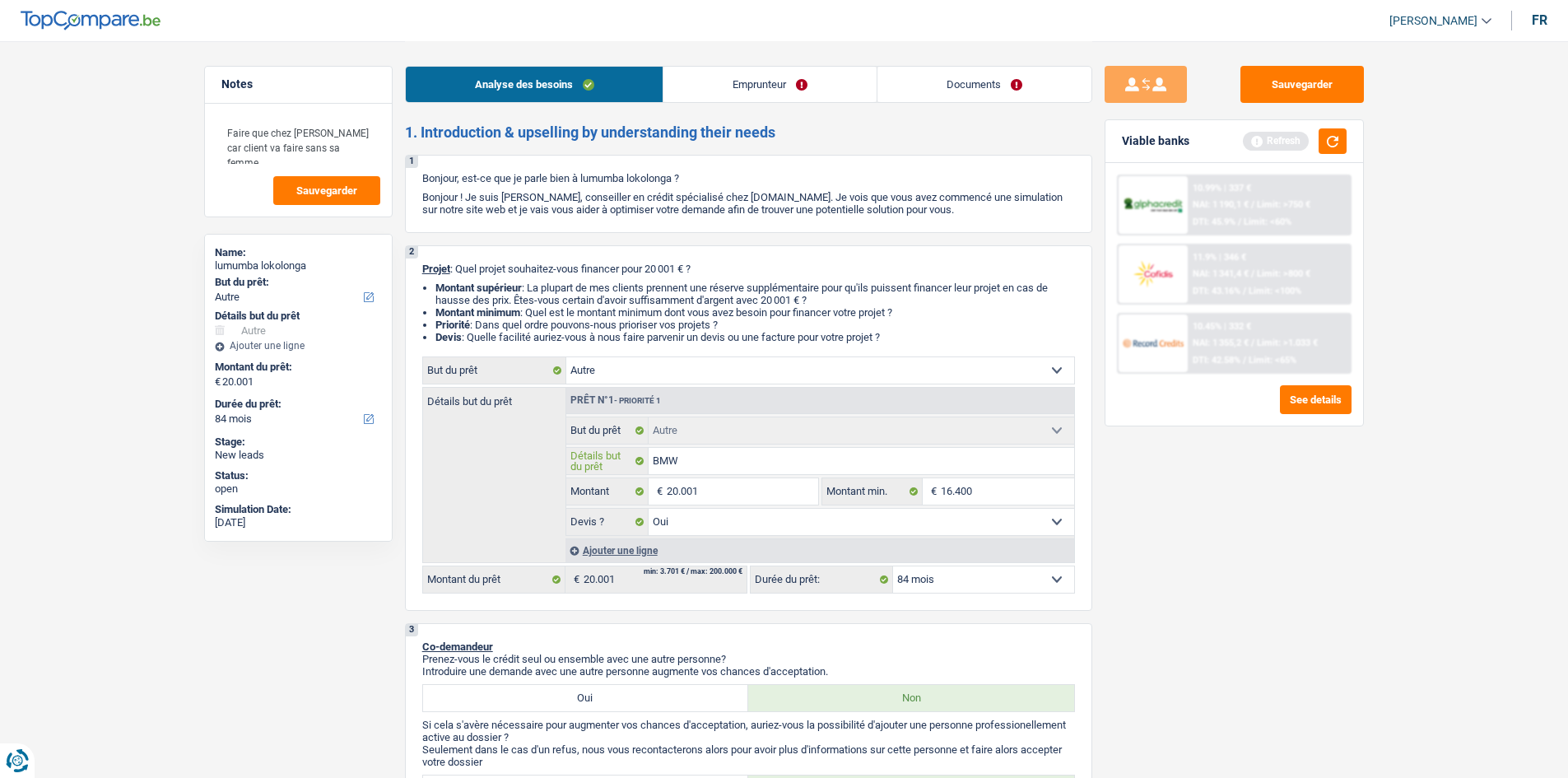
type input "BMW S"
type input "BMW Se"
type input "BMW Ser"
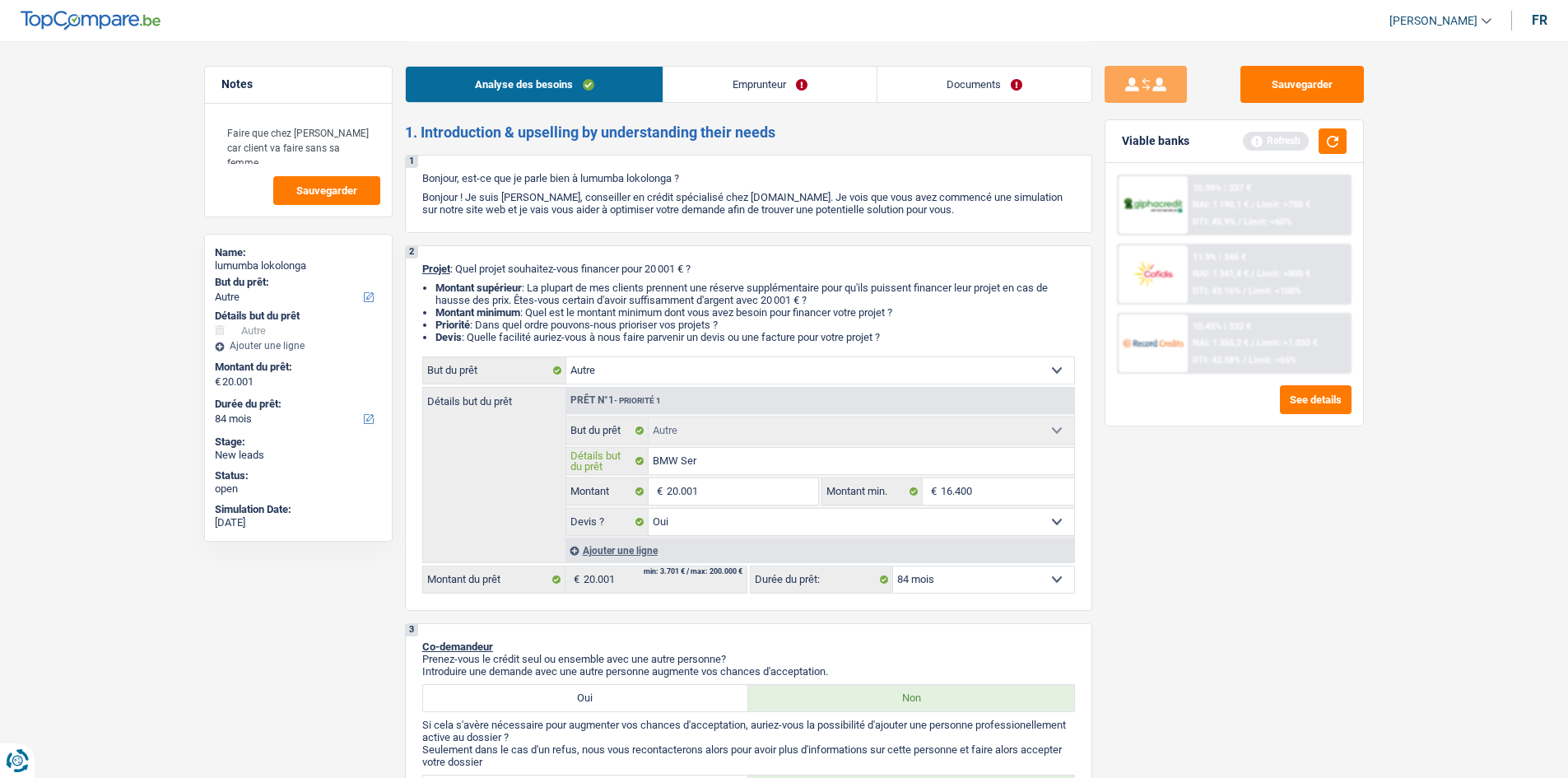
type input "BMW Seri"
type input "BMW Serie"
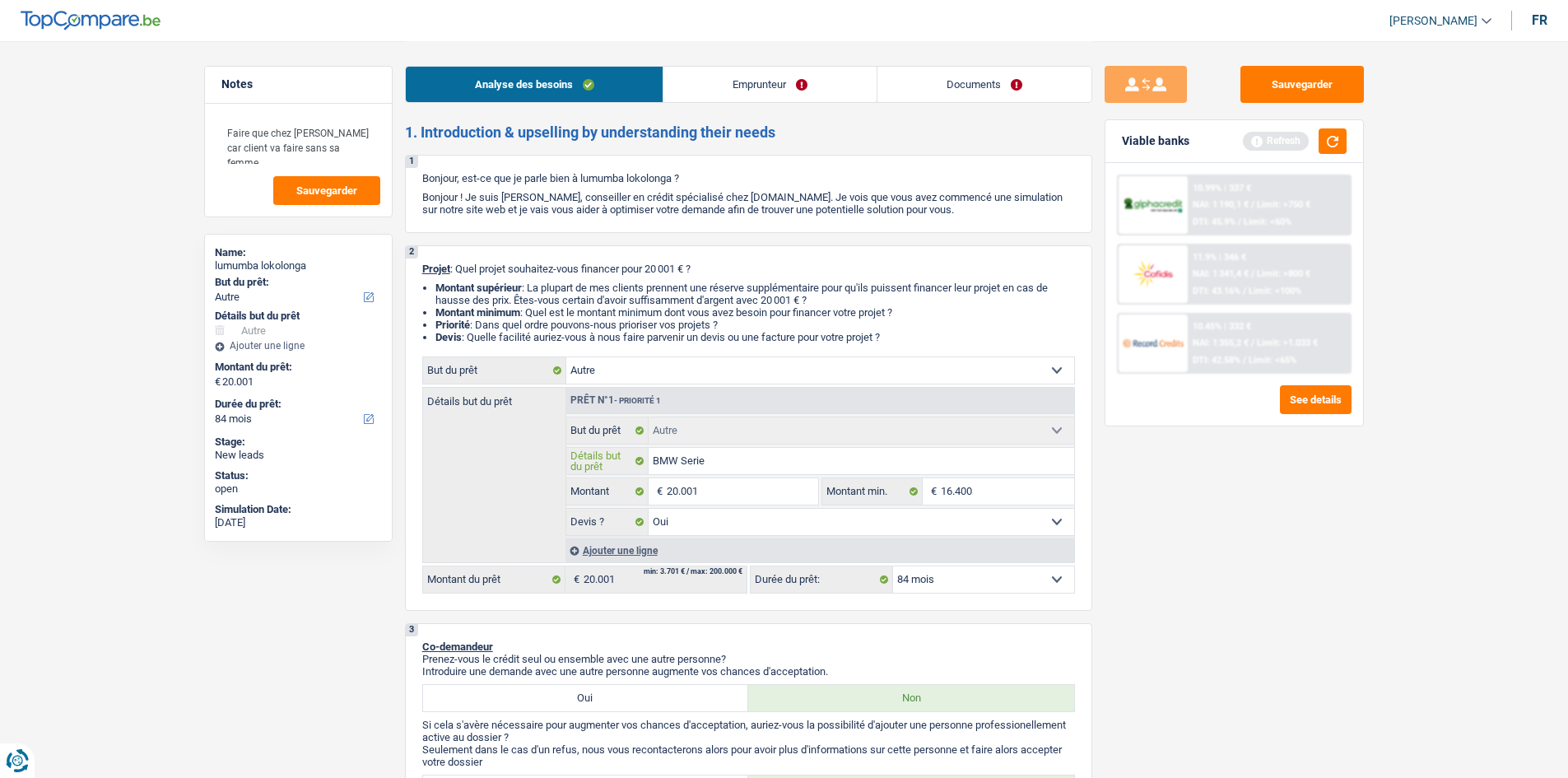
type input "BMW Serie"
drag, startPoint x: 335, startPoint y: 144, endPoint x: 351, endPoint y: 149, distance: 16.8
click at [336, 144] on textarea "Faire que chez [PERSON_NAME] car client va faire sans sa femme" at bounding box center [298, 140] width 163 height 50
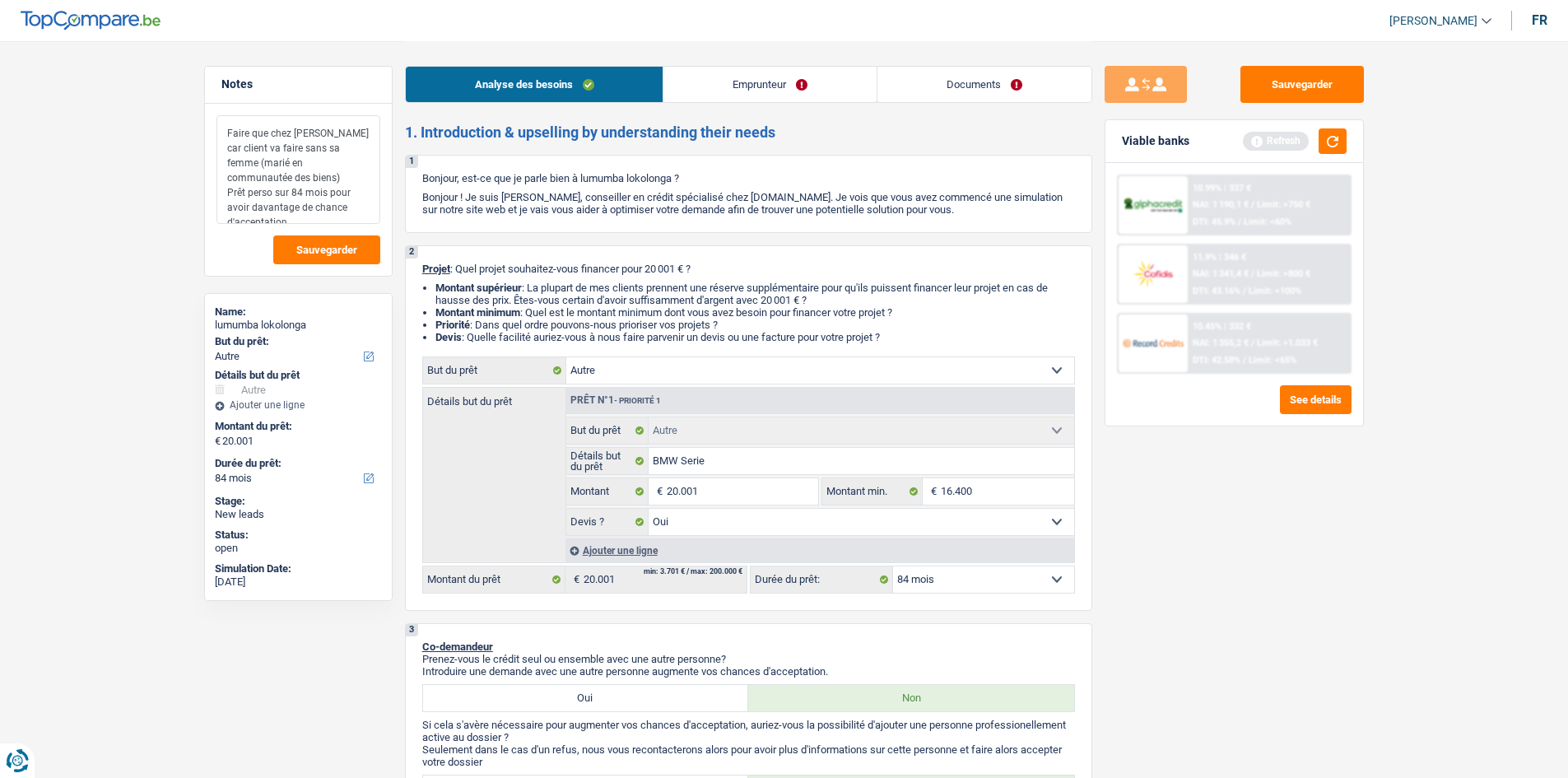
click at [338, 200] on textarea "Faire que chez [PERSON_NAME] car client va faire sans sa femme (marié en commun…" at bounding box center [298, 169] width 163 height 109
click at [344, 208] on textarea "Faire que chez [PERSON_NAME] car client va faire sans sa femme (marié en commun…" at bounding box center [298, 169] width 163 height 109
drag, startPoint x: 344, startPoint y: 208, endPoint x: 146, endPoint y: 97, distance: 227.0
type textarea "Faire que chez [PERSON_NAME] car client va faire sans sa femme (marié en commun…"
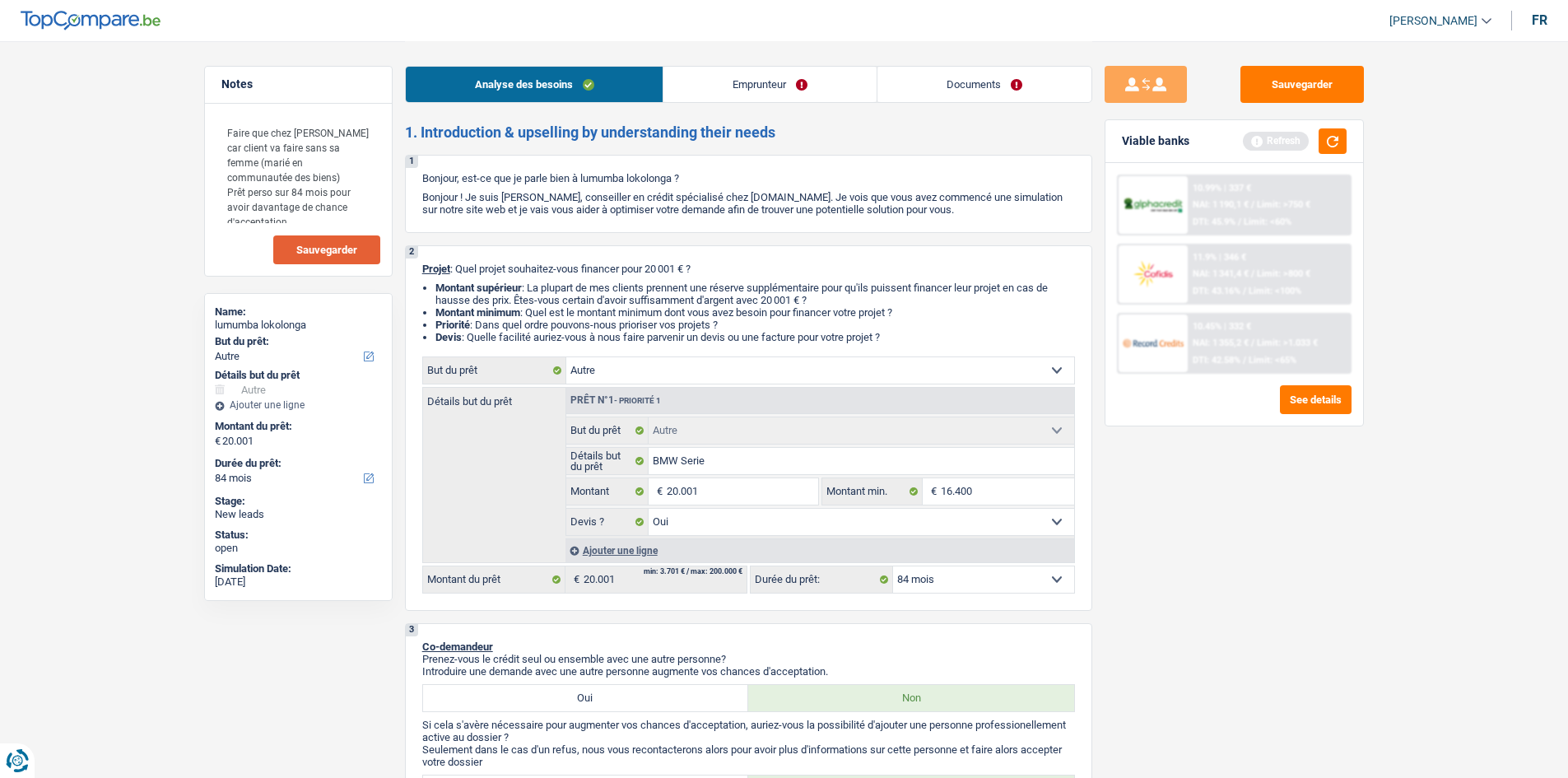
click at [360, 255] on button "Sauvegarder" at bounding box center [326, 249] width 107 height 29
drag, startPoint x: 1175, startPoint y: 507, endPoint x: 1046, endPoint y: 157, distance: 373.0
click at [1168, 494] on div "Sauvegarder Viable banks Refresh 10.99% | 337 € NAI: 1 190,1 € / Limit: >750 € …" at bounding box center [1233, 408] width 284 height 685
click at [953, 95] on link "Documents" at bounding box center [984, 85] width 214 height 36
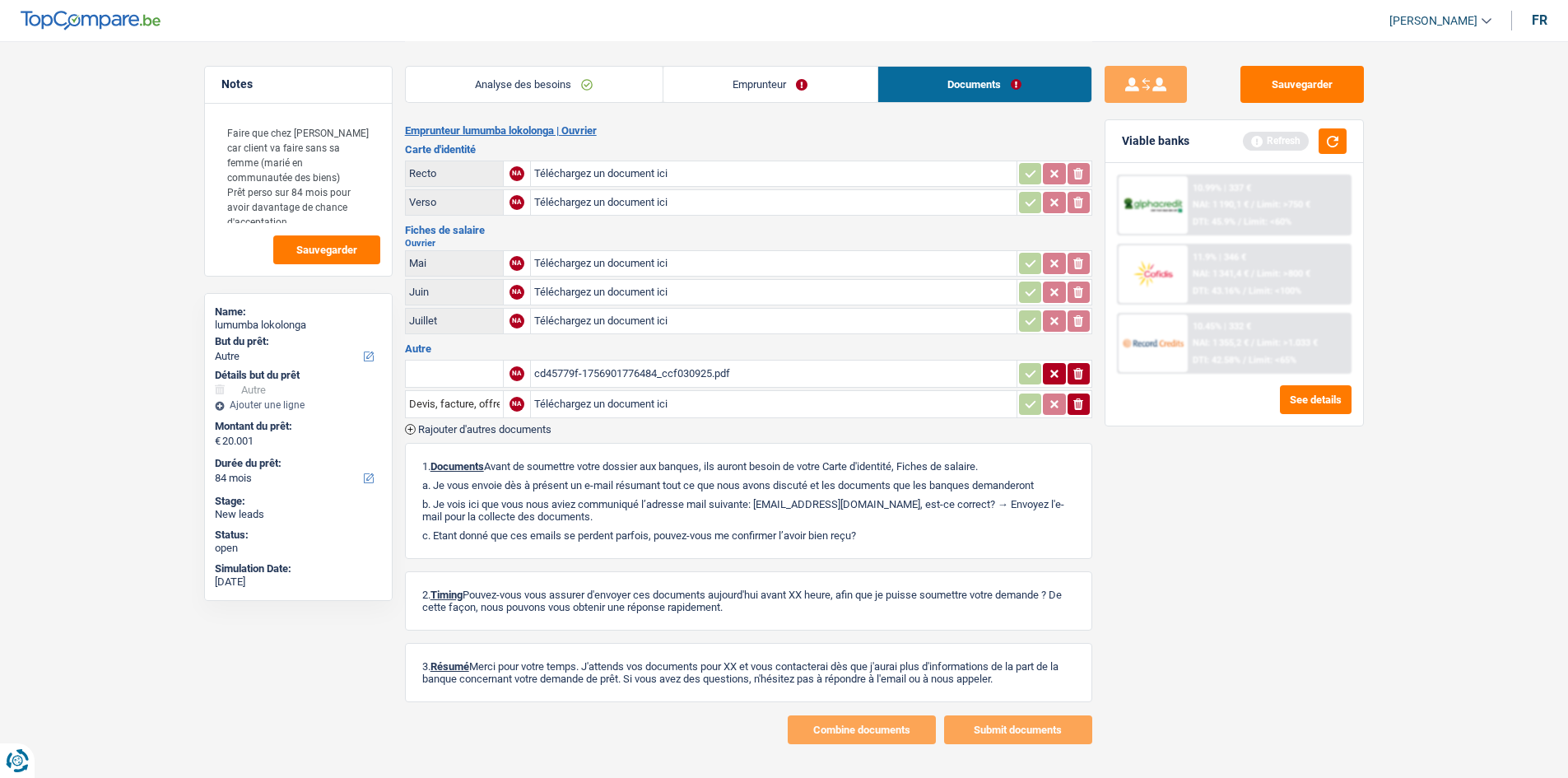
click at [699, 368] on div "cd45779f-1756901776484_ccf030925.pdf" at bounding box center [773, 374] width 479 height 25
drag, startPoint x: 510, startPoint y: 87, endPoint x: 524, endPoint y: 88, distance: 14.0
click at [510, 86] on link "Analyse des besoins" at bounding box center [534, 85] width 257 height 36
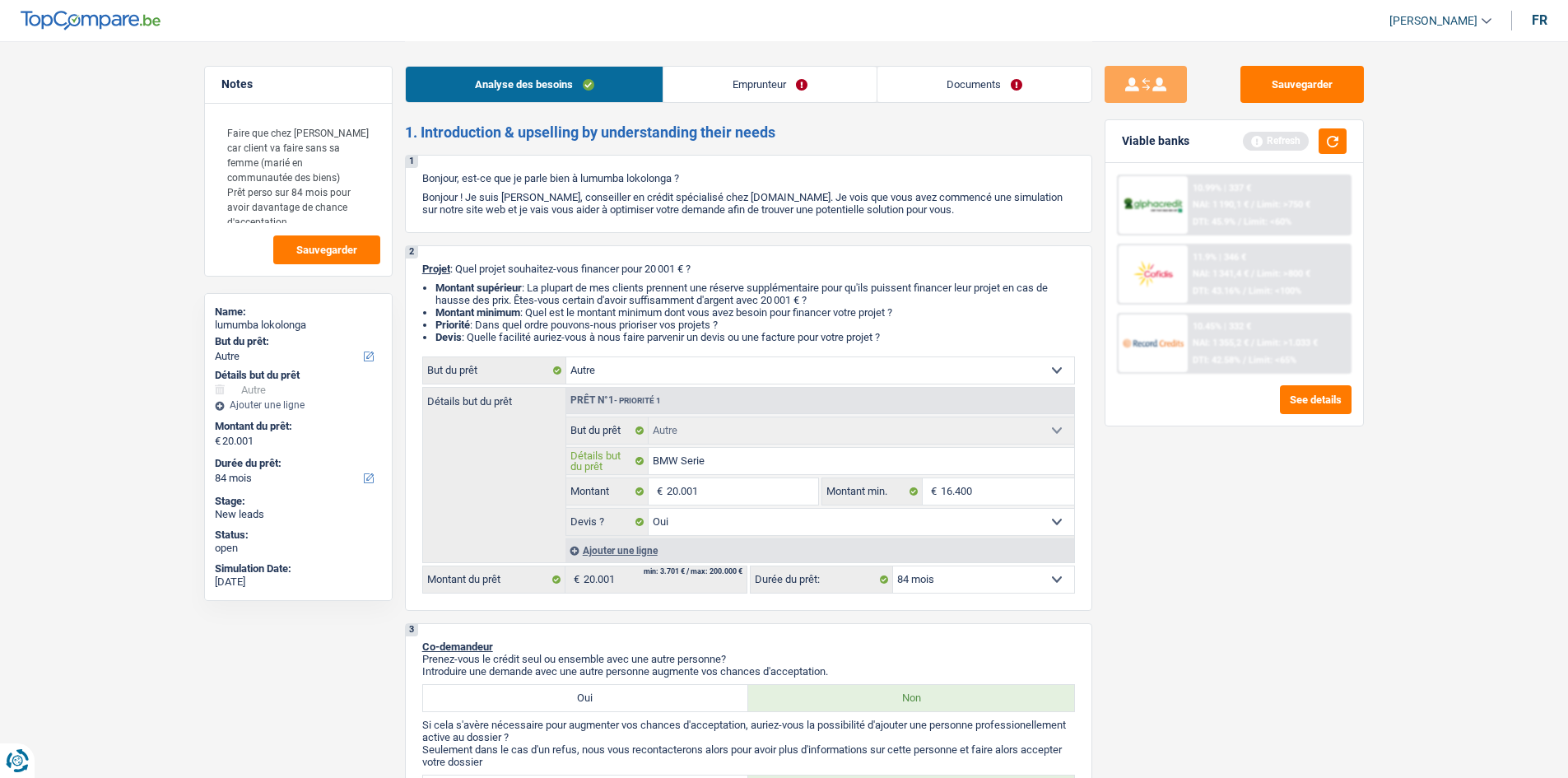
click at [819, 463] on input "BMW Serie" at bounding box center [861, 460] width 425 height 26
type input "BMW Serie 3"
type input "BMW Serie 31"
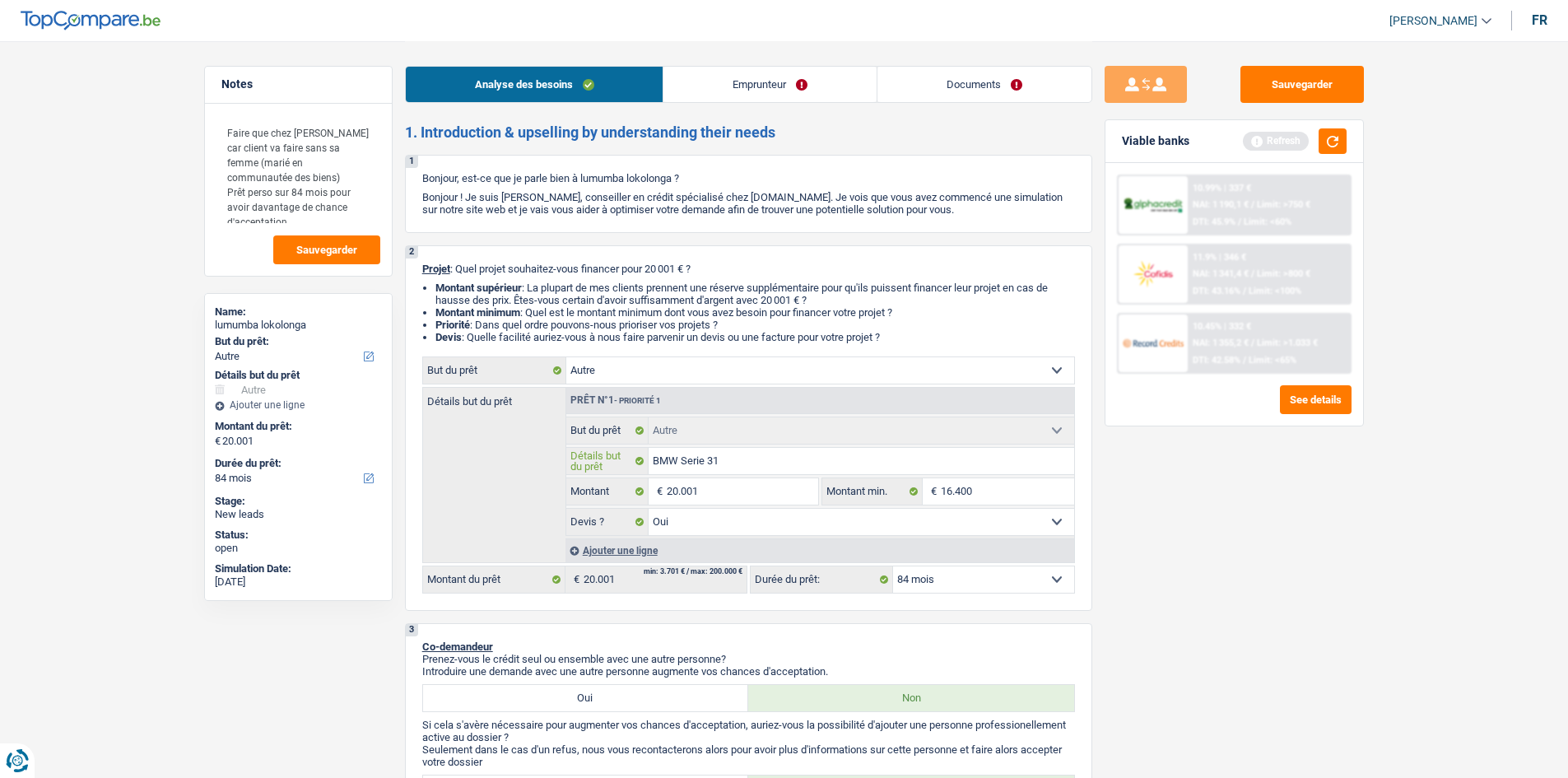
type input "BMW Serie 318"
type input "BMW Serie 318 D"
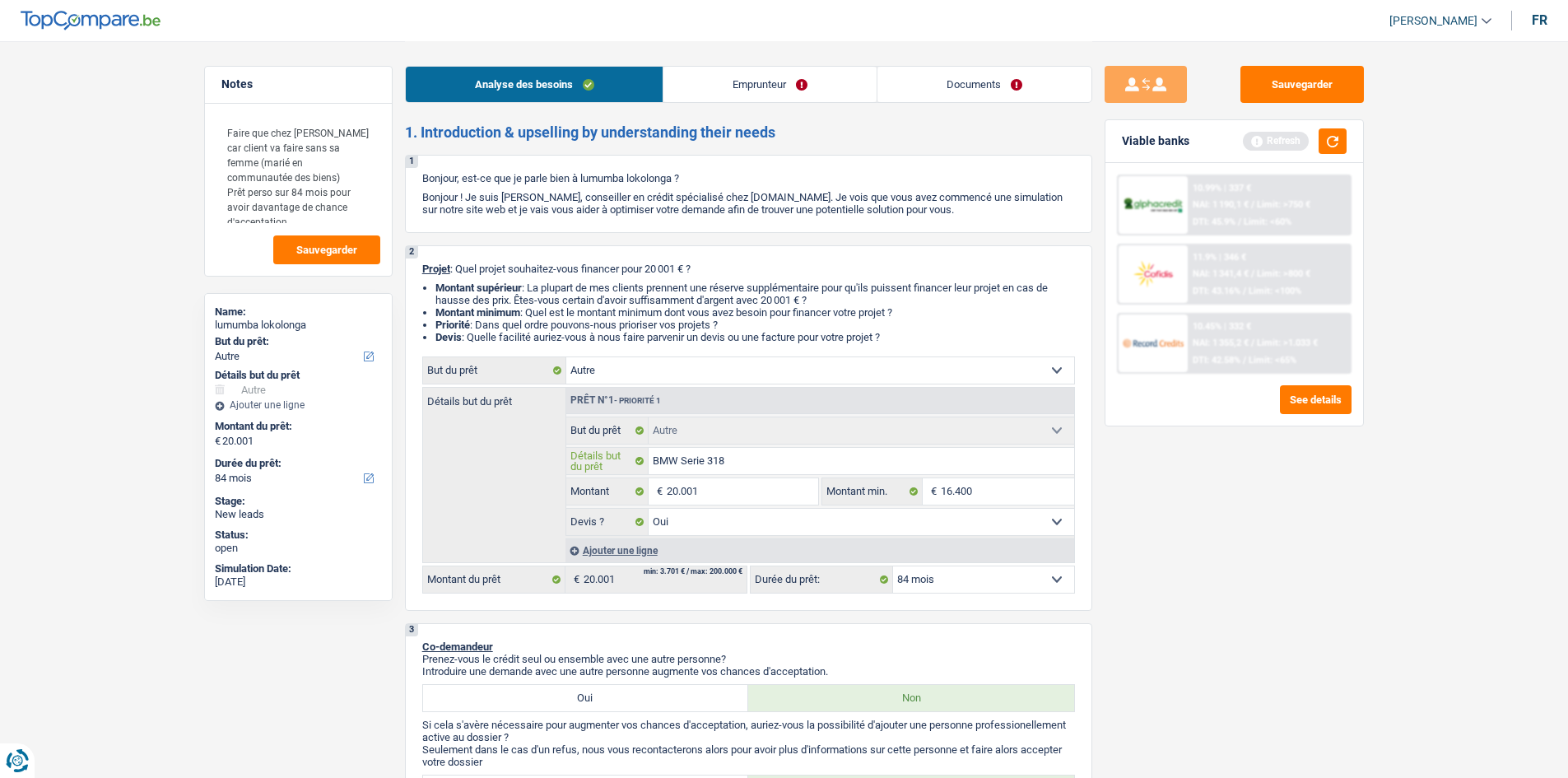
type input "BMW Serie 318 D"
type input "BMW Serie 318 Da"
type input "BMW Serie 318 Dat"
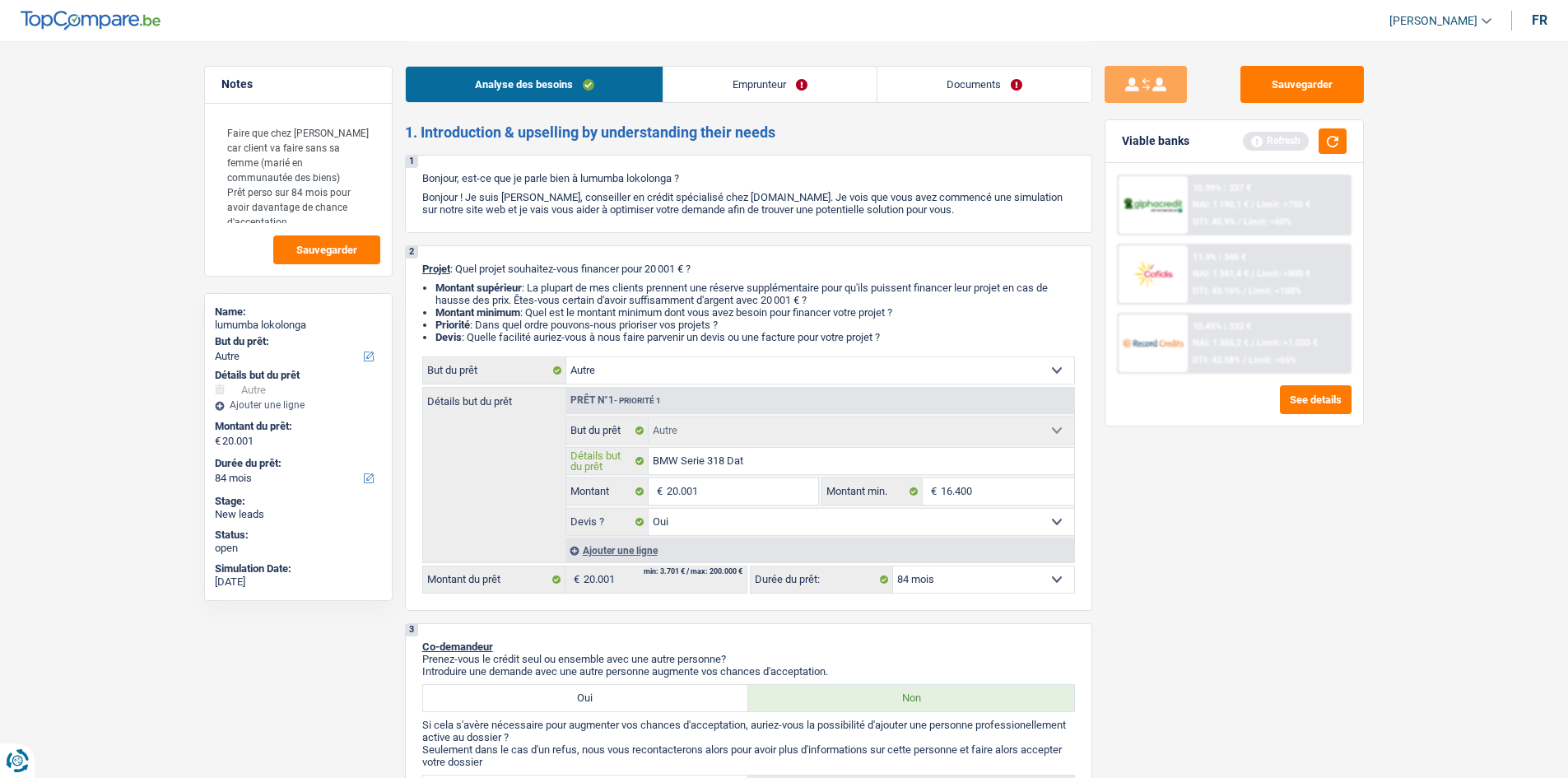
type input "BMW Serie 318 Date"
click at [732, 457] on input "BMW Serie 318 Date" at bounding box center [861, 460] width 425 height 26
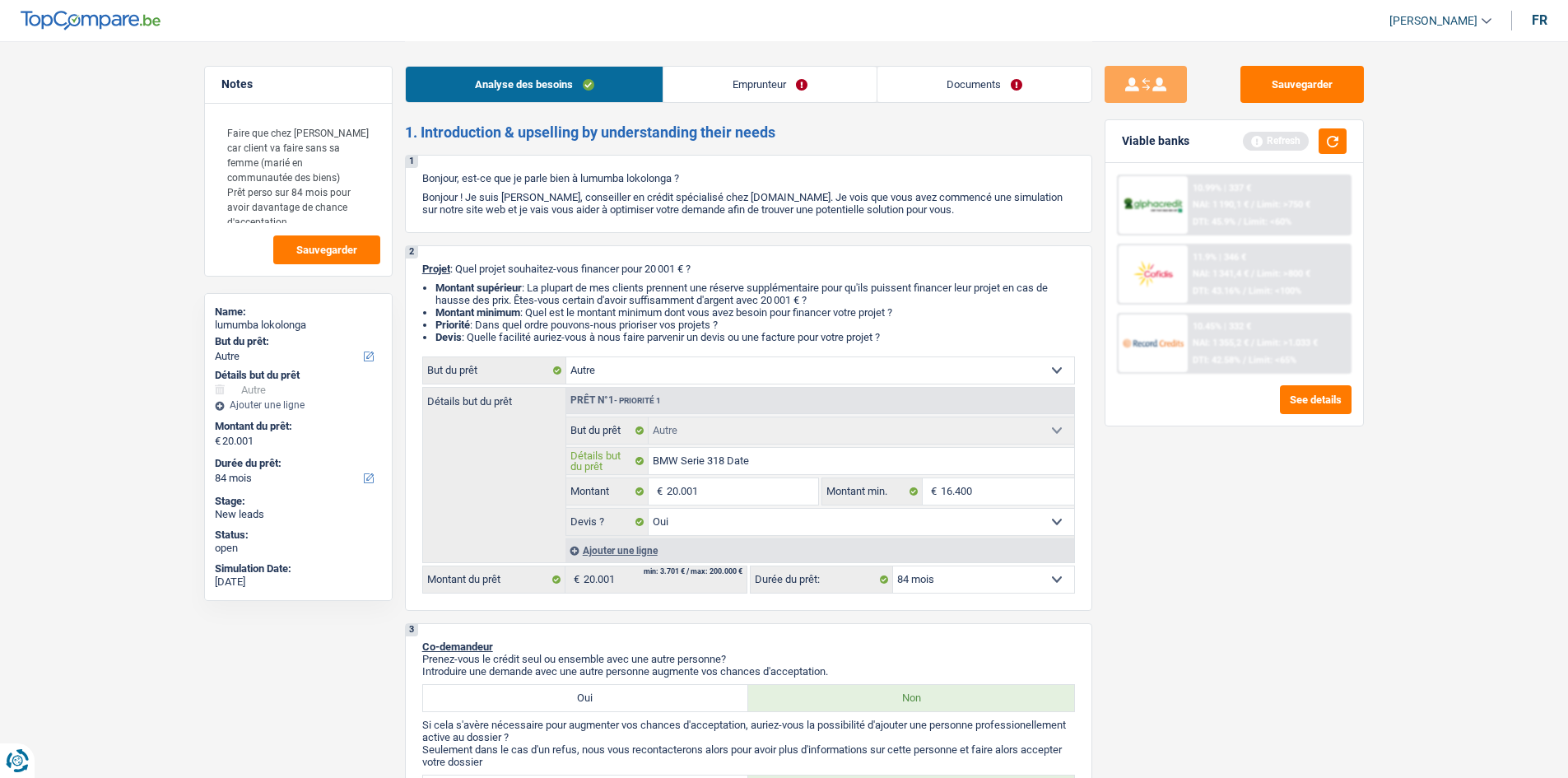
click at [732, 457] on input "BMW Serie 318 Date" at bounding box center [861, 460] width 425 height 26
type input "BMW Serie 318"
click at [1275, 518] on div "Sauvegarder Viable banks Refresh 10.99% | 337 € NAI: 1 190,1 € / Limit: >750 € …" at bounding box center [1233, 408] width 284 height 685
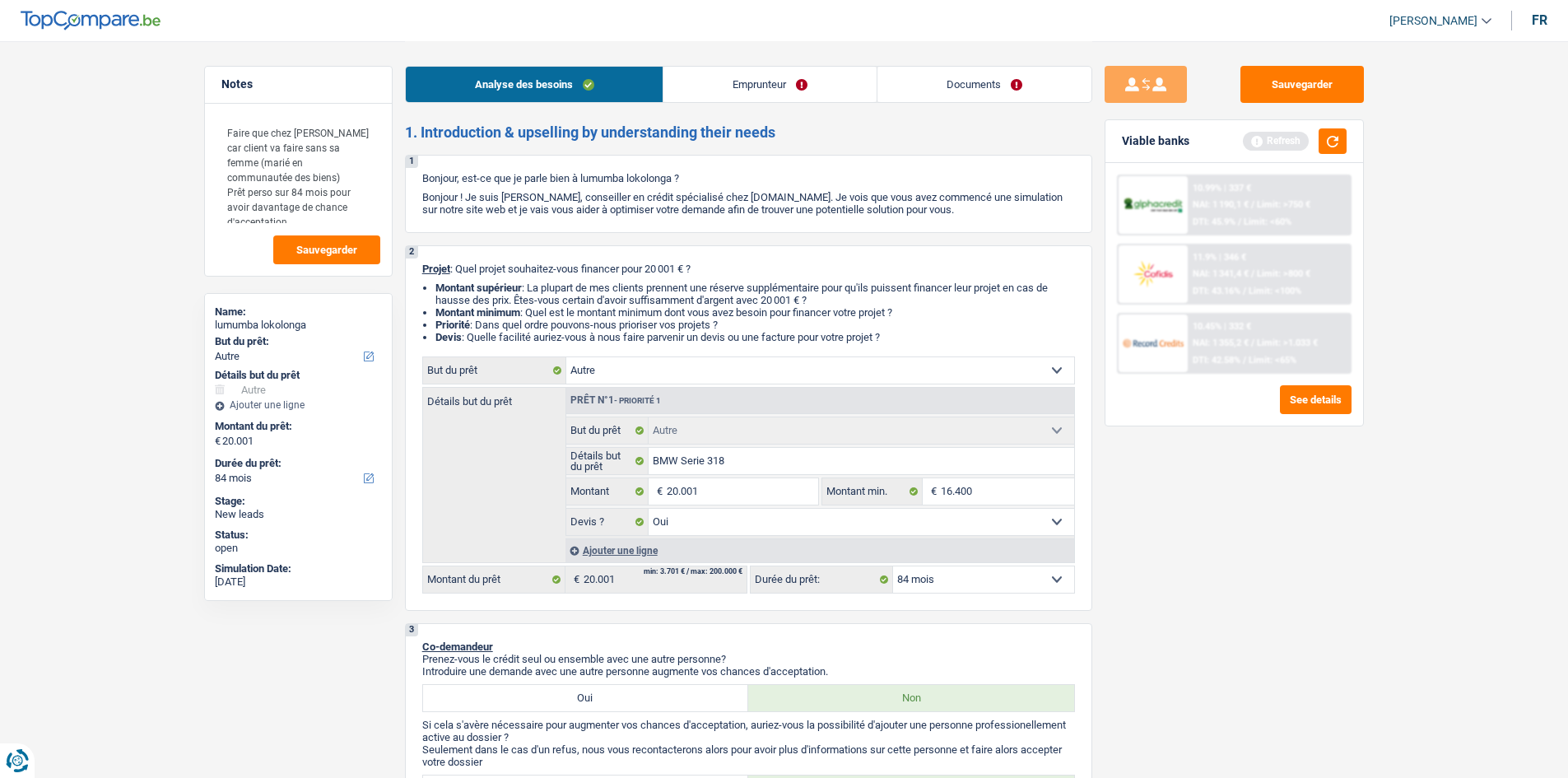
click at [788, 90] on link "Emprunteur" at bounding box center [770, 85] width 213 height 36
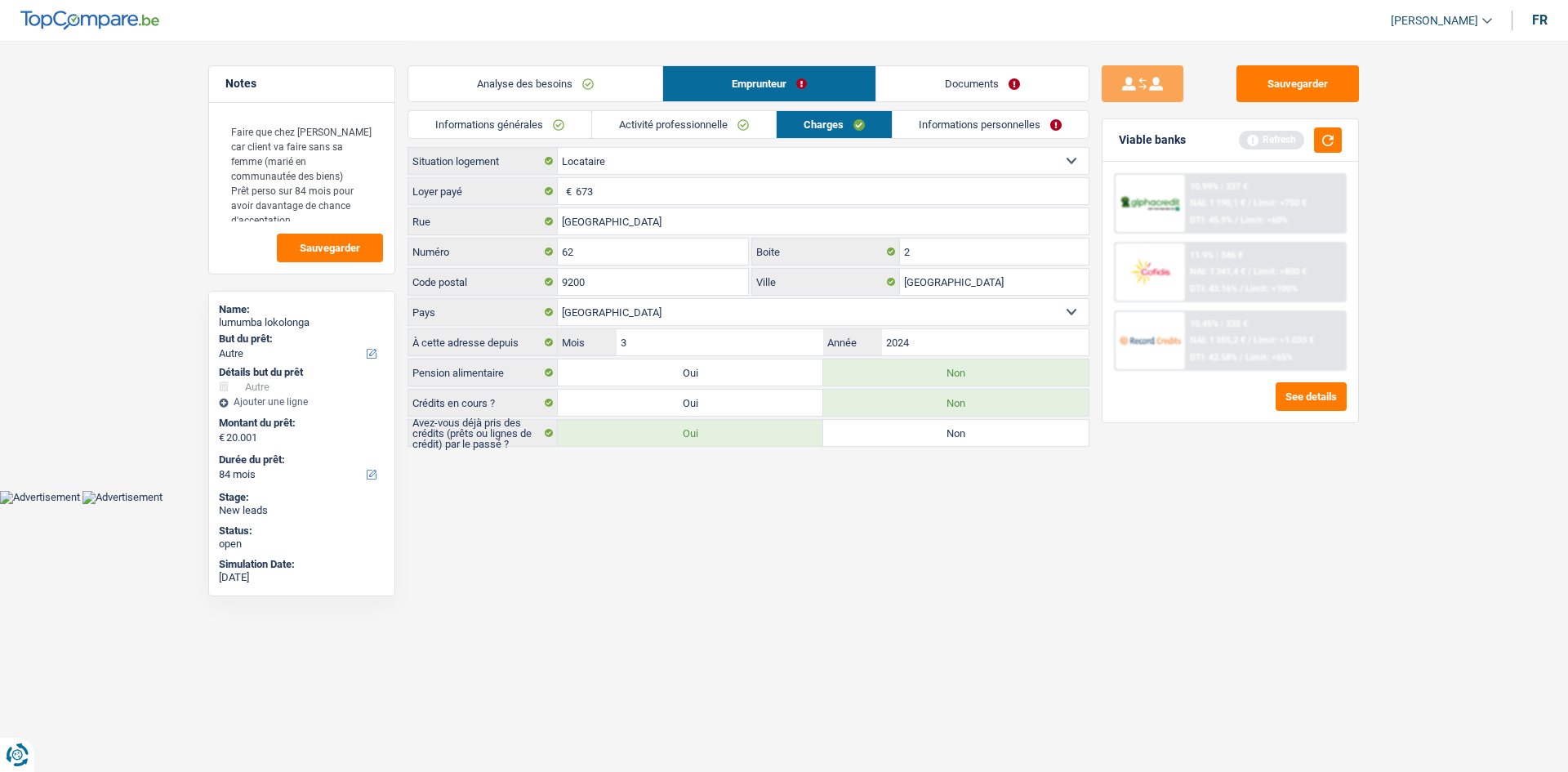
drag, startPoint x: 759, startPoint y: 120, endPoint x: 858, endPoint y: 122, distance: 99.0
click at [761, 120] on link "Activité professionnelle" at bounding box center [684, 124] width 184 height 27
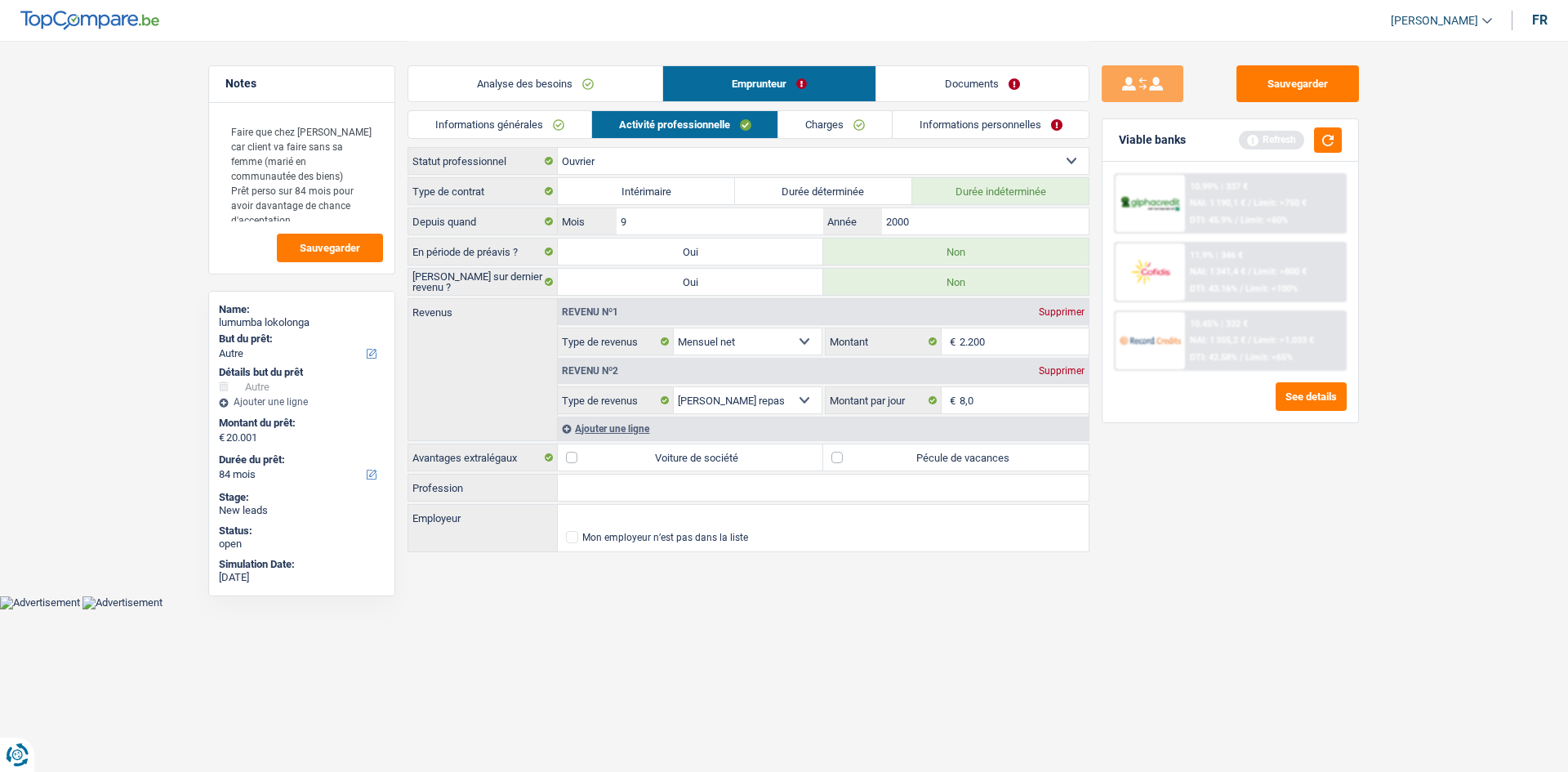
click at [858, 122] on link "Charges" at bounding box center [834, 124] width 114 height 27
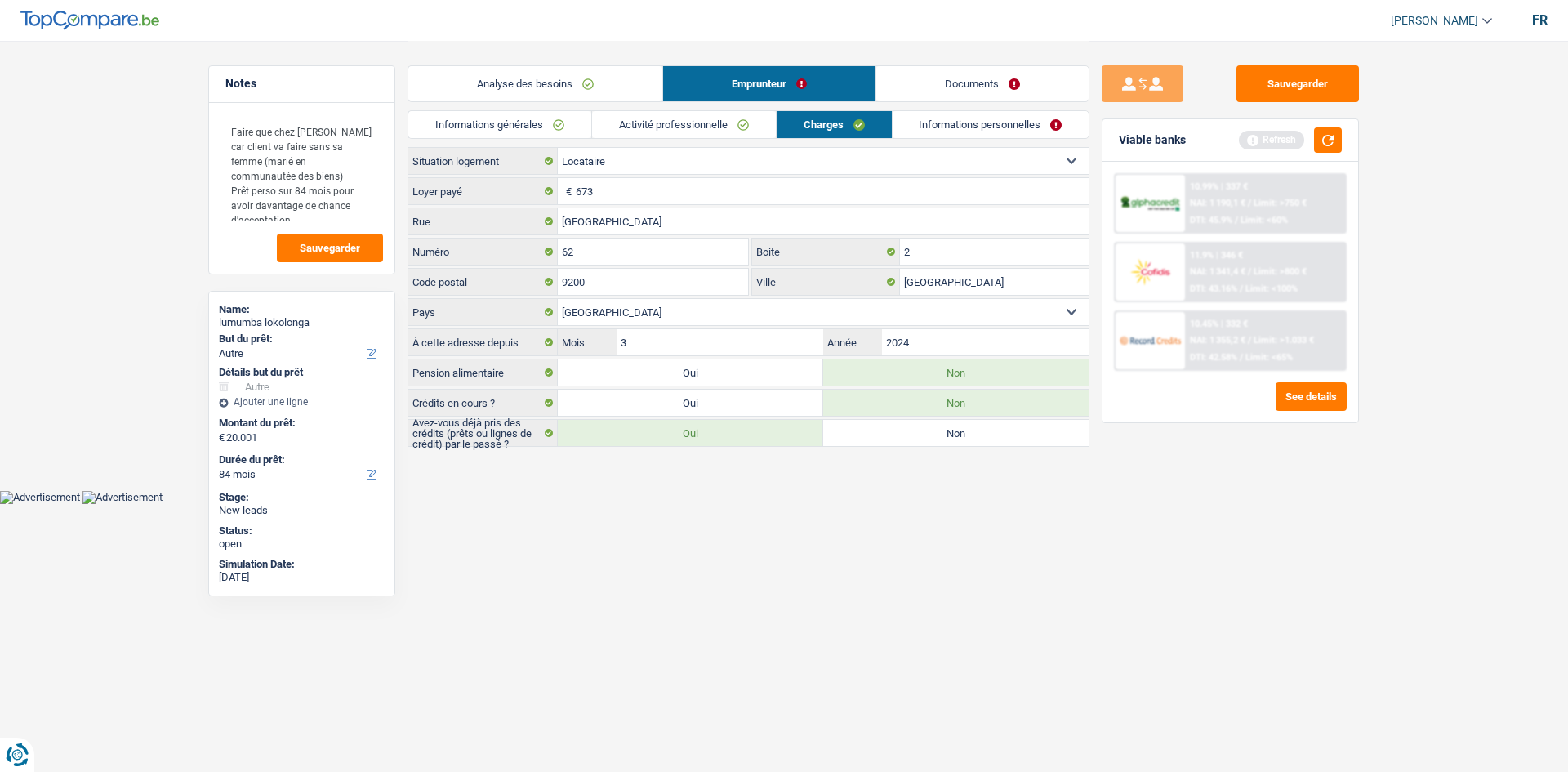
drag, startPoint x: 945, startPoint y: 121, endPoint x: 962, endPoint y: 82, distance: 42.5
click at [945, 120] on link "Informations personnelles" at bounding box center [991, 124] width 197 height 27
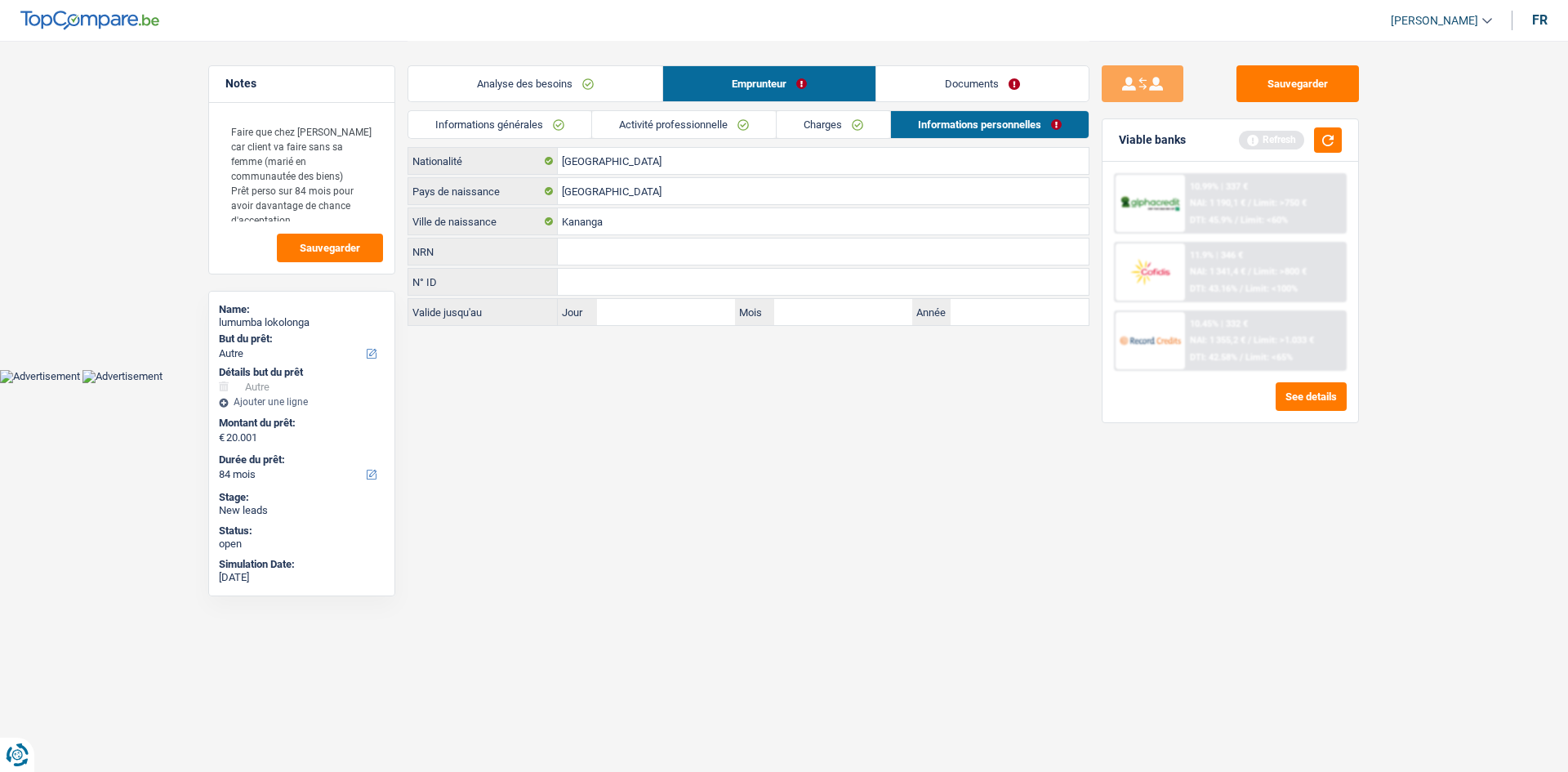
click at [957, 68] on link "Documents" at bounding box center [983, 84] width 213 height 36
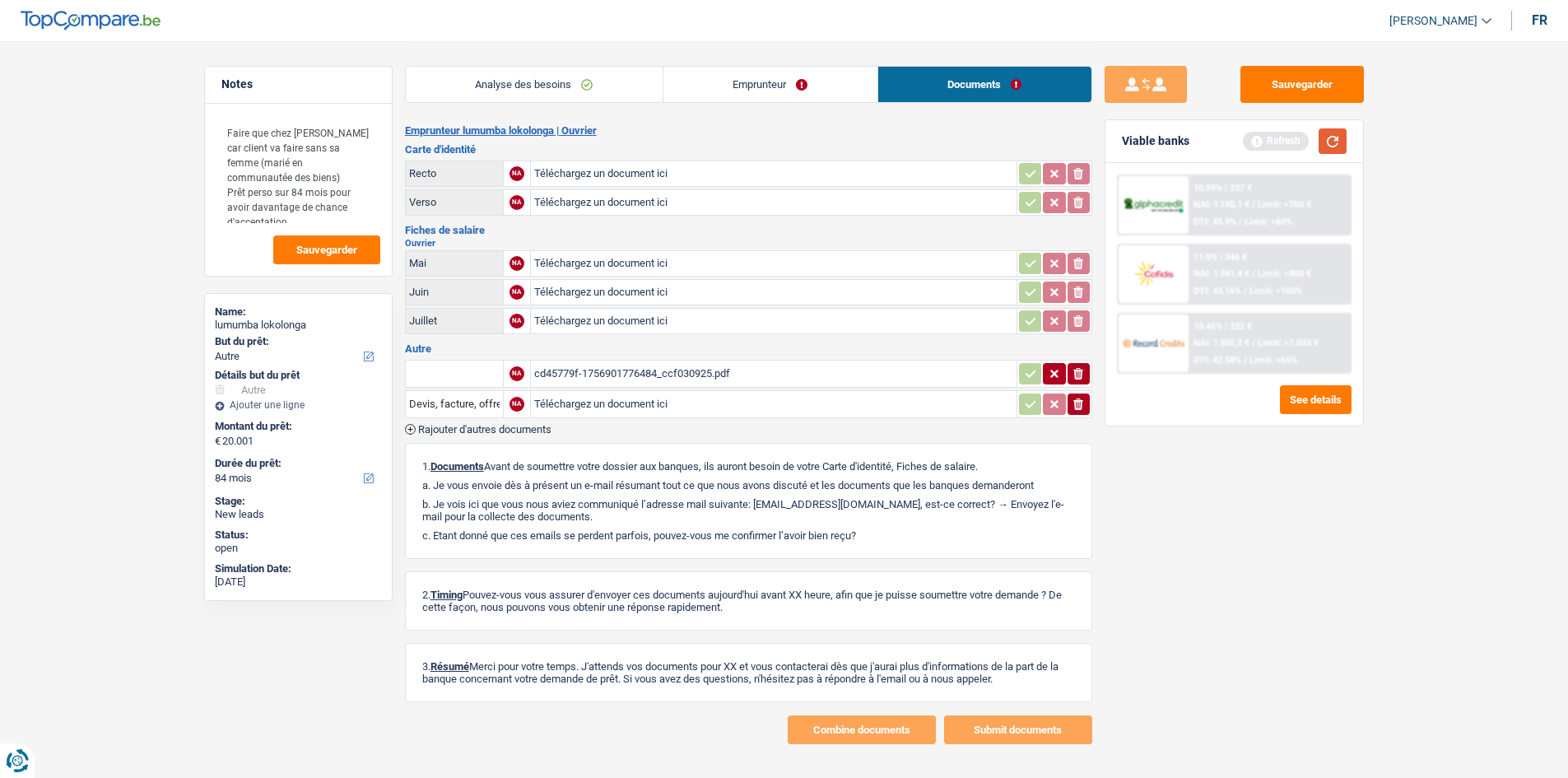
drag, startPoint x: 1337, startPoint y: 150, endPoint x: 1352, endPoint y: 124, distance: 30.0
click at [1337, 149] on button "button" at bounding box center [1333, 141] width 28 height 26
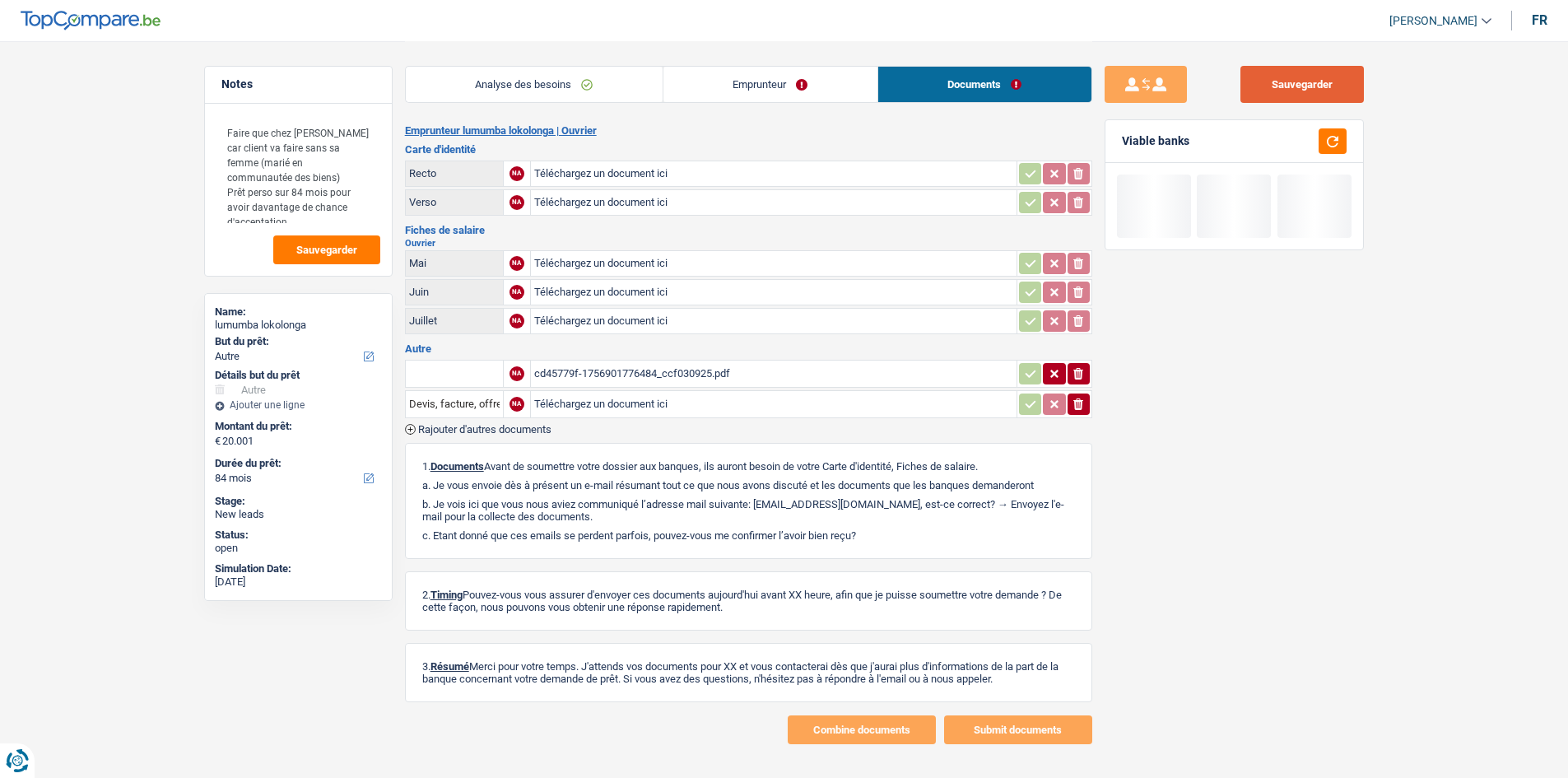
click at [1321, 78] on button "Sauvegarder" at bounding box center [1302, 84] width 124 height 37
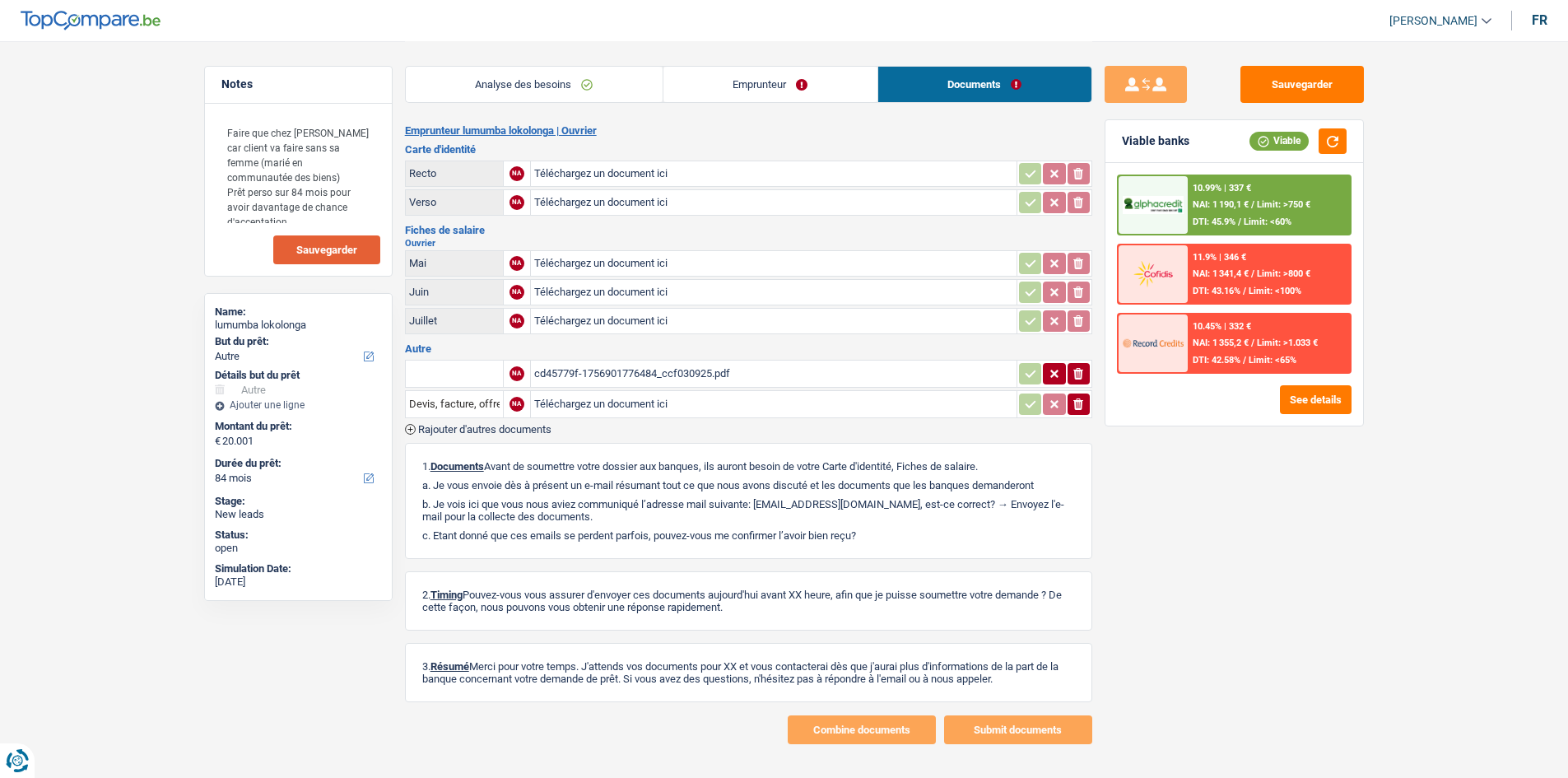
drag, startPoint x: 313, startPoint y: 239, endPoint x: 512, endPoint y: 169, distance: 211.0
click at [313, 239] on button "Sauvegarder" at bounding box center [326, 249] width 107 height 29
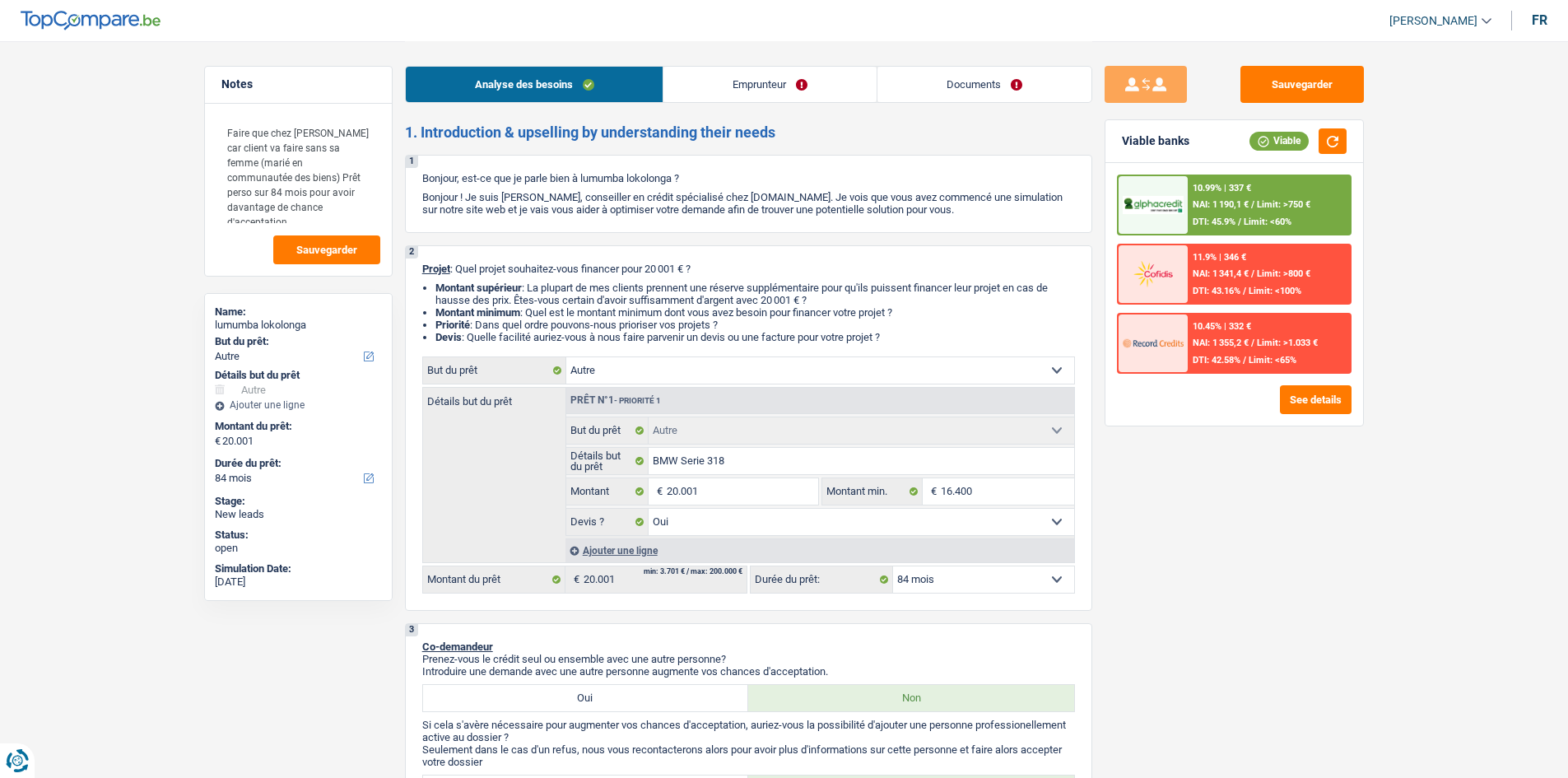
select select "other"
select select "84"
select select "other"
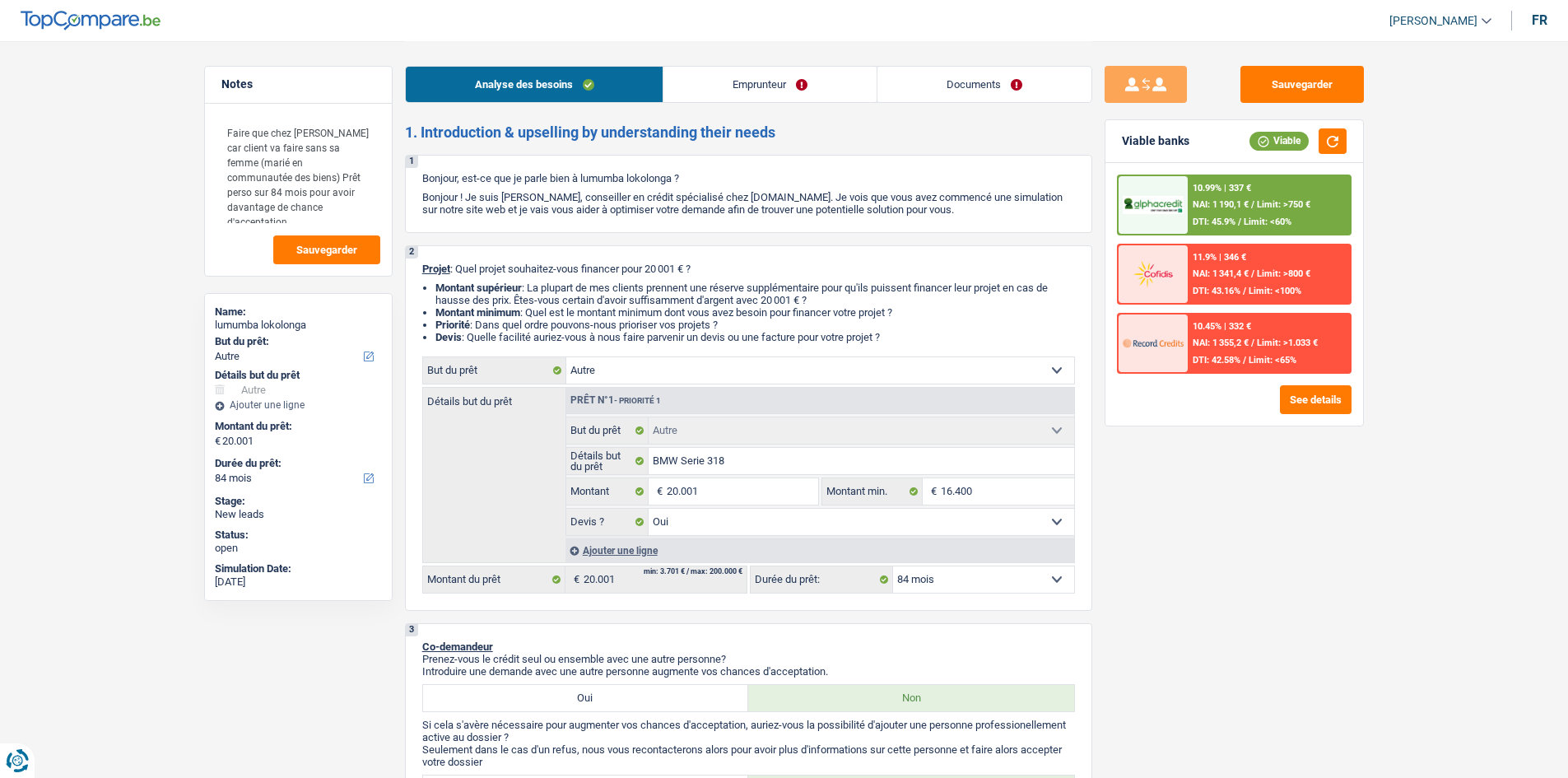
select select "yes"
select select "84"
select select "worker"
select select "netSalary"
select select "mealVouchers"
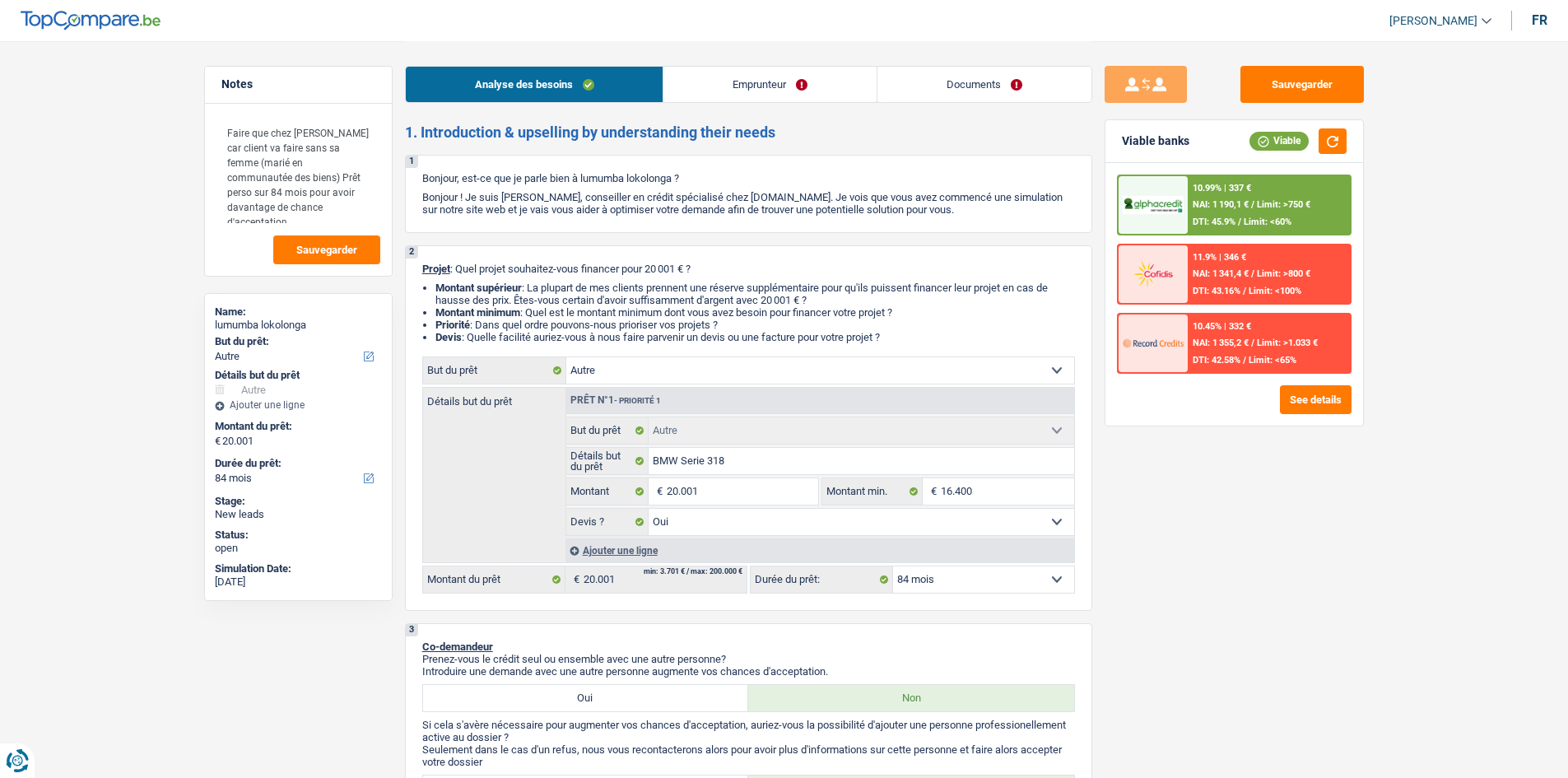
select select "rents"
select select "other"
select select "yes"
select select "84"
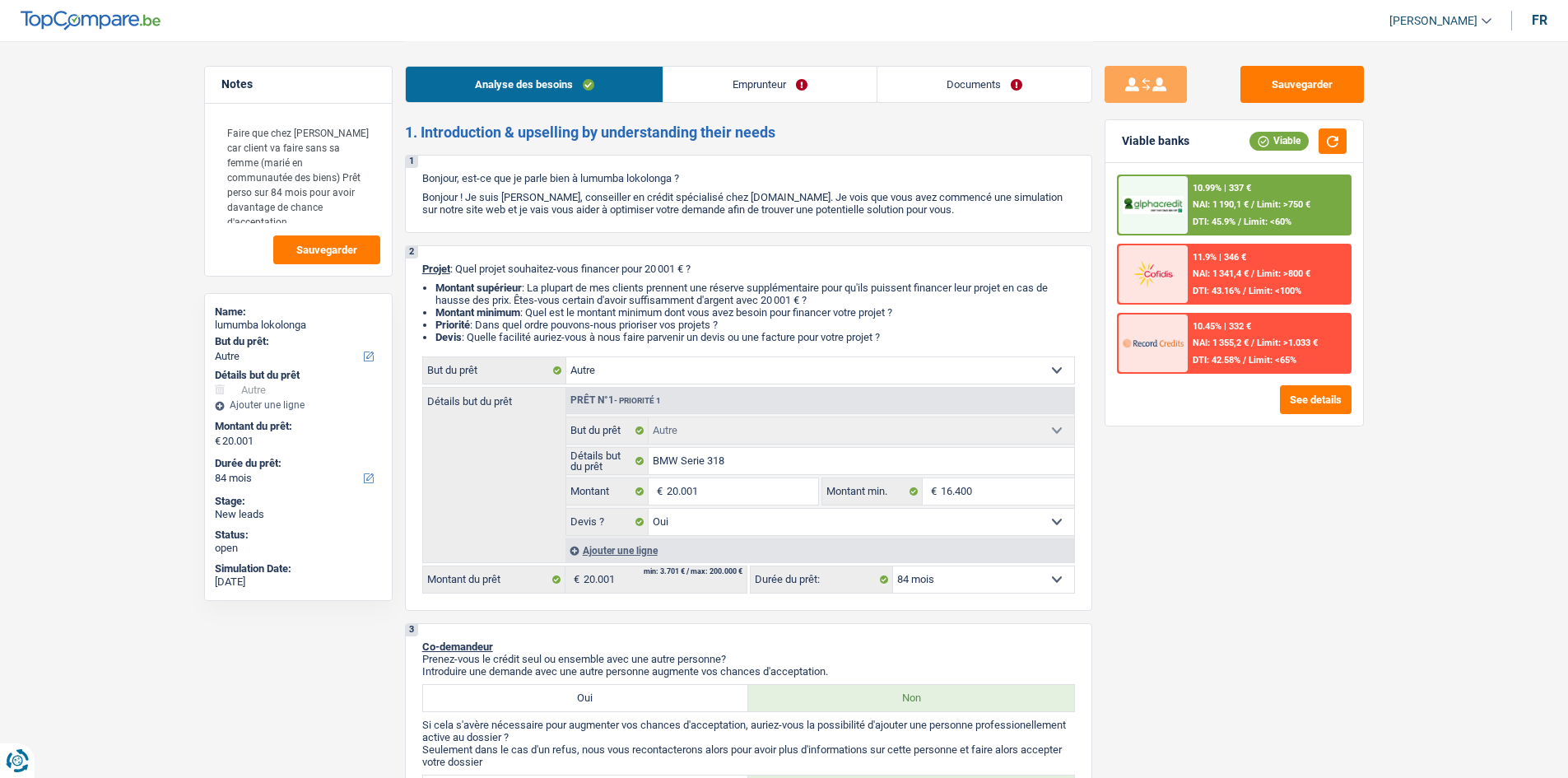
select select "rents"
select select "BE"
click at [765, 77] on link "Emprunteur" at bounding box center [770, 85] width 213 height 36
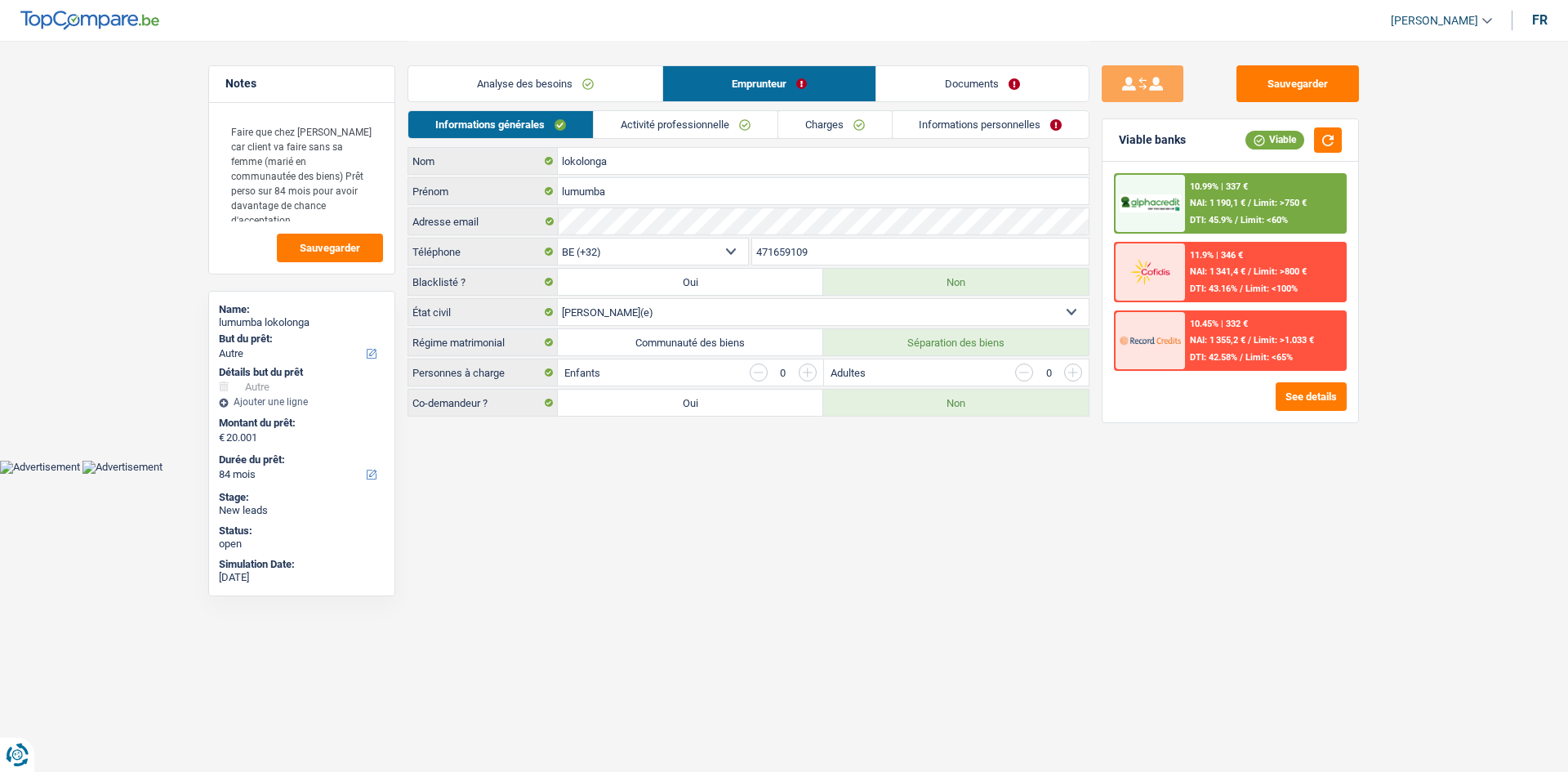
click at [824, 123] on link "Charges" at bounding box center [834, 124] width 114 height 27
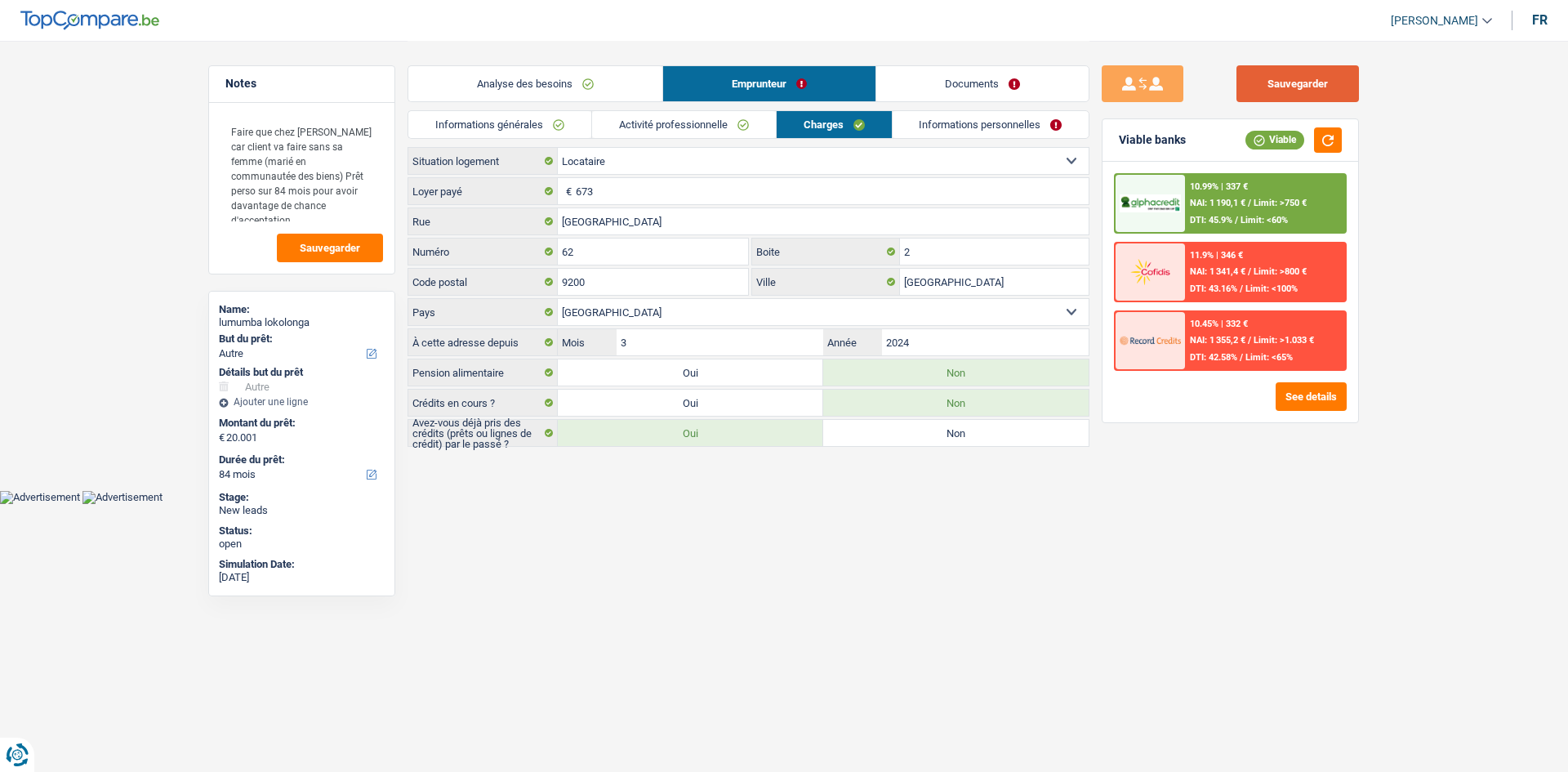
click at [1307, 66] on button "Sauvegarder" at bounding box center [1298, 83] width 123 height 37
click at [317, 203] on textarea "Faire que chez [PERSON_NAME] car client va faire sans sa femme (marié en commun…" at bounding box center [302, 168] width 162 height 108
paste textarea "Prêt perso sur 84 mois pour avoir davantage de chance d'acceptation LQT red mai…"
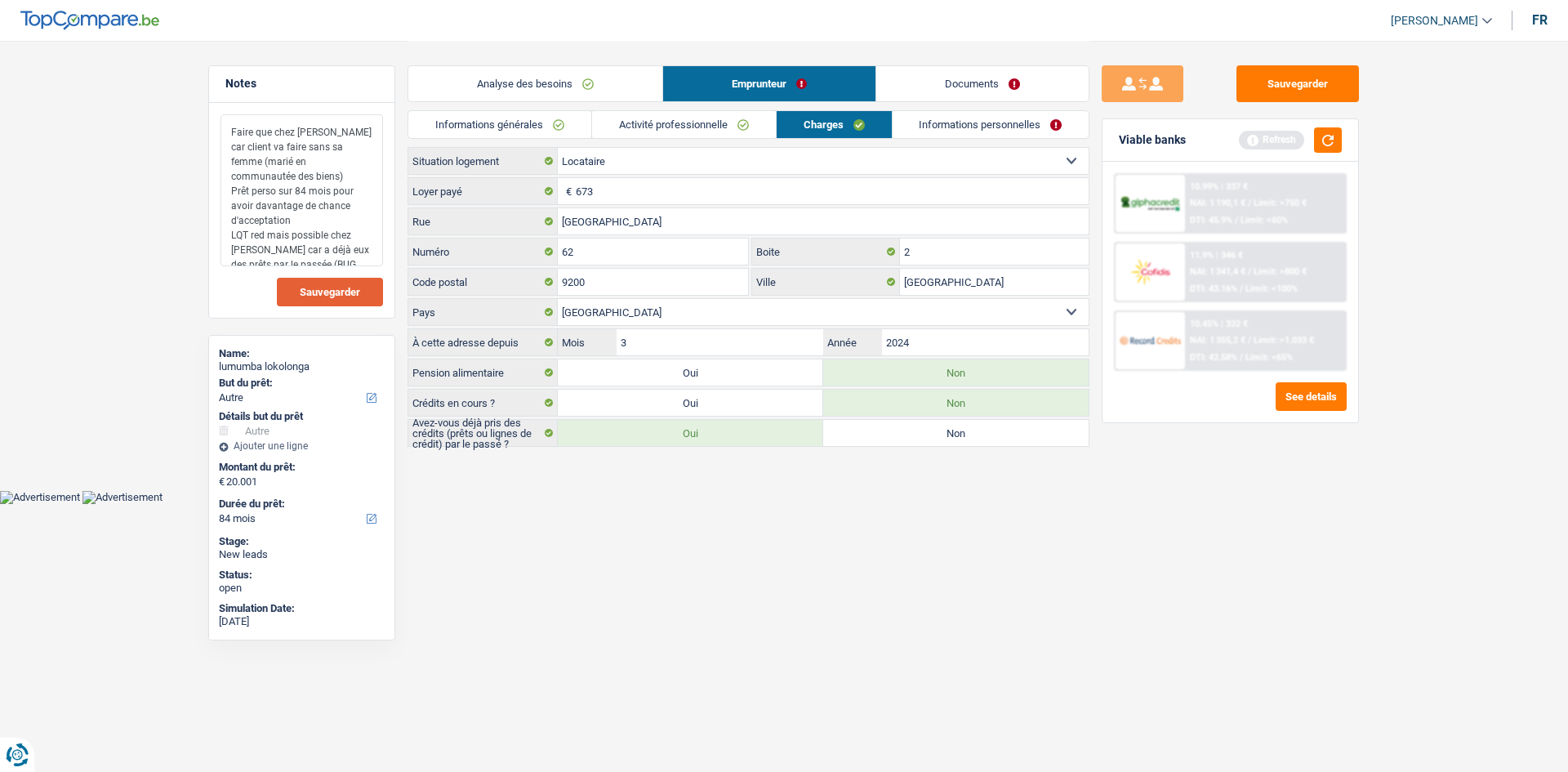
type textarea "Faire que chez [PERSON_NAME] car client va faire sans sa femme (marié en commun…"
click at [352, 287] on span "Sauvegarder" at bounding box center [329, 292] width 60 height 11
click at [1314, 140] on button "button" at bounding box center [1328, 140] width 28 height 26
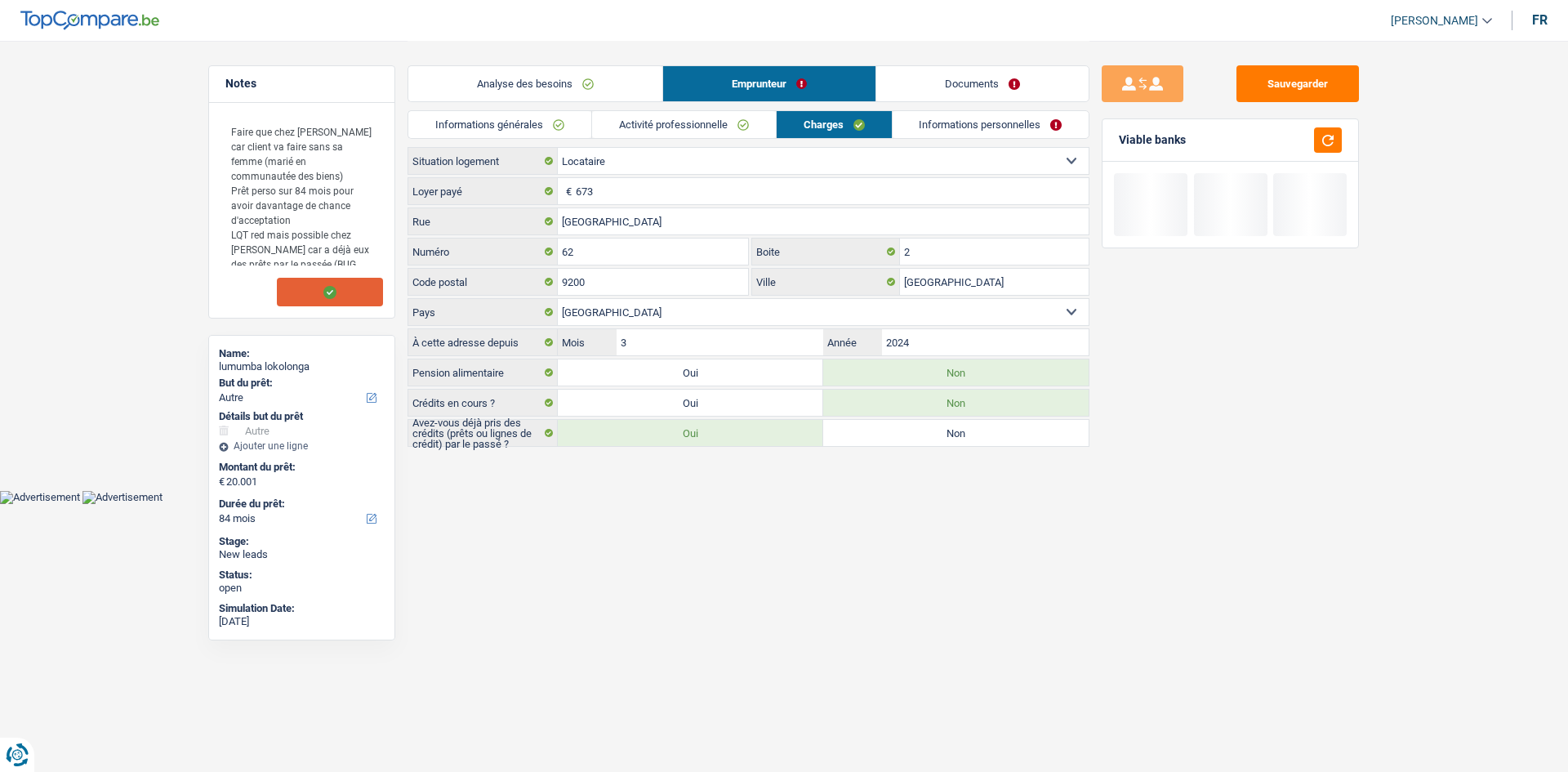
click at [621, 81] on link "Analyse des besoins" at bounding box center [535, 84] width 254 height 36
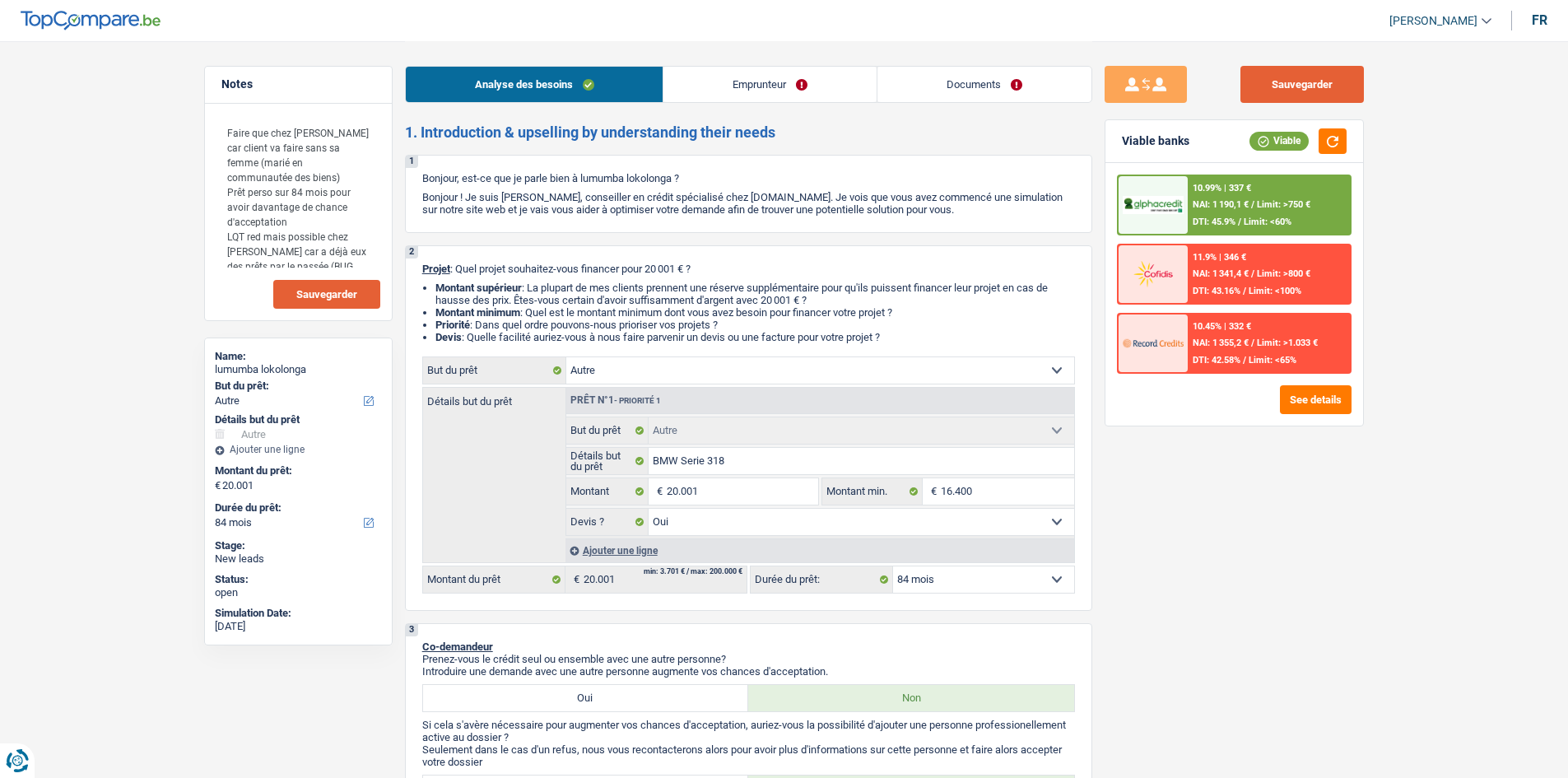
click at [1327, 89] on button "Sauvegarder" at bounding box center [1302, 84] width 124 height 37
